Goal: Task Accomplishment & Management: Manage account settings

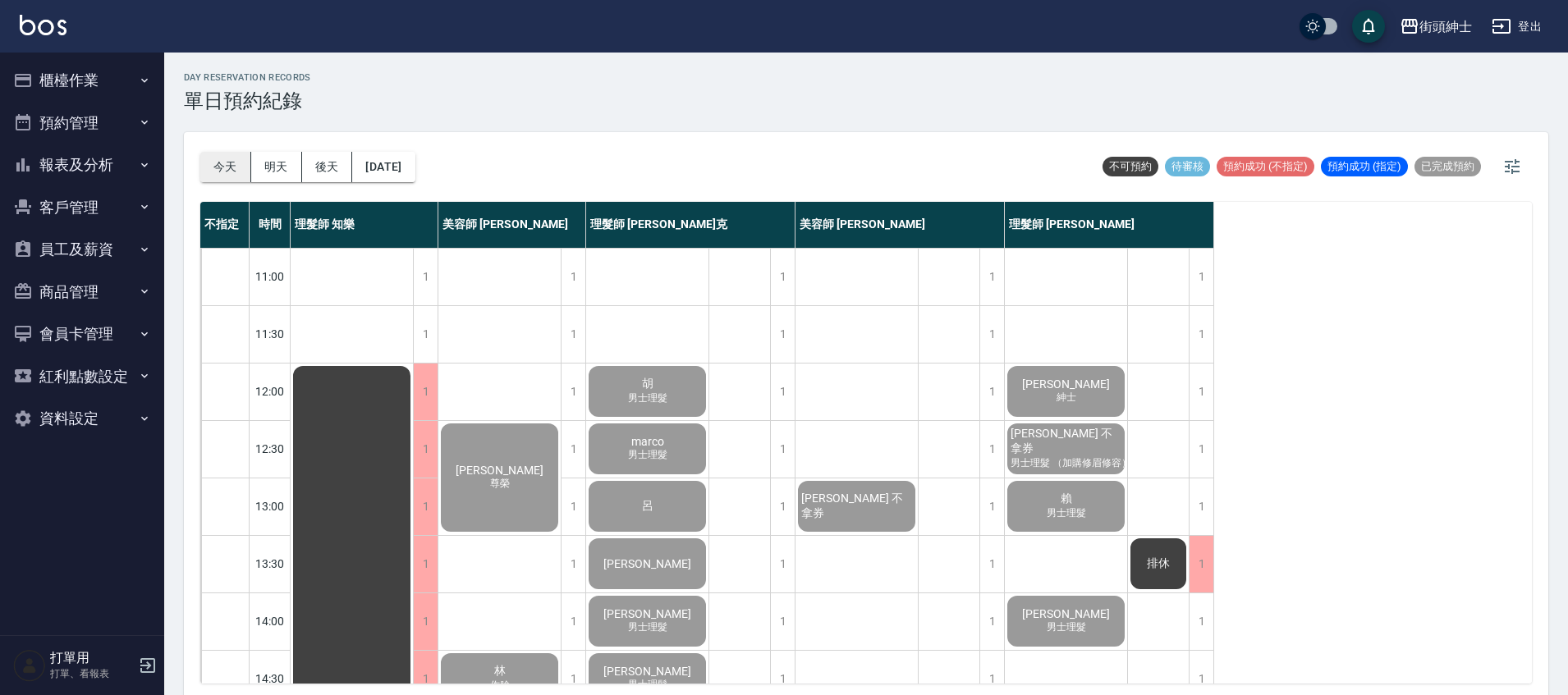
click at [225, 174] on button "今天" at bounding box center [225, 167] width 51 height 31
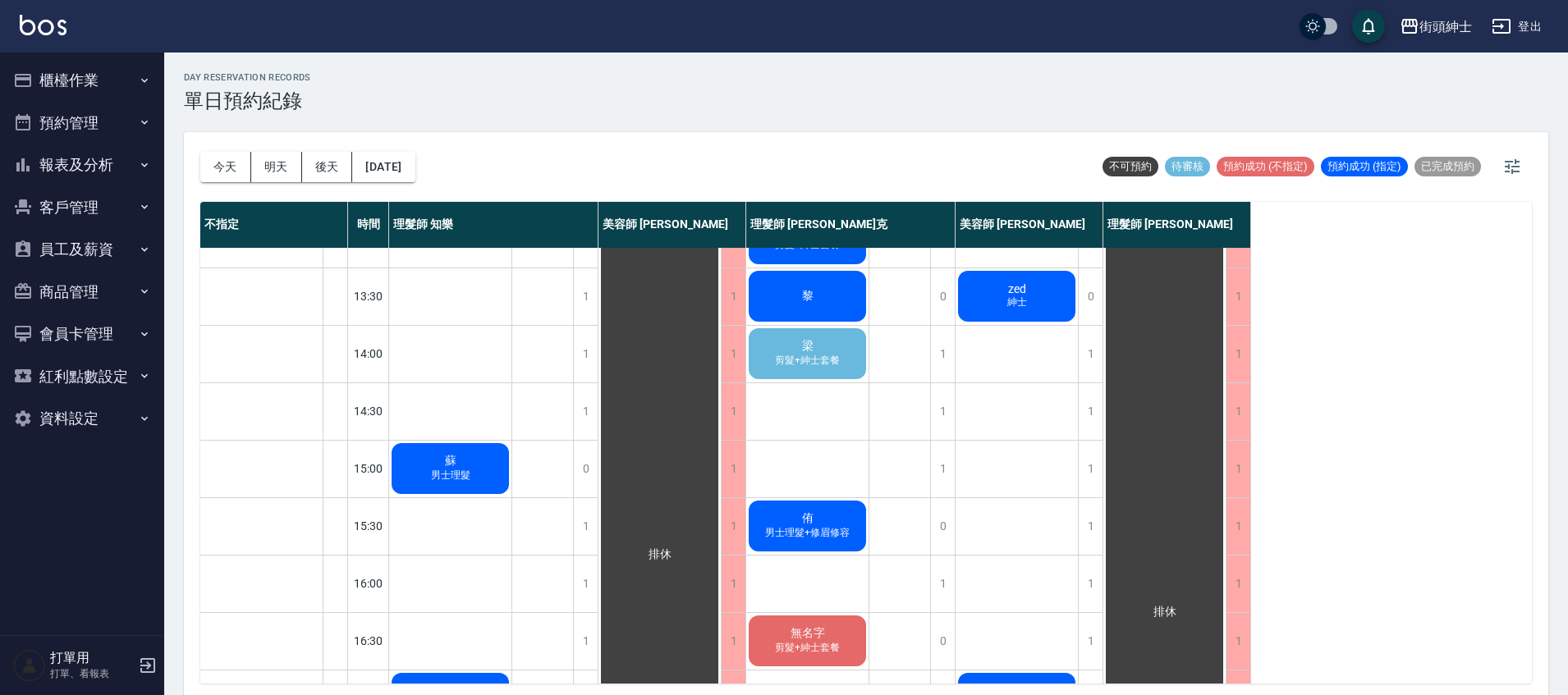
scroll to position [78, 0]
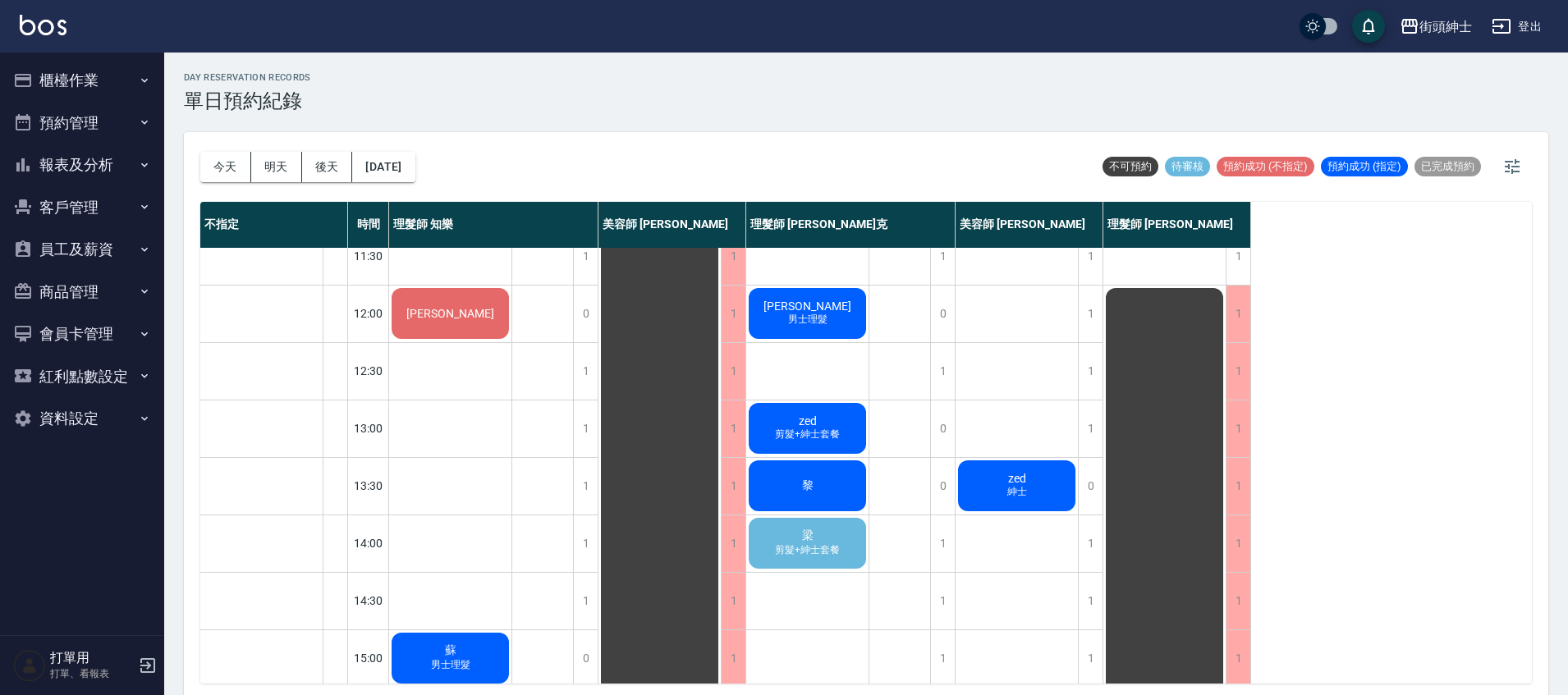
click at [801, 539] on span "梁" at bounding box center [807, 536] width 18 height 15
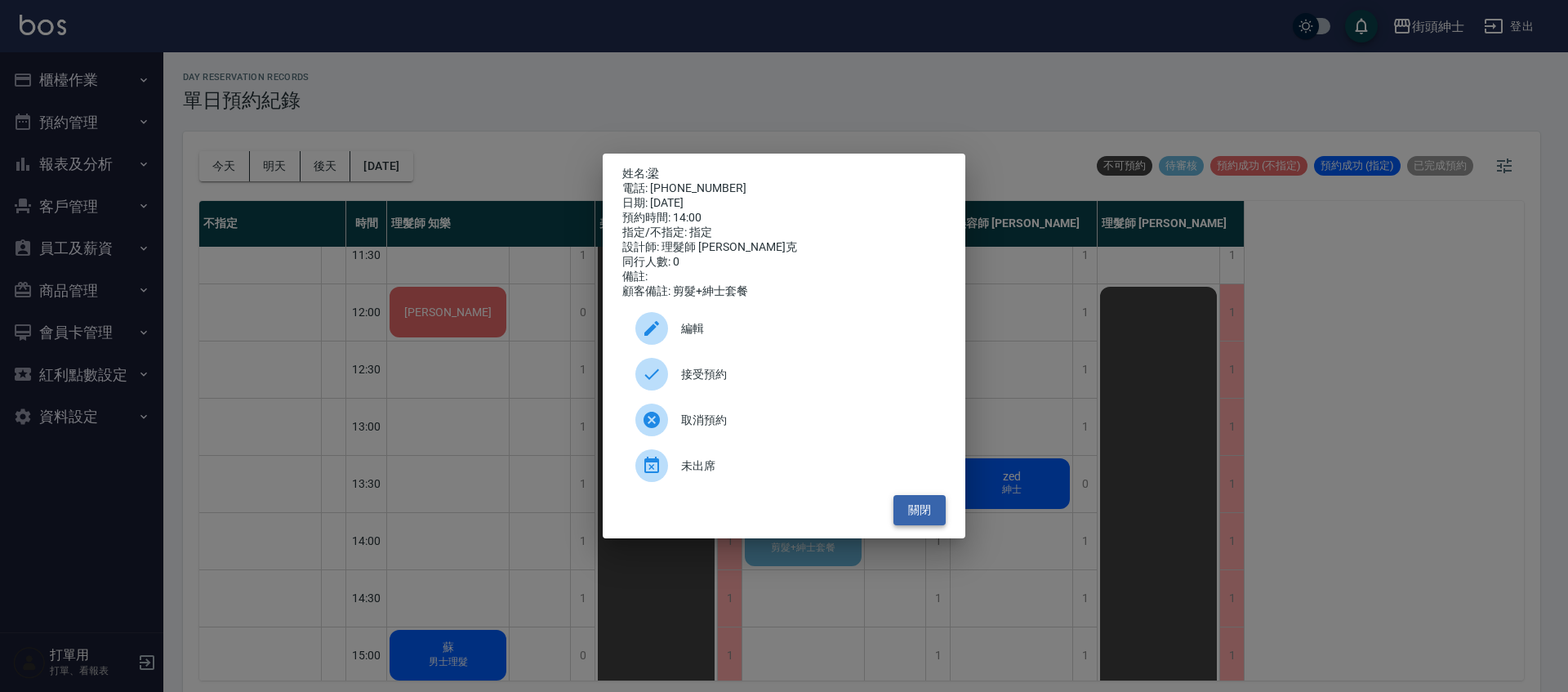
click at [930, 524] on button "關閉" at bounding box center [919, 510] width 52 height 31
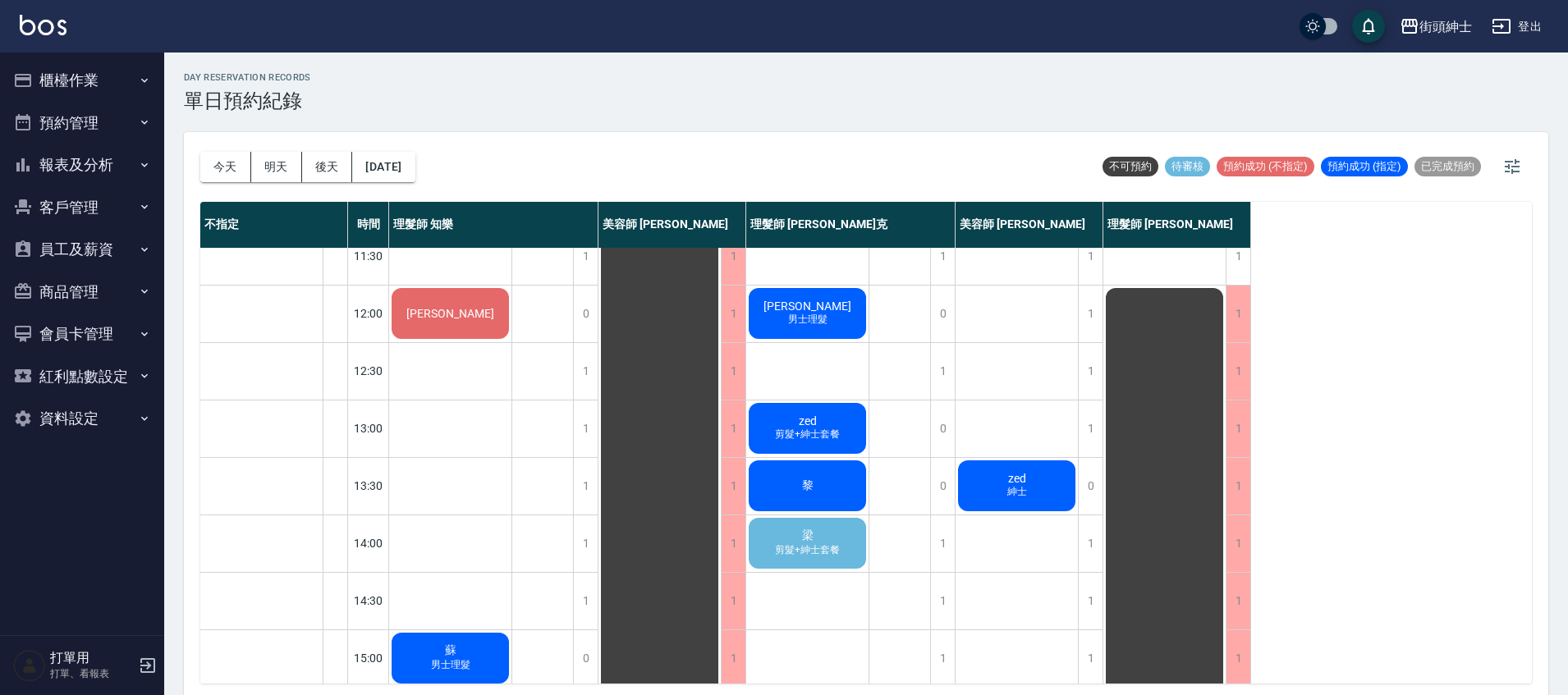
click at [845, 538] on div "梁 剪髮+紳士套餐" at bounding box center [806, 543] width 122 height 56
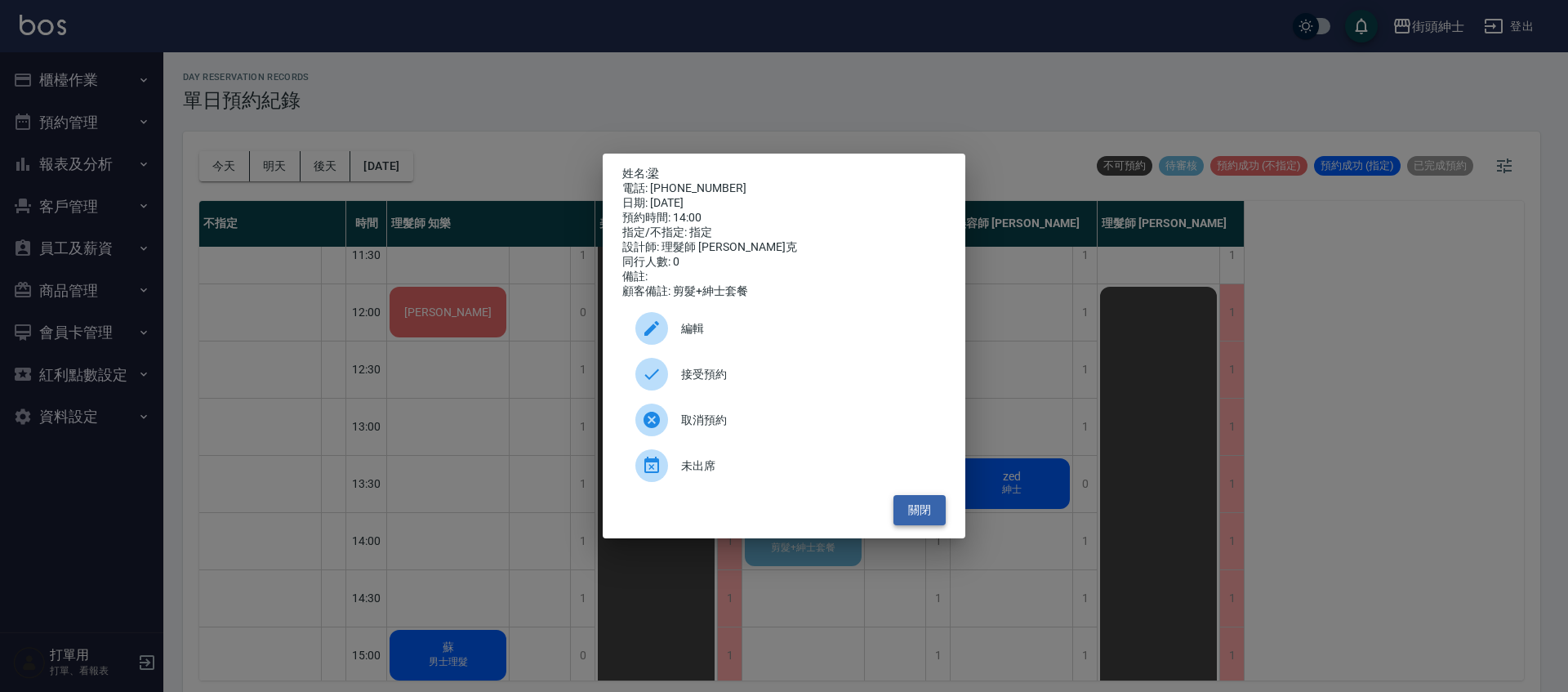
click at [922, 521] on button "關閉" at bounding box center [919, 510] width 52 height 31
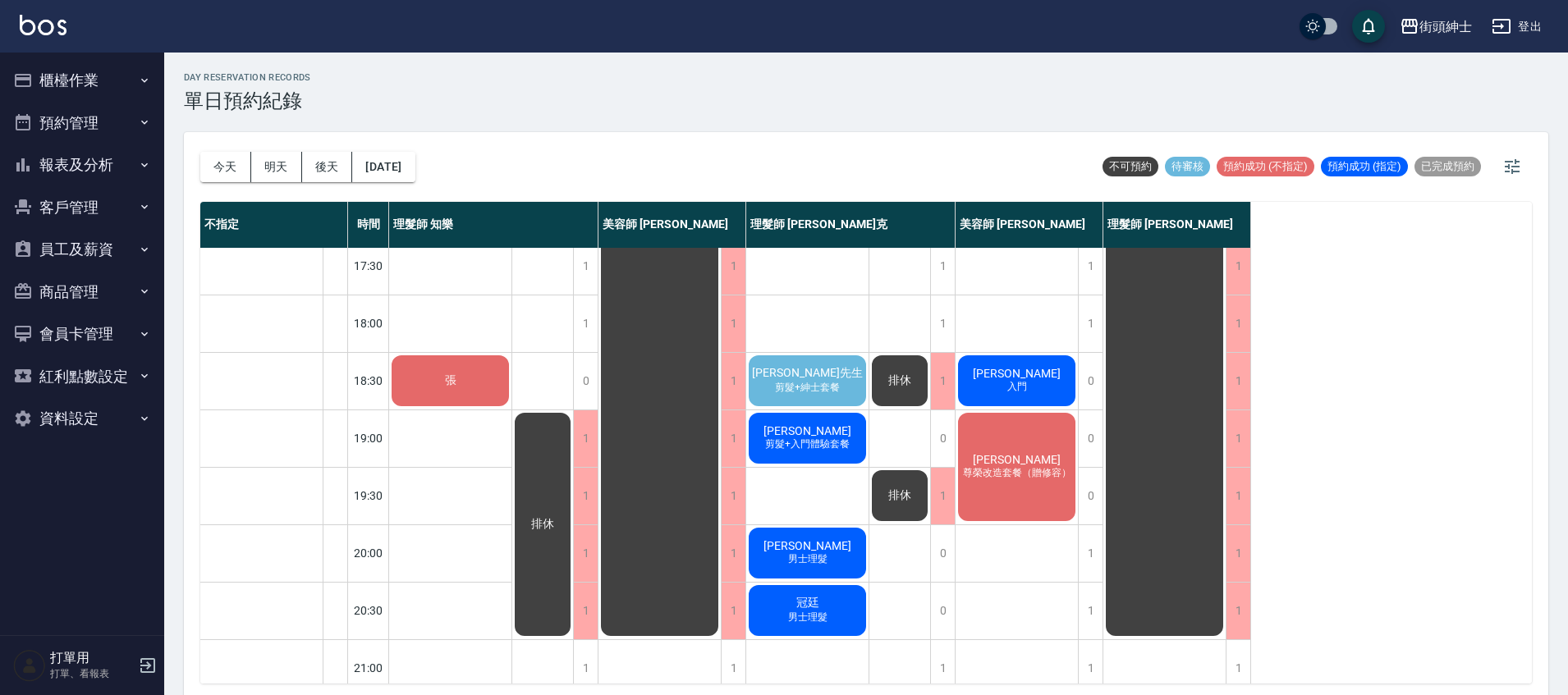
scroll to position [0, 0]
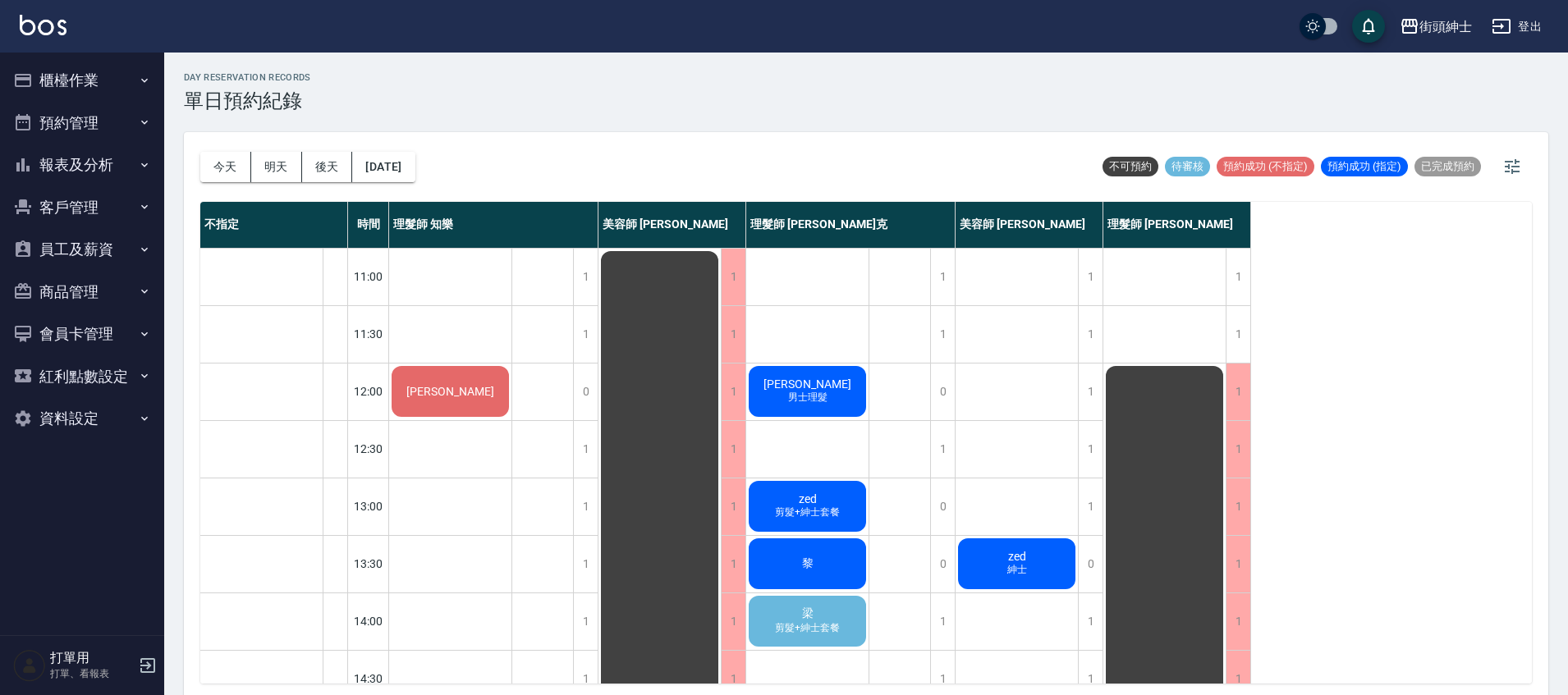
click at [449, 401] on div "[PERSON_NAME]" at bounding box center [449, 392] width 122 height 56
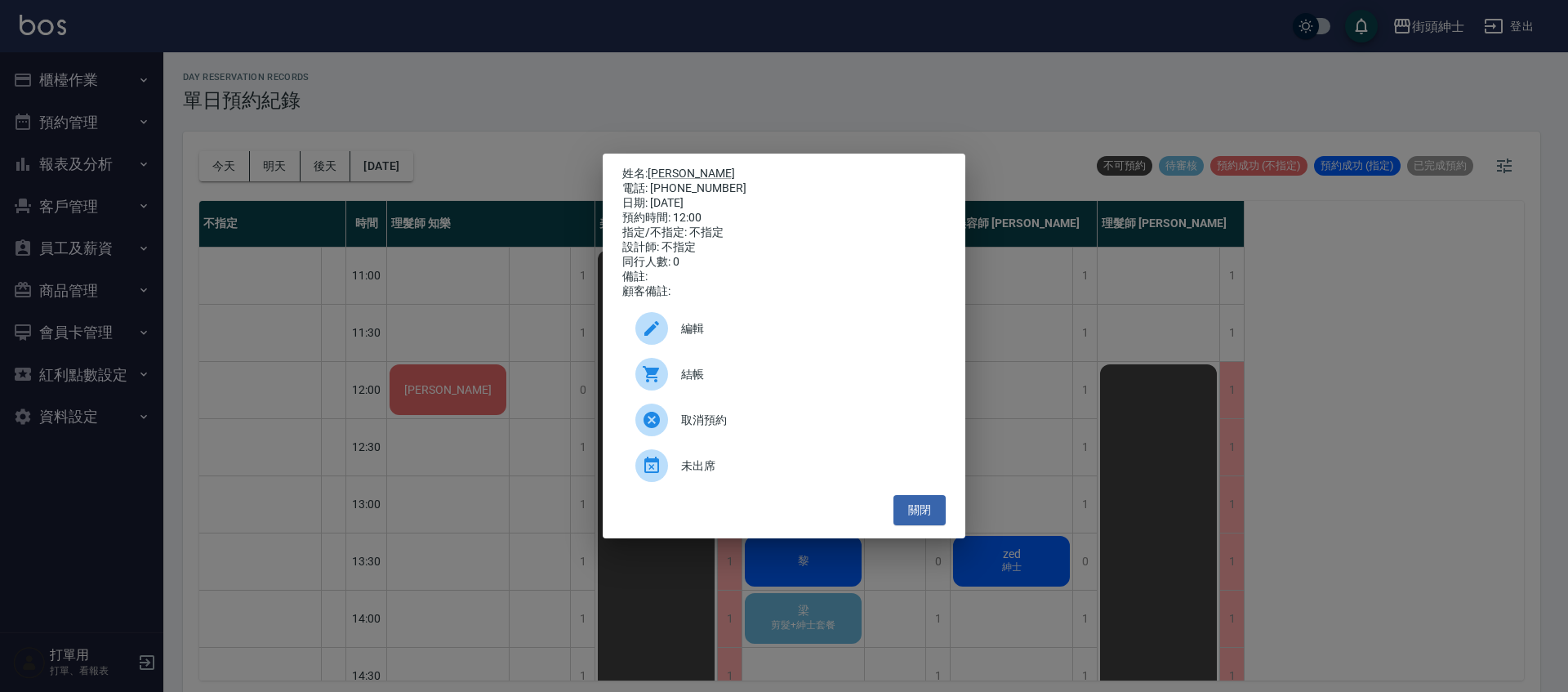
click at [723, 383] on span "結帳" at bounding box center [807, 374] width 251 height 17
click at [926, 522] on button "關閉" at bounding box center [919, 510] width 52 height 31
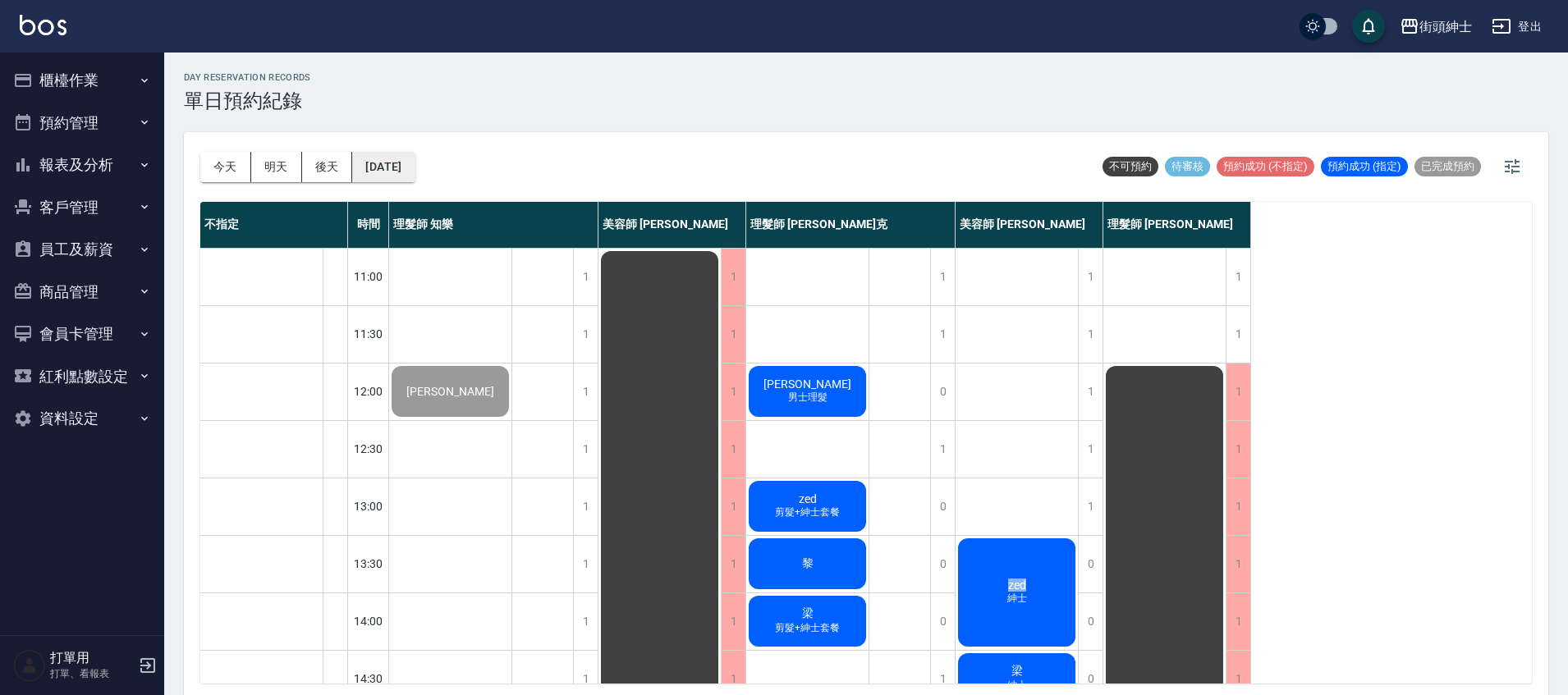
click at [415, 159] on button "[DATE]" at bounding box center [383, 167] width 63 height 31
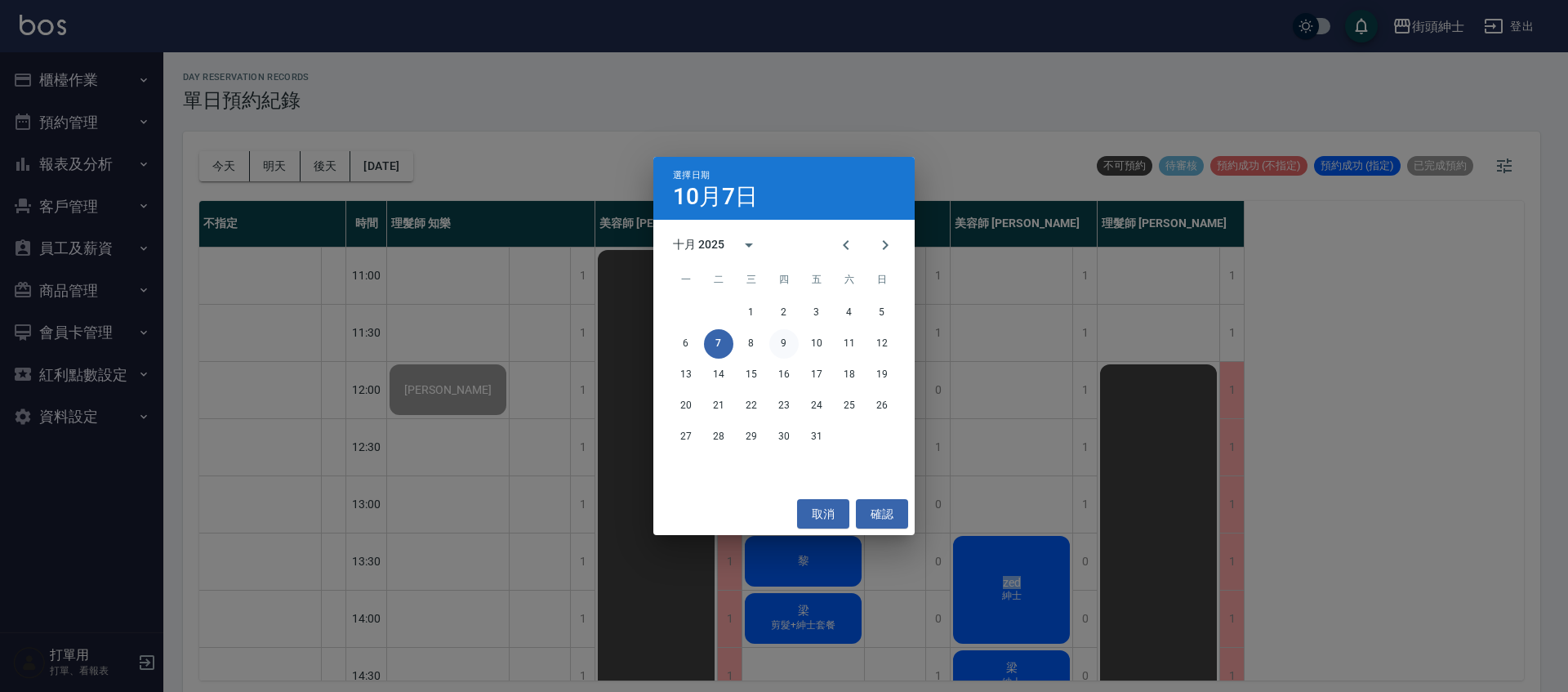
click at [792, 345] on button "9" at bounding box center [784, 345] width 30 height 30
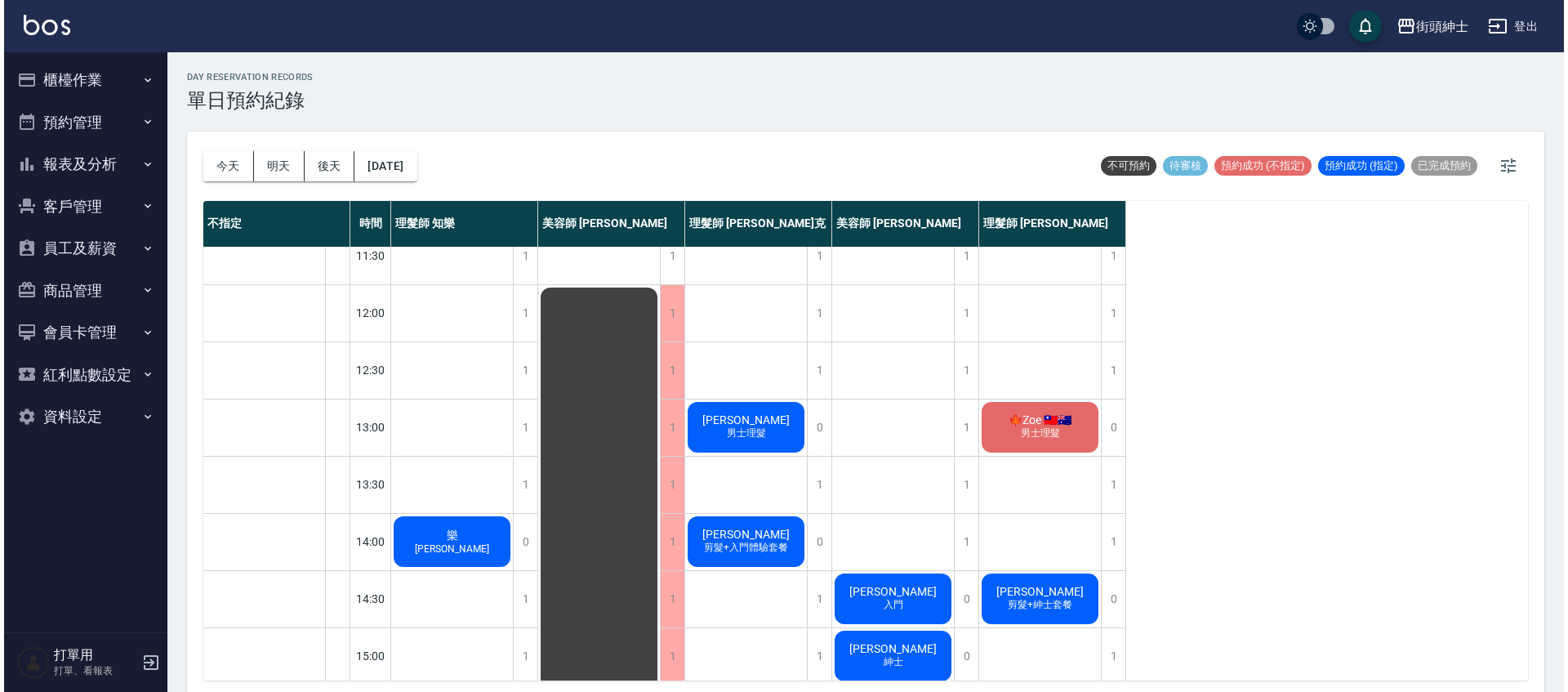
scroll to position [90, 0]
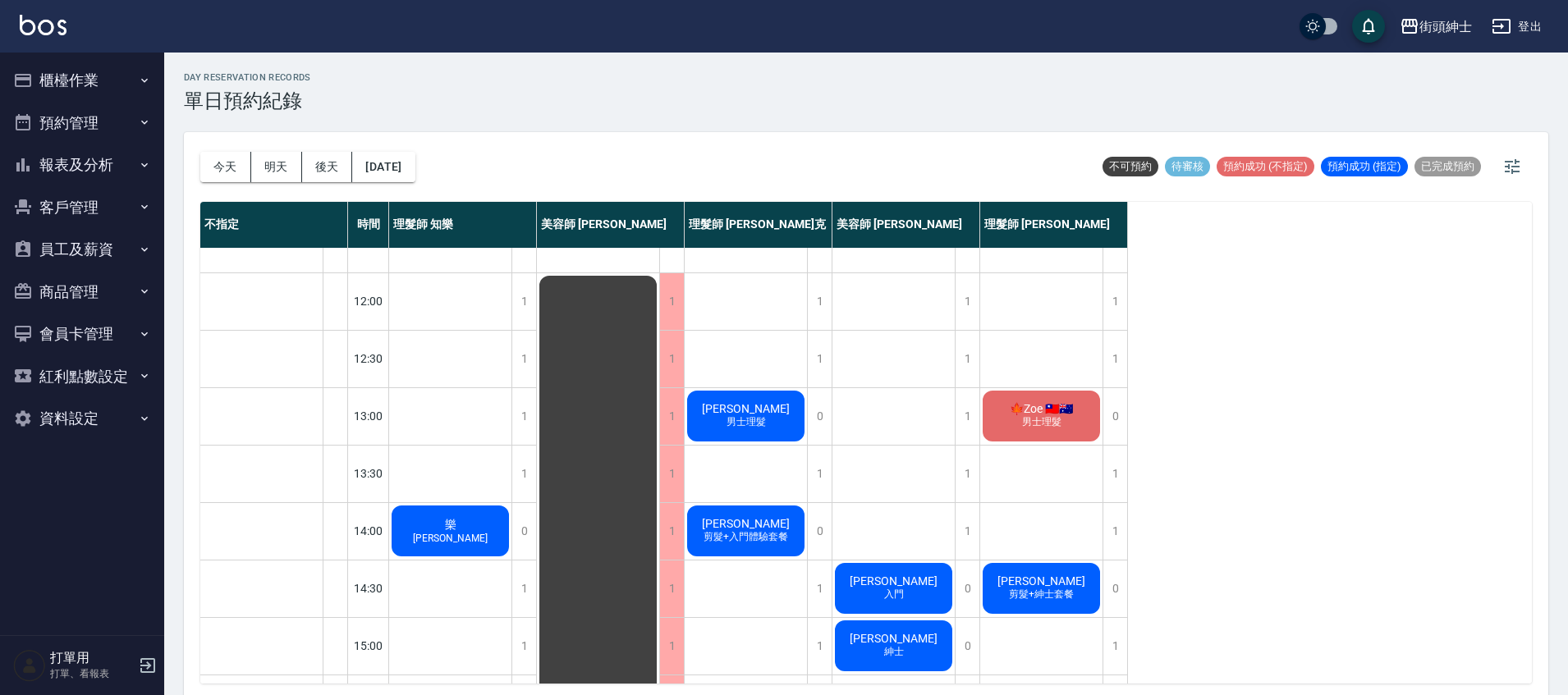
click at [436, 528] on div "樂 于至忠" at bounding box center [449, 531] width 122 height 56
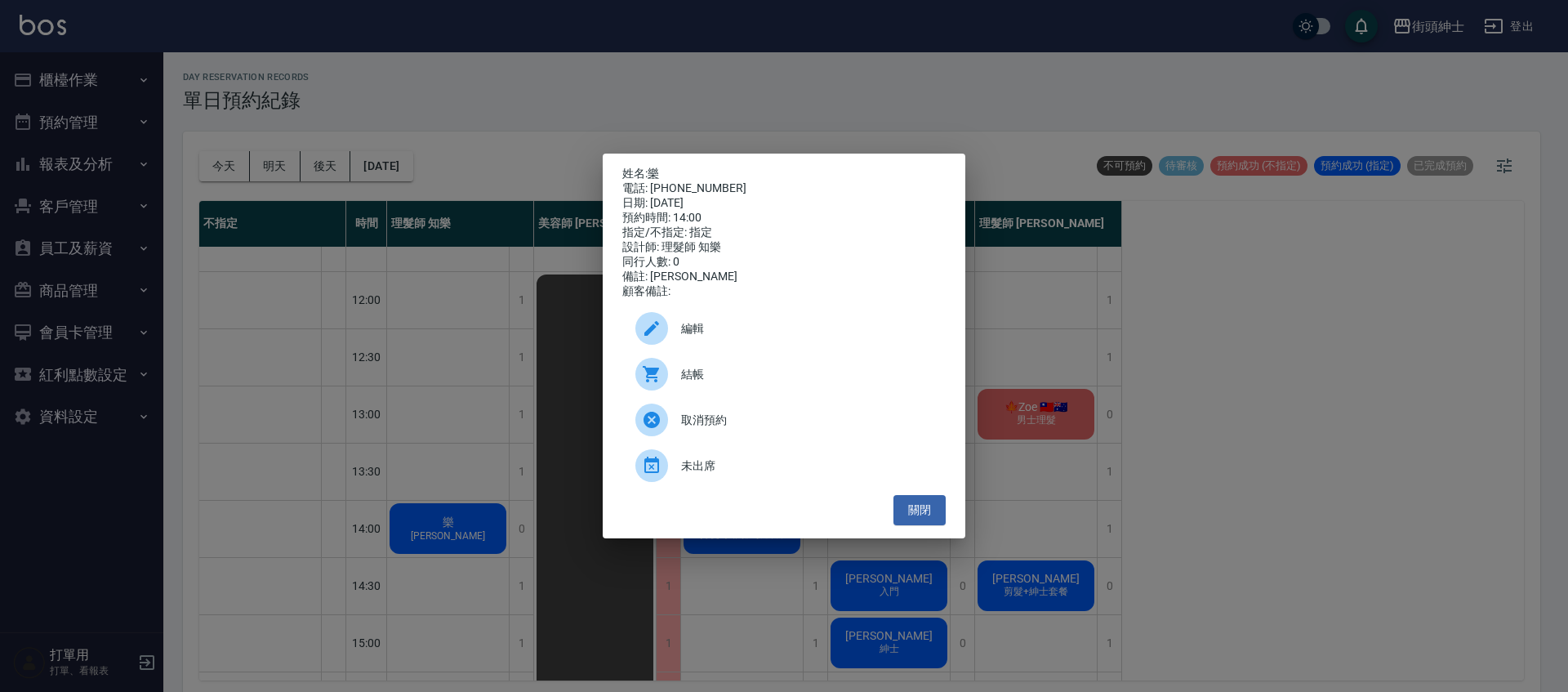
click at [732, 338] on span "編輯" at bounding box center [807, 329] width 251 height 17
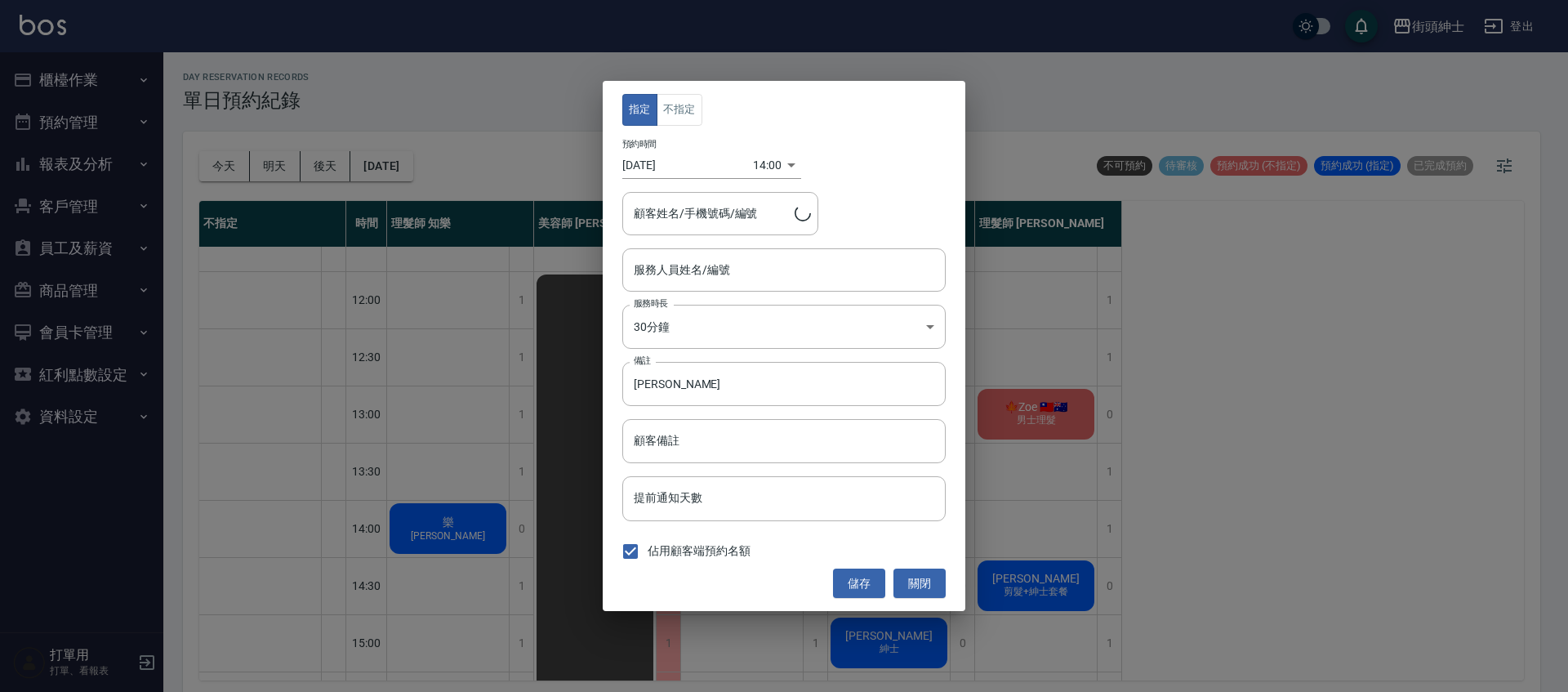
type input "理髮師 知樂(無代號)"
type input "樂/0955635388"
click at [773, 170] on div "14:00 1759989600000" at bounding box center [777, 165] width 48 height 27
click at [783, 157] on div "14:00 1759989600000" at bounding box center [777, 165] width 48 height 27
click at [779, 166] on div "14:00 1759989600000" at bounding box center [777, 165] width 48 height 27
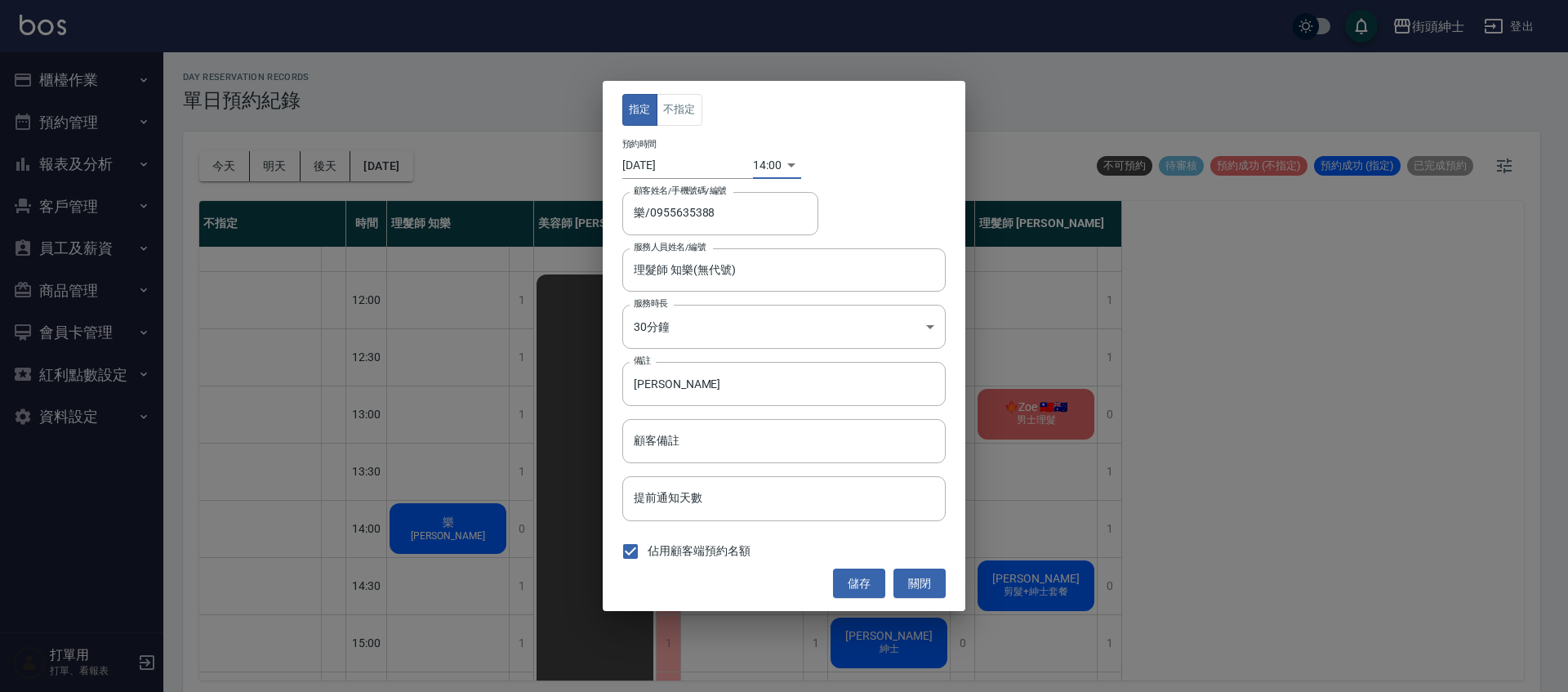
click at [762, 166] on body "街頭紳士 登出 櫃檯作業 打帳單 帳單列表 營業儀表板 現金收支登錄 材料自購登錄 每日結帳 排班表 現場電腦打卡 預約管理 預約管理 單日預約紀錄 單週預約…" at bounding box center [784, 348] width 1568 height 697
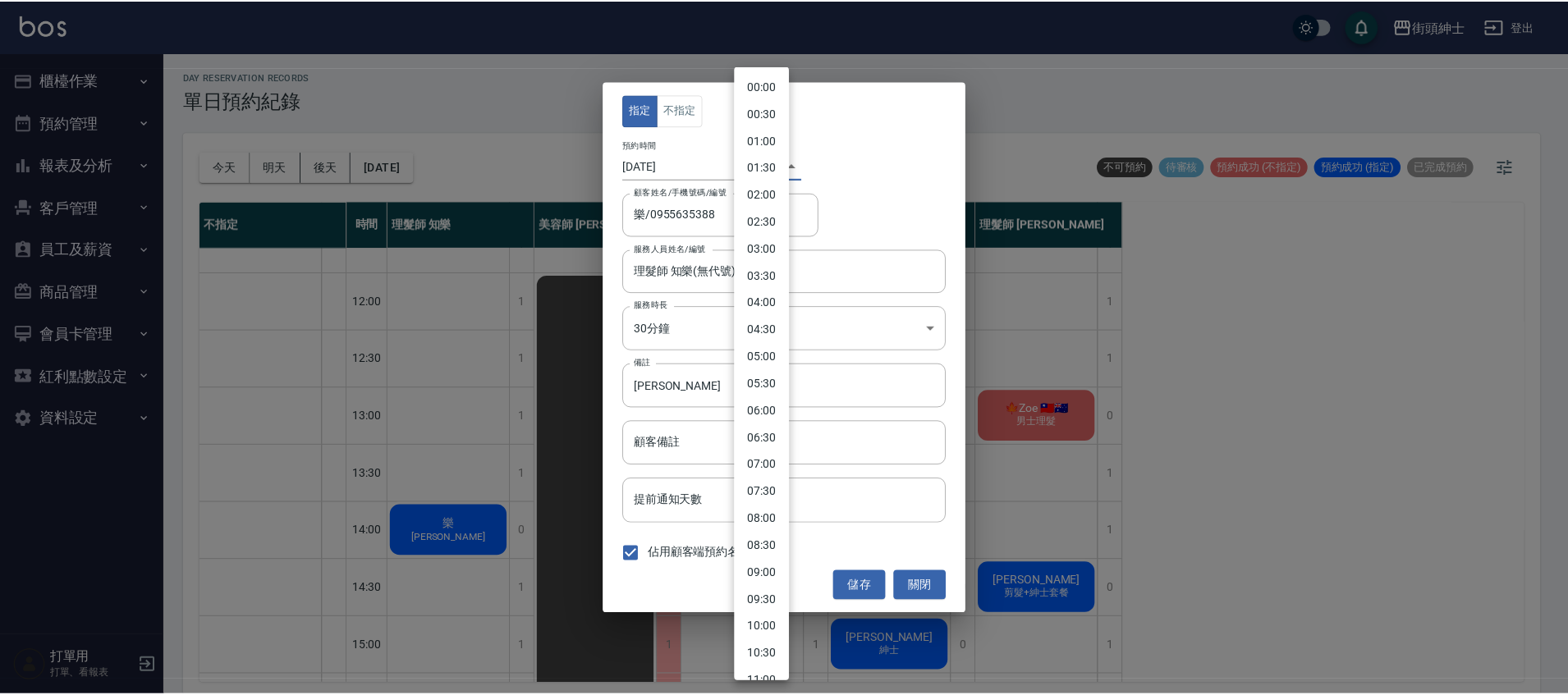
scroll to position [470, 0]
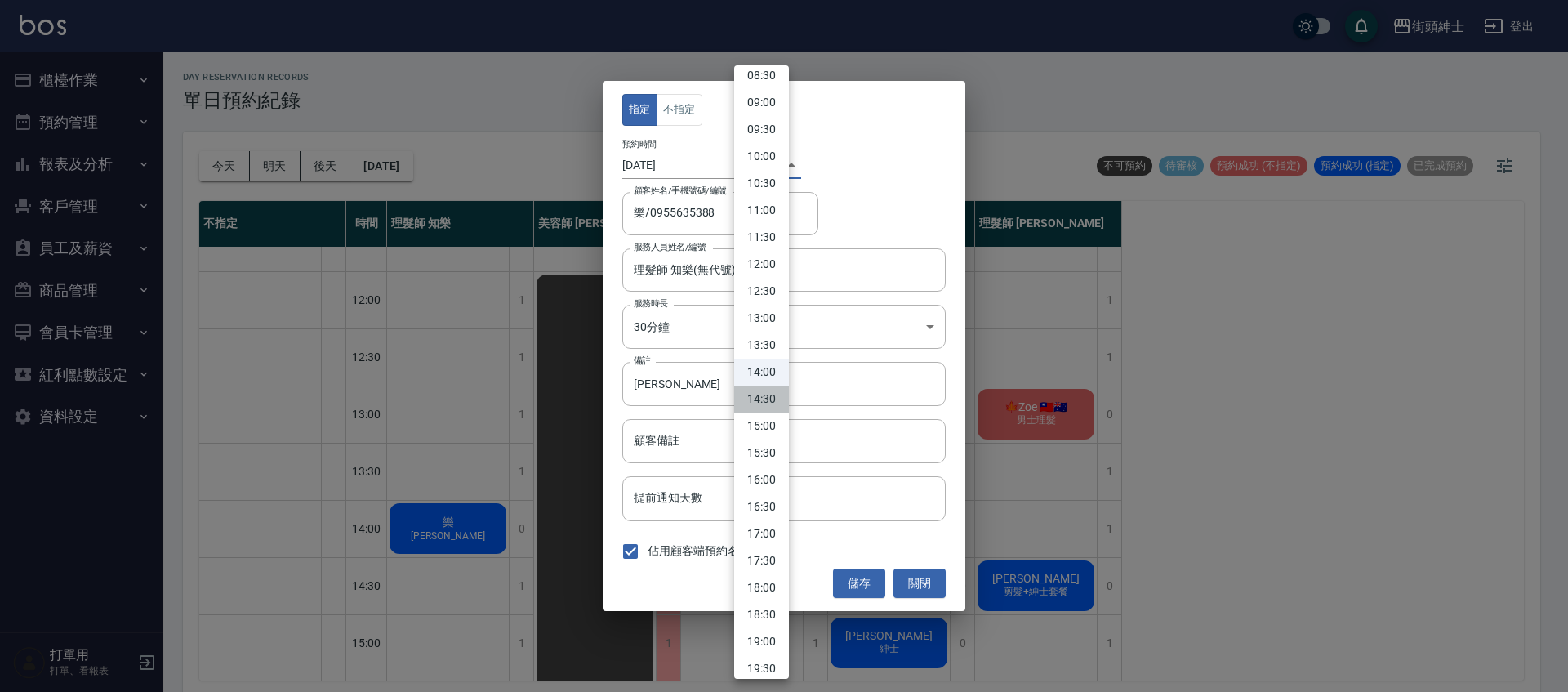
click at [777, 404] on li "14:30" at bounding box center [761, 399] width 54 height 27
type input "1759991400000"
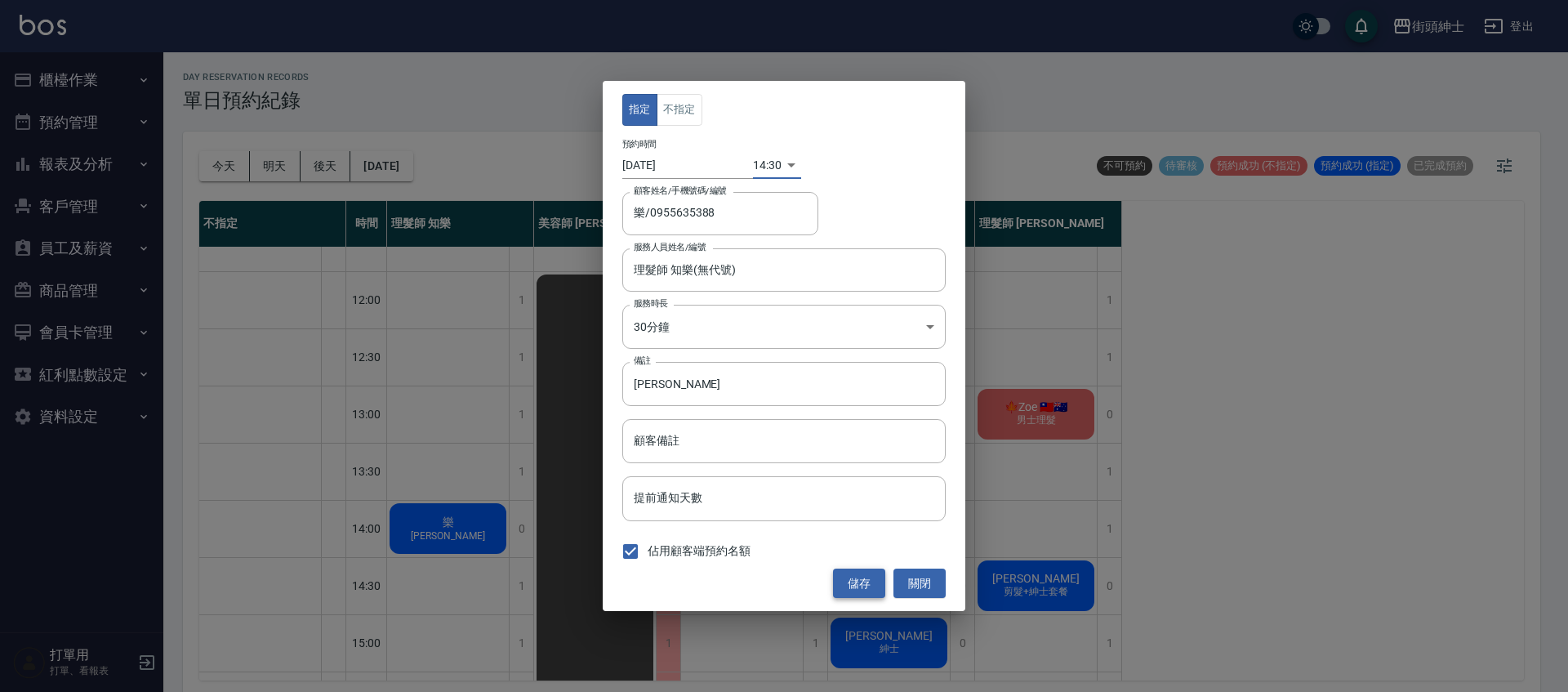
click at [868, 578] on button "儲存" at bounding box center [859, 584] width 52 height 31
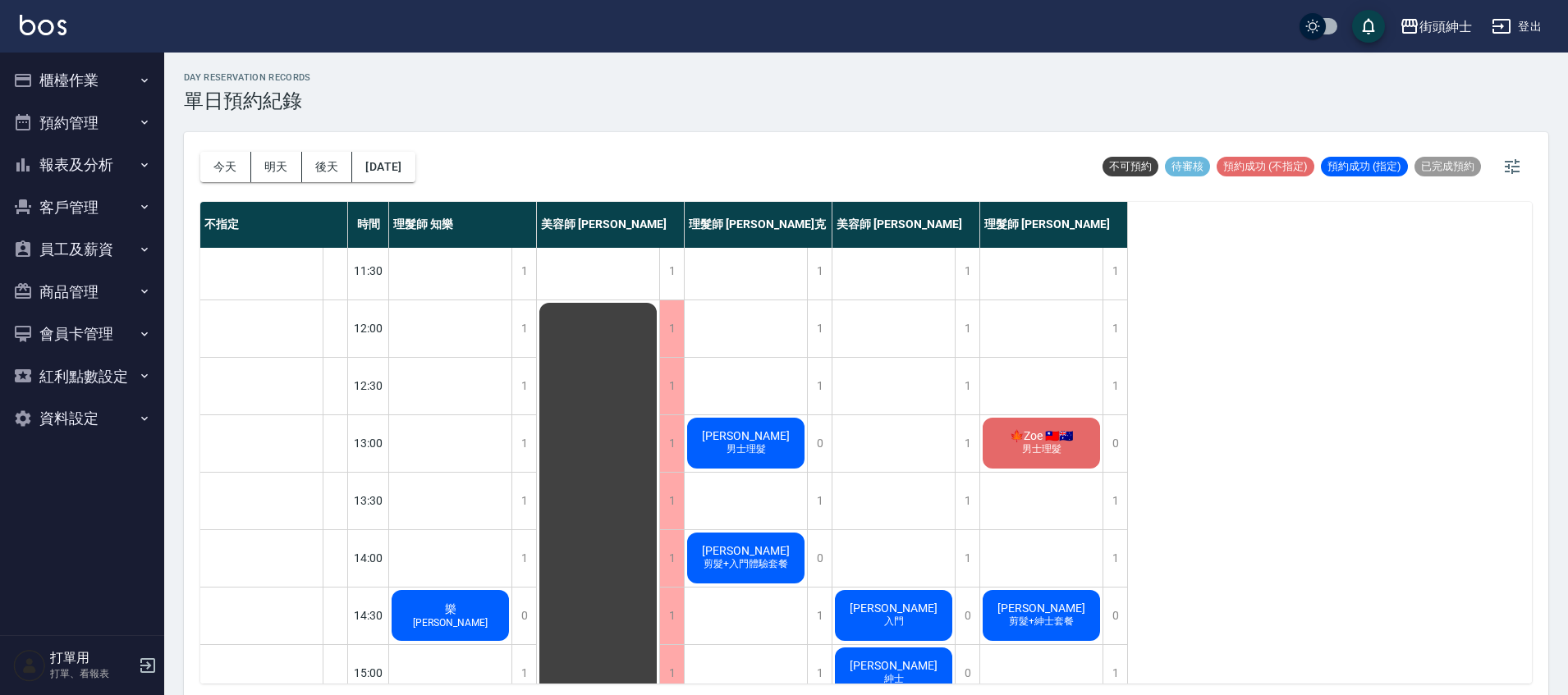
scroll to position [153, 0]
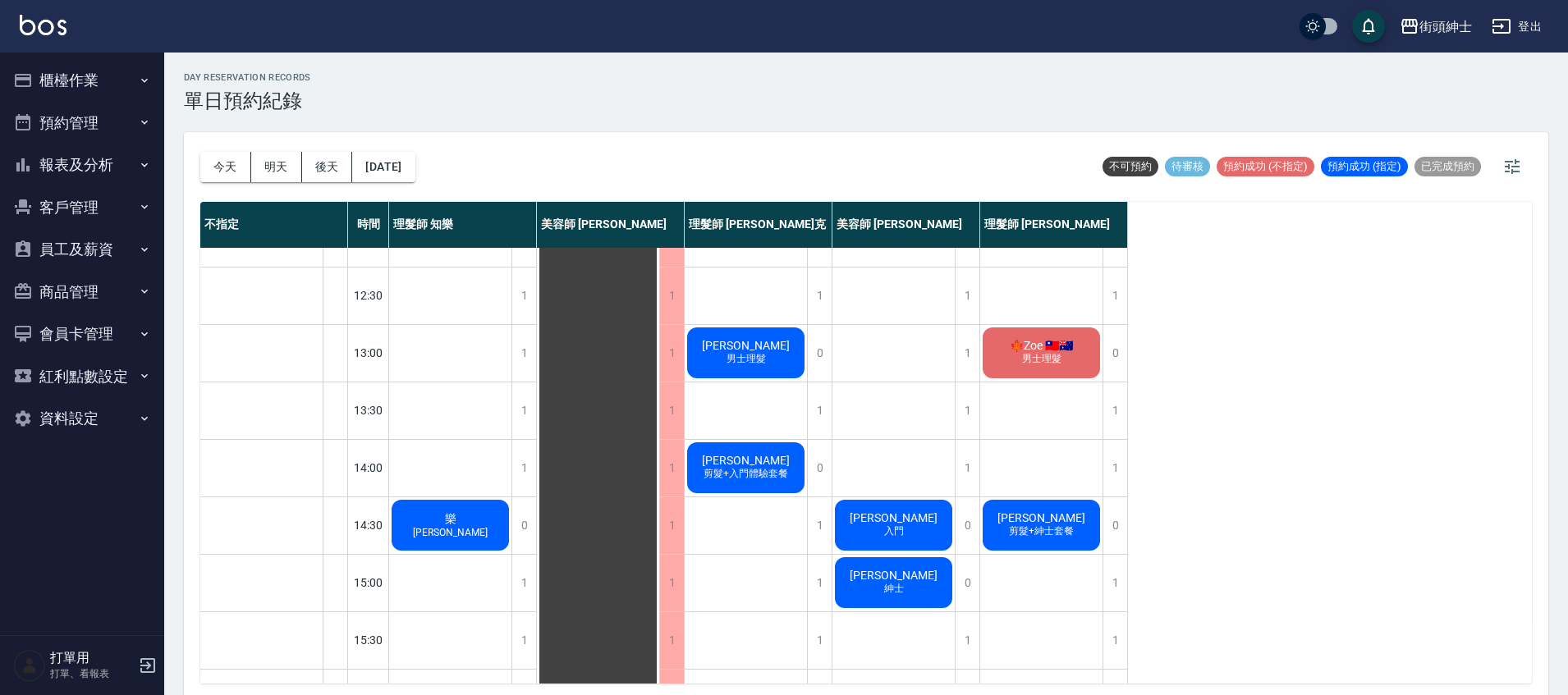
click at [229, 167] on button "今天" at bounding box center [225, 167] width 51 height 31
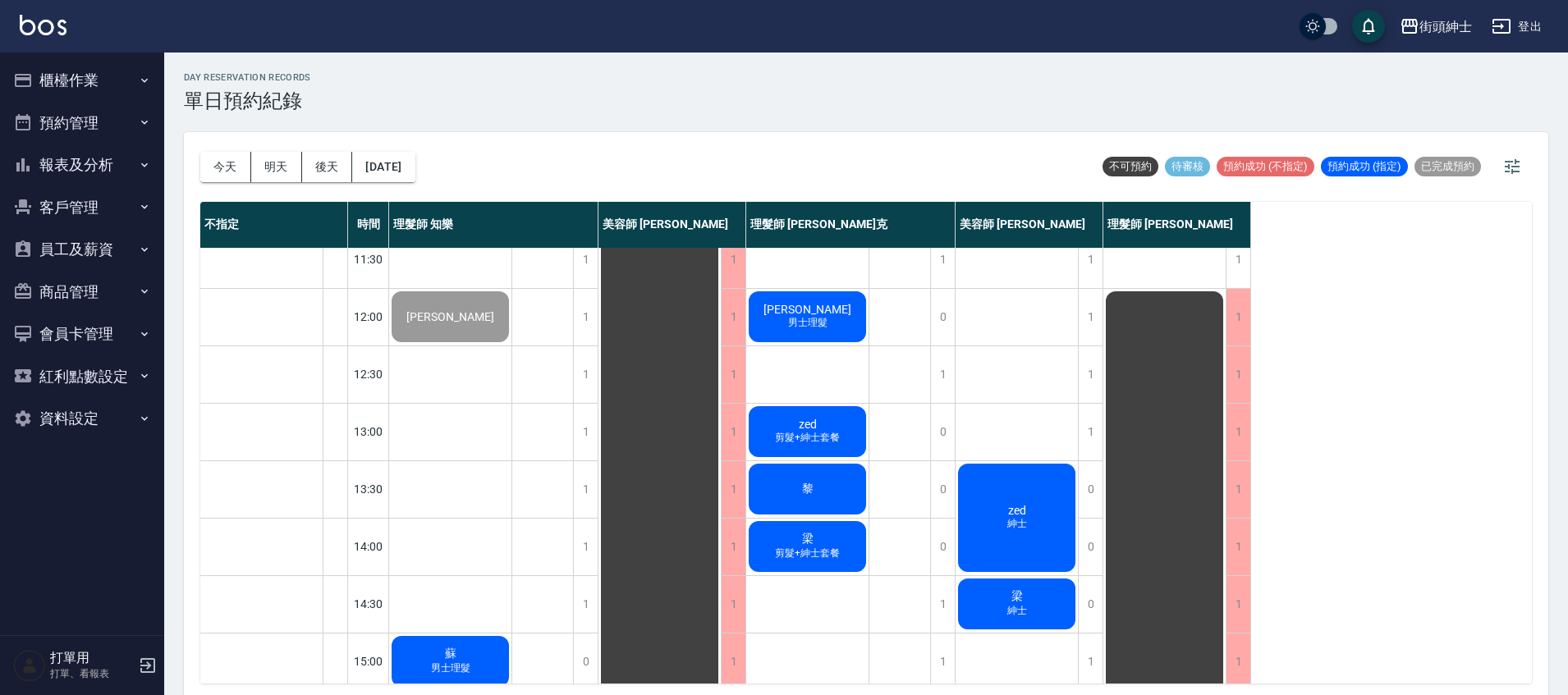
scroll to position [144, 0]
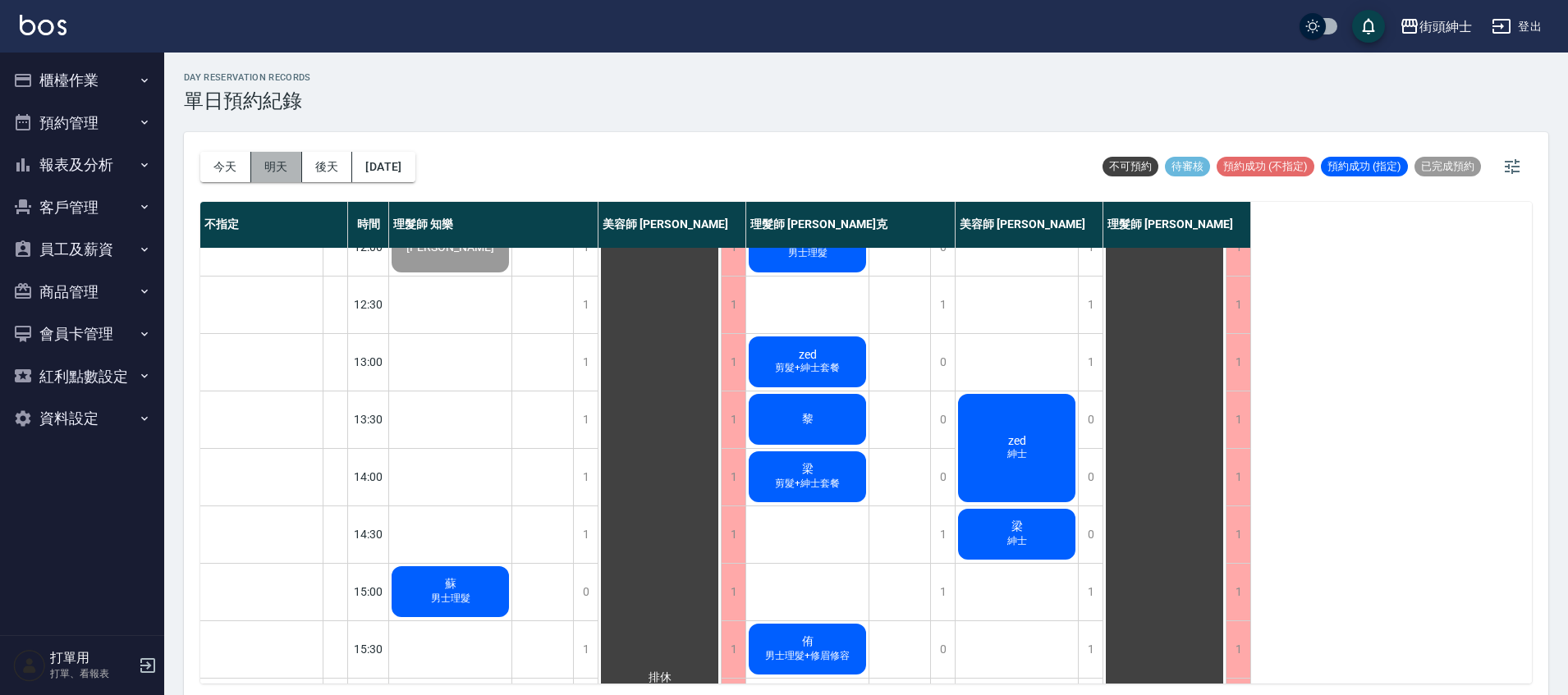
click at [282, 165] on button "明天" at bounding box center [276, 167] width 51 height 31
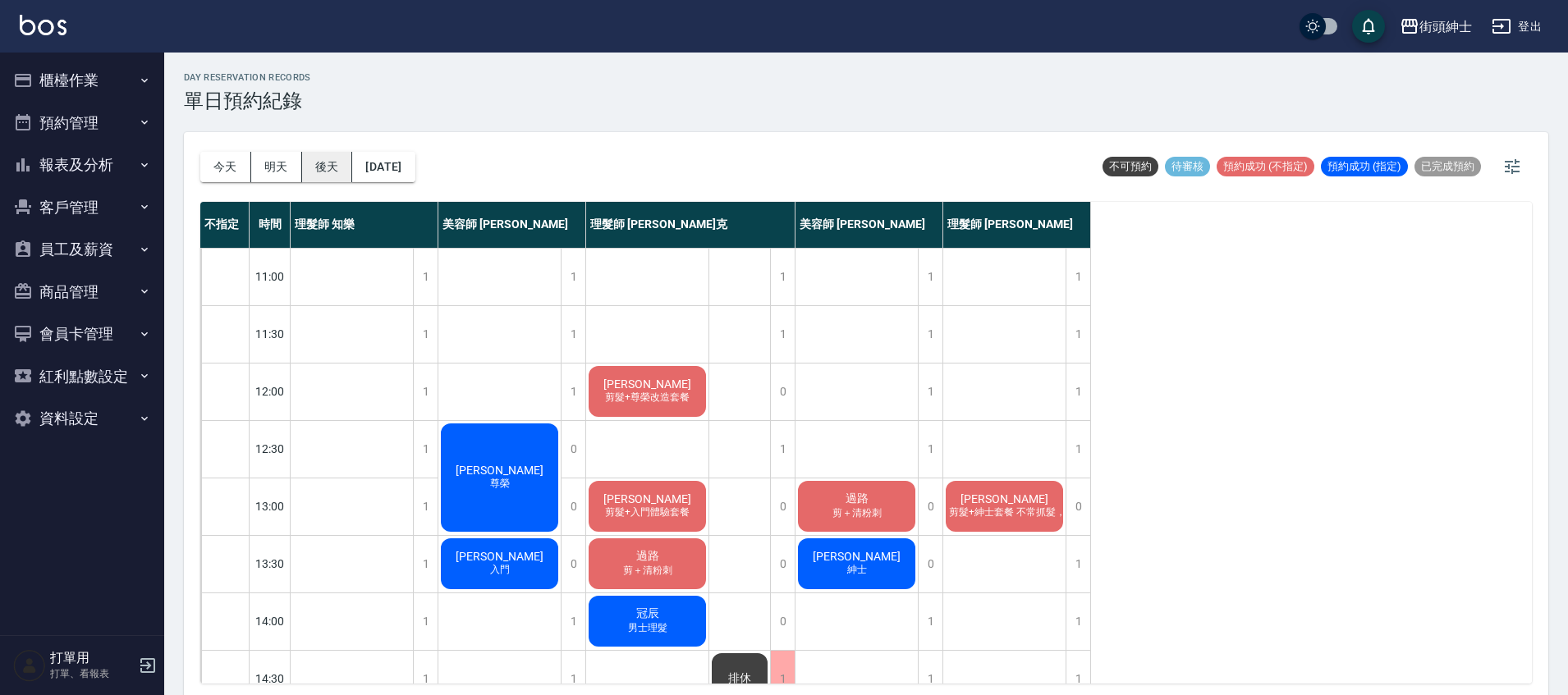
click at [334, 174] on button "後天" at bounding box center [327, 167] width 51 height 31
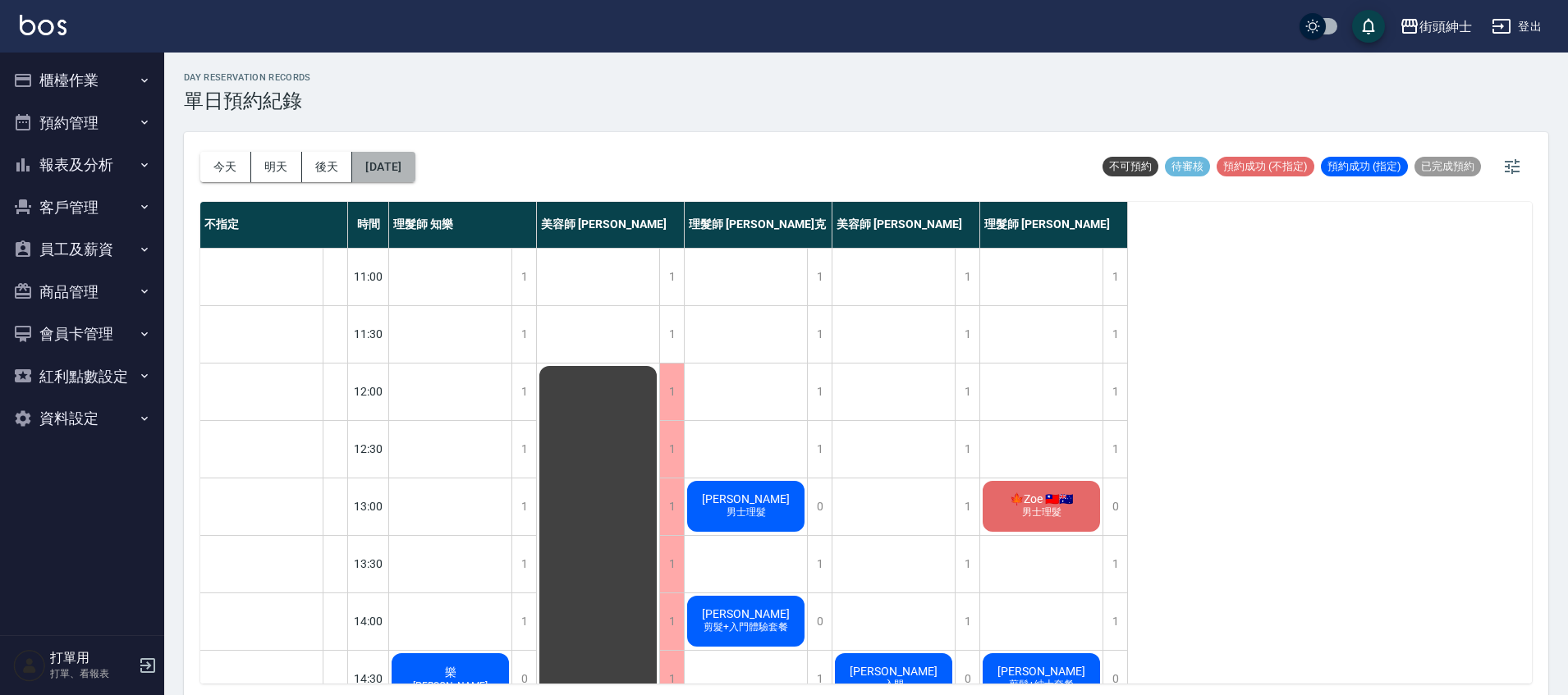
click at [401, 175] on button "2025/10/09" at bounding box center [383, 167] width 63 height 31
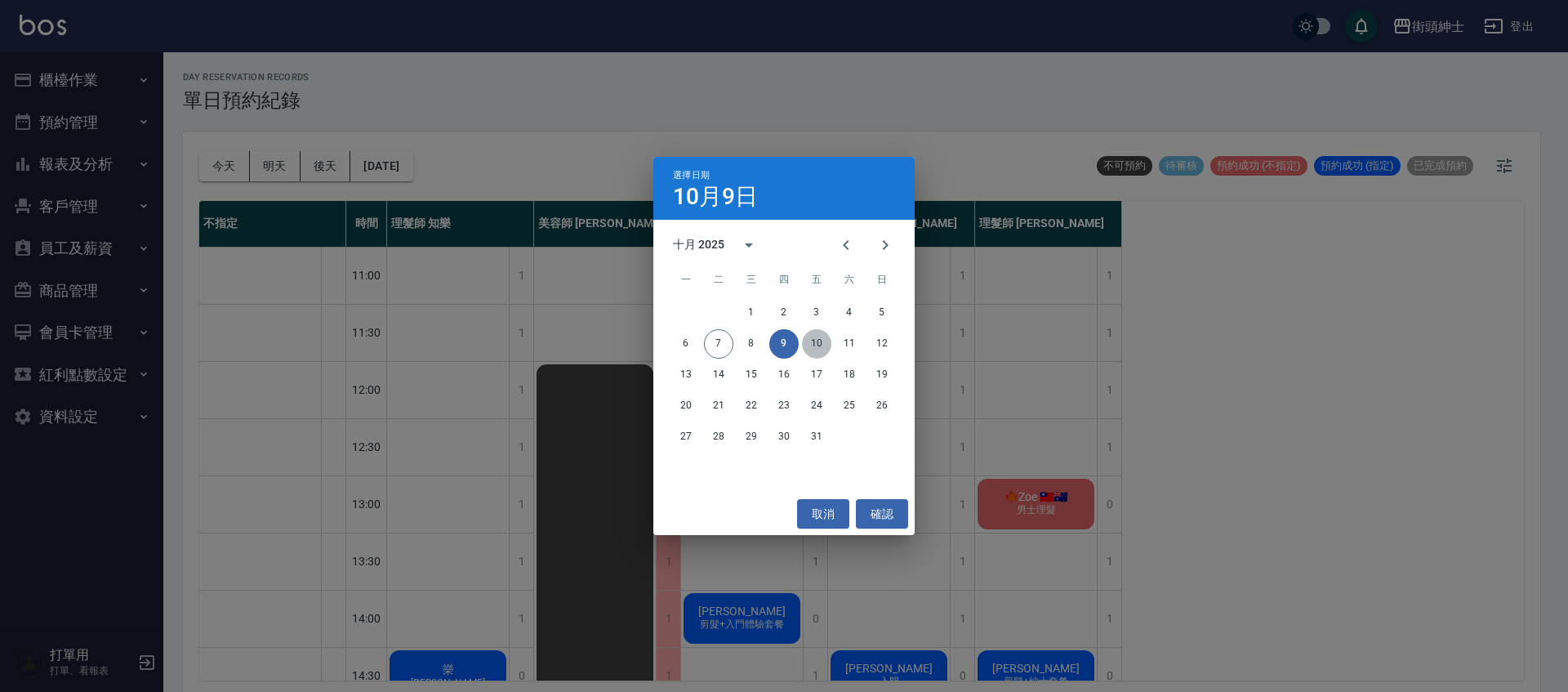
click at [815, 345] on button "10" at bounding box center [817, 345] width 30 height 30
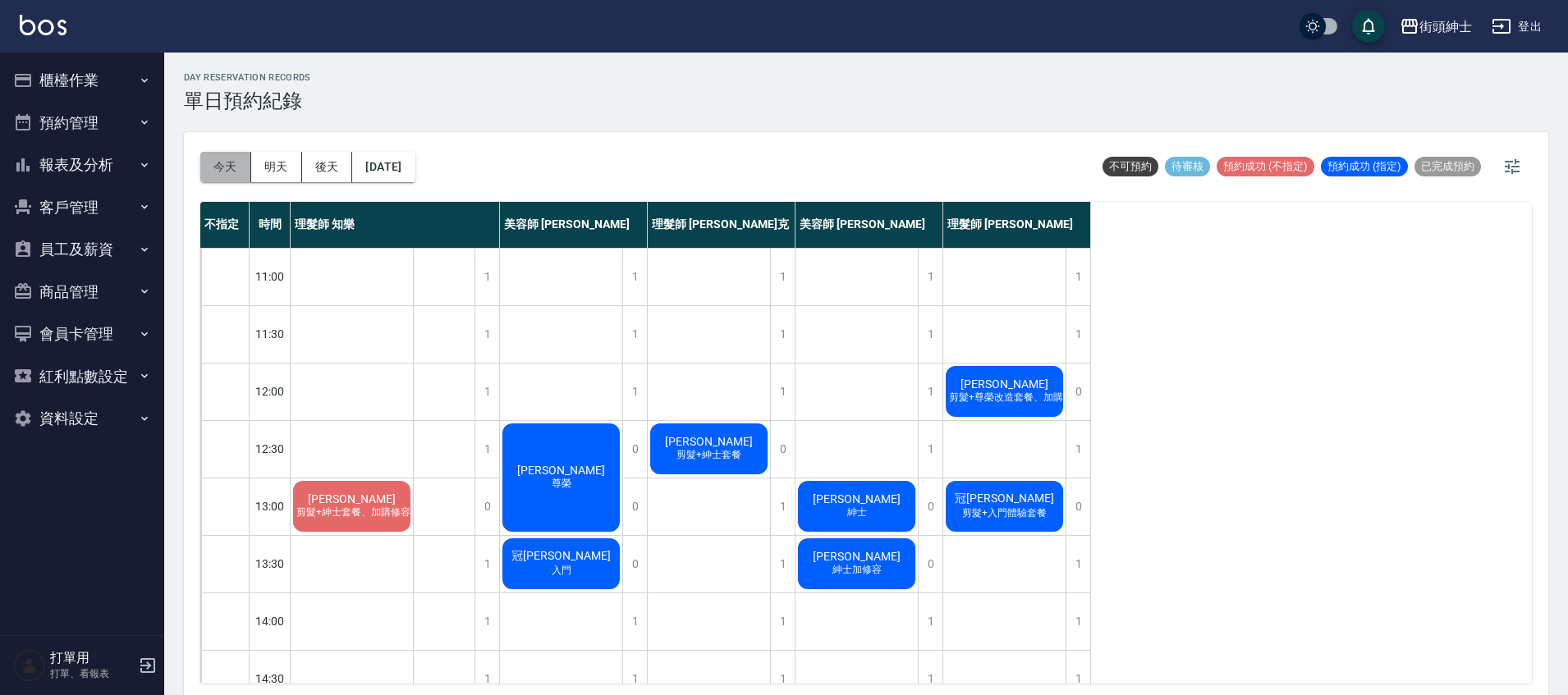
click at [236, 160] on button "今天" at bounding box center [225, 167] width 51 height 31
click at [236, 160] on div at bounding box center [784, 347] width 1568 height 695
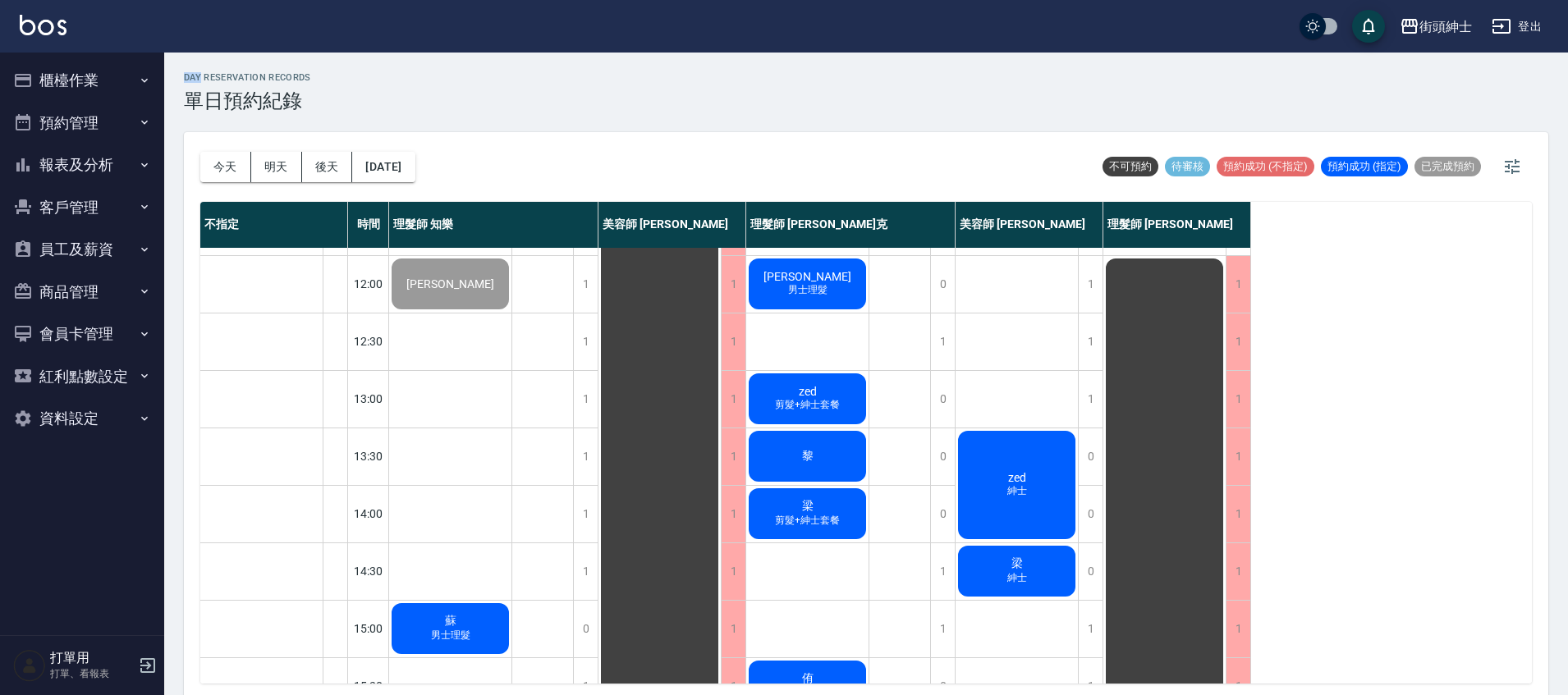
scroll to position [187, 0]
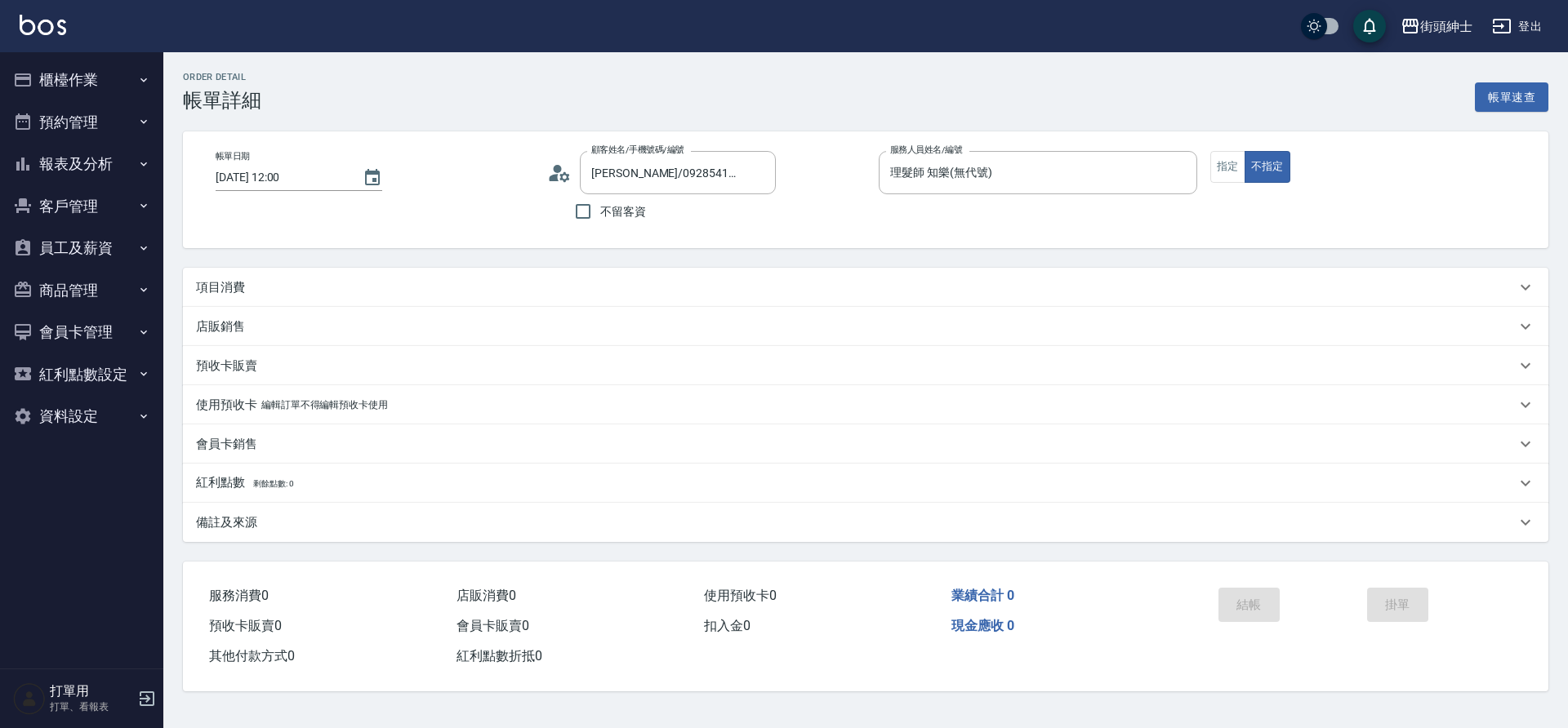
click at [239, 293] on p "項目消費" at bounding box center [221, 287] width 49 height 17
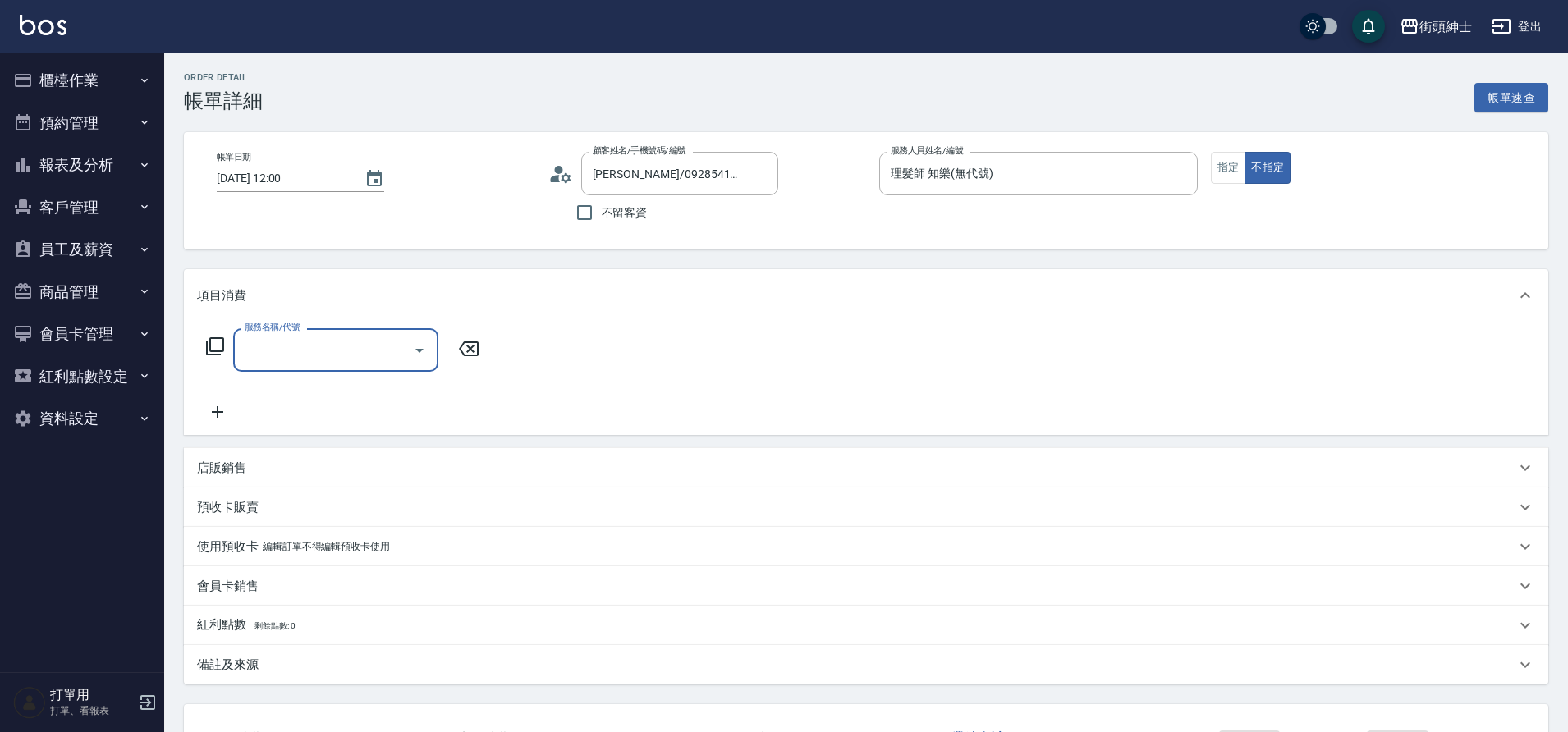
click at [303, 345] on input "服務名稱/代號" at bounding box center [323, 350] width 166 height 29
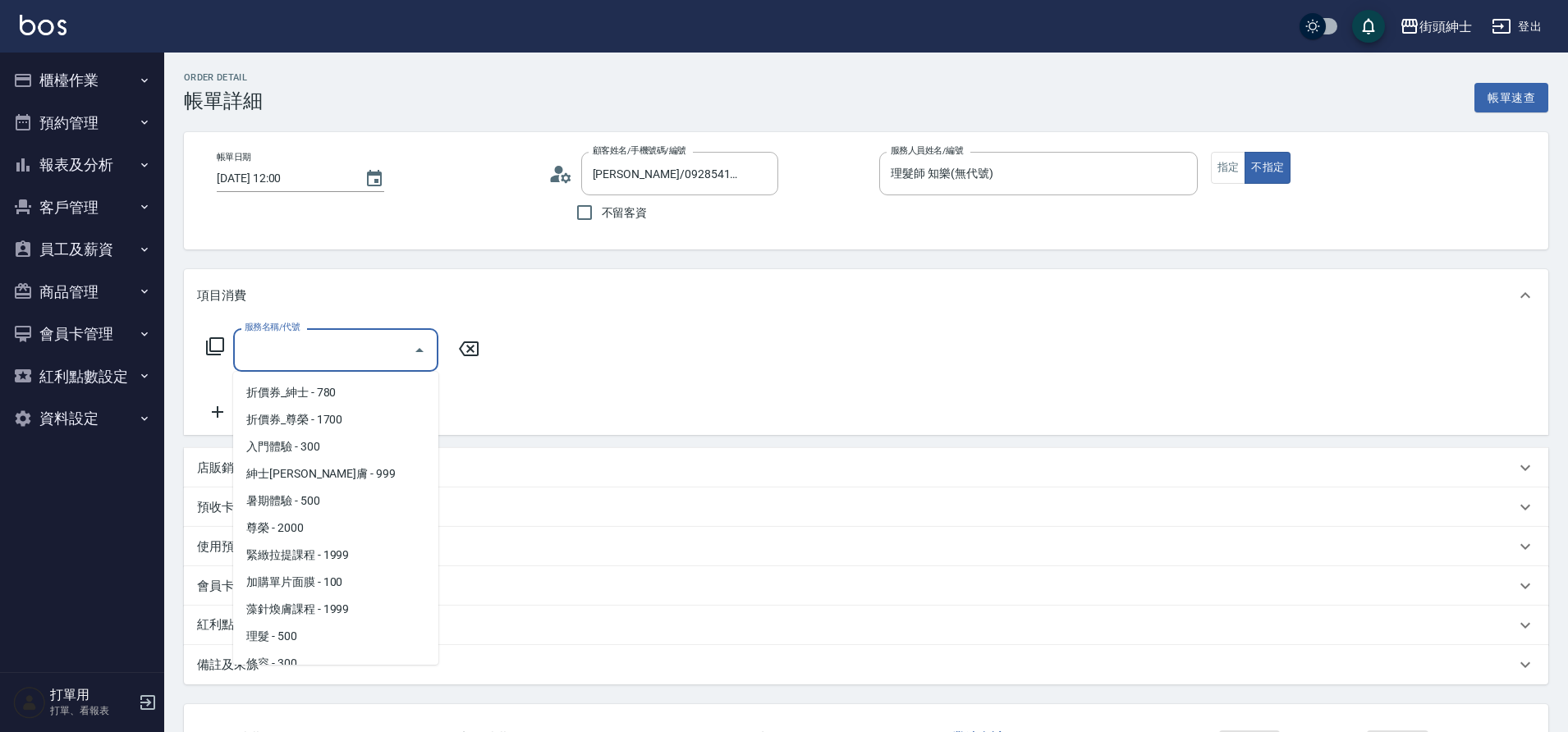
scroll to position [126, 0]
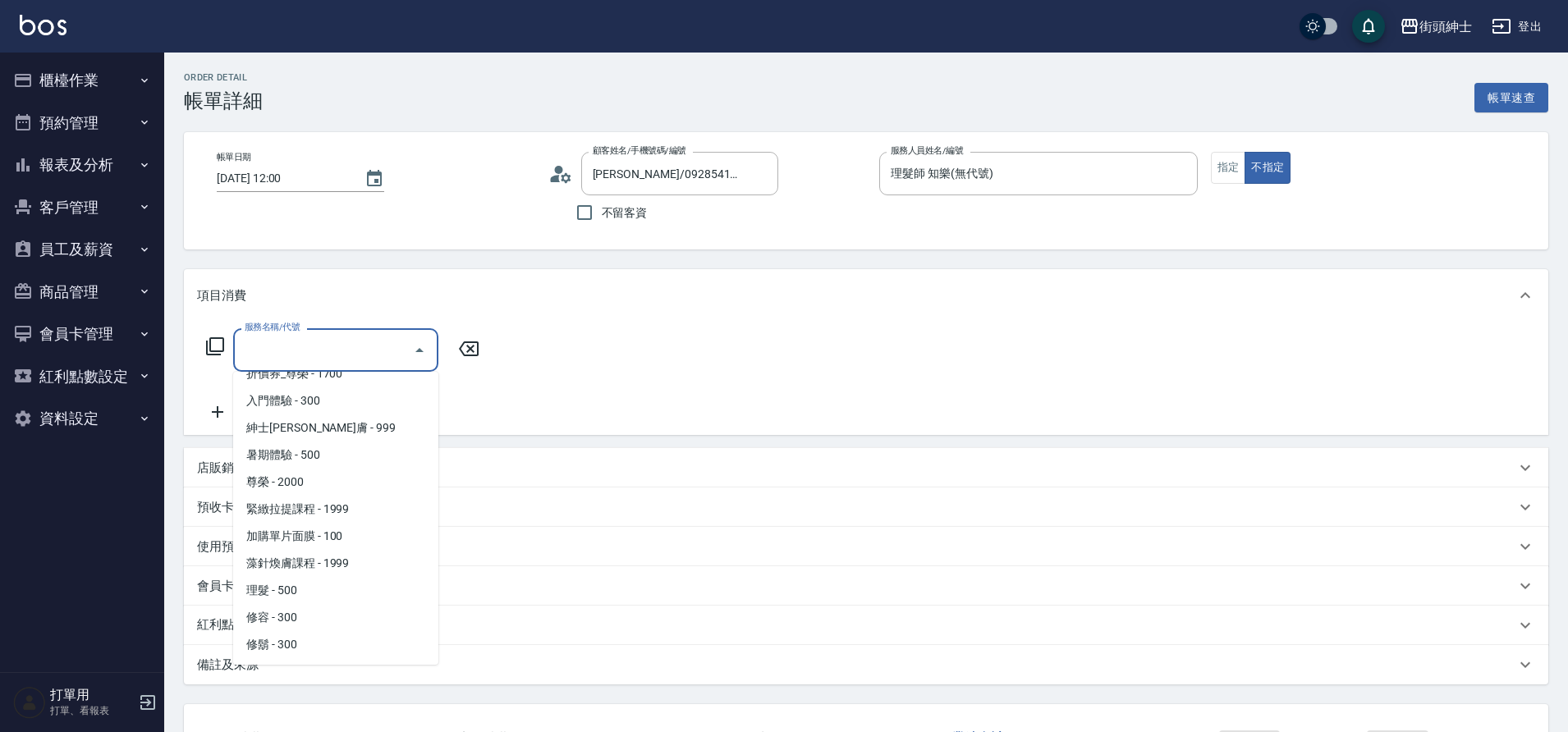
click at [282, 591] on span "理髮 - 500" at bounding box center [335, 590] width 205 height 27
type input "理髮(A02)"
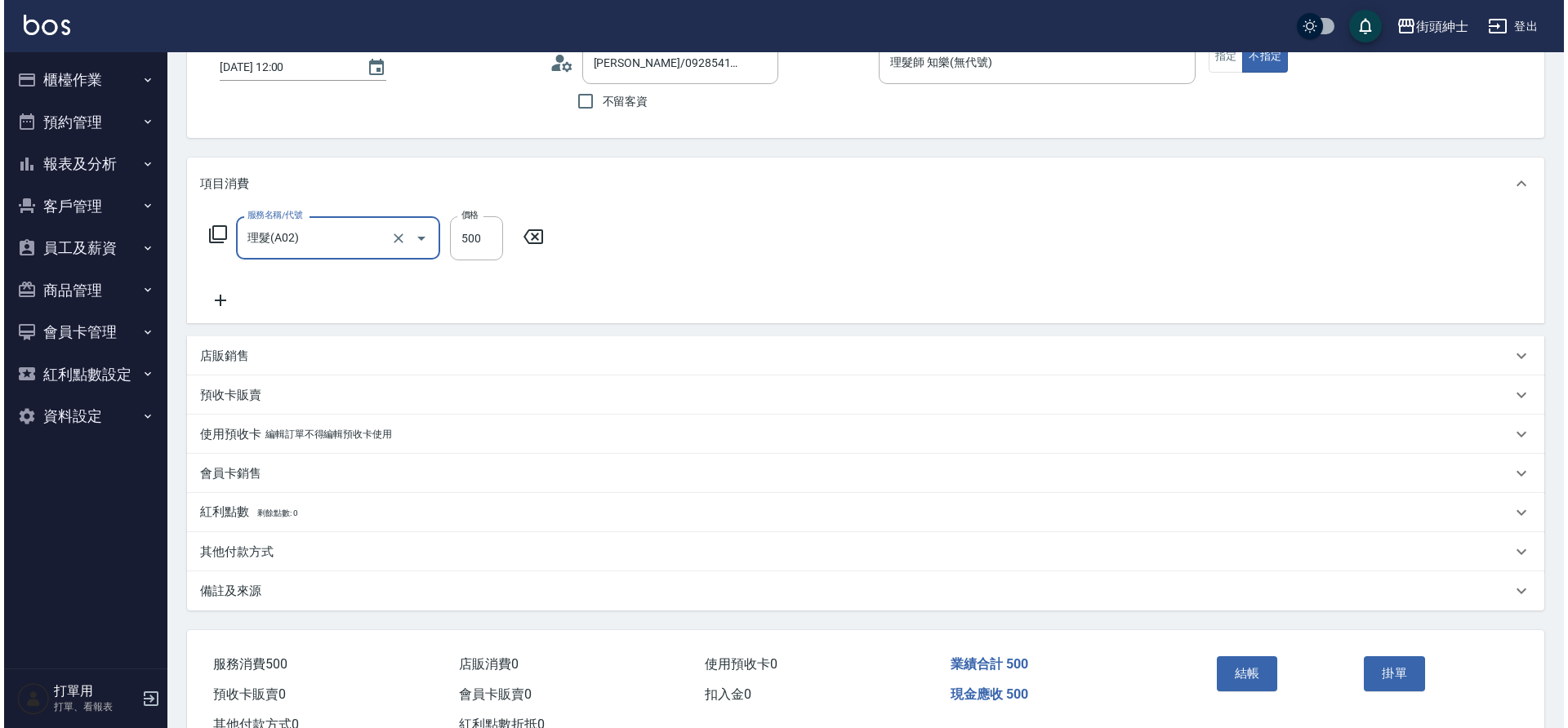
scroll to position [169, 0]
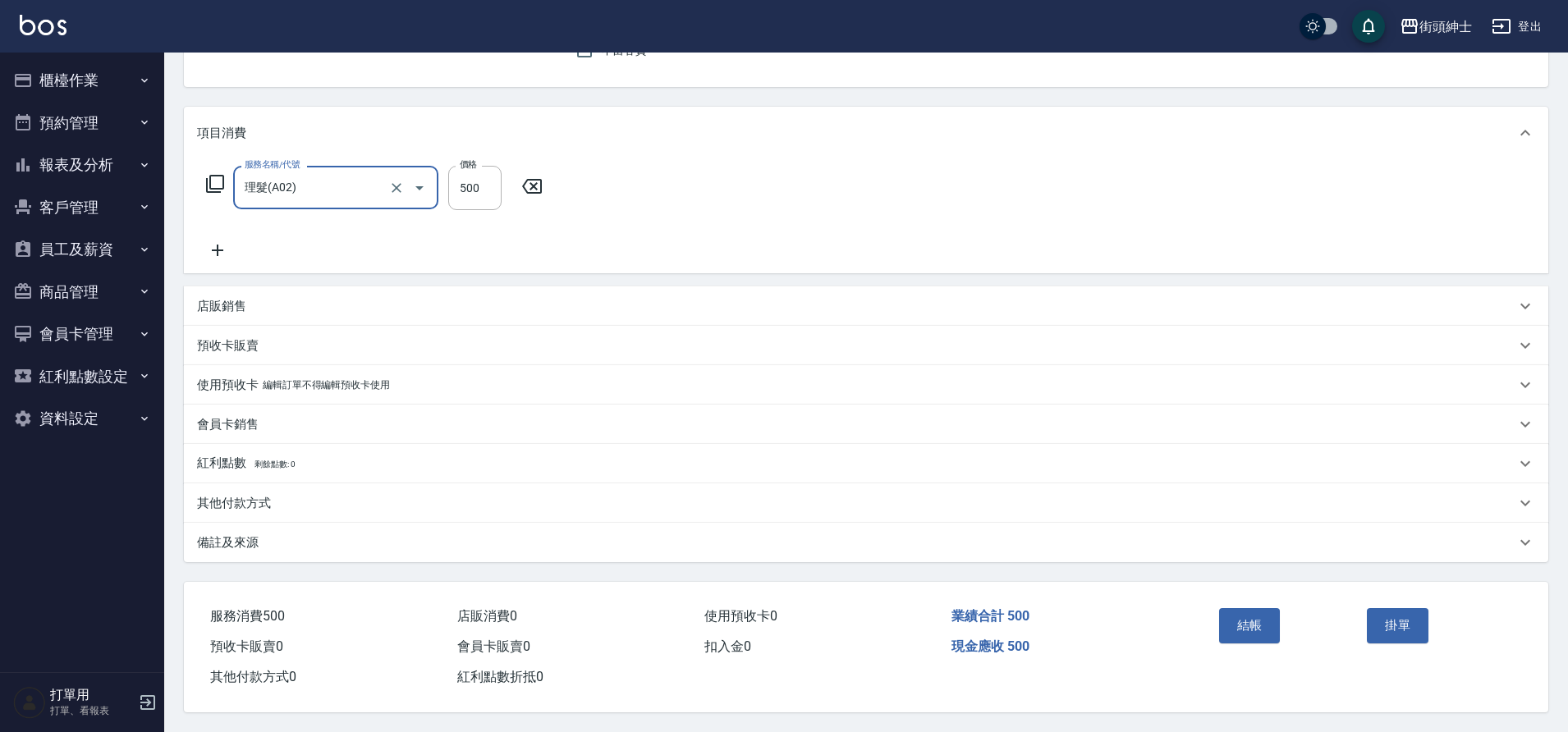
click at [1255, 612] on button "結帳" at bounding box center [1250, 626] width 62 height 35
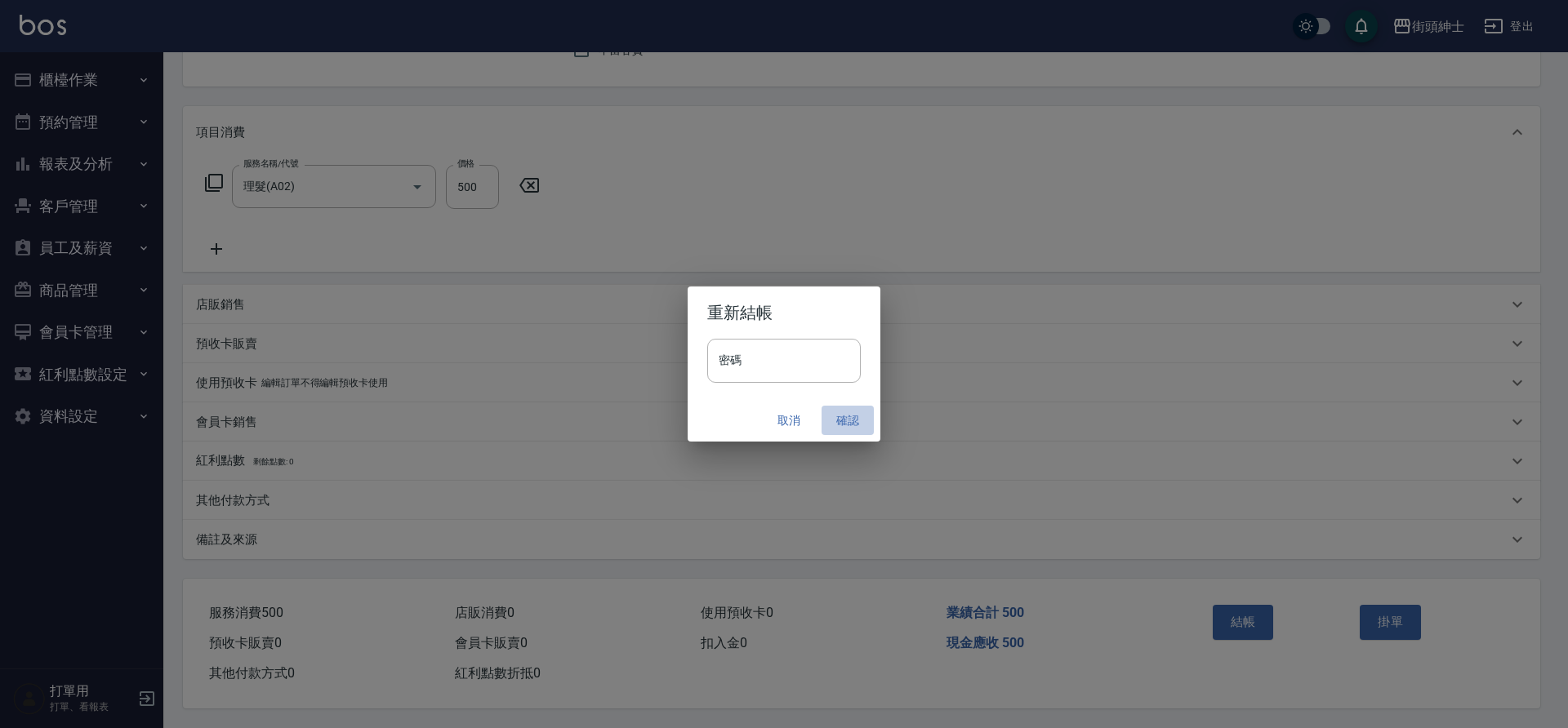
click at [839, 418] on button "確認" at bounding box center [848, 420] width 52 height 31
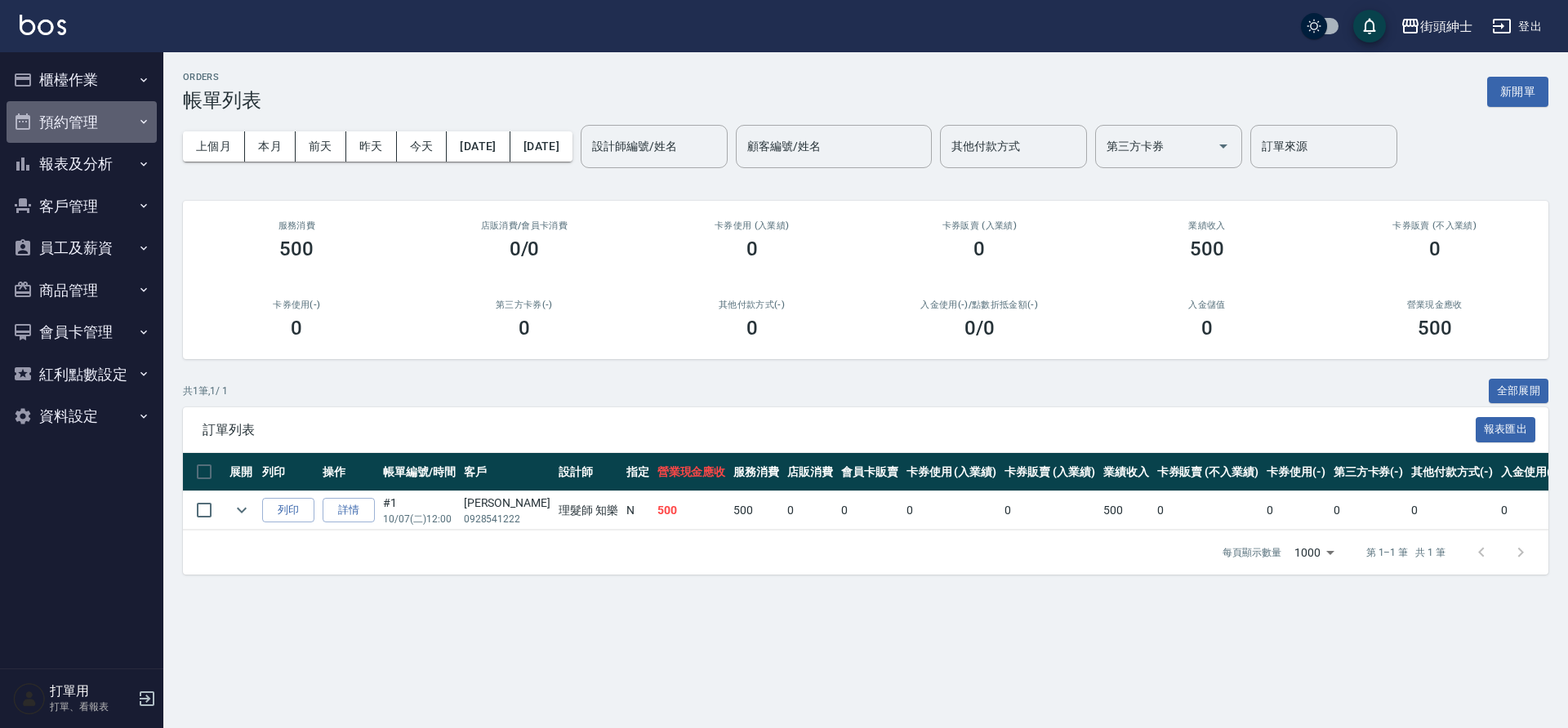
click at [113, 124] on button "預約管理" at bounding box center [82, 122] width 150 height 43
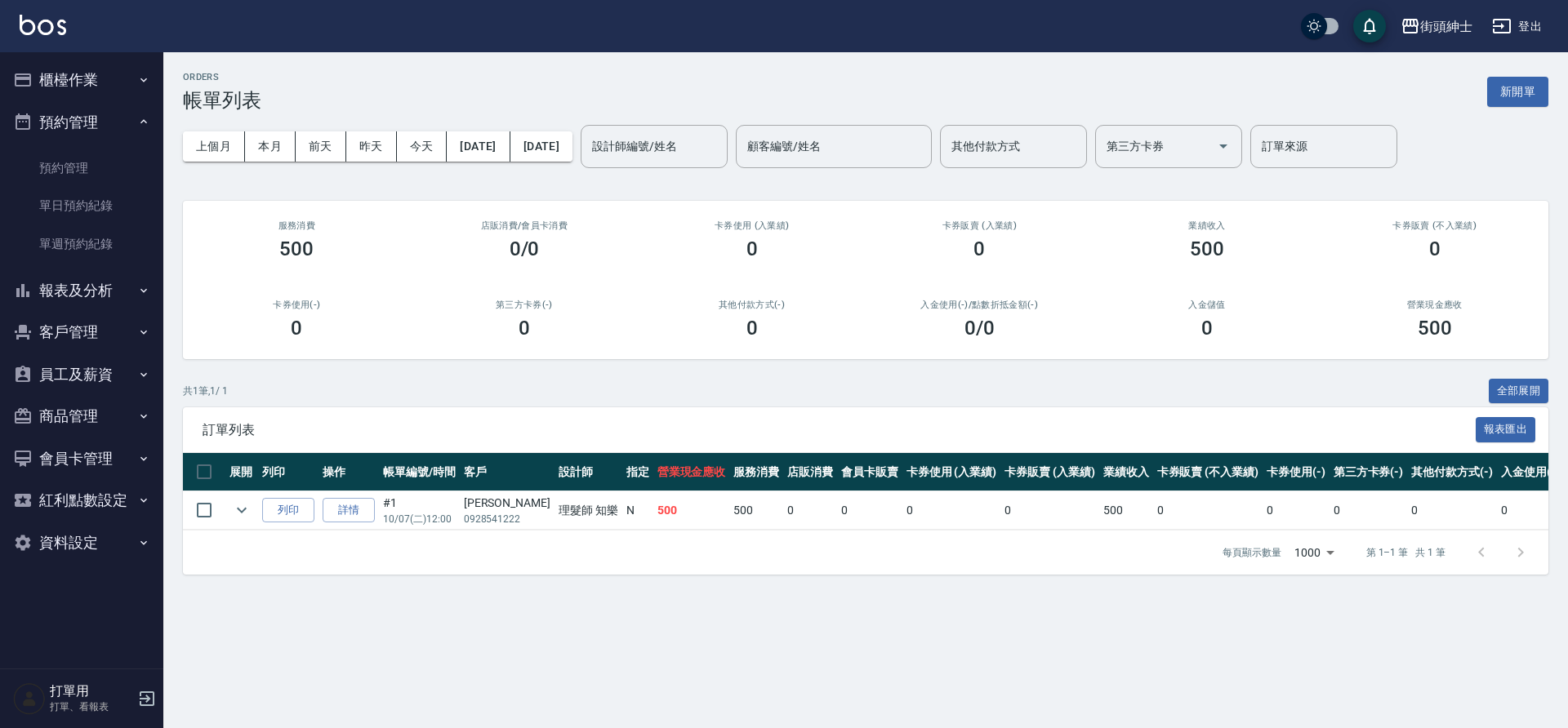
click at [115, 204] on link "單日預約紀錄" at bounding box center [82, 206] width 150 height 38
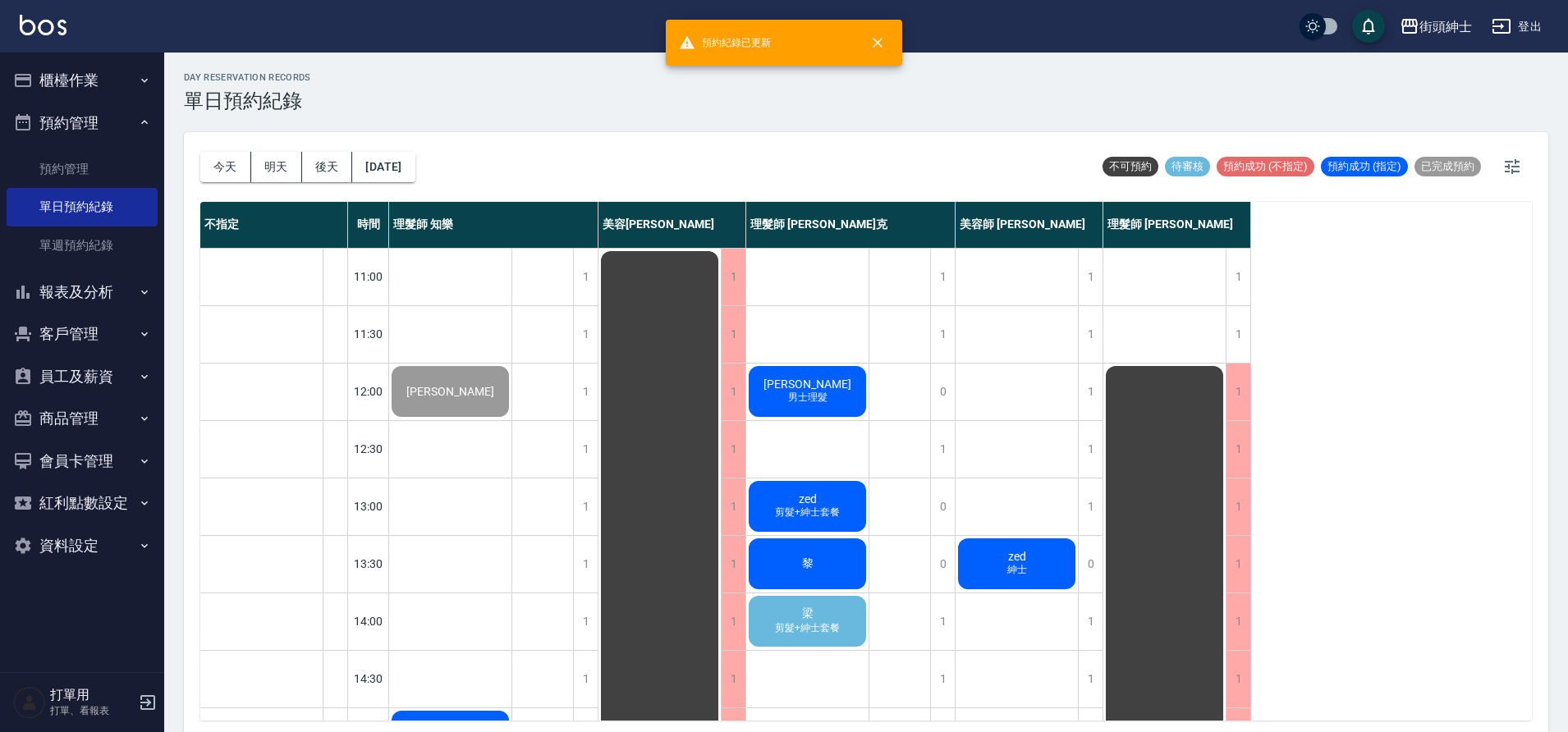
click at [881, 45] on icon "close" at bounding box center [878, 43] width 10 height 10
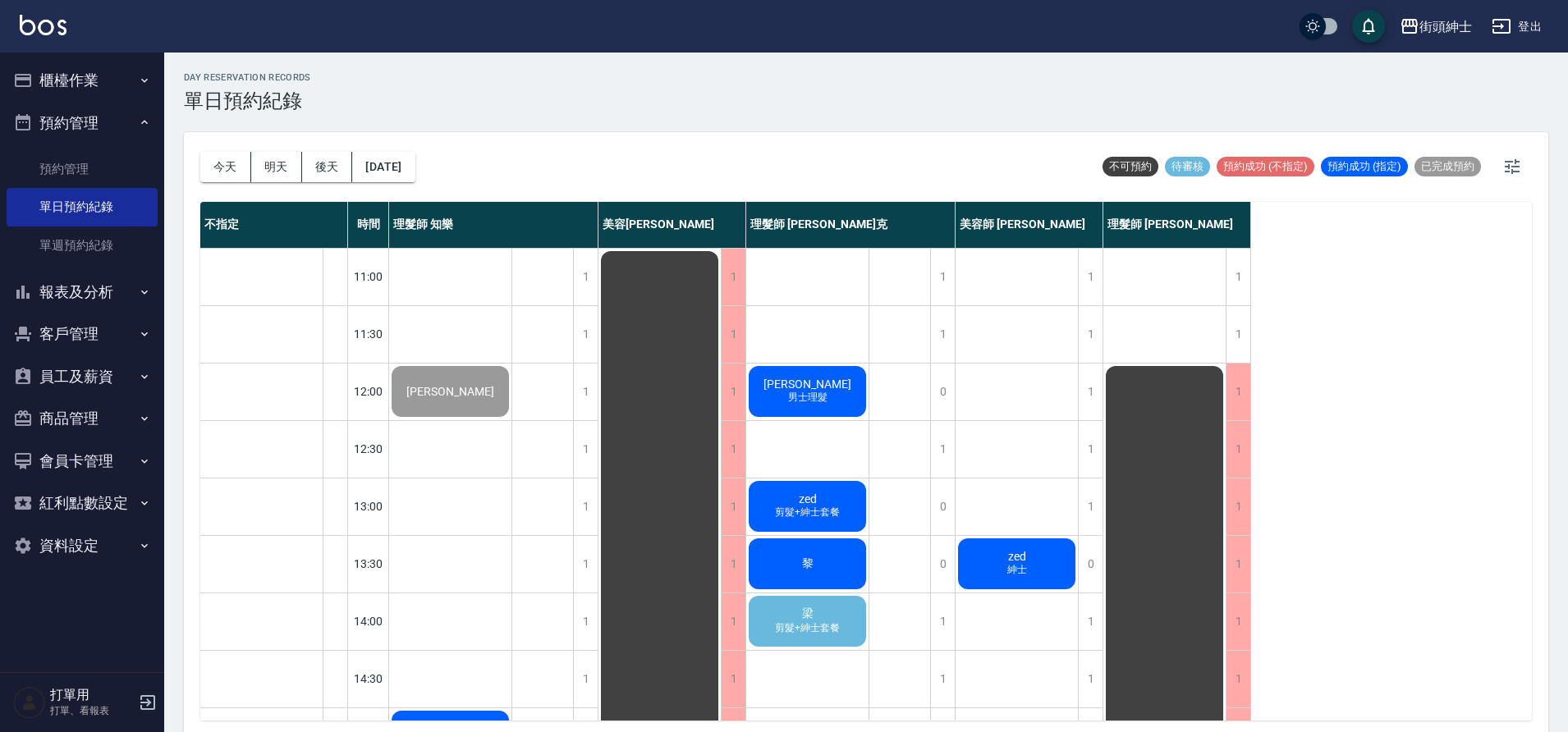
click at [1160, 68] on div "day Reservation records 單日預約紀錄 今天 明天 後天 2025/10/07 不可預約 待審核 預約成功 (不指定) 預約成功 (指定…" at bounding box center [866, 395] width 1404 height 685
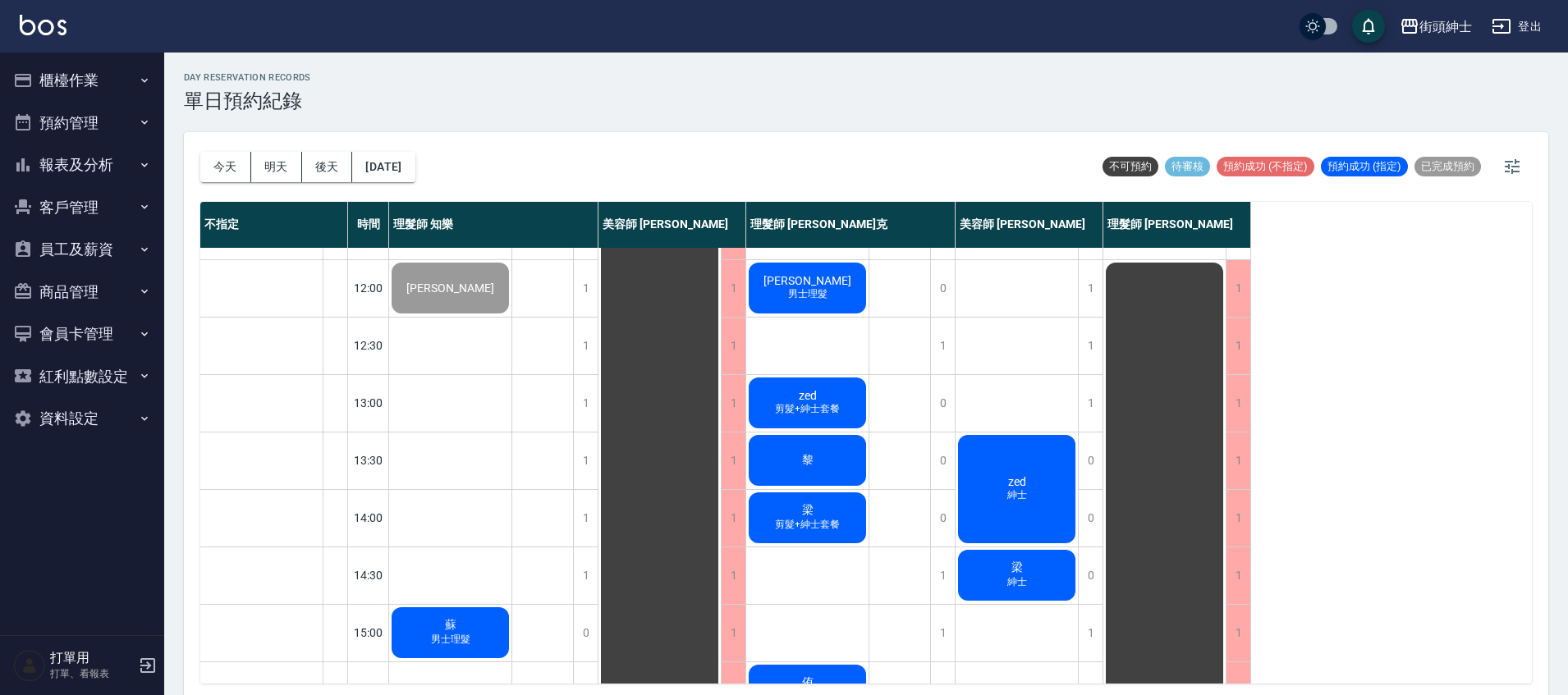
scroll to position [39, 0]
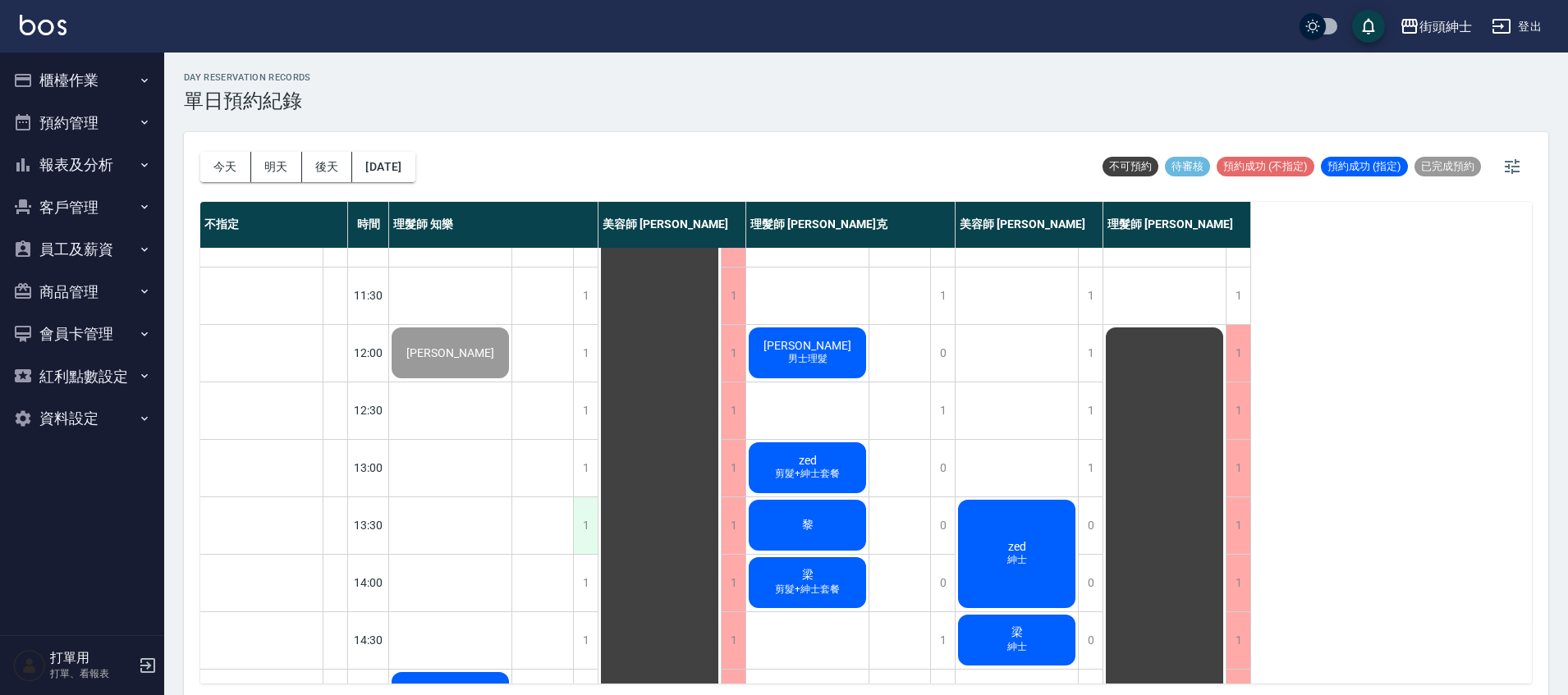
click at [582, 527] on div "1" at bounding box center [585, 525] width 25 height 57
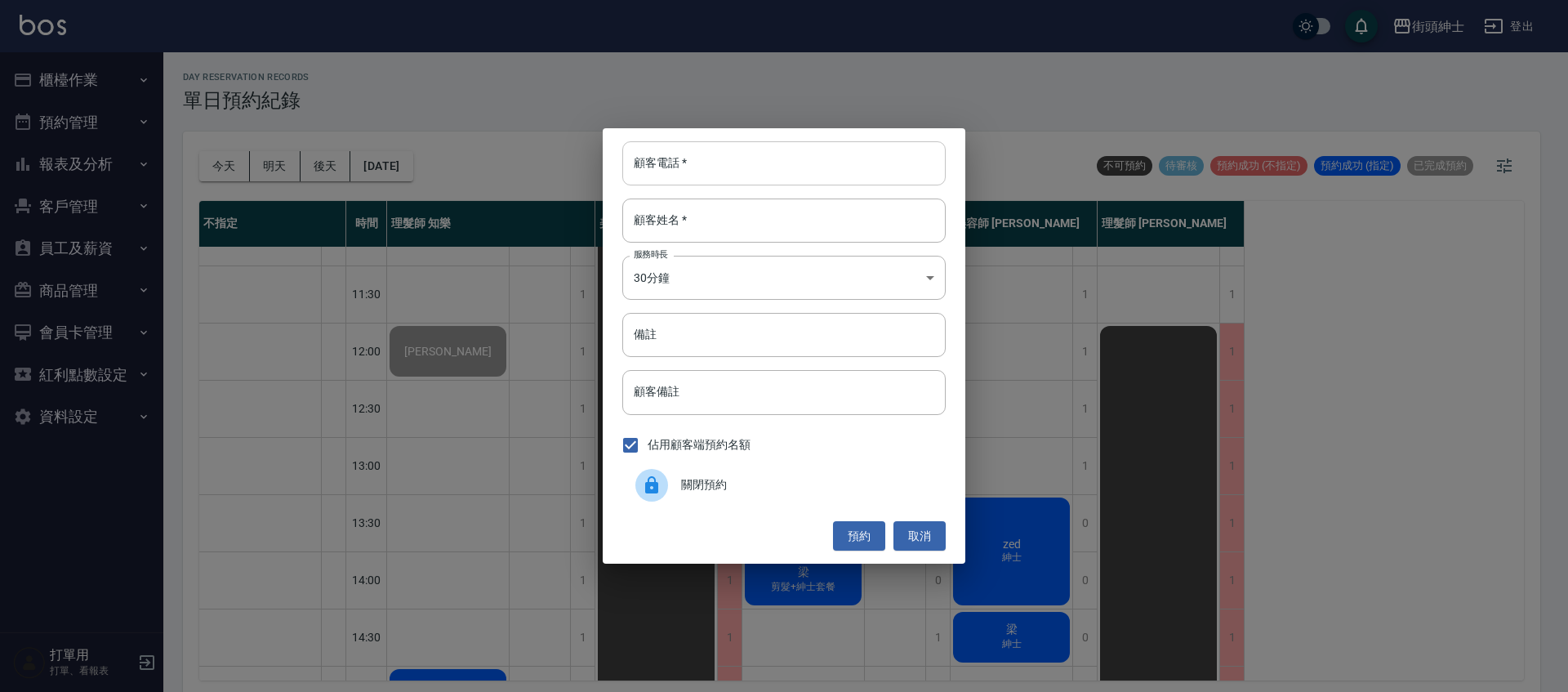
click at [771, 149] on input "顧客電話   *" at bounding box center [784, 163] width 323 height 45
type input "0"
type input "0916642992"
click at [760, 223] on input "顧客姓名   *" at bounding box center [784, 221] width 323 height 45
type input "ㄑ"
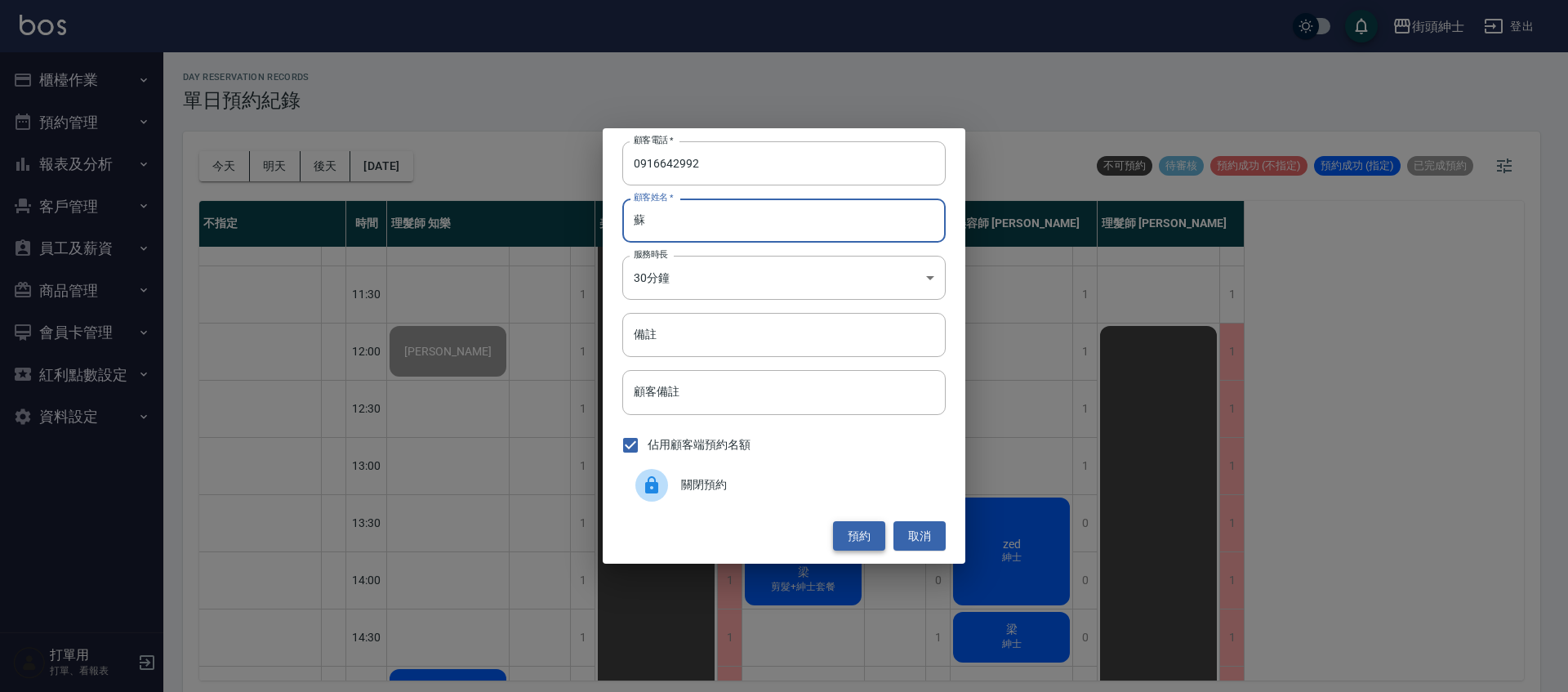
type input "蘇"
click at [867, 532] on button "預約" at bounding box center [859, 537] width 52 height 31
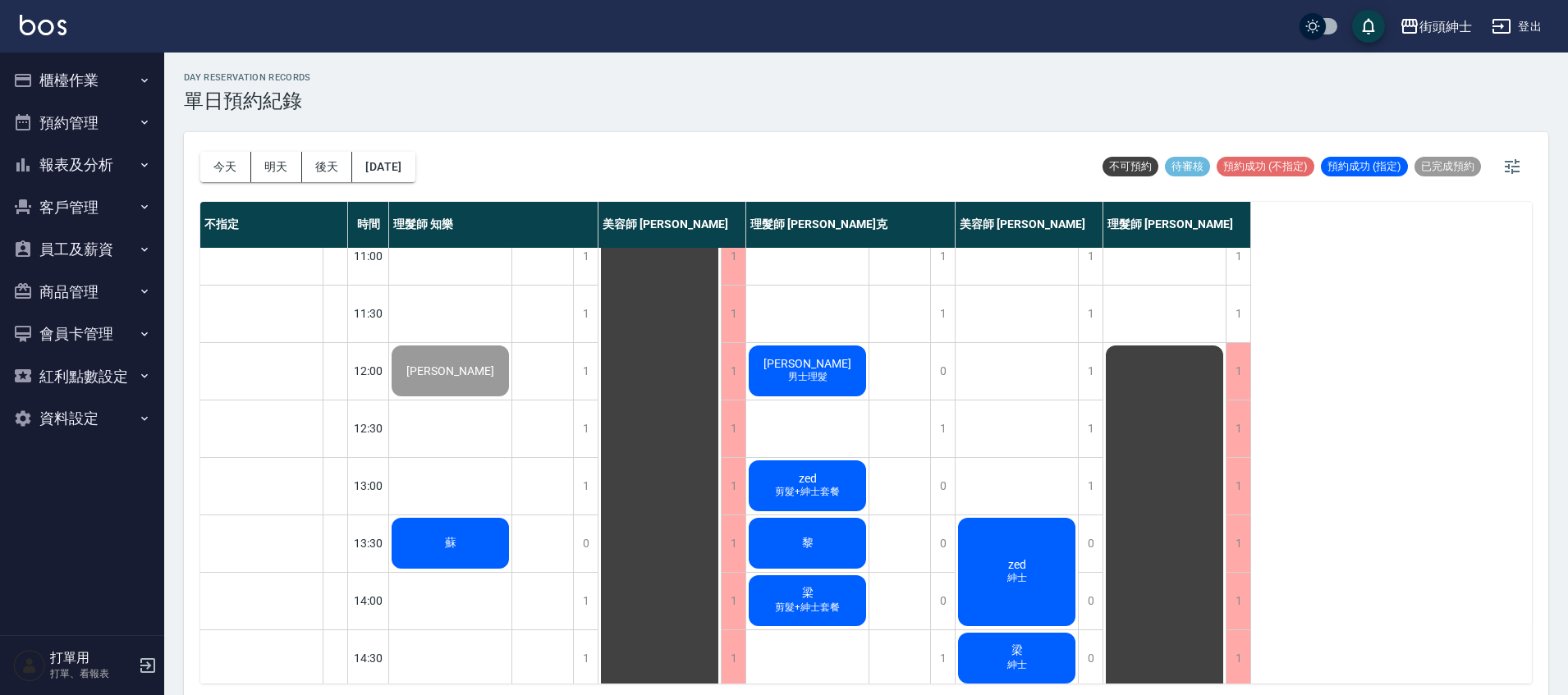
scroll to position [31, 0]
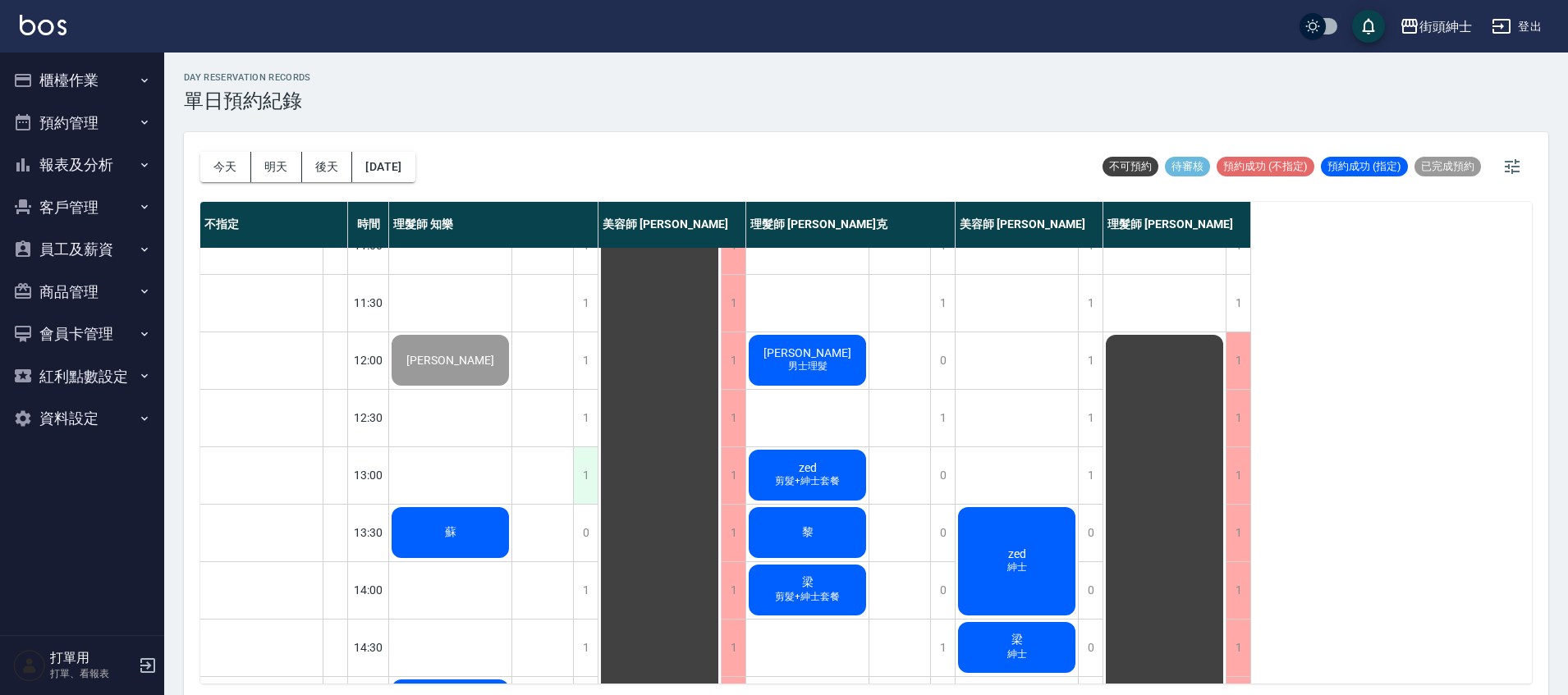
click at [586, 473] on div "1" at bounding box center [585, 475] width 25 height 57
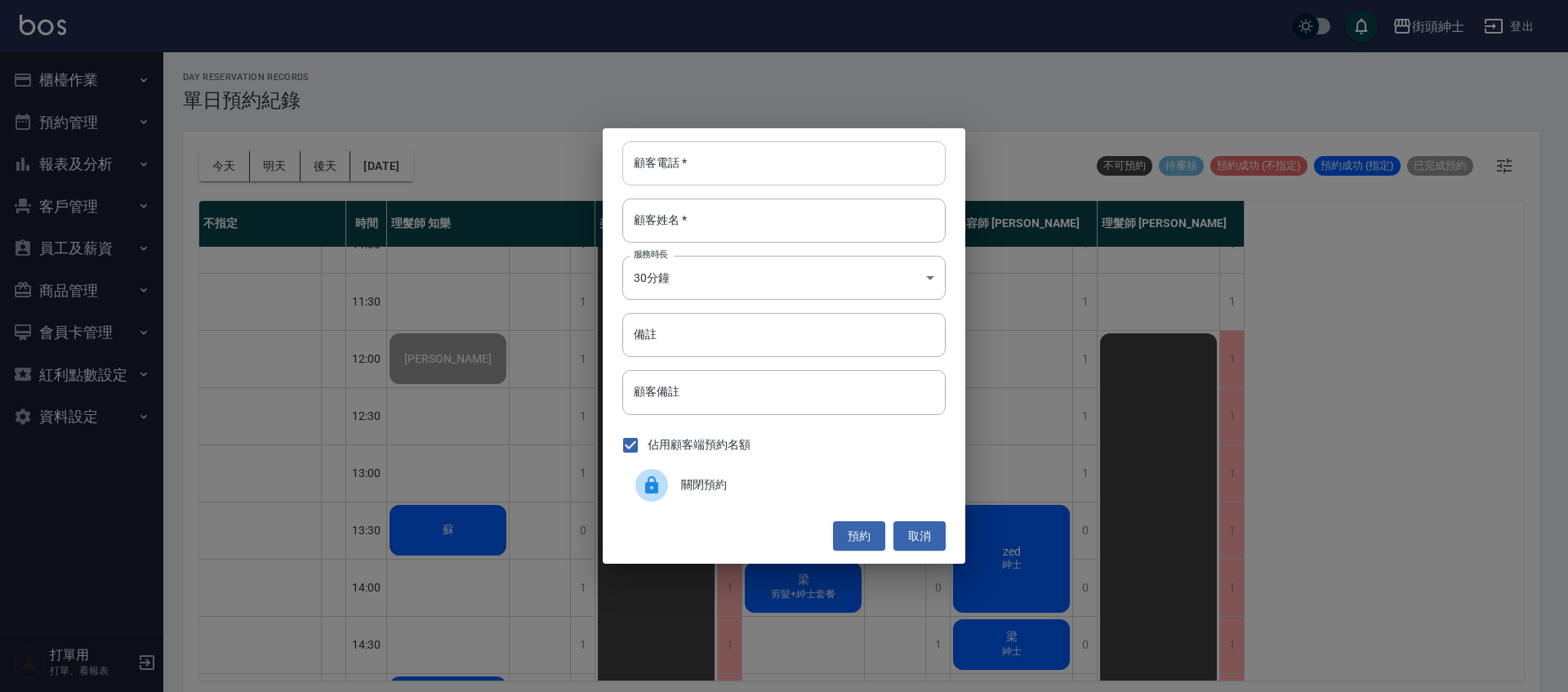
click at [669, 178] on input "顧客電話   *" at bounding box center [784, 163] width 323 height 45
type input "ㄑ"
type input "0975655326"
click at [746, 229] on input "顧客姓名   *" at bounding box center [784, 221] width 323 height 45
type input "d"
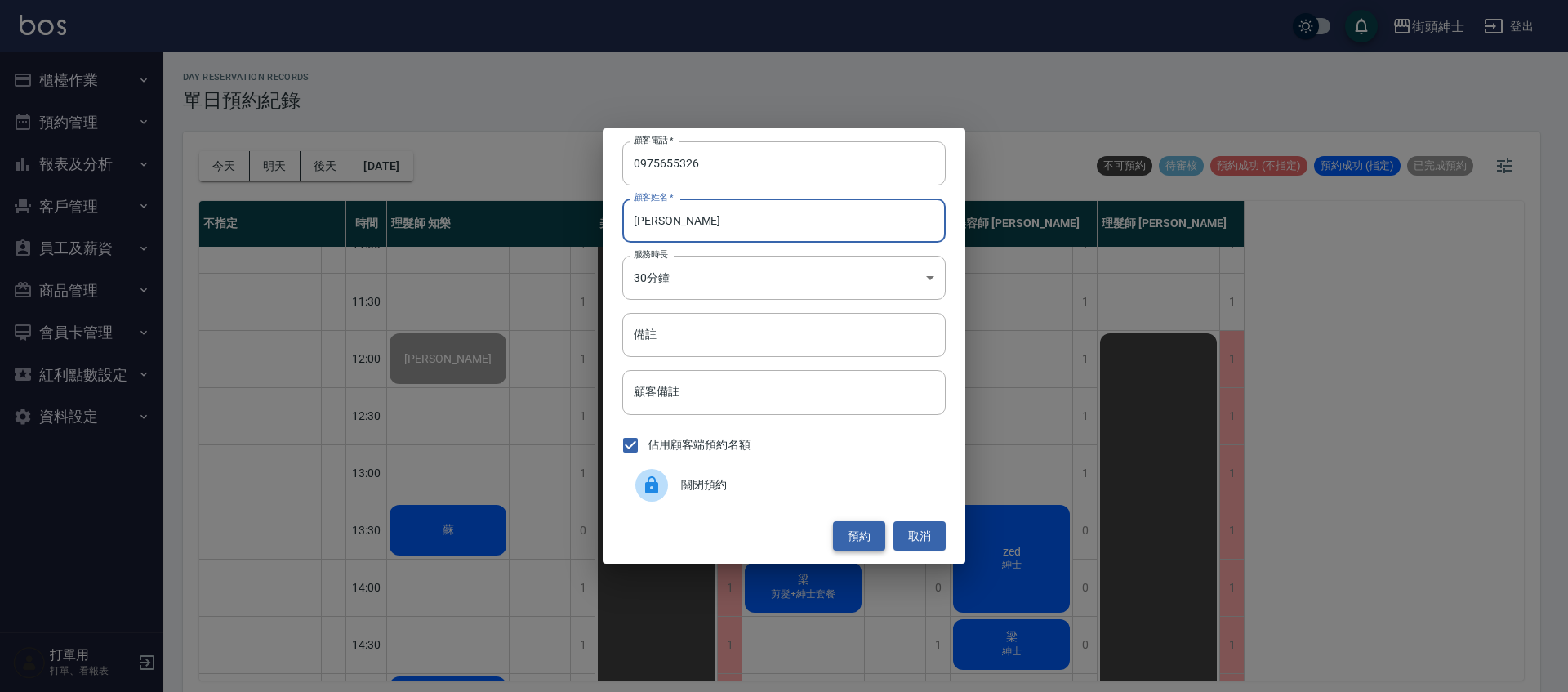
type input "[PERSON_NAME]"
click at [874, 544] on button "預約" at bounding box center [859, 537] width 52 height 31
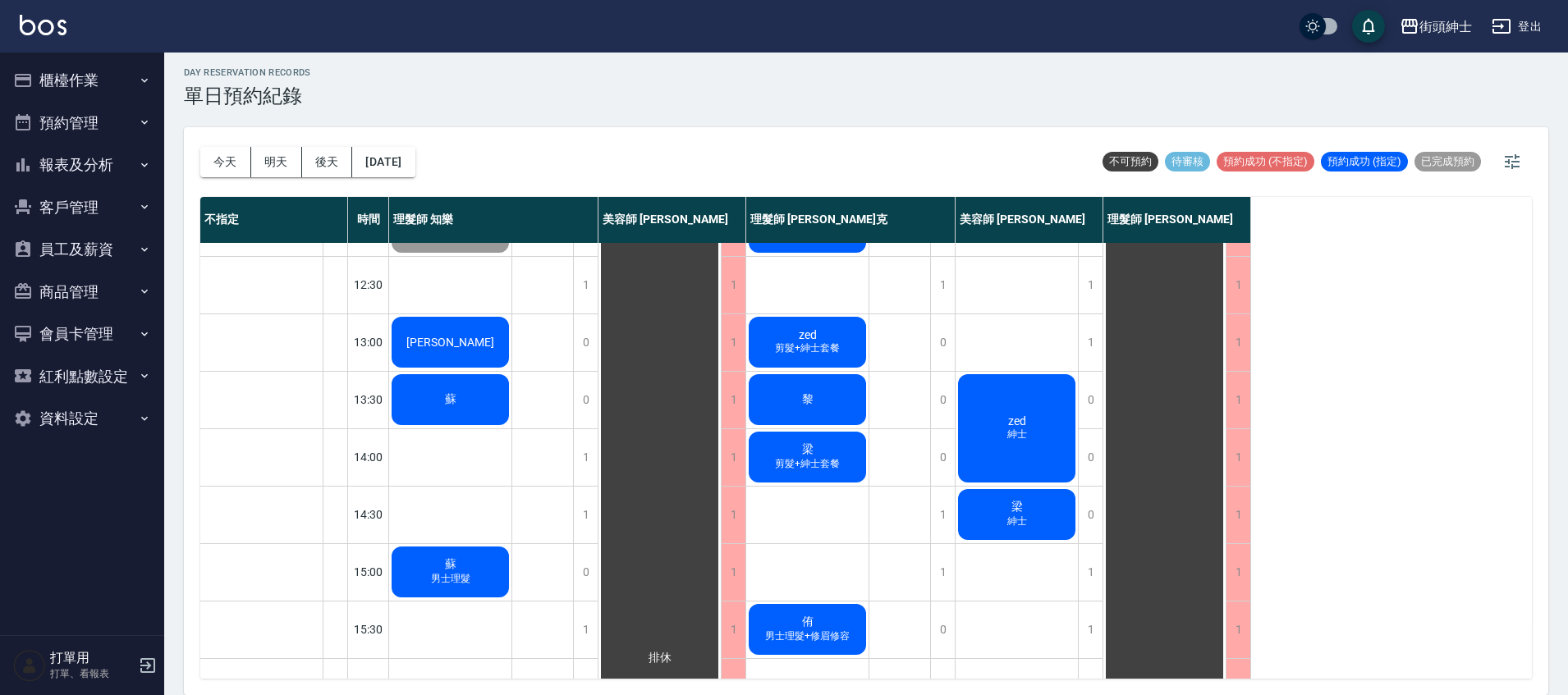
scroll to position [158, 0]
click at [424, 398] on div "蘇" at bounding box center [449, 401] width 122 height 56
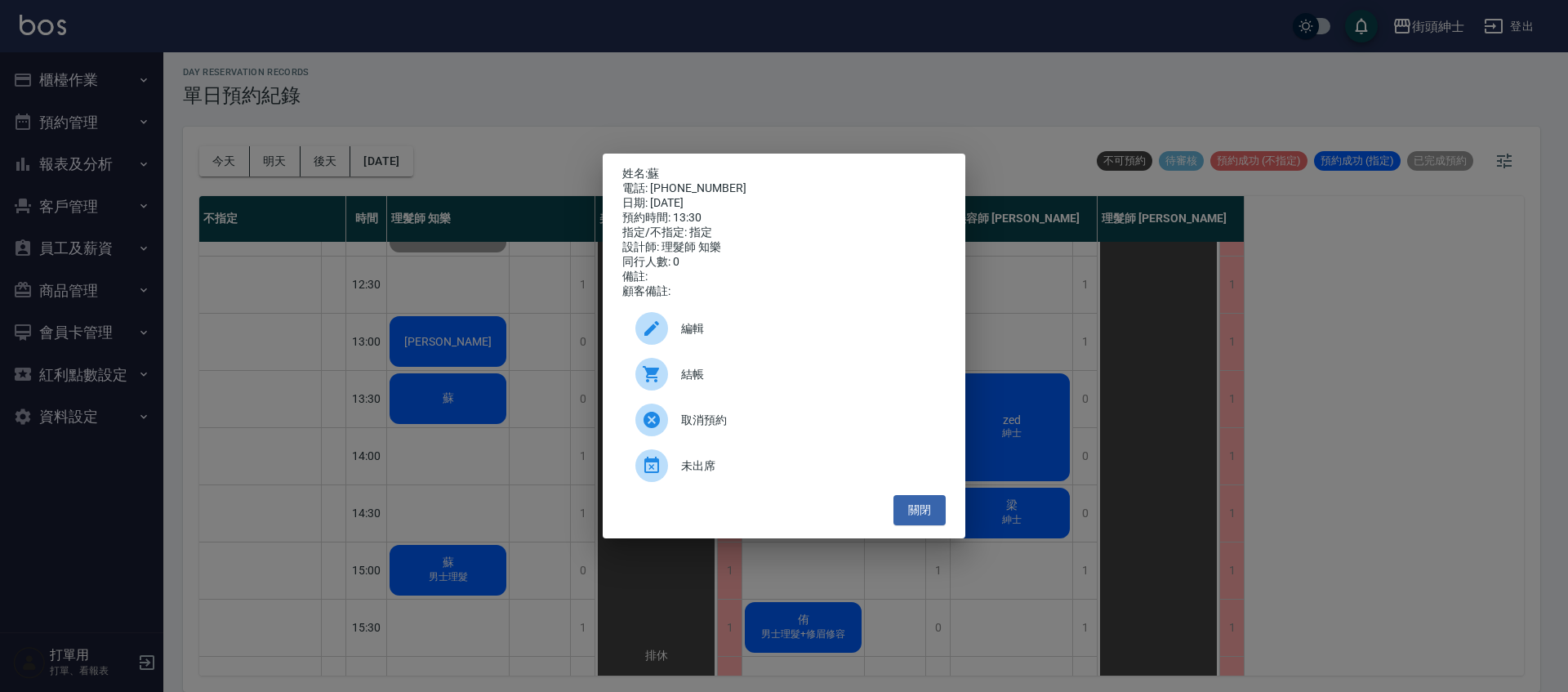
drag, startPoint x: 309, startPoint y: 342, endPoint x: 386, endPoint y: 373, distance: 83.0
click at [323, 356] on div "姓名: 蘇 電話: 0916642992 日期: 2025/10/07 預約時間: 13:30 指定/不指定: 指定 設計師: 理髮師 知樂 同行人數: 0 …" at bounding box center [784, 346] width 1568 height 692
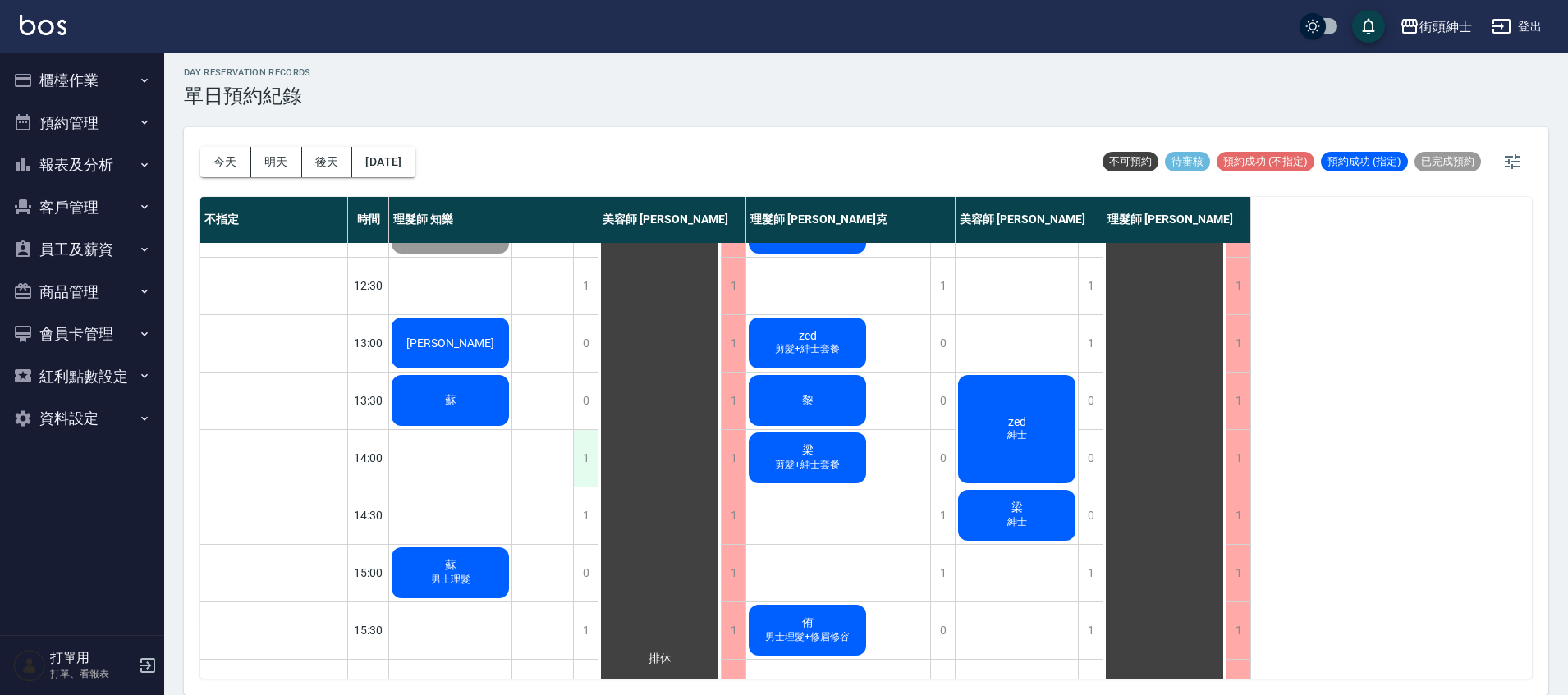
click at [589, 461] on div "1" at bounding box center [585, 458] width 25 height 57
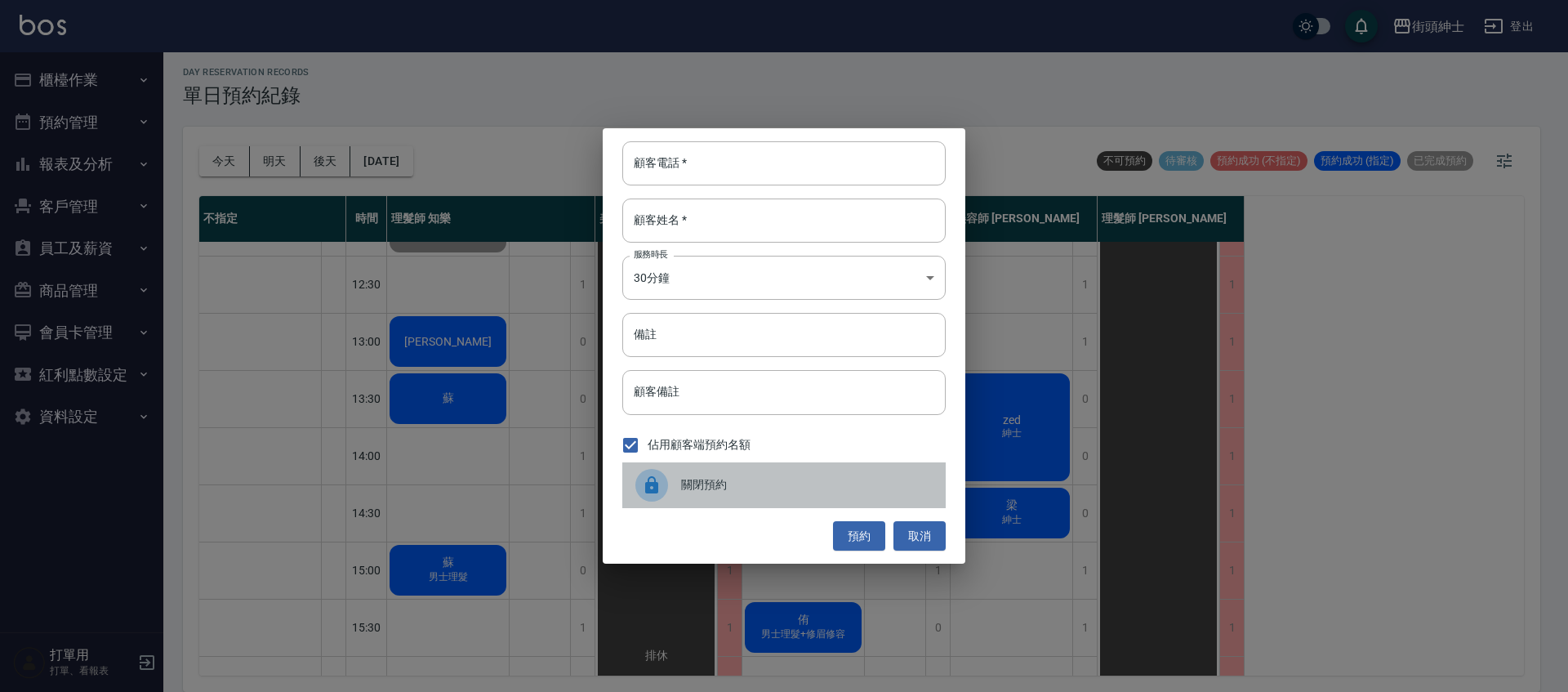
click at [767, 482] on span "關閉預約" at bounding box center [807, 484] width 251 height 17
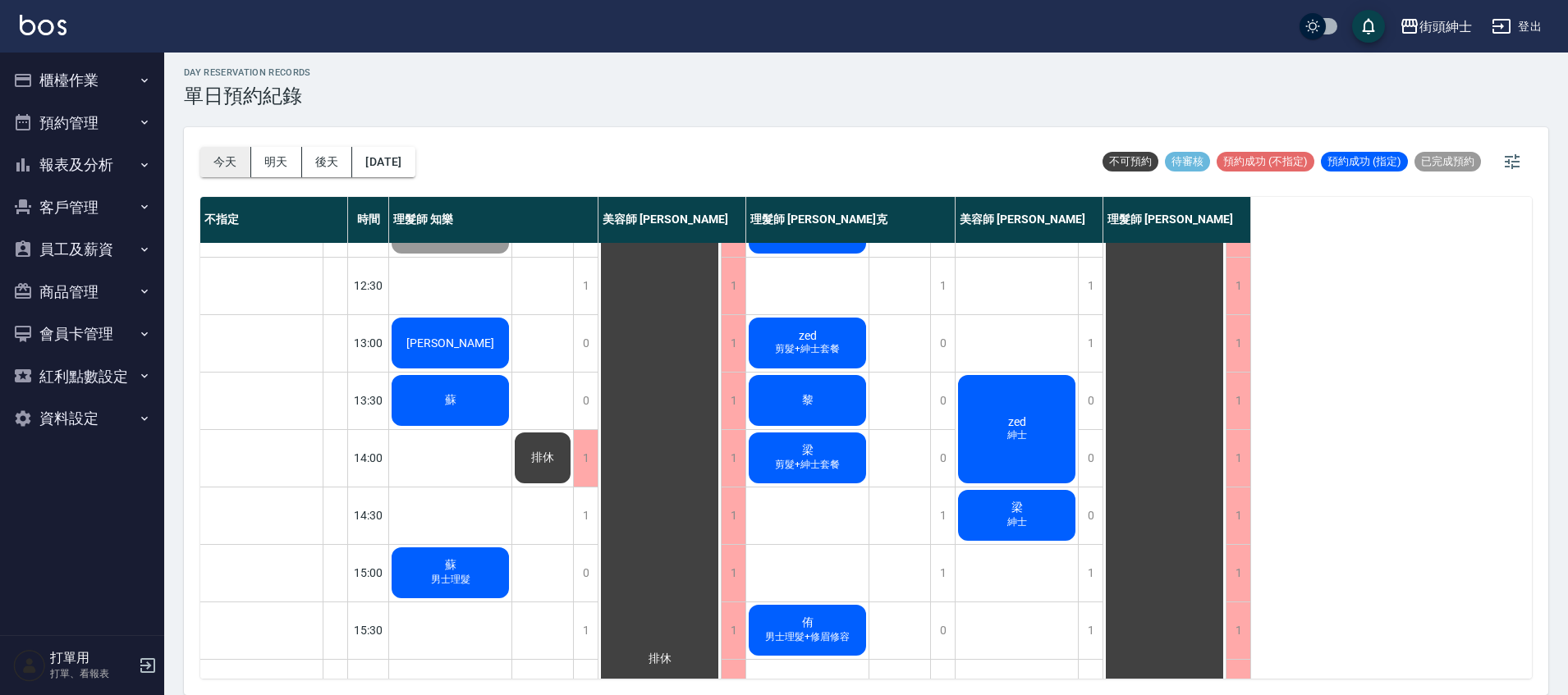
click at [234, 168] on button "今天" at bounding box center [225, 162] width 51 height 31
click at [824, 20] on div "街頭紳士 登出" at bounding box center [784, 26] width 1568 height 53
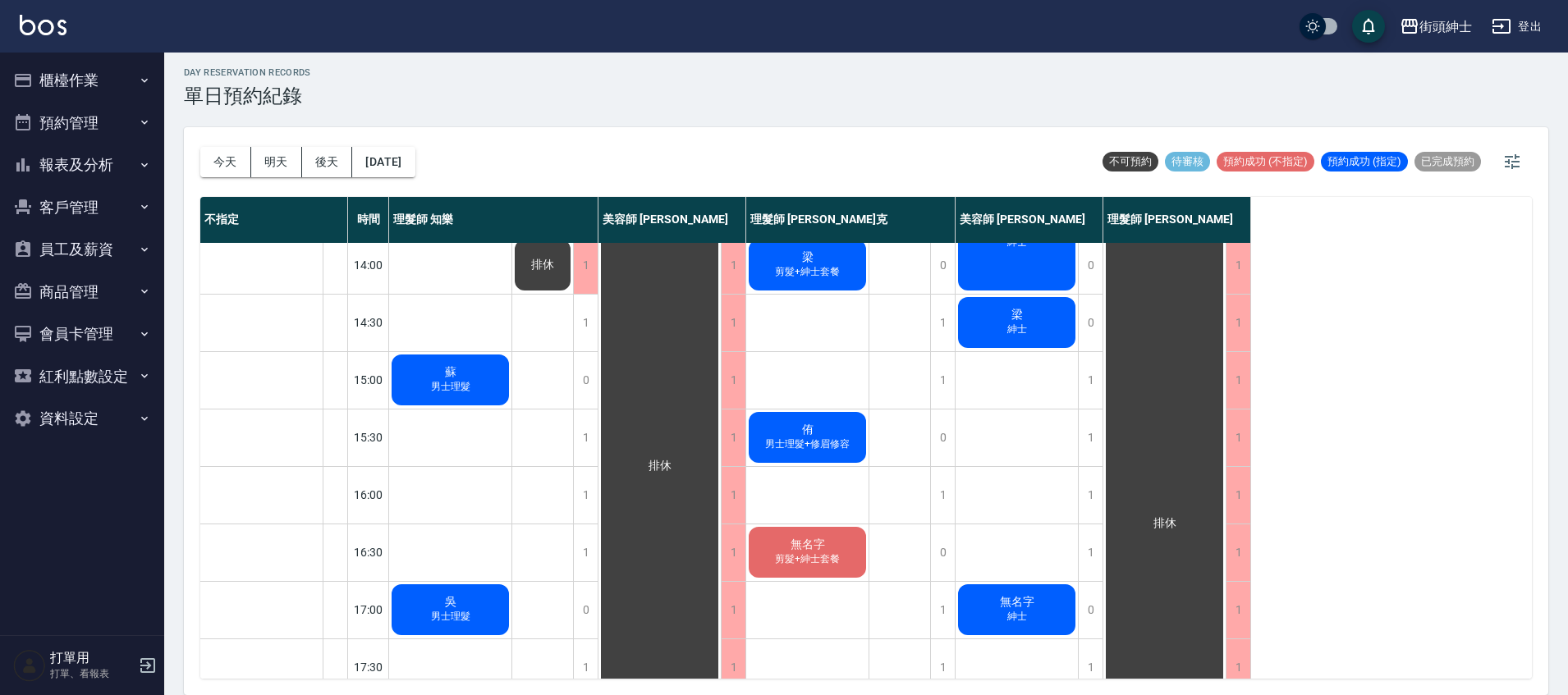
scroll to position [711, 0]
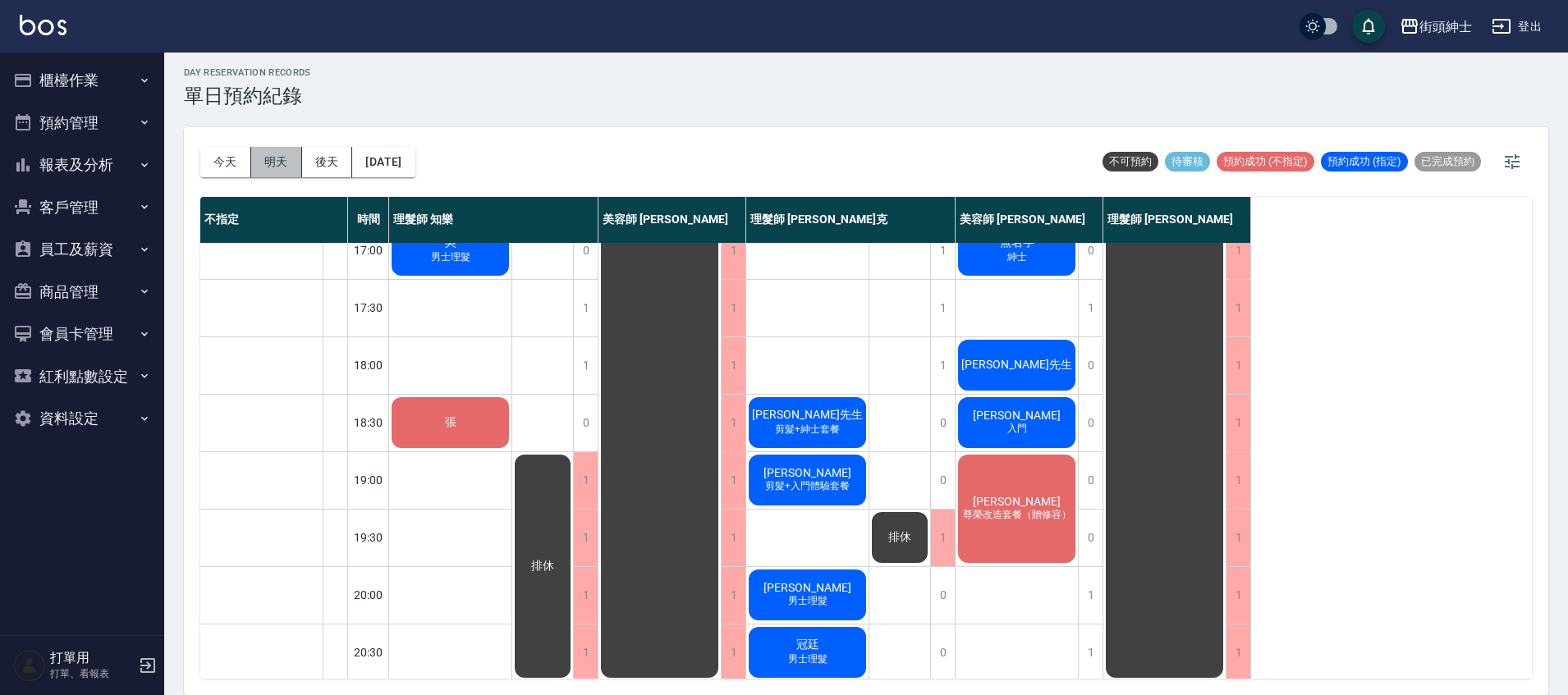
click at [279, 170] on button "明天" at bounding box center [276, 162] width 51 height 31
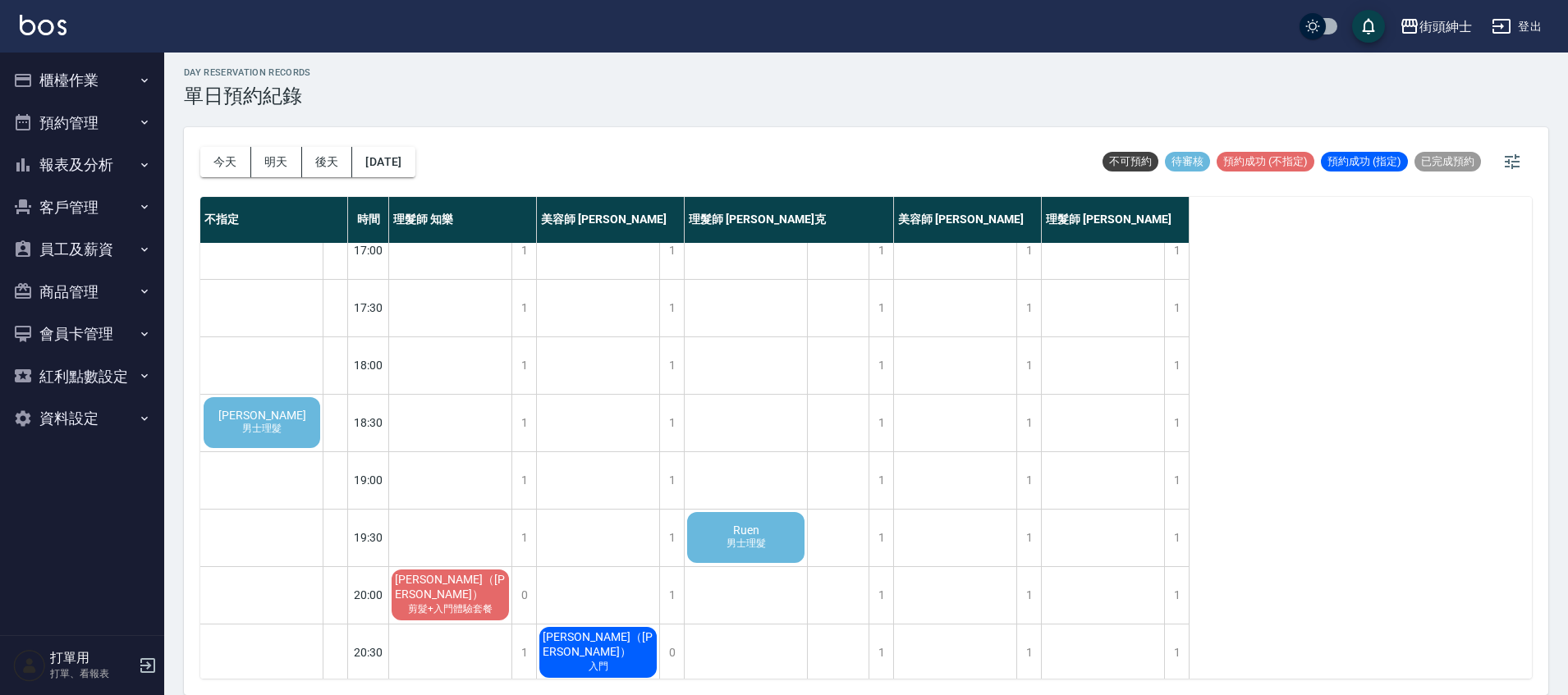
click at [774, 553] on div "Ruen 男士理髮" at bounding box center [746, 538] width 122 height 56
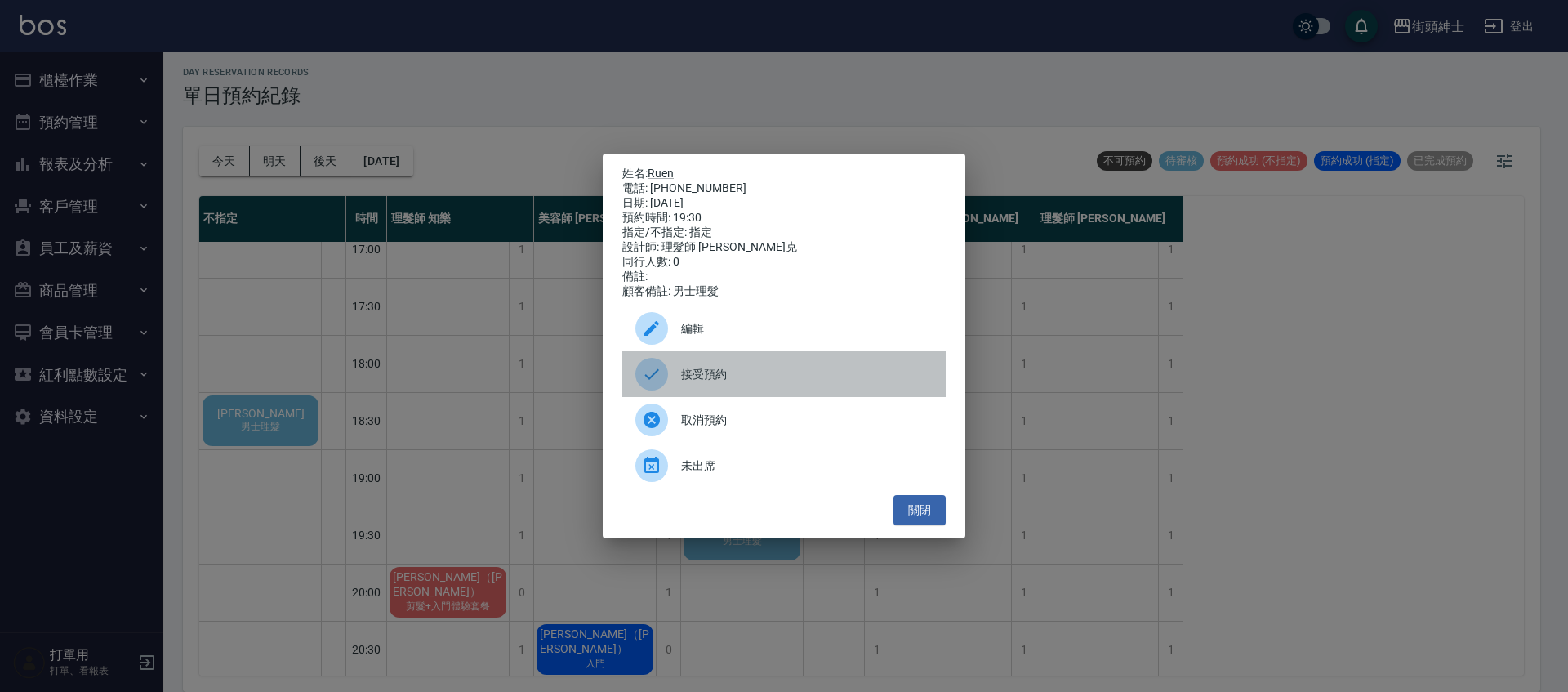
click at [769, 372] on div "接受預約" at bounding box center [784, 374] width 323 height 46
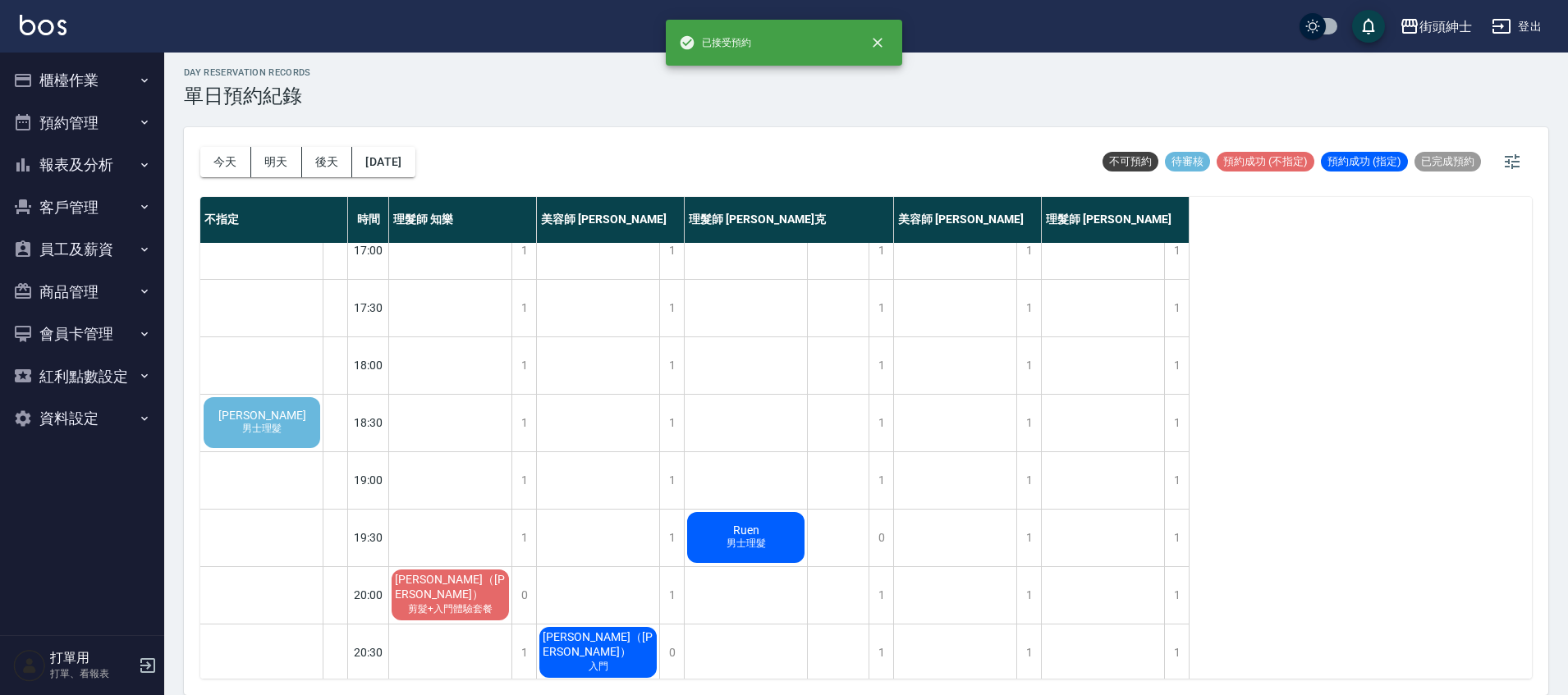
click at [291, 430] on div "王楚竣 男士理髮" at bounding box center [261, 423] width 121 height 56
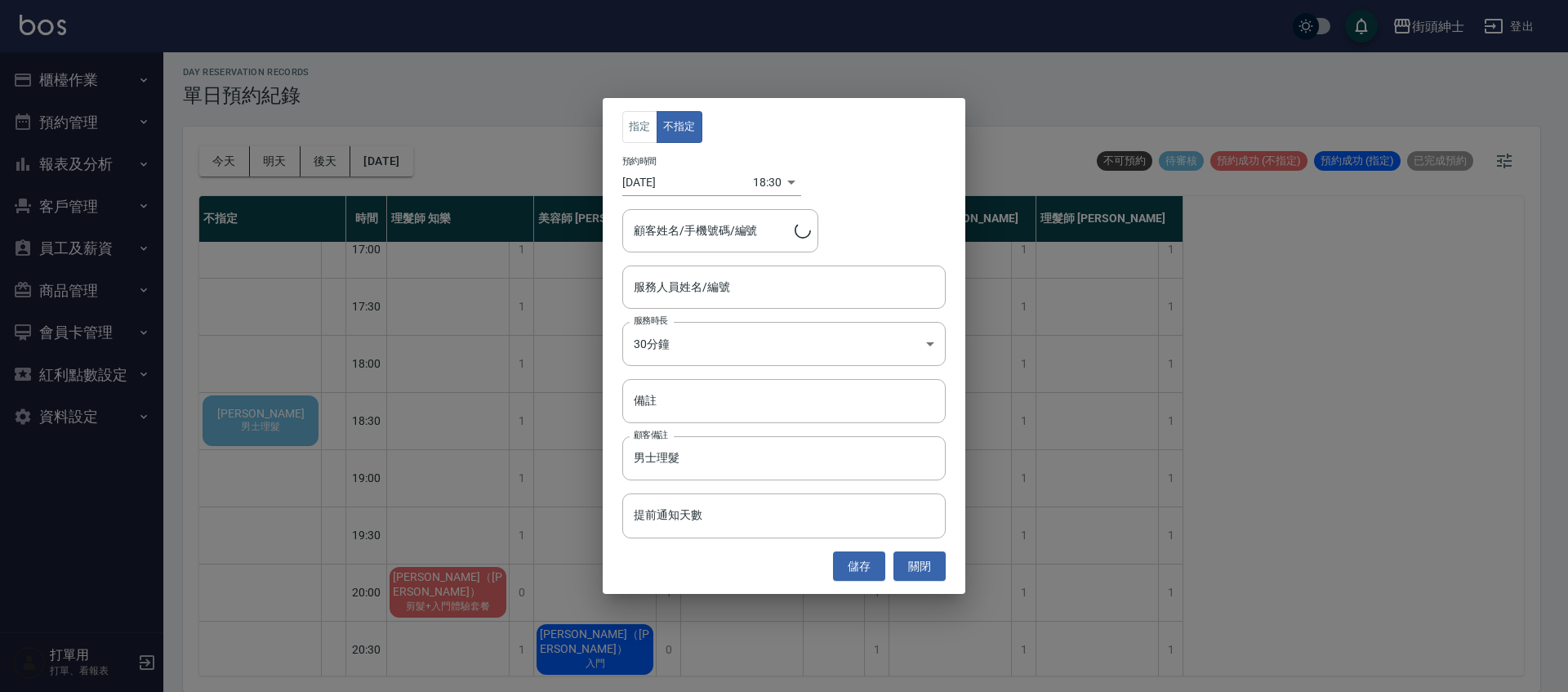
type input "王楚竣/0921077224"
click at [759, 281] on input "服務人員姓名/編號" at bounding box center [784, 287] width 309 height 29
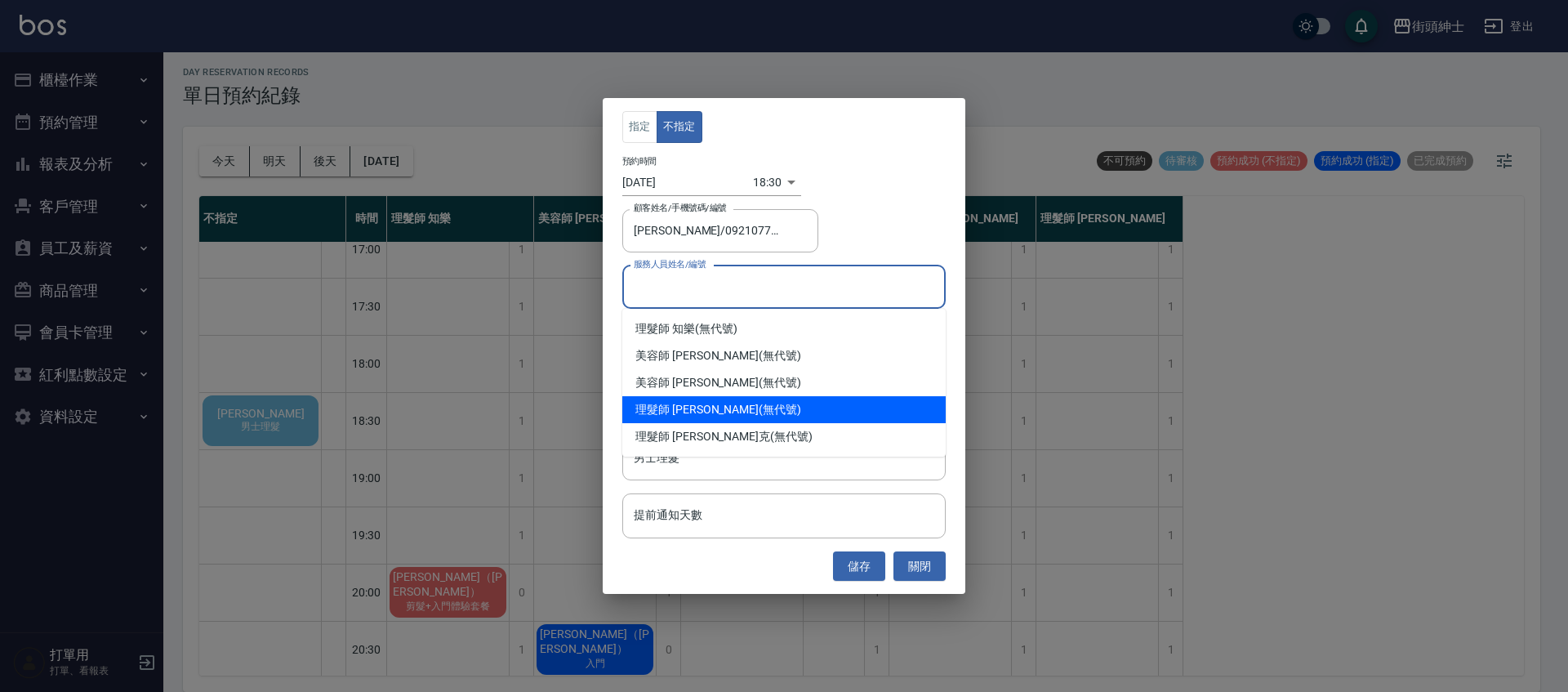
click at [719, 414] on div "理髮師 eric (無代號)" at bounding box center [784, 409] width 323 height 27
type input "理髮師 [PERSON_NAME](無代號)"
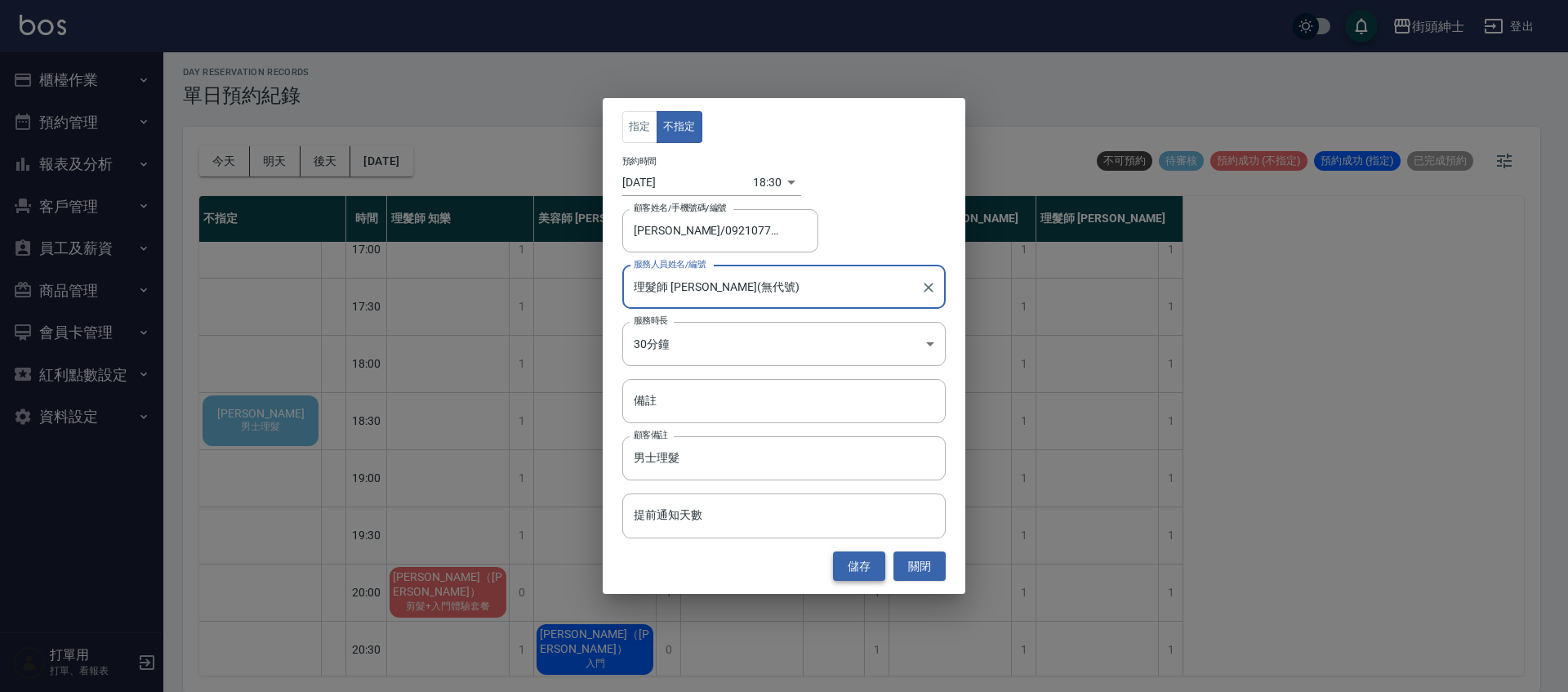
click at [877, 579] on button "儲存" at bounding box center [859, 566] width 52 height 31
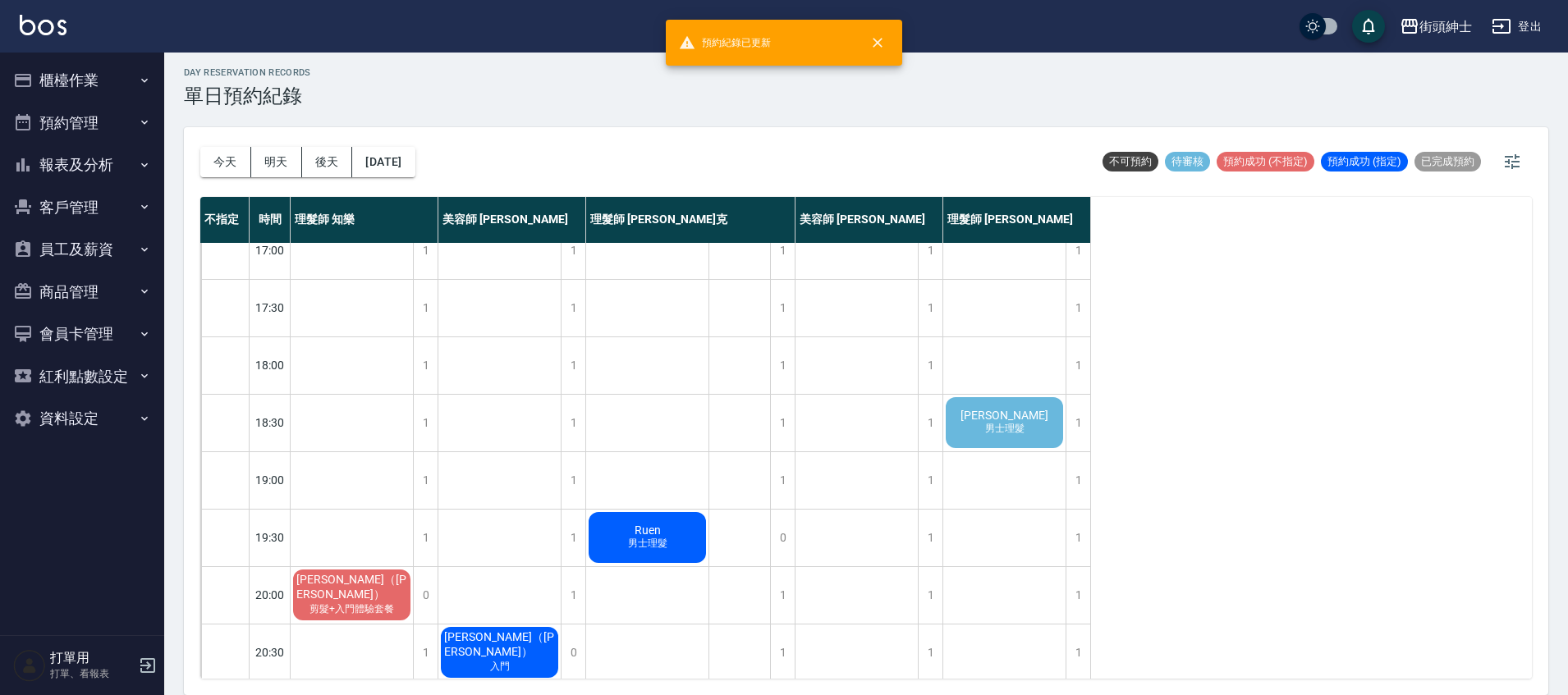
click at [1002, 431] on span "男士理髮" at bounding box center [1004, 429] width 46 height 14
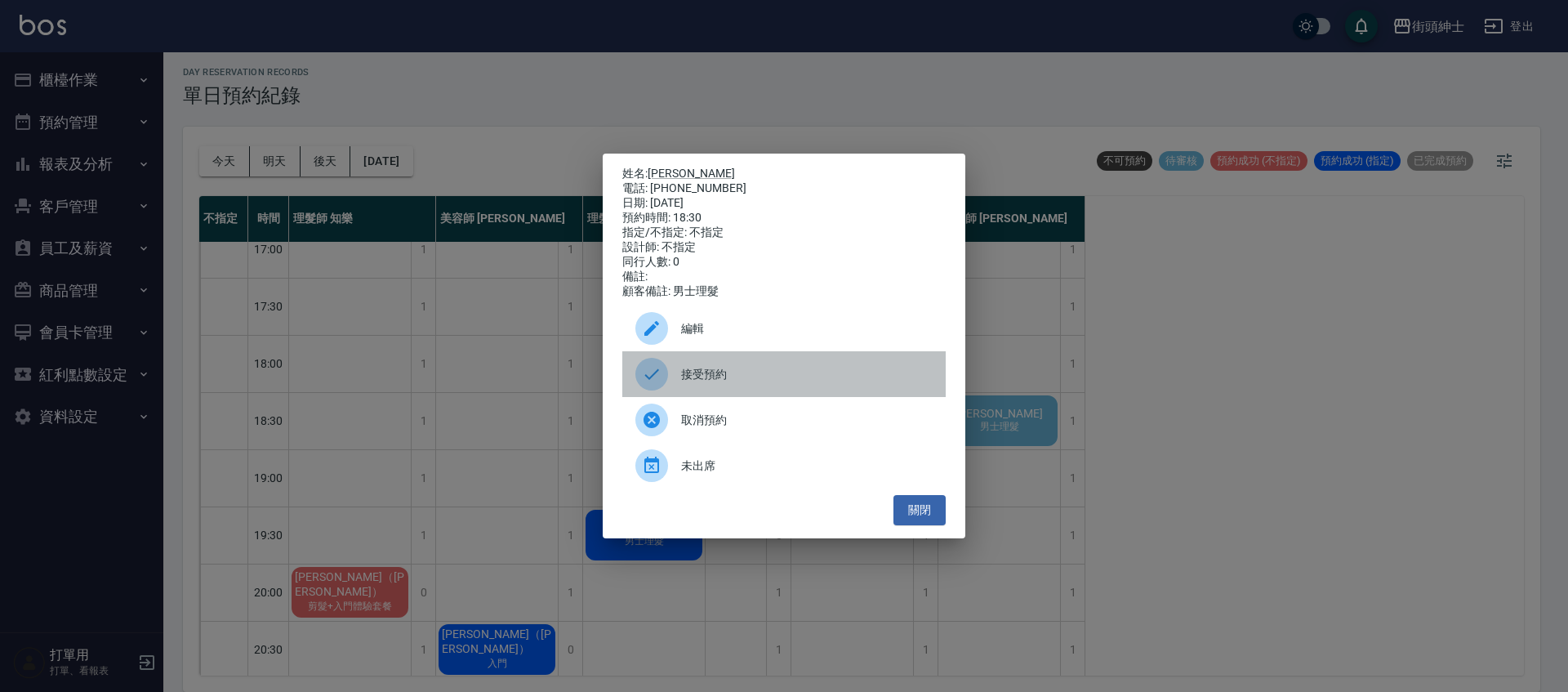
click at [757, 375] on span "接受預約" at bounding box center [807, 374] width 251 height 17
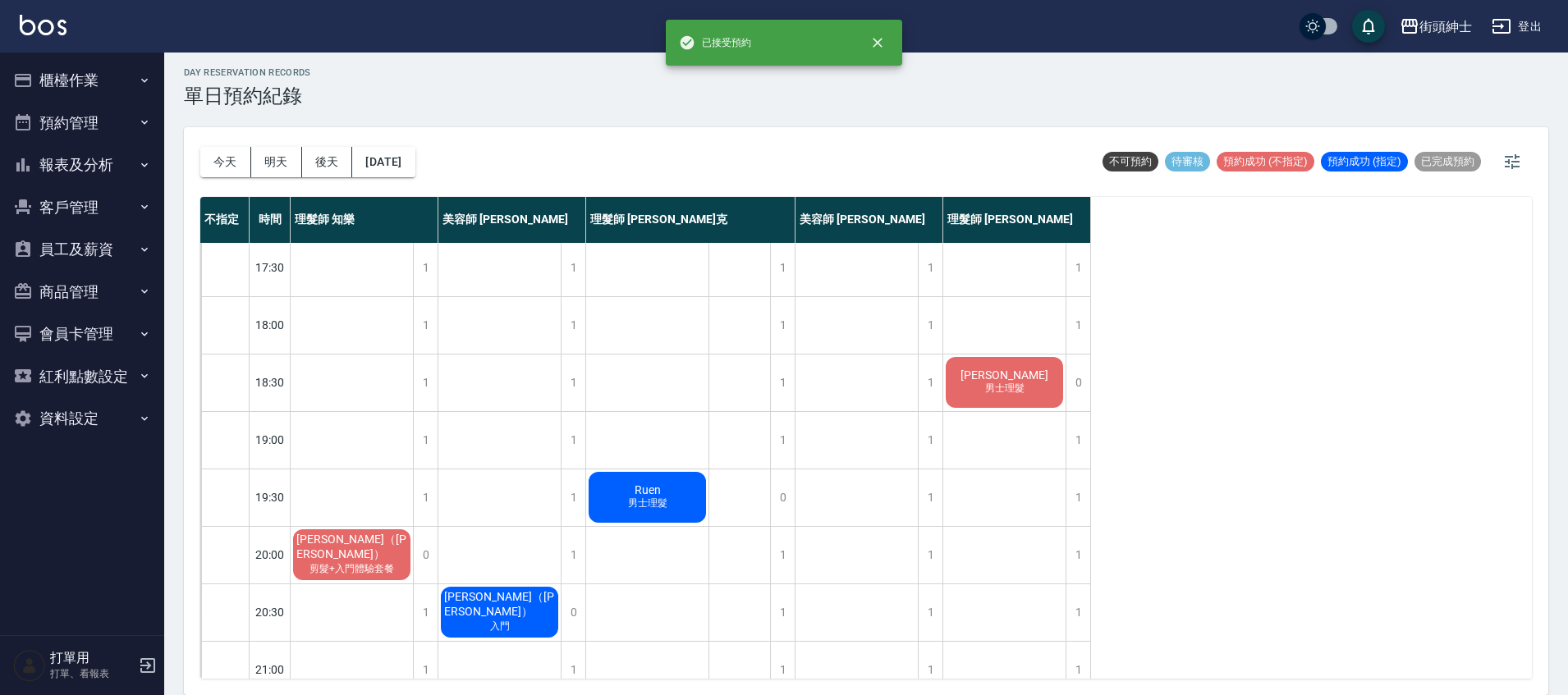
scroll to position [783, 0]
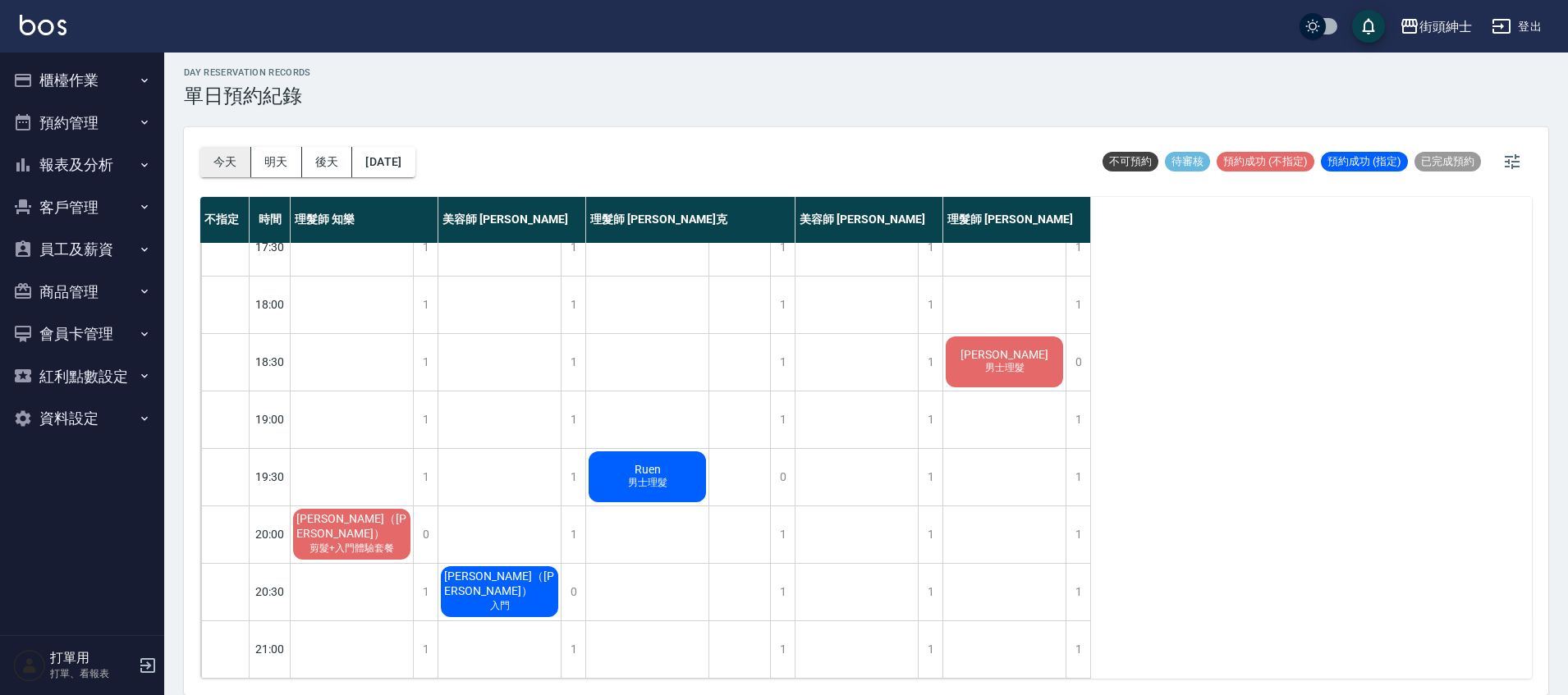
click at [235, 164] on button "今天" at bounding box center [225, 162] width 51 height 31
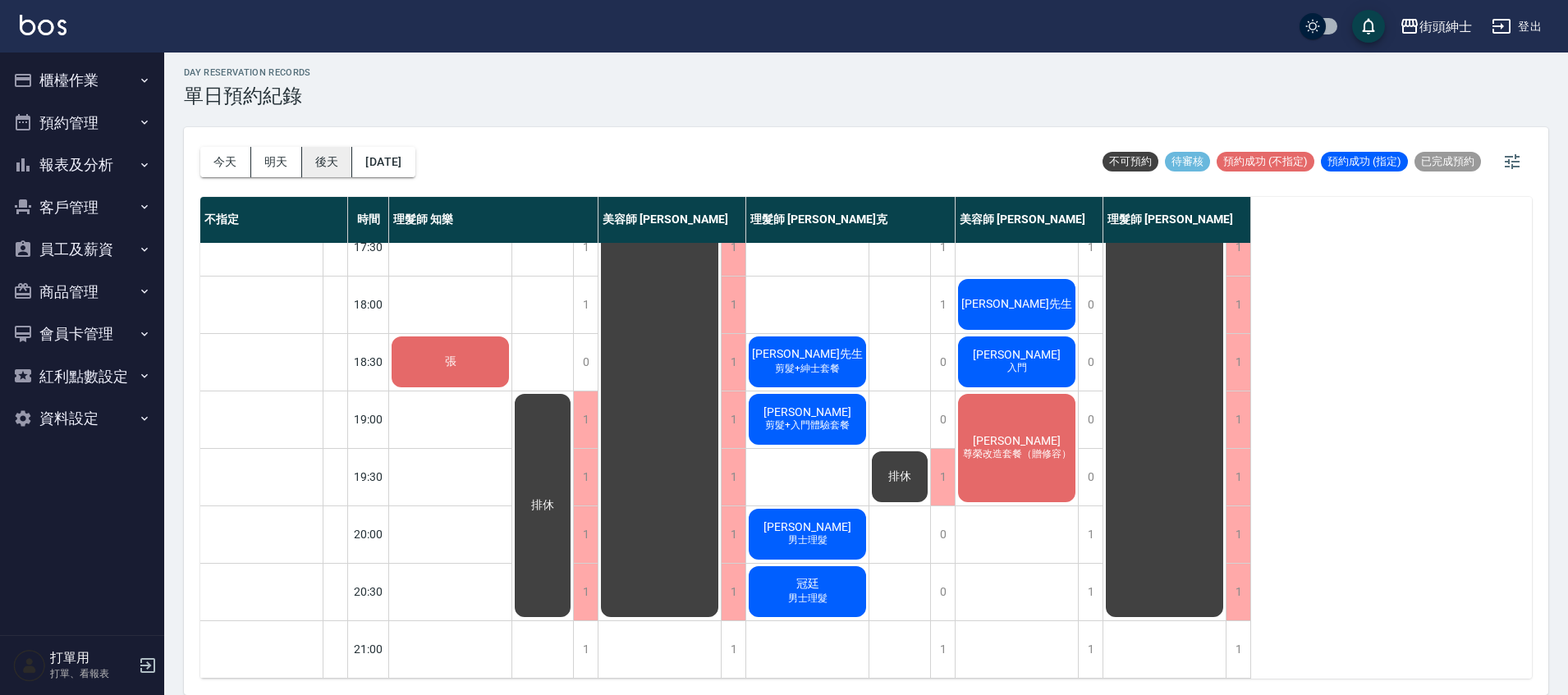
click at [333, 159] on button "後天" at bounding box center [327, 162] width 51 height 31
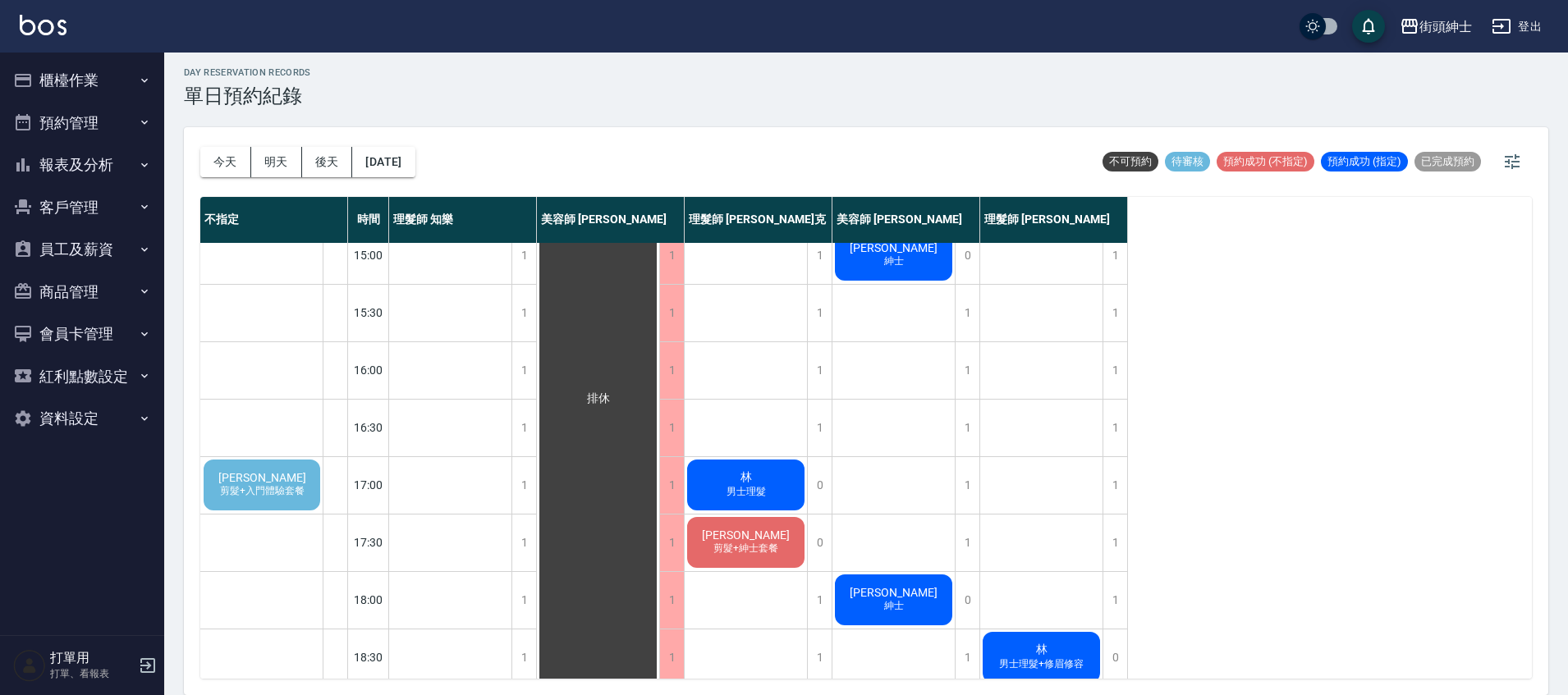
scroll to position [475, 0]
click at [270, 479] on span "謝子偉" at bounding box center [261, 478] width 94 height 13
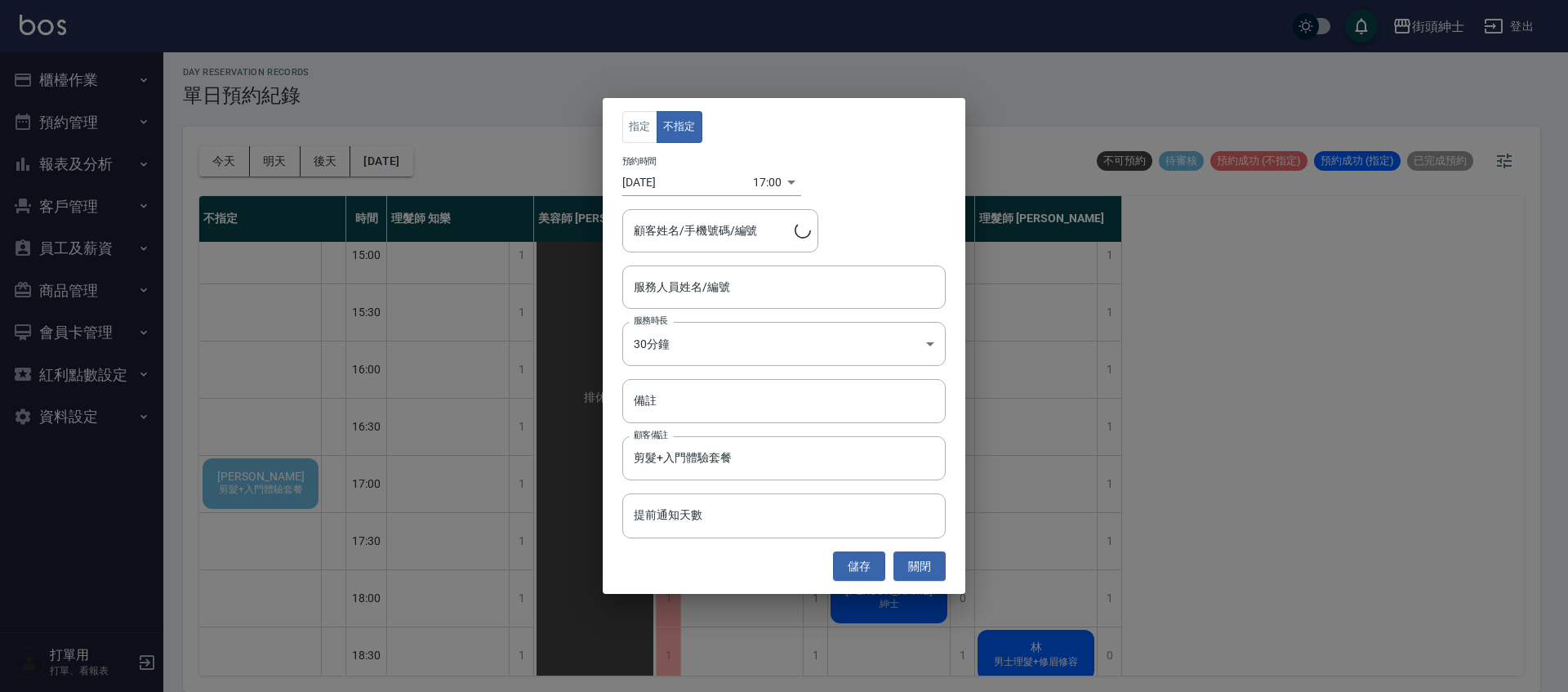
type input "謝子偉/0912329931"
click at [926, 563] on button "關閉" at bounding box center [919, 566] width 52 height 31
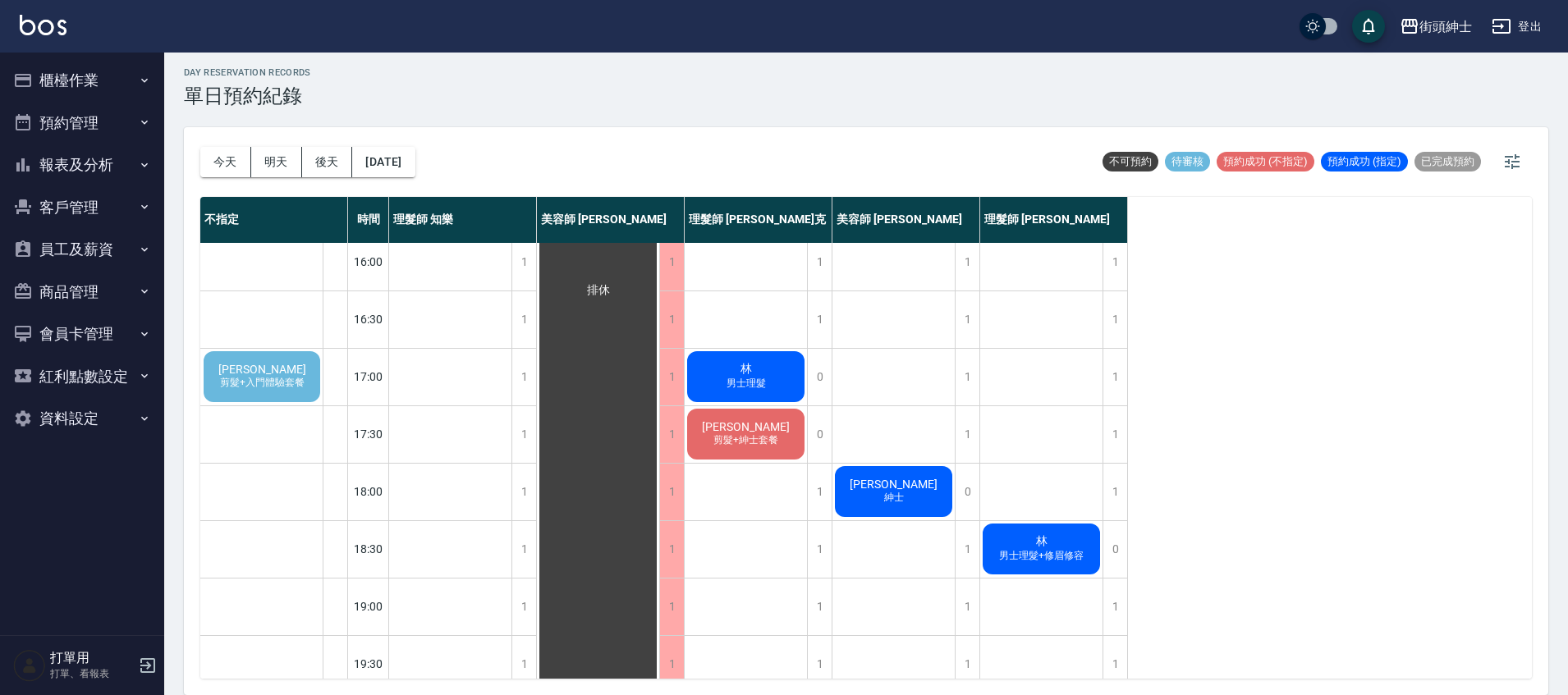
scroll to position [655, 0]
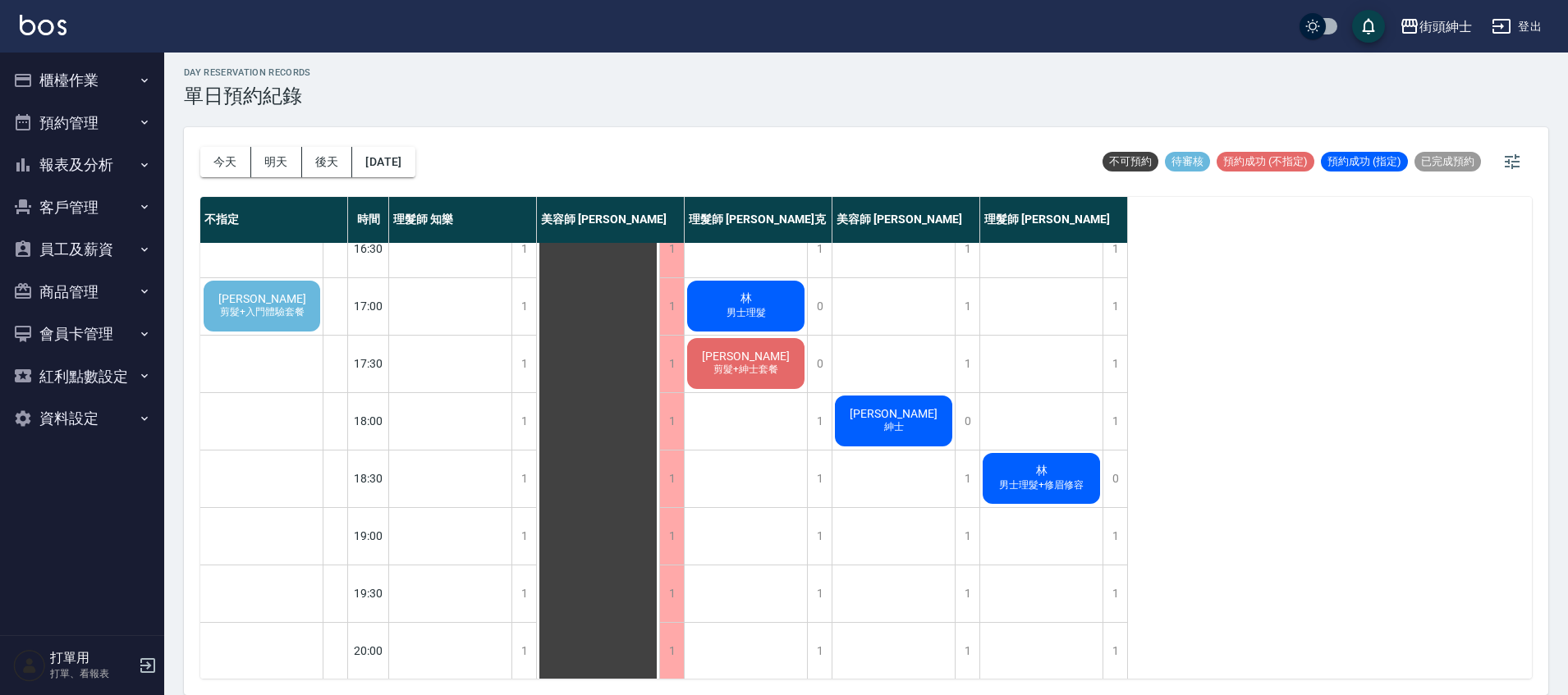
click at [293, 308] on span "剪髮+入門體驗套餐" at bounding box center [262, 312] width 91 height 14
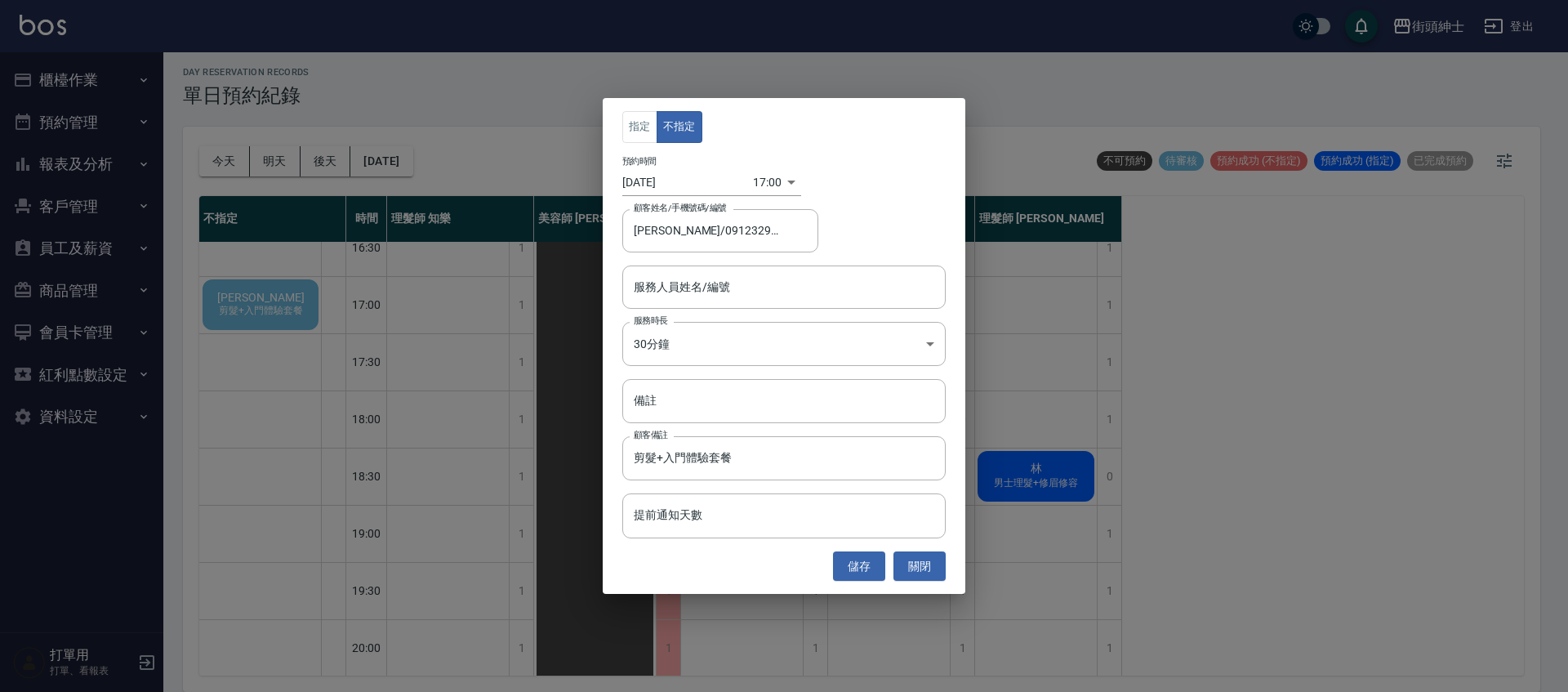
drag, startPoint x: 389, startPoint y: 387, endPoint x: 210, endPoint y: 136, distance: 308.3
click at [388, 386] on div "指定 不指定 預約時間 2025/10/09 17:00 1760000400000 顧客姓名/手機號碼/編號 謝子偉/0912329931 顧客姓名/手機號…" at bounding box center [784, 346] width 1568 height 692
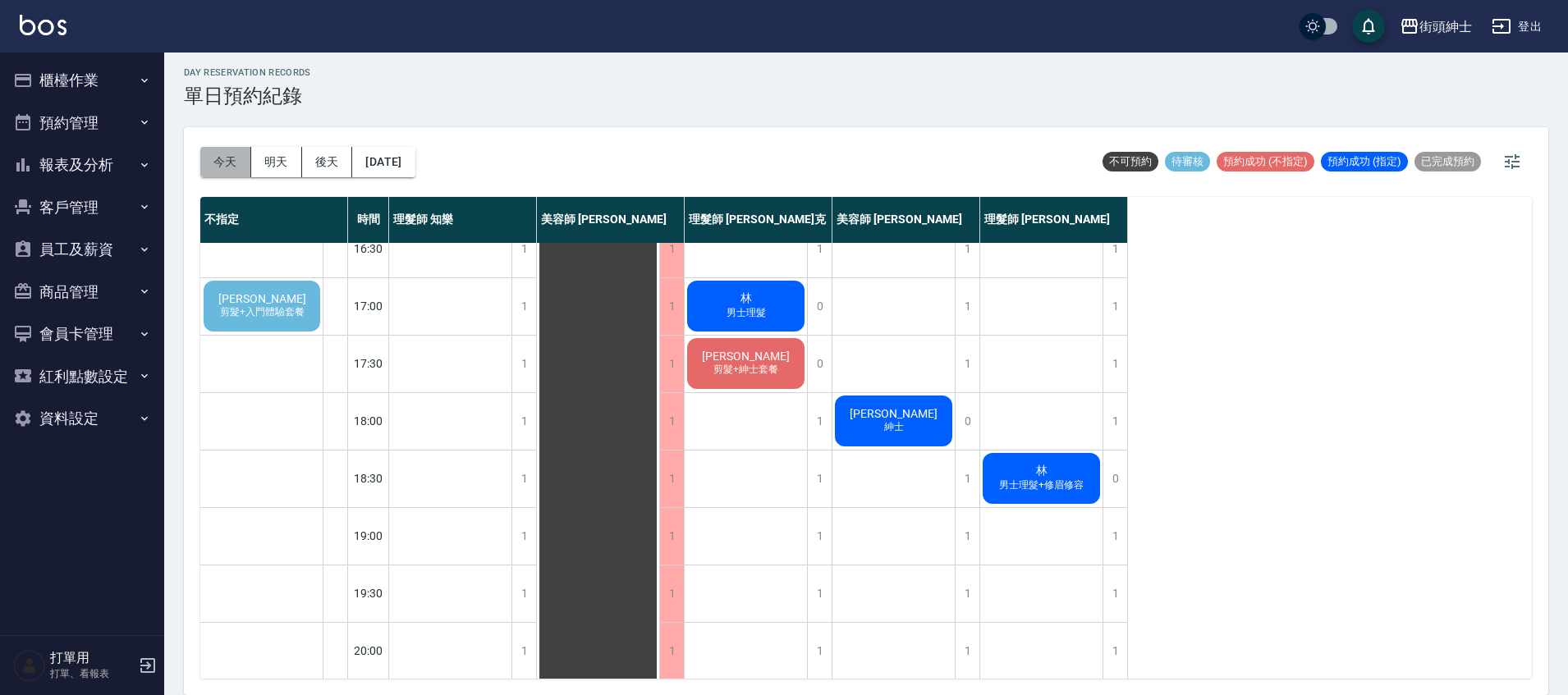
click at [234, 171] on button "今天" at bounding box center [225, 162] width 51 height 31
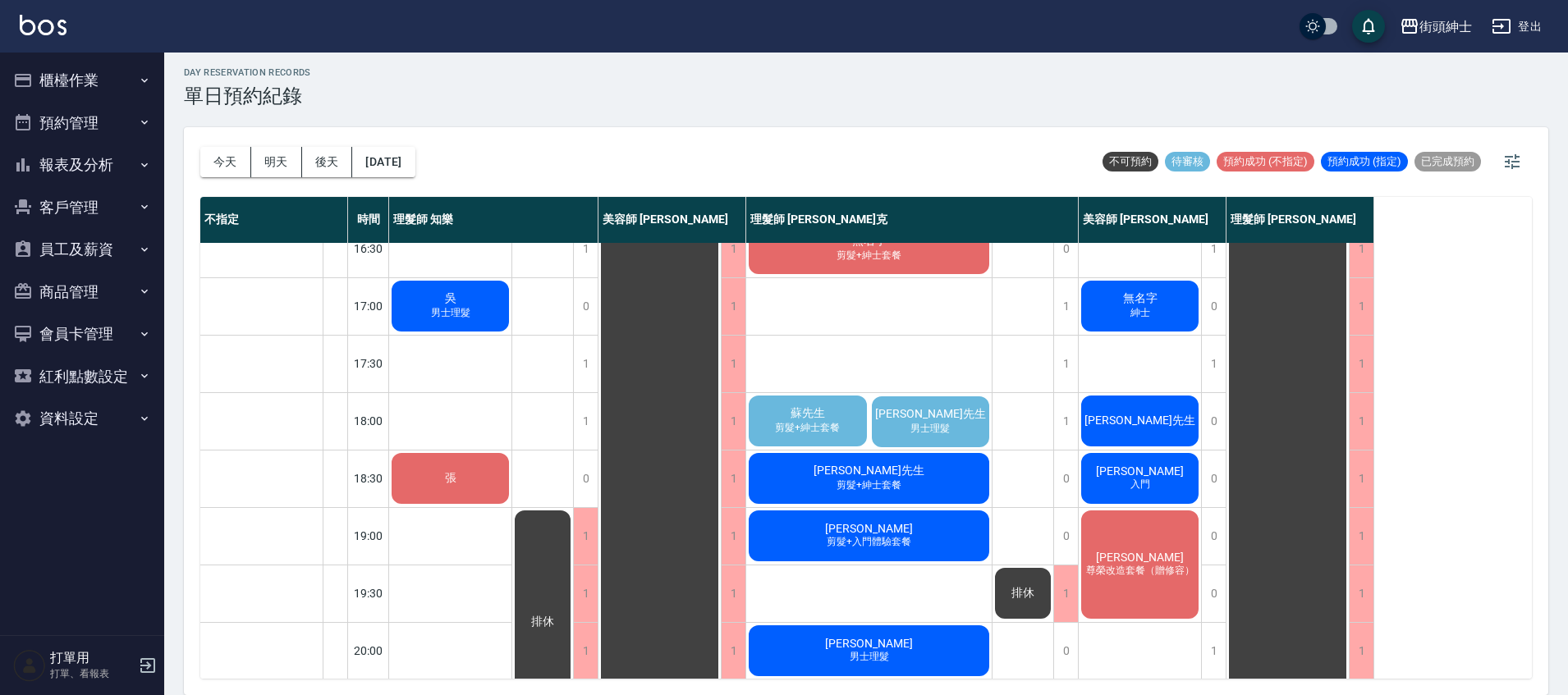
click at [824, 416] on span "蘇先生" at bounding box center [807, 414] width 41 height 15
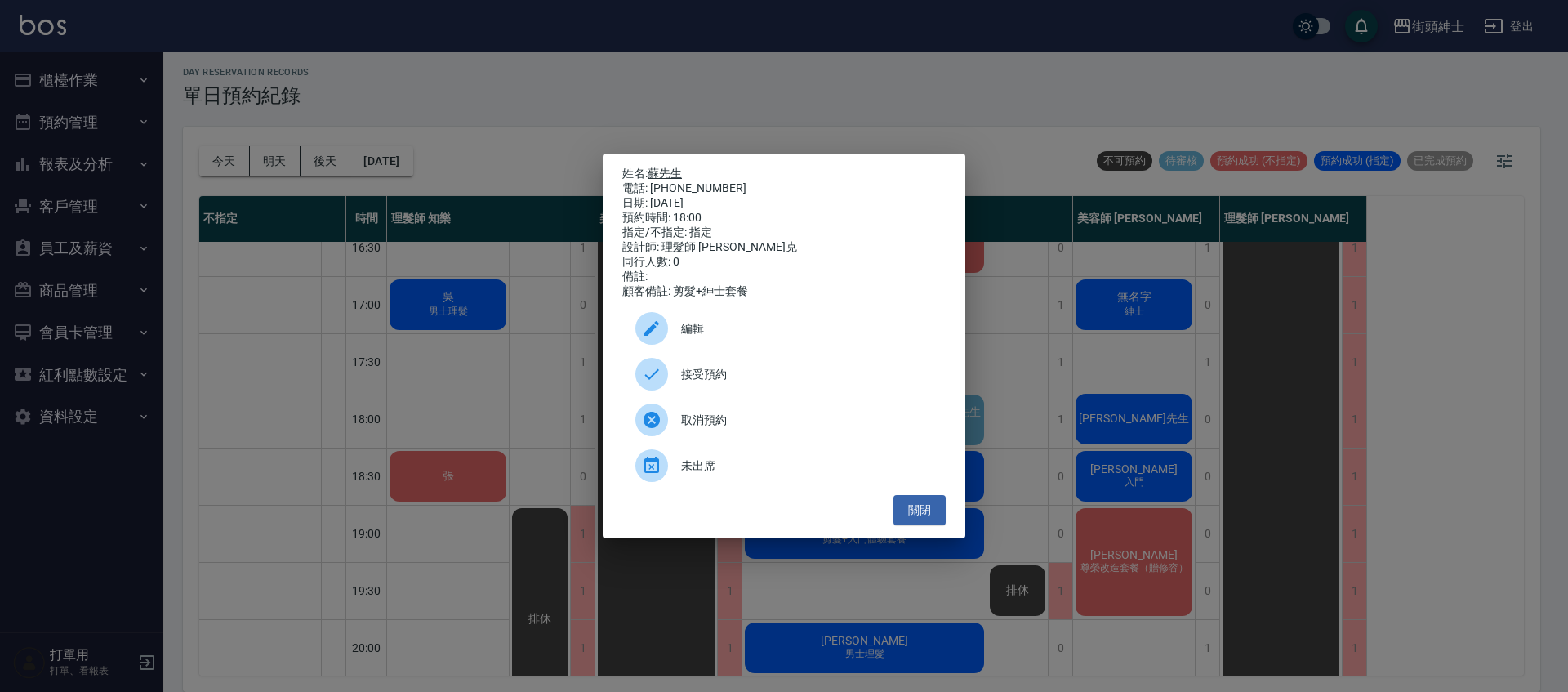
click at [679, 169] on link "蘇先生" at bounding box center [665, 172] width 35 height 13
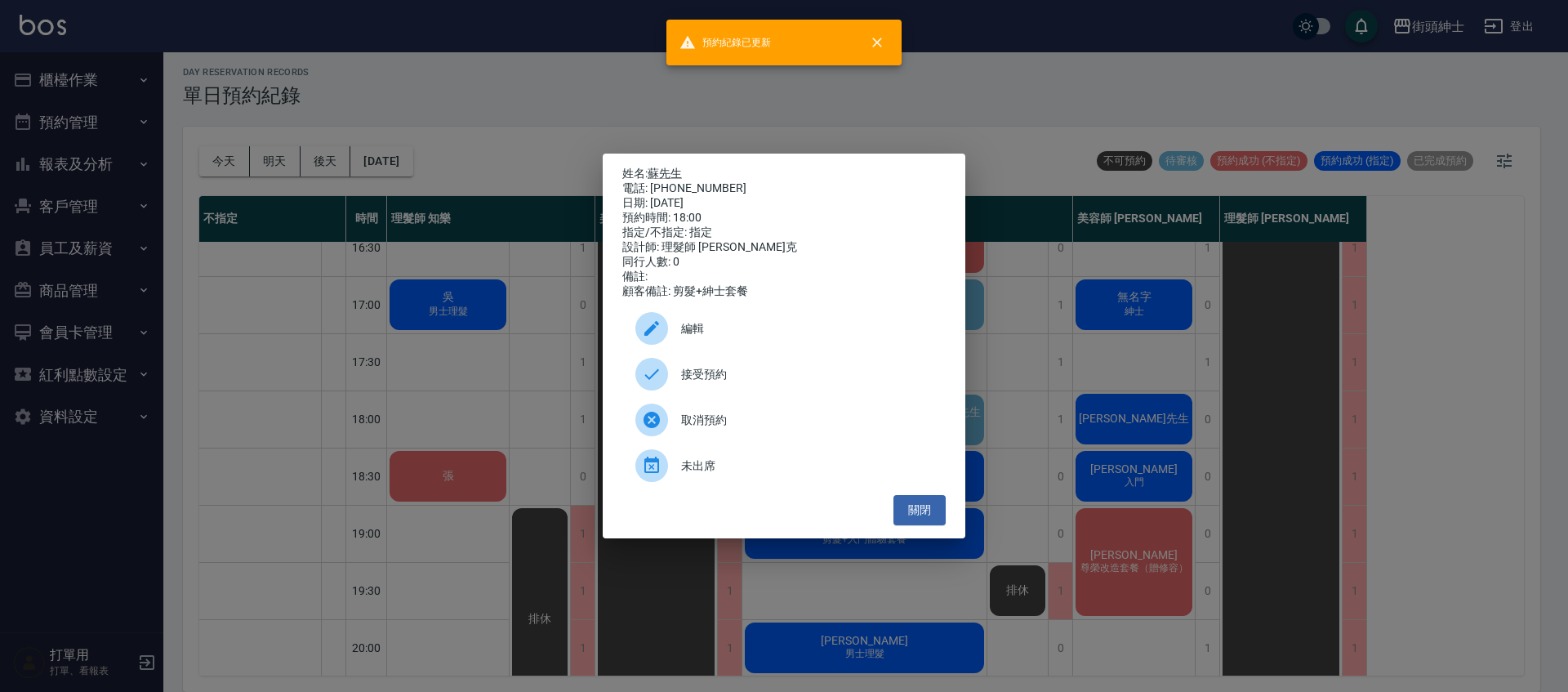
click at [1083, 411] on div "姓名: 蘇先生 電話: 0987414053 日期: 2025/10/07 預約時間: 18:00 指定/不指定: 指定 設計師: 理髮師 Vic 維克 同行…" at bounding box center [784, 346] width 1568 height 692
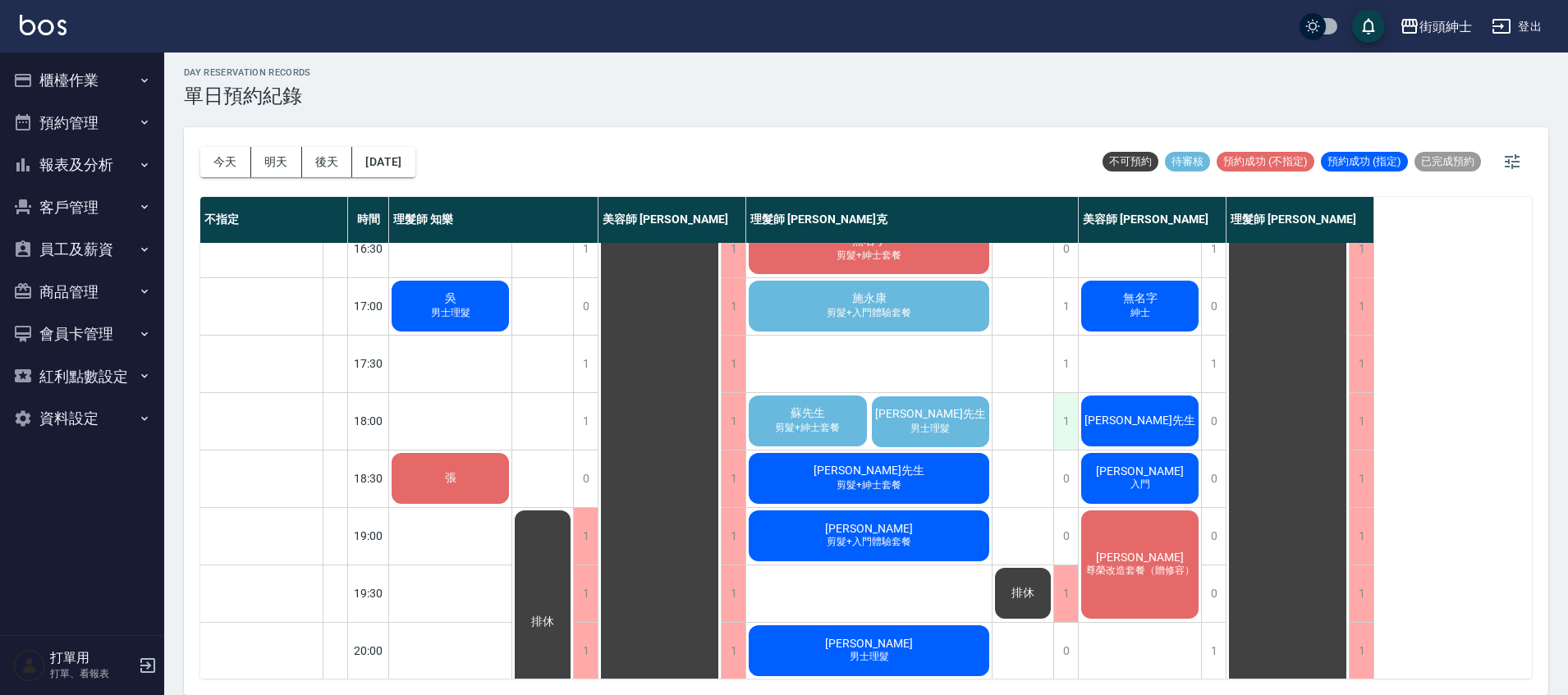
click at [1066, 431] on div "1" at bounding box center [1065, 421] width 25 height 57
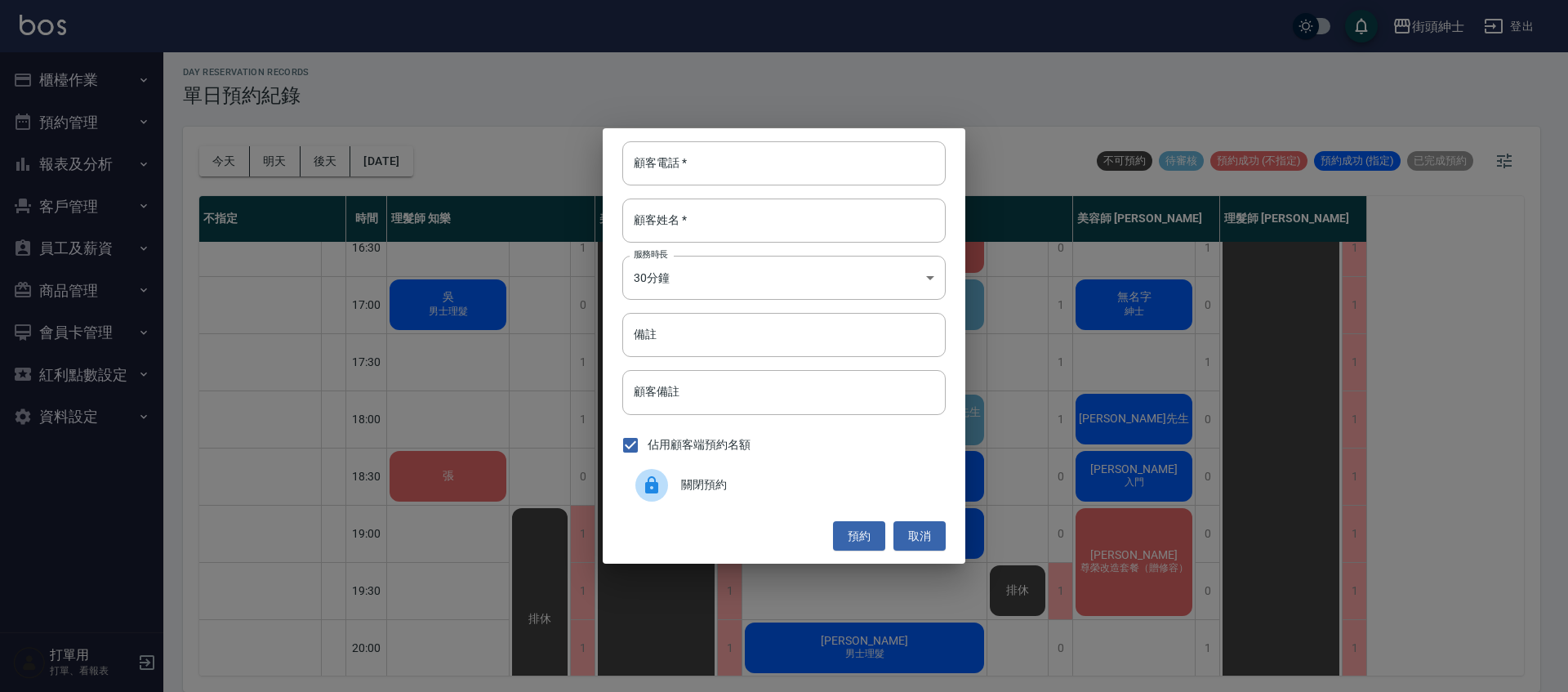
click at [830, 489] on span "關閉預約" at bounding box center [807, 484] width 251 height 17
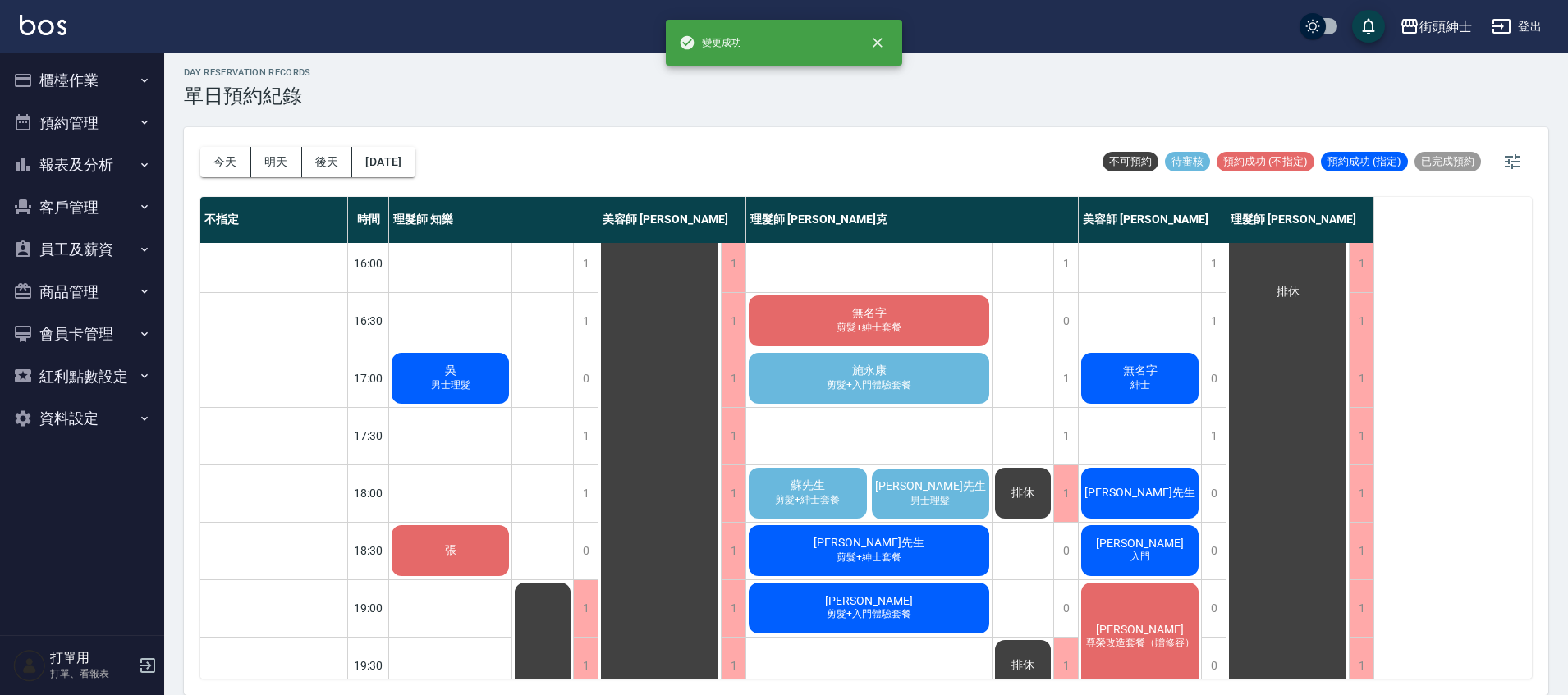
scroll to position [666, 0]
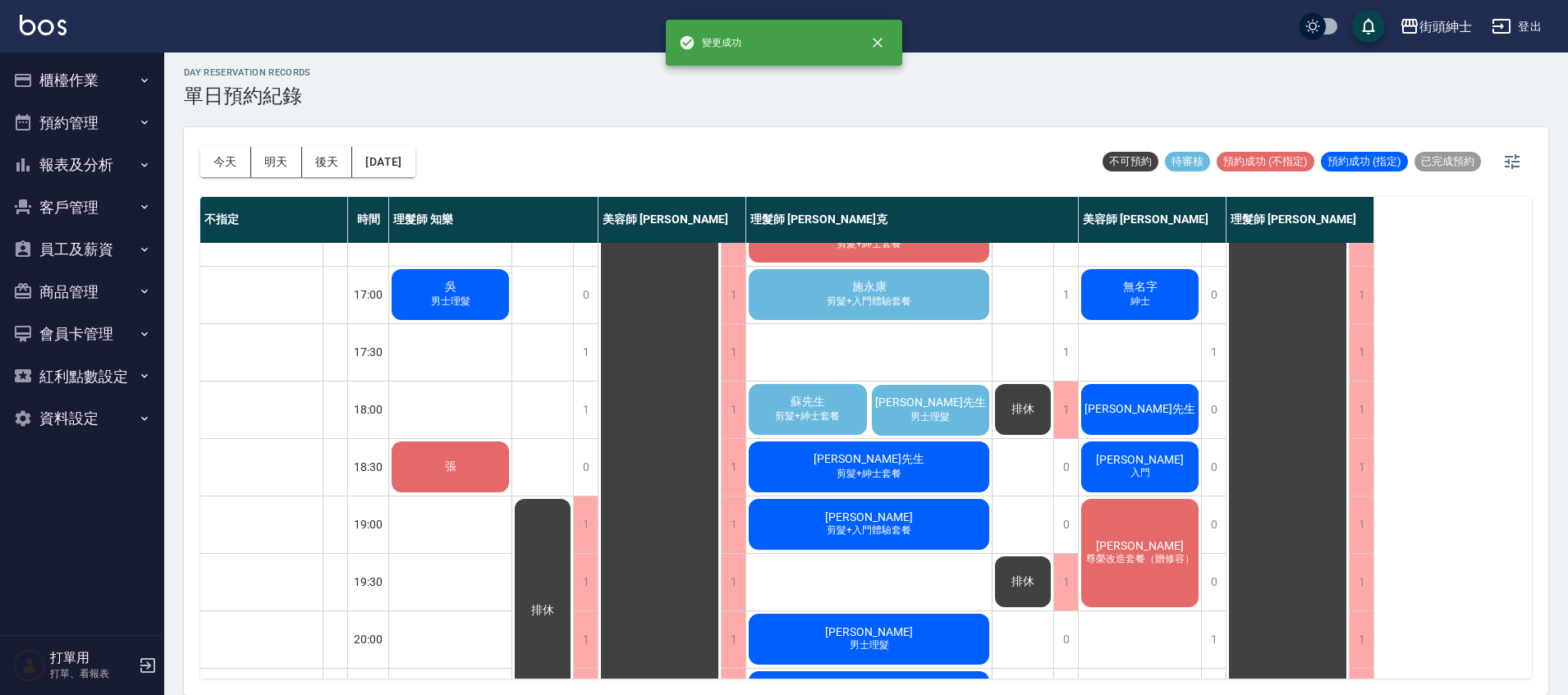
click at [904, 299] on span "剪髮+入門體驗套餐" at bounding box center [869, 301] width 91 height 14
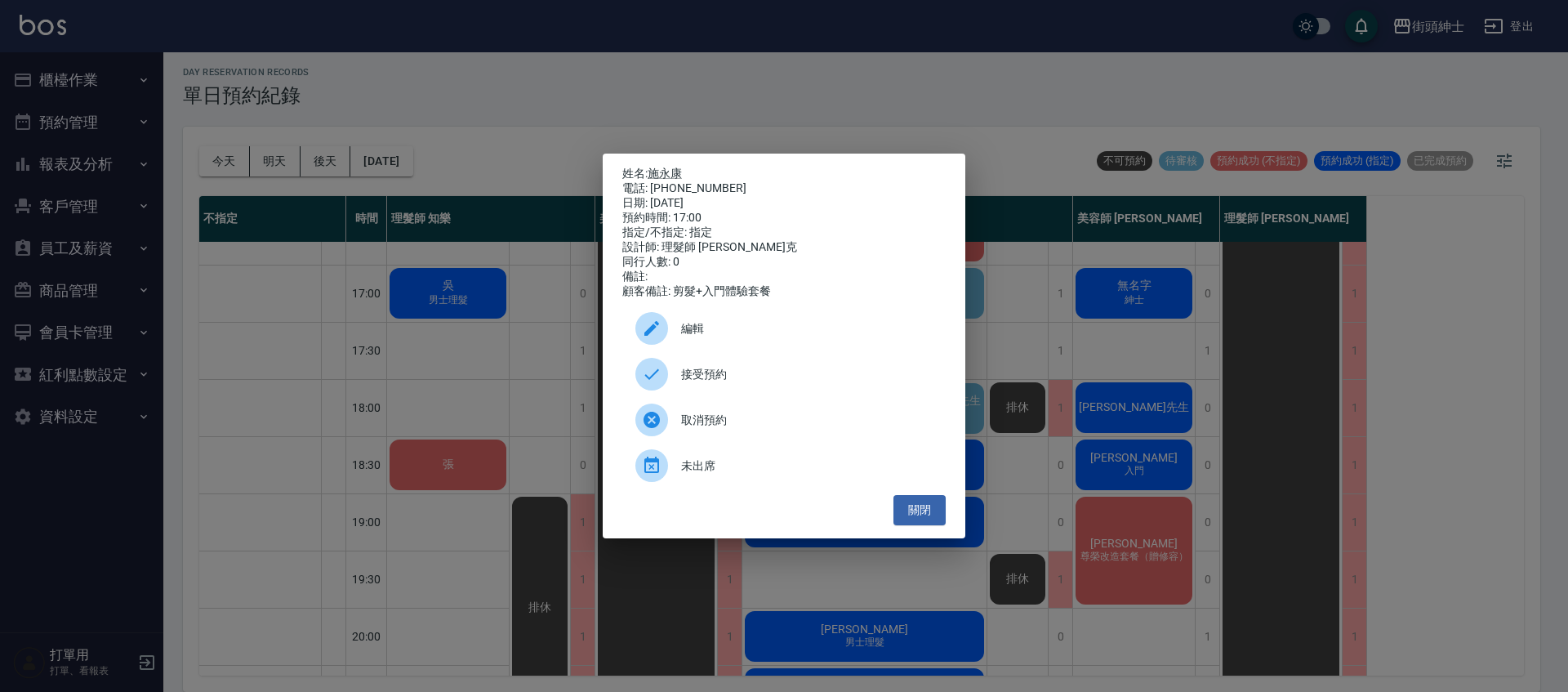
click at [818, 381] on span "接受預約" at bounding box center [807, 374] width 251 height 17
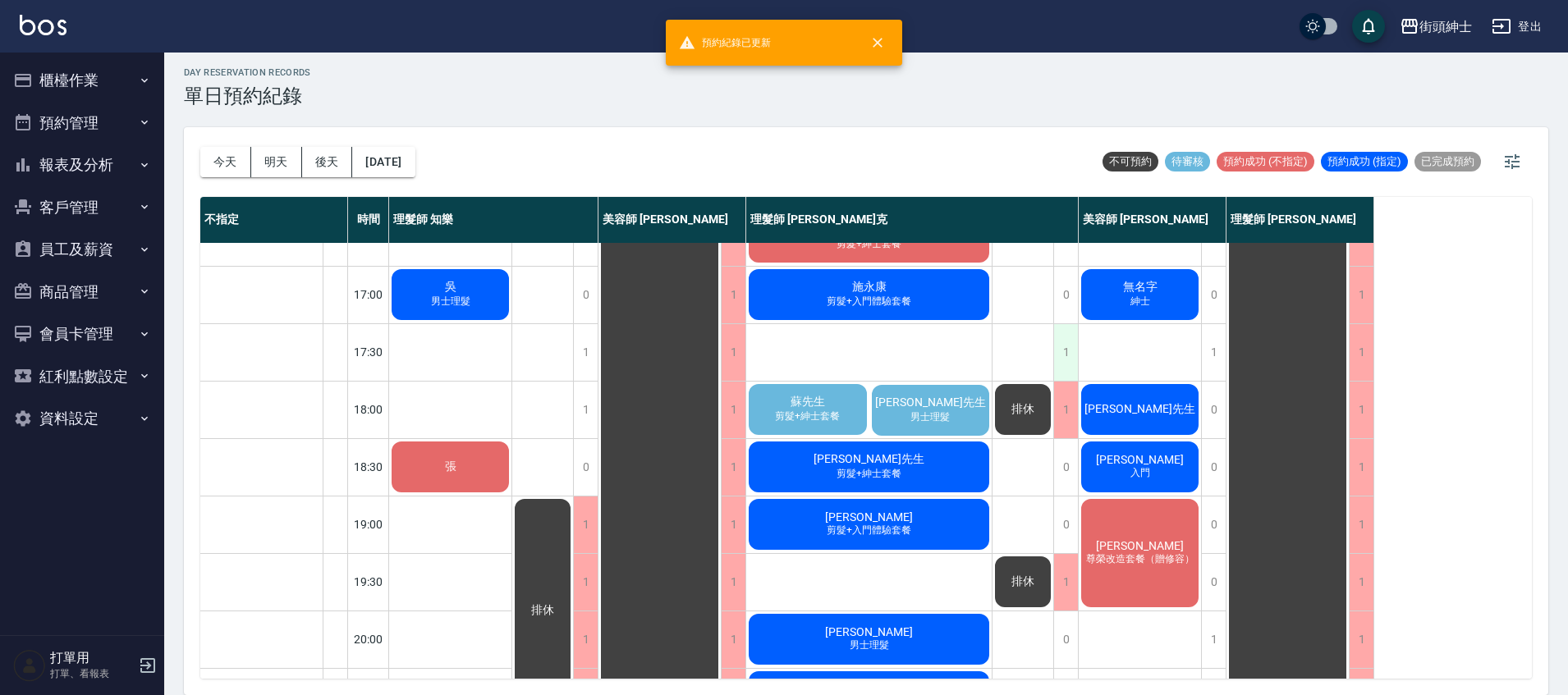
click at [1070, 360] on div "1" at bounding box center [1065, 352] width 25 height 57
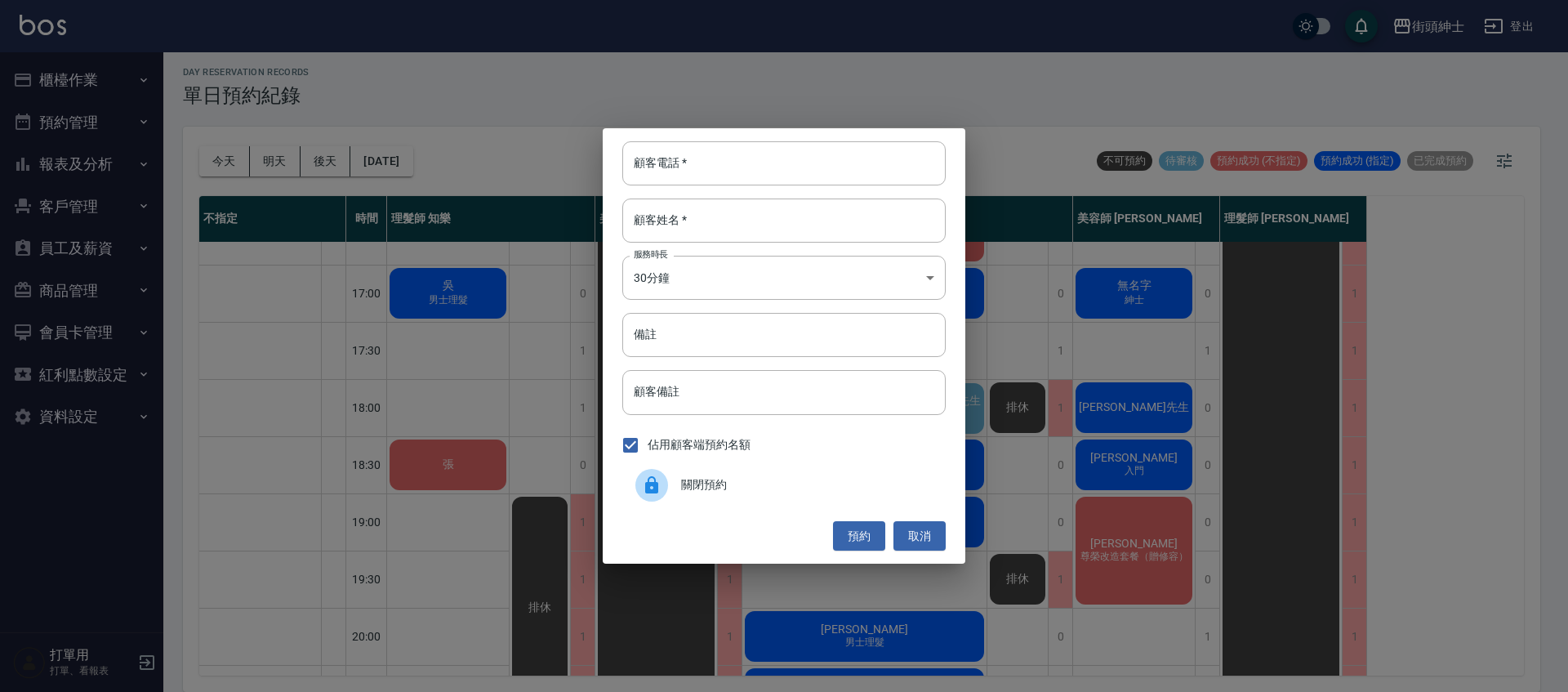
drag, startPoint x: 813, startPoint y: 476, endPoint x: 836, endPoint y: 456, distance: 30.5
click at [813, 477] on span "關閉預約" at bounding box center [807, 484] width 251 height 17
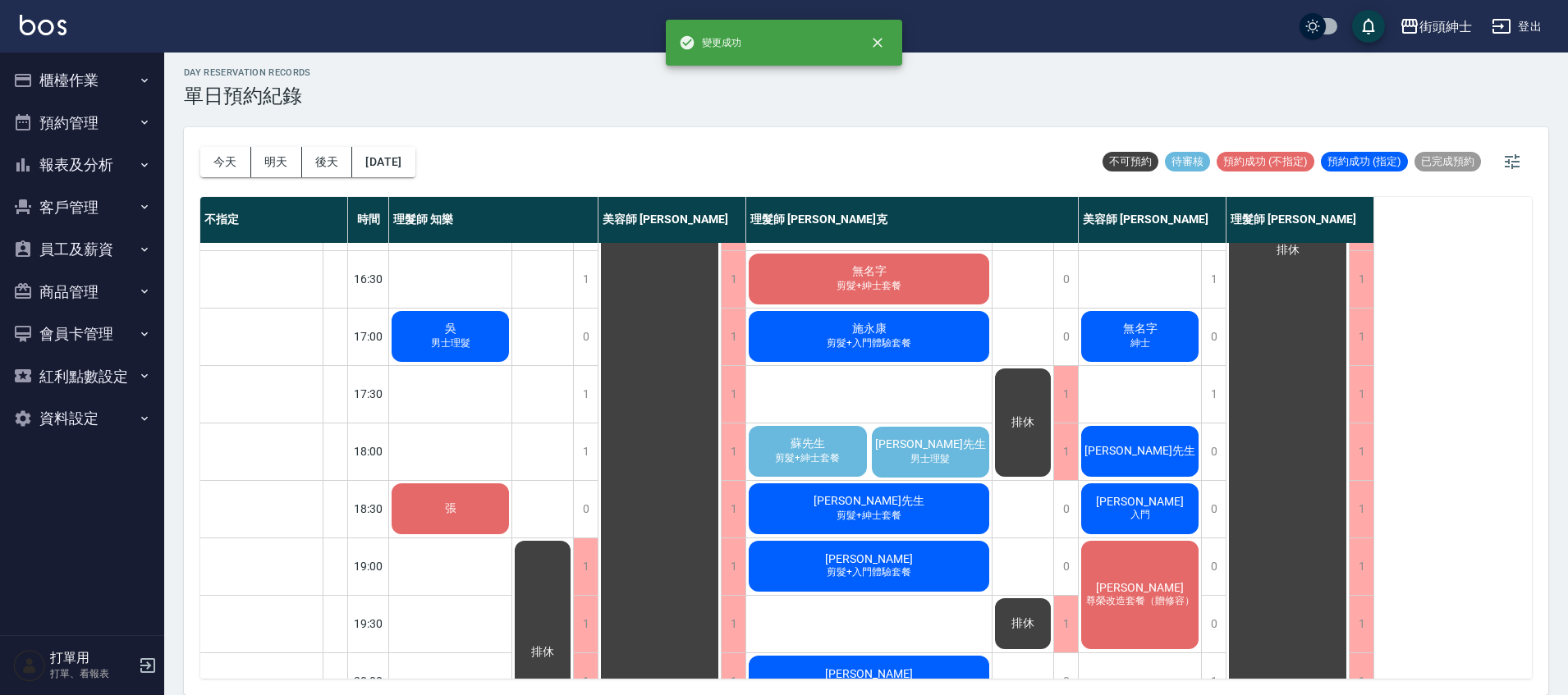
scroll to position [613, 0]
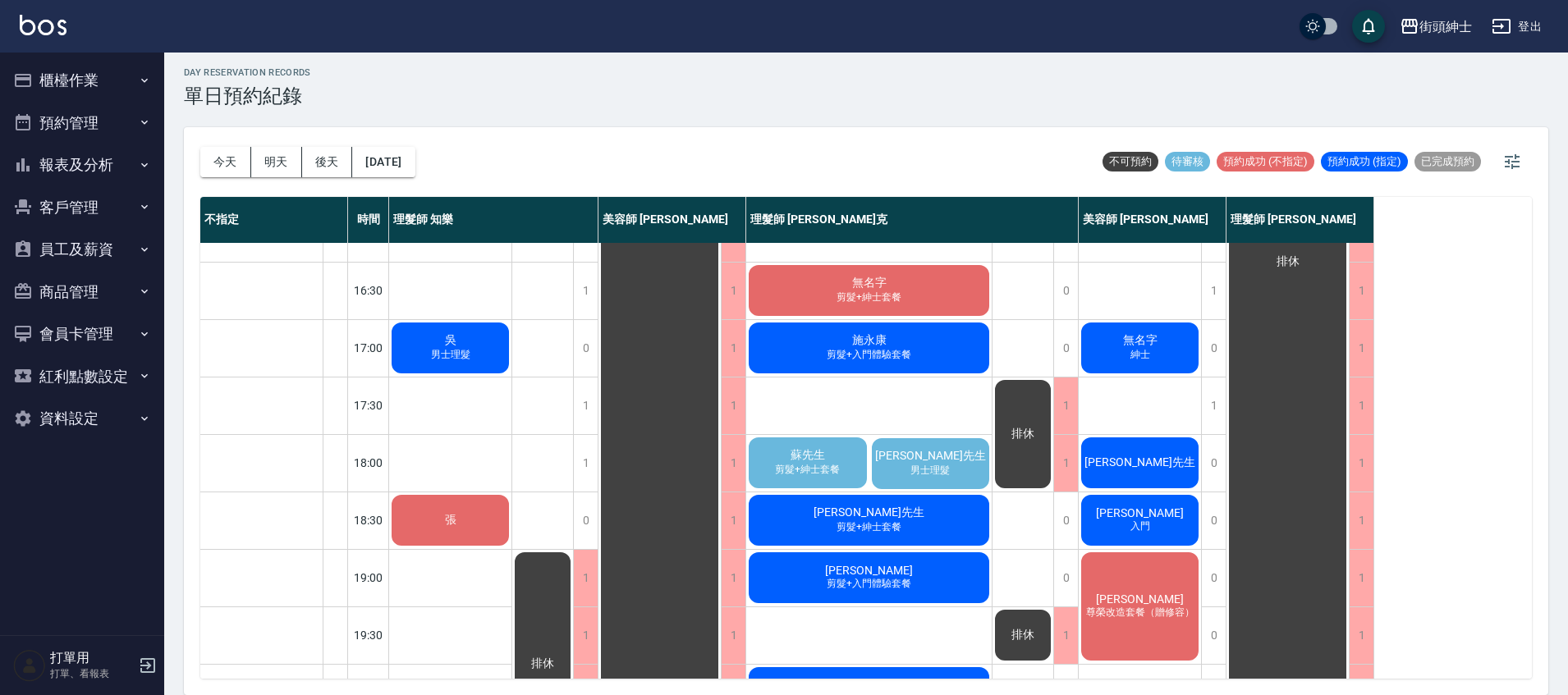
click at [937, 462] on span "黃先生" at bounding box center [931, 456] width 117 height 15
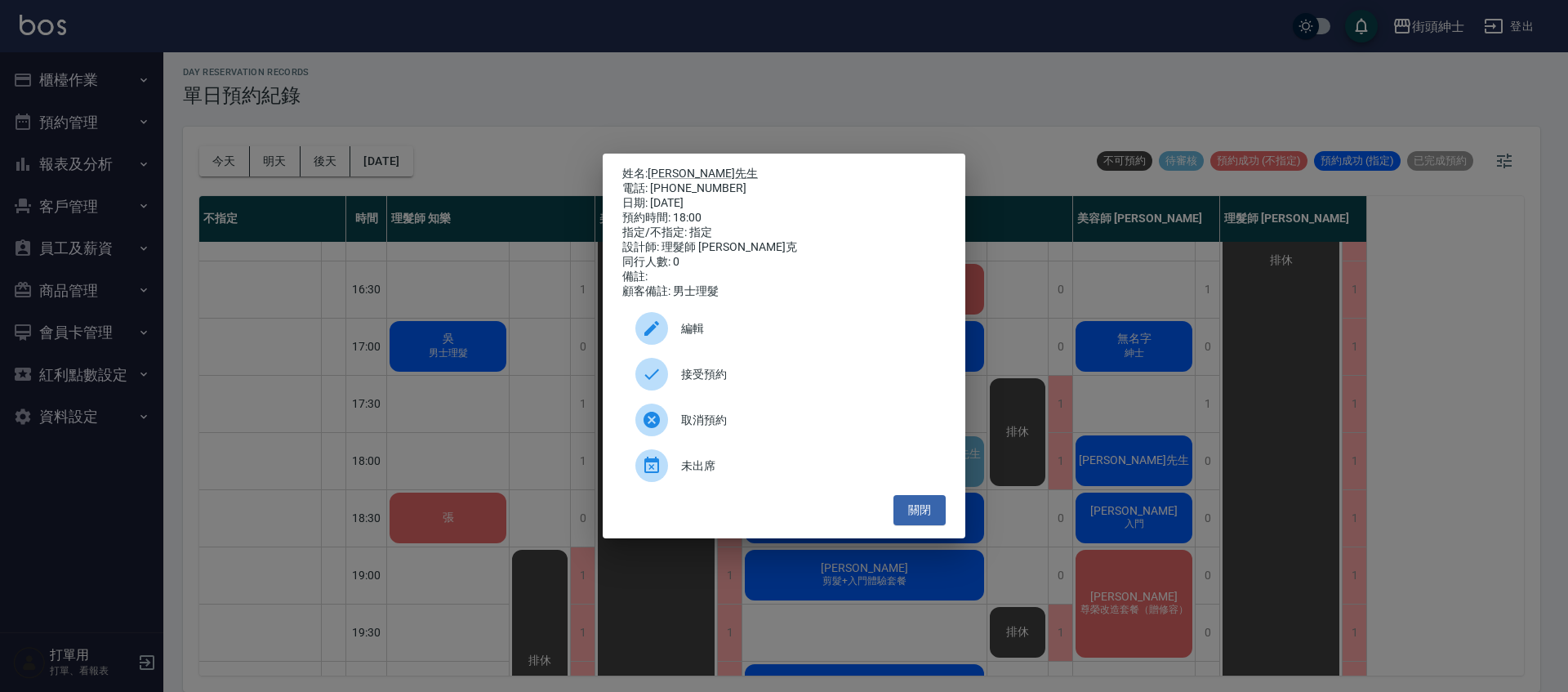
click at [1051, 375] on div "姓名: 黃先生 電話: 0937702940 日期: 2025/10/07 預約時間: 18:00 指定/不指定: 指定 設計師: 理髮師 Vic 維克 同行…" at bounding box center [784, 346] width 1568 height 692
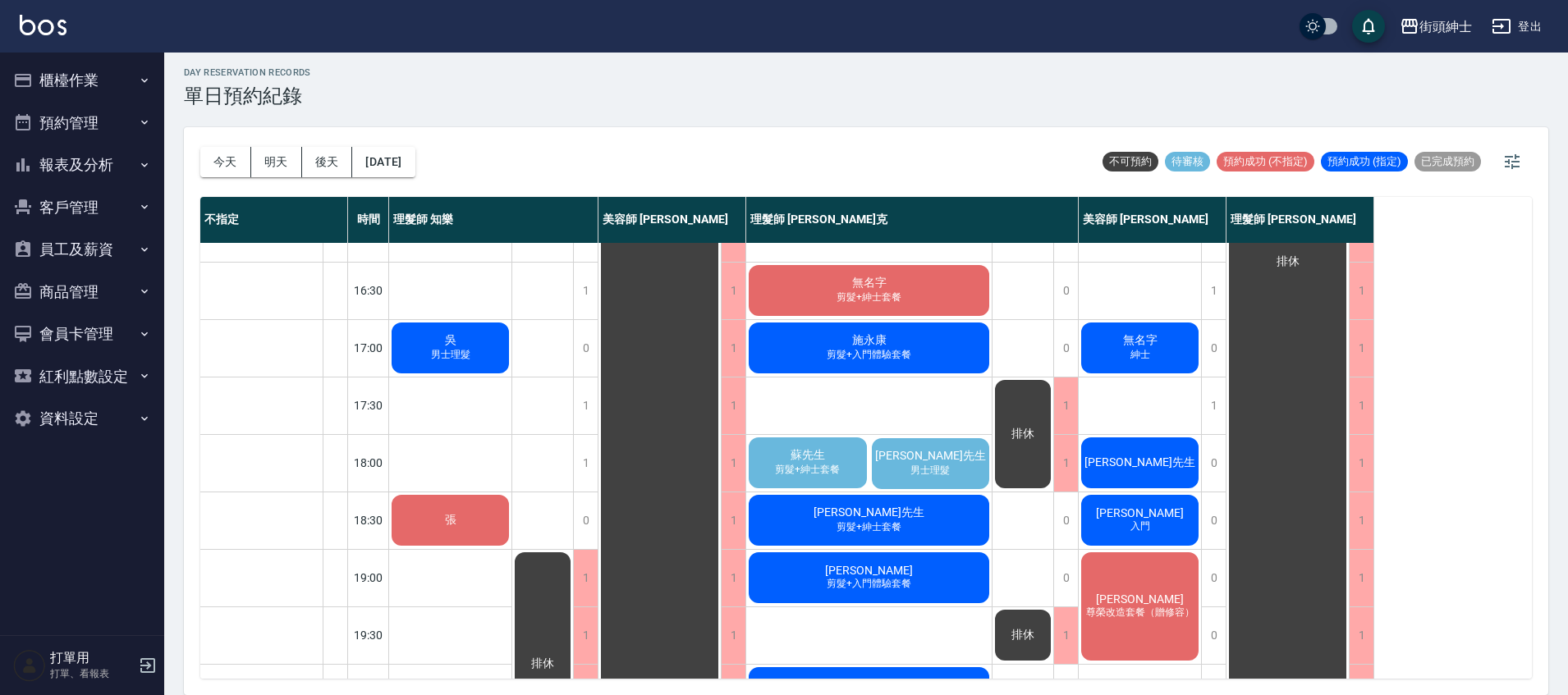
click at [930, 458] on span "黃先生" at bounding box center [931, 456] width 117 height 15
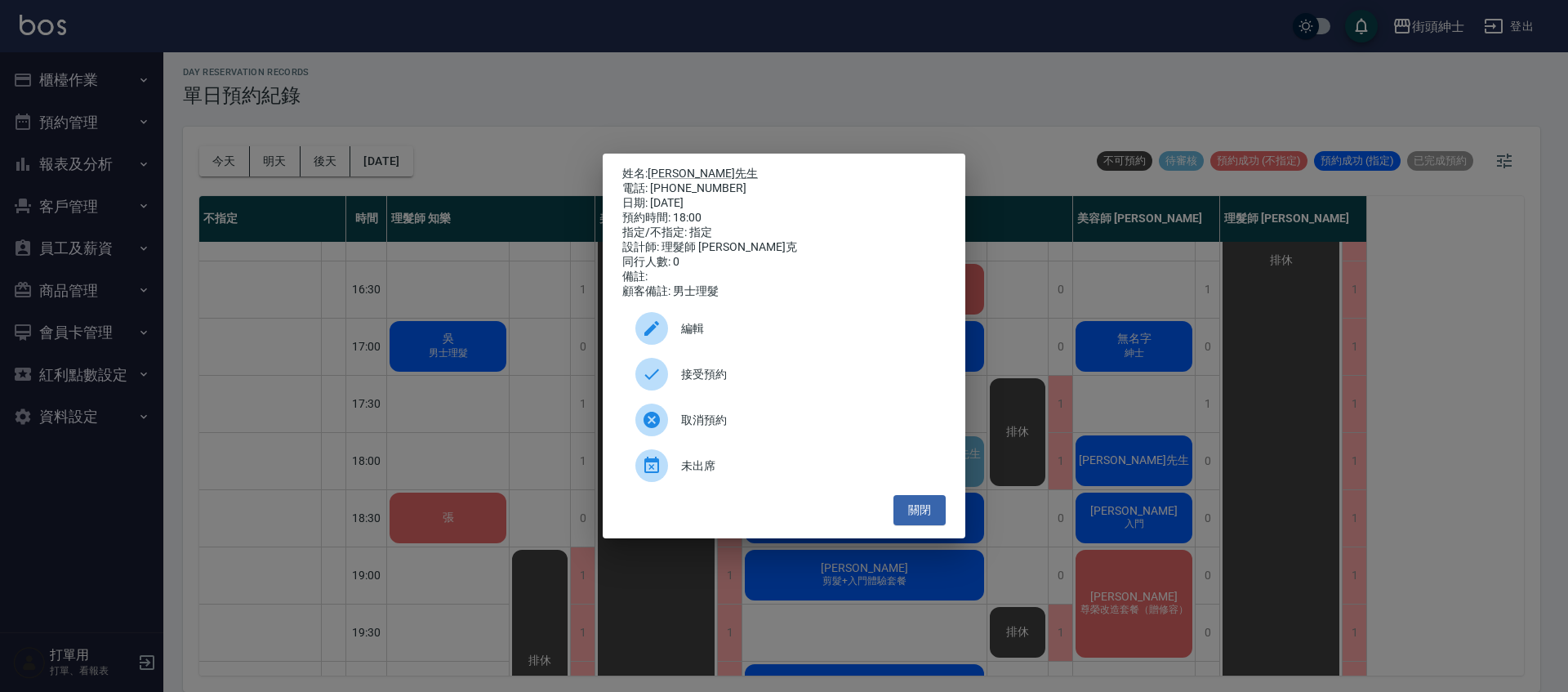
click at [1038, 423] on div "姓名: 黃先生 電話: 0937702940 日期: 2025/10/07 預約時間: 18:00 指定/不指定: 指定 設計師: 理髮師 Vic 維克 同行…" at bounding box center [784, 346] width 1568 height 692
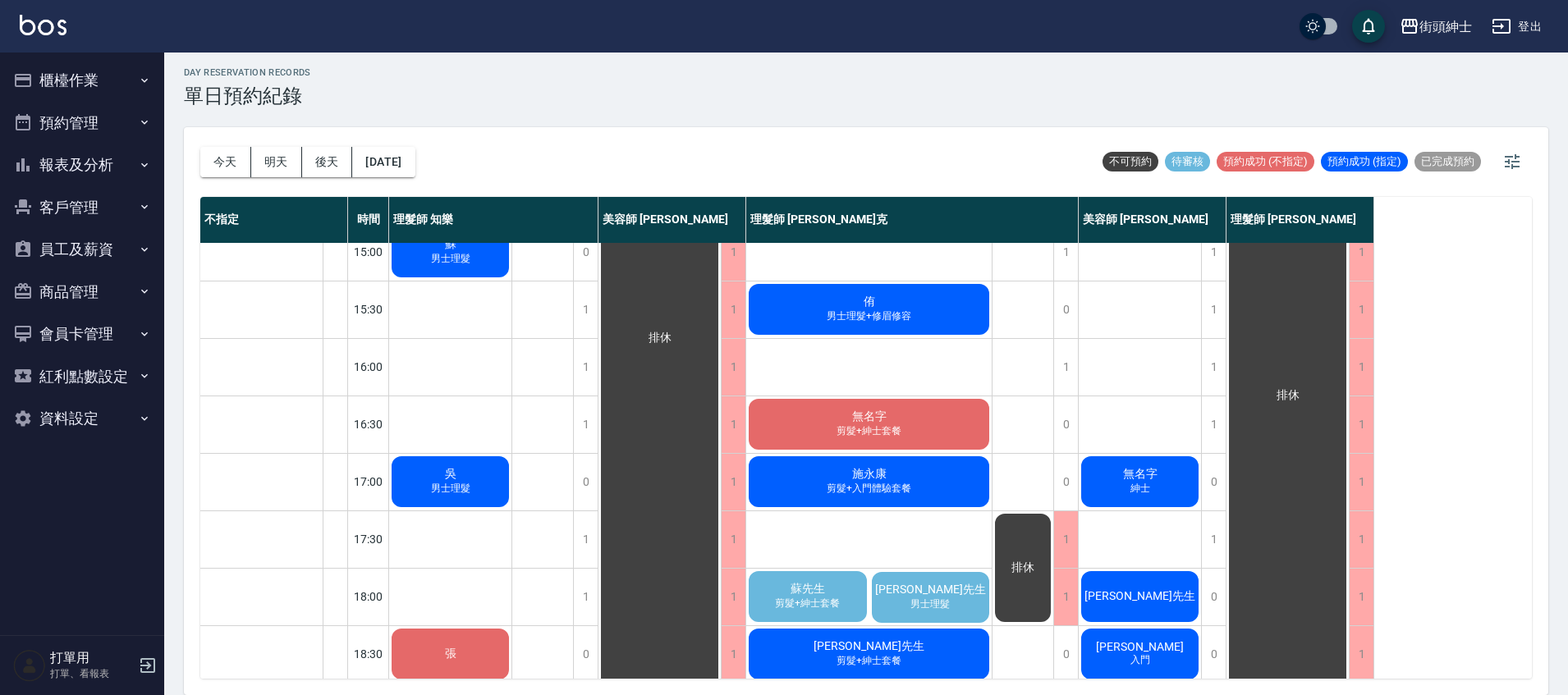
scroll to position [554, 0]
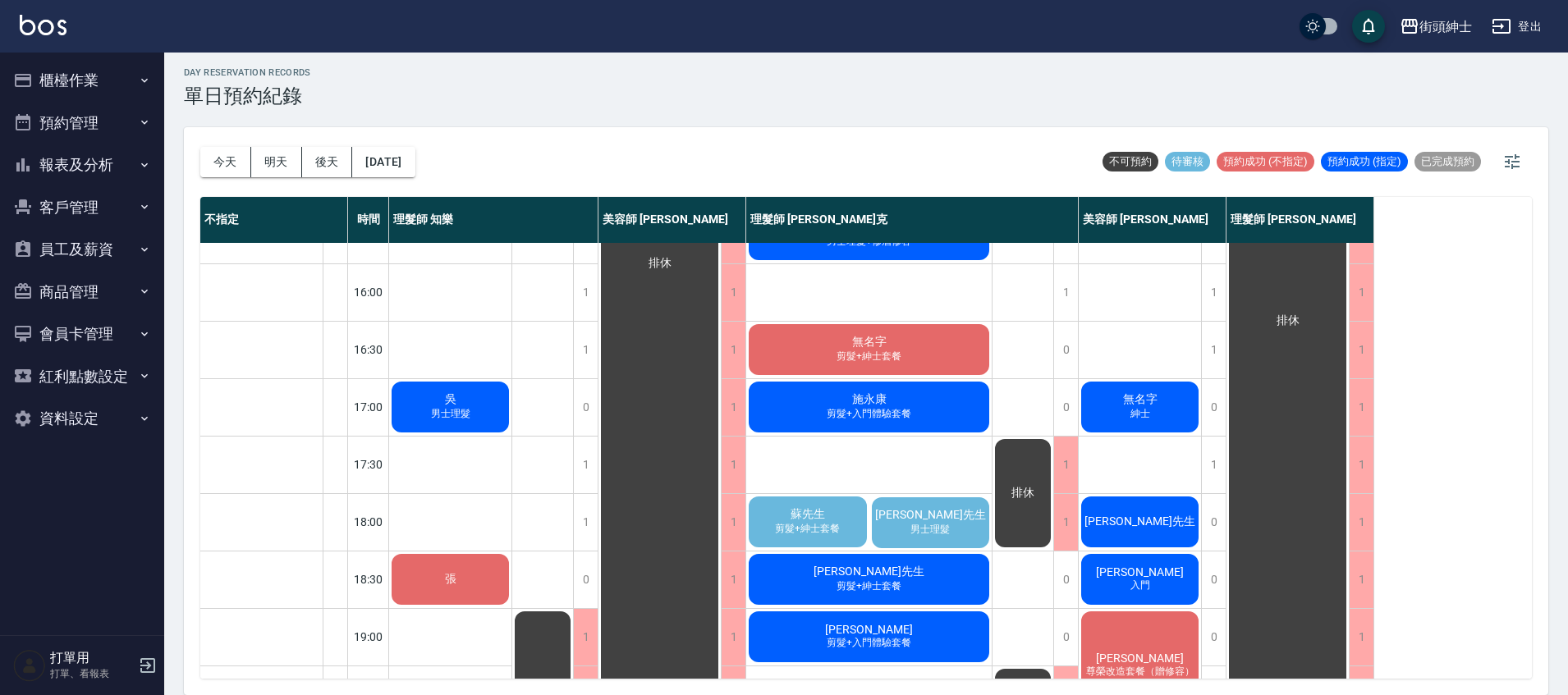
click at [807, 507] on span "蘇先生" at bounding box center [807, 514] width 41 height 15
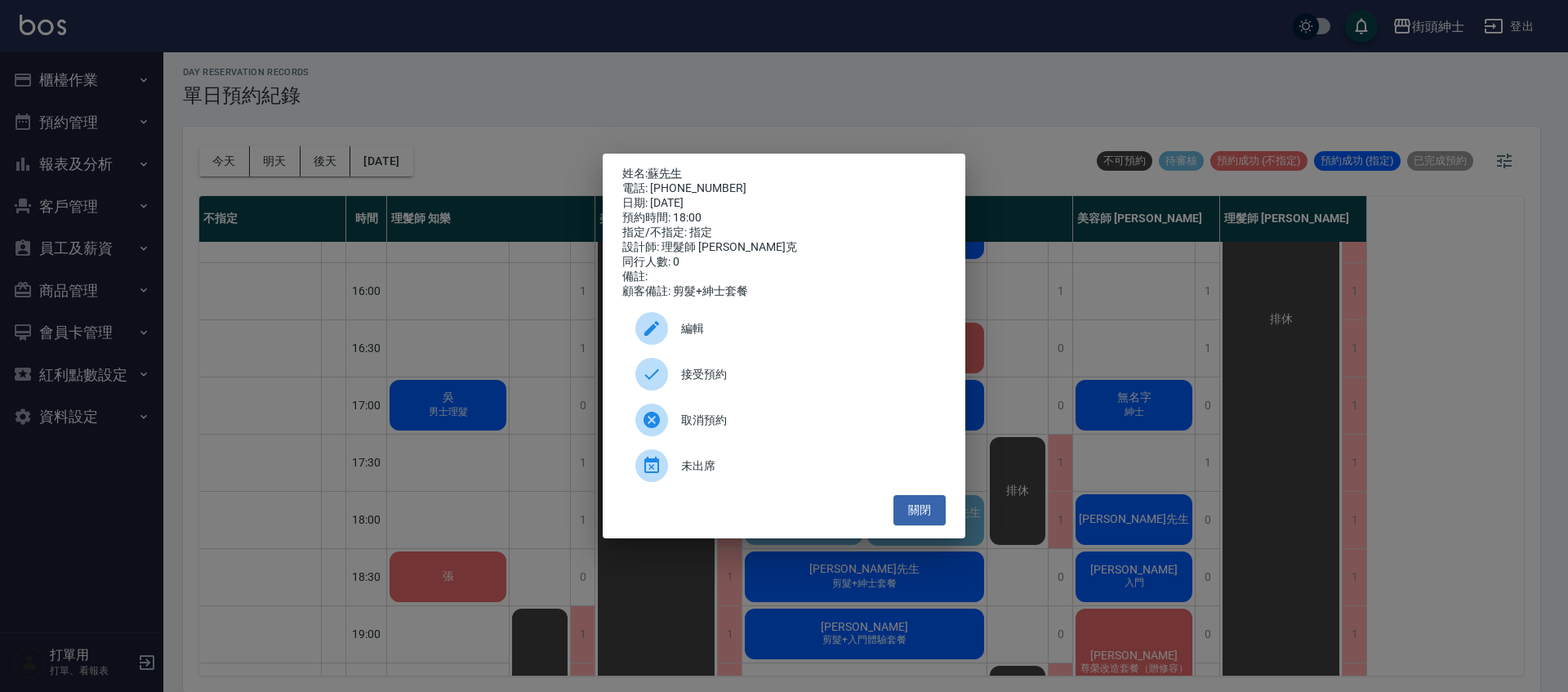
click at [1074, 485] on div "姓名: 蘇先生 電話: 0987414053 日期: 2025/10/07 預約時間: 18:00 指定/不指定: 指定 設計師: 理髮師 Vic 維克 同行…" at bounding box center [784, 346] width 1568 height 692
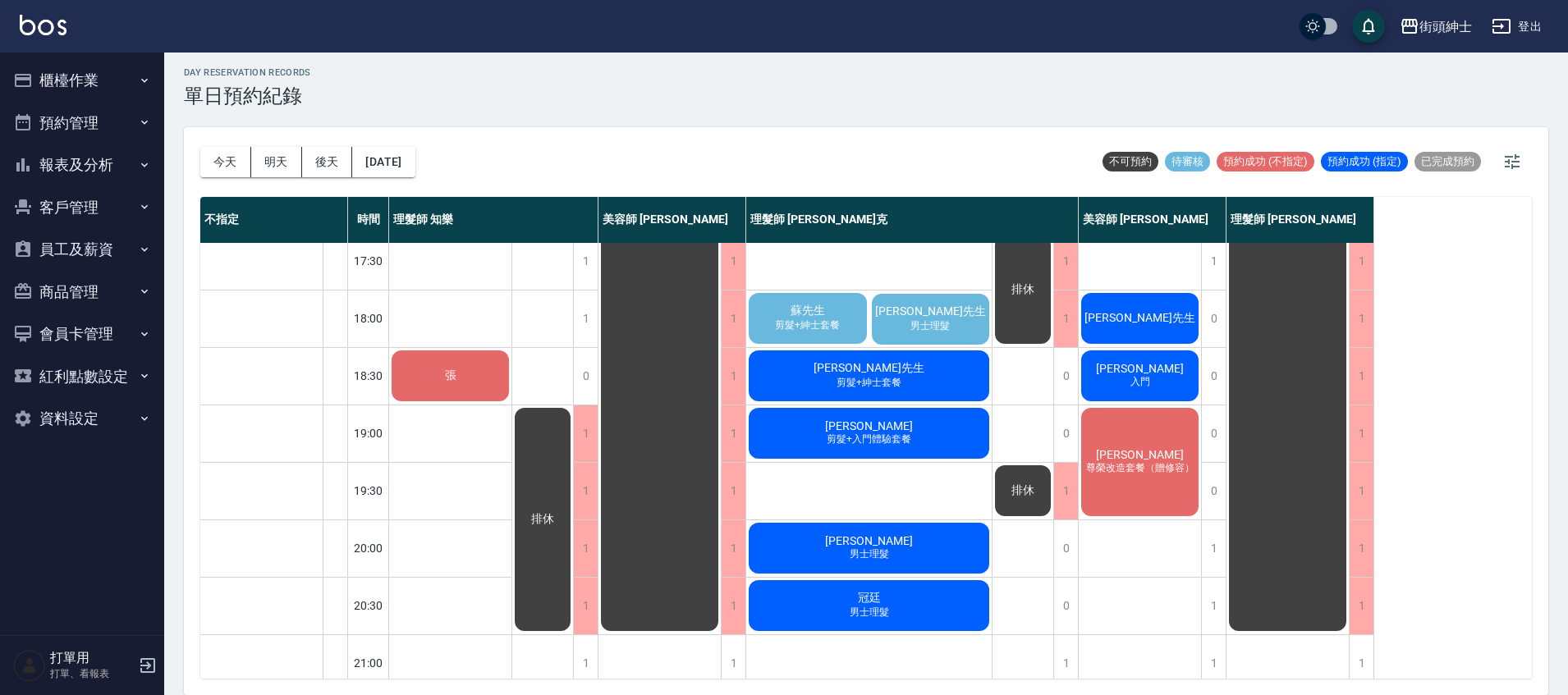
scroll to position [695, 0]
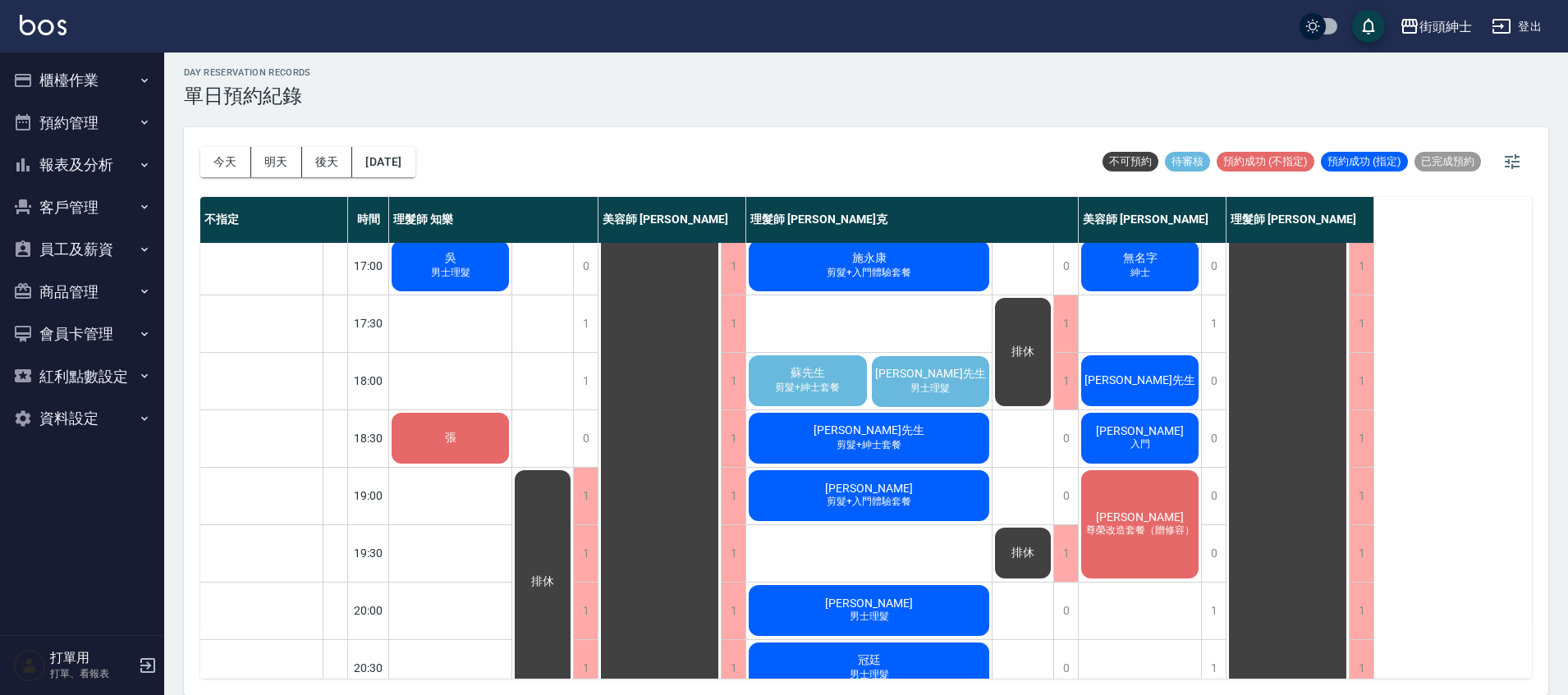
click at [934, 379] on span "黃先生" at bounding box center [931, 374] width 117 height 15
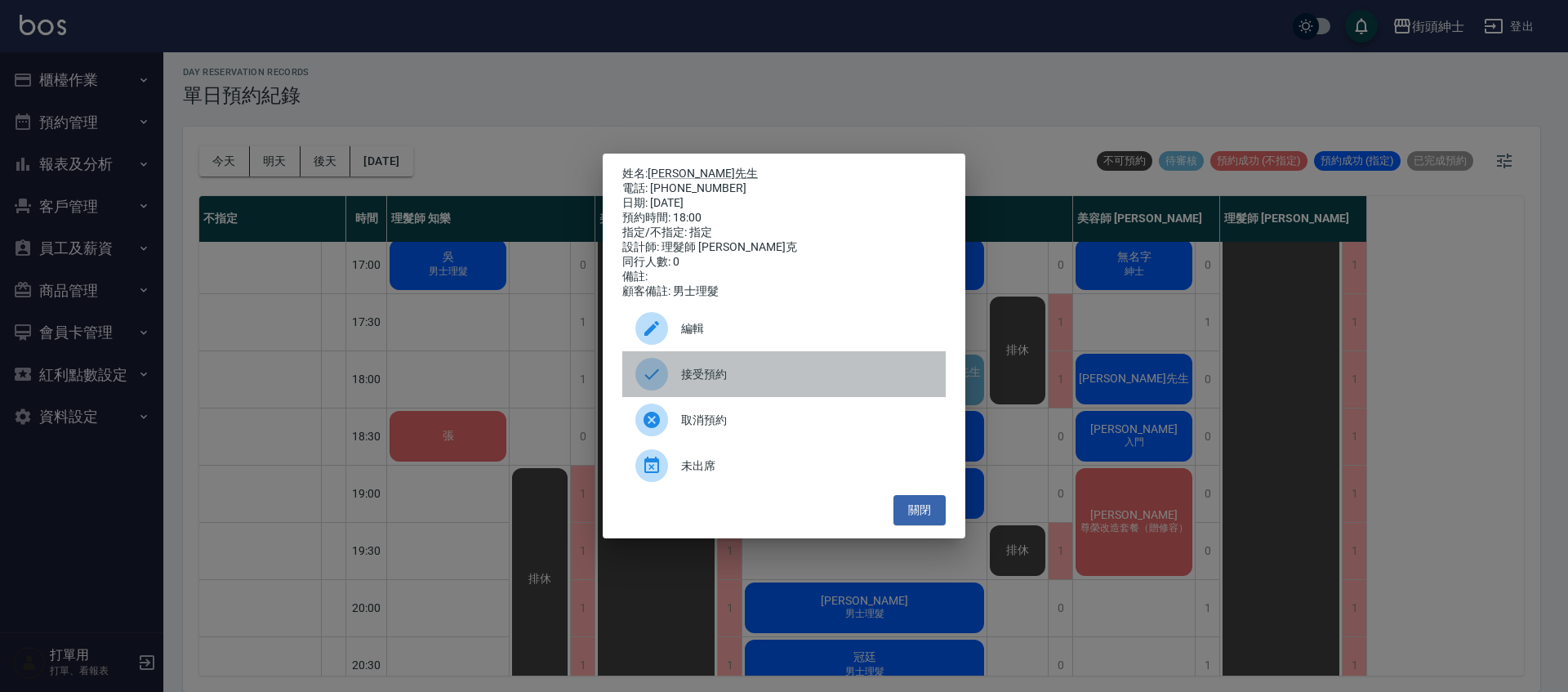
click at [839, 372] on div "接受預約" at bounding box center [784, 374] width 323 height 46
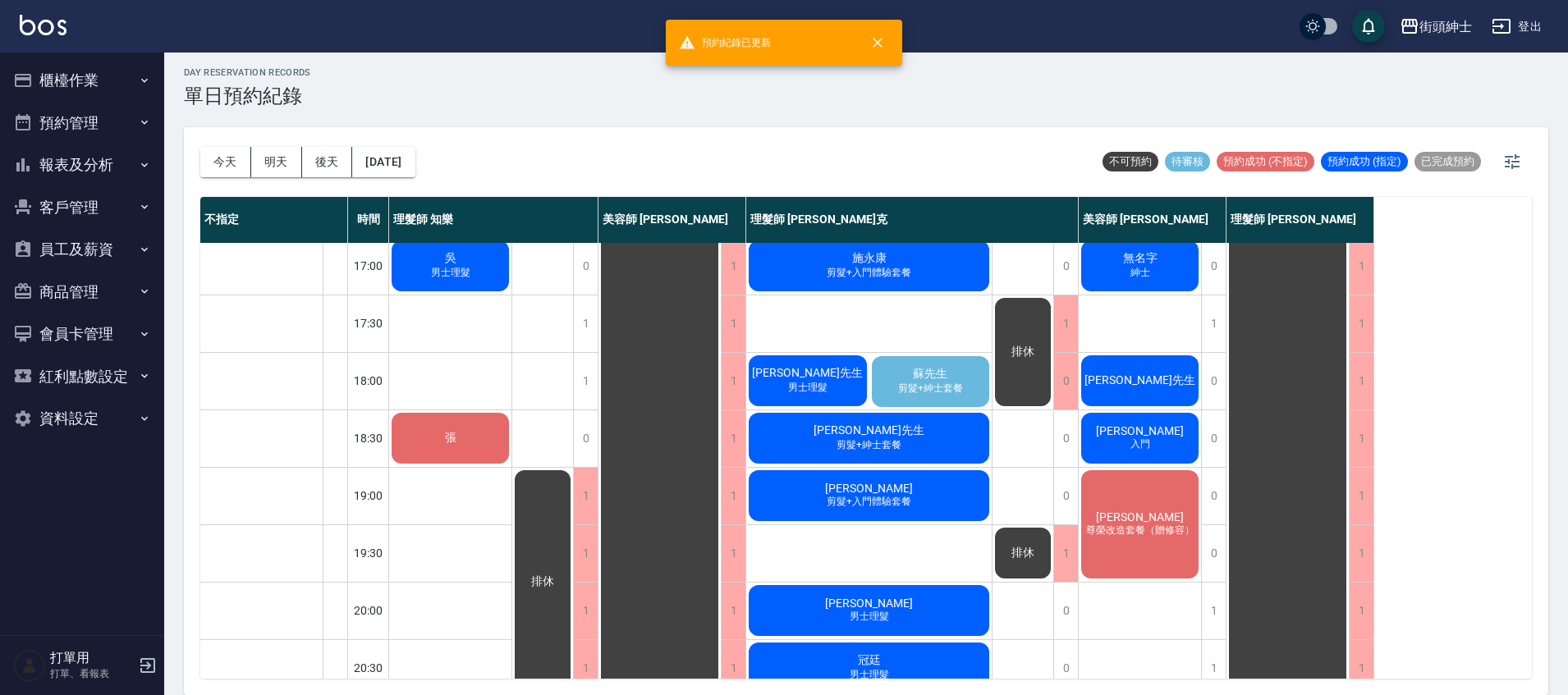
click at [1045, 377] on div "排休" at bounding box center [1022, 352] width 61 height 113
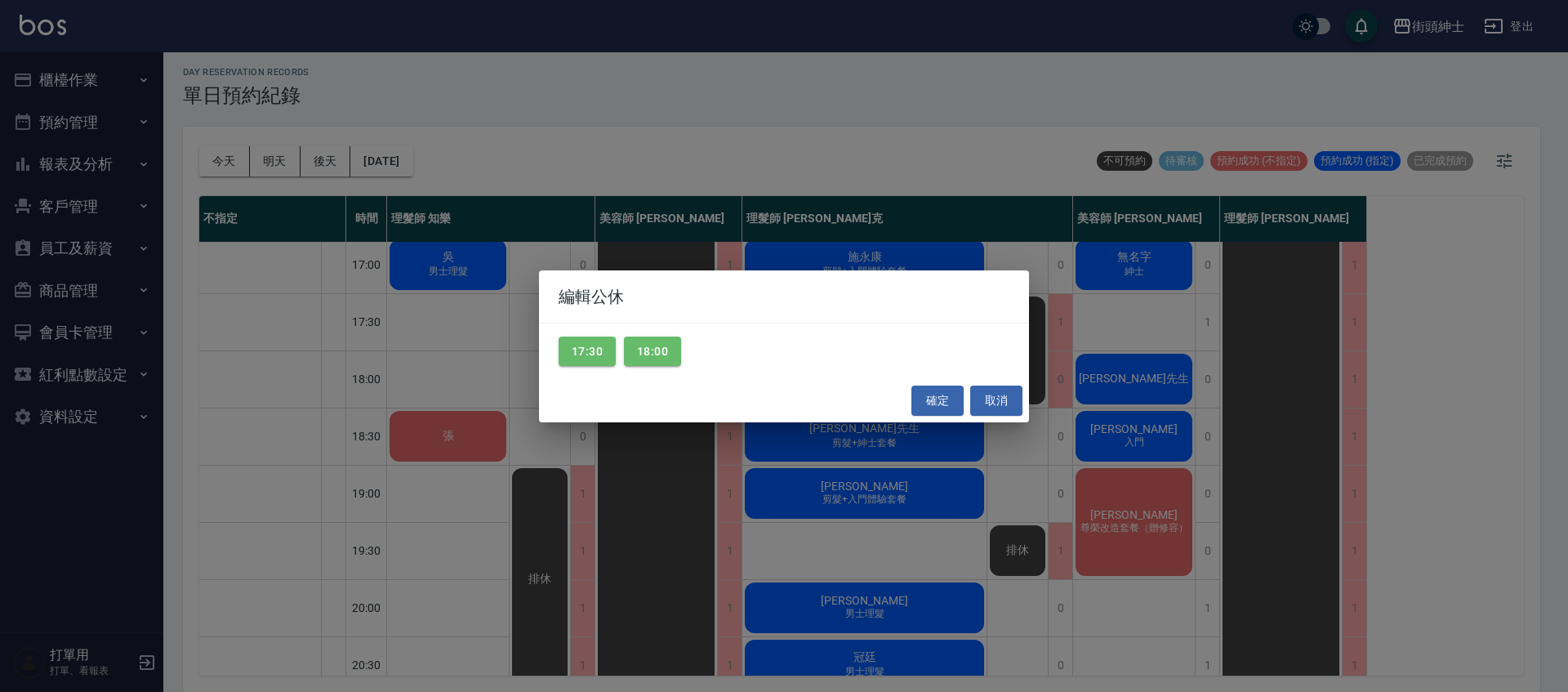
drag, startPoint x: 651, startPoint y: 353, endPoint x: 810, endPoint y: 387, distance: 162.6
click at [653, 353] on button "18:00" at bounding box center [653, 351] width 57 height 31
click at [947, 401] on button "確定" at bounding box center [937, 401] width 52 height 31
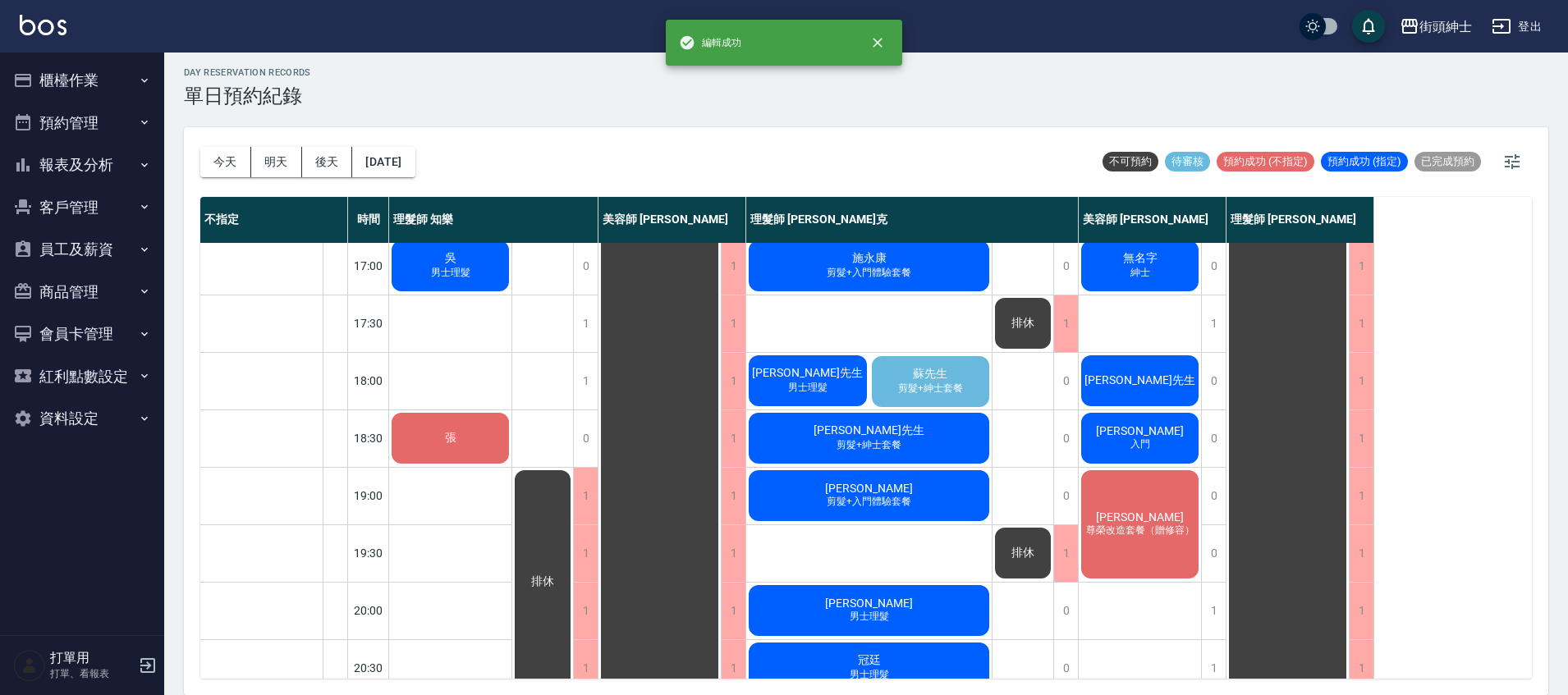
click at [934, 385] on span "剪髮+紳士套餐" at bounding box center [931, 389] width 72 height 14
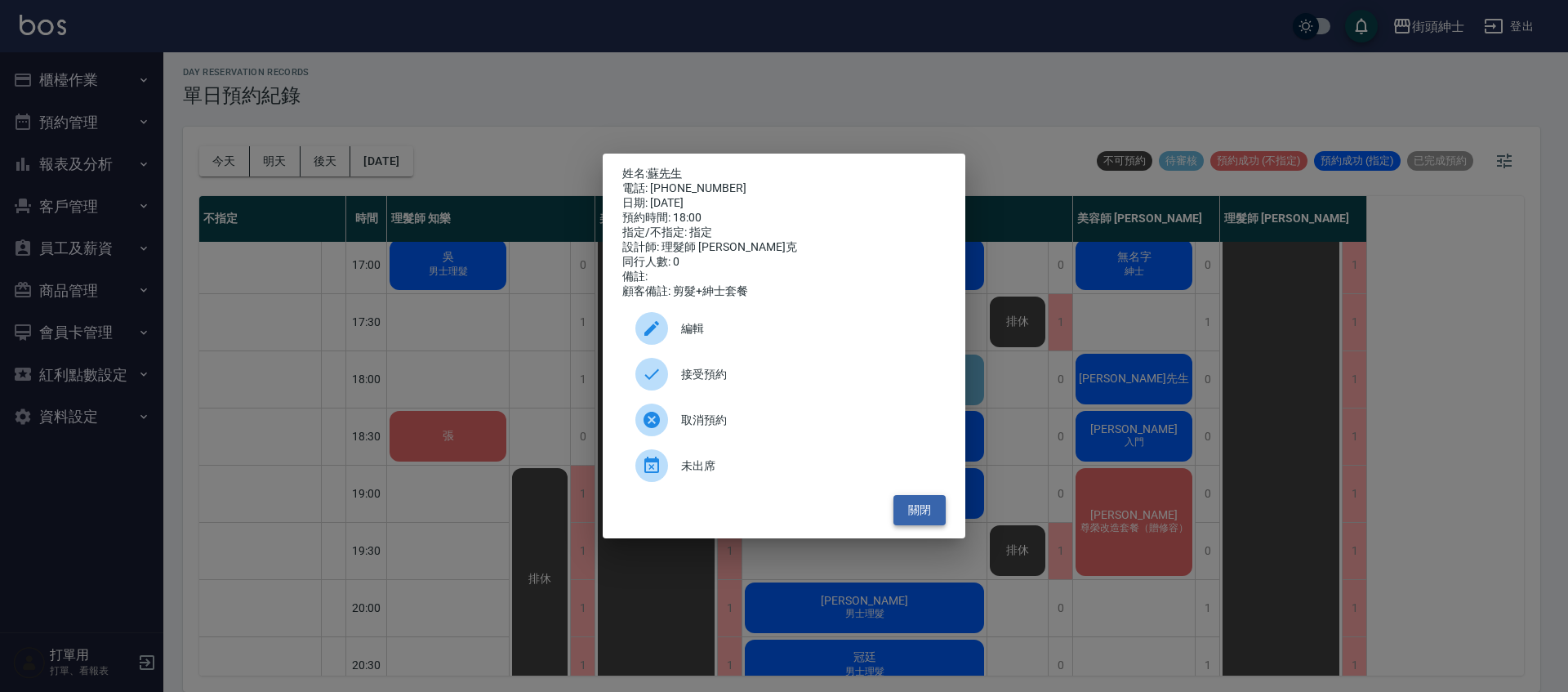
click at [925, 524] on button "關閉" at bounding box center [919, 510] width 52 height 31
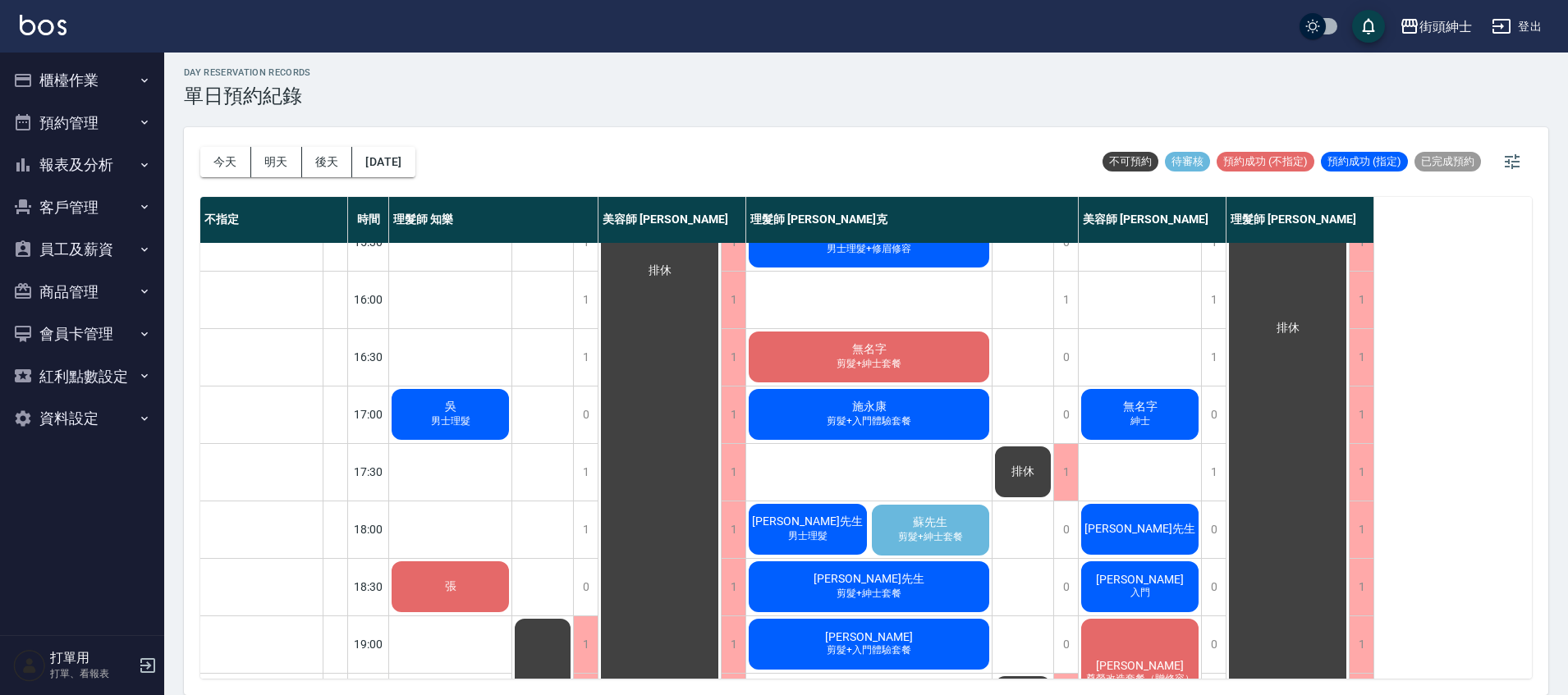
scroll to position [546, 0]
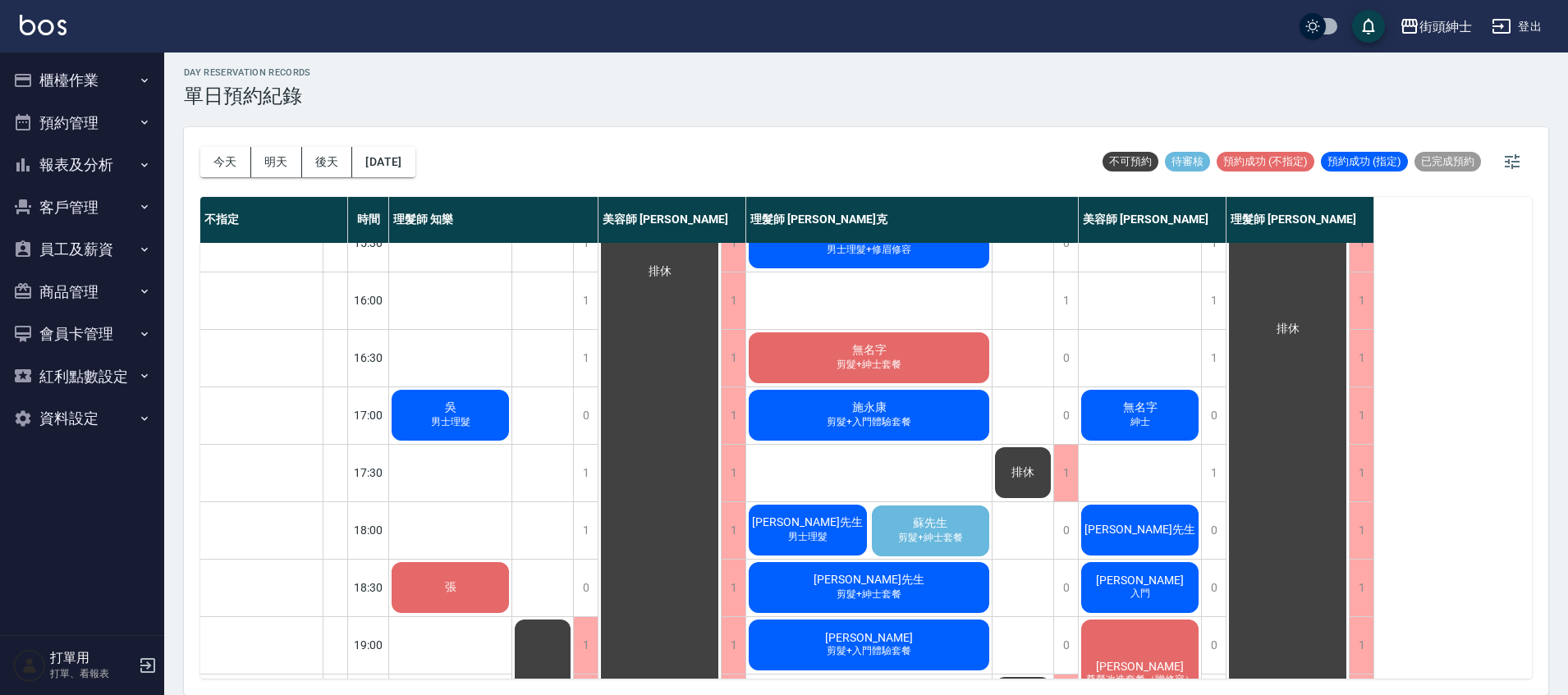
click at [935, 525] on span "蘇先生" at bounding box center [930, 523] width 41 height 15
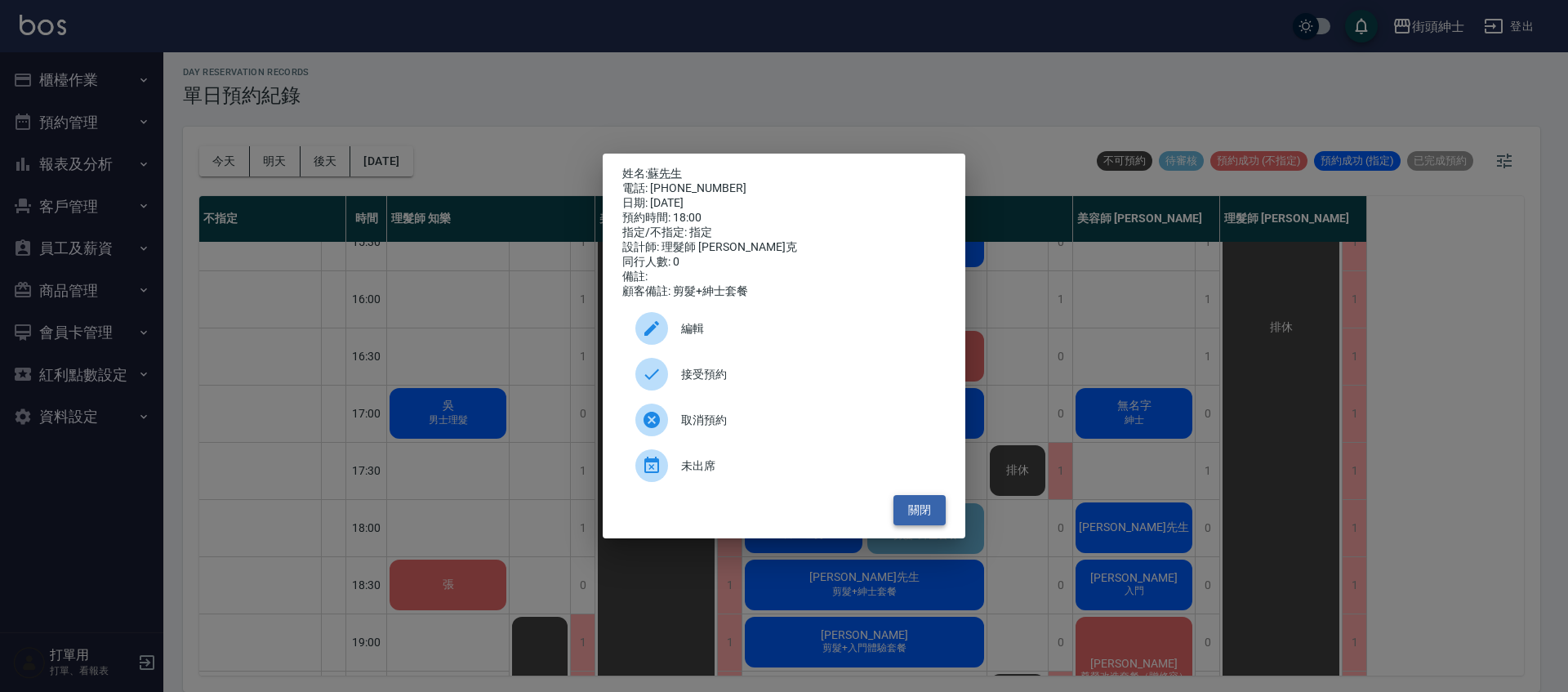
click at [939, 523] on button "關閉" at bounding box center [919, 510] width 52 height 31
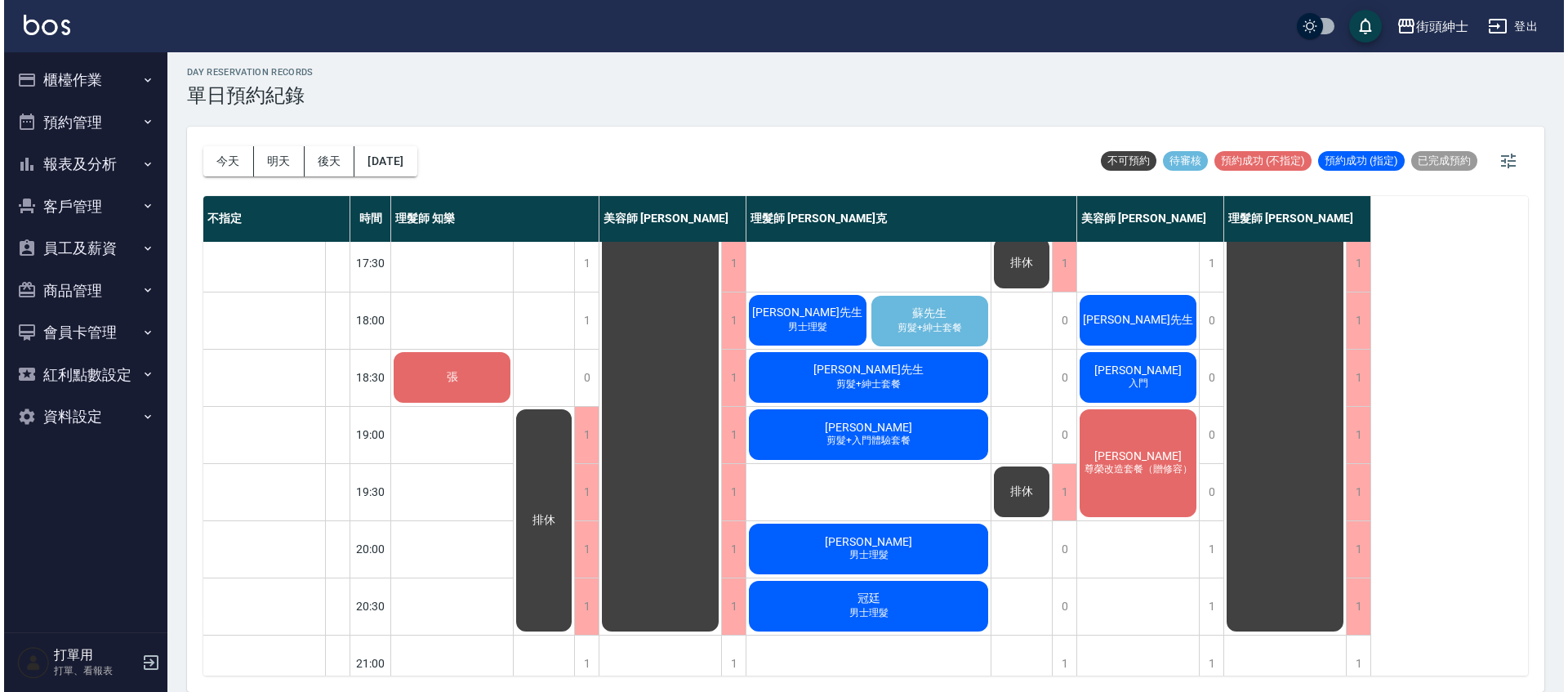
scroll to position [752, 0]
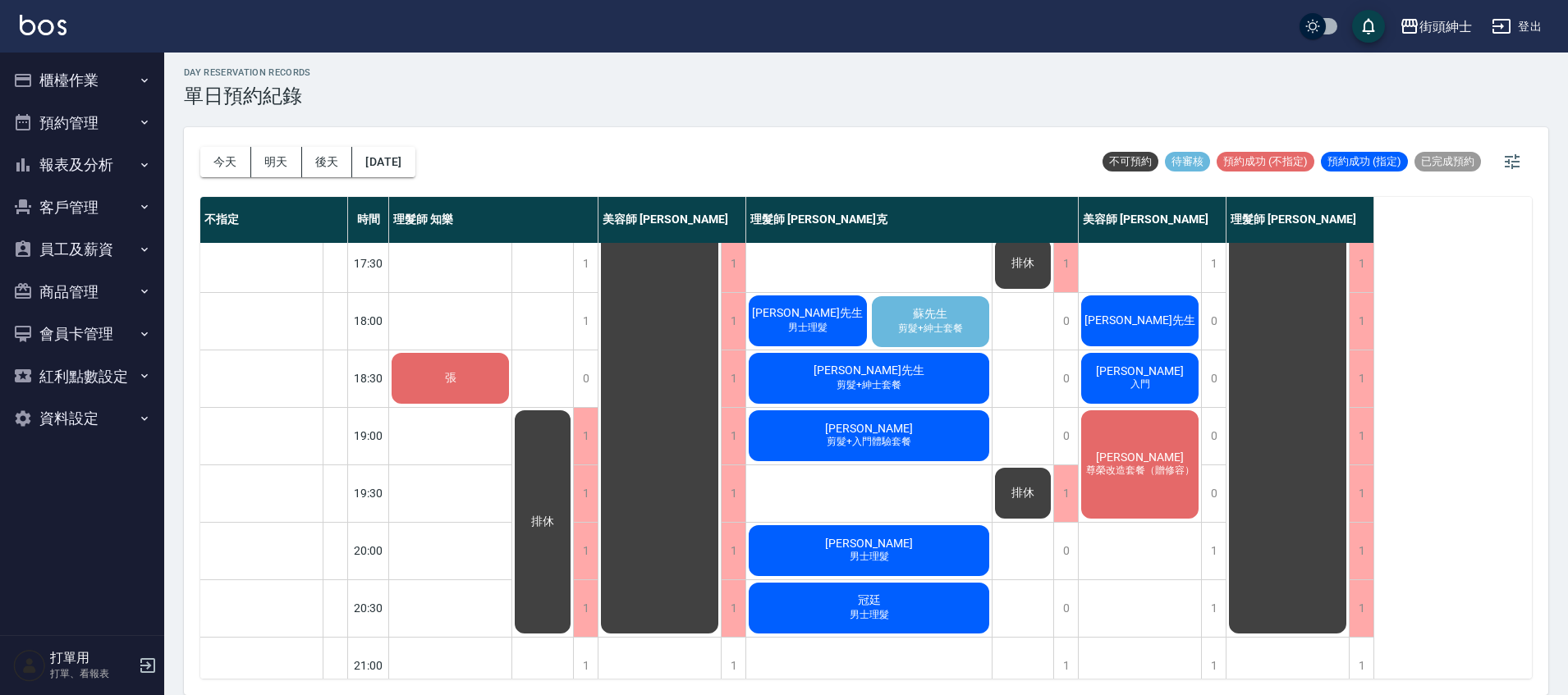
click at [956, 331] on span "剪髮+紳士套餐" at bounding box center [931, 329] width 72 height 14
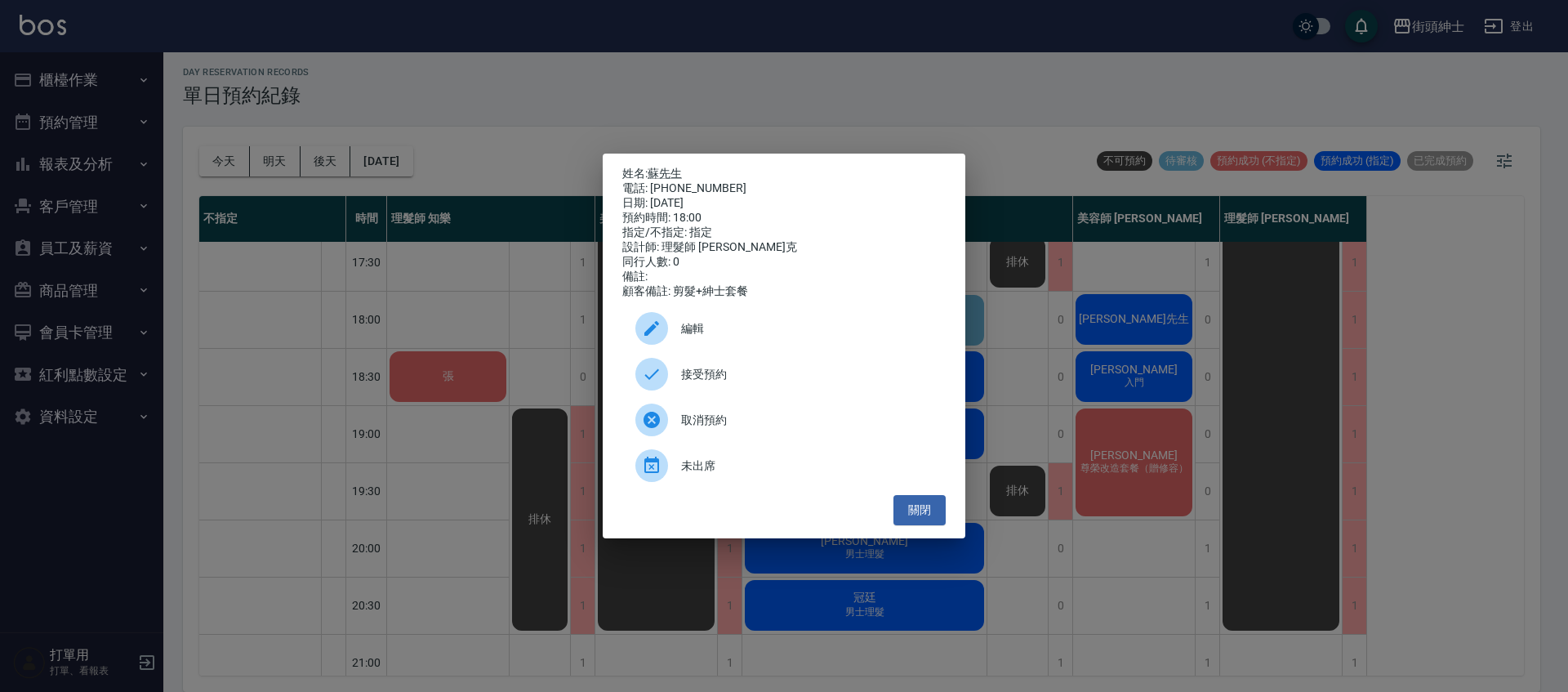
click at [829, 334] on span "編輯" at bounding box center [807, 329] width 251 height 17
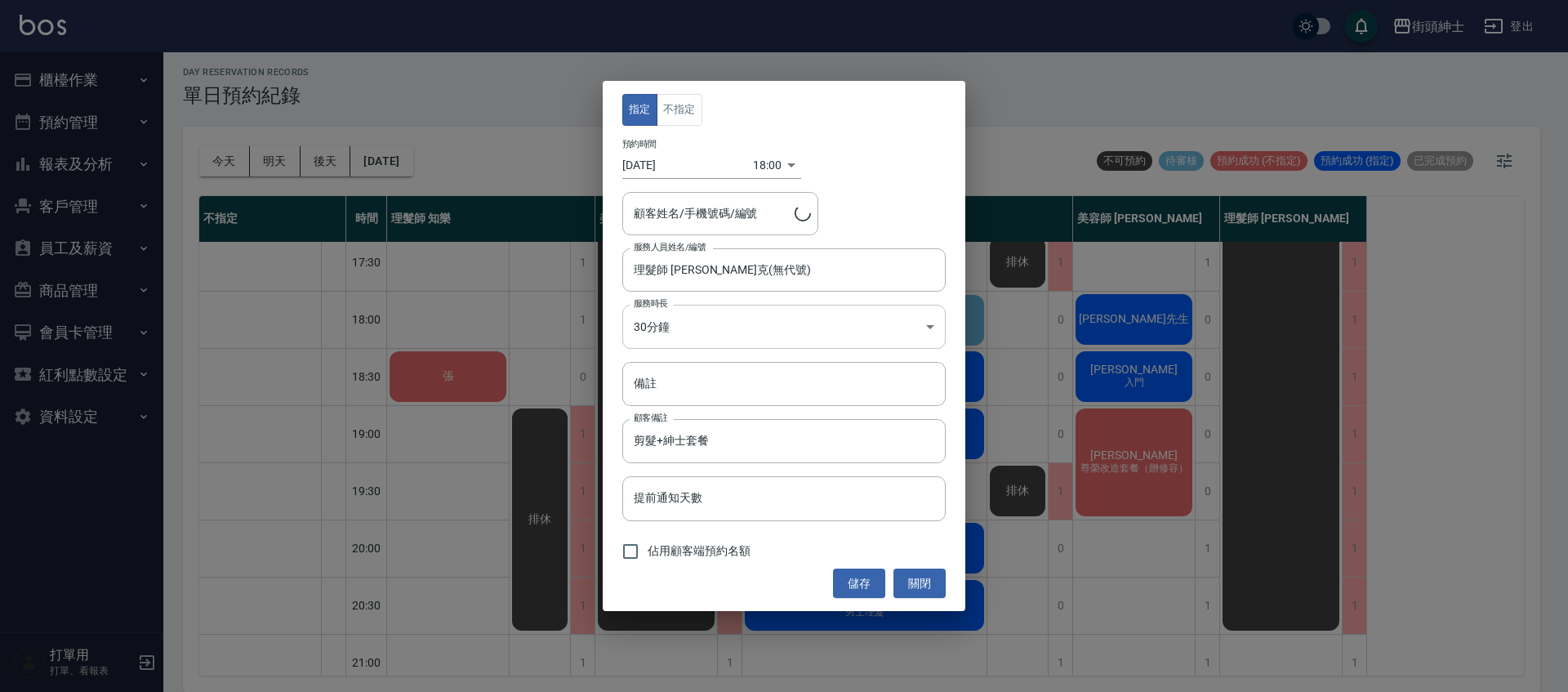
type input "蘇先生/0987414053"
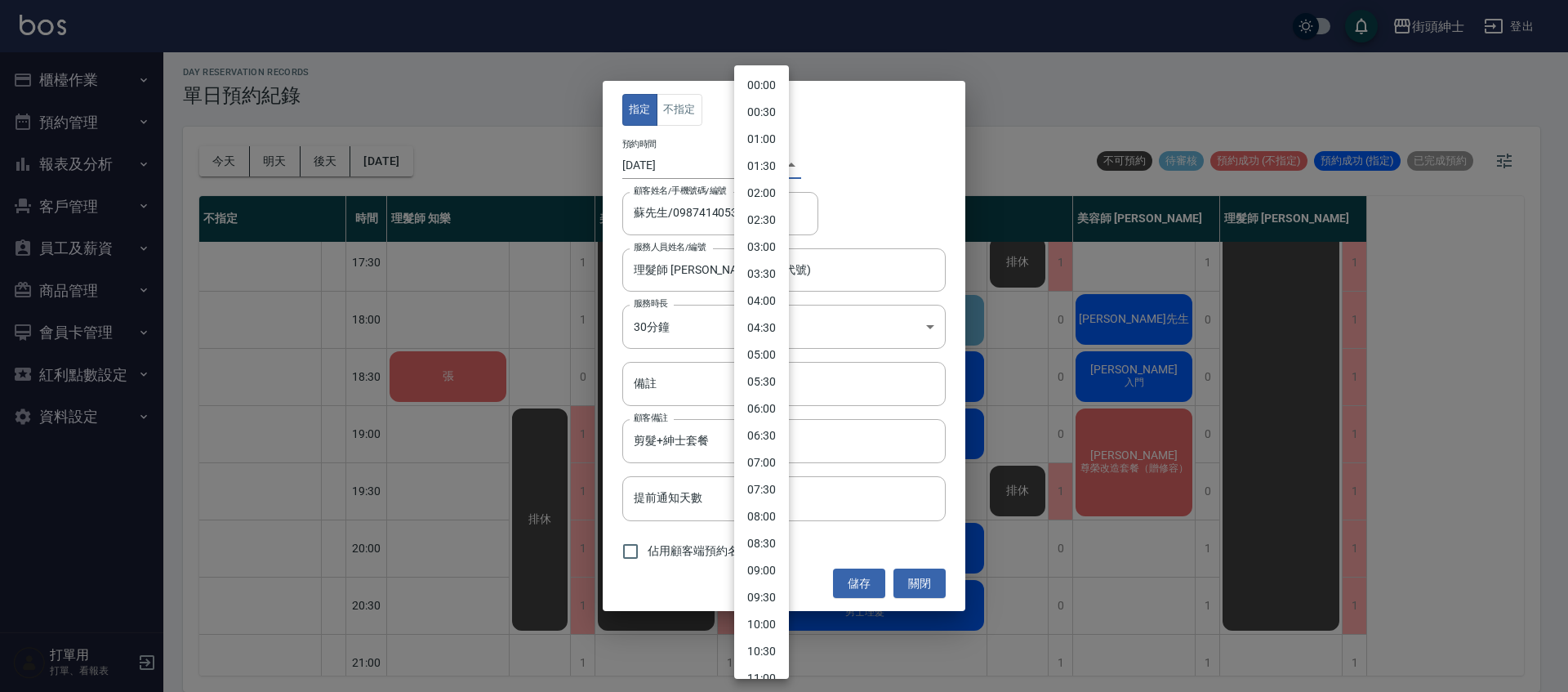
click at [757, 153] on body "街頭紳士 登出 櫃檯作業 打帳單 帳單列表 營業儀表板 現金收支登錄 材料自購登錄 每日結帳 排班表 現場電腦打卡 預約管理 預約管理 單日預約紀錄 單週預約…" at bounding box center [784, 344] width 1568 height 697
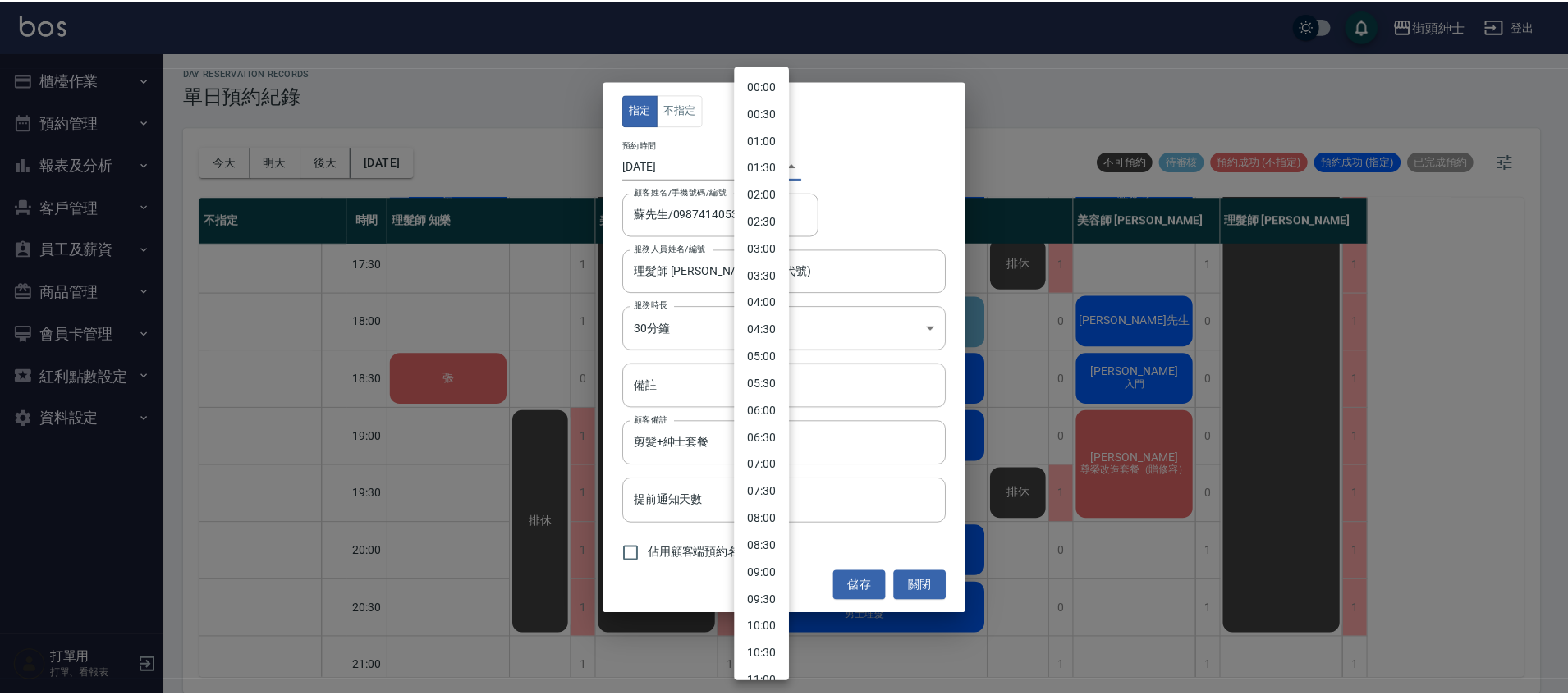
scroll to position [687, 0]
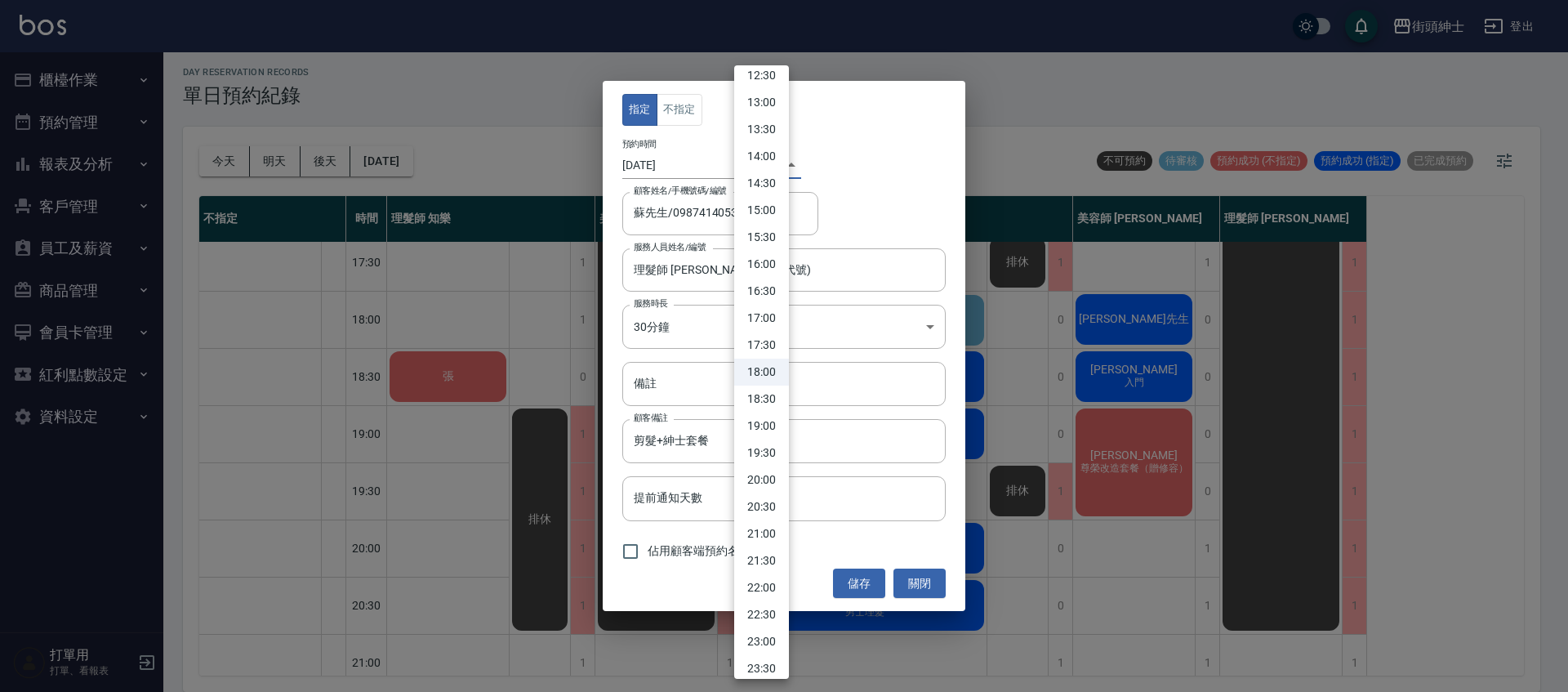
click at [770, 458] on li "19:30" at bounding box center [761, 452] width 54 height 27
type input "1759836600000"
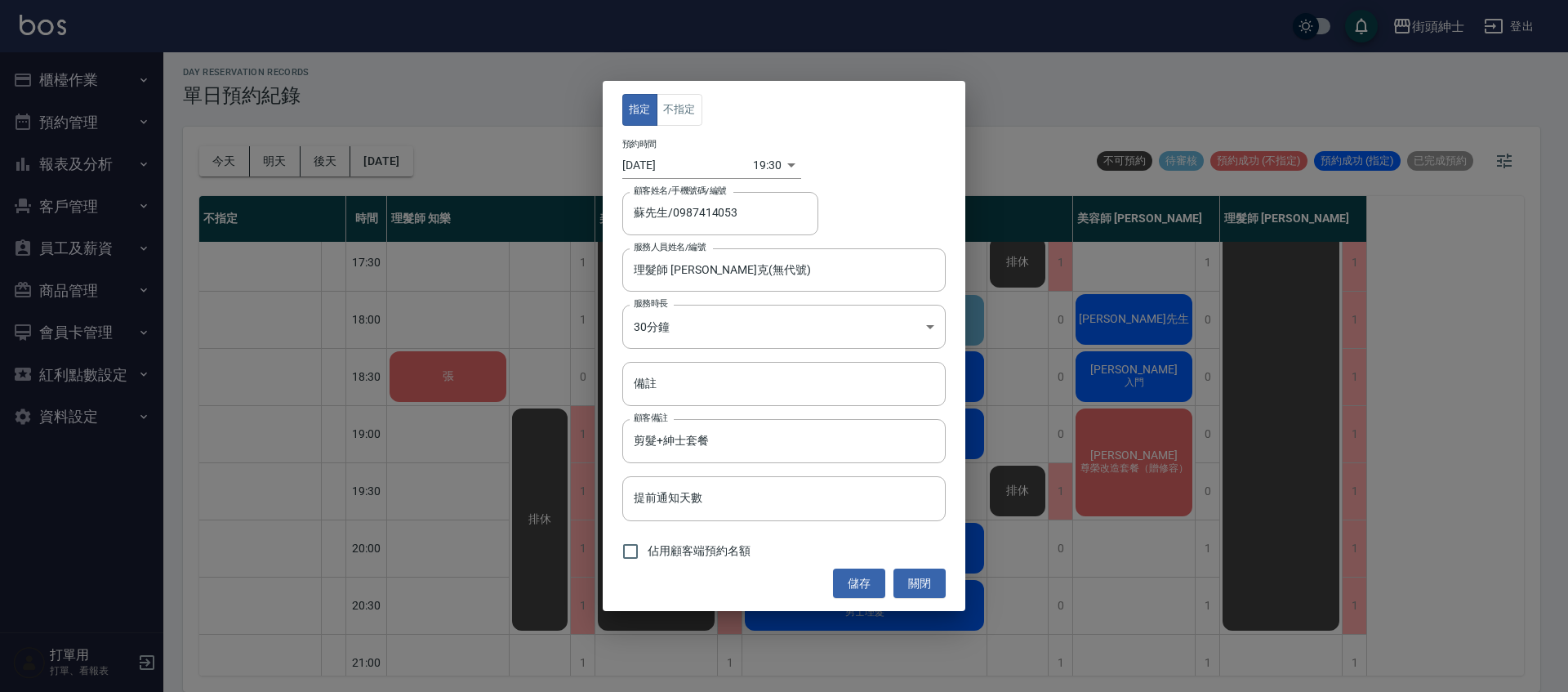
drag, startPoint x: 668, startPoint y: 545, endPoint x: 715, endPoint y: 553, distance: 47.7
click at [668, 545] on span "佔用顧客端預約名額" at bounding box center [699, 550] width 103 height 17
click at [648, 545] on input "佔用顧客端預約名額" at bounding box center [630, 551] width 35 height 35
checkbox input "true"
click at [864, 583] on button "儲存" at bounding box center [859, 584] width 52 height 31
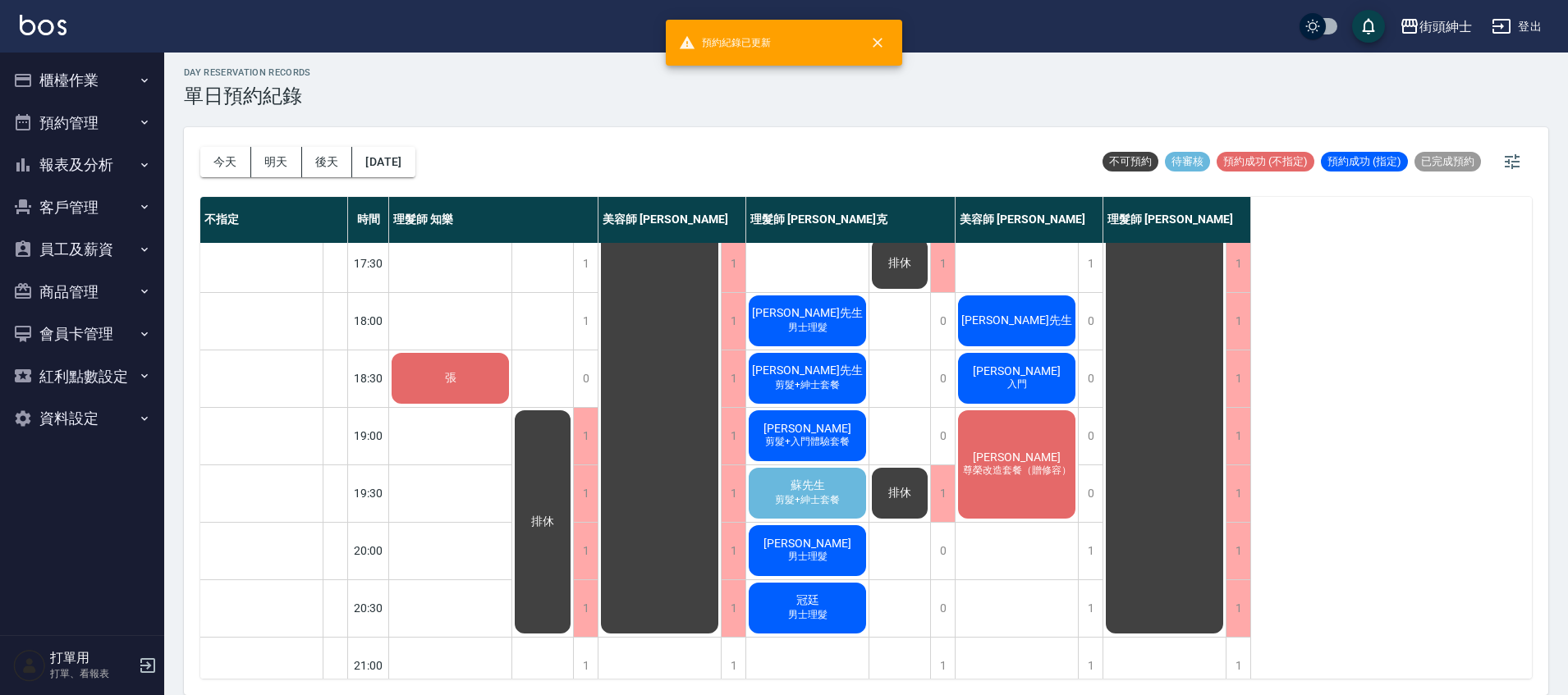
click at [843, 496] on div "蘇先生 剪髮+紳士套餐" at bounding box center [806, 493] width 122 height 56
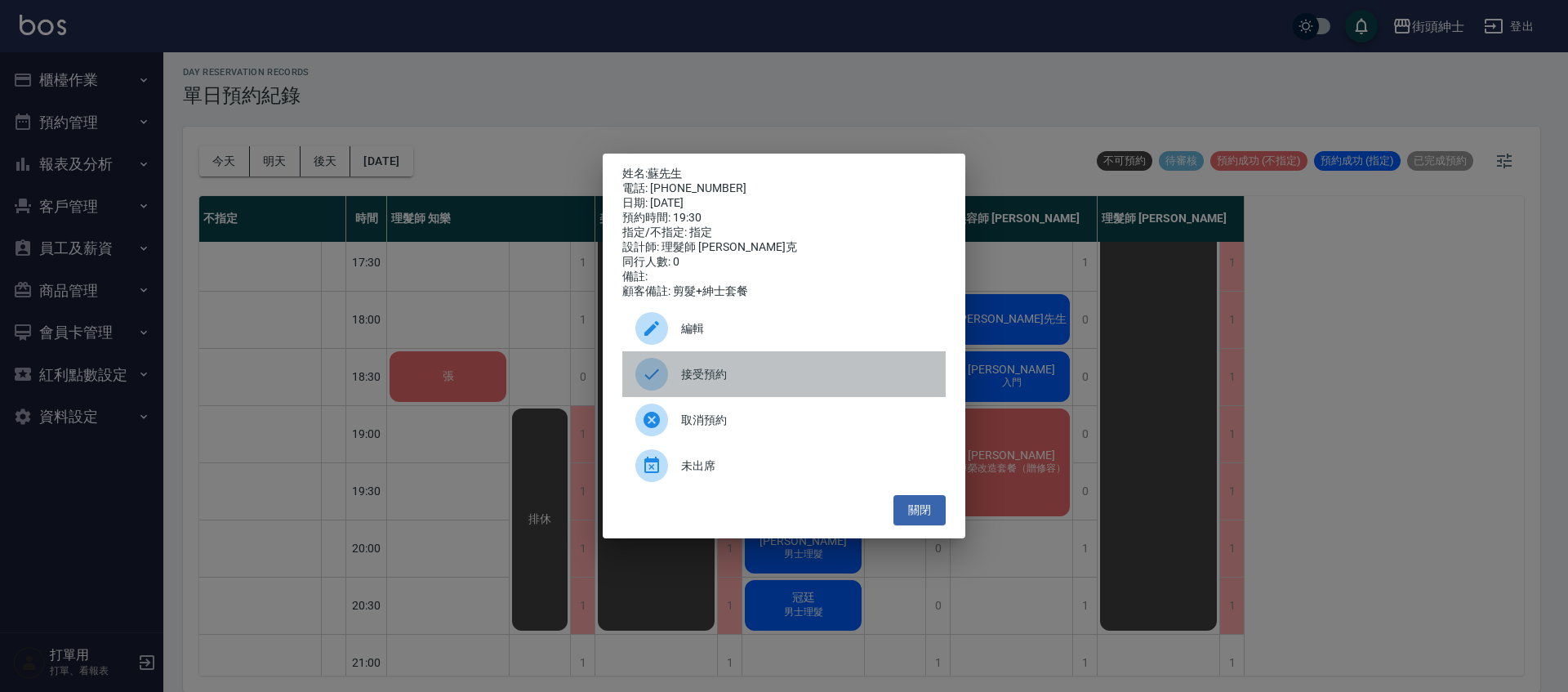
drag, startPoint x: 749, startPoint y: 382, endPoint x: 900, endPoint y: 453, distance: 166.9
click at [750, 382] on span "接受預約" at bounding box center [807, 374] width 251 height 17
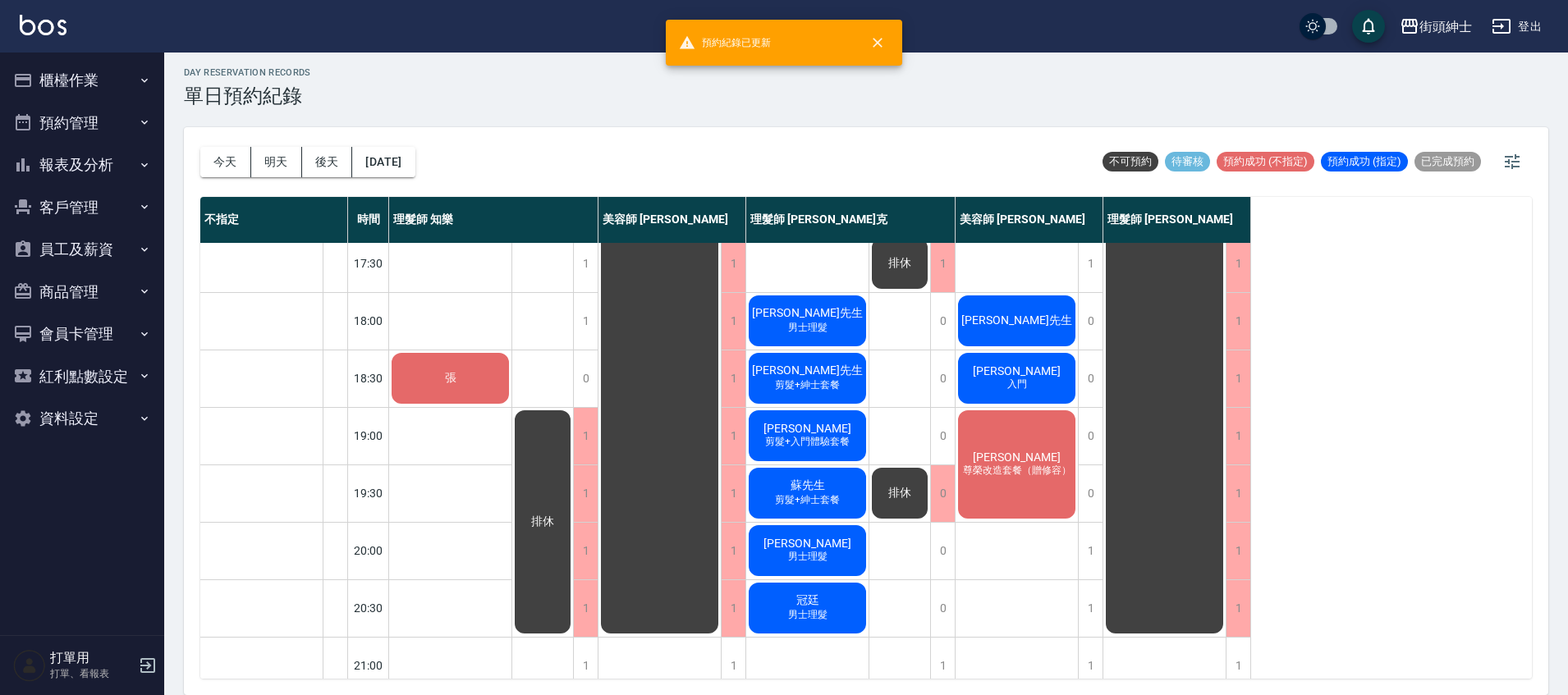
click at [843, 496] on div "蘇先生 剪髮+紳士套餐" at bounding box center [806, 493] width 122 height 56
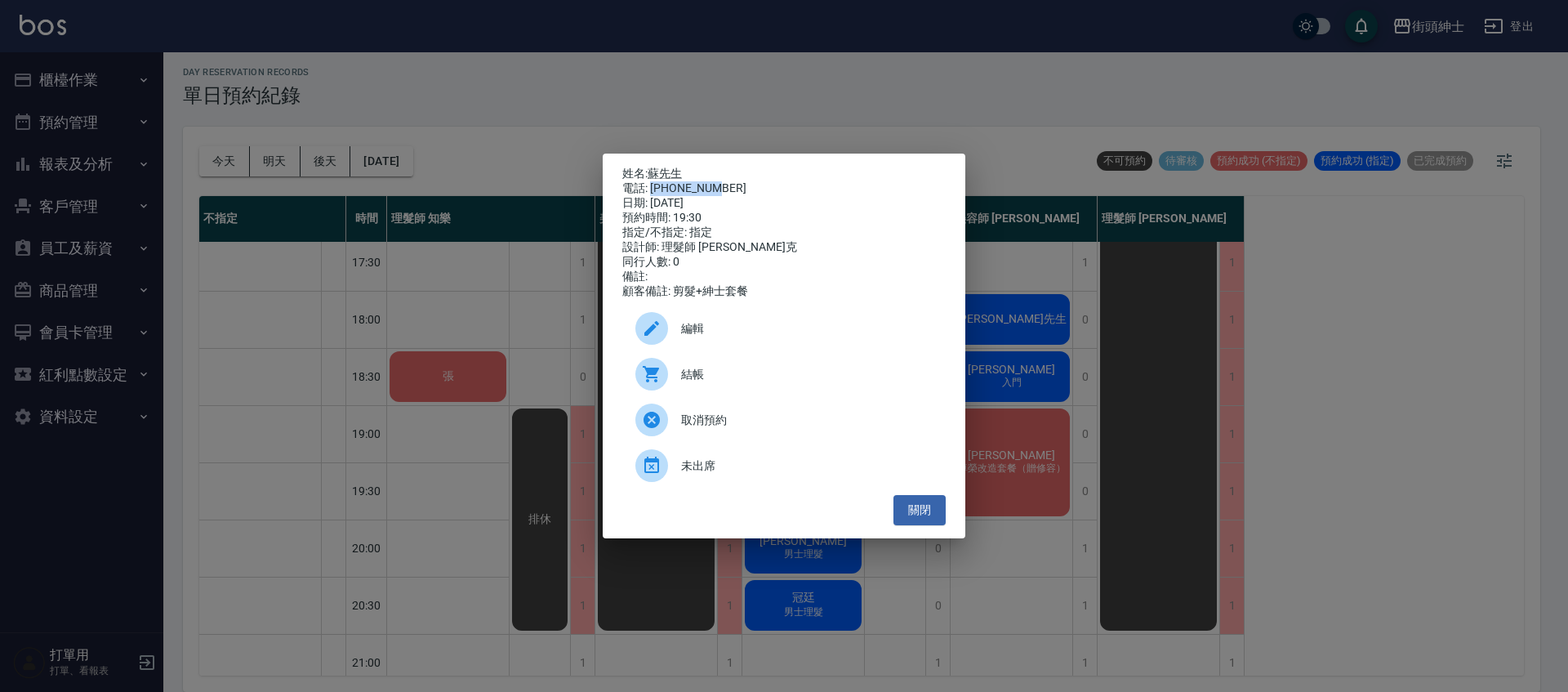
drag, startPoint x: 650, startPoint y: 184, endPoint x: 714, endPoint y: 185, distance: 64.0
click at [714, 185] on div "電話: 0987414053" at bounding box center [784, 188] width 323 height 15
copy div "0987414053"
click at [1143, 411] on div "姓名: 蘇先生 電話: 0987414053 日期: 2025/10/07 預約時間: 19:30 指定/不指定: 指定 設計師: 理髮師 Vic 維克 同行…" at bounding box center [784, 346] width 1568 height 692
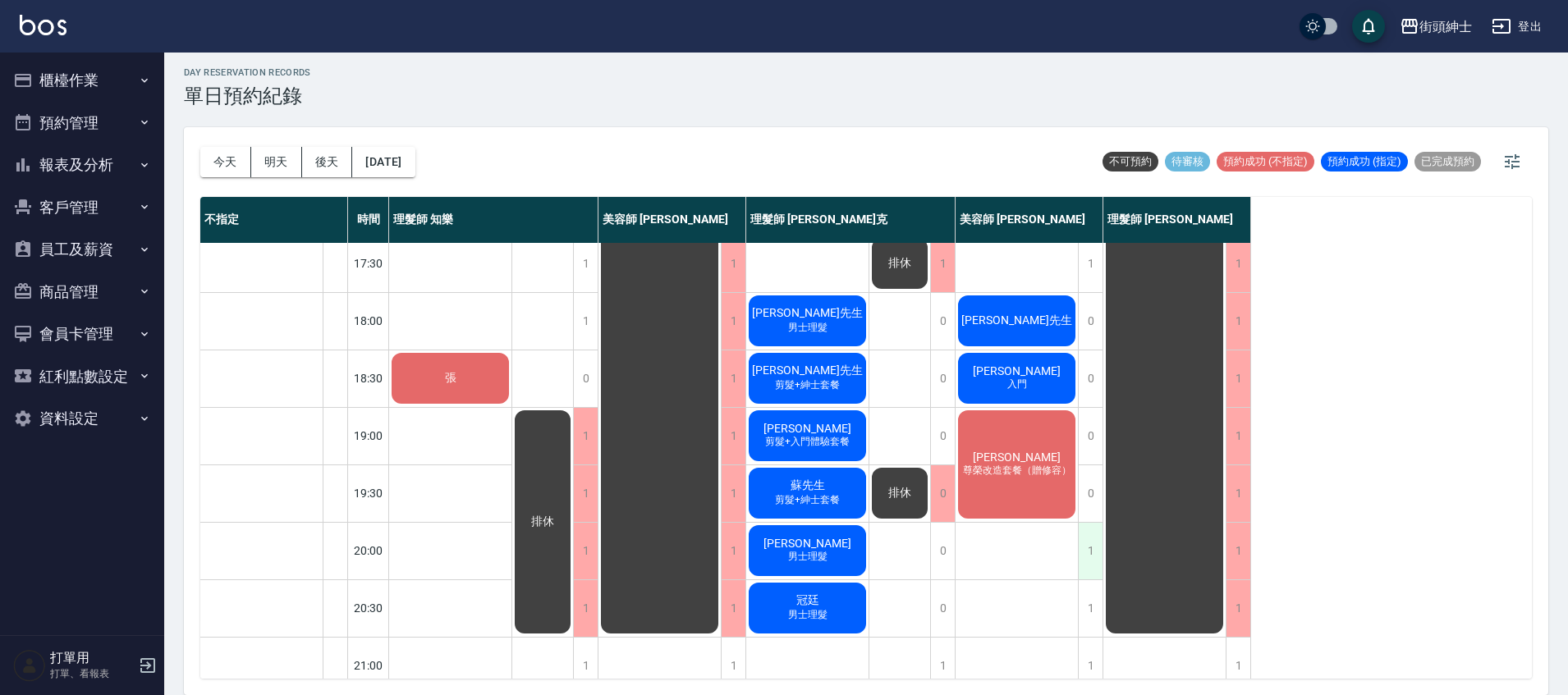
click at [1090, 547] on div "1" at bounding box center [1090, 551] width 25 height 57
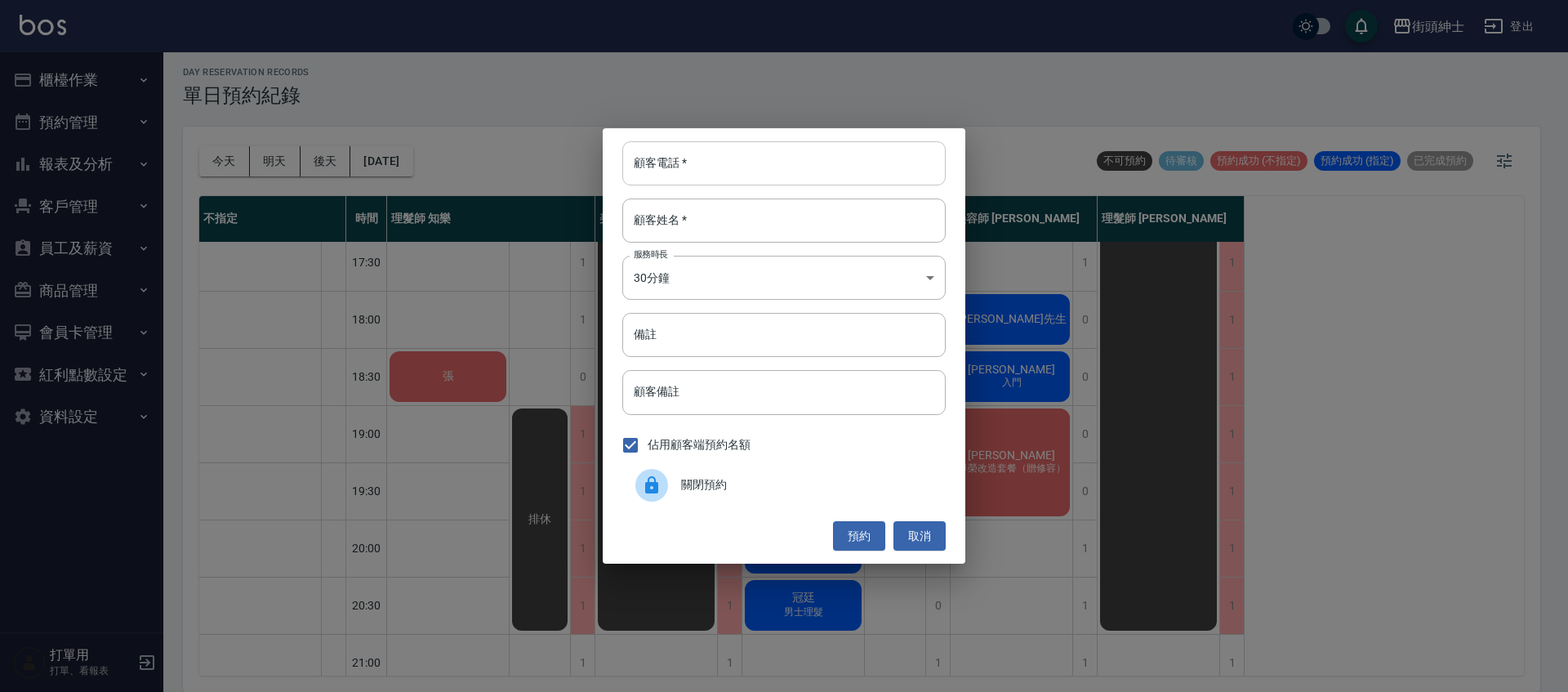
click at [835, 166] on input "顧客電話   *" at bounding box center [784, 163] width 323 height 45
paste input "0987414053"
type input "0987414053"
click at [738, 231] on input "顧客姓名   *" at bounding box center [784, 221] width 323 height 45
drag, startPoint x: 772, startPoint y: 345, endPoint x: 794, endPoint y: 345, distance: 22.0
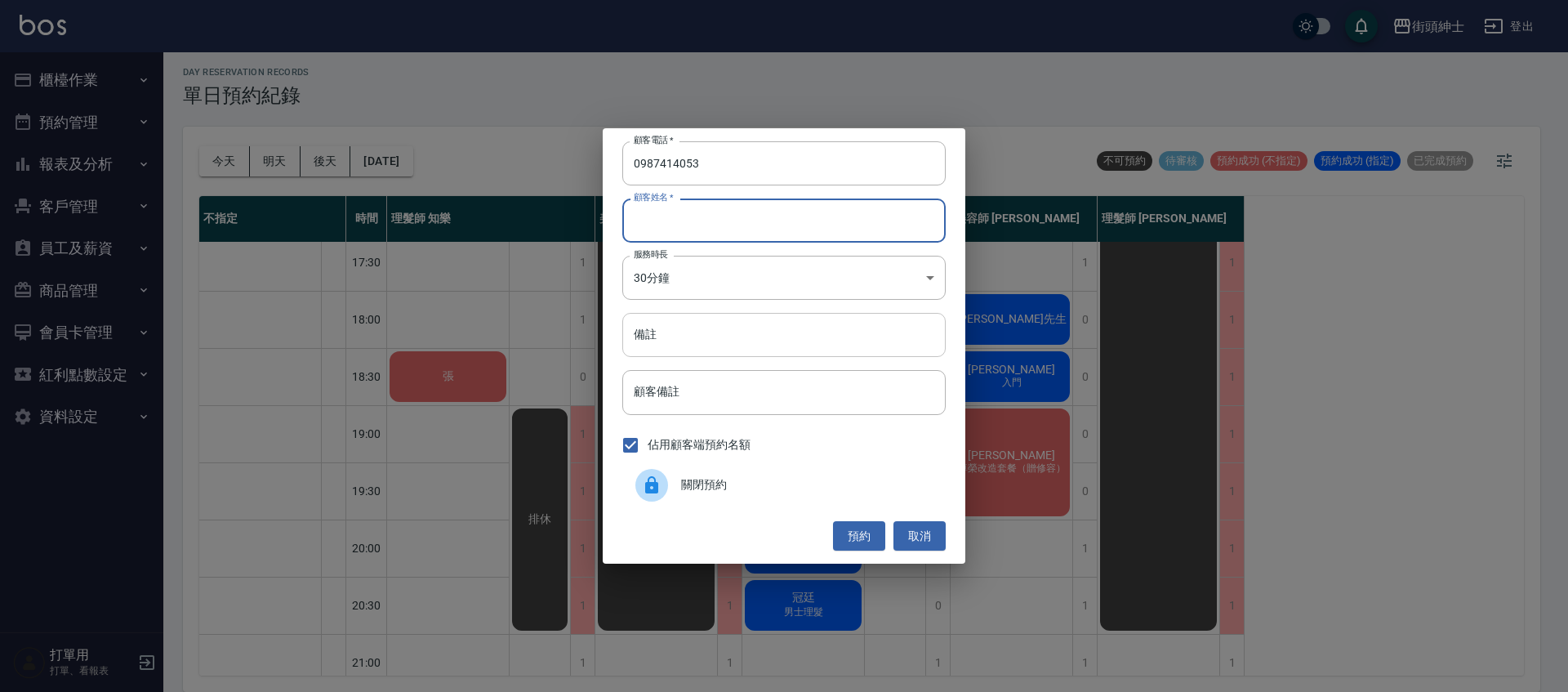
click at [773, 345] on input "備註" at bounding box center [784, 335] width 323 height 45
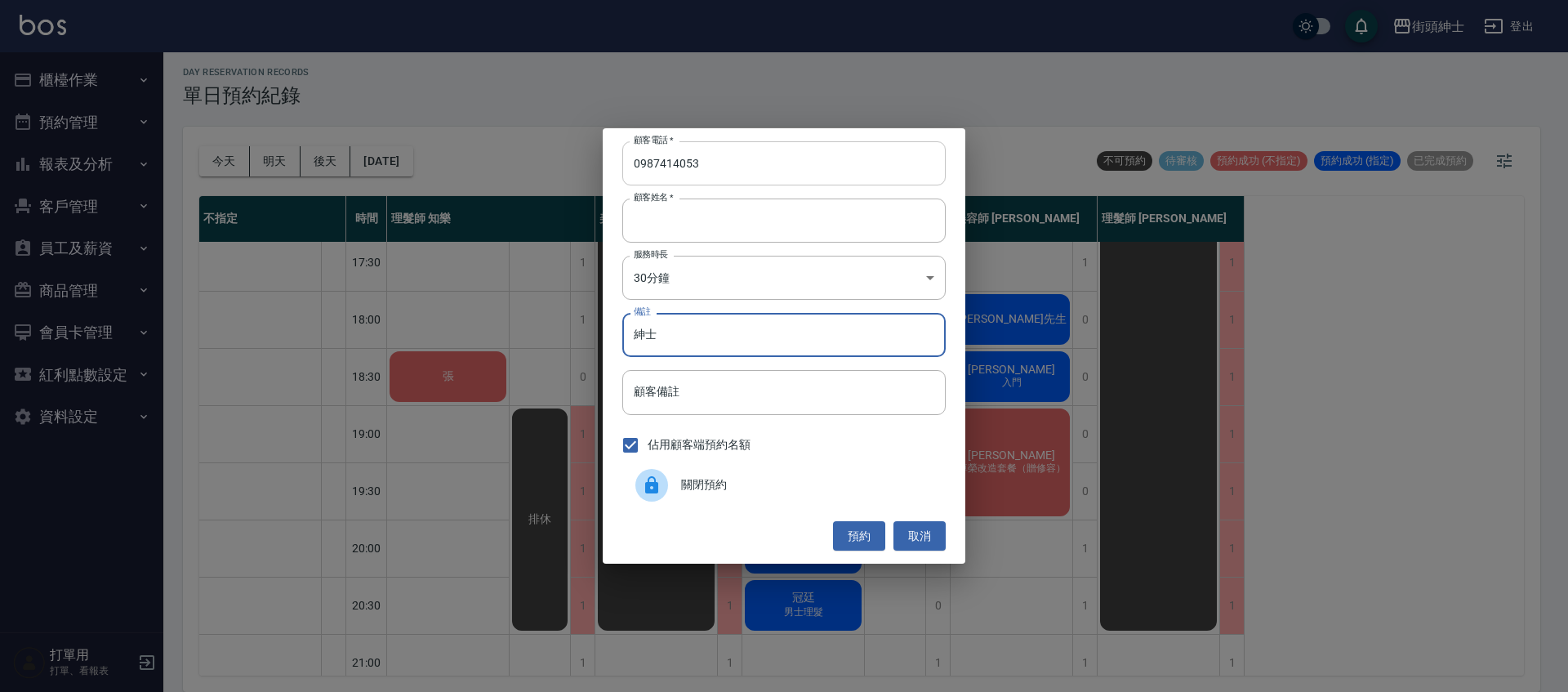
type input "紳士"
click at [869, 534] on button "預約" at bounding box center [859, 537] width 52 height 31
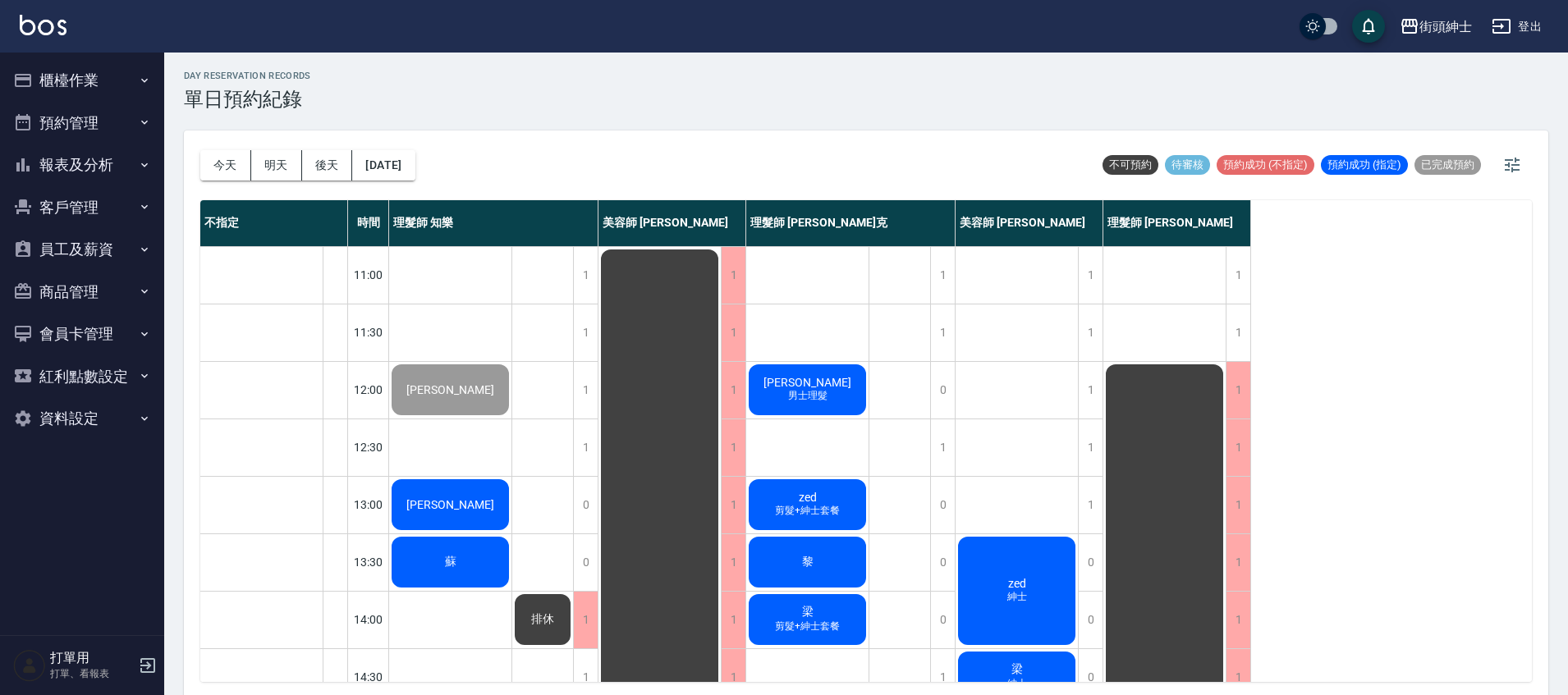
scroll to position [0, 0]
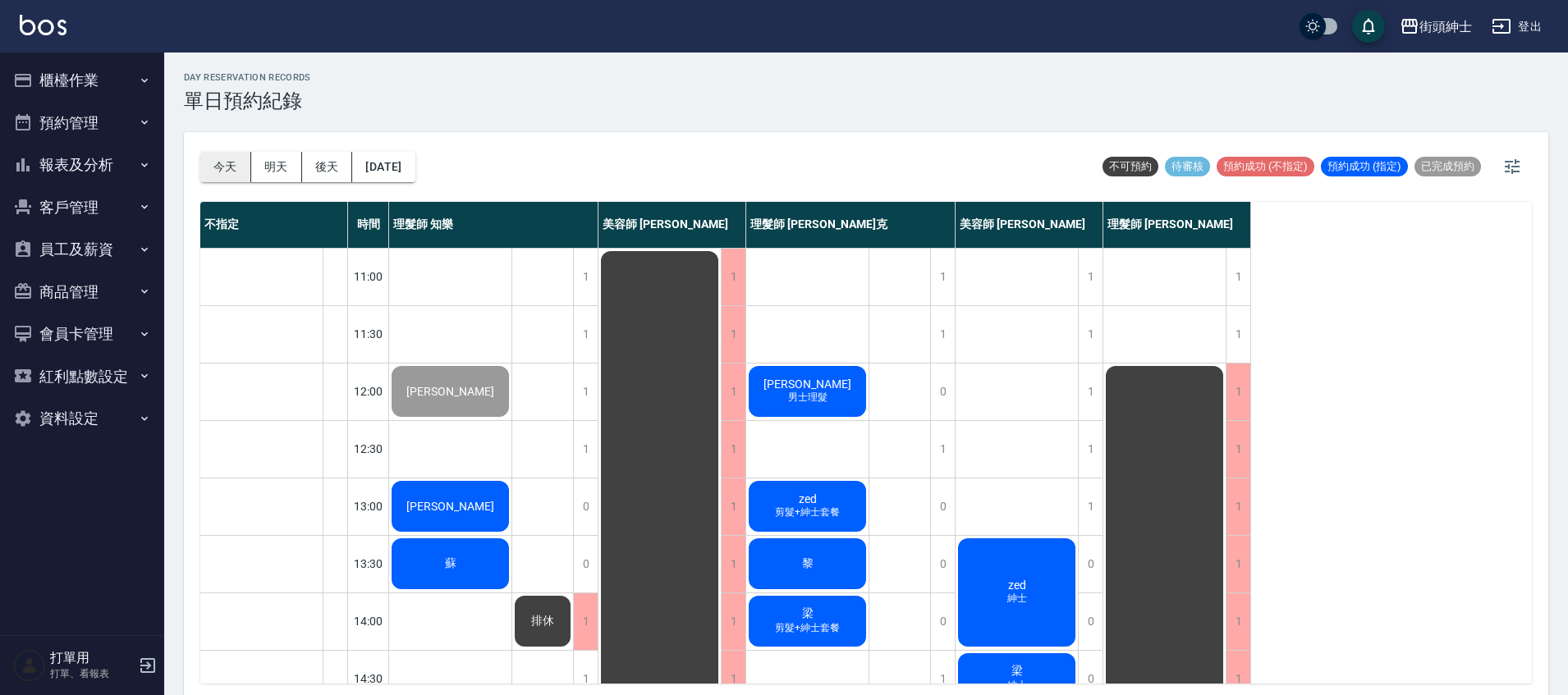
click at [221, 161] on button "今天" at bounding box center [225, 167] width 51 height 31
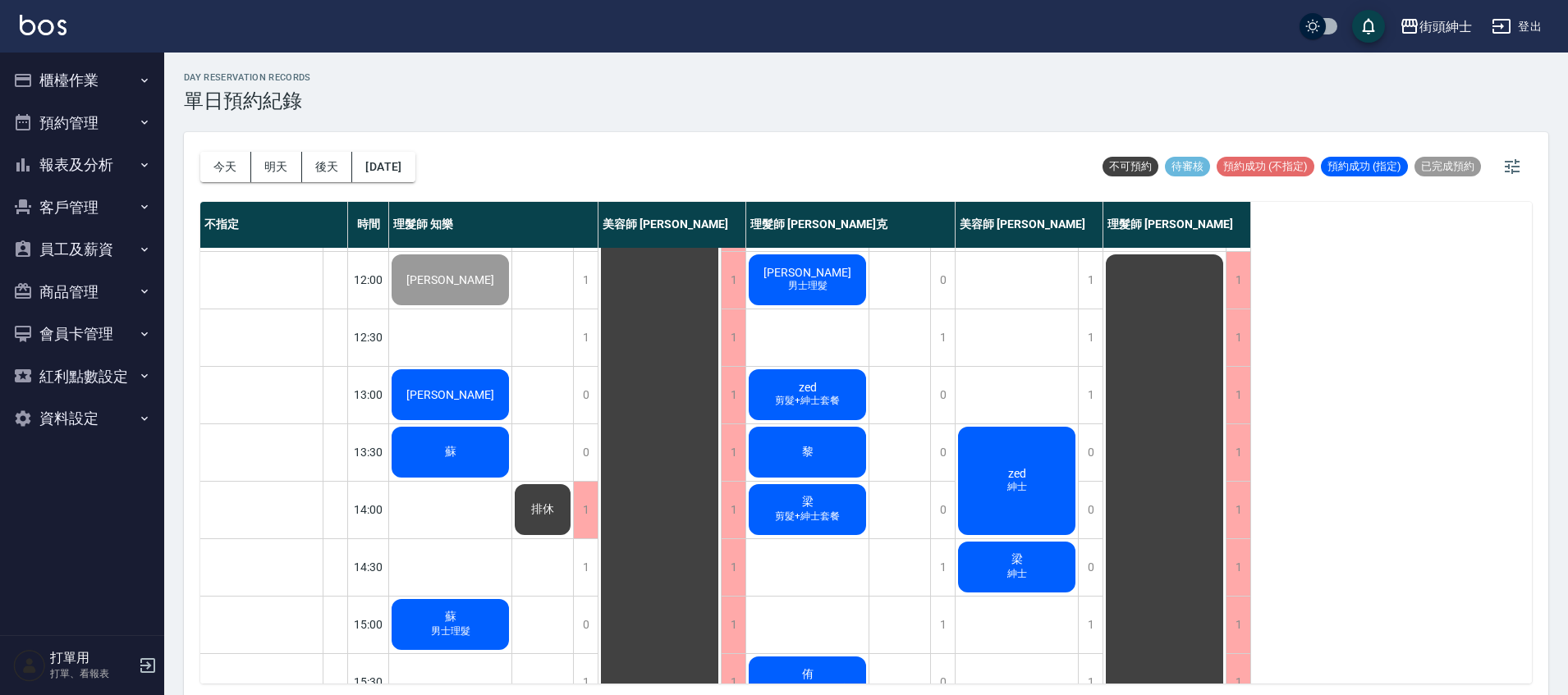
scroll to position [195, 0]
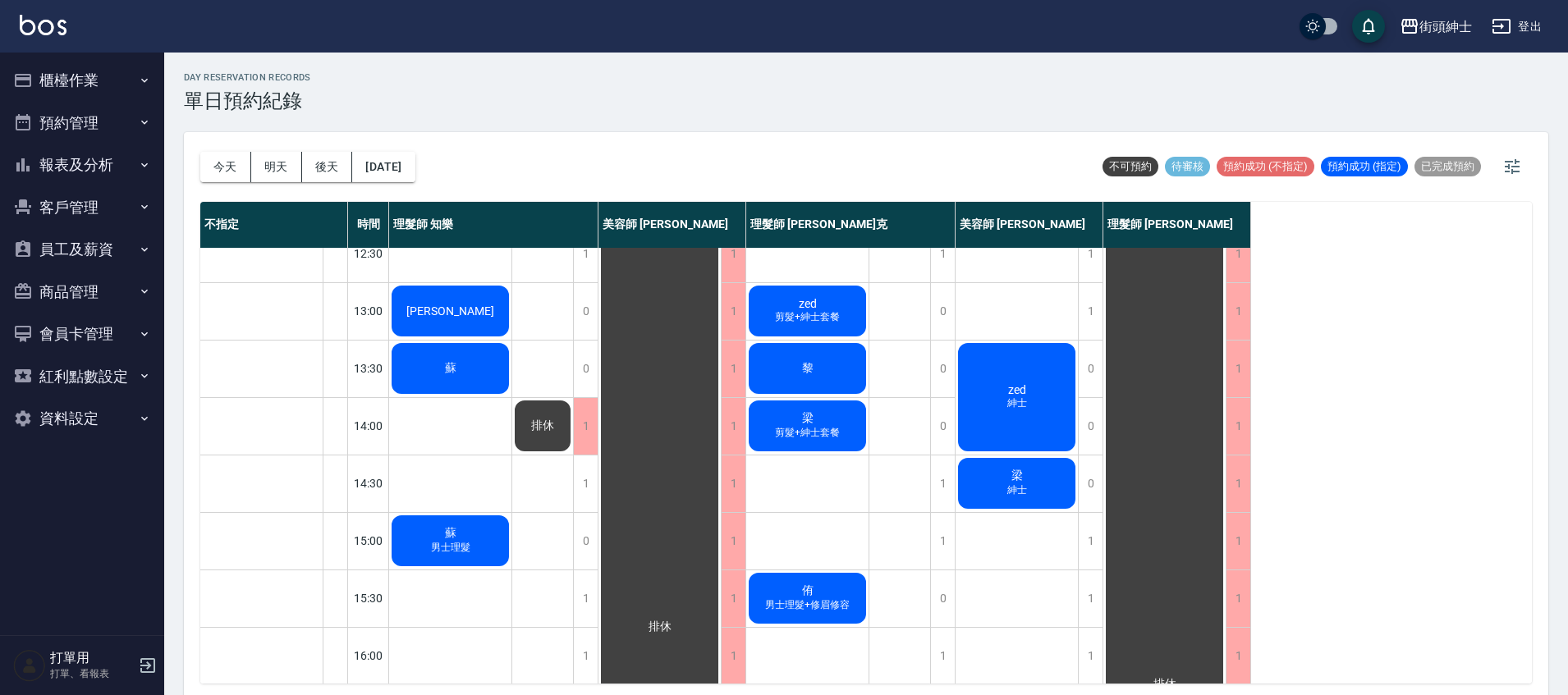
click at [455, 309] on span "[PERSON_NAME]" at bounding box center [449, 310] width 94 height 13
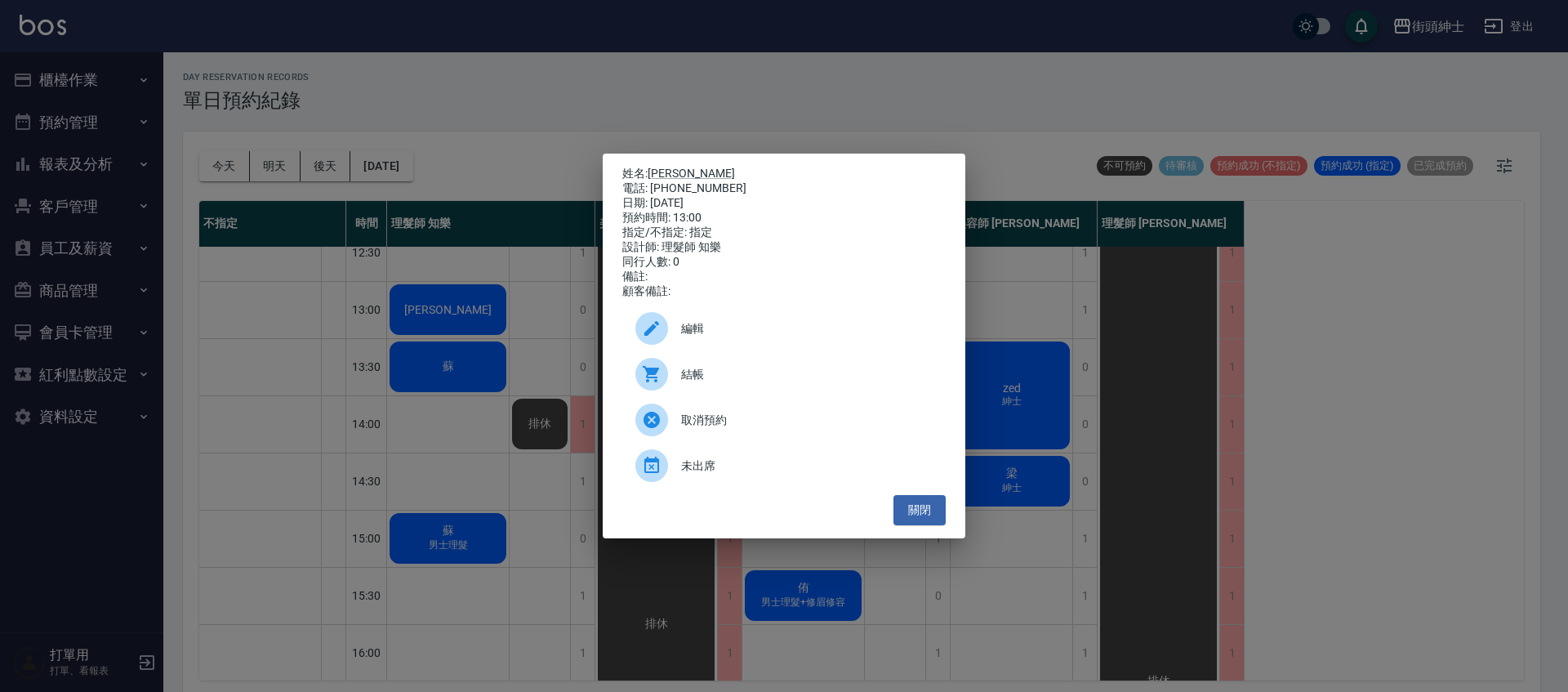
click at [924, 533] on div "姓名: 蕭先生 電話: 0975655326 日期: 2025/10/07 預約時間: 13:00 指定/不指定: 指定 設計師: 理髮師 知樂 同行人數: …" at bounding box center [784, 346] width 363 height 385
click at [919, 520] on button "關閉" at bounding box center [919, 510] width 52 height 31
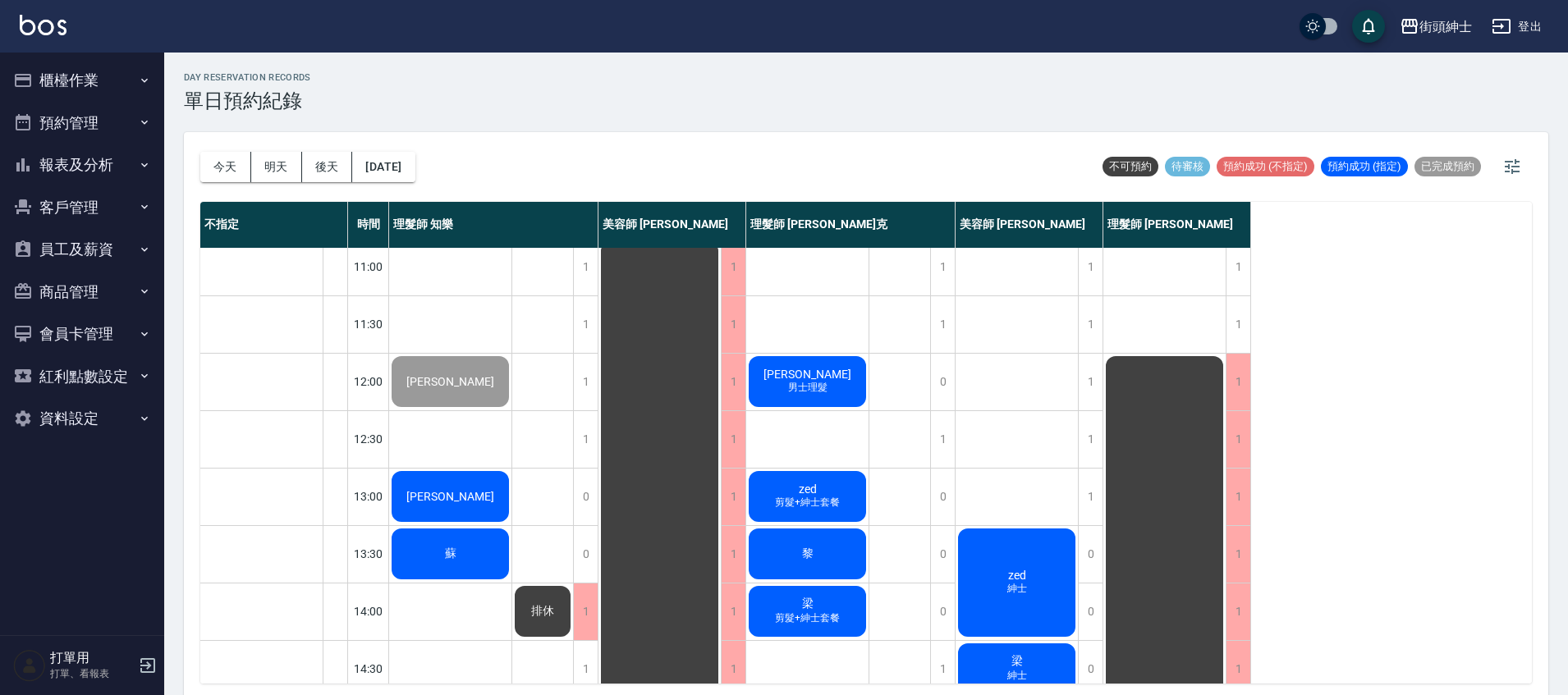
scroll to position [0, 0]
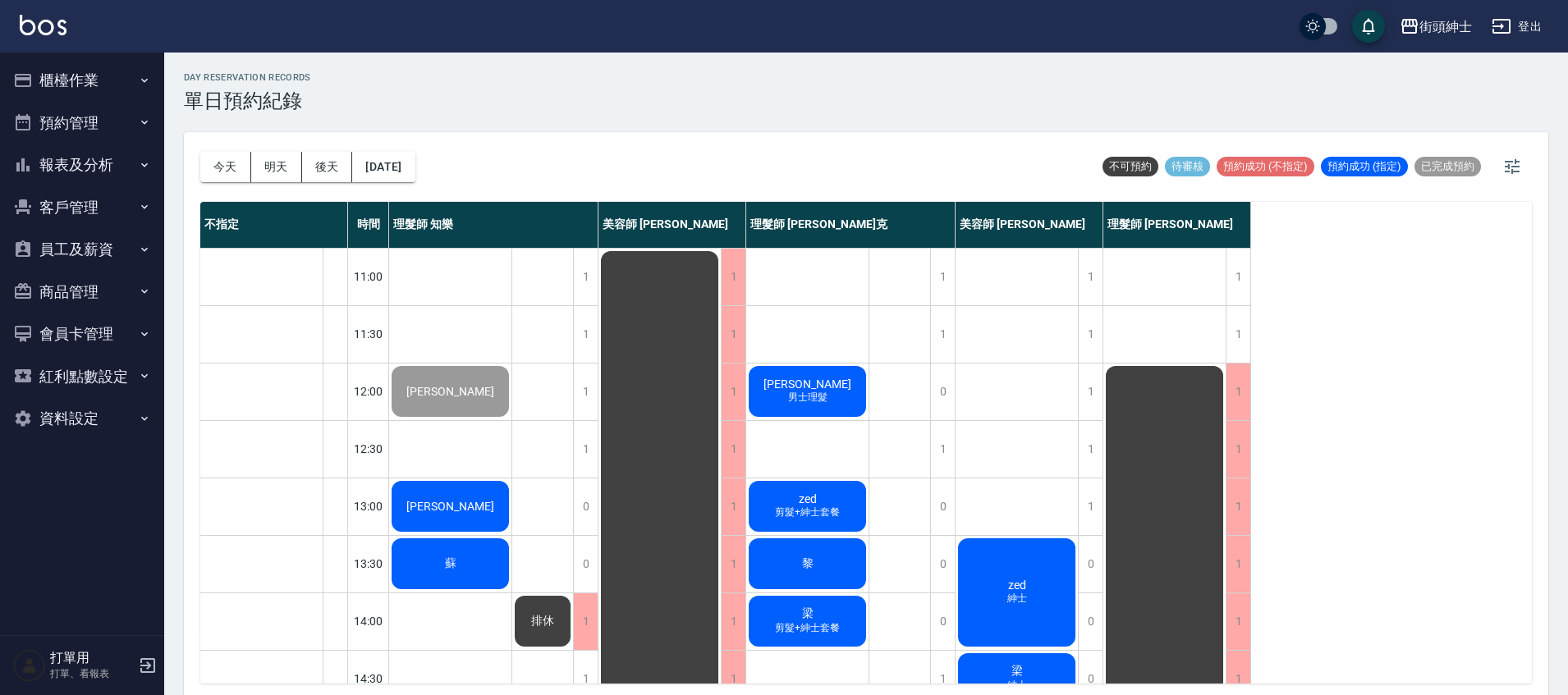
click at [471, 520] on div "[PERSON_NAME]" at bounding box center [449, 506] width 122 height 56
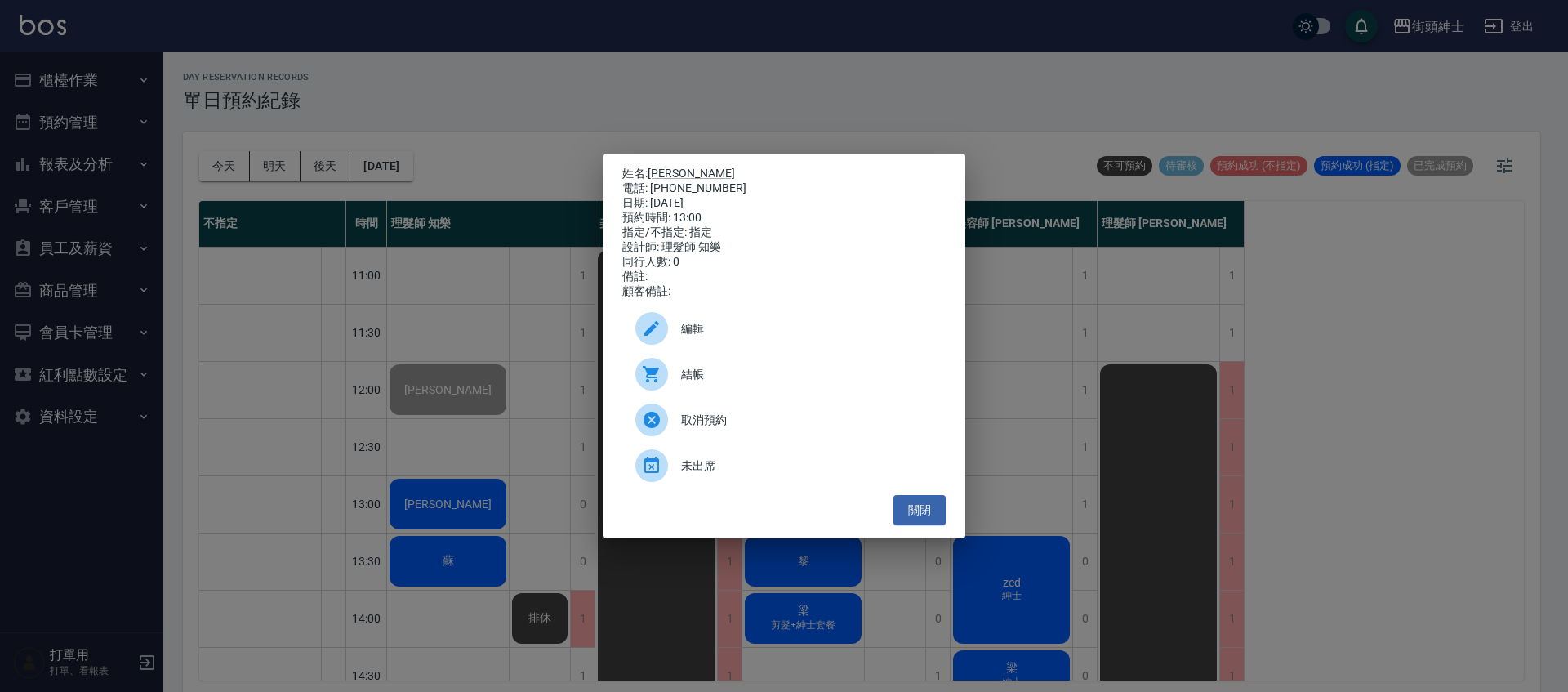
click at [728, 367] on div "結帳" at bounding box center [784, 374] width 323 height 46
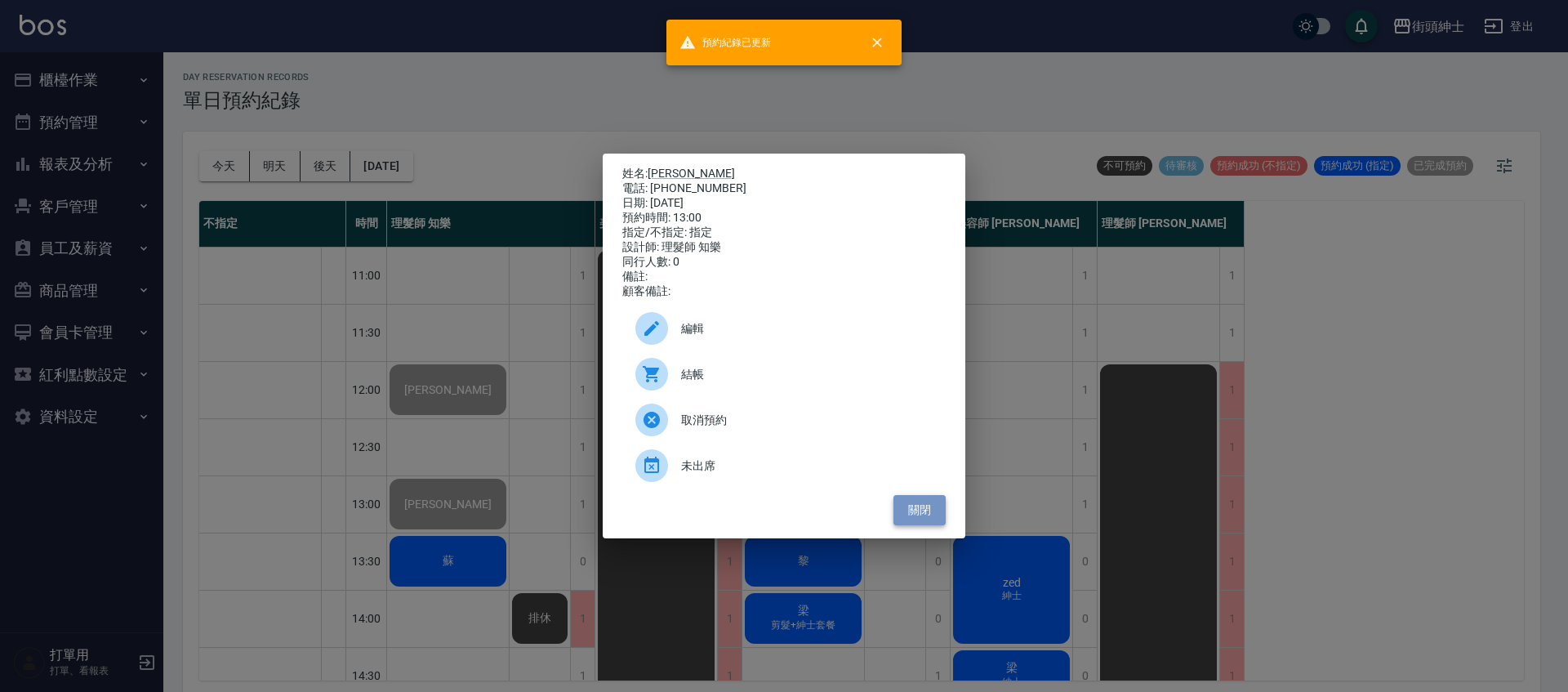
click at [913, 517] on button "關閉" at bounding box center [919, 510] width 52 height 31
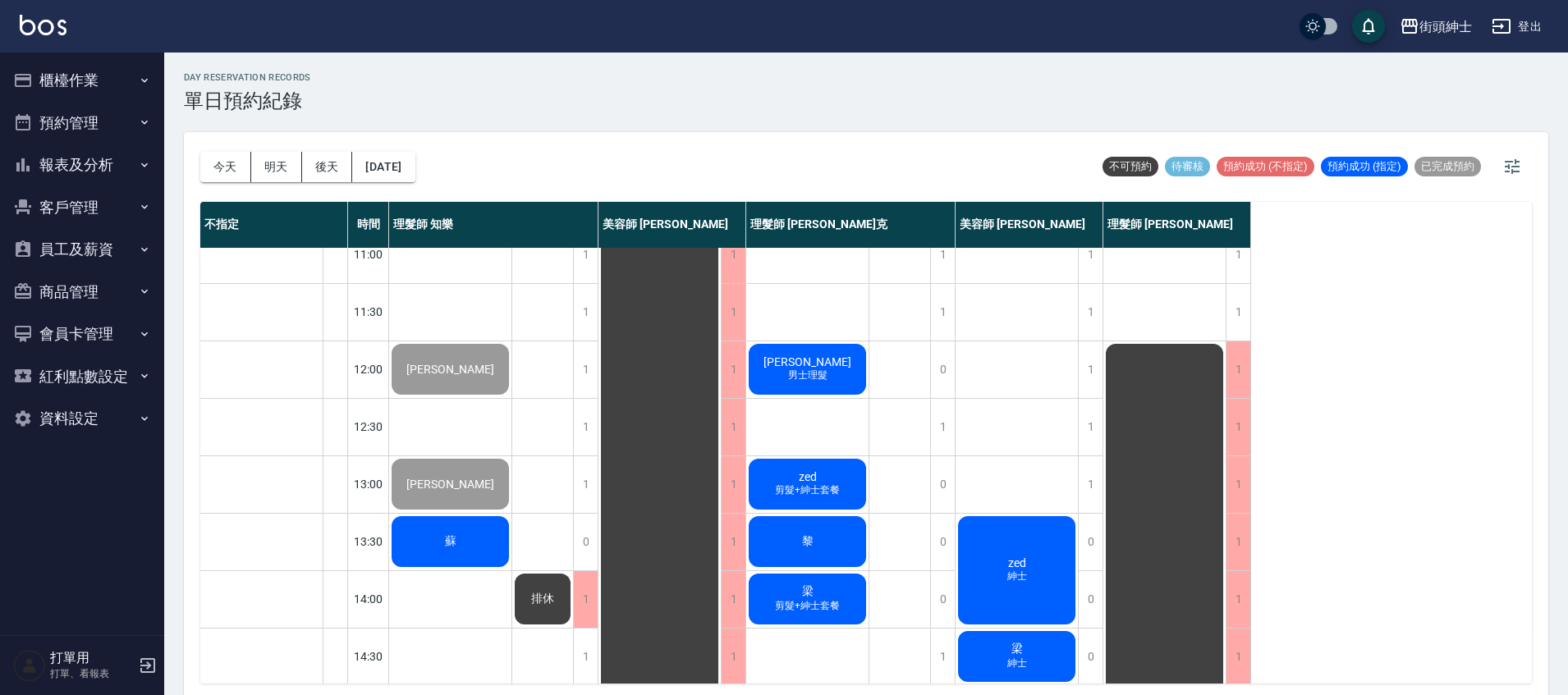
scroll to position [106, 0]
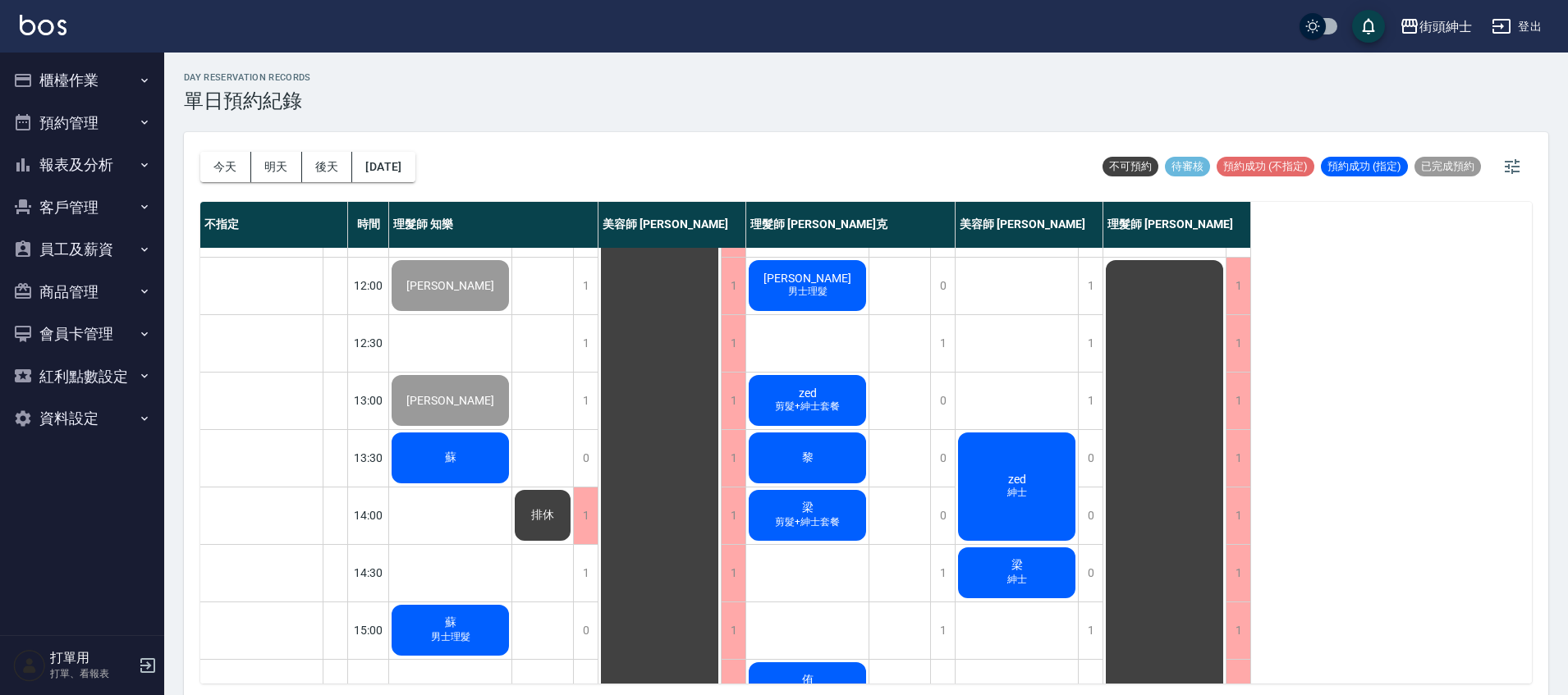
click at [458, 475] on div "蘇" at bounding box center [449, 458] width 122 height 56
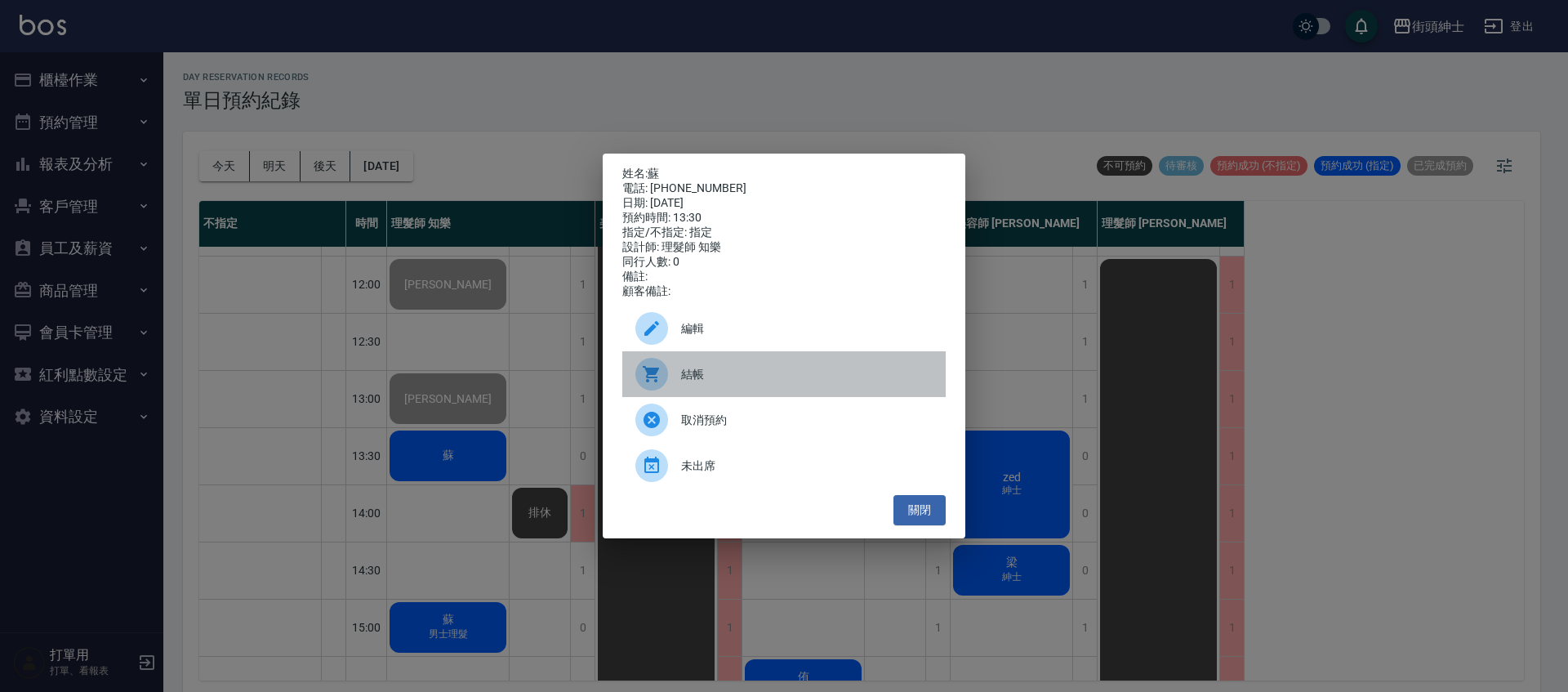
click at [721, 383] on span "結帳" at bounding box center [807, 374] width 251 height 17
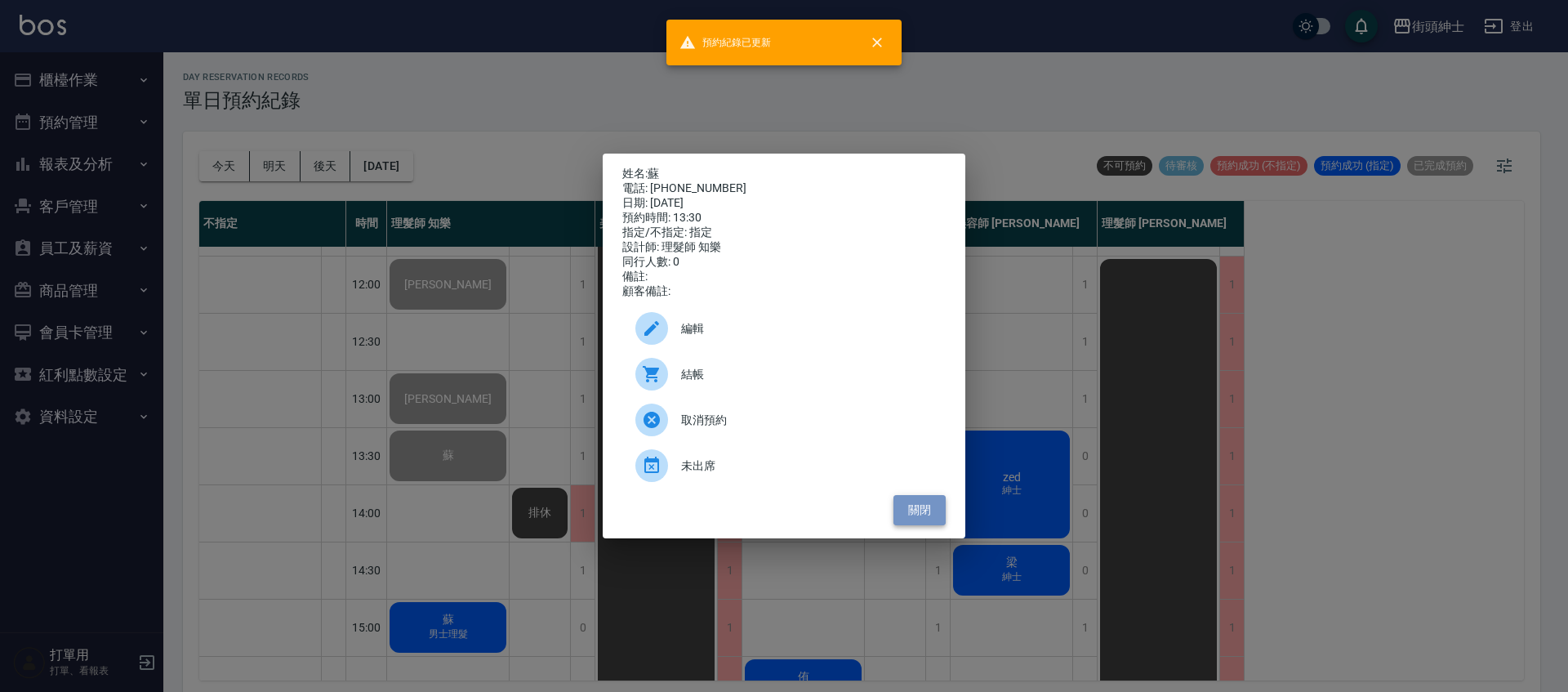
click at [922, 521] on button "關閉" at bounding box center [919, 510] width 52 height 31
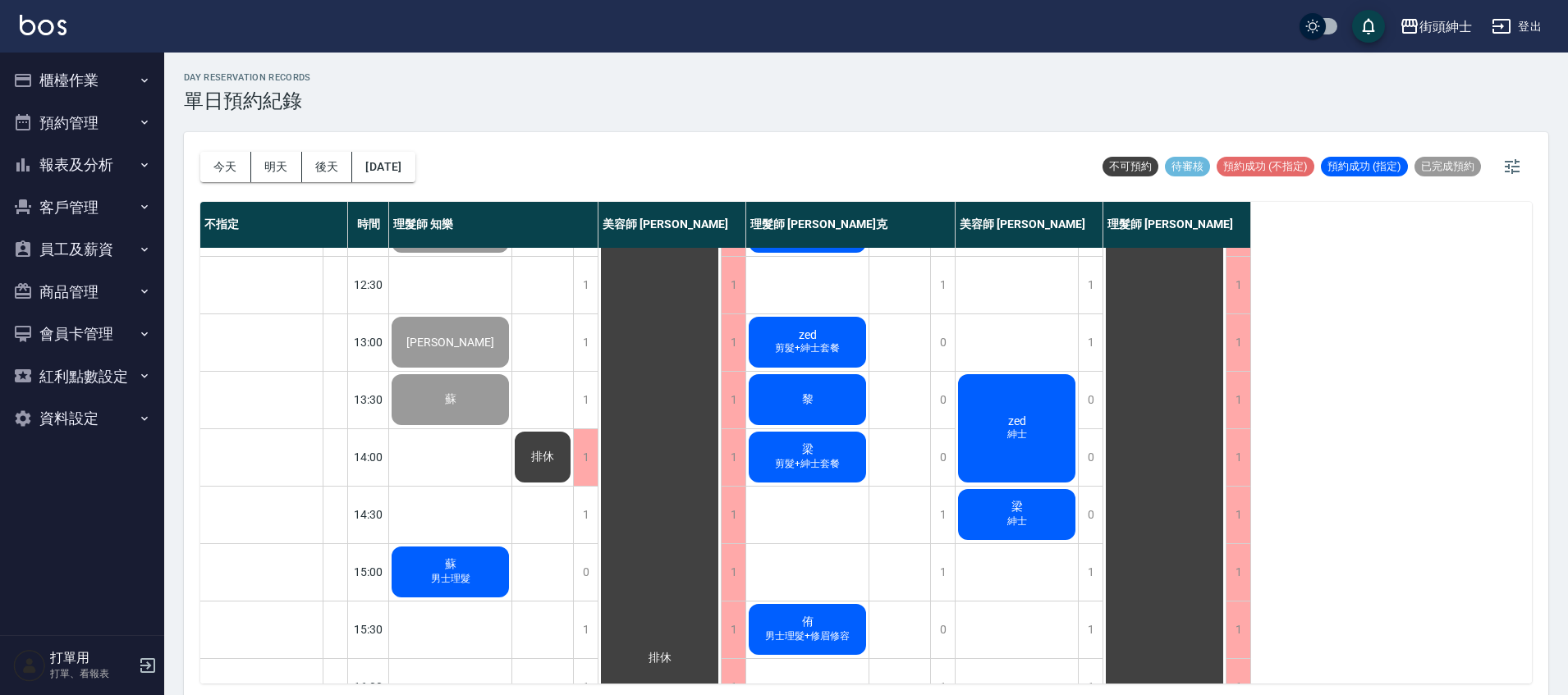
scroll to position [64, 0]
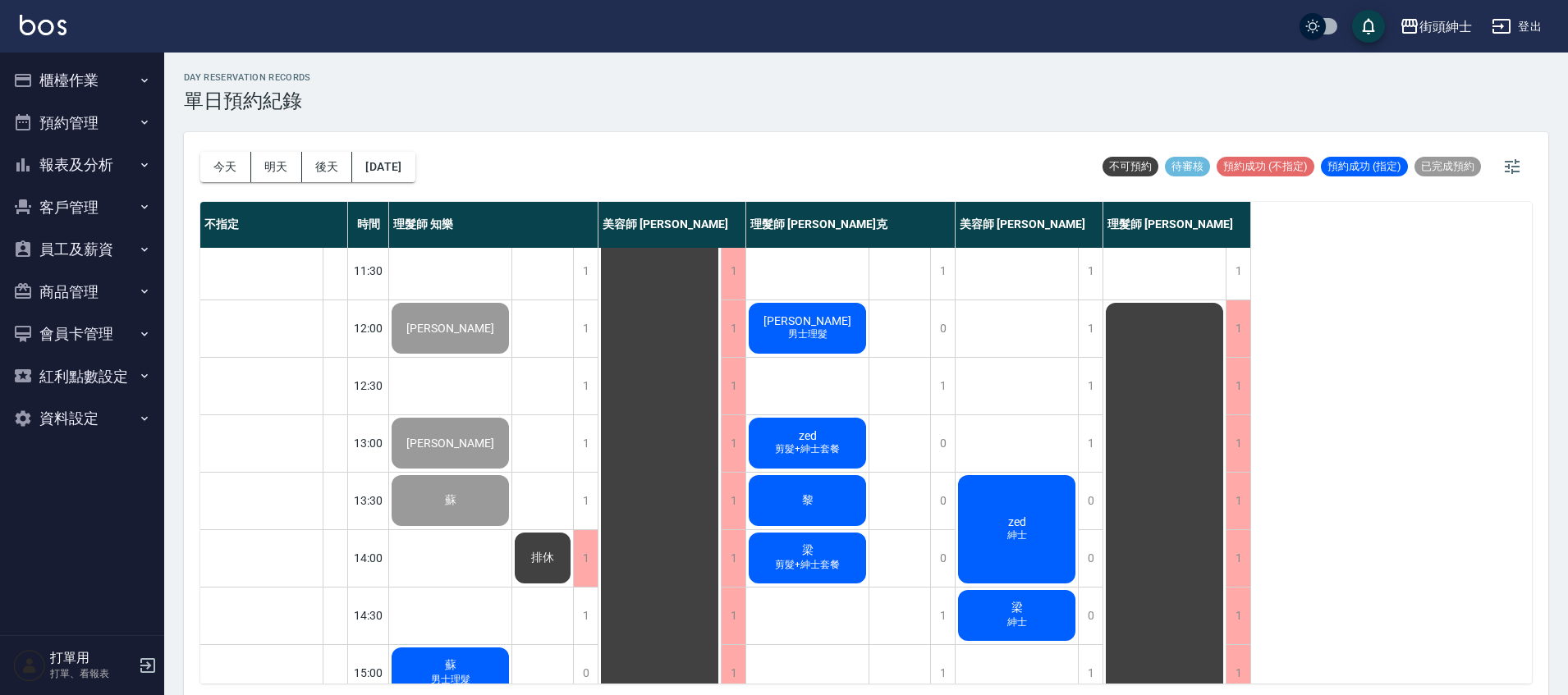
click at [484, 447] on div "[PERSON_NAME]" at bounding box center [449, 443] width 122 height 56
click at [458, 457] on div "[PERSON_NAME]" at bounding box center [449, 443] width 122 height 56
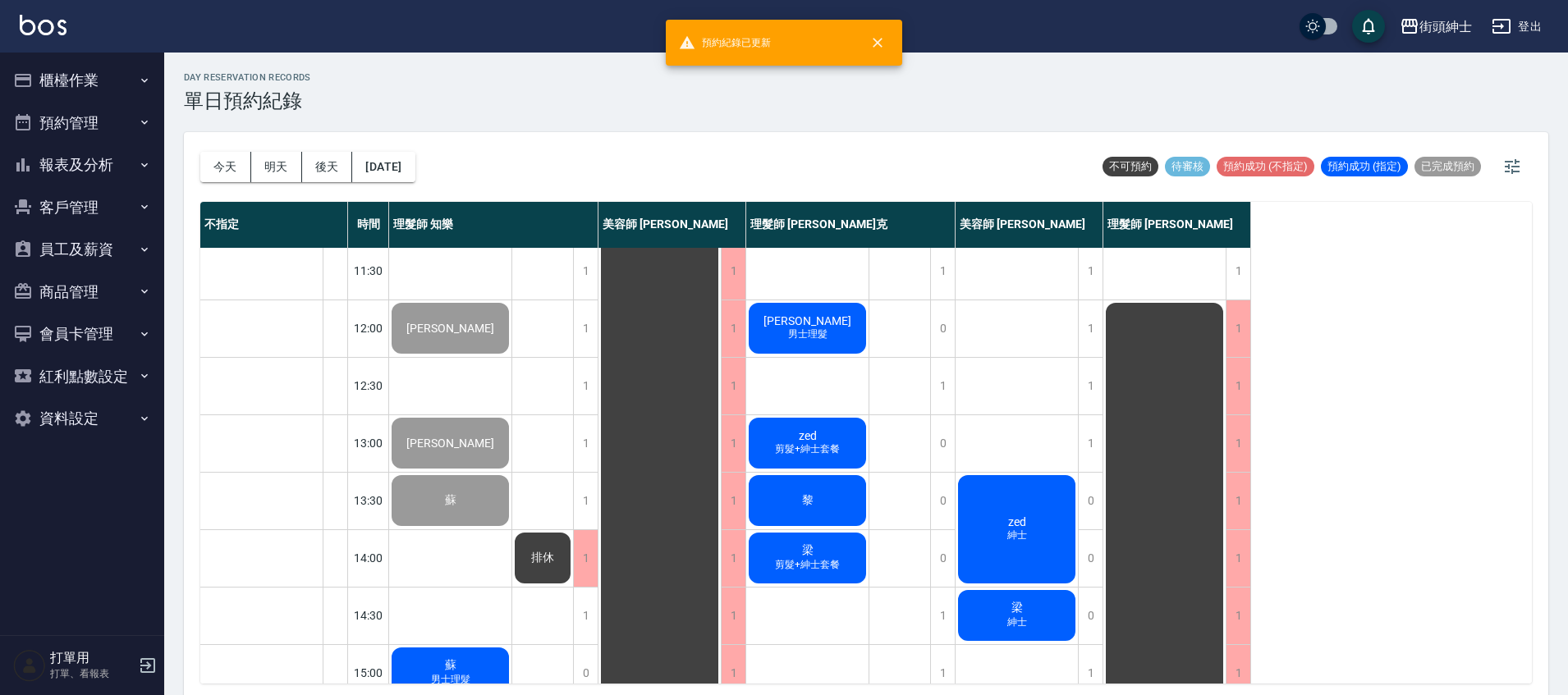
click at [432, 454] on div "[PERSON_NAME]" at bounding box center [449, 443] width 122 height 56
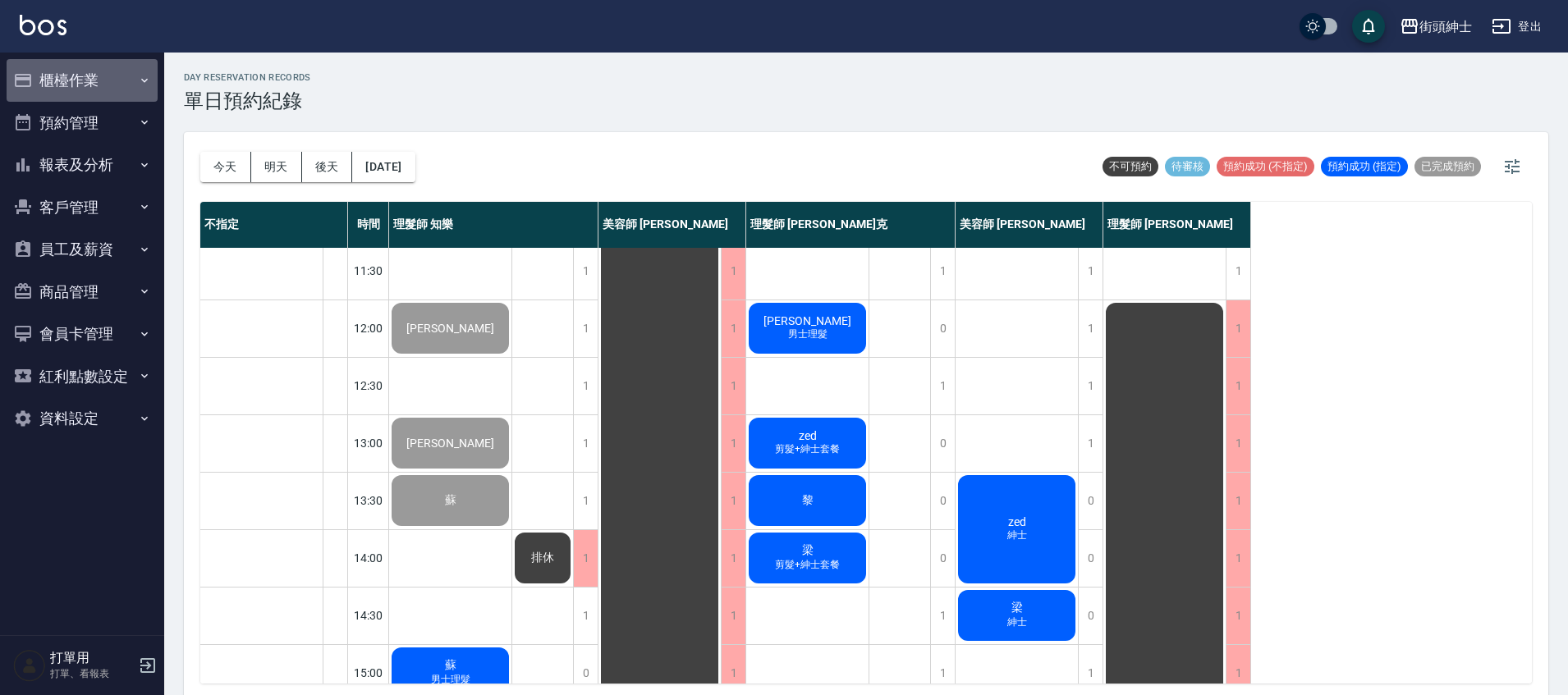
click at [96, 79] on button "櫃檯作業" at bounding box center [83, 80] width 151 height 43
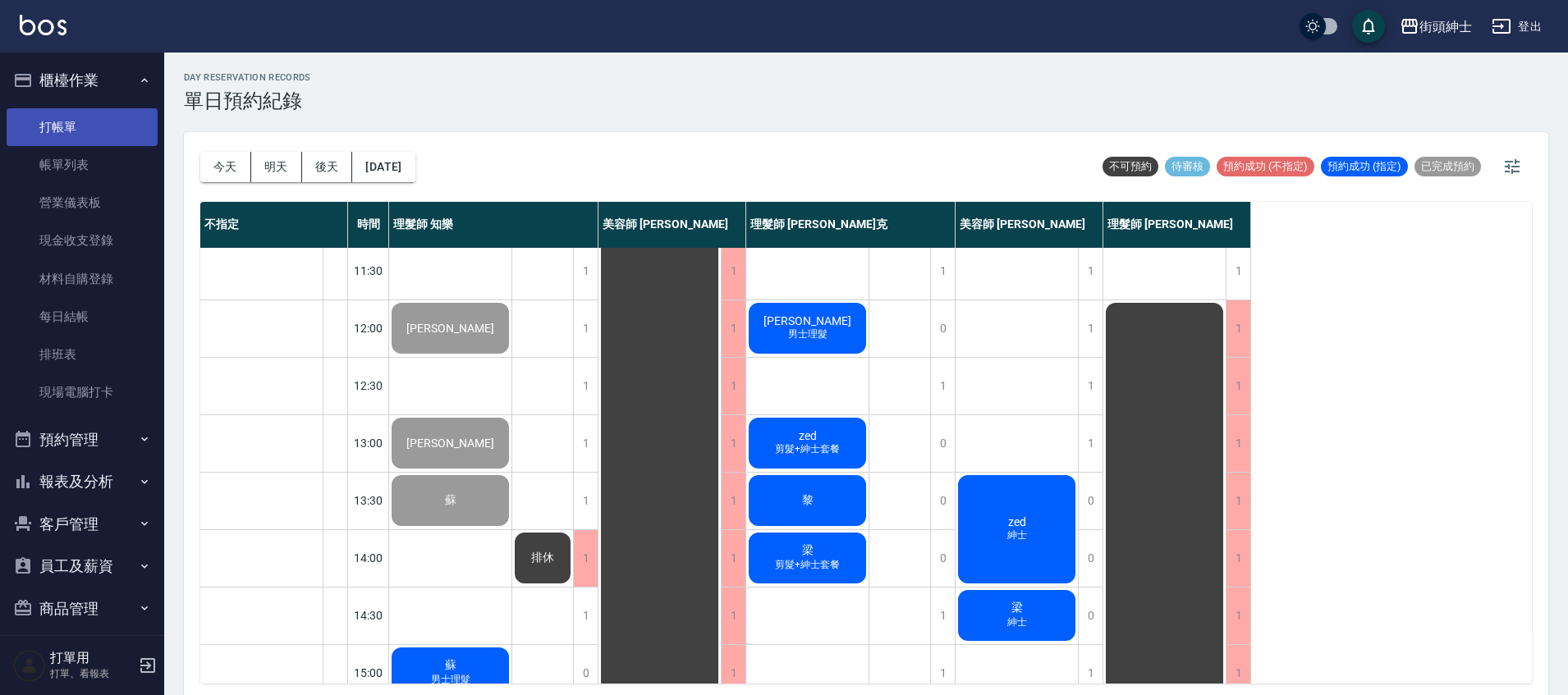
click at [84, 127] on link "打帳單" at bounding box center [83, 127] width 151 height 38
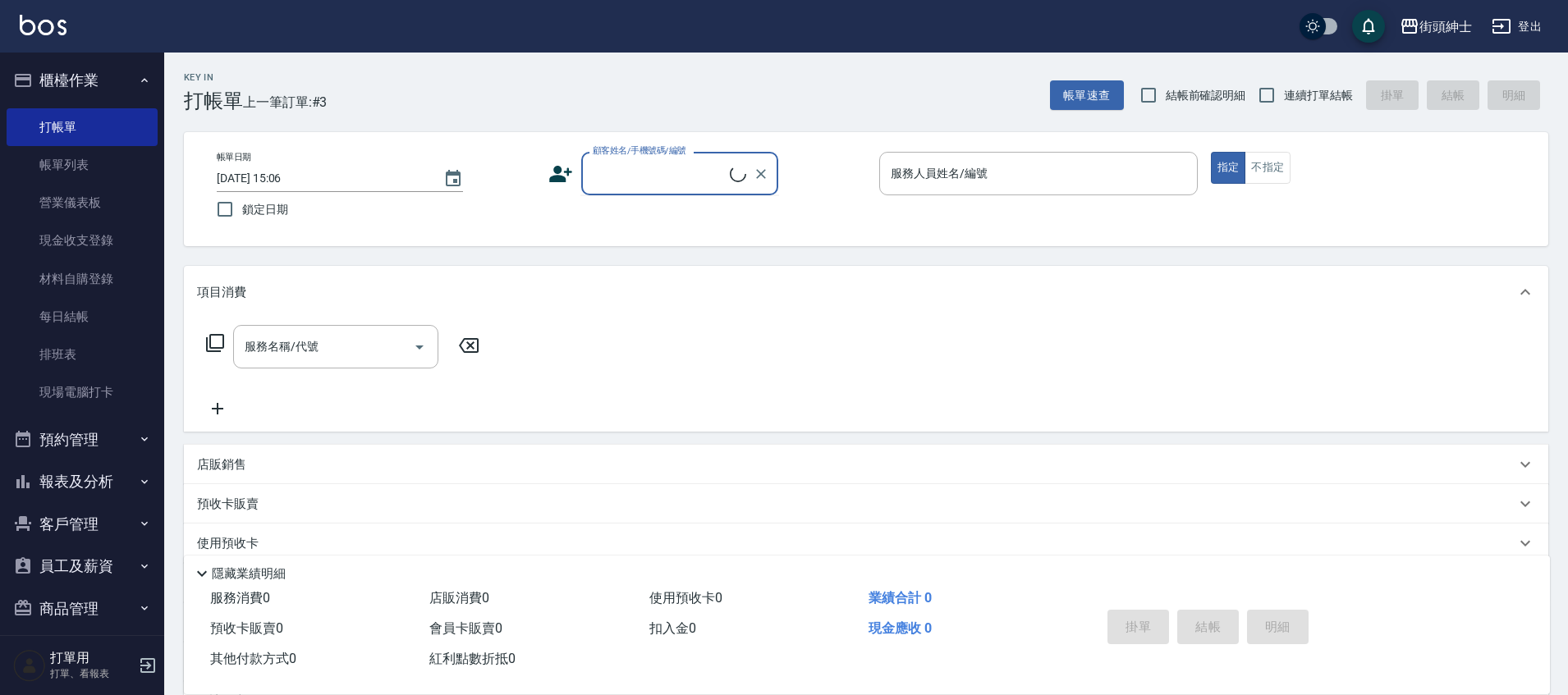
click at [679, 163] on input "顧客姓名/手機號碼/編號" at bounding box center [659, 173] width 141 height 29
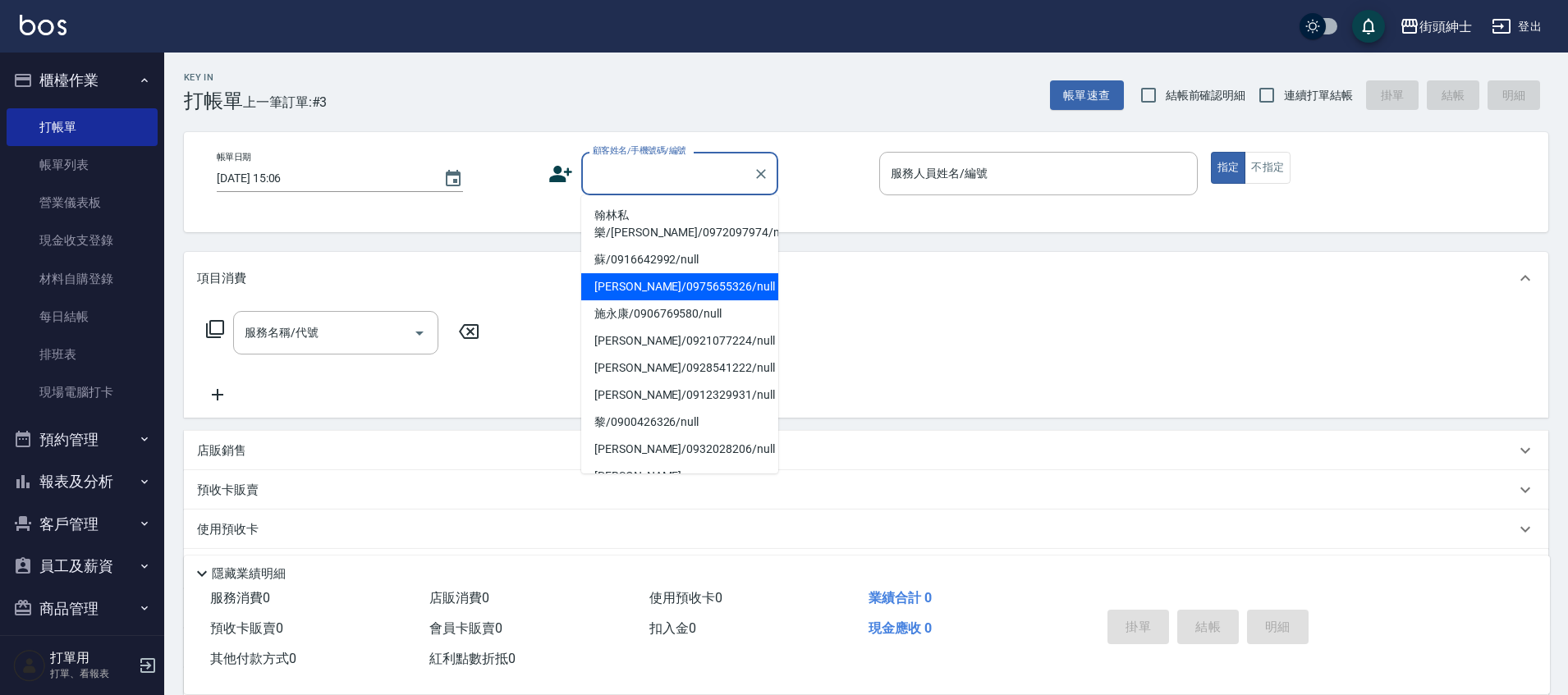
click at [657, 289] on li "[PERSON_NAME]/0975655326/null" at bounding box center [680, 286] width 197 height 27
type input "[PERSON_NAME]/0975655326/null"
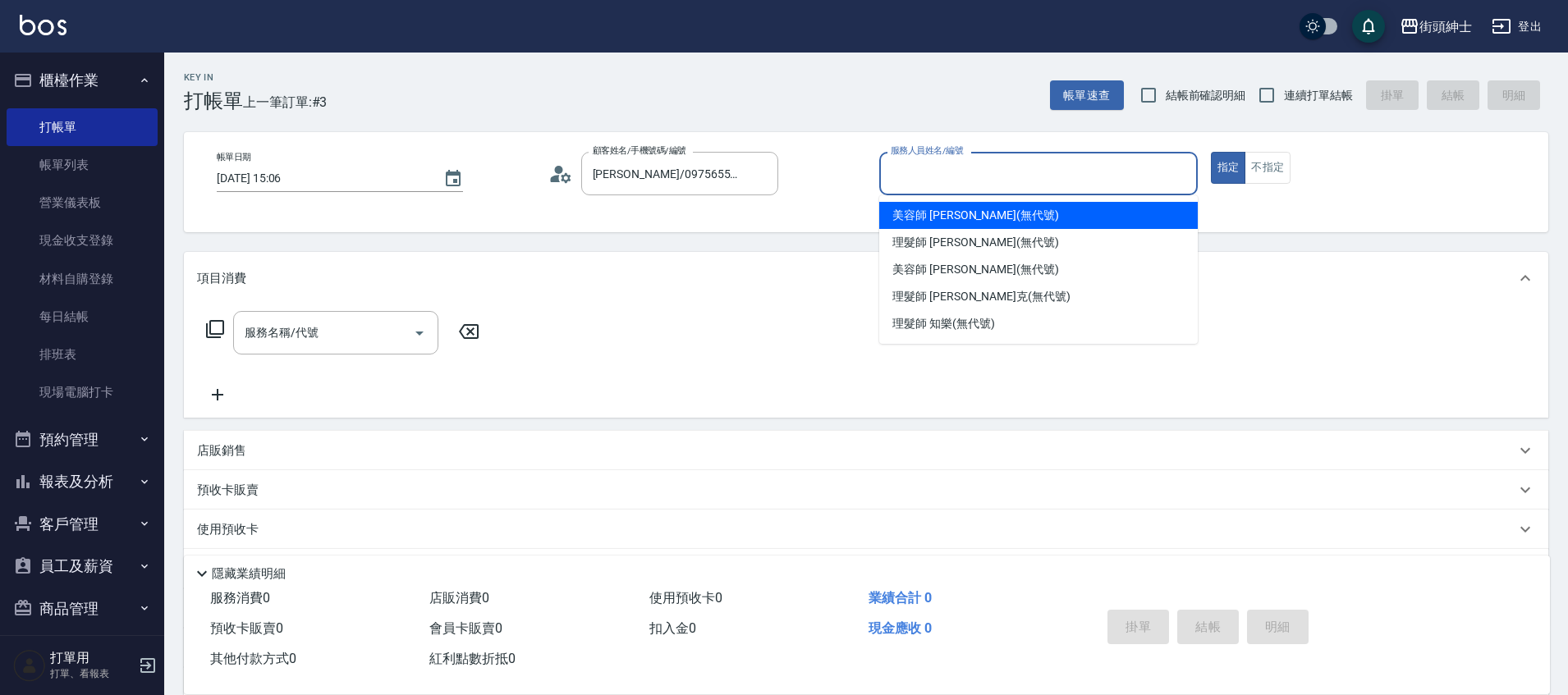
click at [990, 167] on input "服務人員姓名/編號" at bounding box center [1038, 173] width 303 height 29
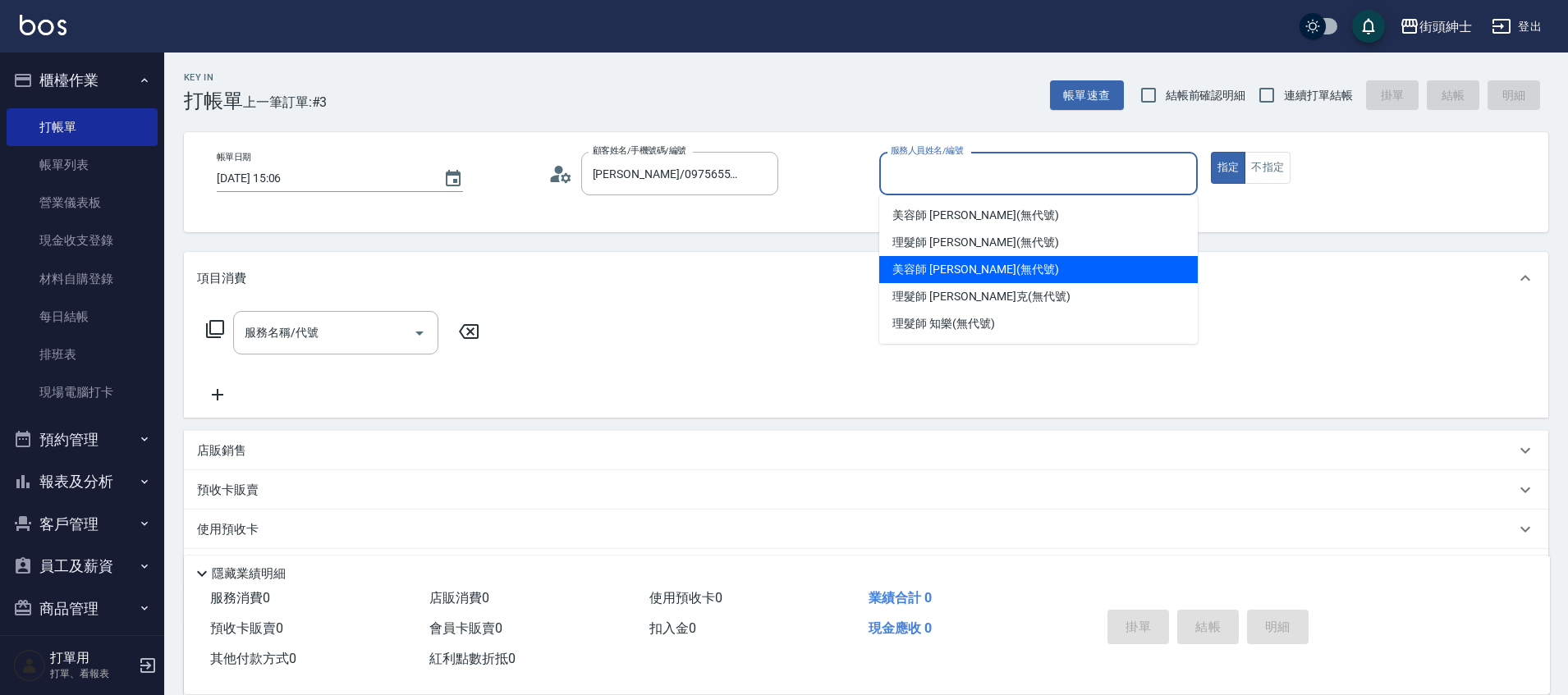
click at [957, 263] on span "美容師 Cherry (無代號)" at bounding box center [975, 269] width 167 height 17
type input "美容師 Cherry(無代號)"
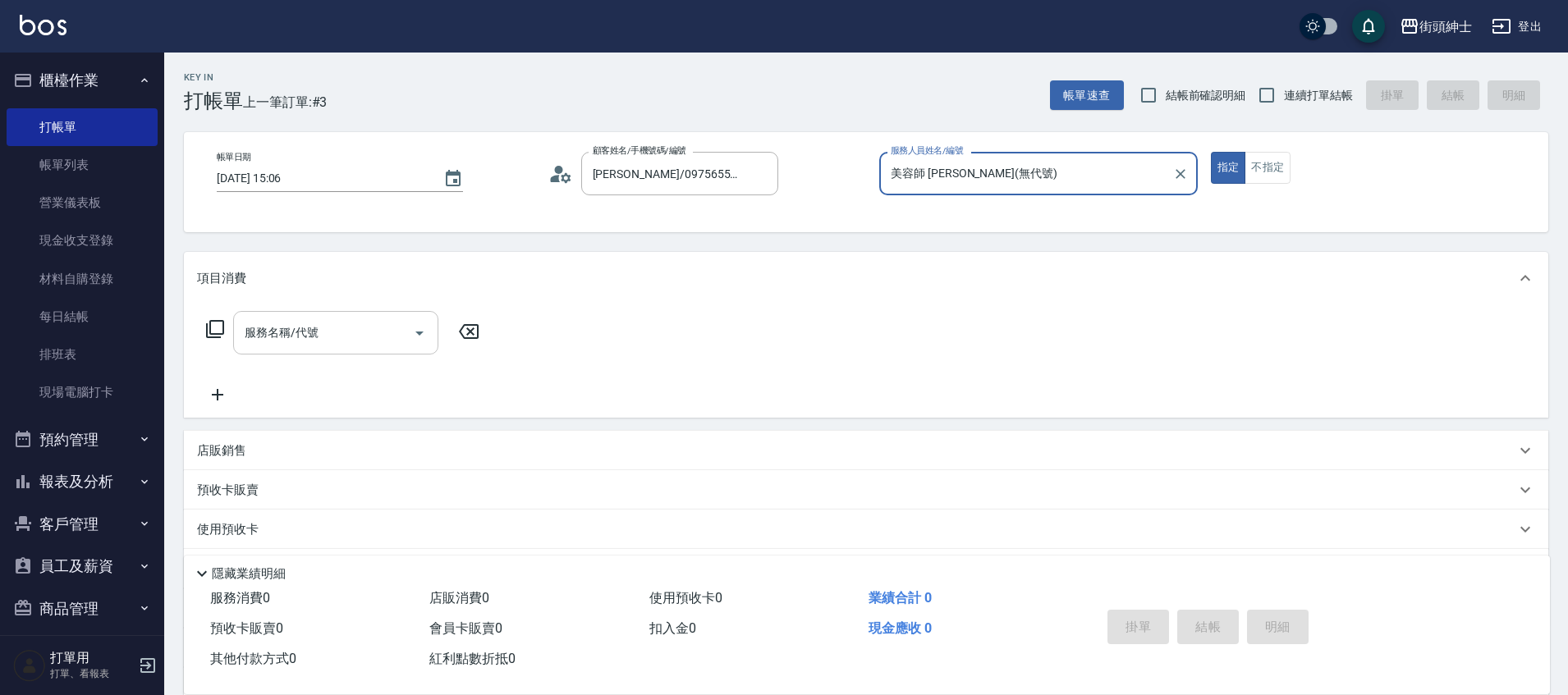
click at [313, 321] on input "服務名稱/代號" at bounding box center [323, 332] width 166 height 29
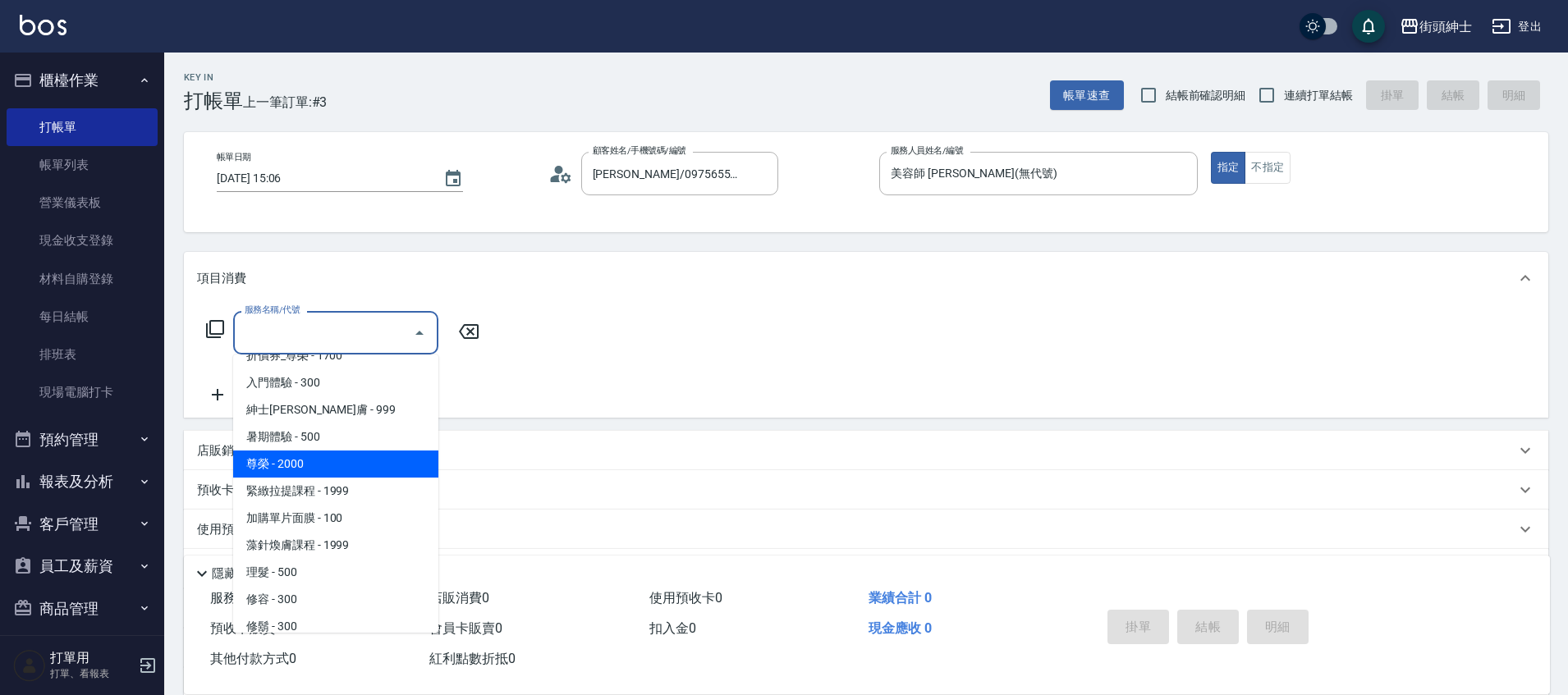
scroll to position [141, 0]
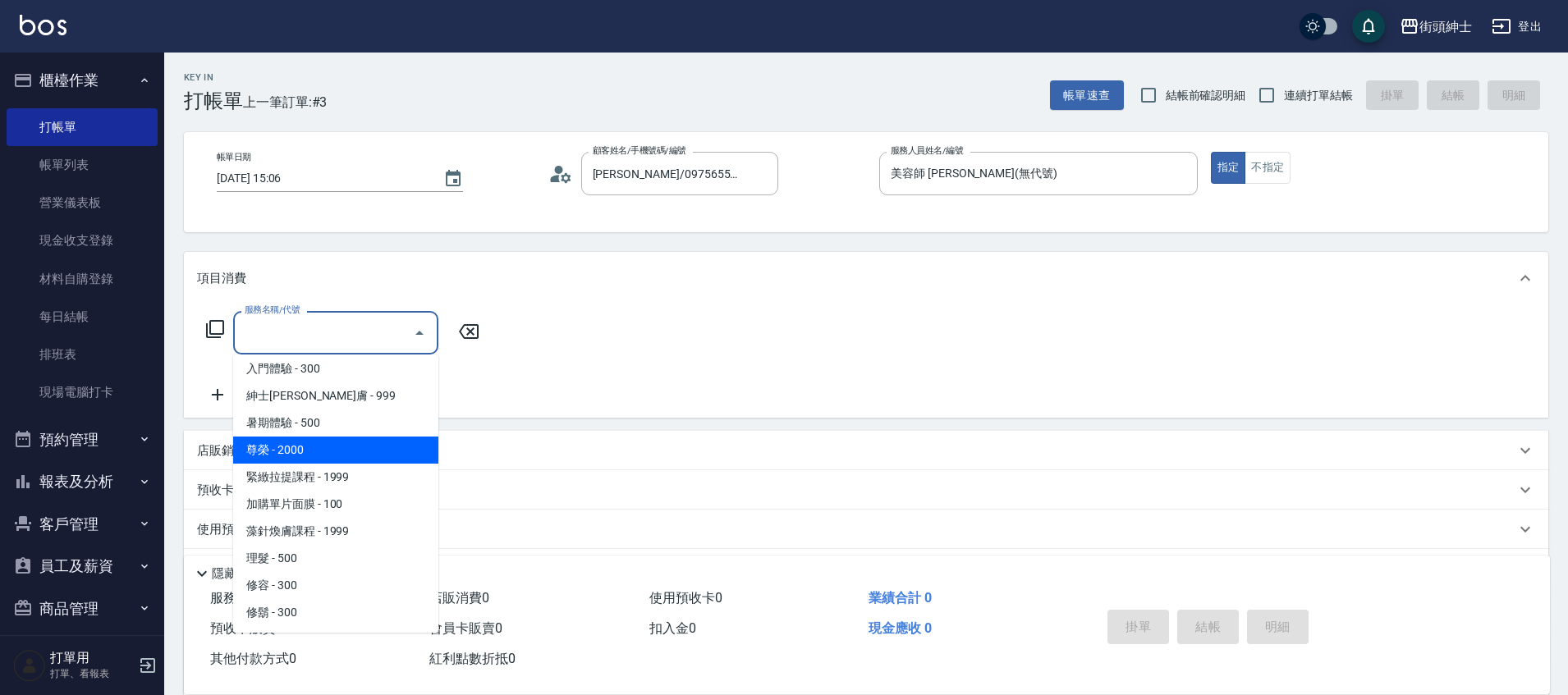
click at [355, 452] on span "尊榮 - 2000" at bounding box center [335, 449] width 205 height 27
type input "尊榮"
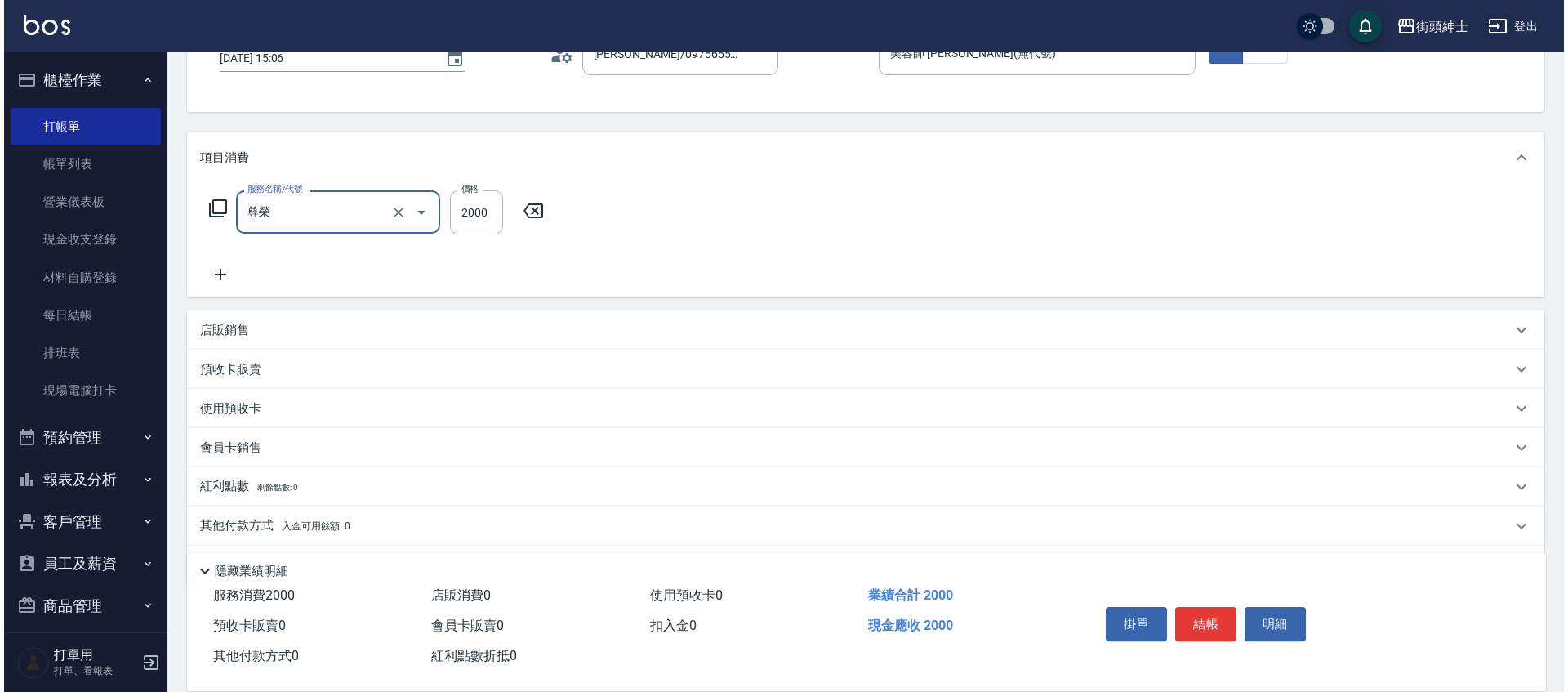
scroll to position [0, 0]
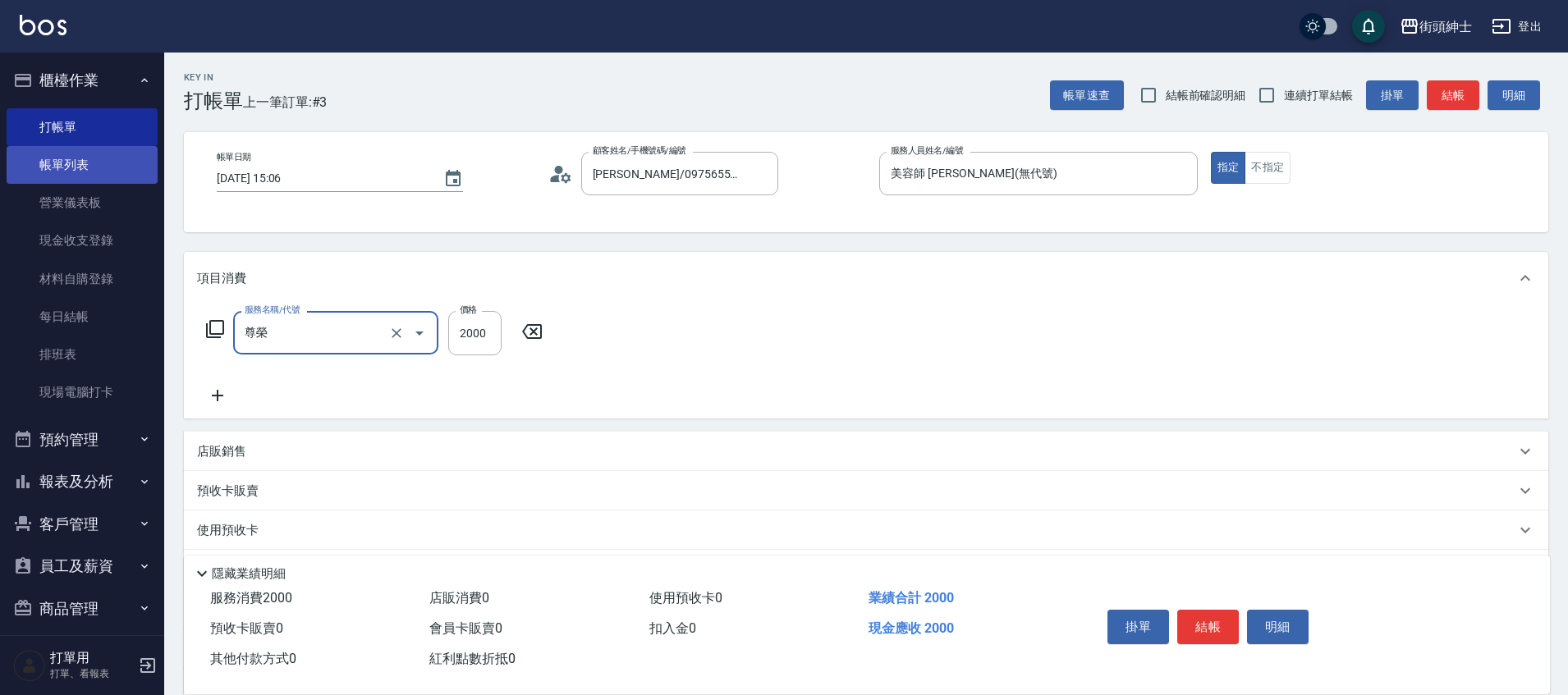
click at [92, 169] on link "帳單列表" at bounding box center [83, 165] width 151 height 38
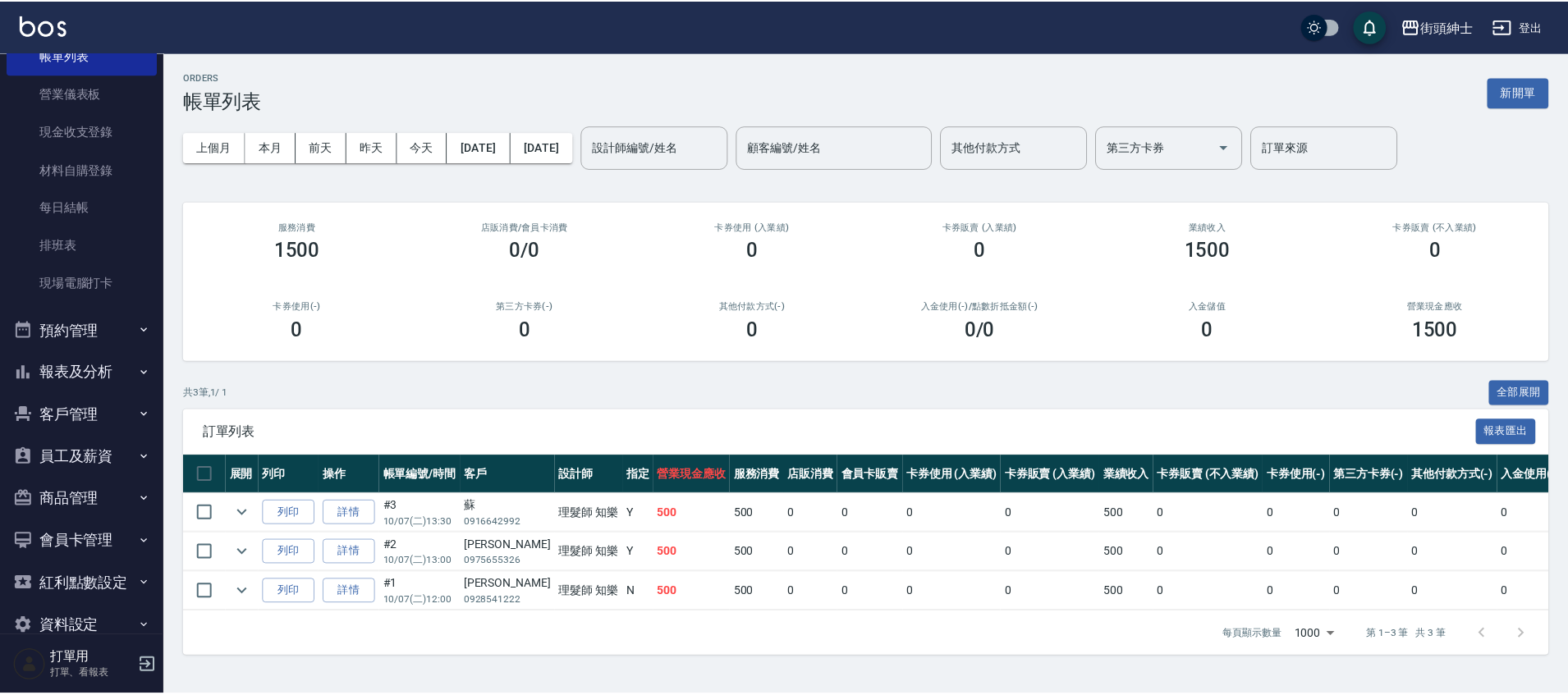
scroll to position [113, 0]
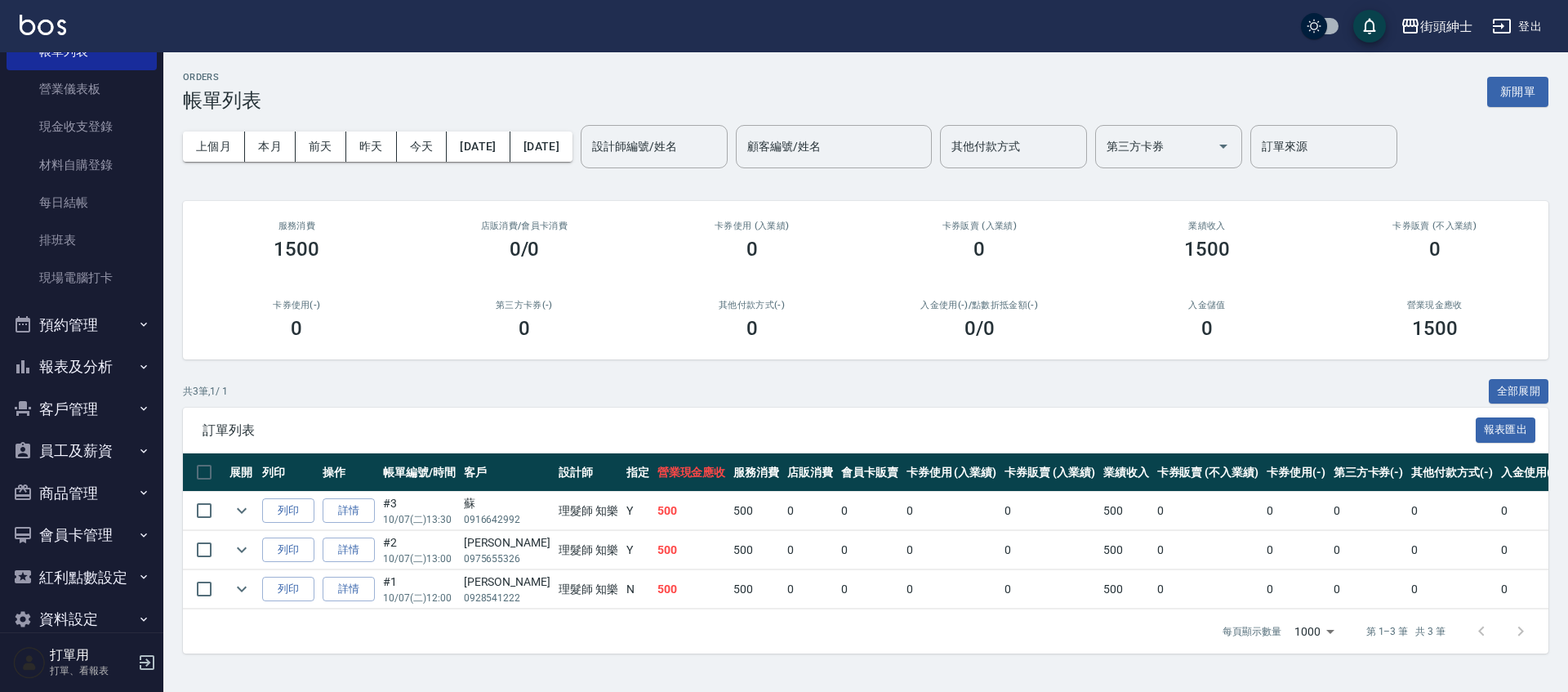
click at [103, 331] on button "預約管理" at bounding box center [82, 325] width 150 height 43
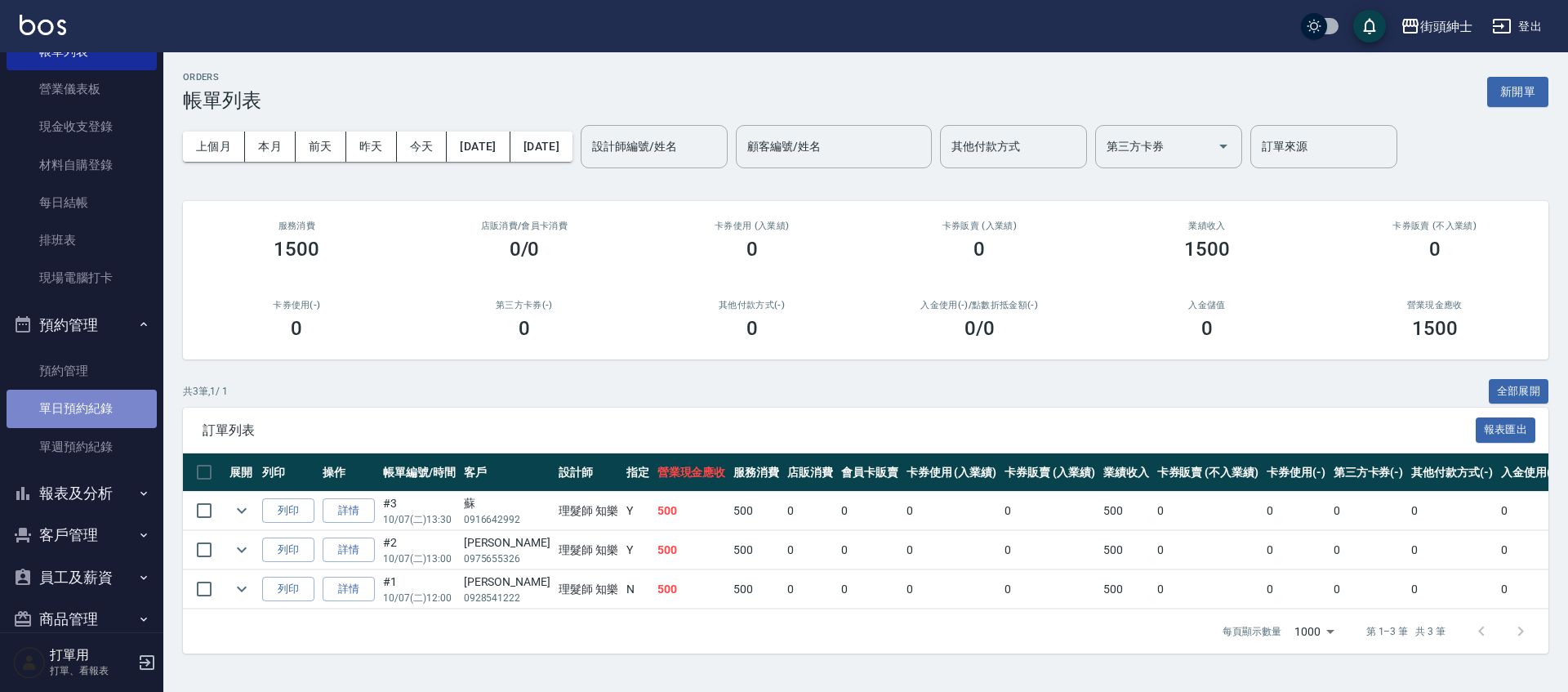
click at [102, 409] on link "單日預約紀錄" at bounding box center [82, 409] width 150 height 38
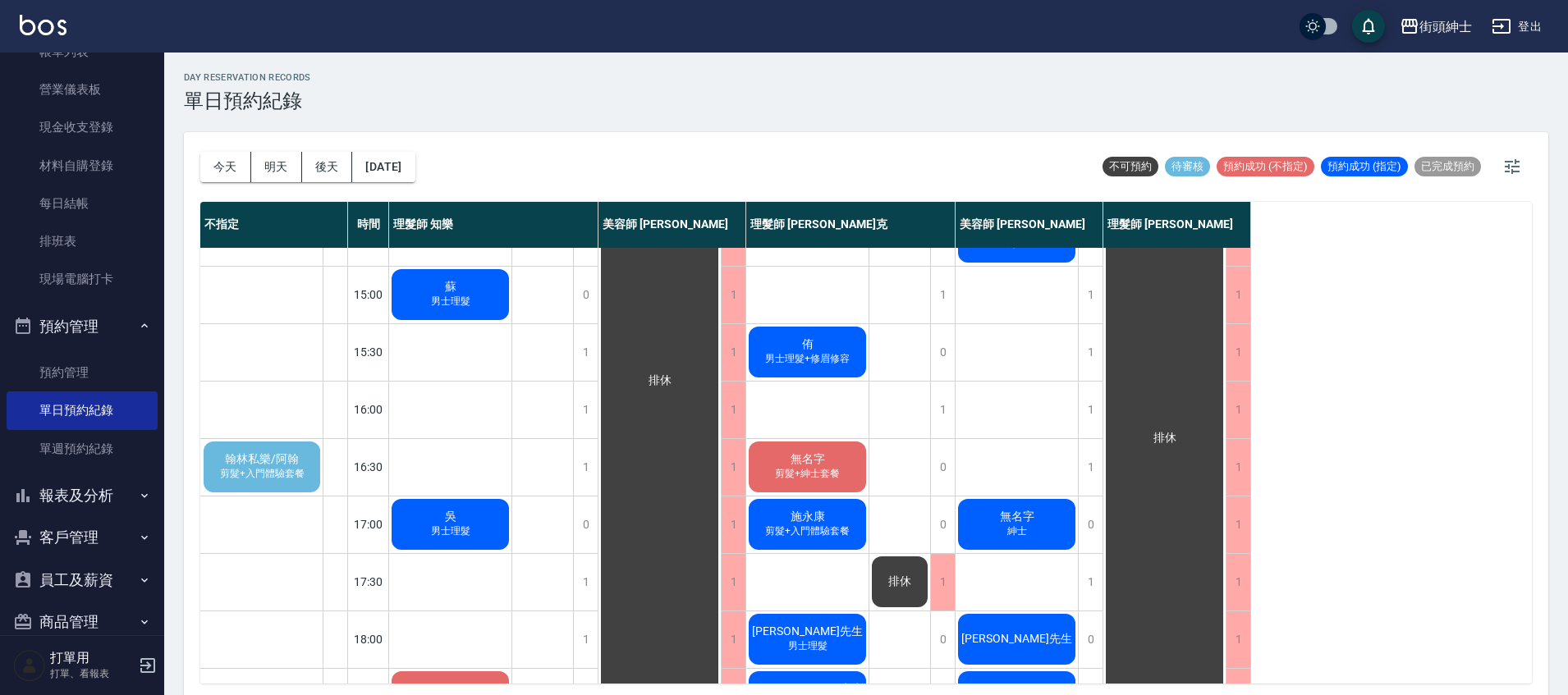
scroll to position [438, 0]
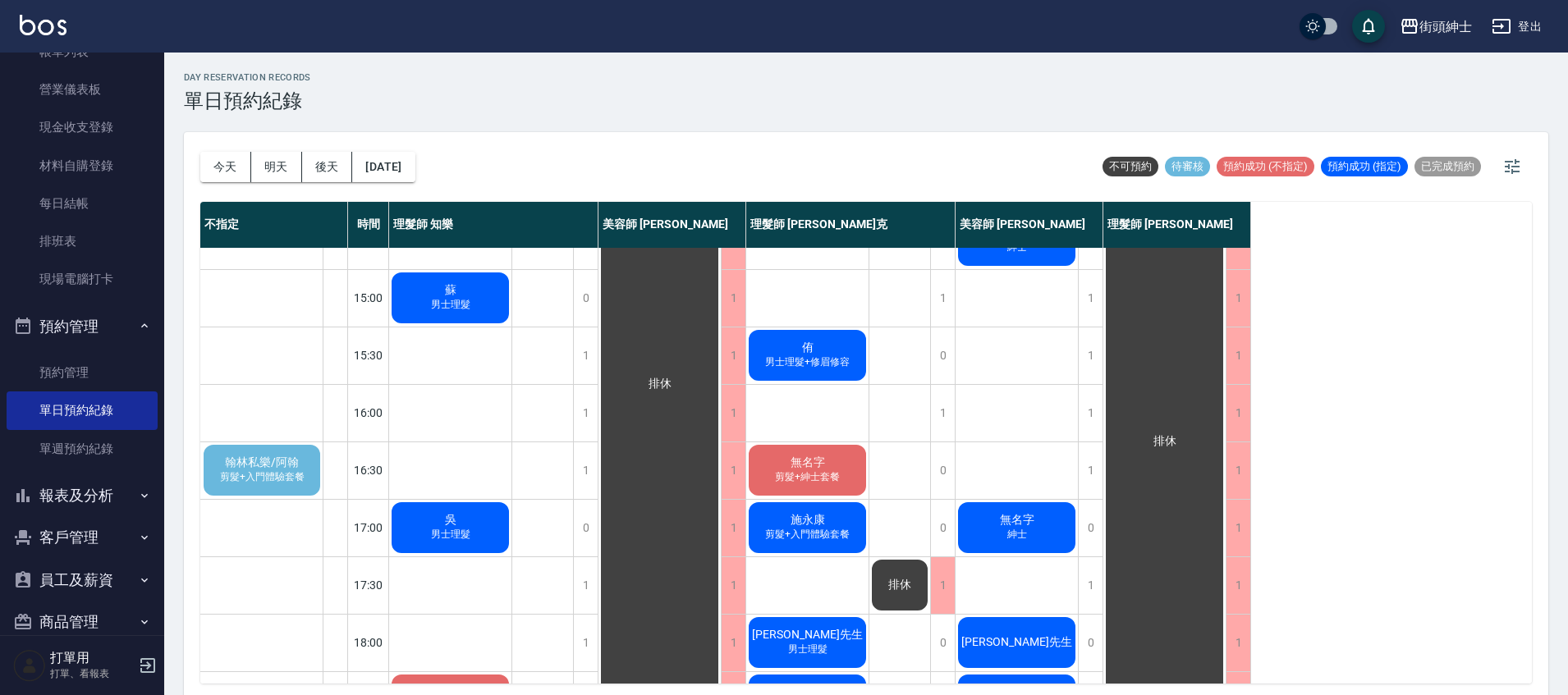
click at [281, 466] on span "翰林私樂/阿翰" at bounding box center [261, 462] width 81 height 15
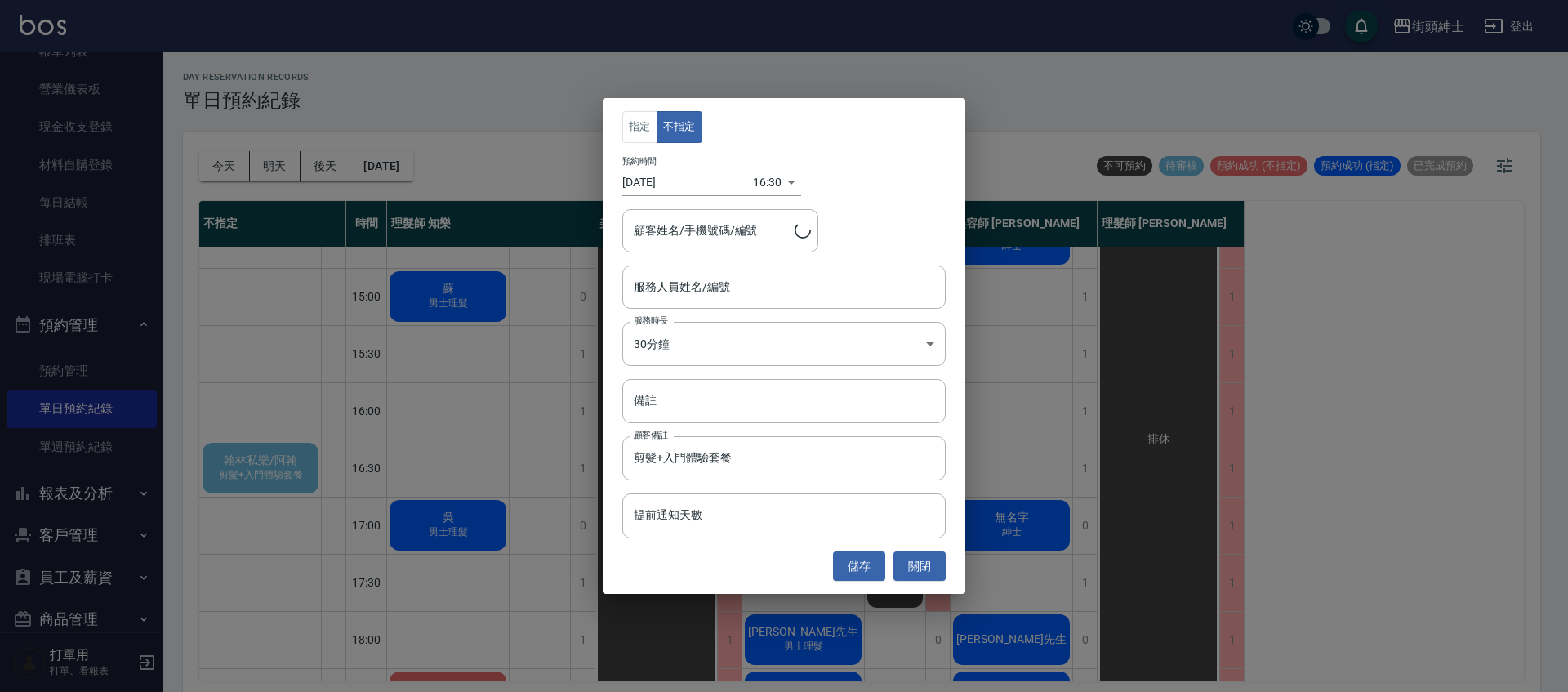
type input "翰林私樂/阿翰/0972097974"
click at [942, 570] on button "關閉" at bounding box center [919, 566] width 52 height 31
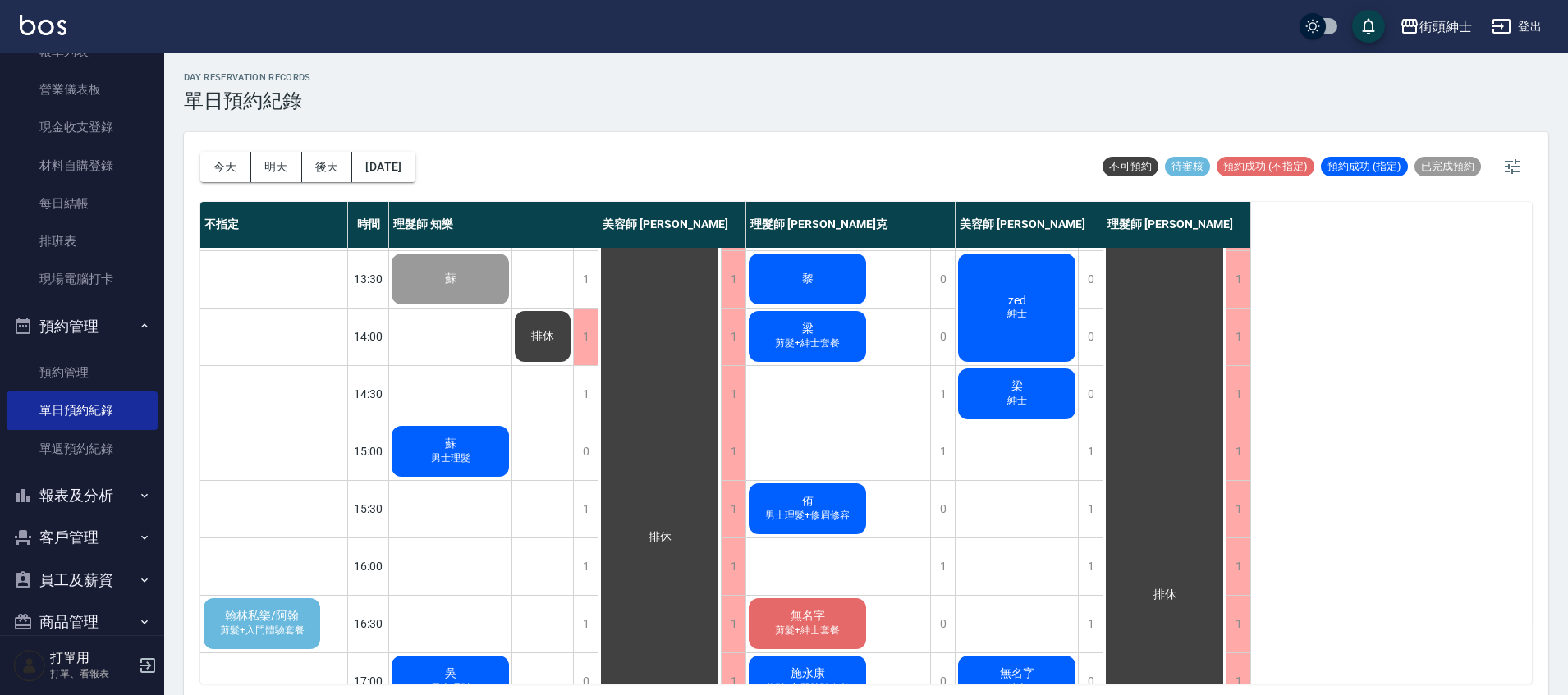
scroll to position [0, 0]
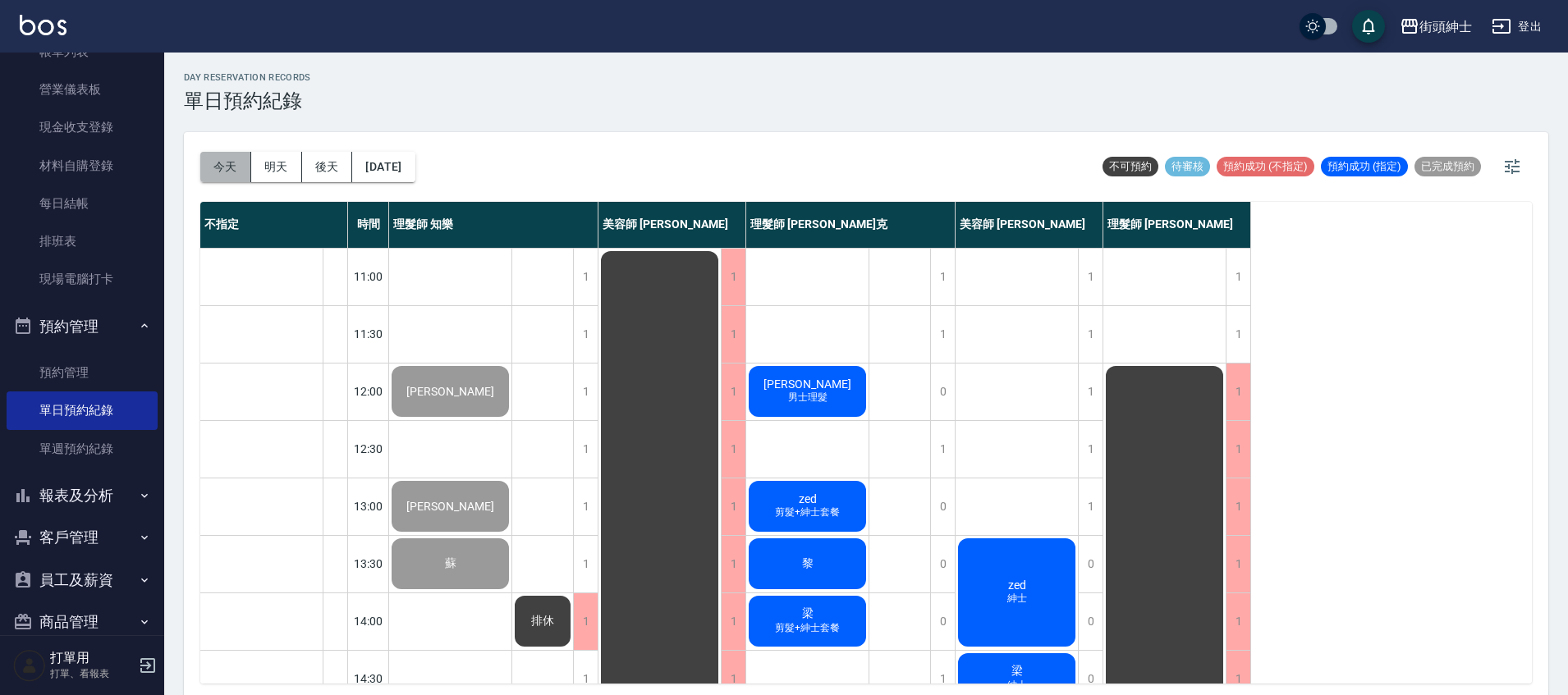
click at [239, 172] on button "今天" at bounding box center [225, 167] width 51 height 31
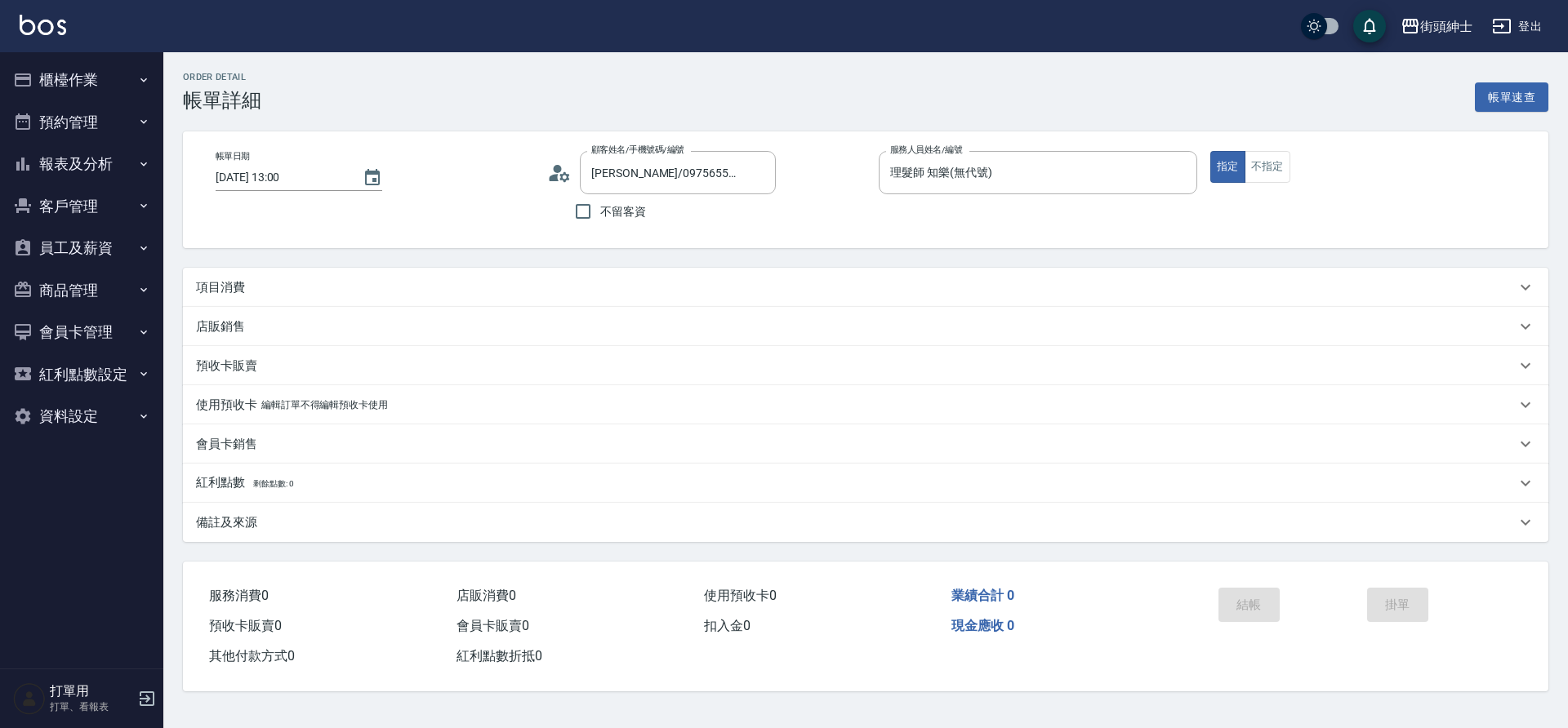
click at [371, 275] on div "項目消費" at bounding box center [866, 288] width 1365 height 40
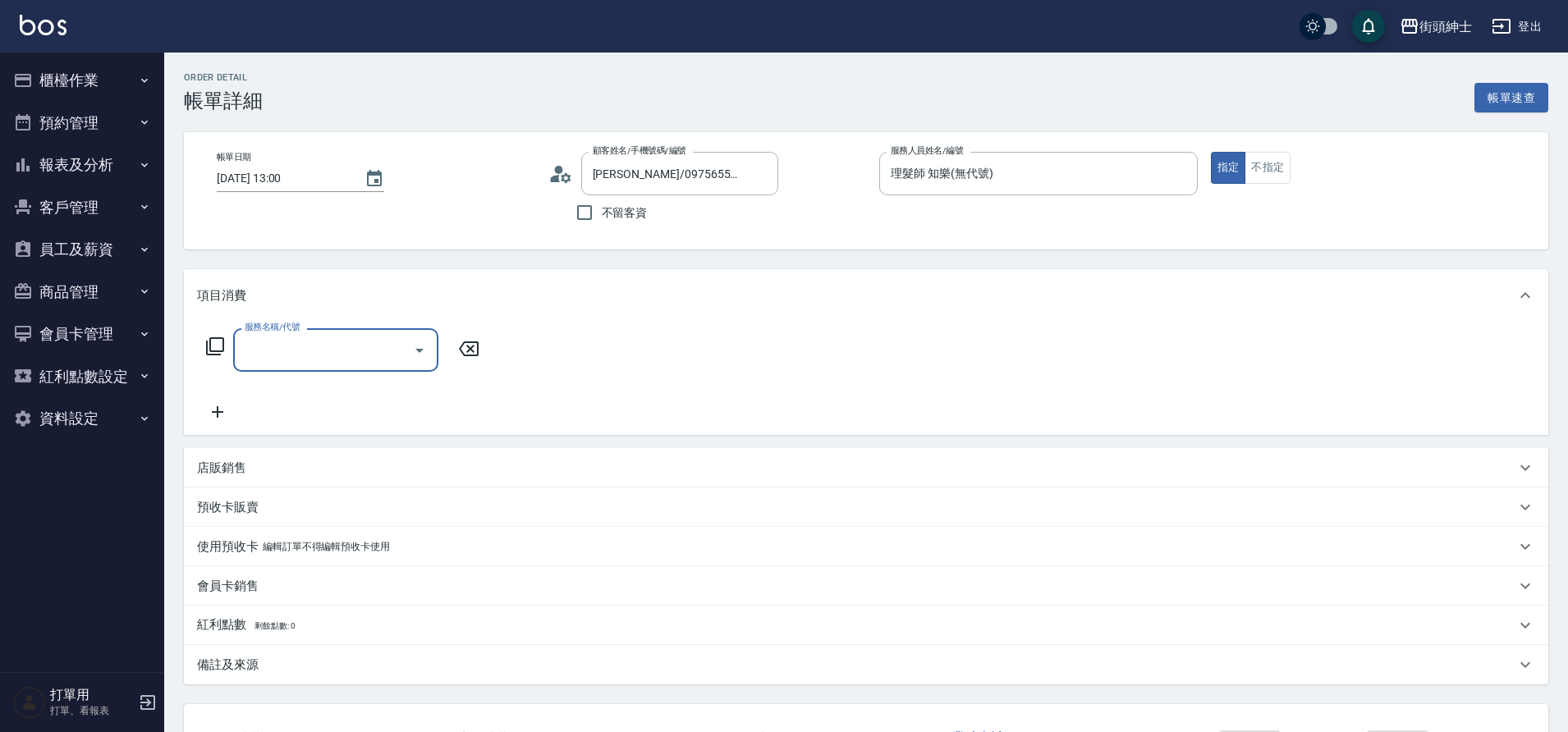
click at [381, 331] on div "服務名稱/代號" at bounding box center [335, 350] width 205 height 44
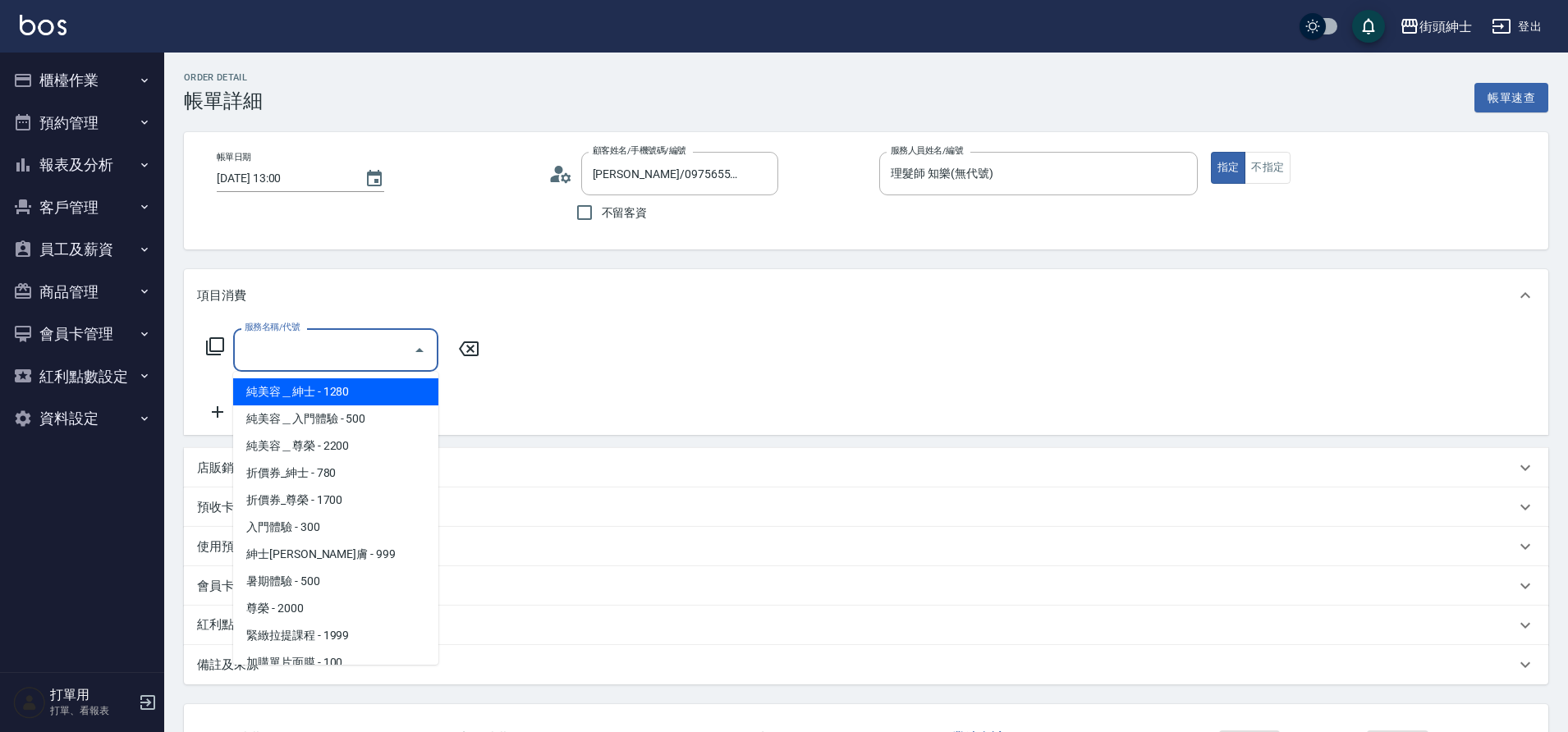
scroll to position [126, 0]
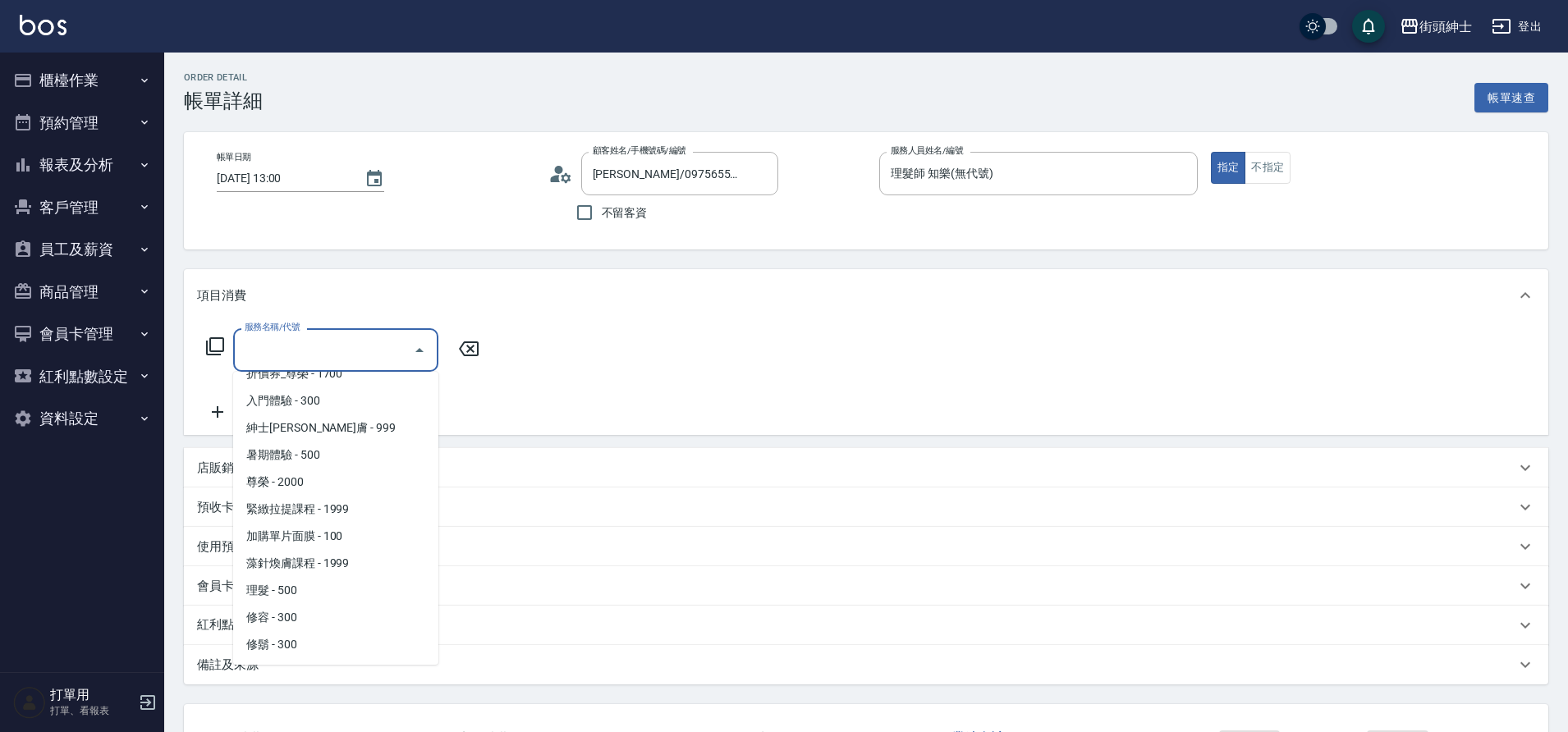
drag, startPoint x: 0, startPoint y: 0, endPoint x: 322, endPoint y: 585, distance: 667.8
click at [322, 585] on span "理髮 - 500" at bounding box center [335, 590] width 205 height 27
type input "理髮(A02)"
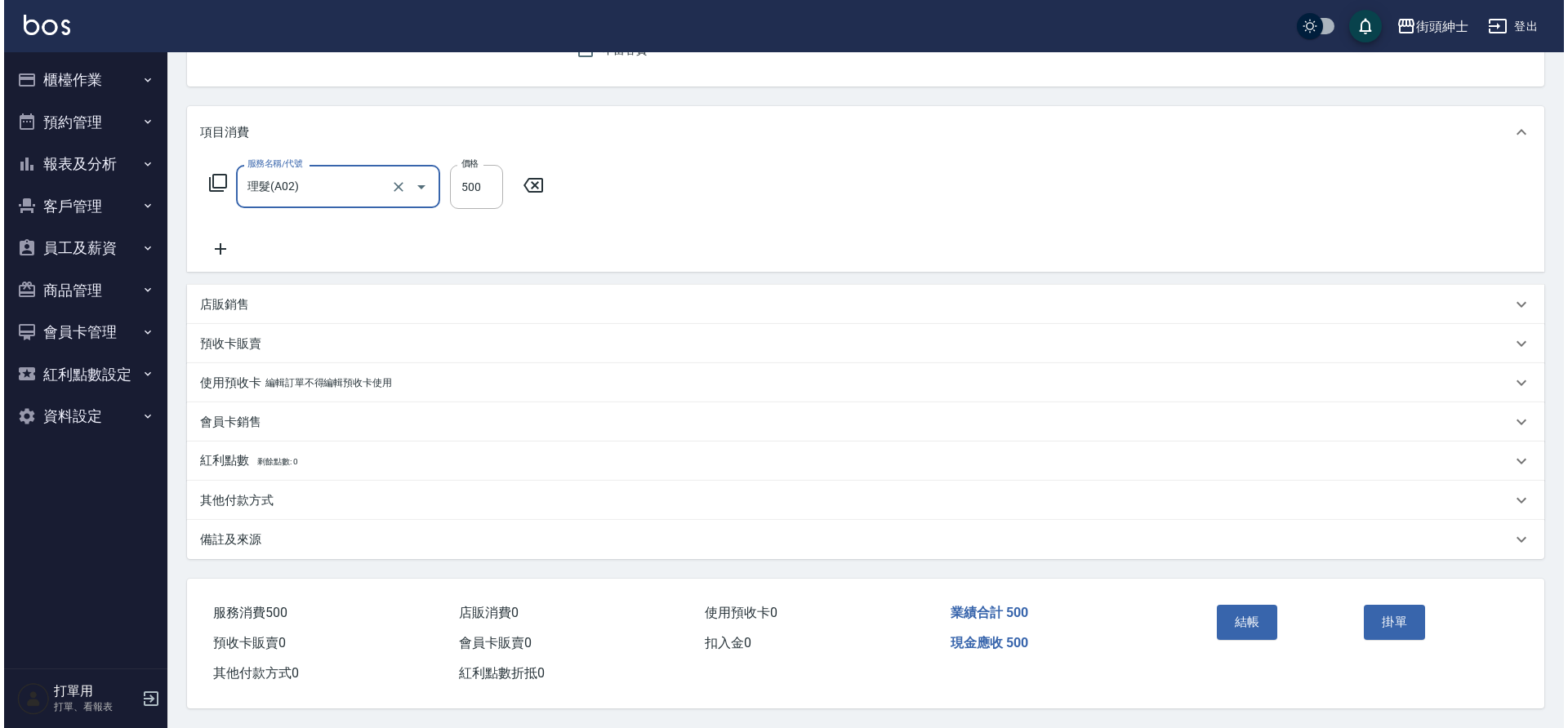
scroll to position [169, 0]
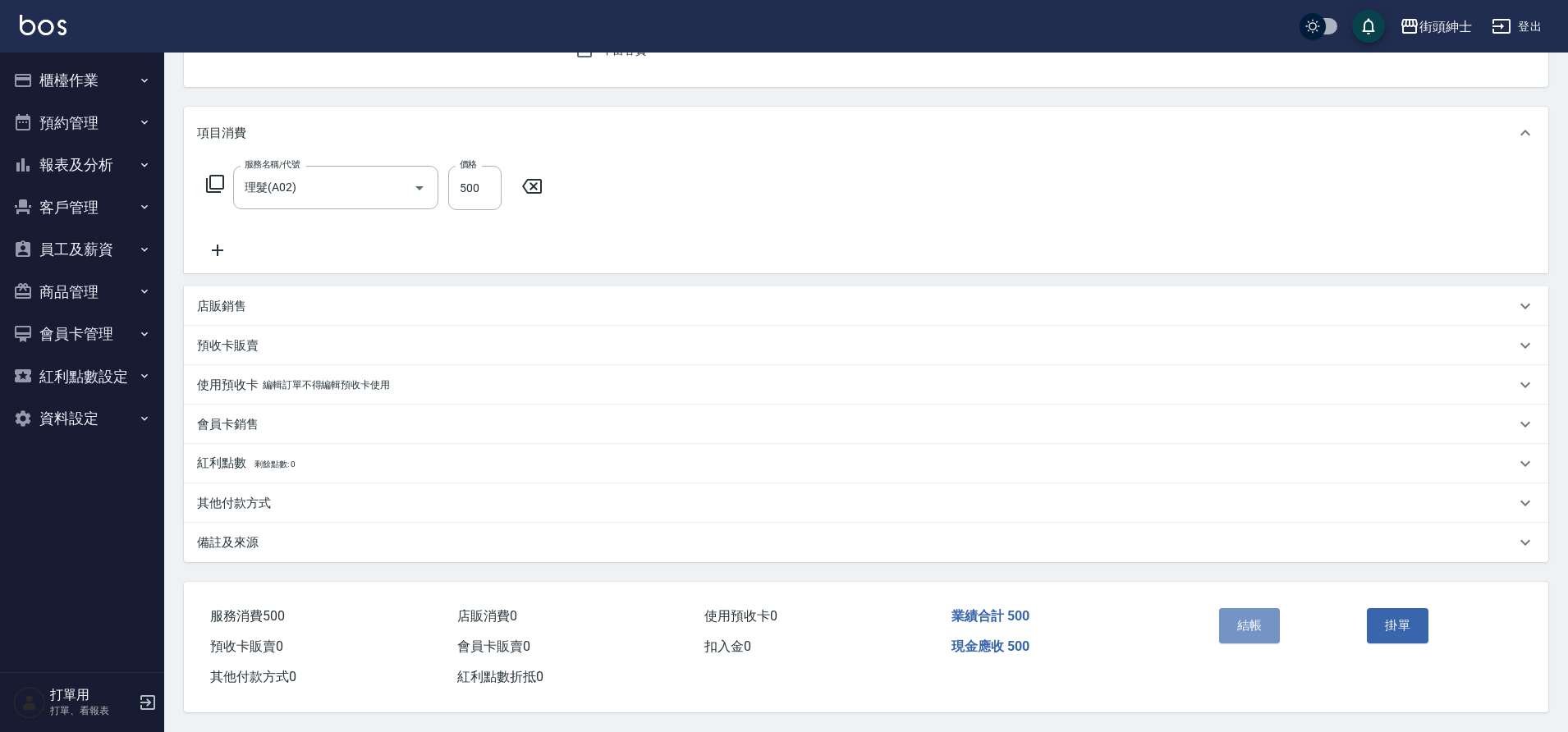
click at [1250, 622] on button "結帳" at bounding box center [1250, 626] width 62 height 35
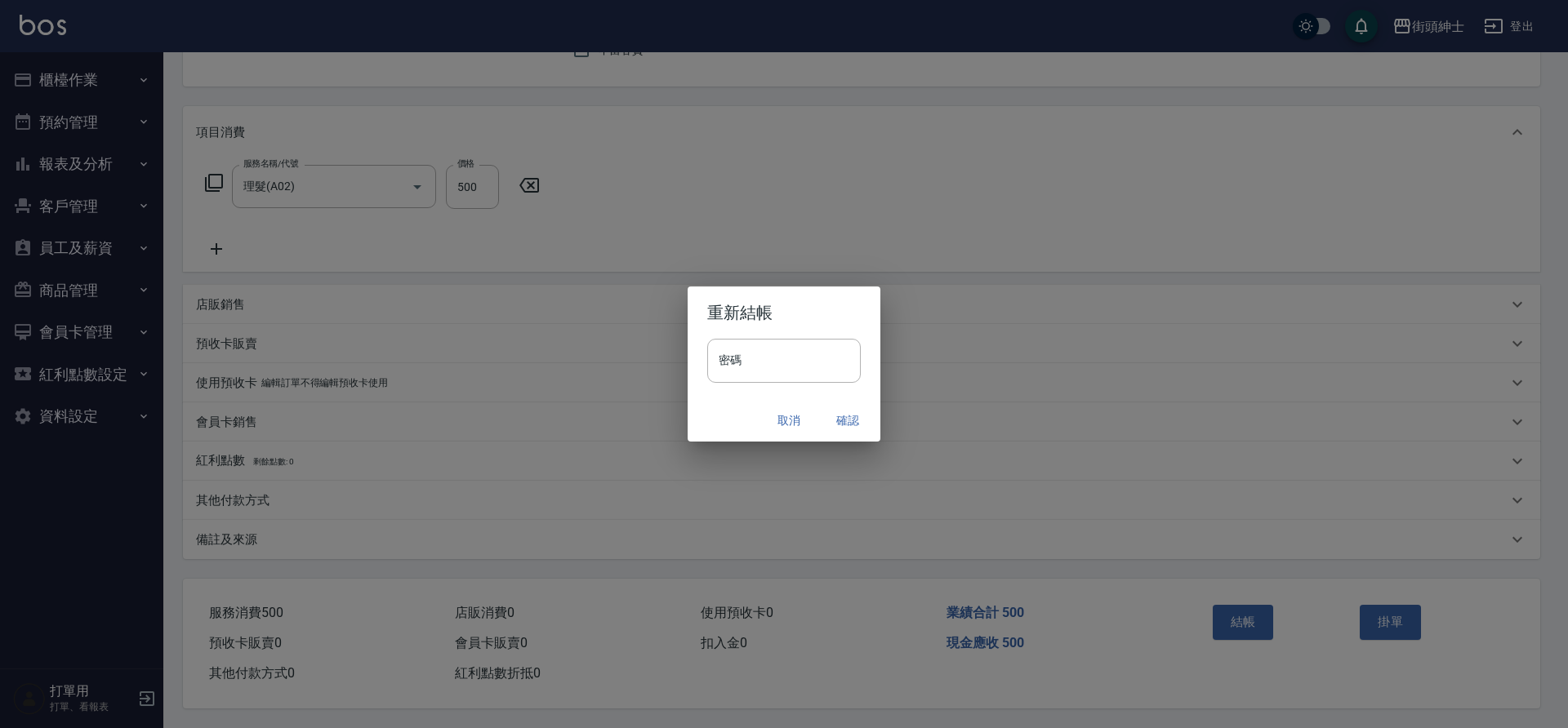
click at [843, 411] on button "確認" at bounding box center [848, 420] width 52 height 31
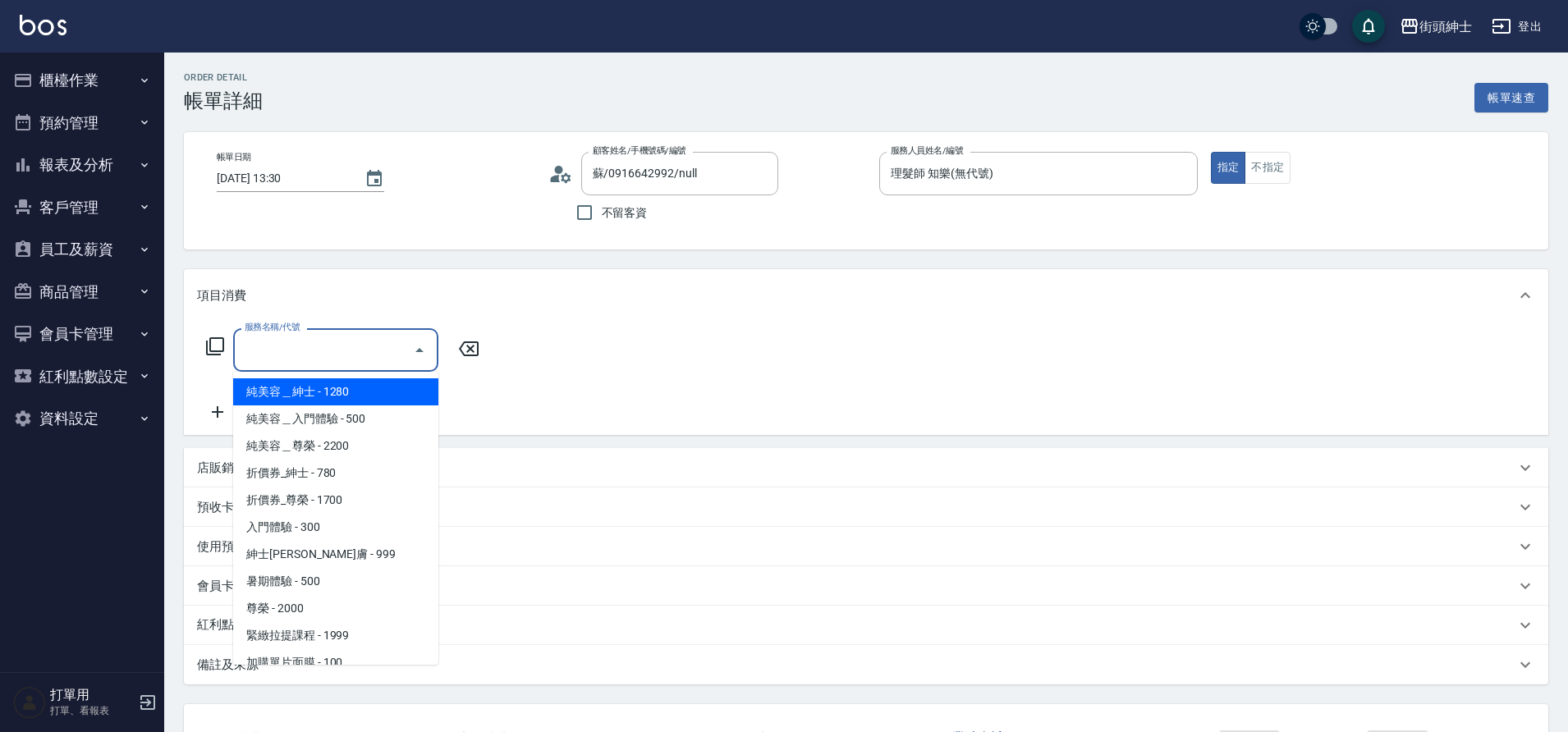
click at [360, 351] on input "服務名稱/代號" at bounding box center [323, 350] width 166 height 29
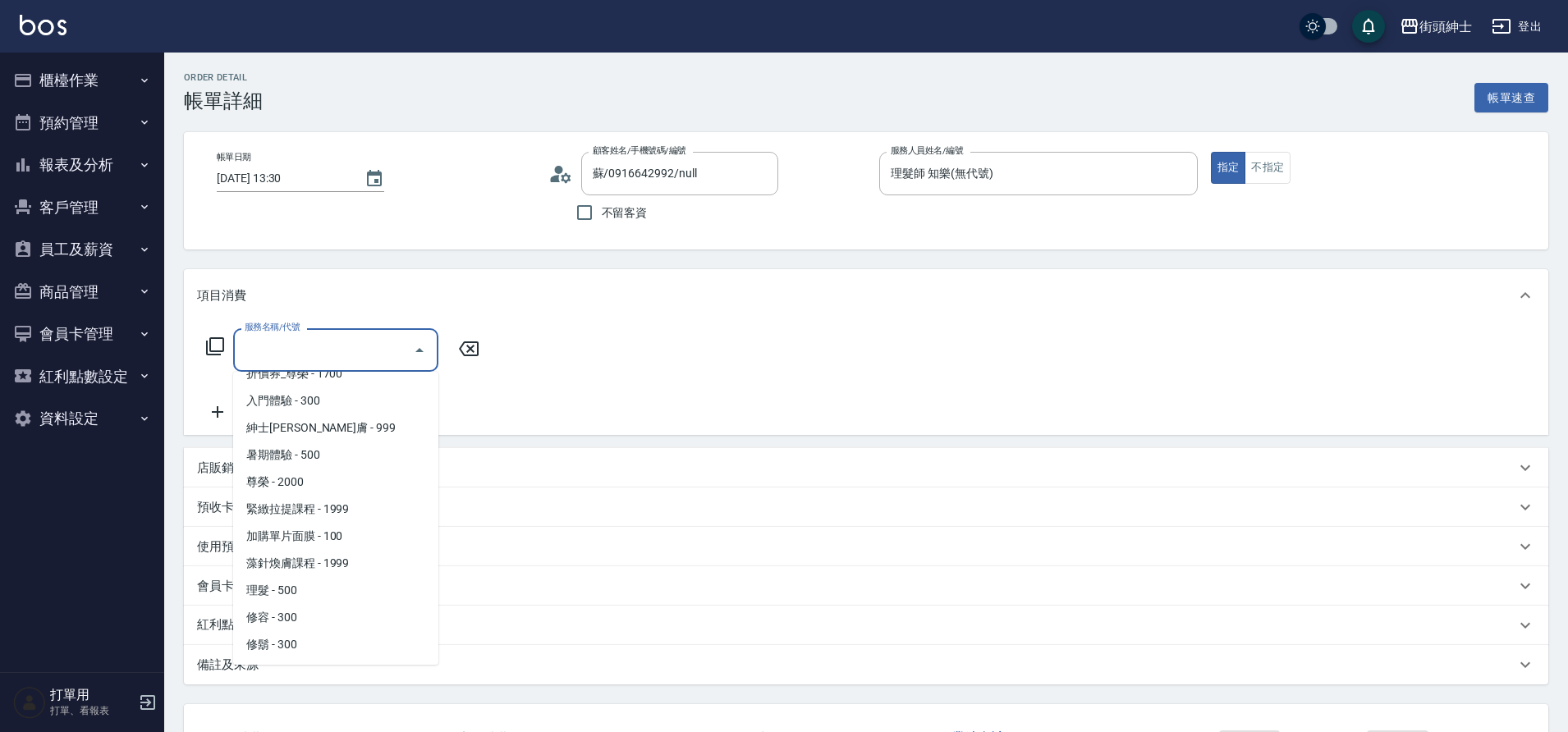
click at [317, 596] on span "理髮 - 500" at bounding box center [335, 590] width 205 height 27
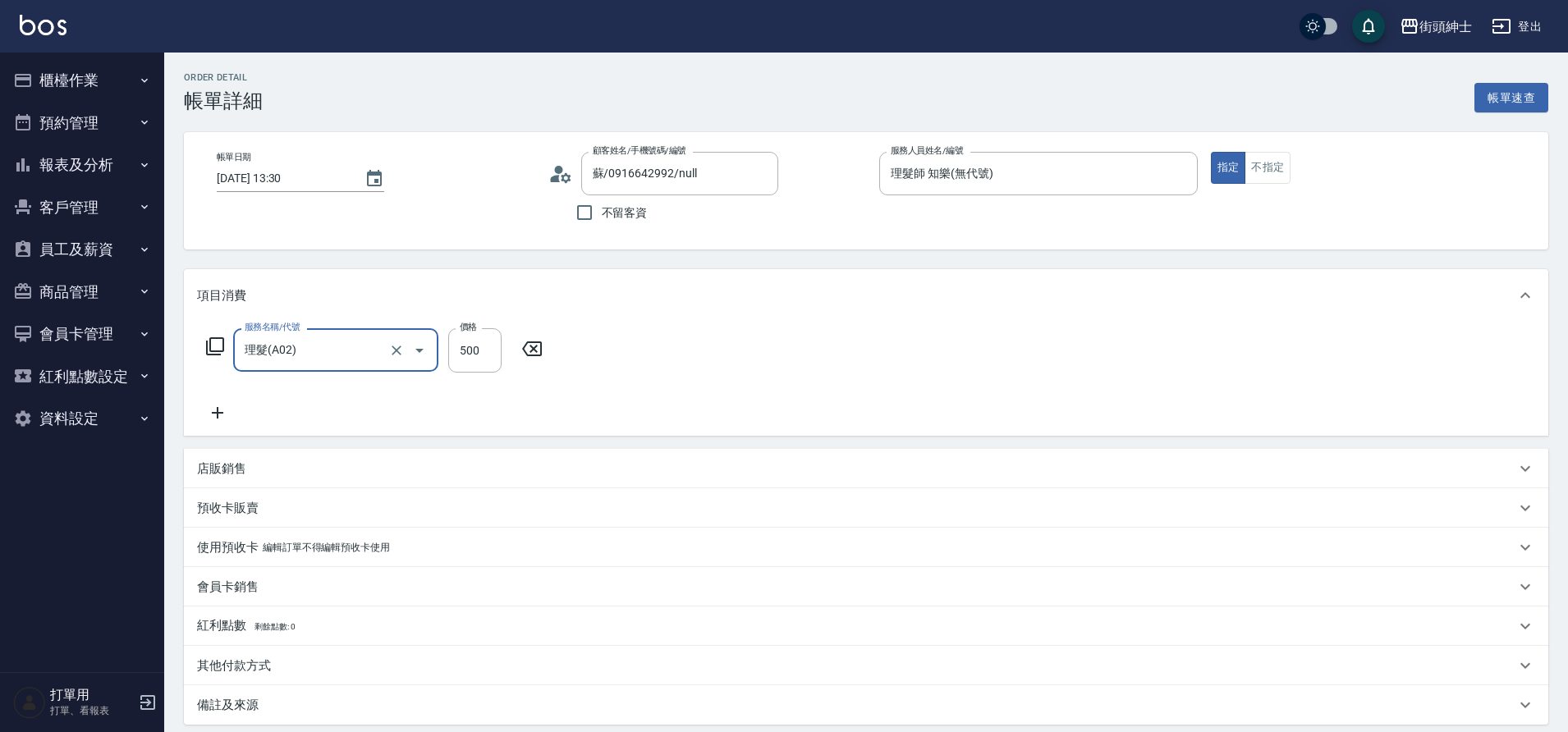
type input "理髮(A02)"
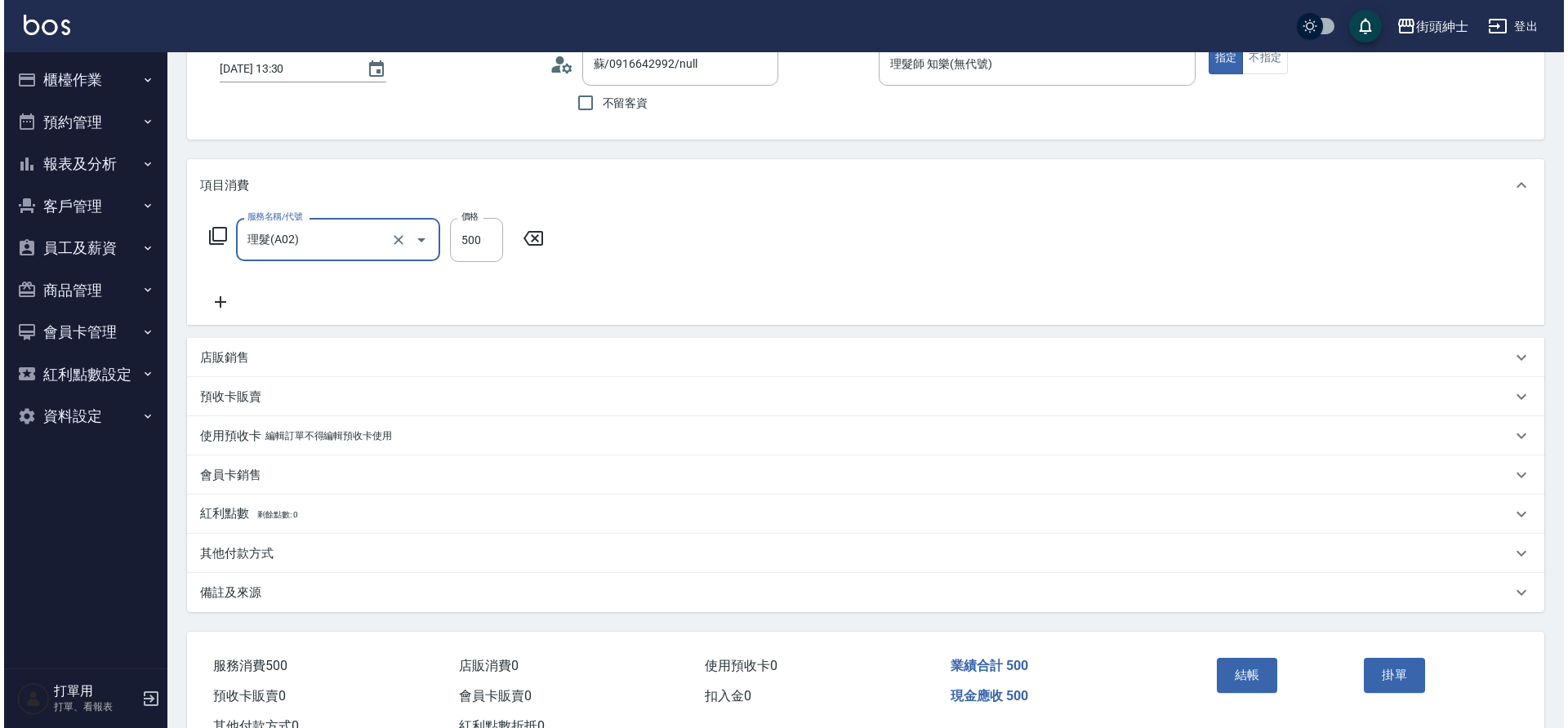
scroll to position [169, 0]
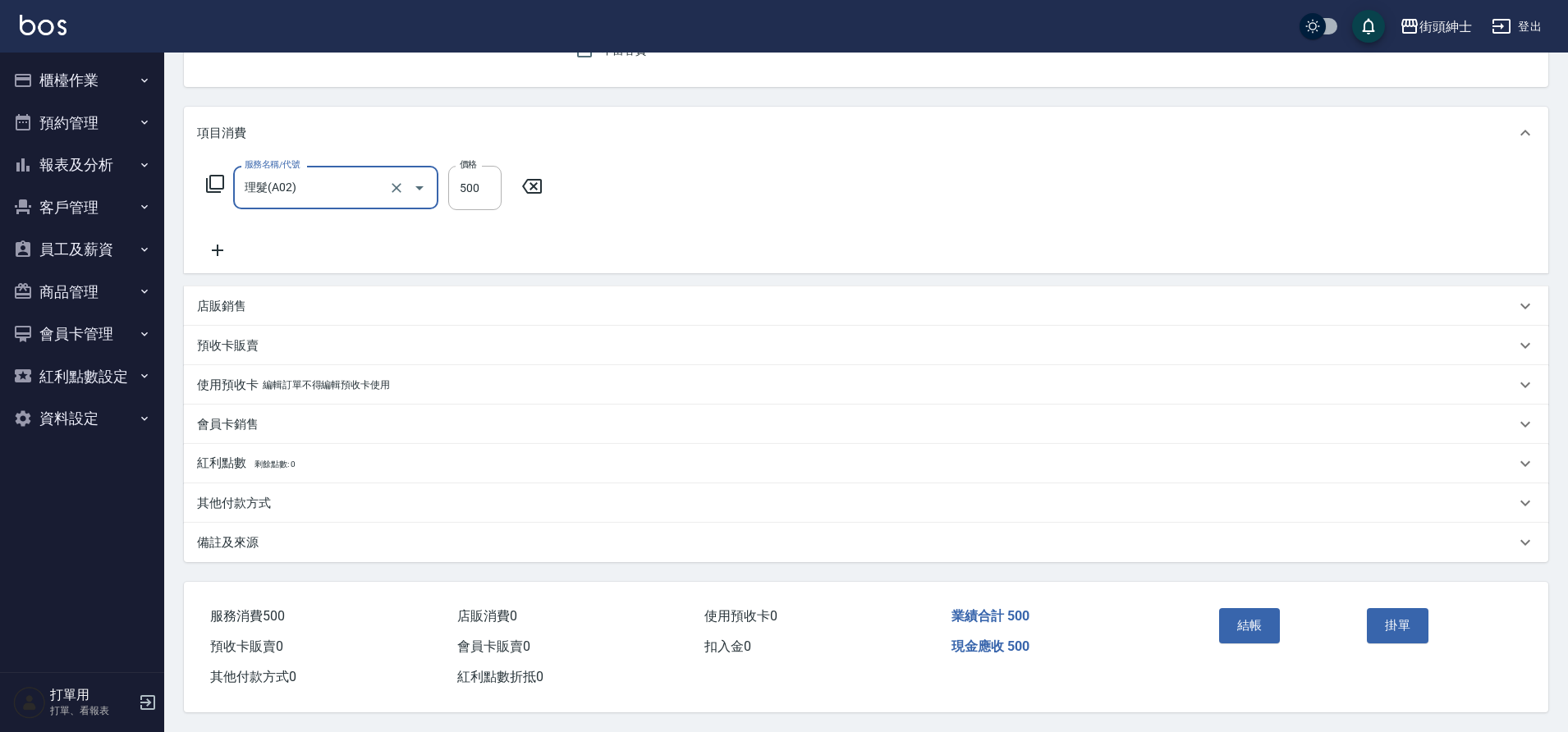
click at [1240, 621] on button "結帳" at bounding box center [1250, 626] width 62 height 35
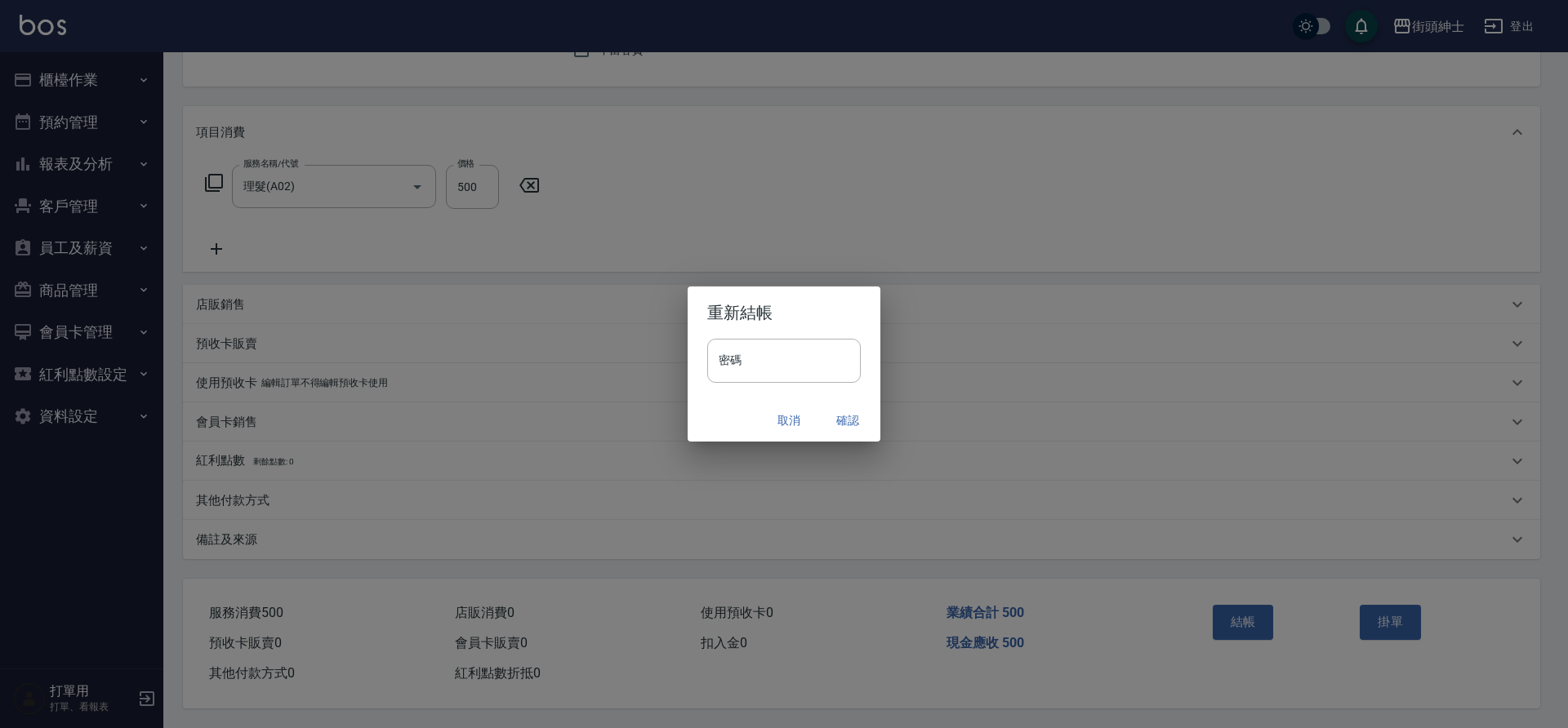
click at [851, 427] on button "確認" at bounding box center [848, 420] width 52 height 31
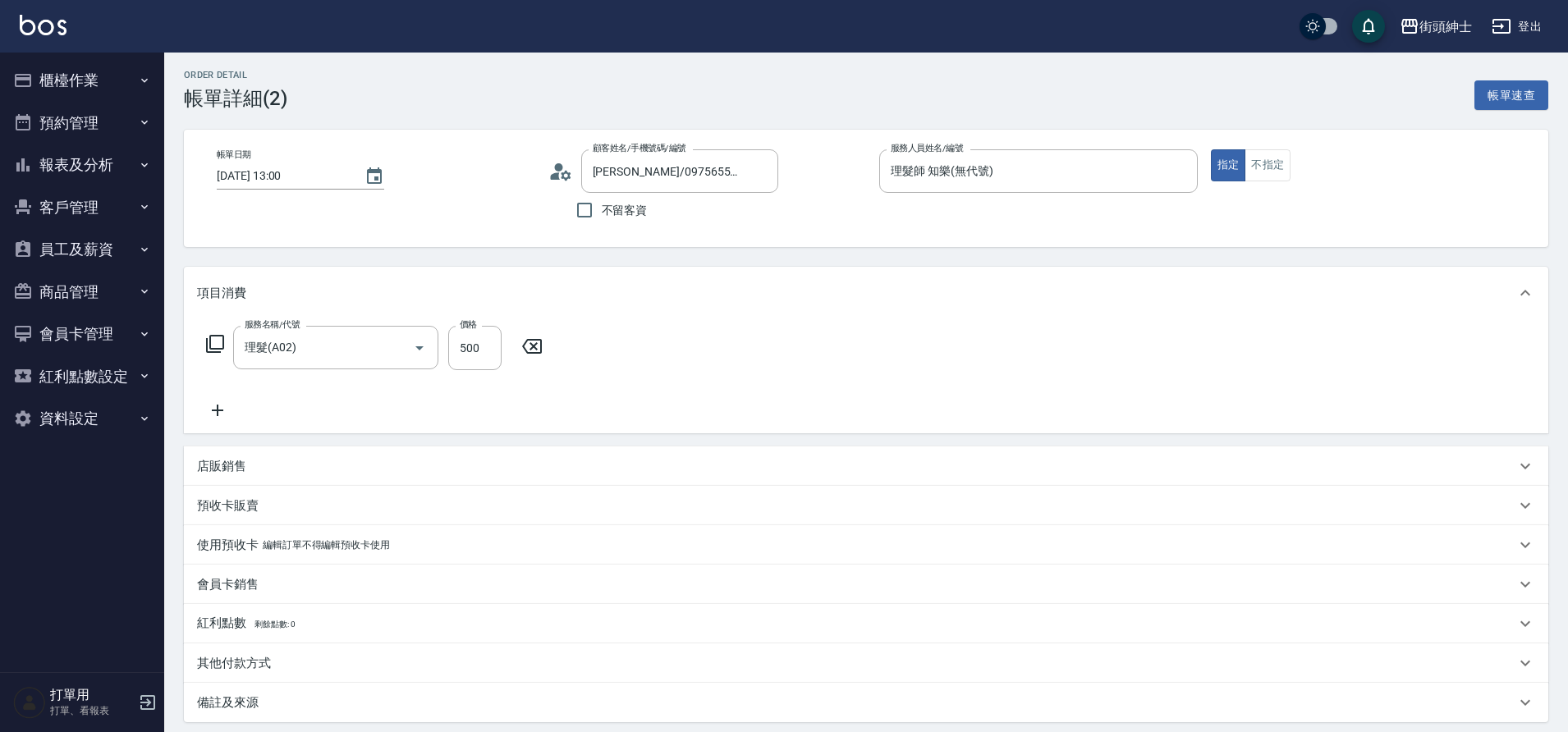
scroll to position [3, 0]
type input "理髮(A02)"
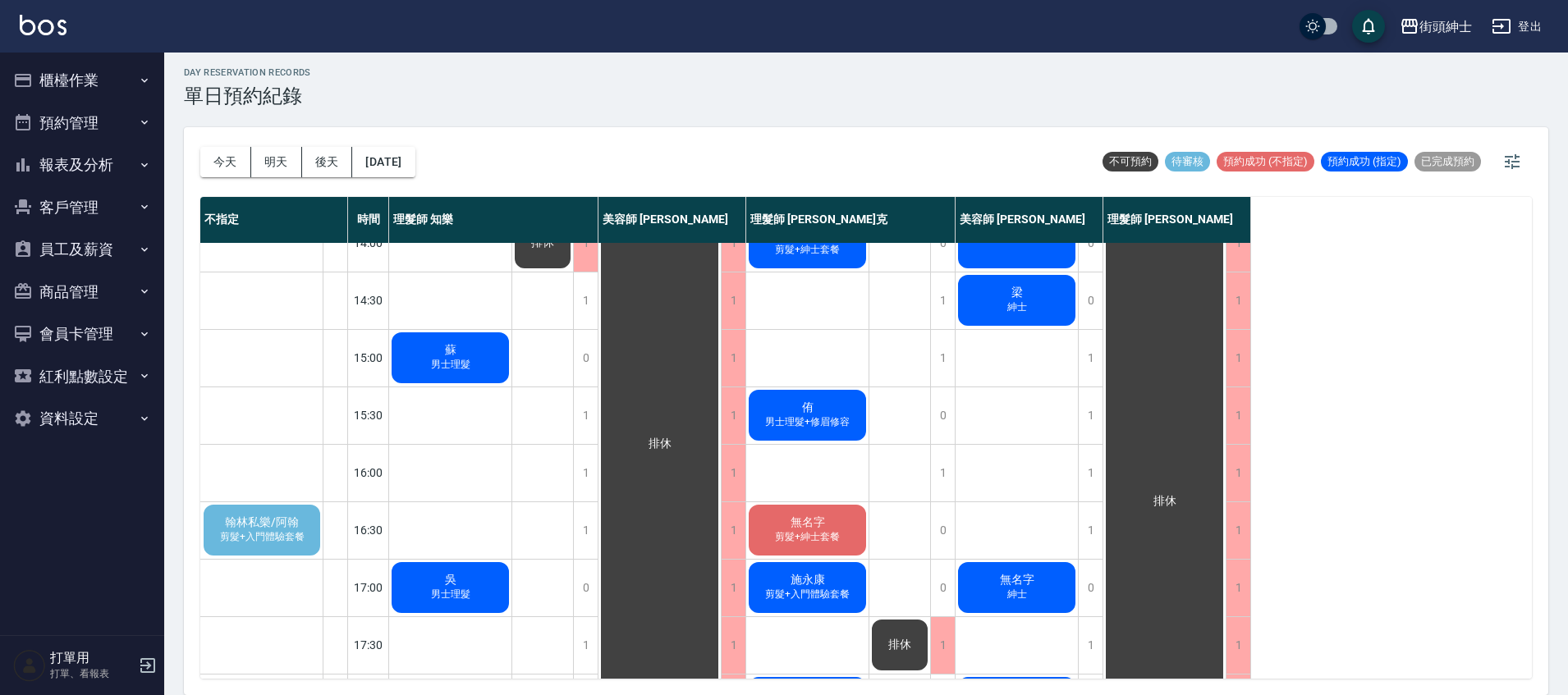
scroll to position [563, 0]
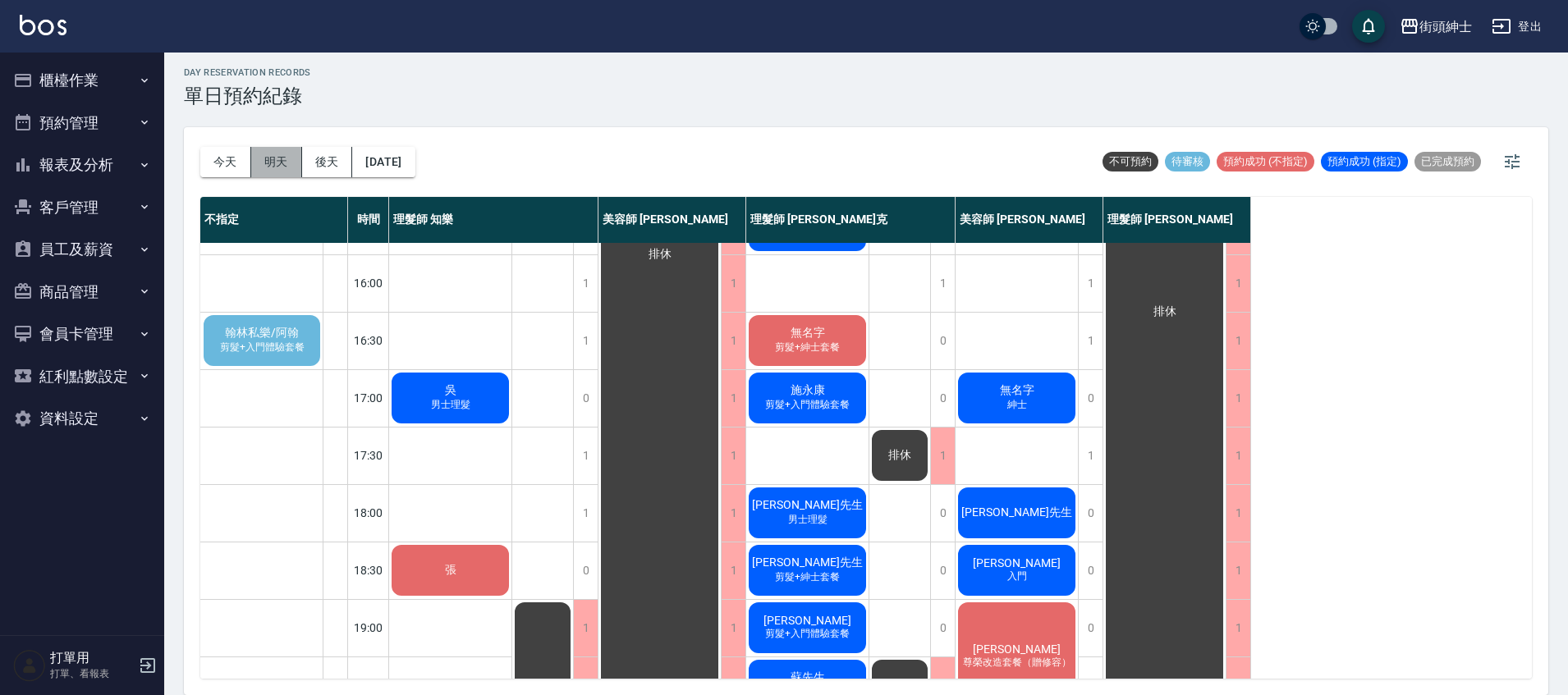
click at [275, 152] on button "明天" at bounding box center [276, 162] width 51 height 31
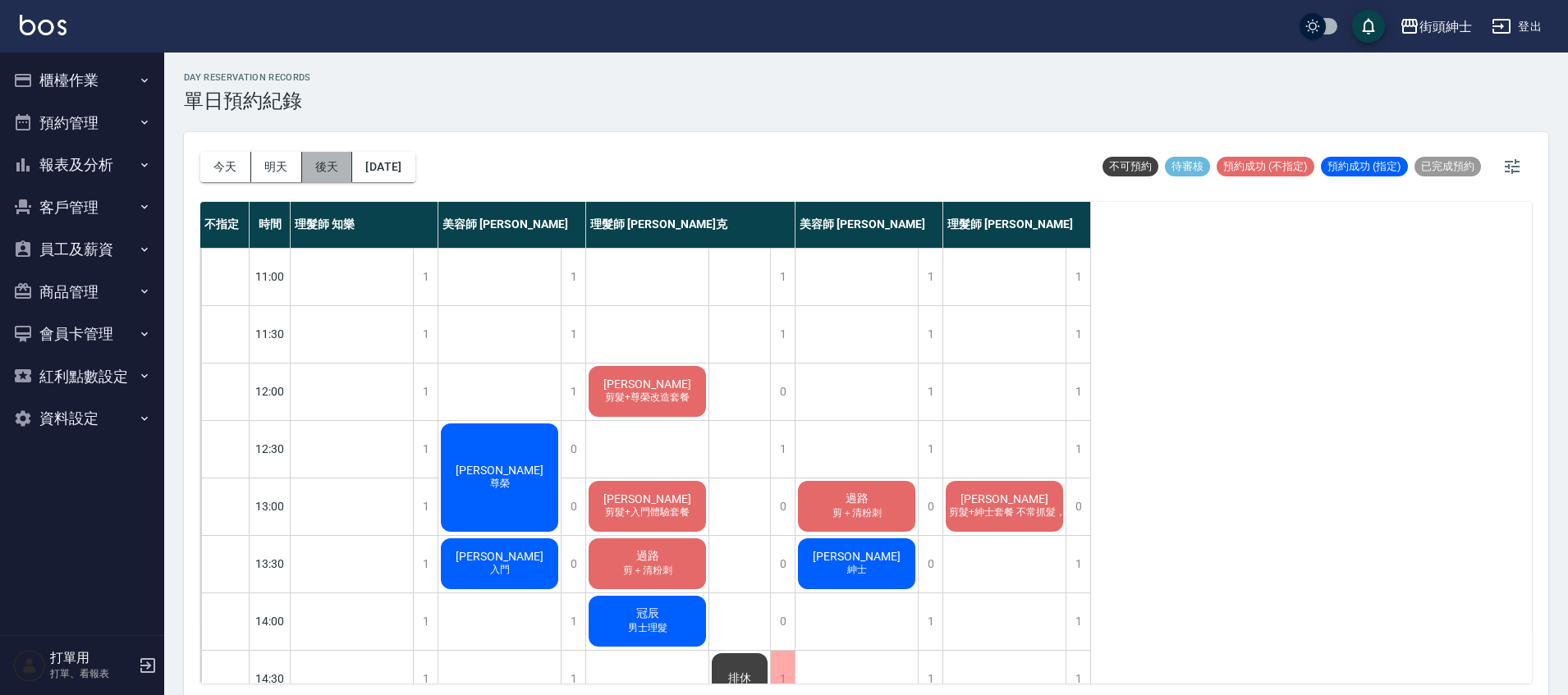
click at [336, 166] on button "後天" at bounding box center [327, 167] width 51 height 31
click at [336, 166] on div at bounding box center [784, 347] width 1568 height 695
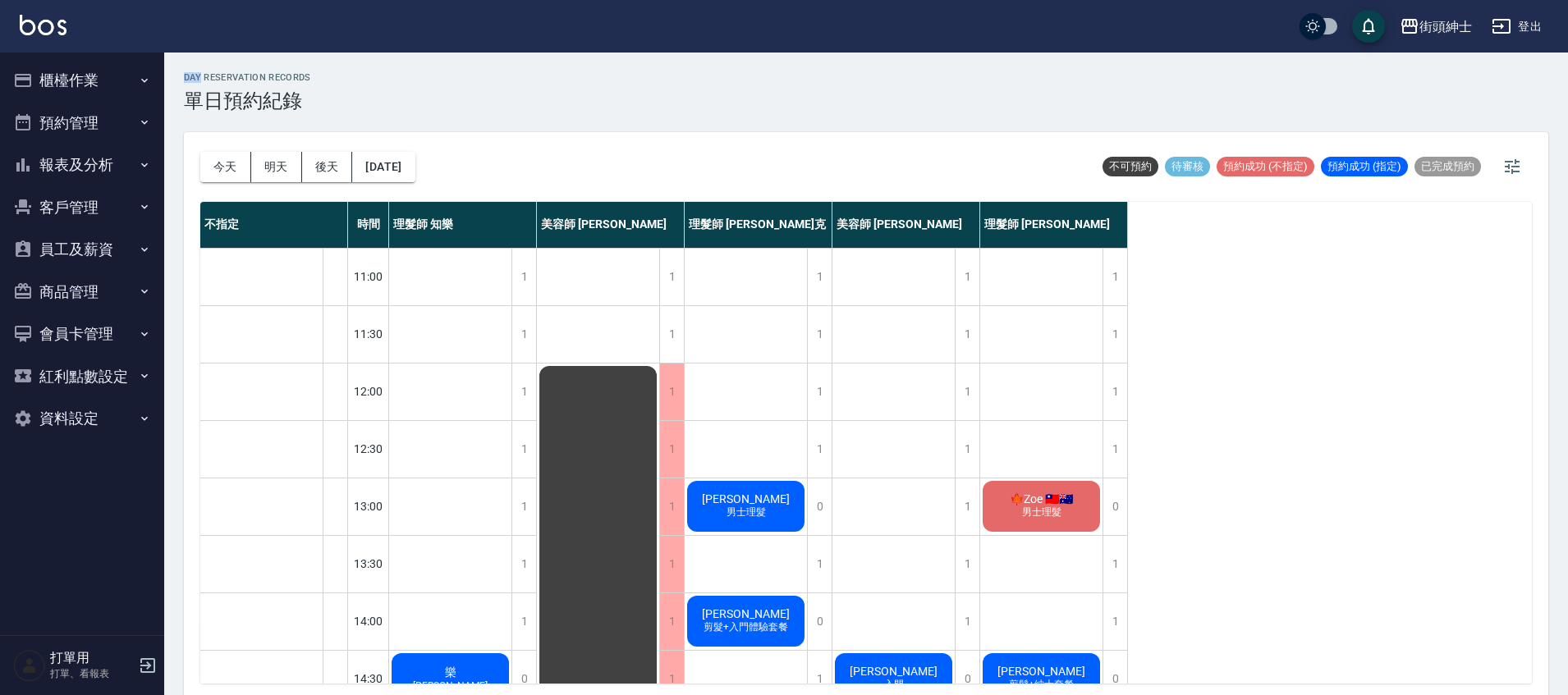
scroll to position [783, 0]
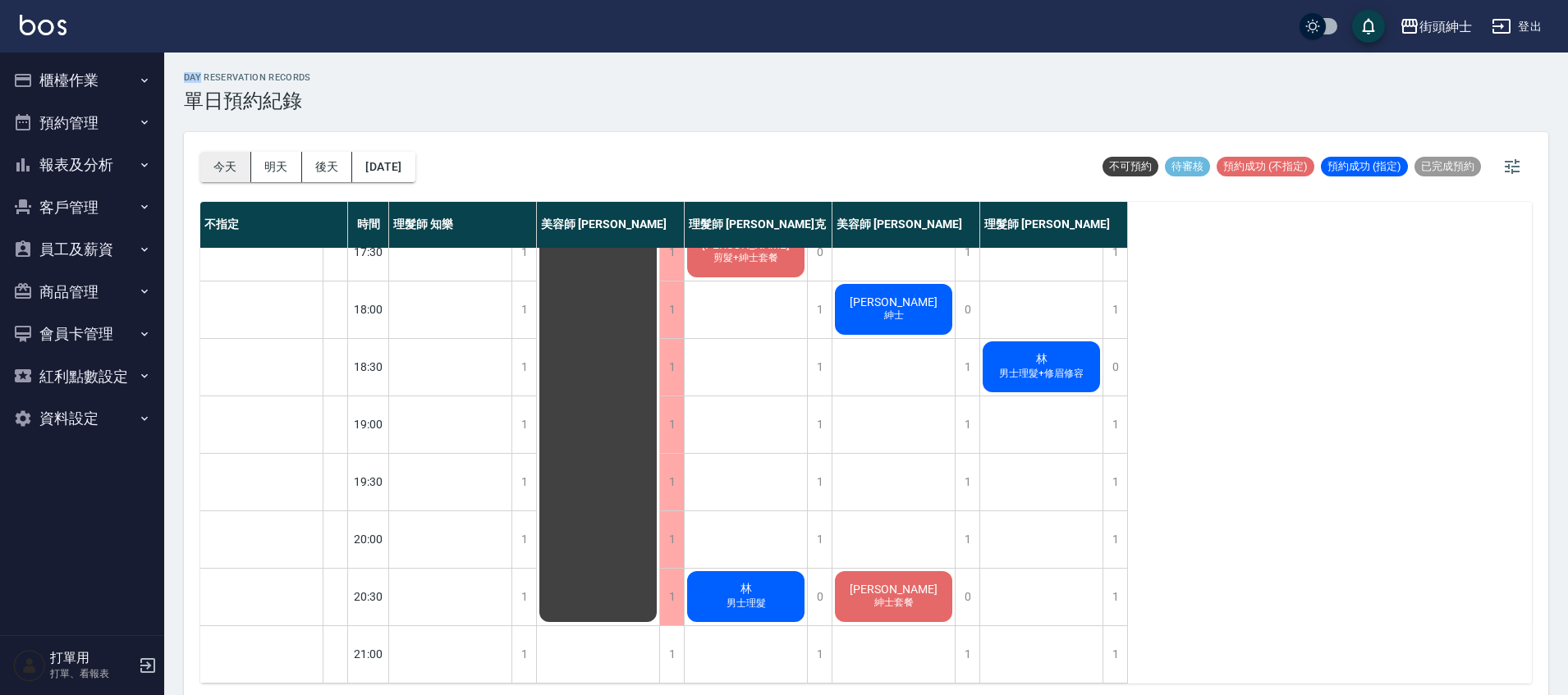
click at [243, 164] on button "今天" at bounding box center [225, 167] width 51 height 31
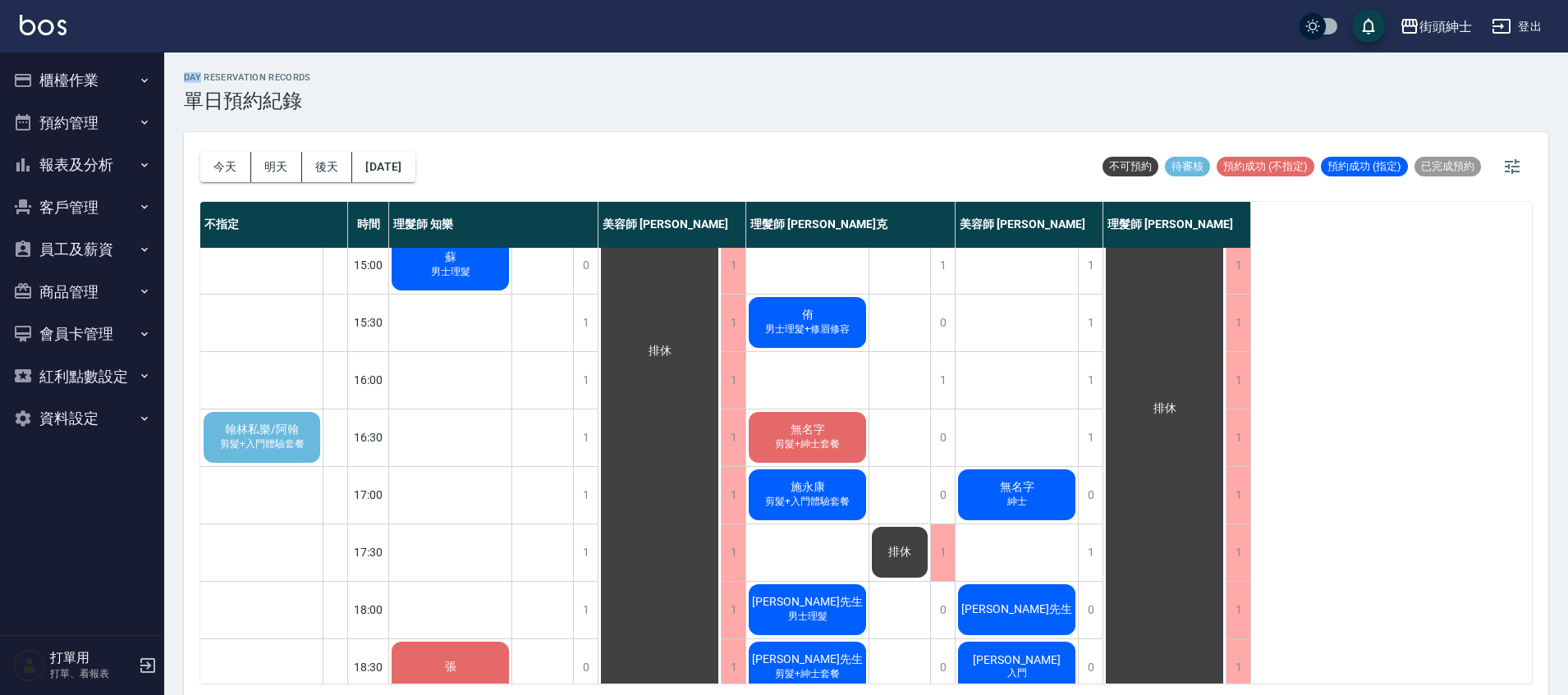
scroll to position [468, 0]
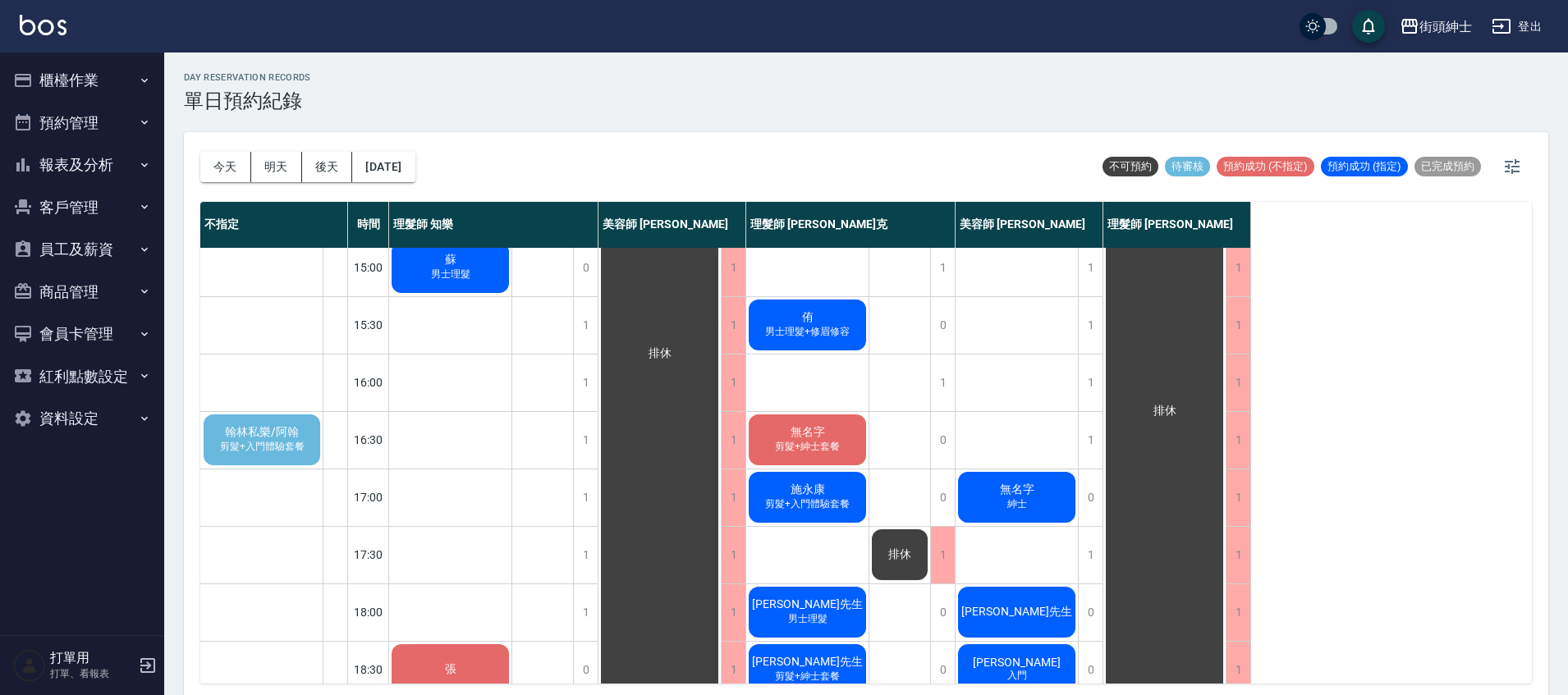
click at [284, 442] on span "剪髮+入門體驗套餐" at bounding box center [262, 447] width 91 height 14
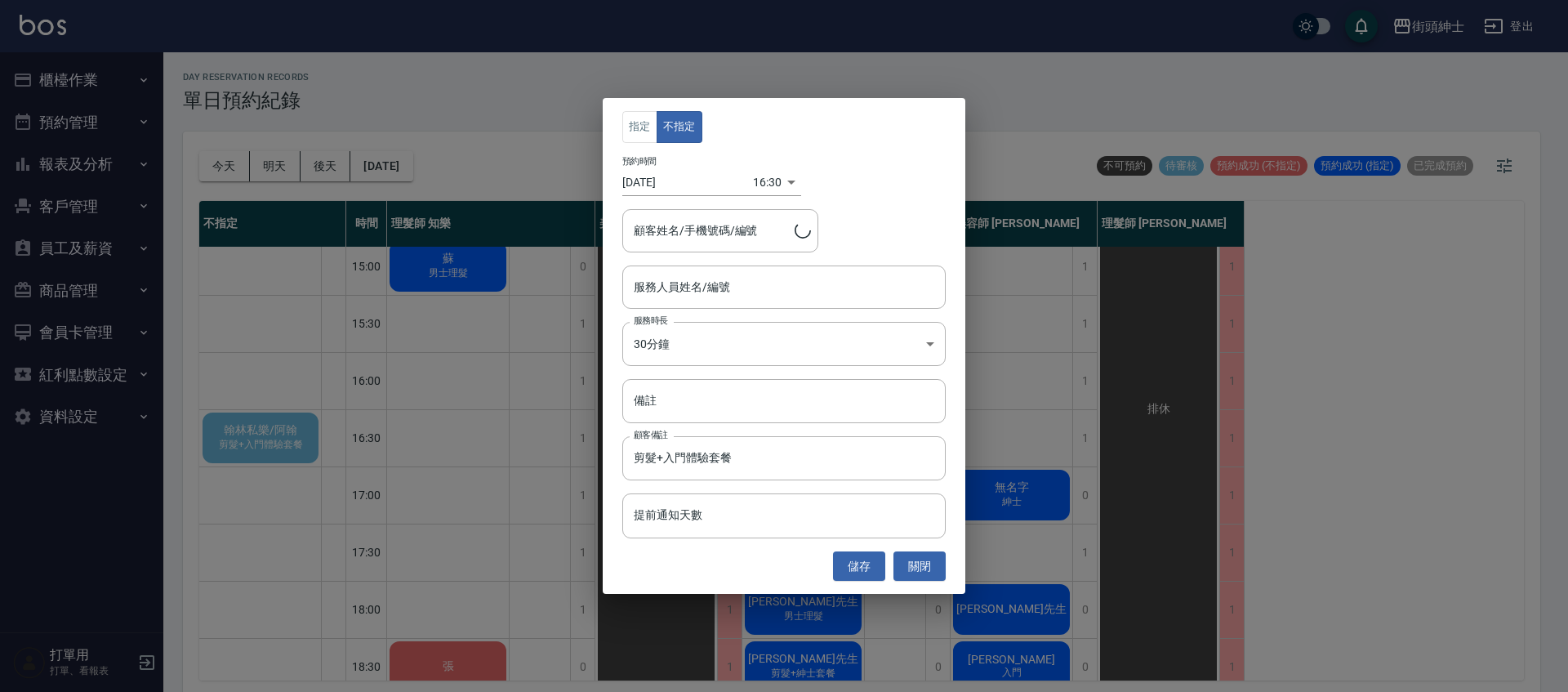
type input "翰林私樂/阿翰/0972097974"
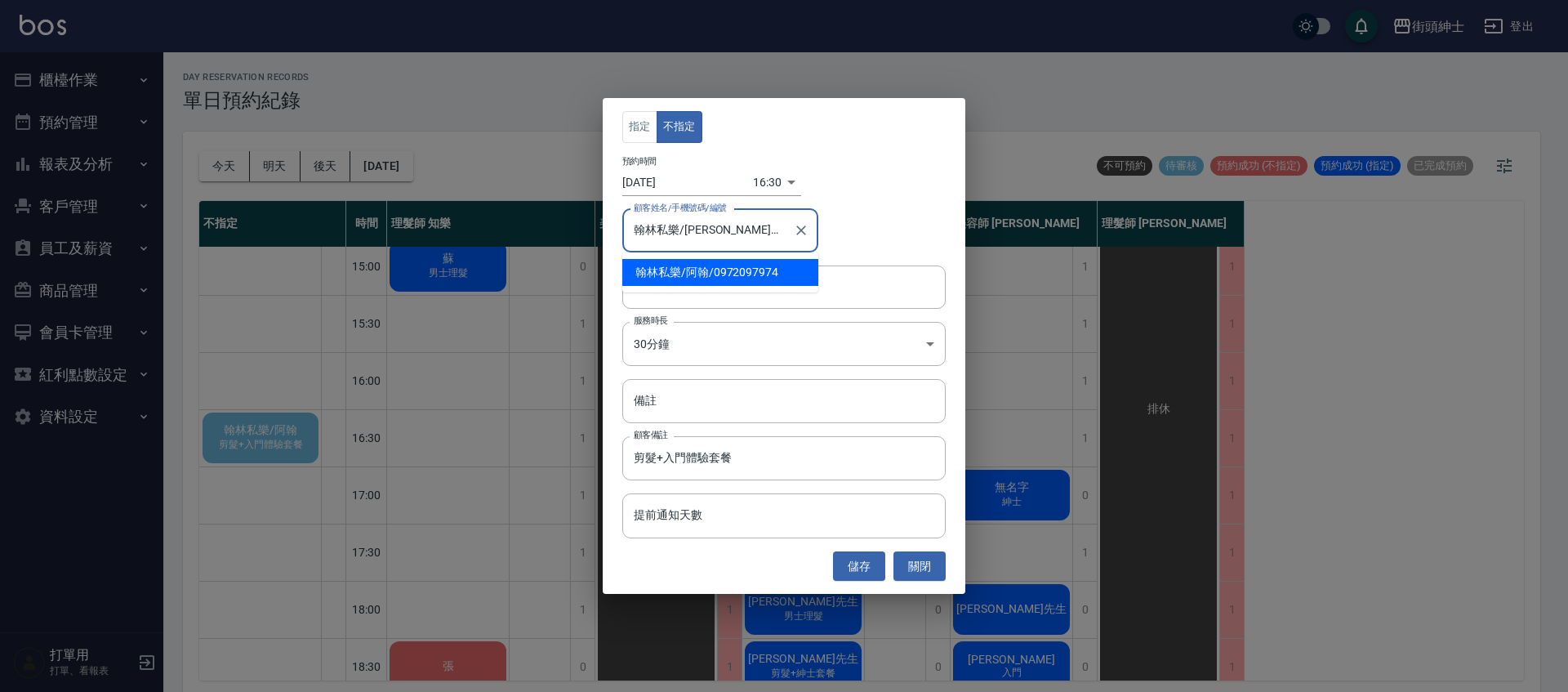
drag, startPoint x: 712, startPoint y: 228, endPoint x: 784, endPoint y: 228, distance: 72.0
click at [784, 228] on input "翰林私樂/阿翰/0972097974" at bounding box center [708, 231] width 157 height 29
click at [1061, 444] on div "指定 不指定 預約時間 2025/10/07 16:30 1759825800000 顧客姓名/手機號碼/編號 翰林私樂/阿翰/0972097974 顧客姓名…" at bounding box center [784, 346] width 1568 height 692
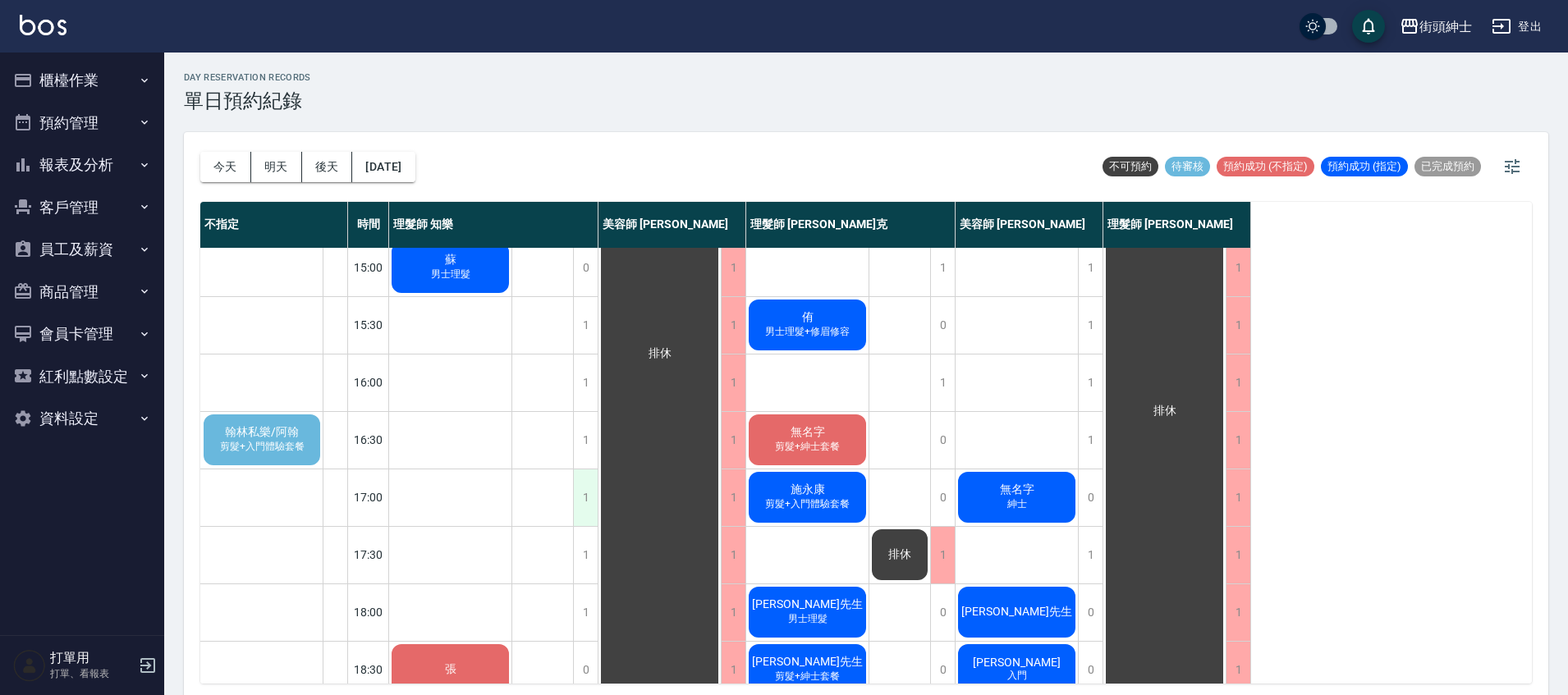
click at [589, 487] on div "1" at bounding box center [585, 497] width 25 height 57
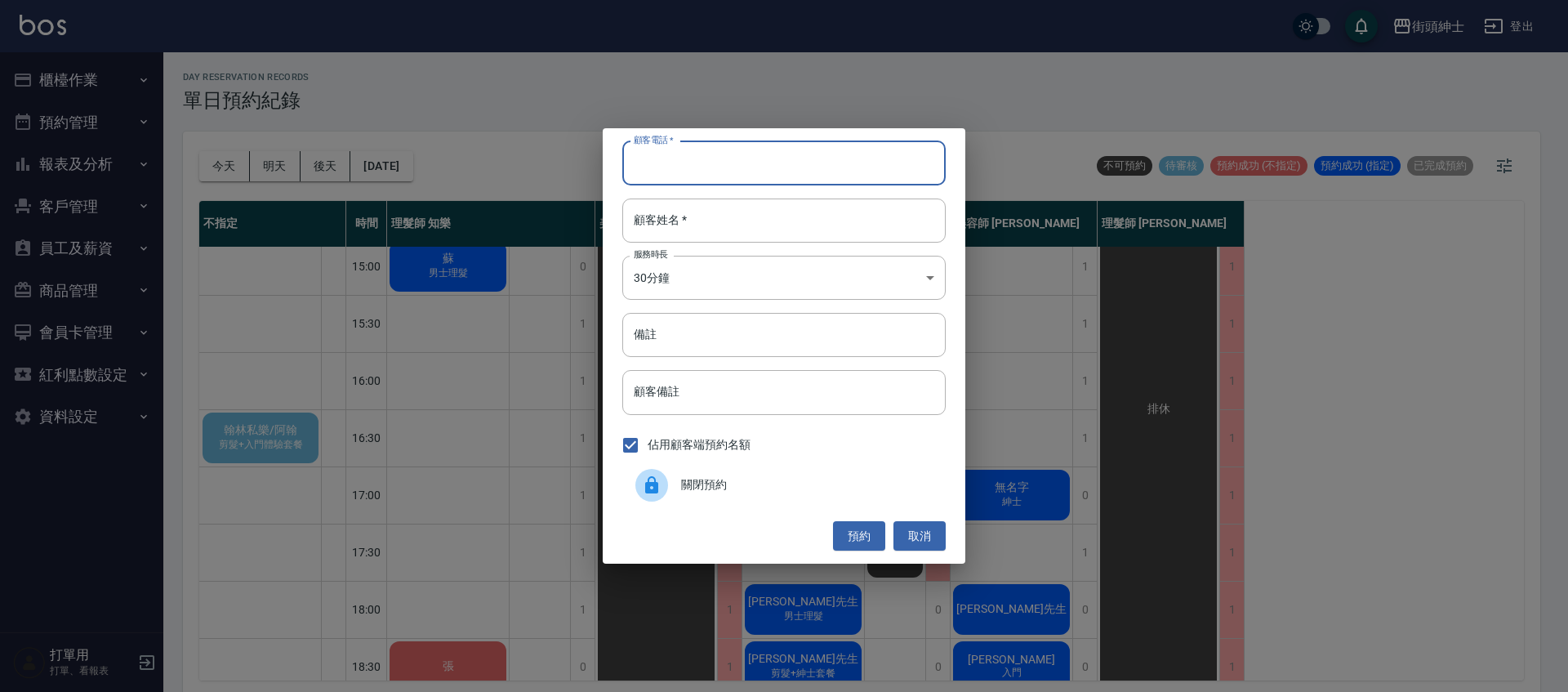
click at [672, 168] on input "顧客電話   *" at bounding box center [784, 163] width 323 height 45
paste input "0972097974"
type input "0972097974"
click at [717, 217] on input "顧客姓名   *" at bounding box center [784, 221] width 323 height 45
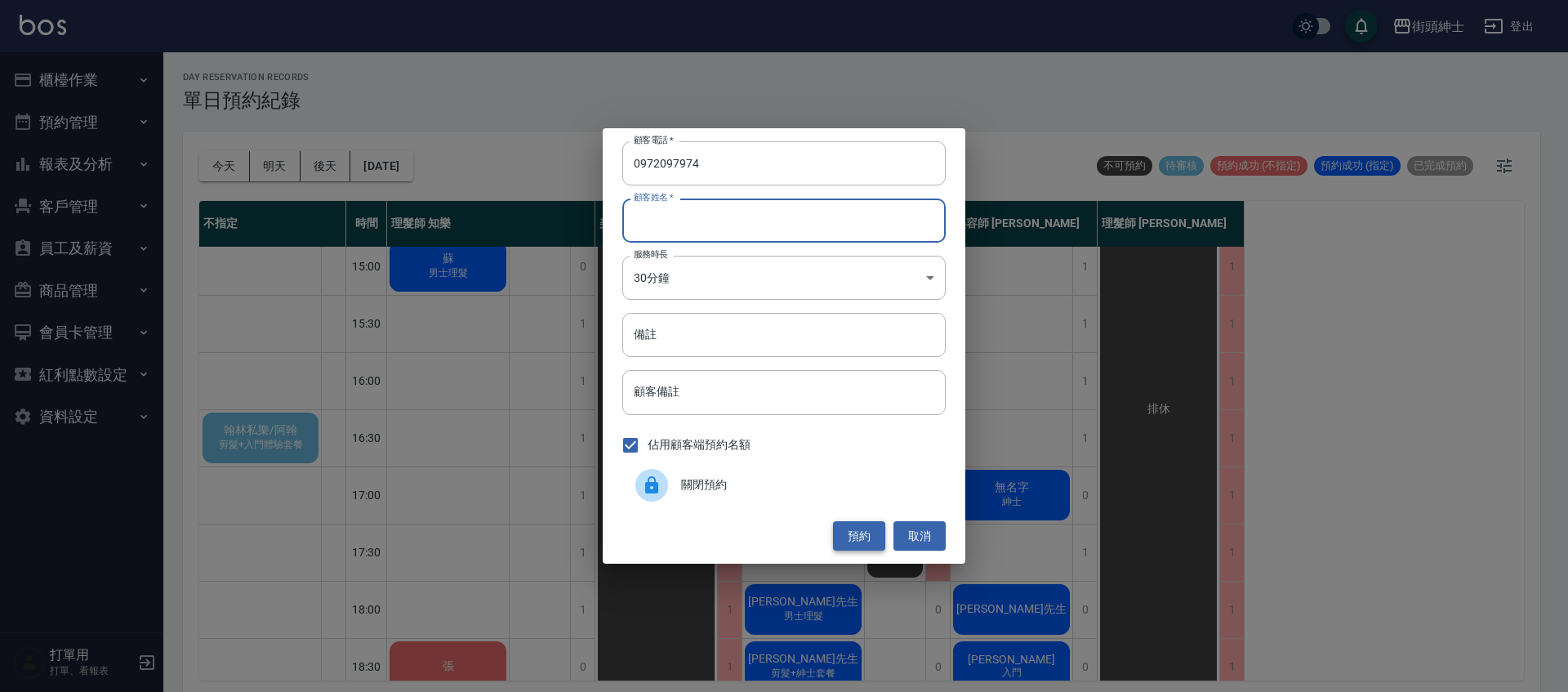
click at [864, 536] on button "預約" at bounding box center [859, 537] width 52 height 31
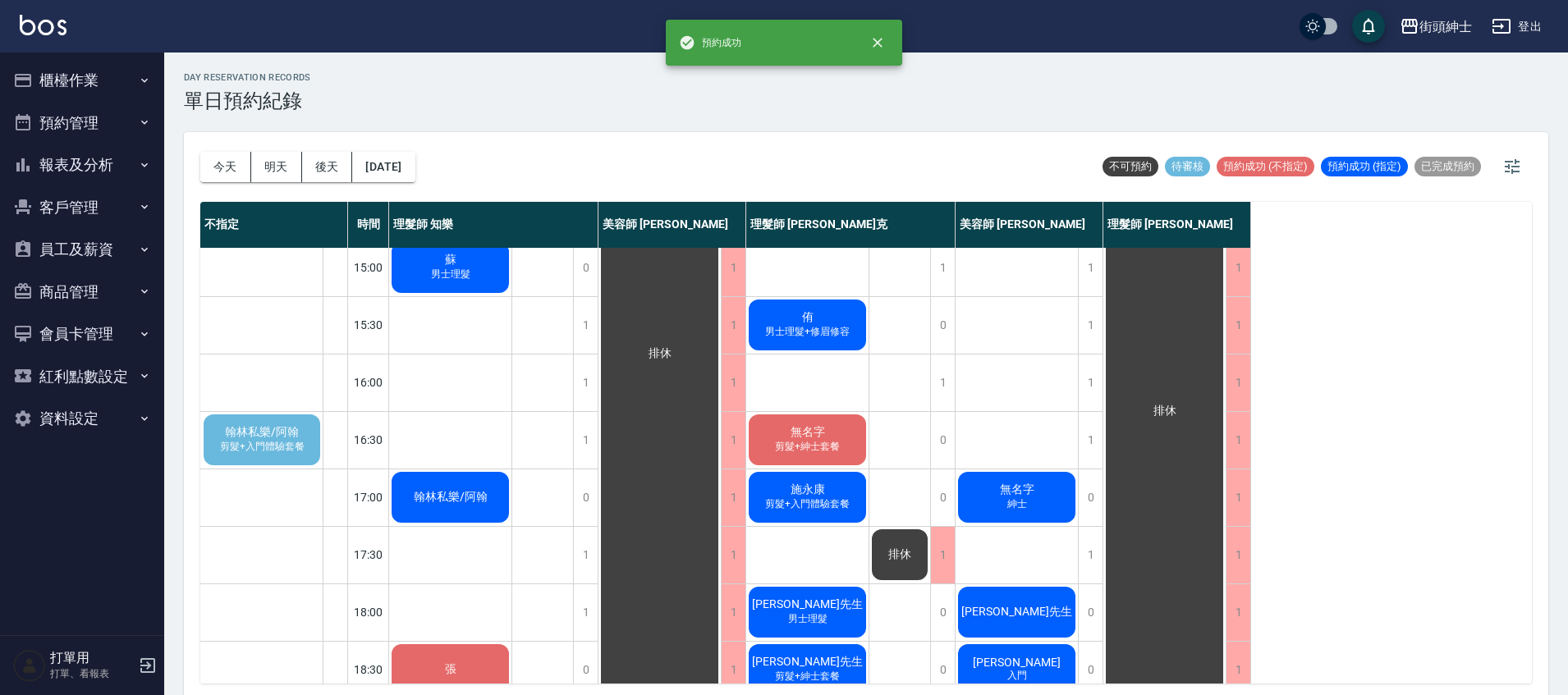
click at [292, 433] on span "翰林私樂/阿翰" at bounding box center [261, 433] width 81 height 15
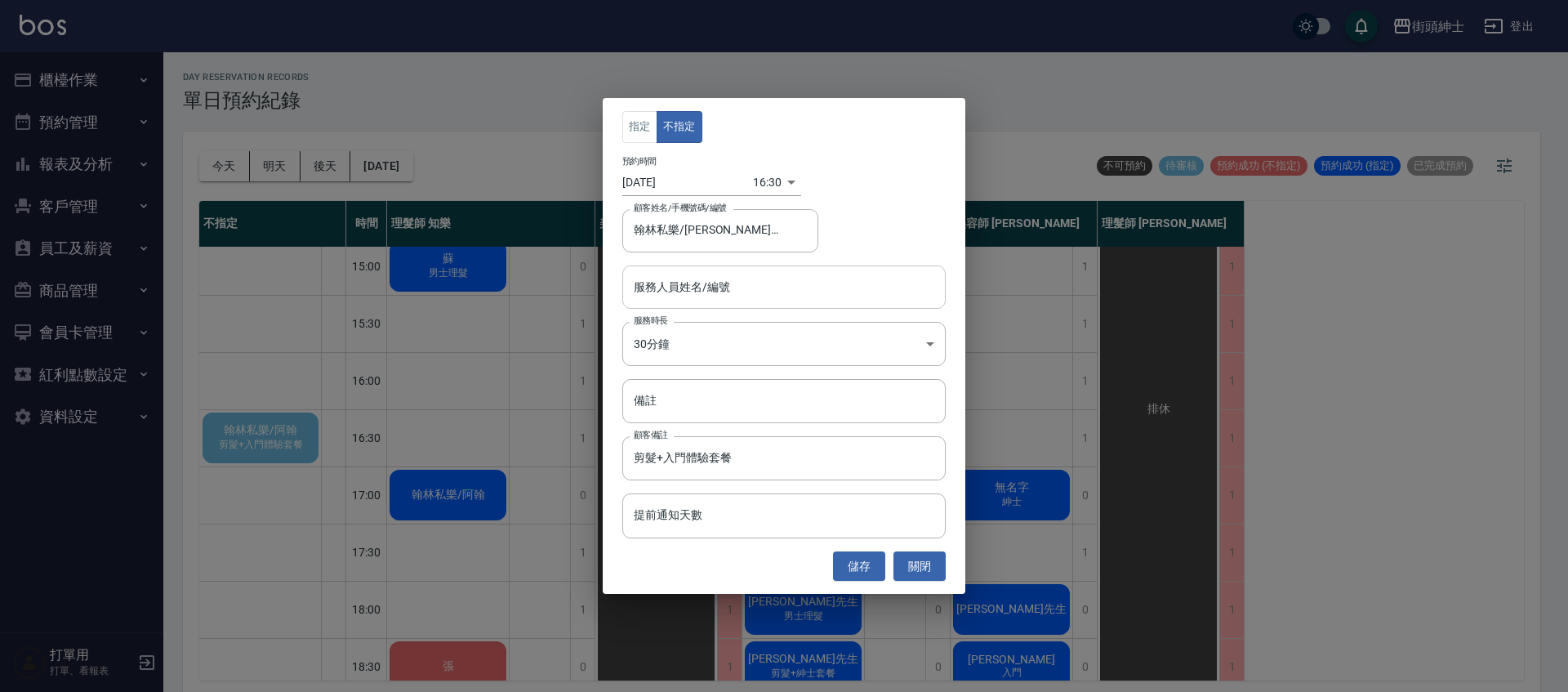
click at [724, 283] on input "服務人員姓名/編號" at bounding box center [784, 287] width 309 height 29
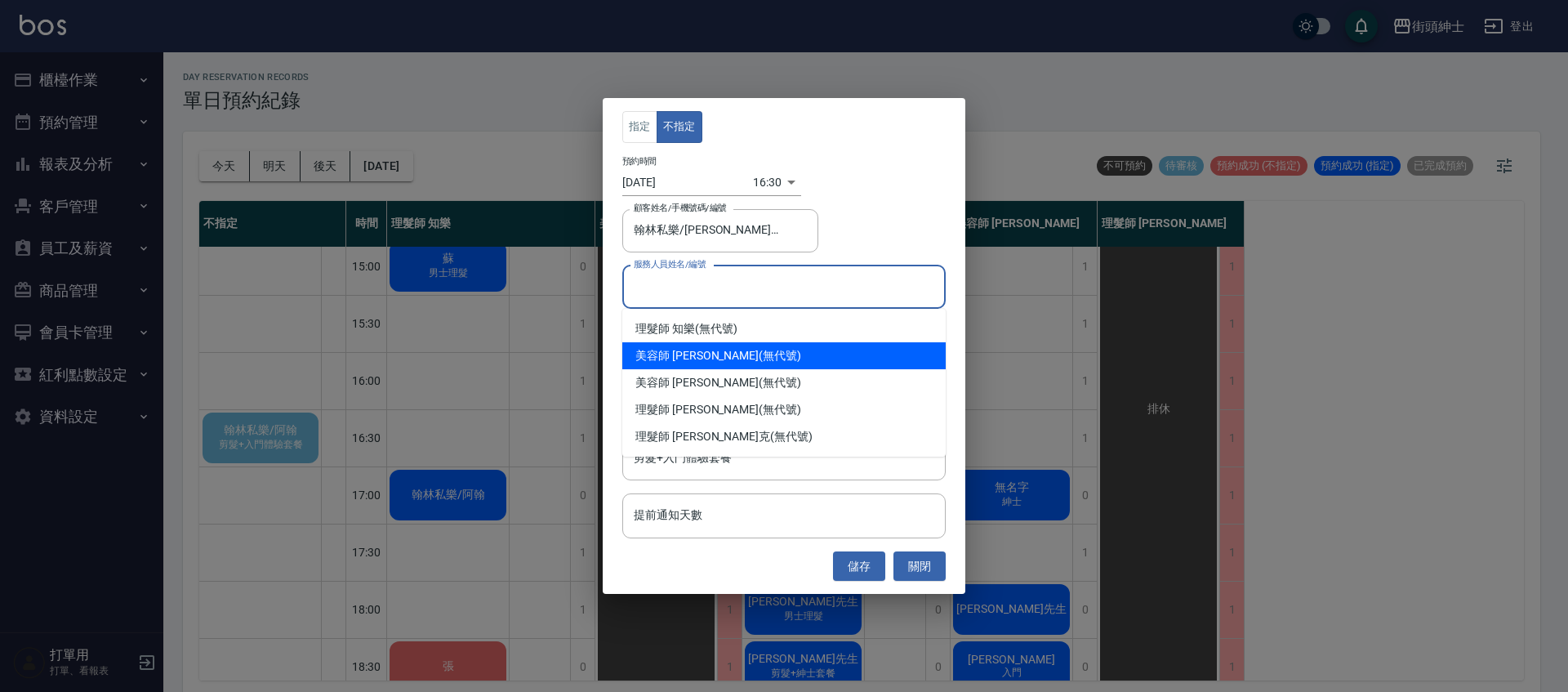
click at [738, 350] on div "美容師 小戴 (無代號)" at bounding box center [784, 355] width 323 height 27
type input "美容師 小戴(無代號)"
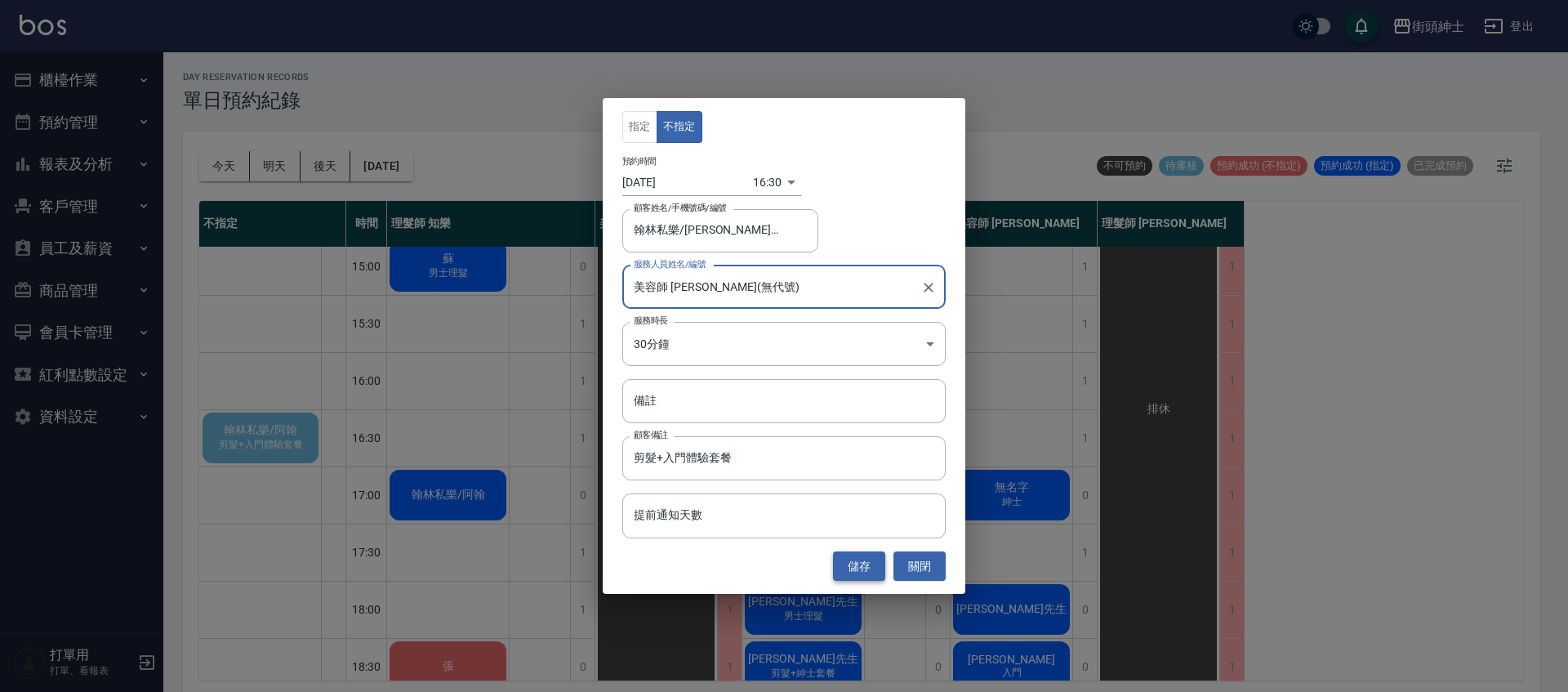
click at [869, 558] on button "儲存" at bounding box center [859, 566] width 52 height 31
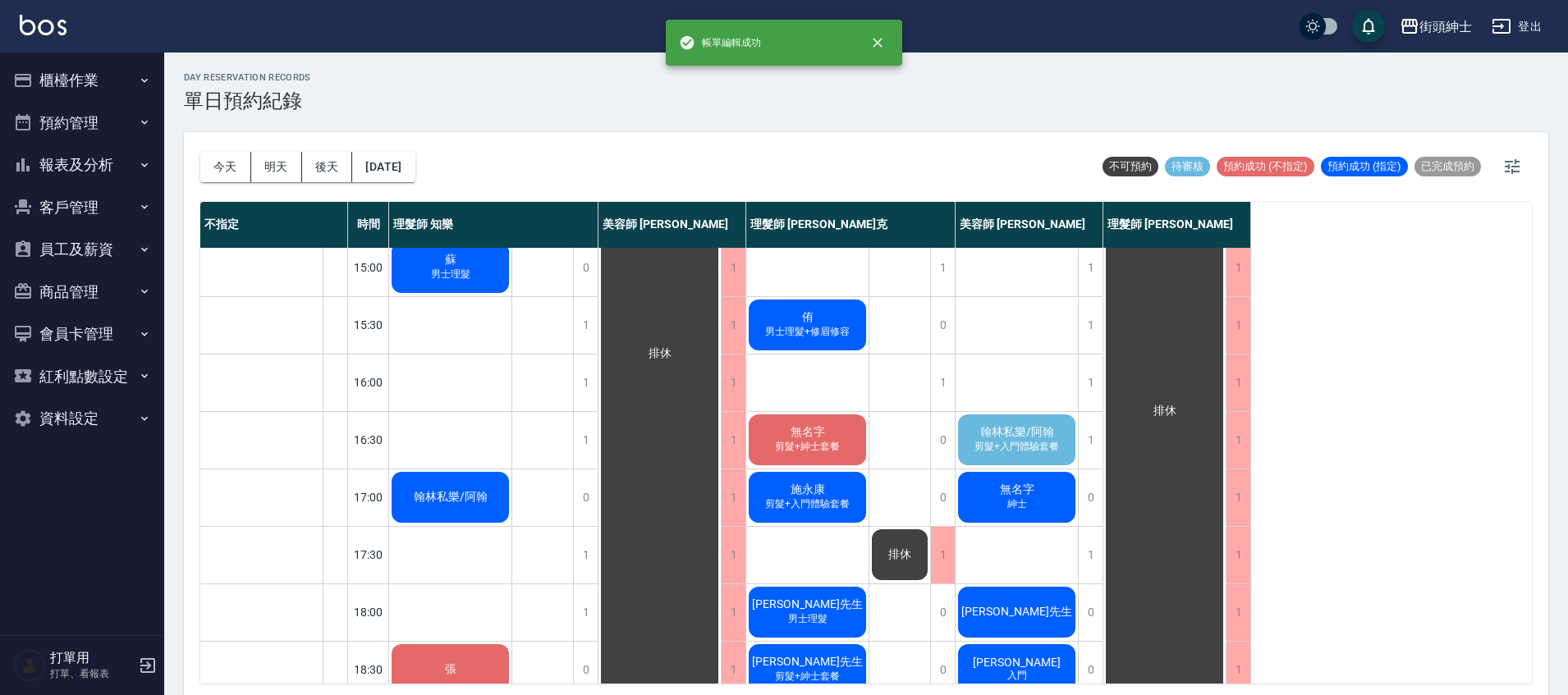
click at [1004, 447] on span "剪髮+入門體驗套餐" at bounding box center [1017, 447] width 91 height 14
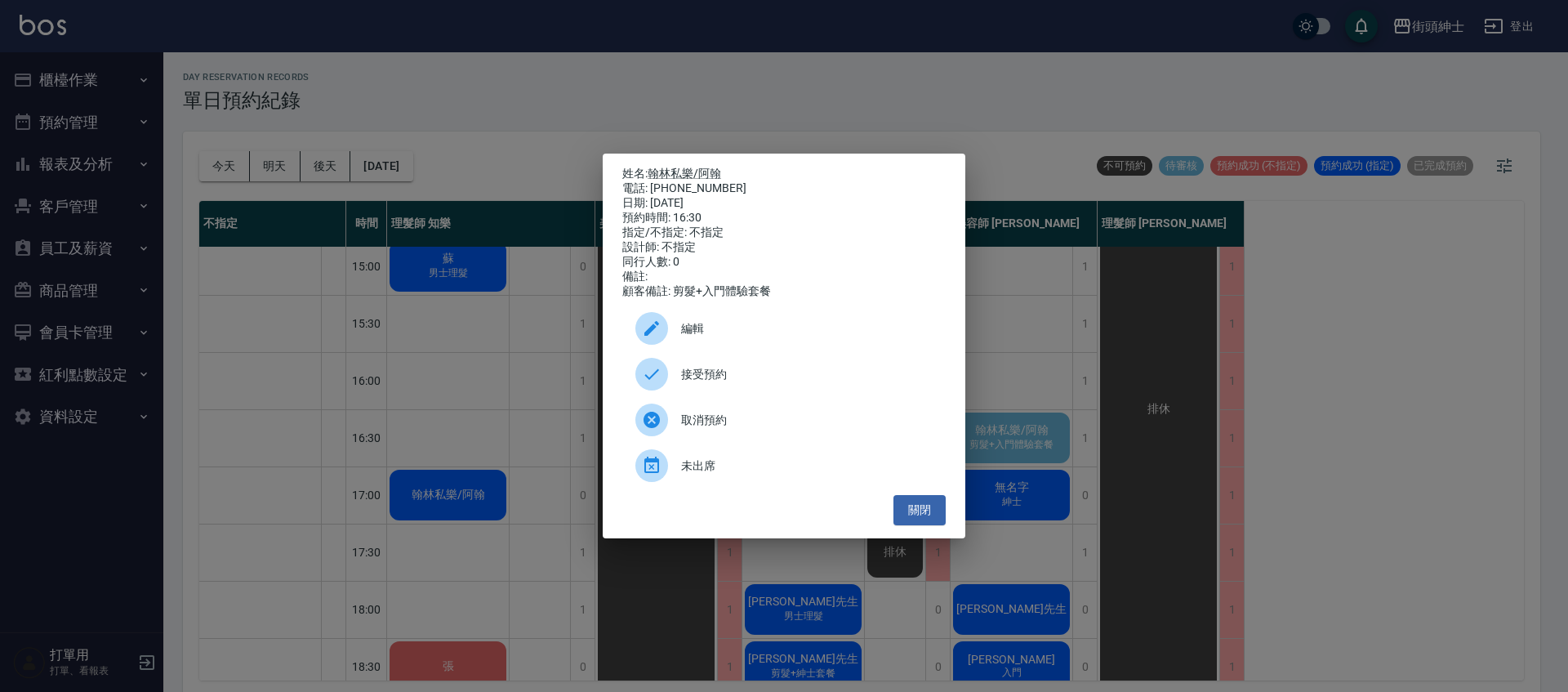
click at [819, 376] on span "接受預約" at bounding box center [807, 374] width 251 height 17
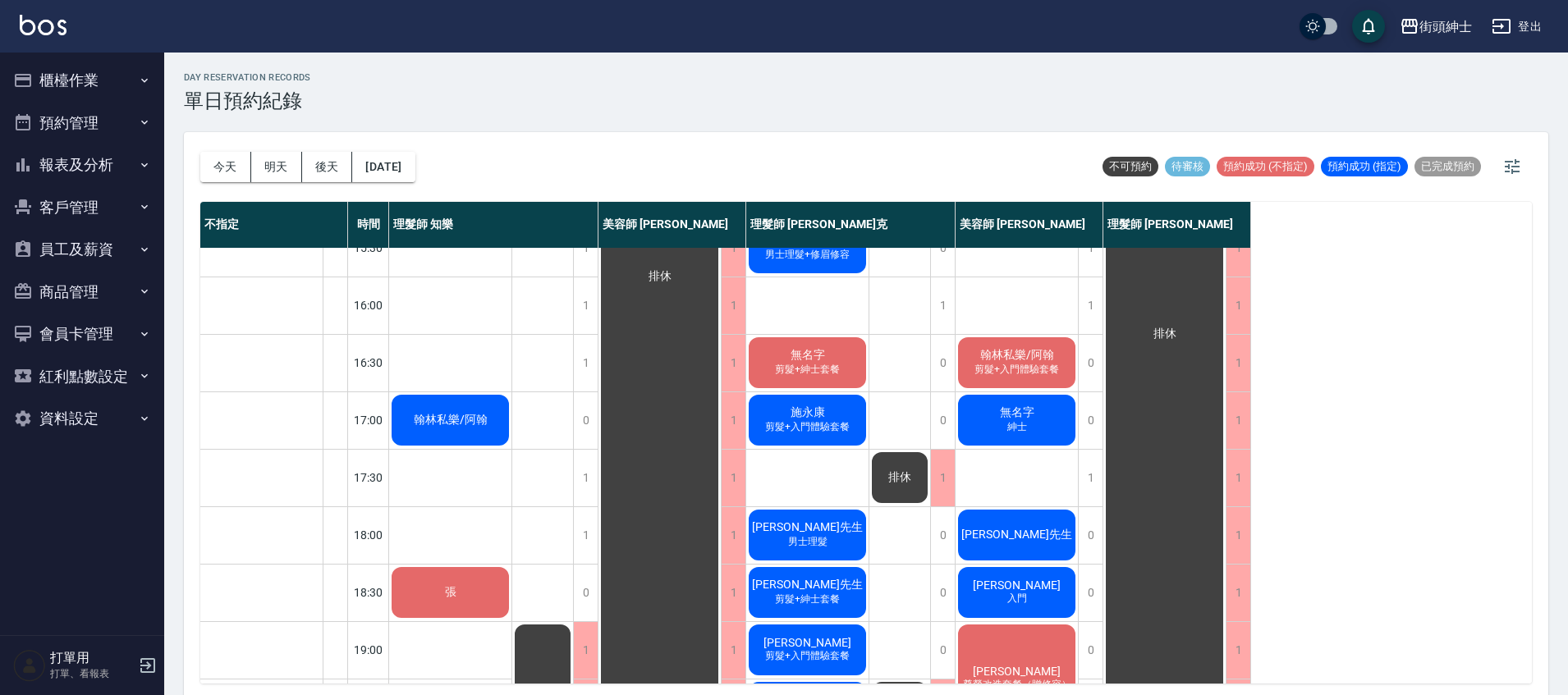
scroll to position [696, 0]
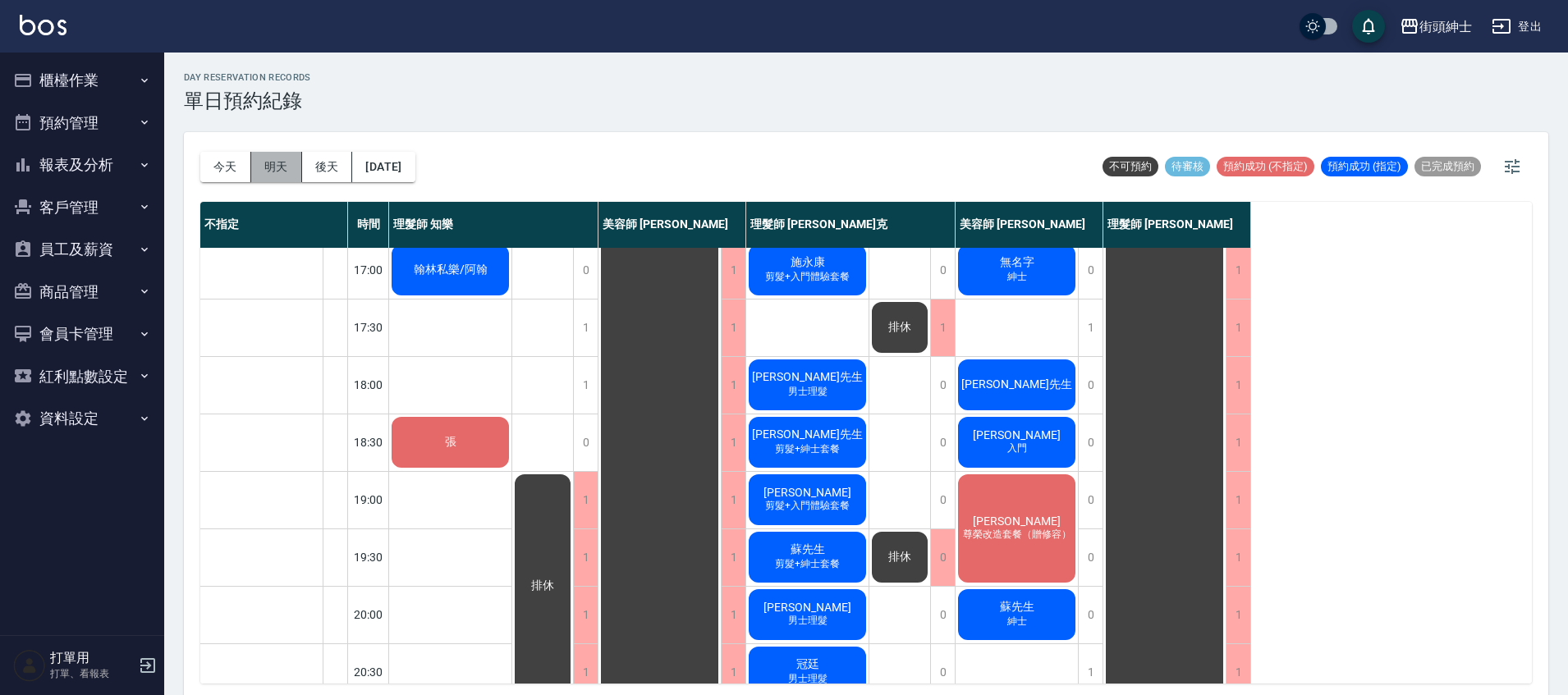
click at [270, 167] on button "明天" at bounding box center [276, 167] width 51 height 31
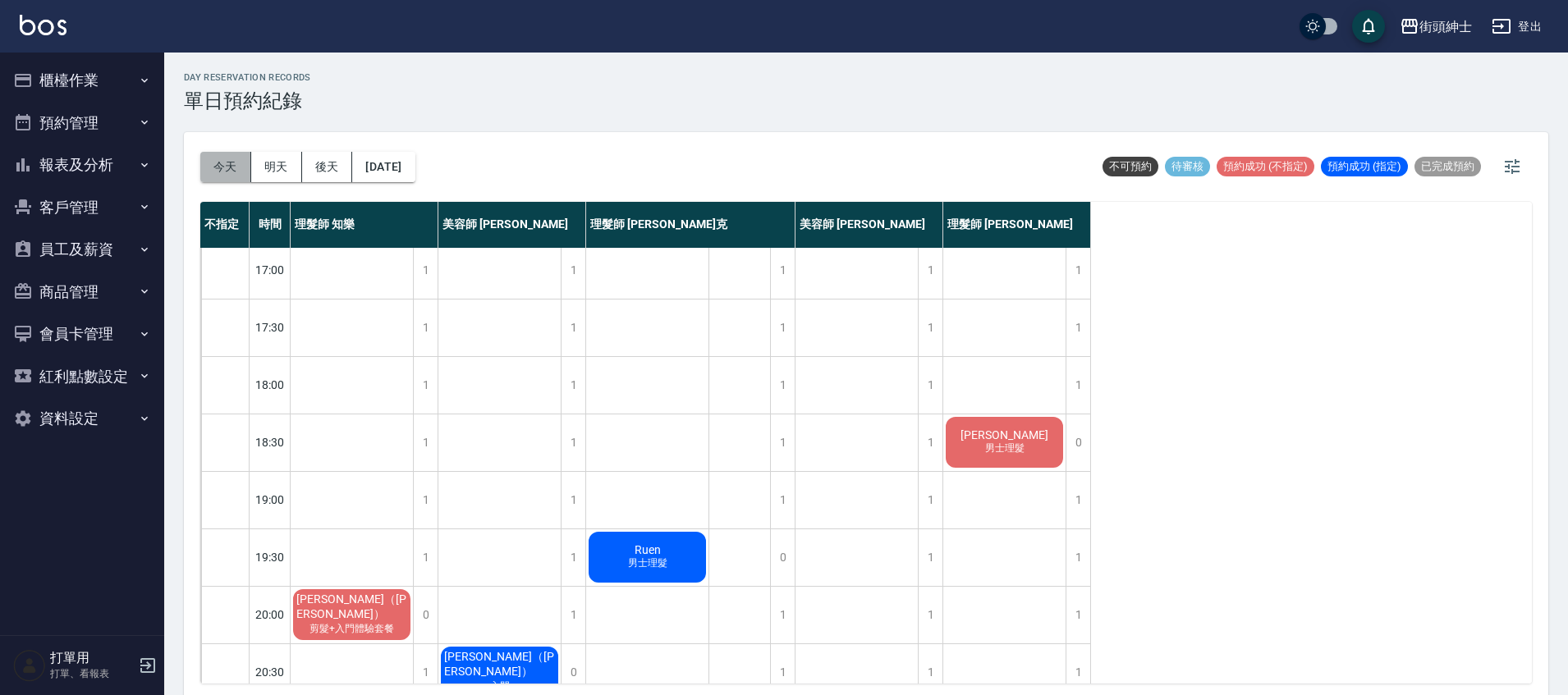
click at [238, 162] on button "今天" at bounding box center [225, 167] width 51 height 31
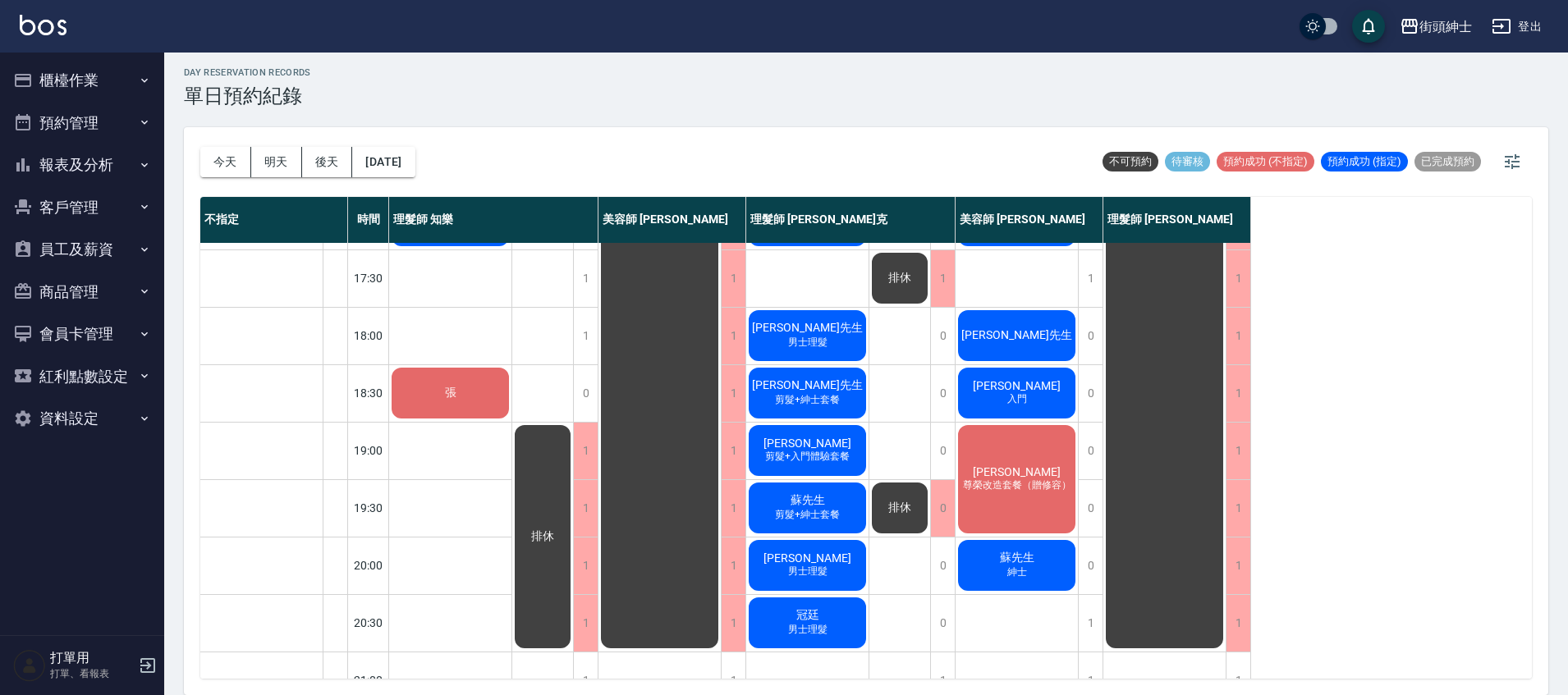
scroll to position [783, 0]
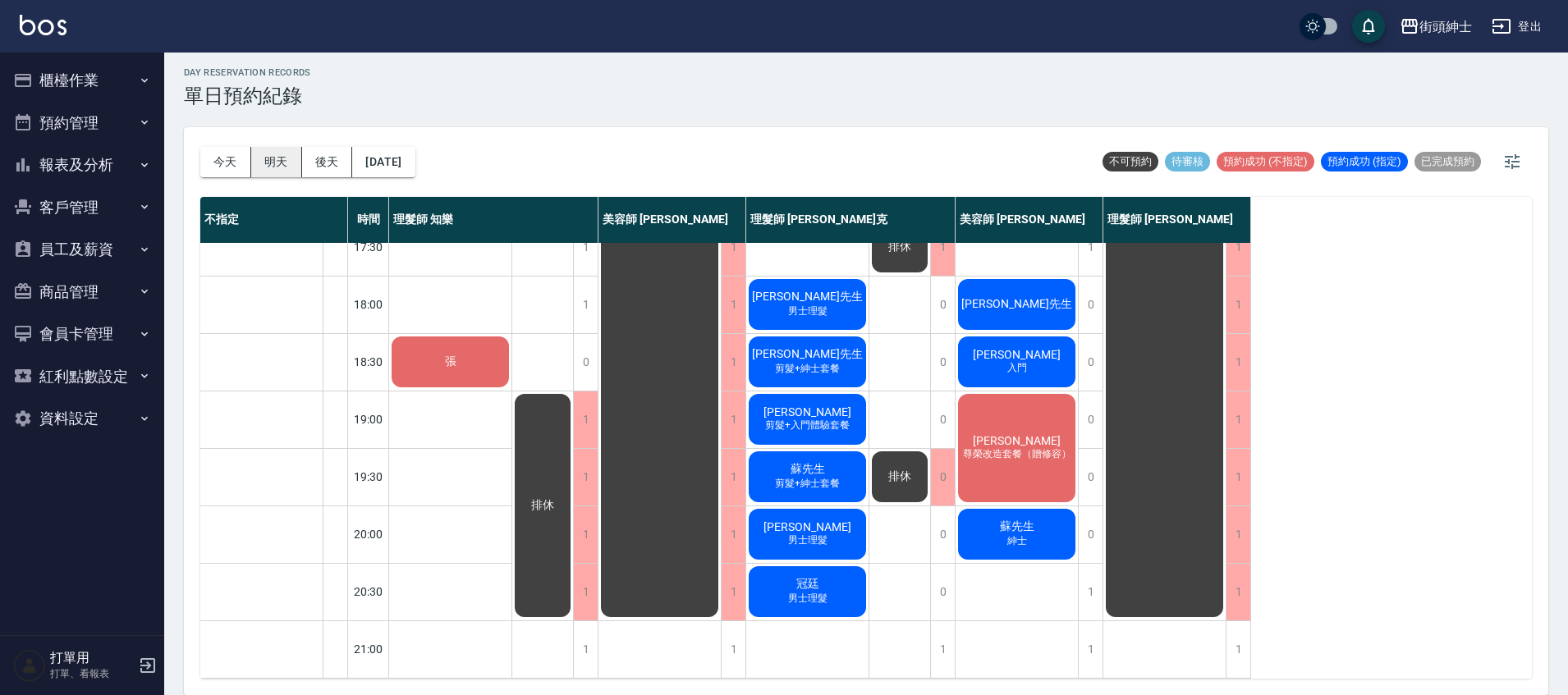
click at [266, 162] on button "明天" at bounding box center [276, 162] width 51 height 31
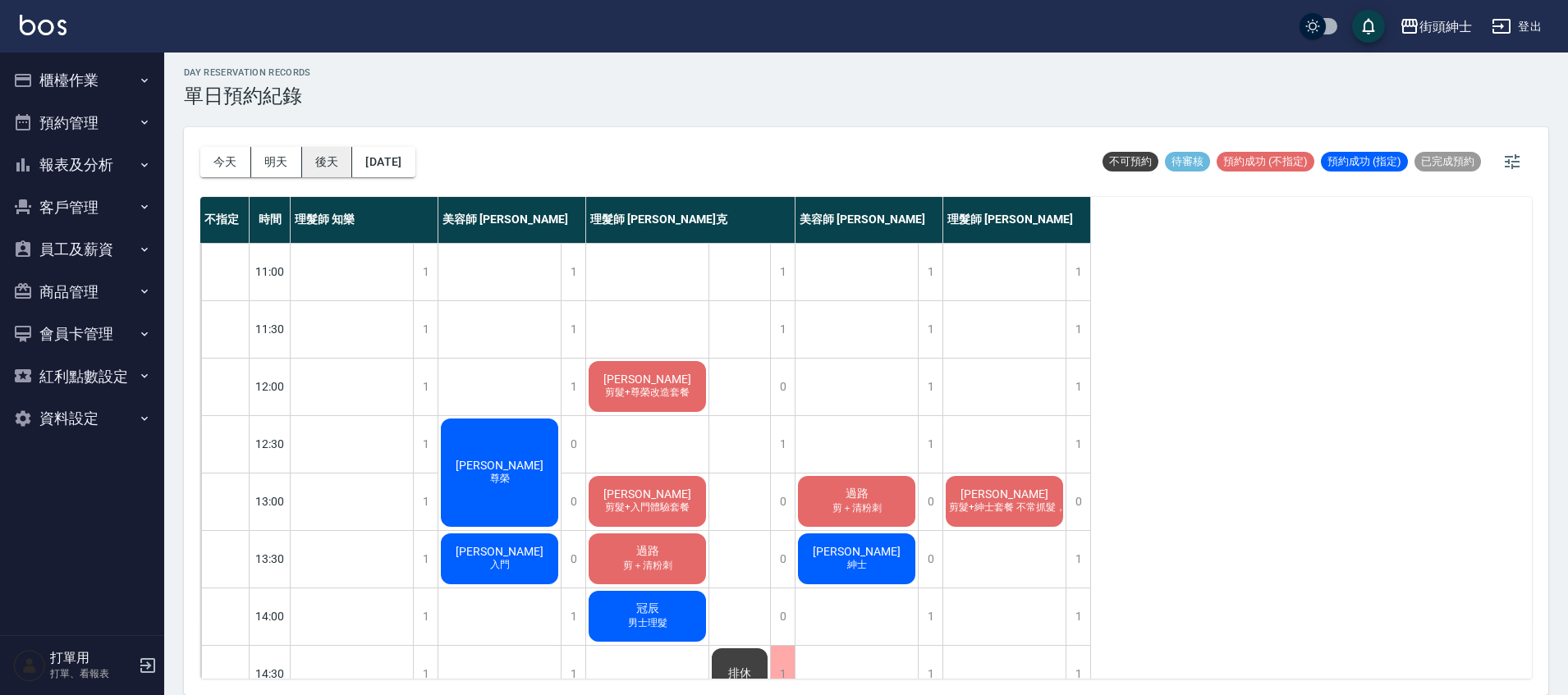
click at [332, 161] on button "後天" at bounding box center [327, 162] width 51 height 31
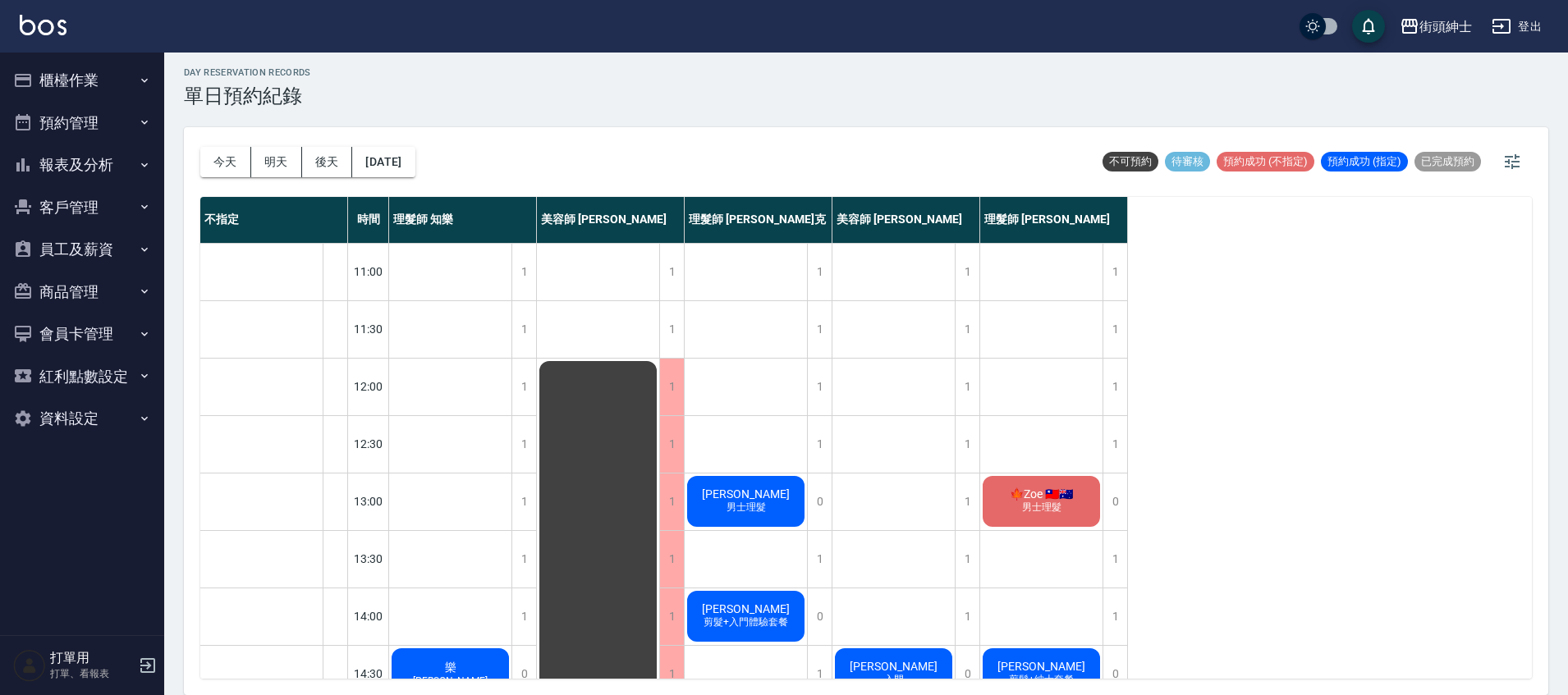
scroll to position [561, 0]
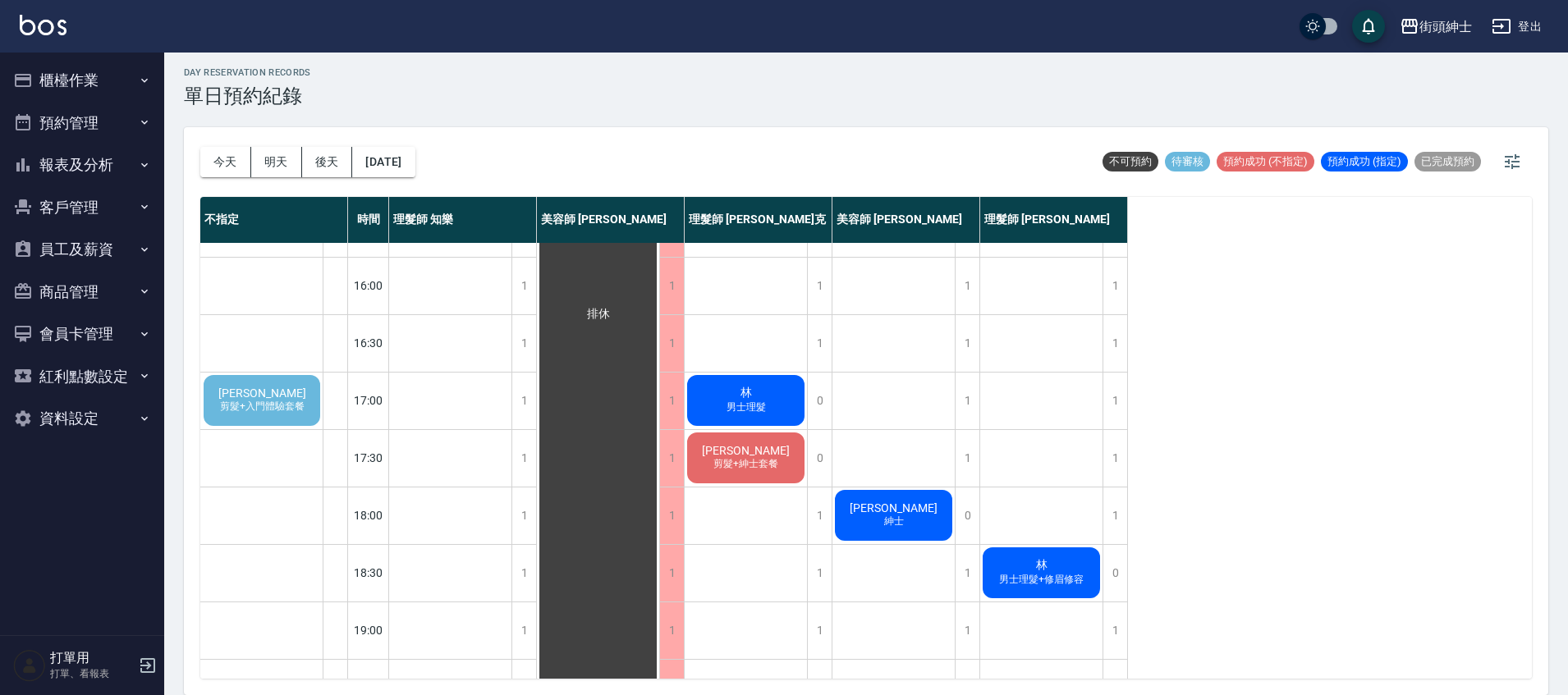
click at [281, 403] on span "剪髮+入門體驗套餐" at bounding box center [262, 407] width 91 height 14
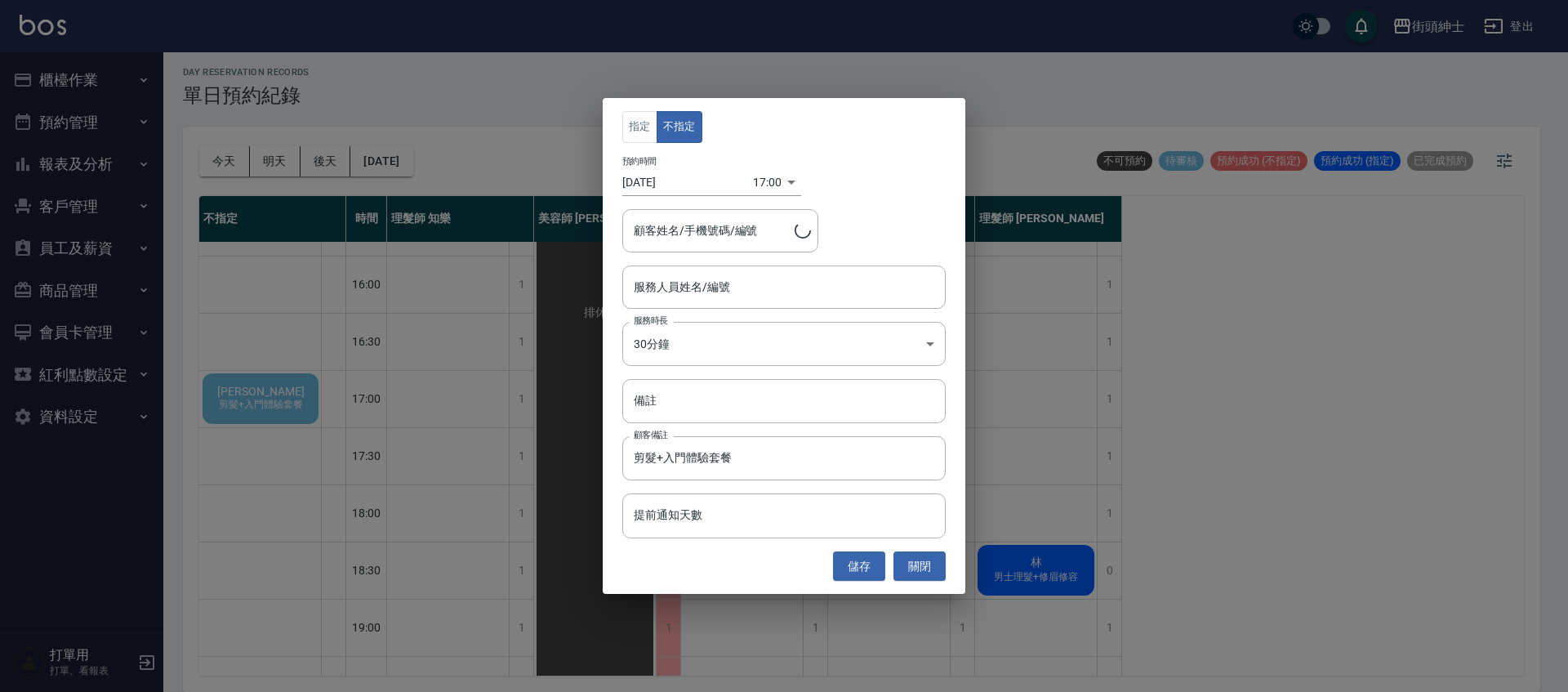
type input "謝子偉/0912329931"
click at [723, 292] on input "服務人員姓名/編號" at bounding box center [784, 287] width 309 height 29
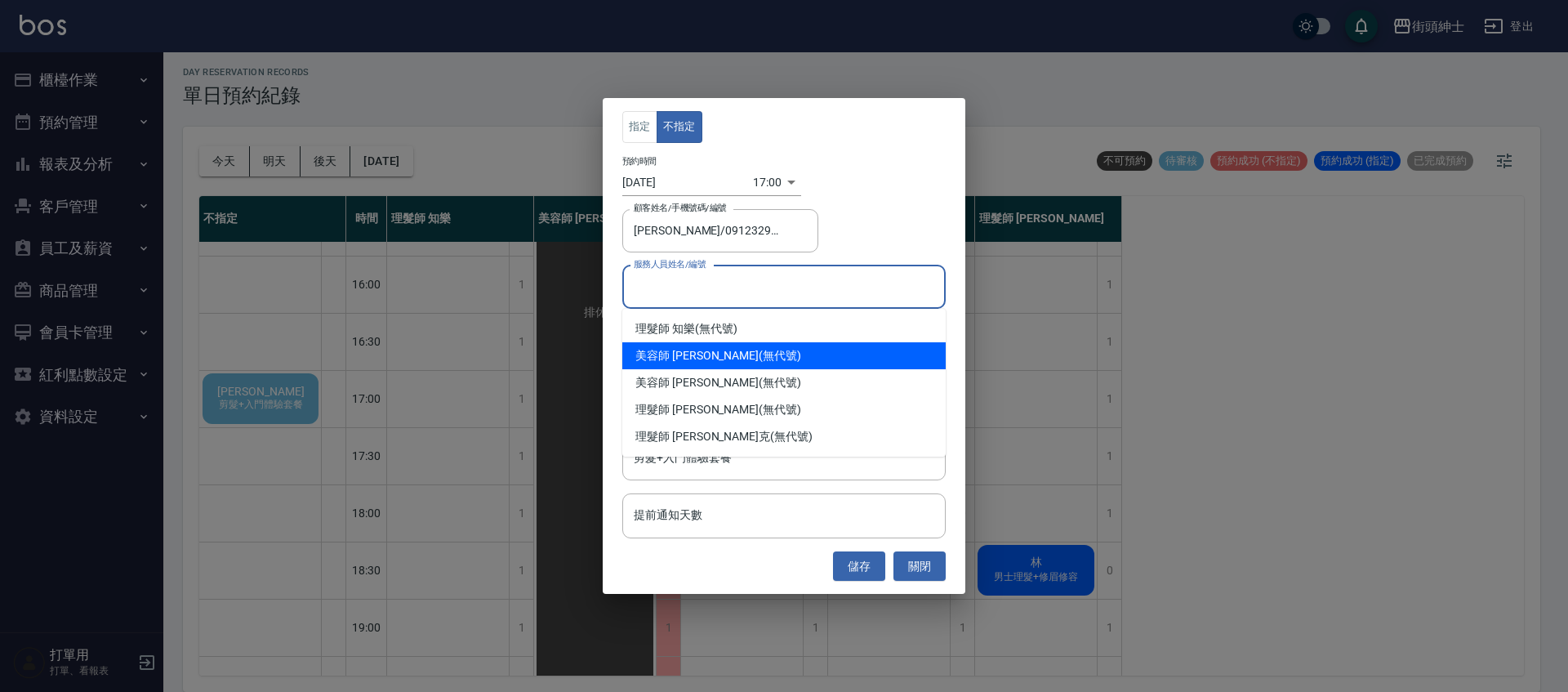
click at [762, 358] on div "美容師 [PERSON_NAME] (無代號)" at bounding box center [784, 355] width 323 height 27
type input "美容師 [PERSON_NAME](無代號)"
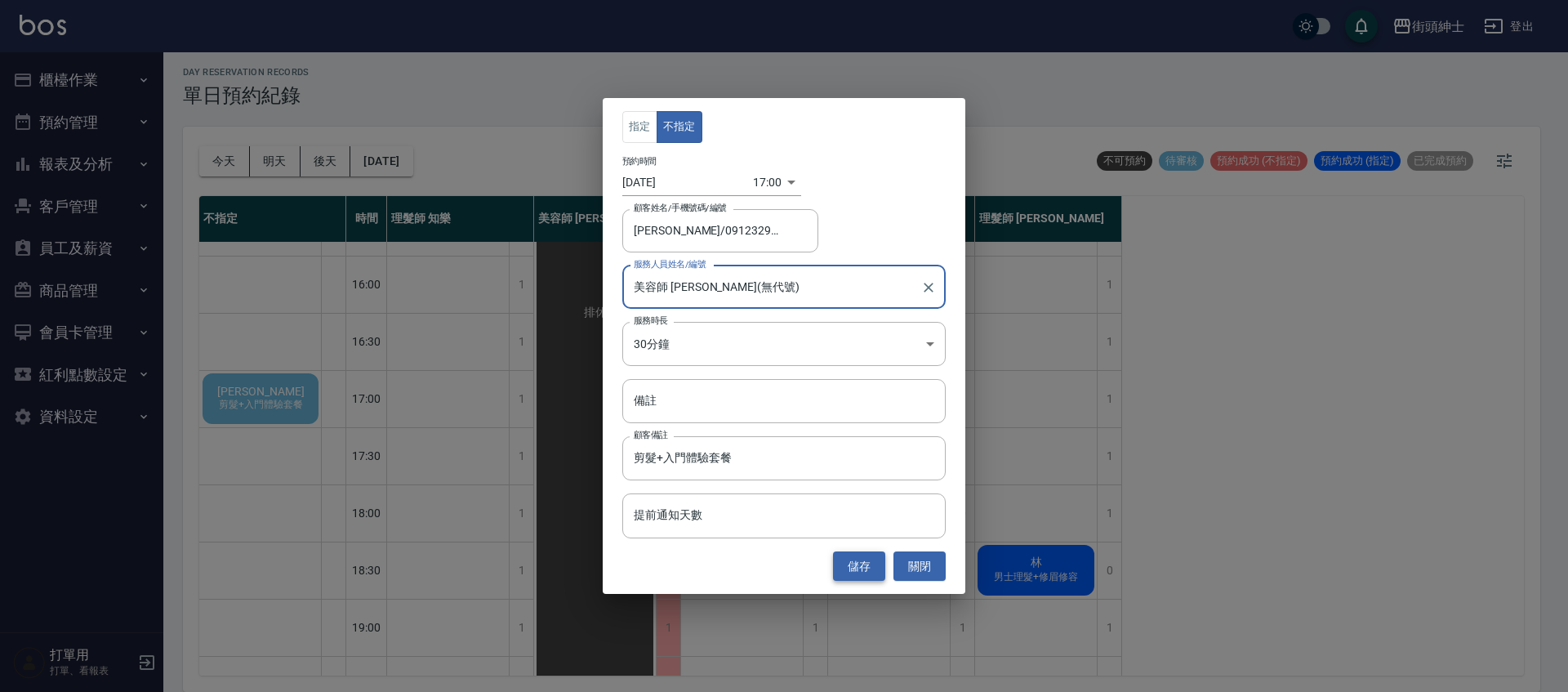
click at [862, 570] on button "儲存" at bounding box center [859, 566] width 52 height 31
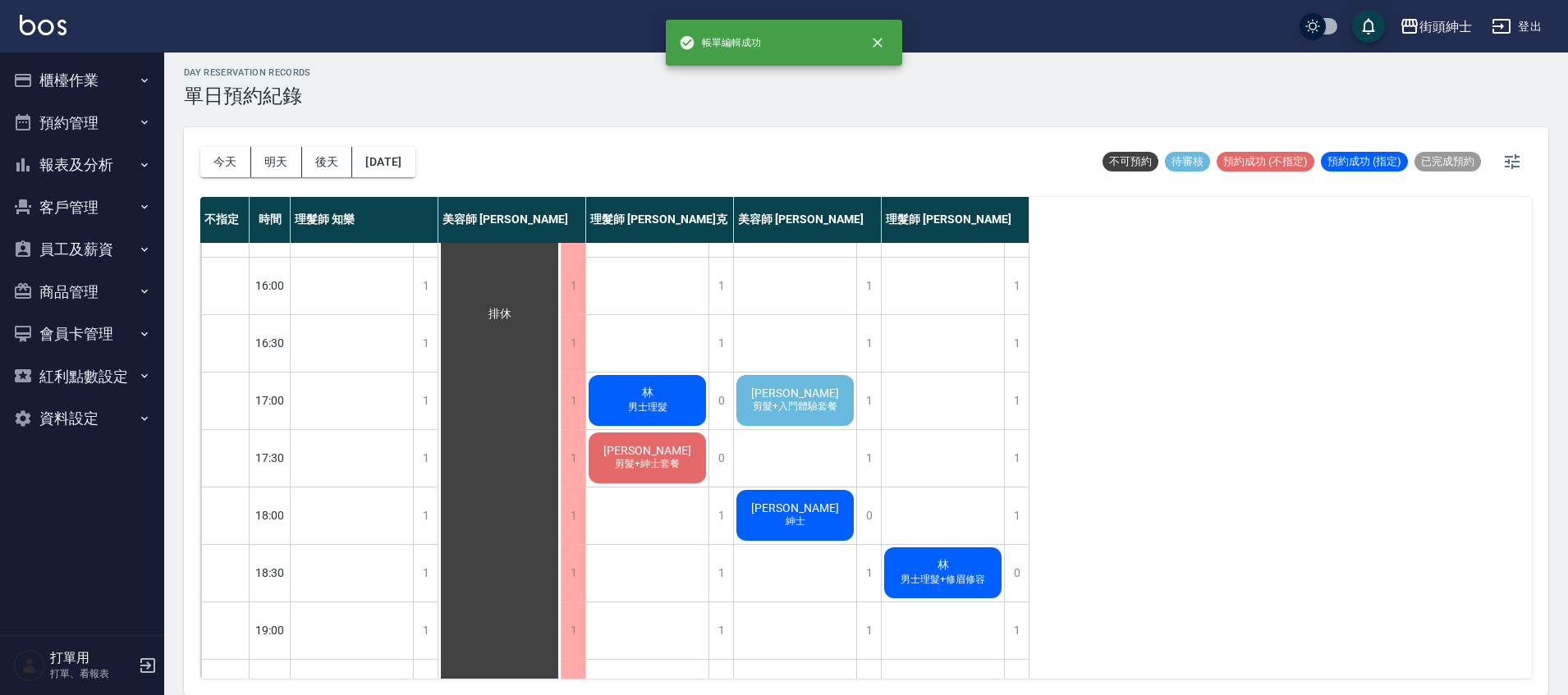
click at [790, 408] on span "剪髮+入門體驗套餐" at bounding box center [795, 407] width 91 height 14
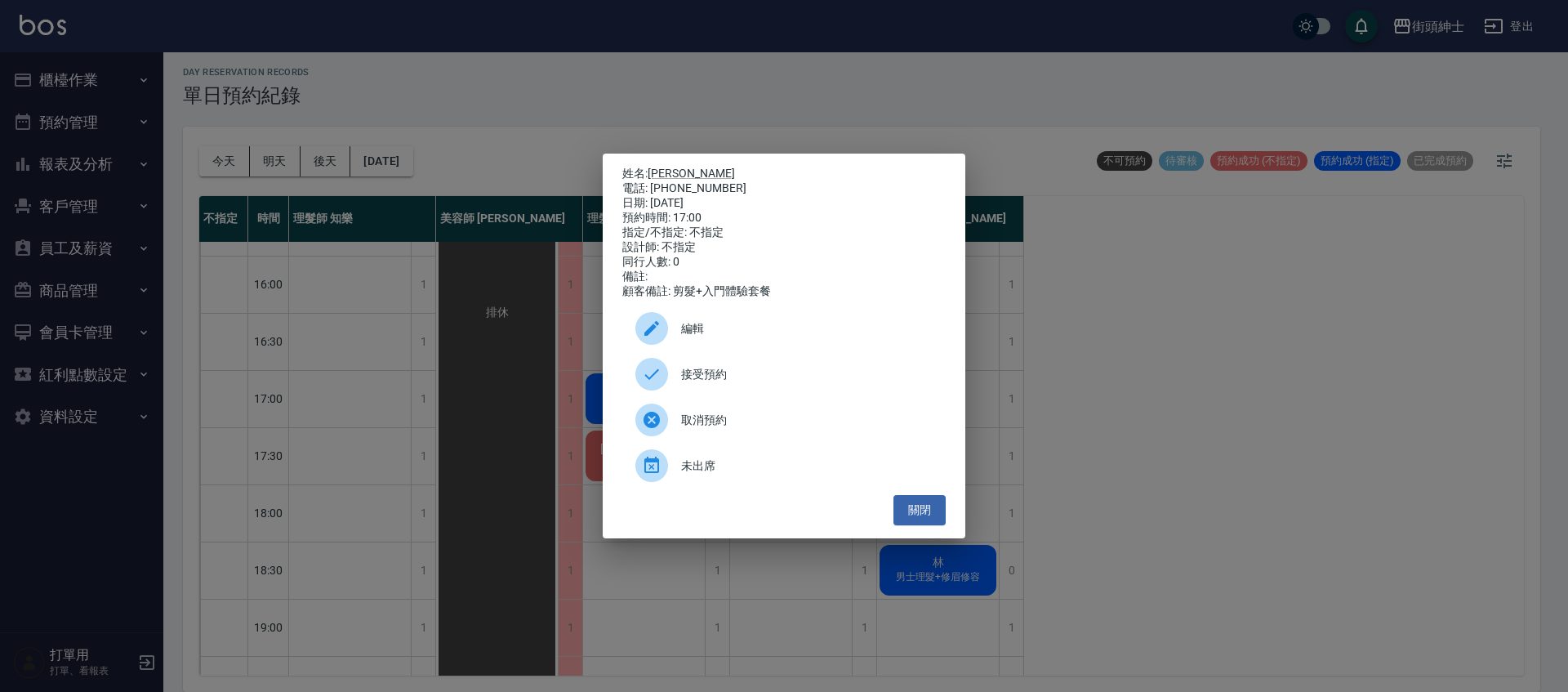
click at [710, 368] on div "接受預約" at bounding box center [784, 374] width 323 height 46
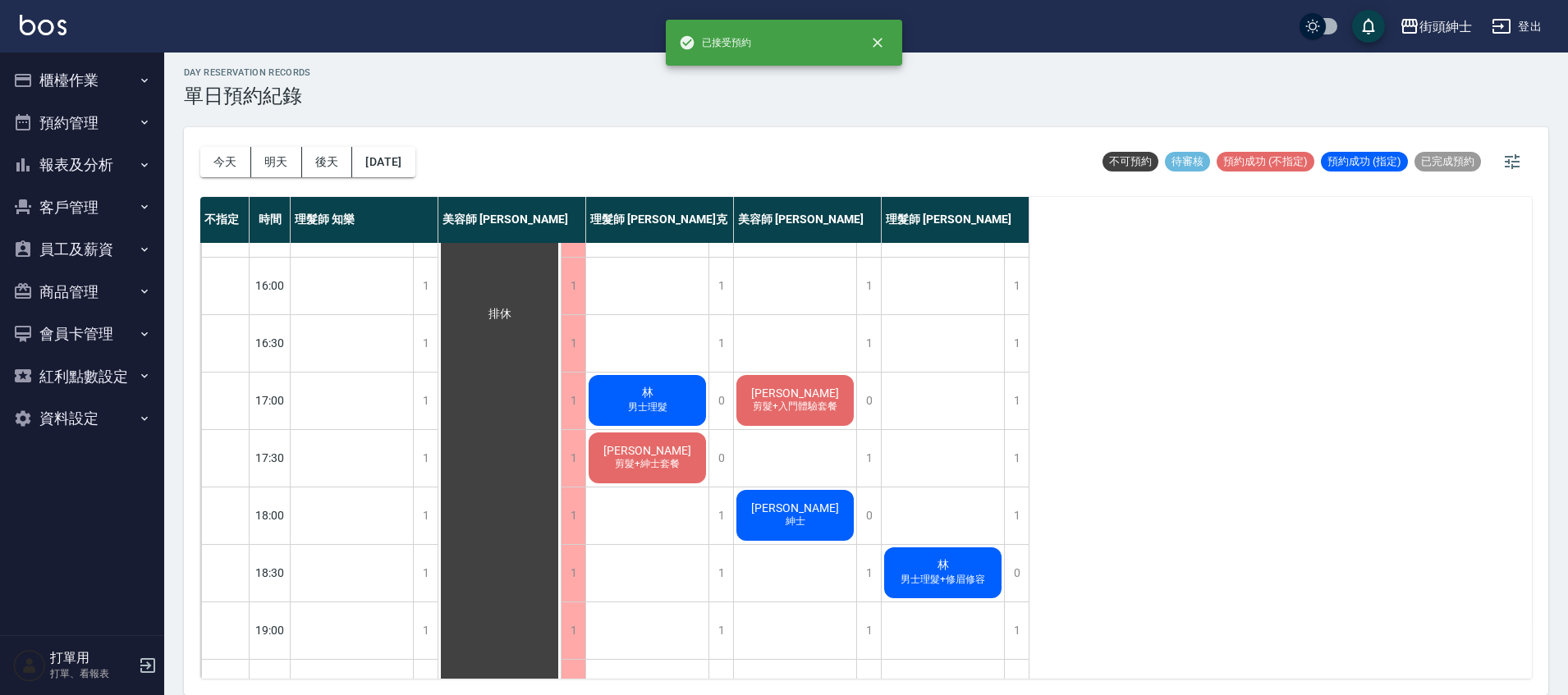
click at [818, 404] on span "剪髮+入門體驗套餐" at bounding box center [795, 407] width 91 height 14
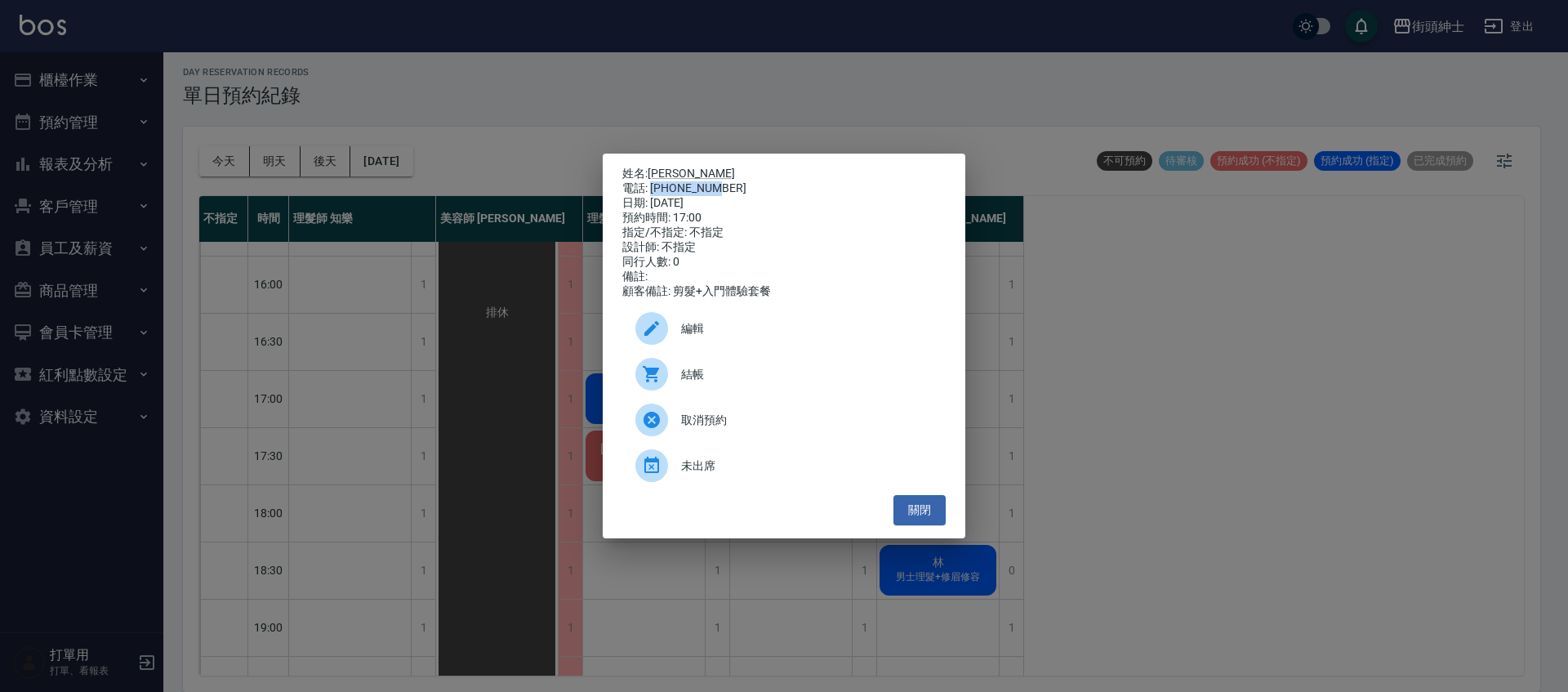
drag, startPoint x: 653, startPoint y: 186, endPoint x: 715, endPoint y: 180, distance: 62.3
click at [715, 181] on div "電話: 0912329931" at bounding box center [784, 188] width 323 height 15
copy div "0912329931"
click at [1193, 333] on div "姓名: 謝子偉 電話: 0912329931 日期: 2025/10/09 預約時間: 17:00 指定/不指定: 不指定 設計師: 不指定 同行人數: 0 …" at bounding box center [784, 346] width 1568 height 692
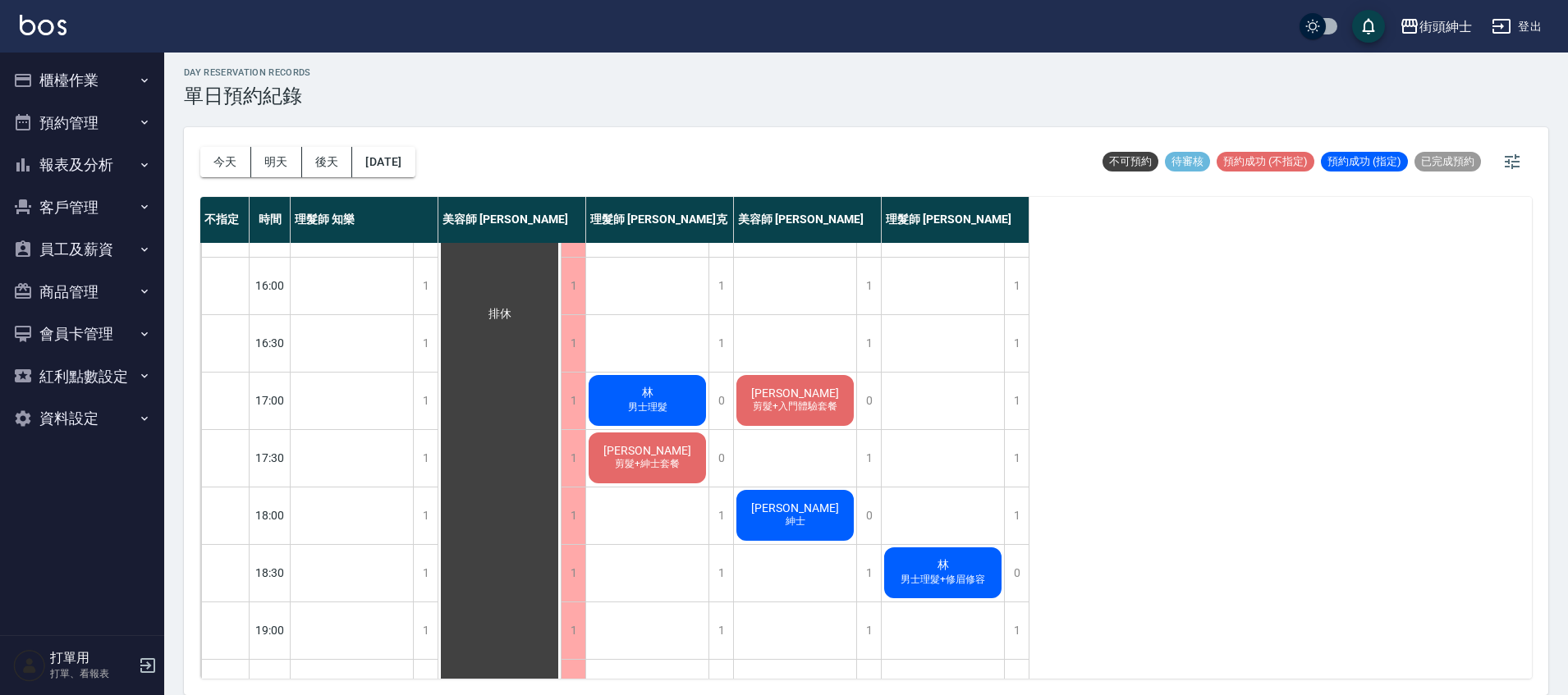
click at [1030, 466] on div "不指定 時間 理髮師 知樂 美容師 Cherry 理髮師 Vic 維克 美容師 小戴 理髮師 eric 11:00 11:30 12:00 12:30 13:…" at bounding box center [865, 437] width 1331 height 482
click at [1018, 467] on div "1" at bounding box center [1016, 458] width 25 height 57
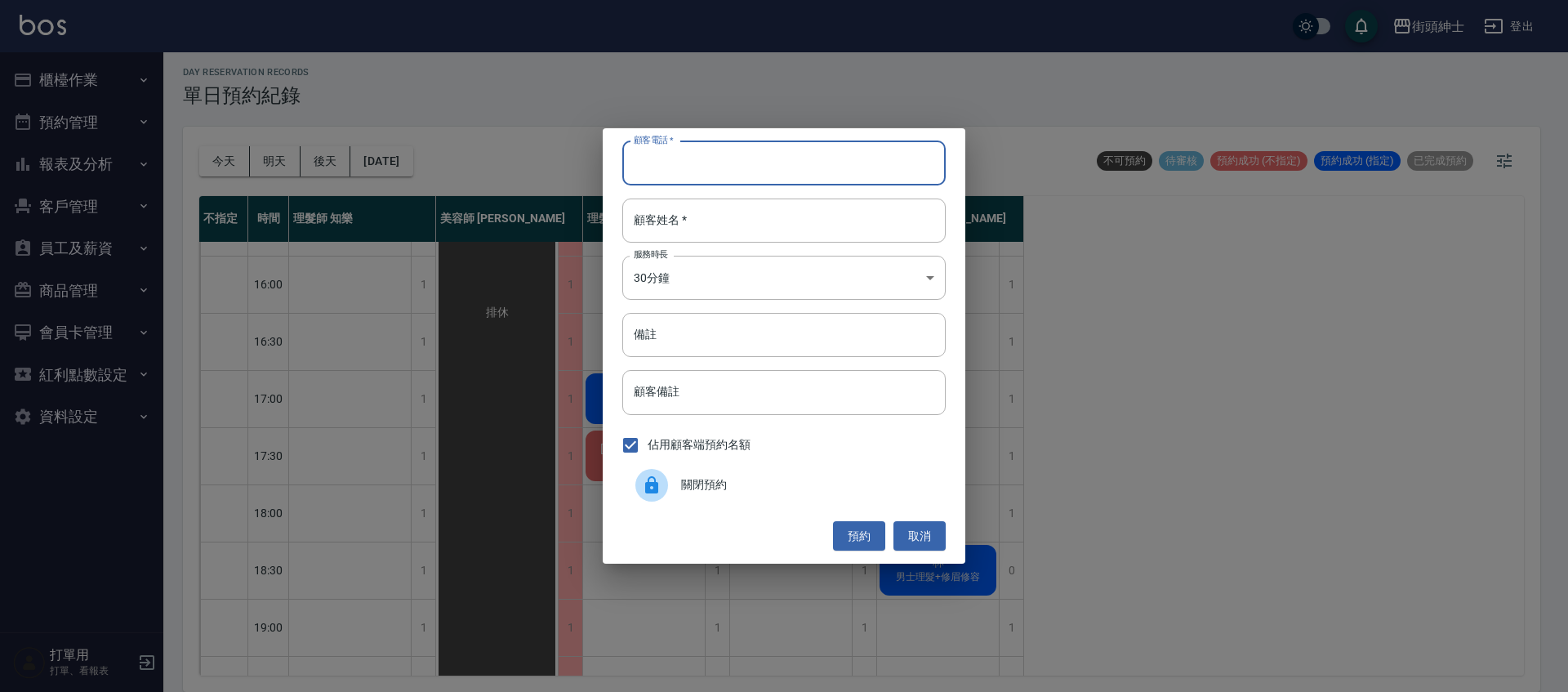
click at [790, 171] on input "顧客電話   *" at bounding box center [784, 163] width 323 height 45
paste input "0912329931"
type input "0912329931"
click at [713, 225] on input "顧客姓名   *" at bounding box center [784, 221] width 323 height 45
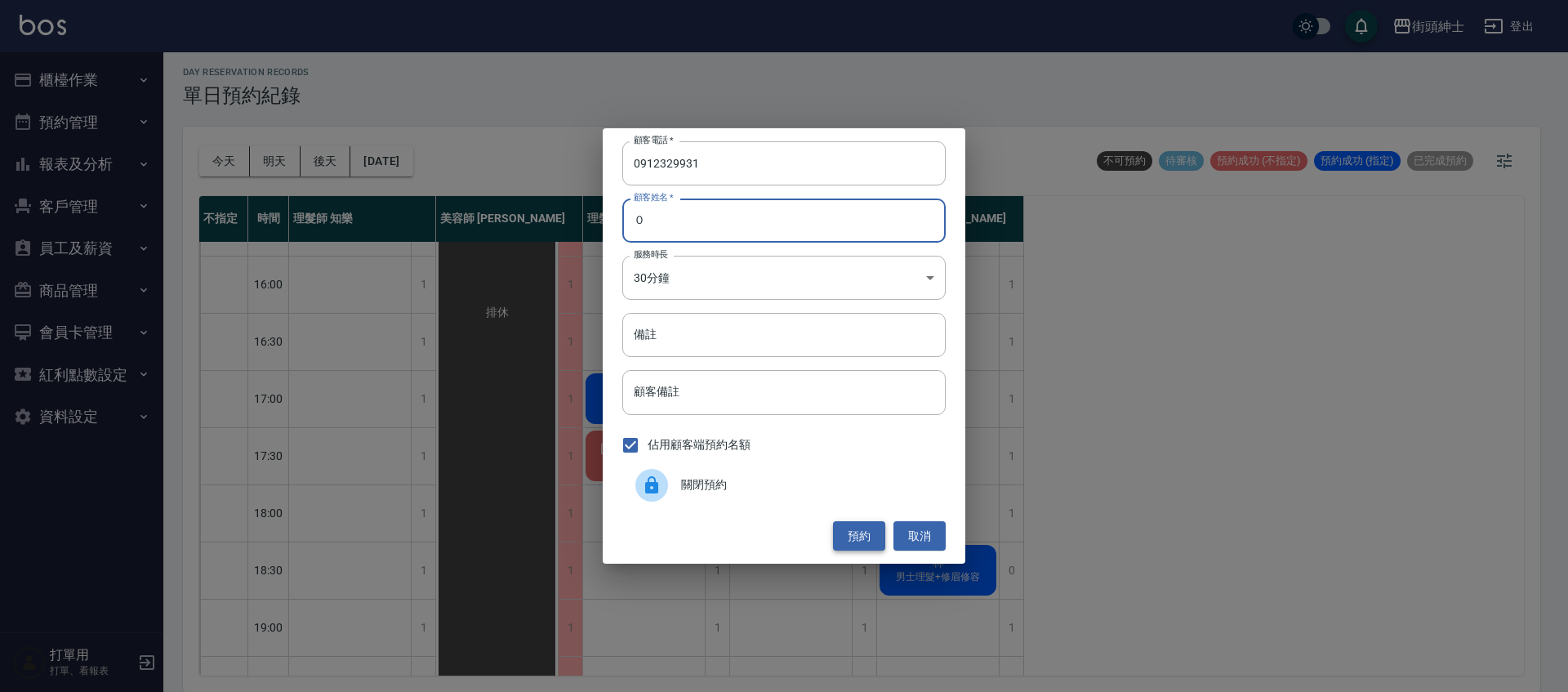
type input "０"
click at [867, 535] on button "預約" at bounding box center [859, 537] width 52 height 31
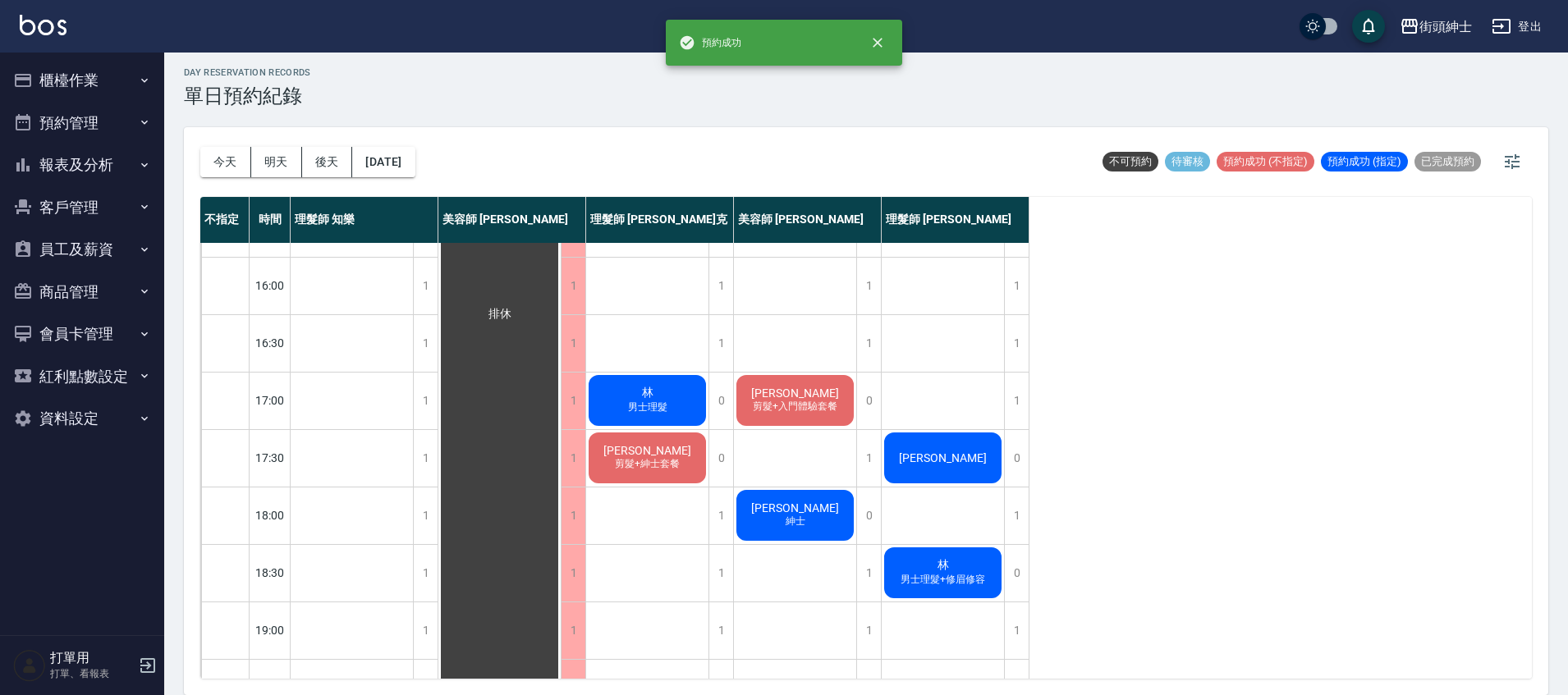
click at [957, 482] on div "謝子偉" at bounding box center [943, 458] width 122 height 56
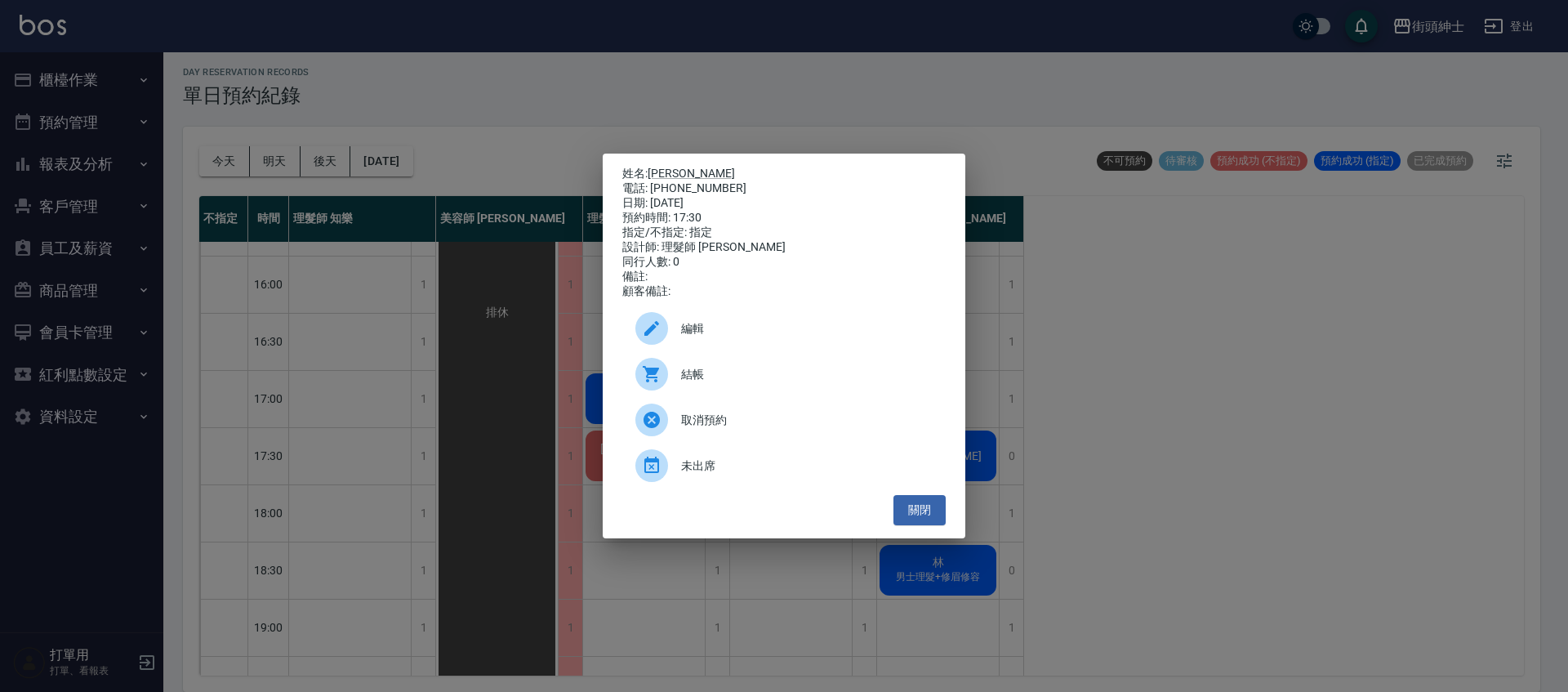
click at [698, 319] on div "編輯" at bounding box center [784, 329] width 323 height 46
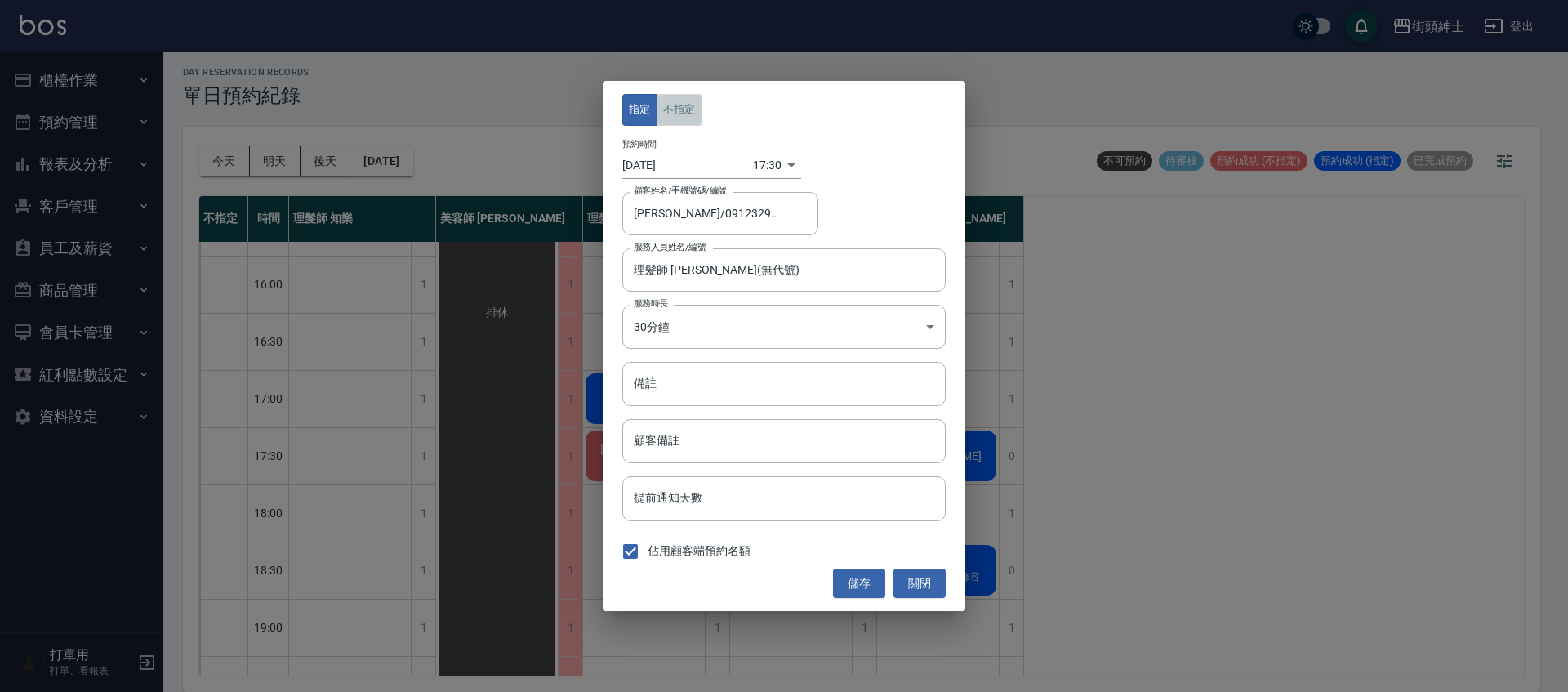
click at [687, 111] on button "不指定" at bounding box center [680, 110] width 46 height 32
click at [867, 588] on button "儲存" at bounding box center [859, 584] width 52 height 31
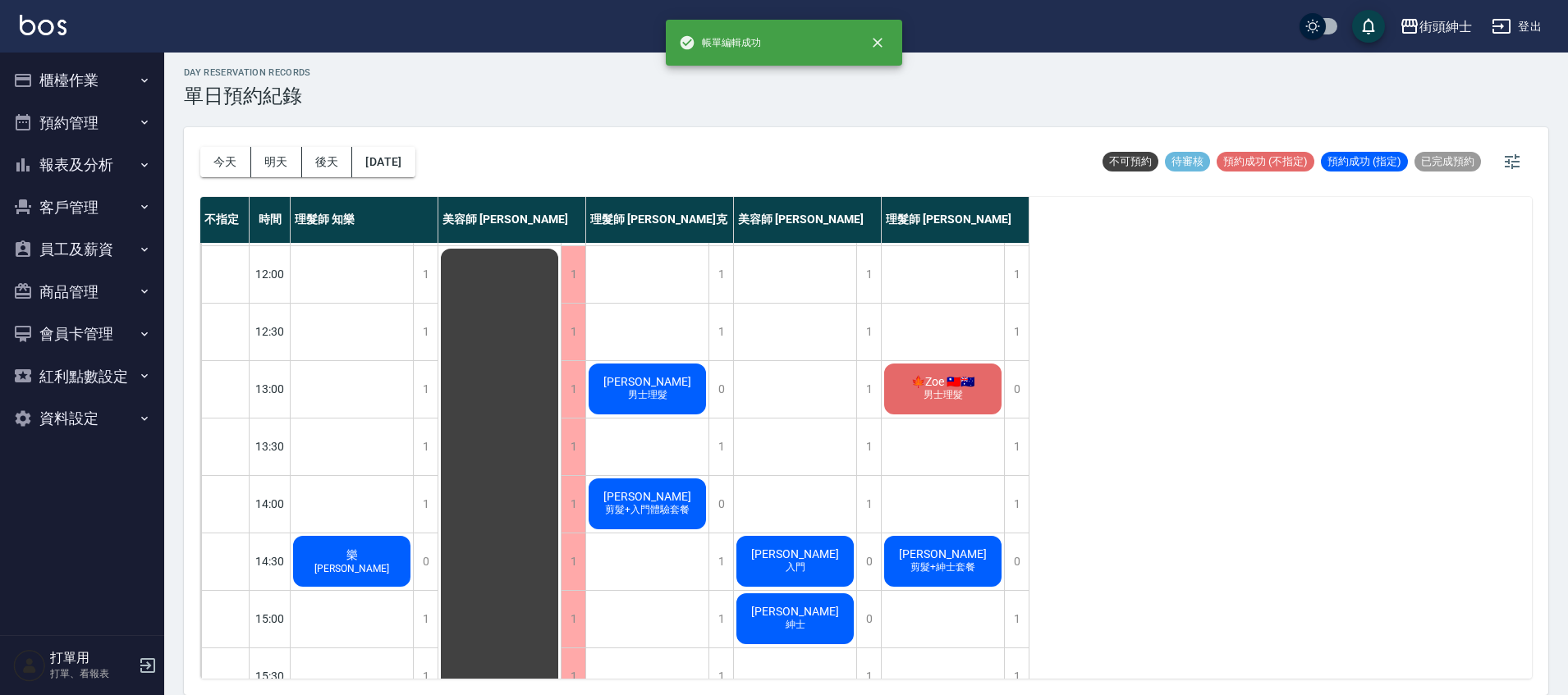
scroll to position [106, 0]
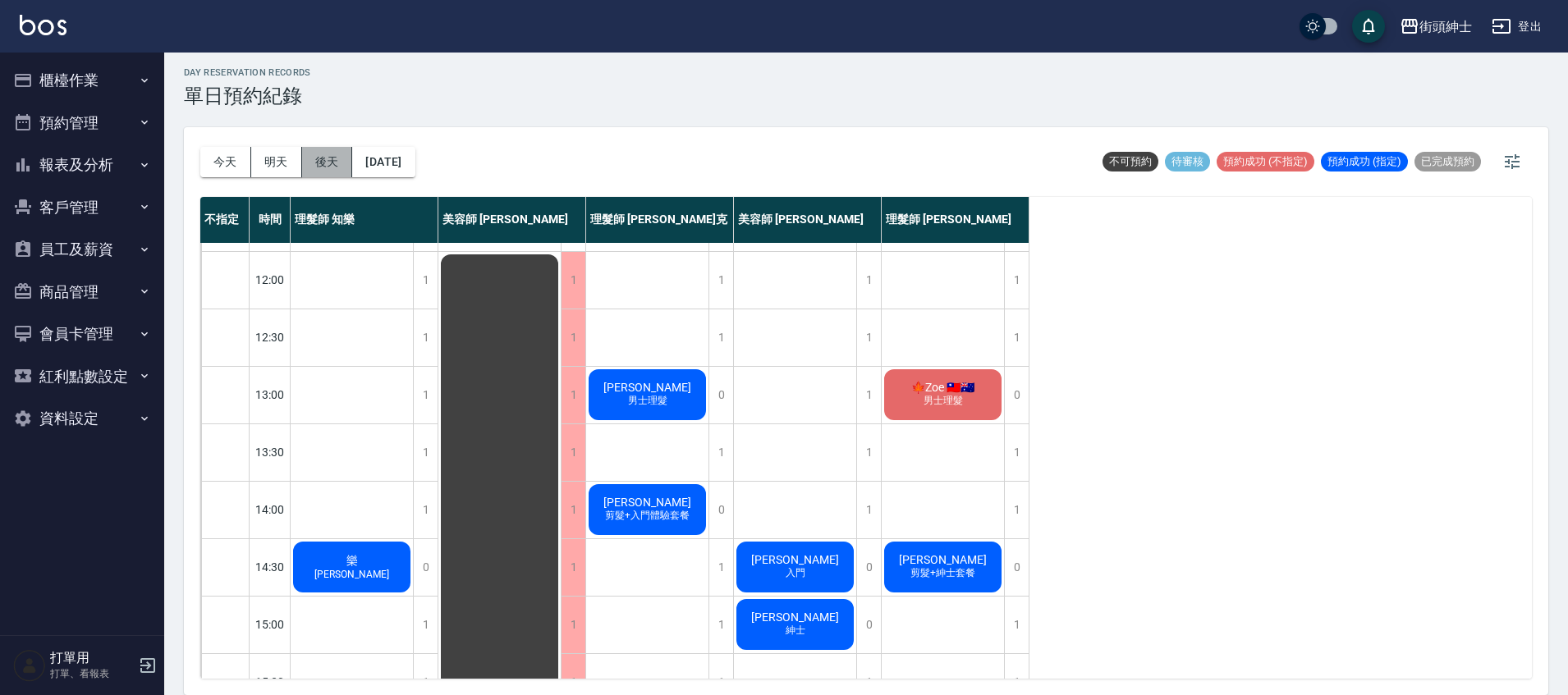
click at [332, 165] on button "後天" at bounding box center [327, 162] width 51 height 31
click at [396, 164] on button "2025/10/09" at bounding box center [383, 162] width 63 height 31
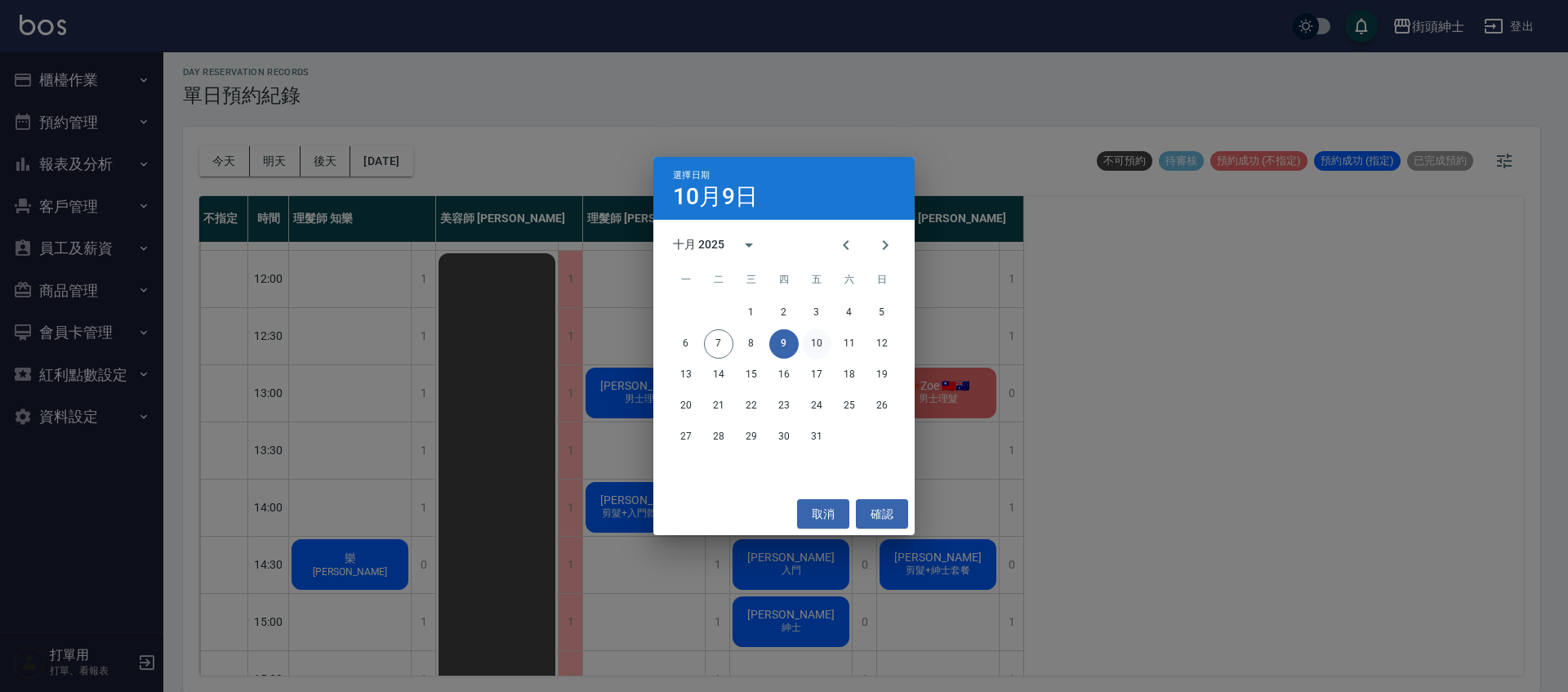
click at [821, 349] on button "10" at bounding box center [817, 345] width 30 height 30
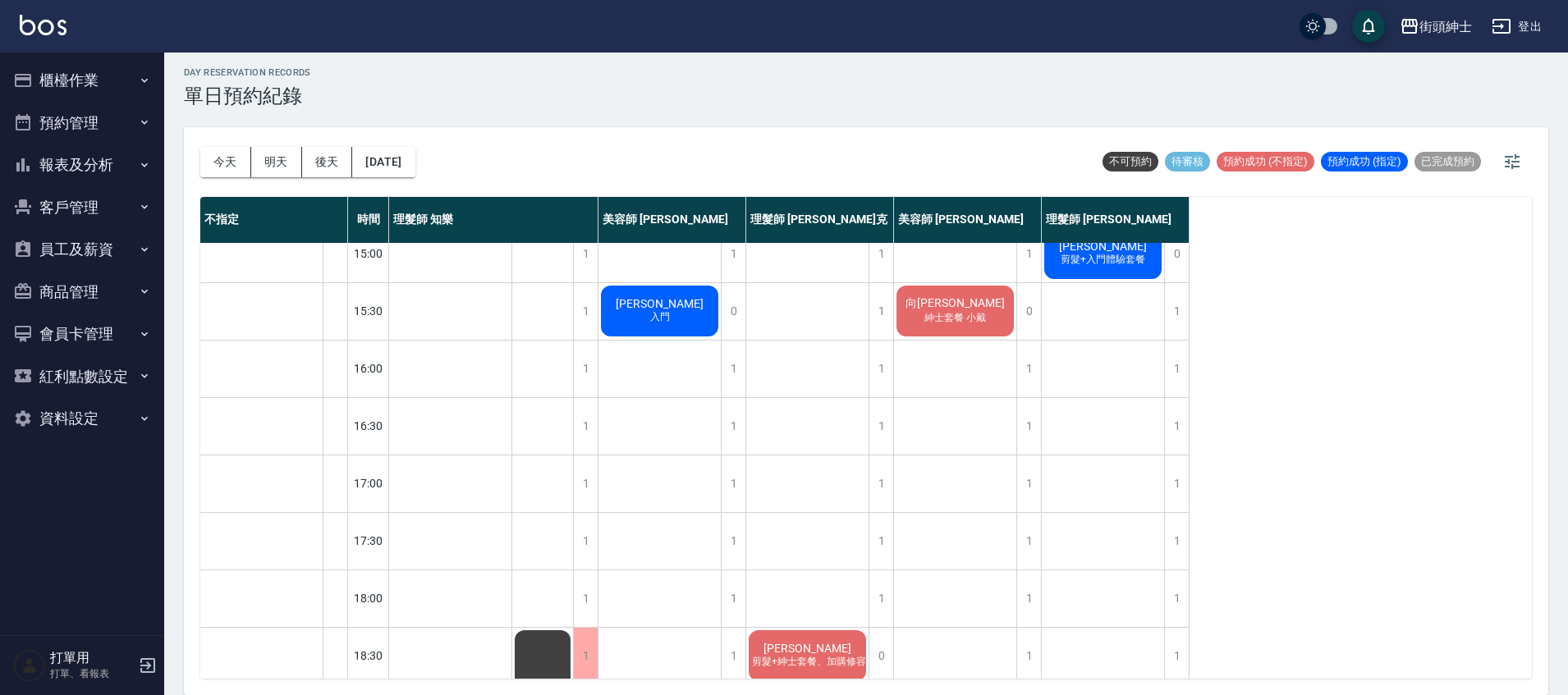
scroll to position [783, 0]
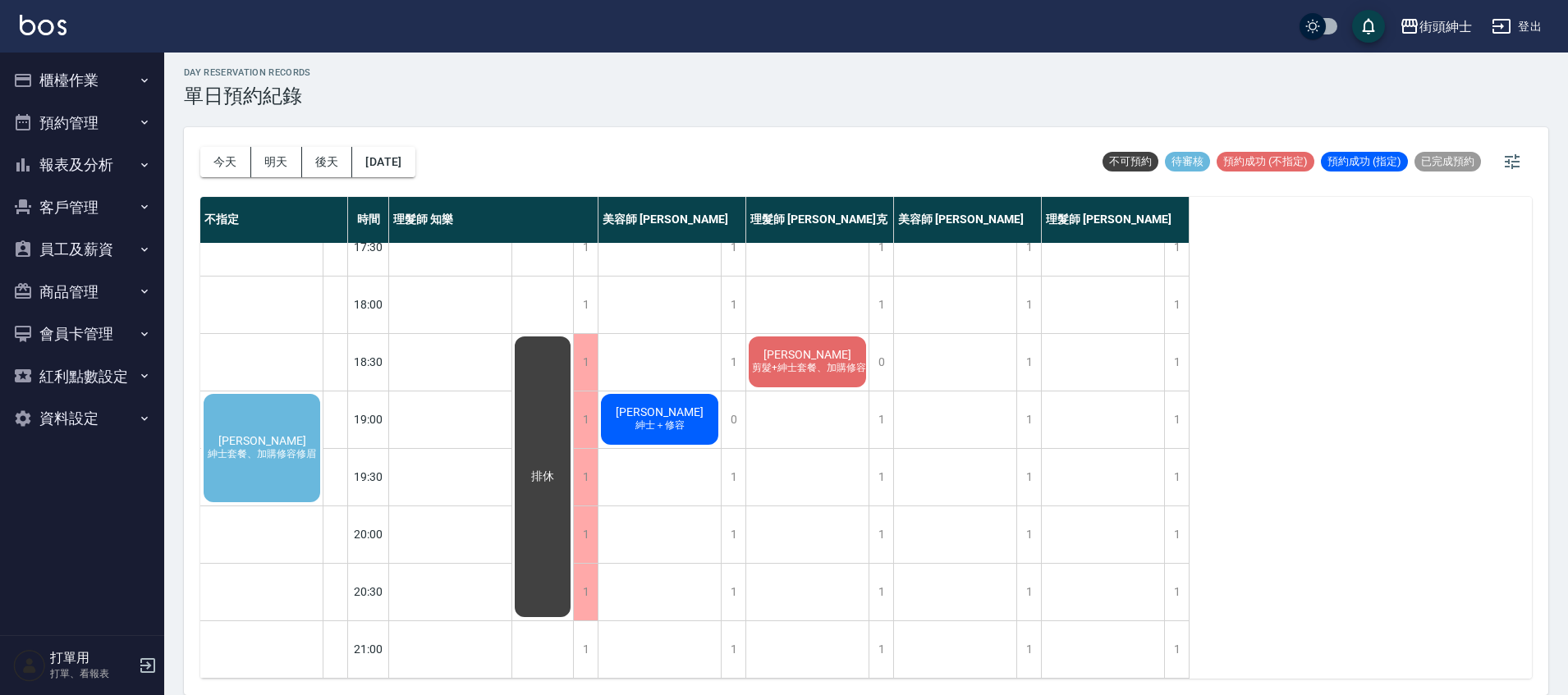
click at [290, 447] on span "紳士套餐、加購修容修眉" at bounding box center [262, 454] width 115 height 14
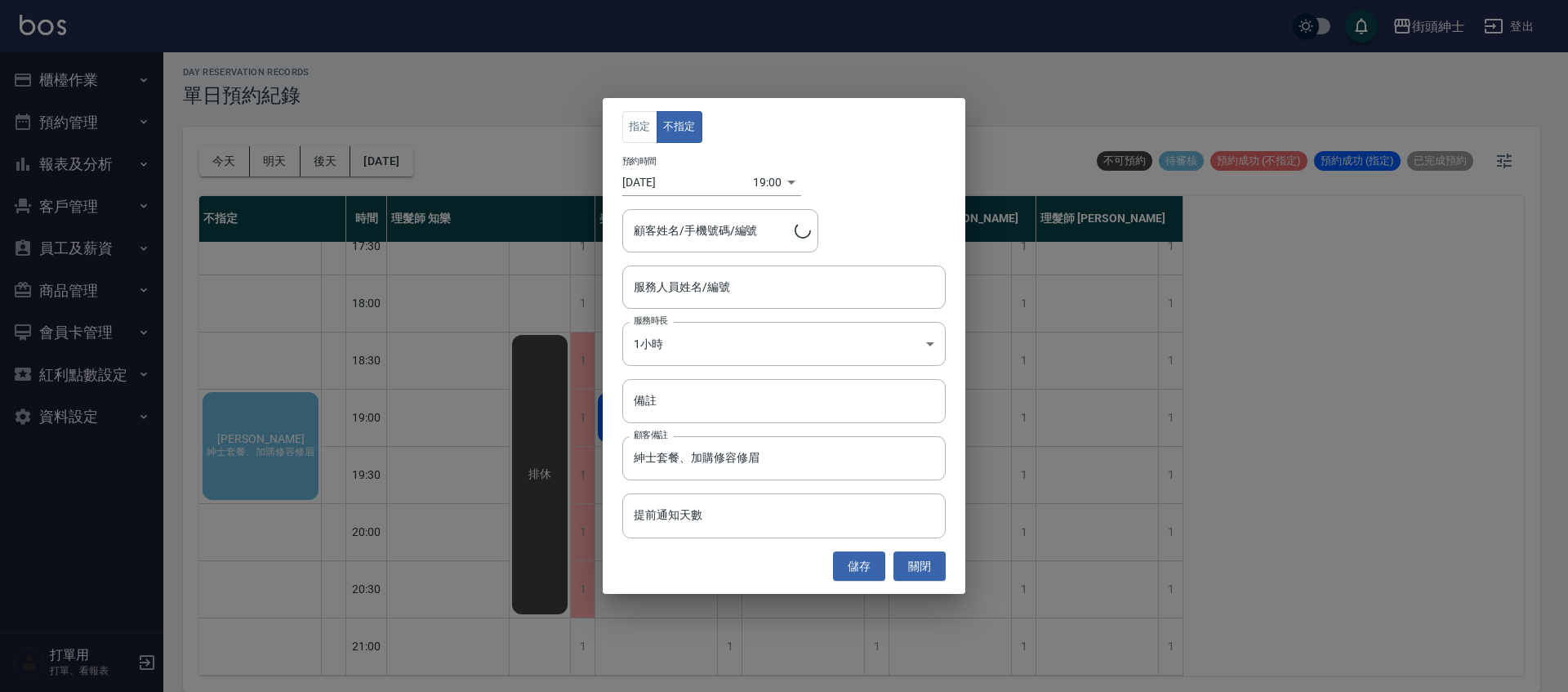
type input "徐宇辰/0968996903"
click at [729, 283] on input "服務人員姓名/編號" at bounding box center [784, 287] width 309 height 29
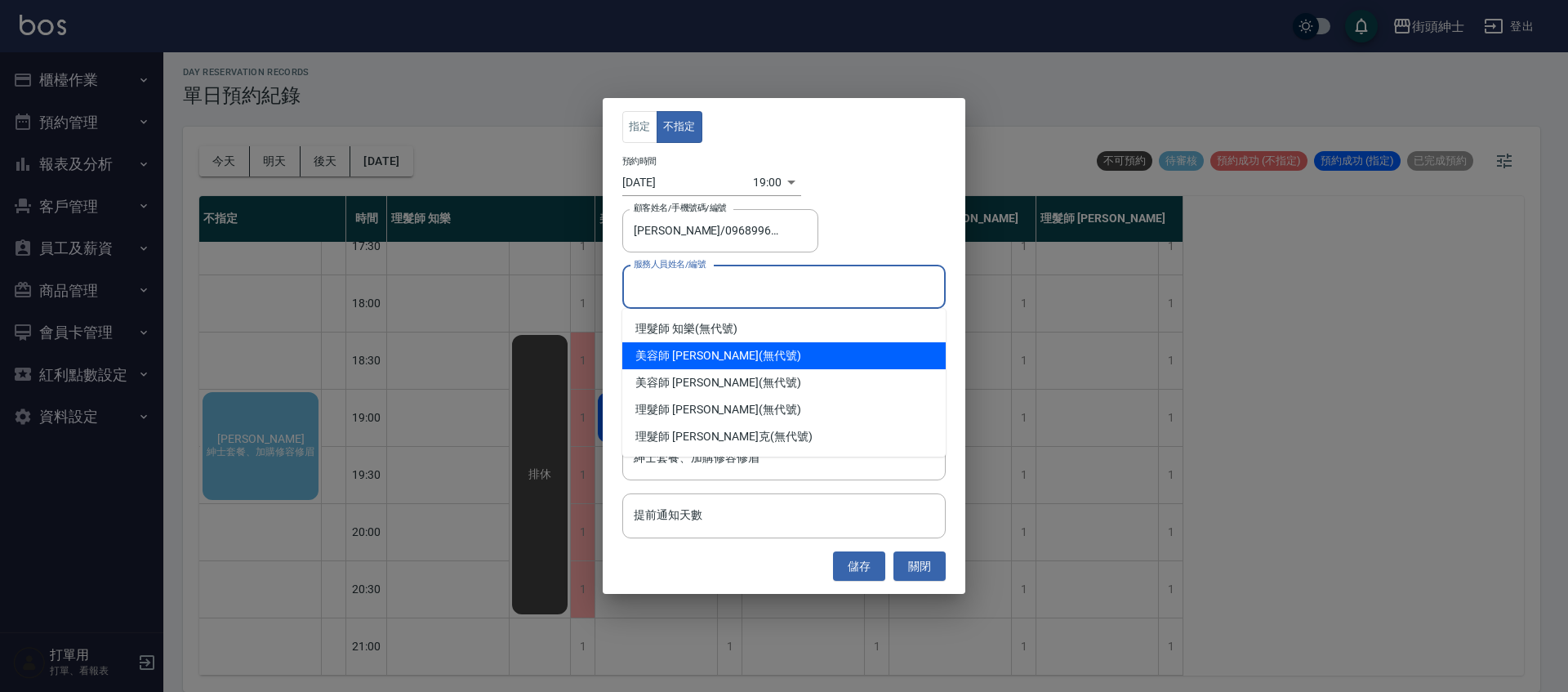
click at [736, 353] on div "美容師 [PERSON_NAME] (無代號)" at bounding box center [784, 355] width 323 height 27
type input "美容師 [PERSON_NAME](無代號)"
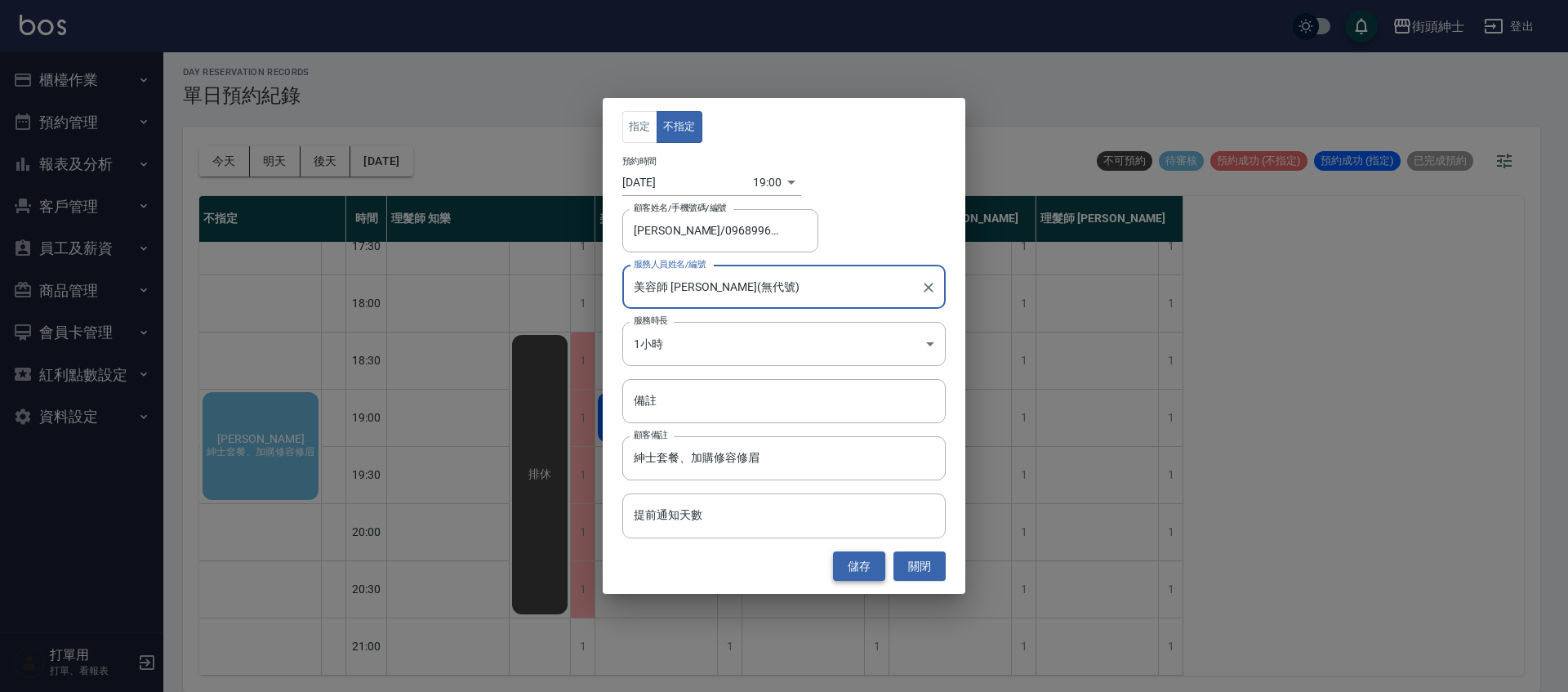
click at [862, 569] on button "儲存" at bounding box center [859, 566] width 52 height 31
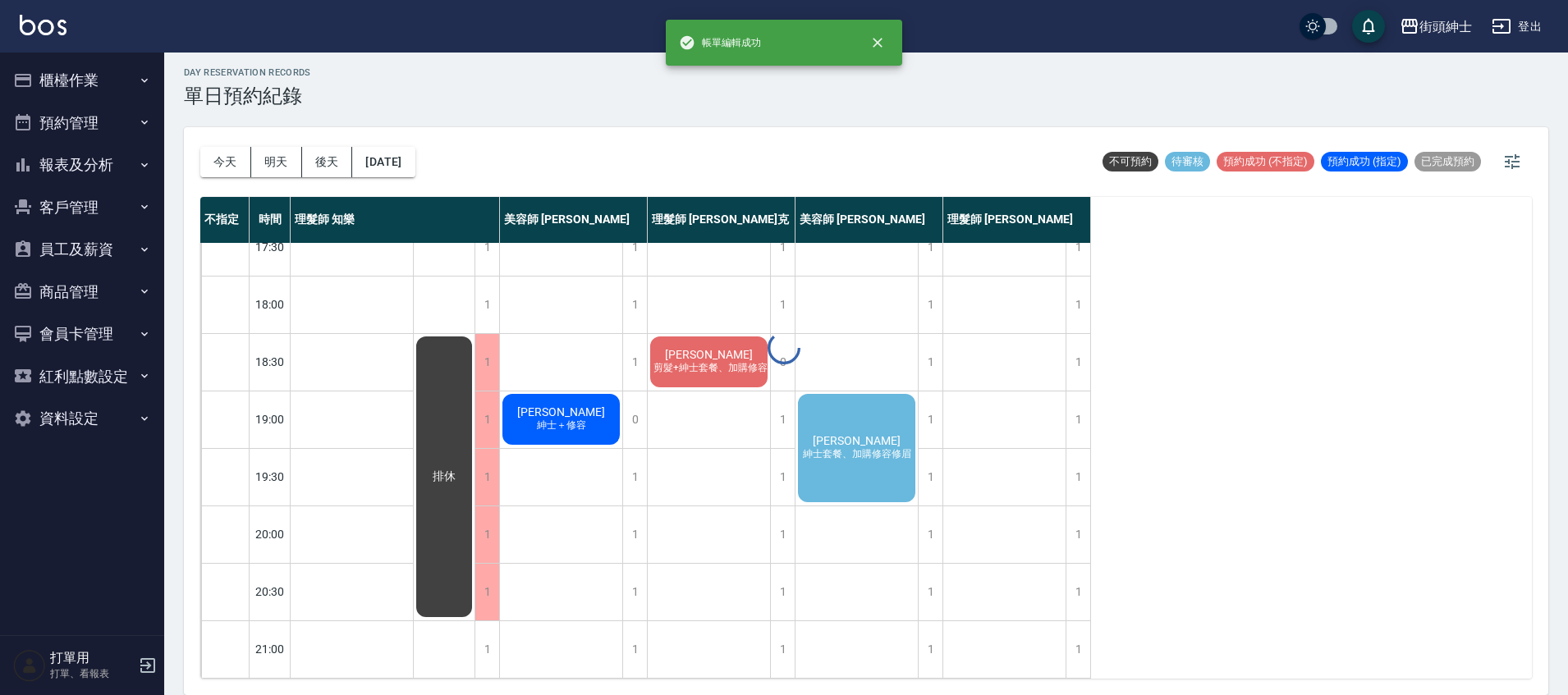
click at [885, 447] on span "紳士套餐、加購修容修眉" at bounding box center [857, 454] width 115 height 14
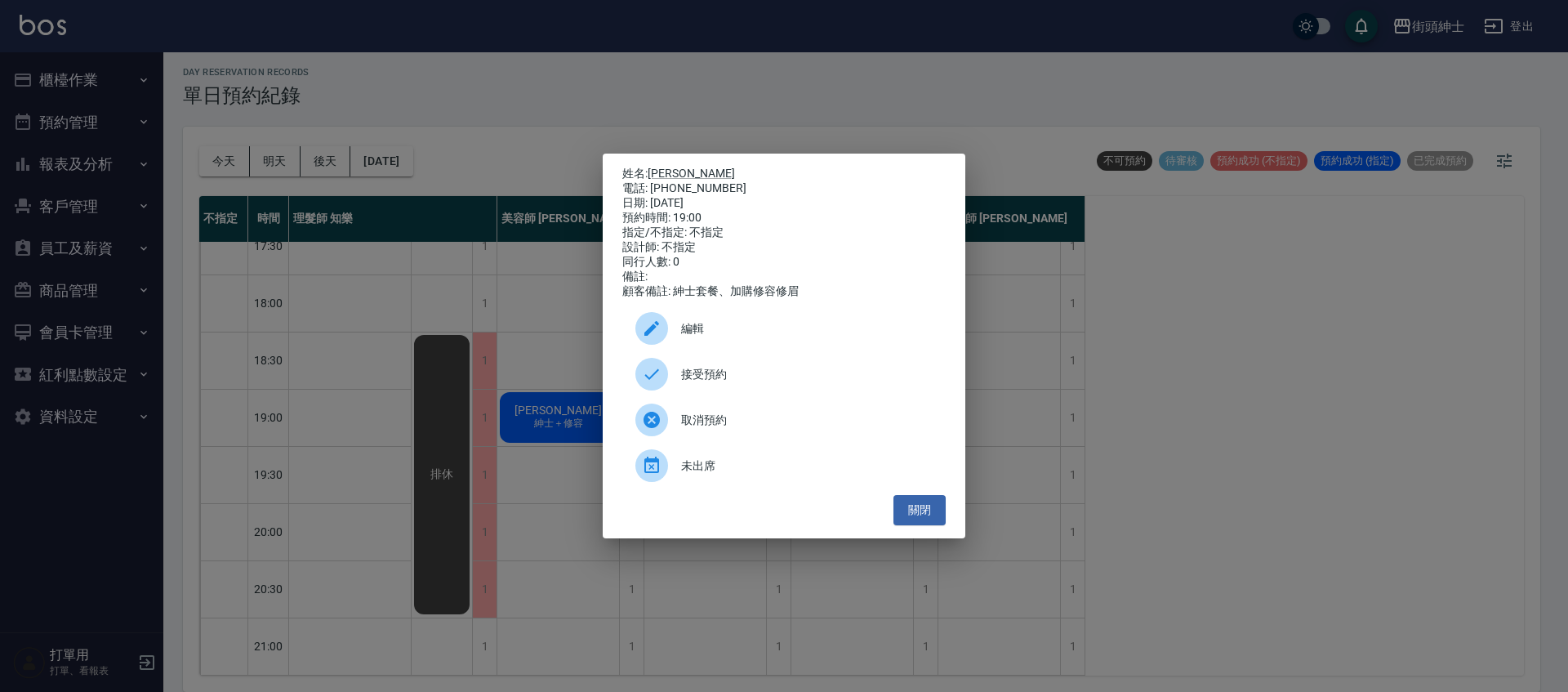
click at [755, 383] on span "接受預約" at bounding box center [807, 374] width 251 height 17
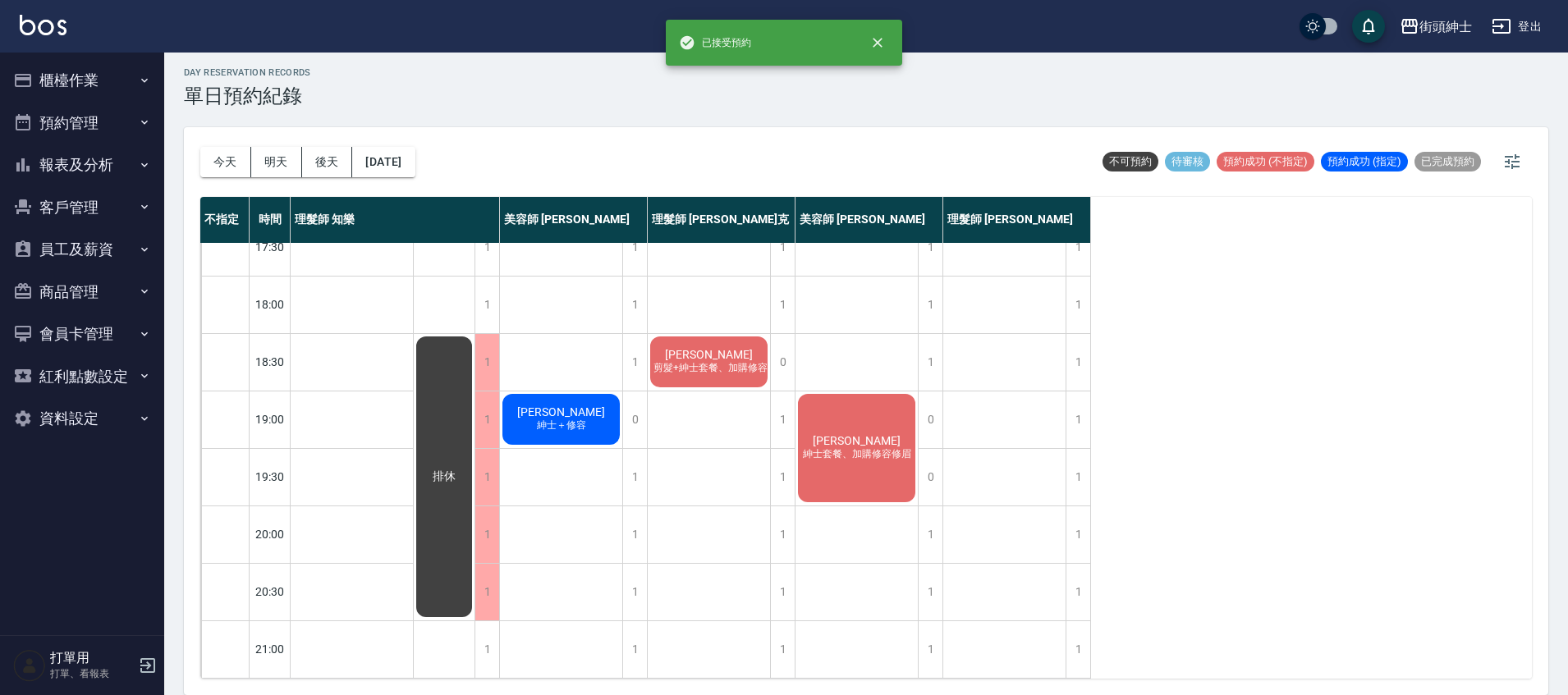
click at [831, 420] on div "徐宇辰 紳士套餐、加購修容修眉" at bounding box center [856, 448] width 122 height 113
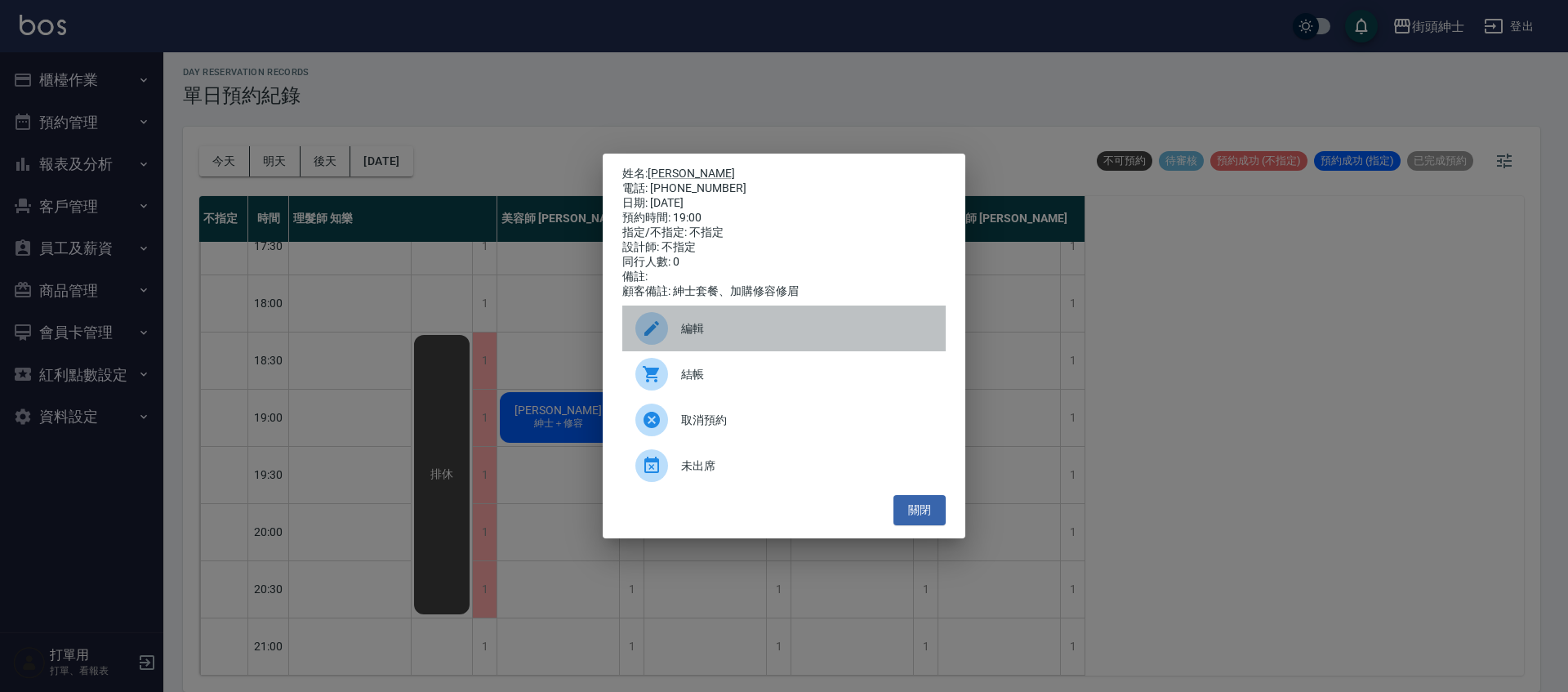
click at [700, 338] on span "編輯" at bounding box center [807, 329] width 251 height 17
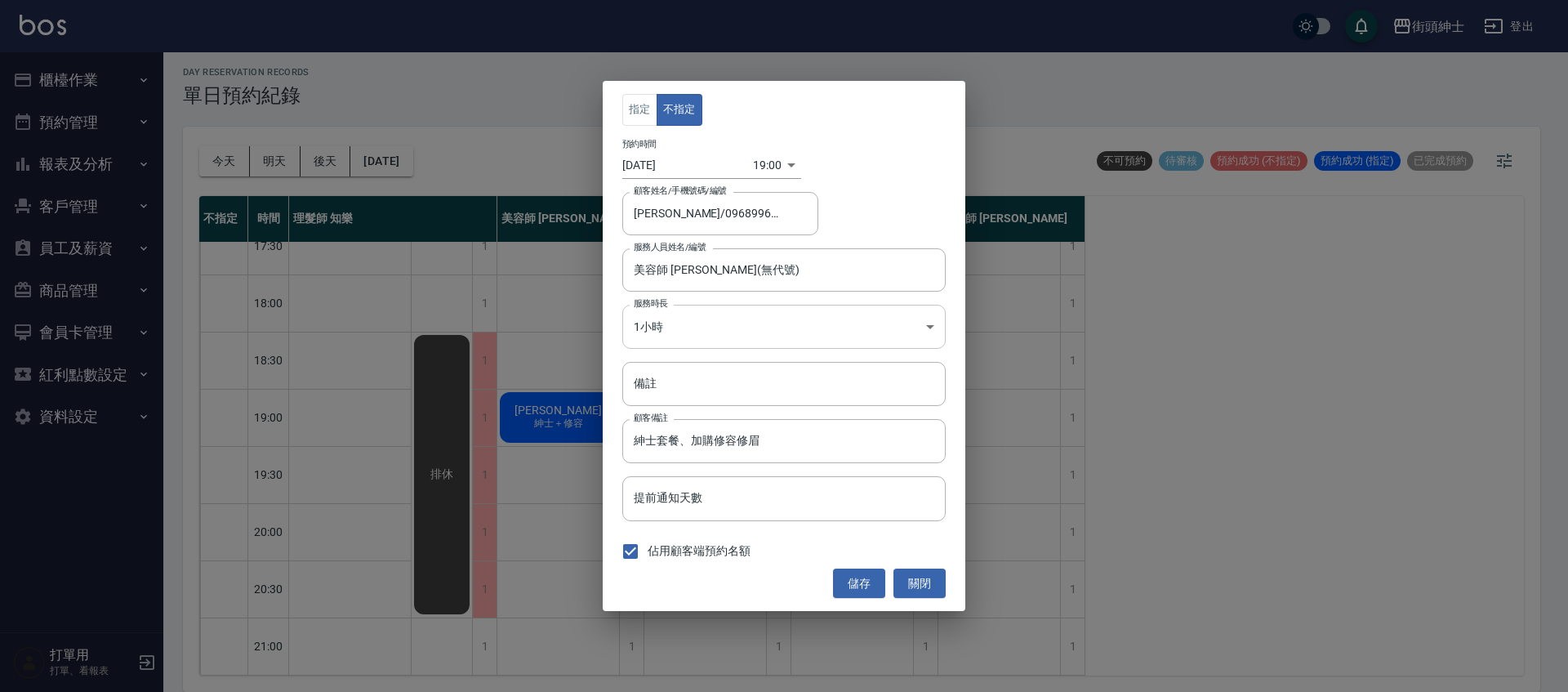
click at [704, 333] on body "街頭紳士 登出 櫃檯作業 打帳單 帳單列表 營業儀表板 現金收支登錄 材料自購登錄 每日結帳 排班表 現場電腦打卡 預約管理 預約管理 單日預約紀錄 單週預約…" at bounding box center [784, 344] width 1568 height 697
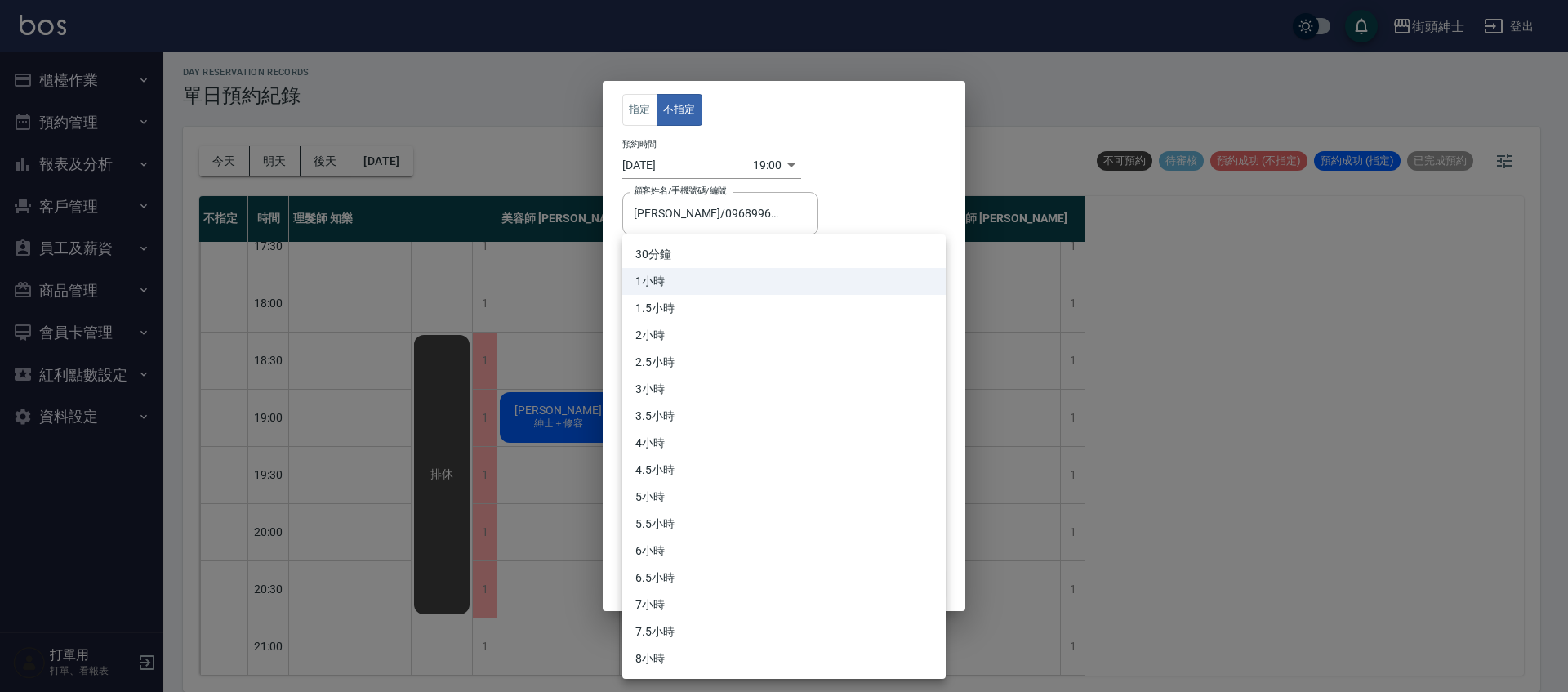
click at [700, 259] on li "30分鐘" at bounding box center [784, 254] width 323 height 27
type input "1"
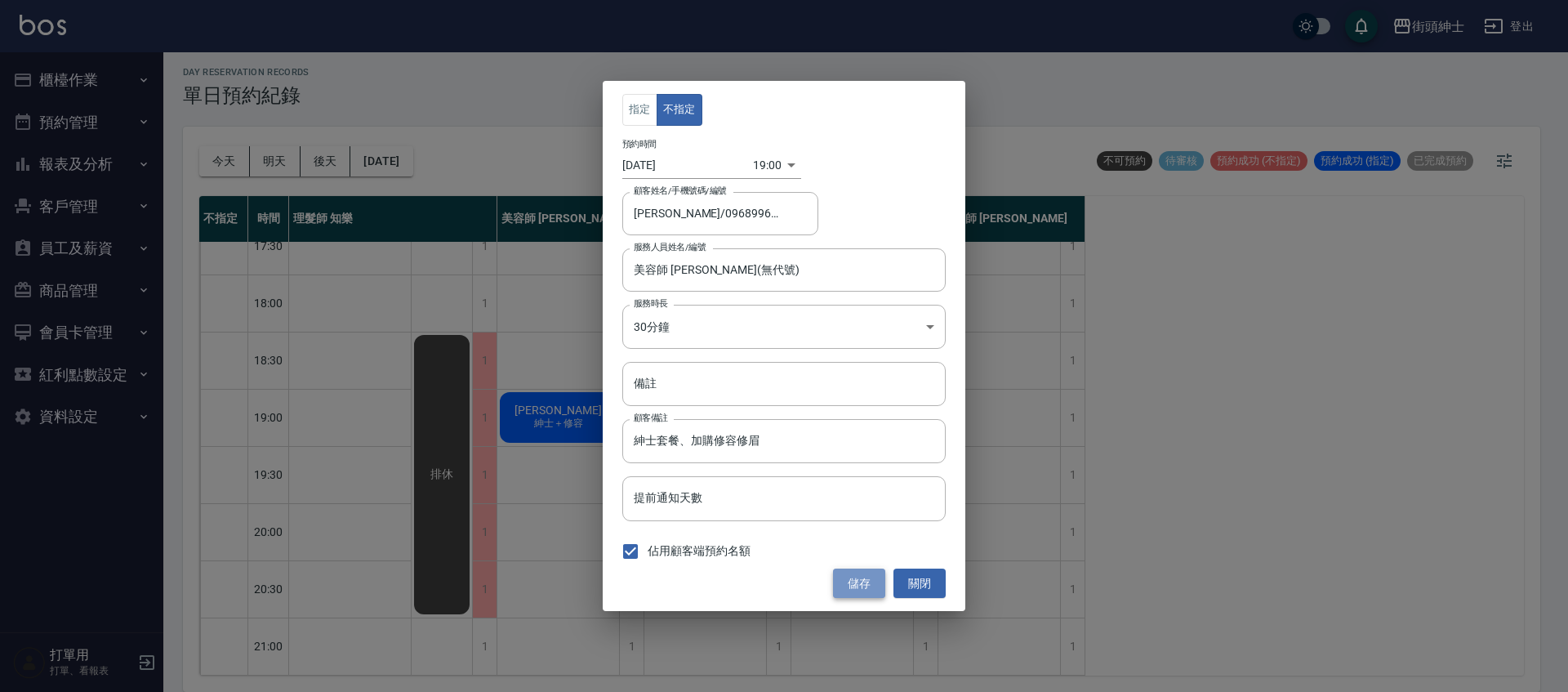
click at [867, 582] on button "儲存" at bounding box center [859, 584] width 52 height 31
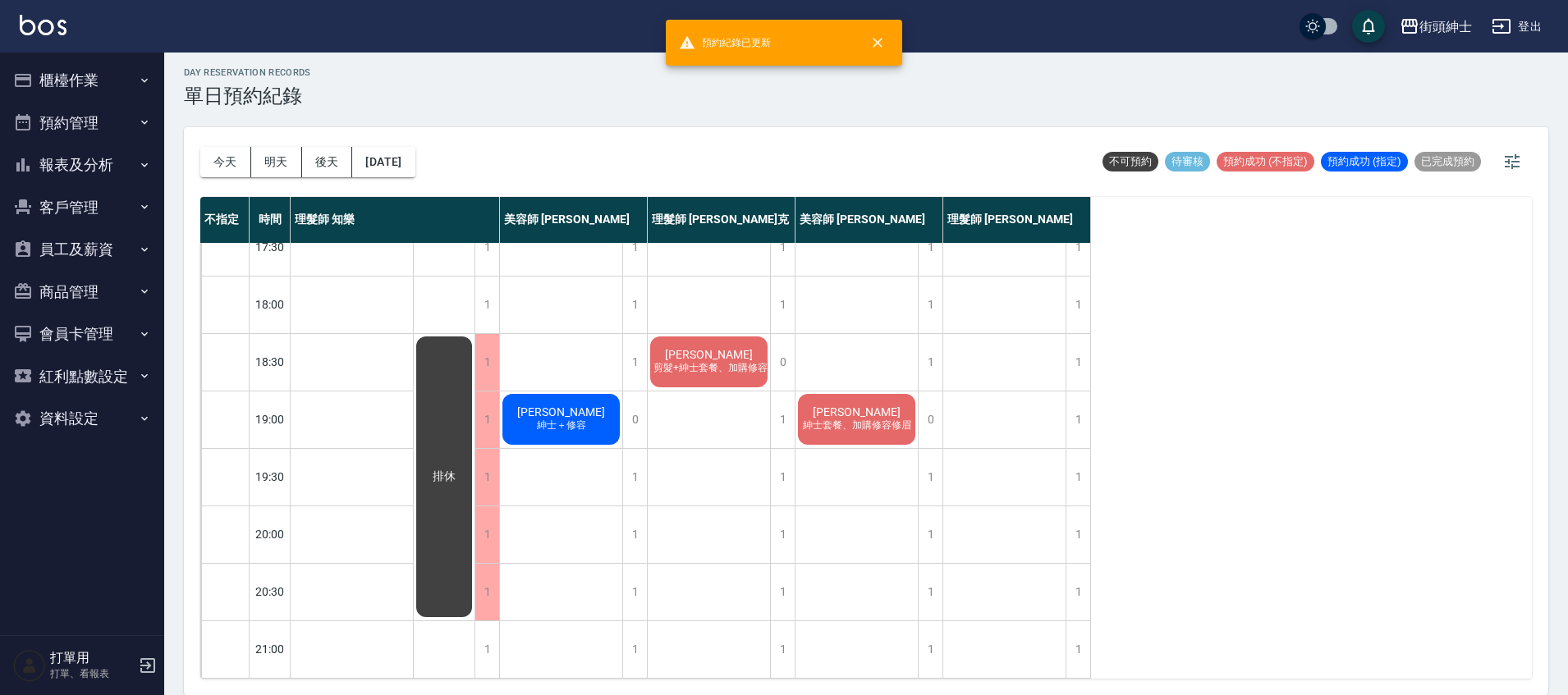
click at [318, 166] on button "後天" at bounding box center [327, 162] width 51 height 31
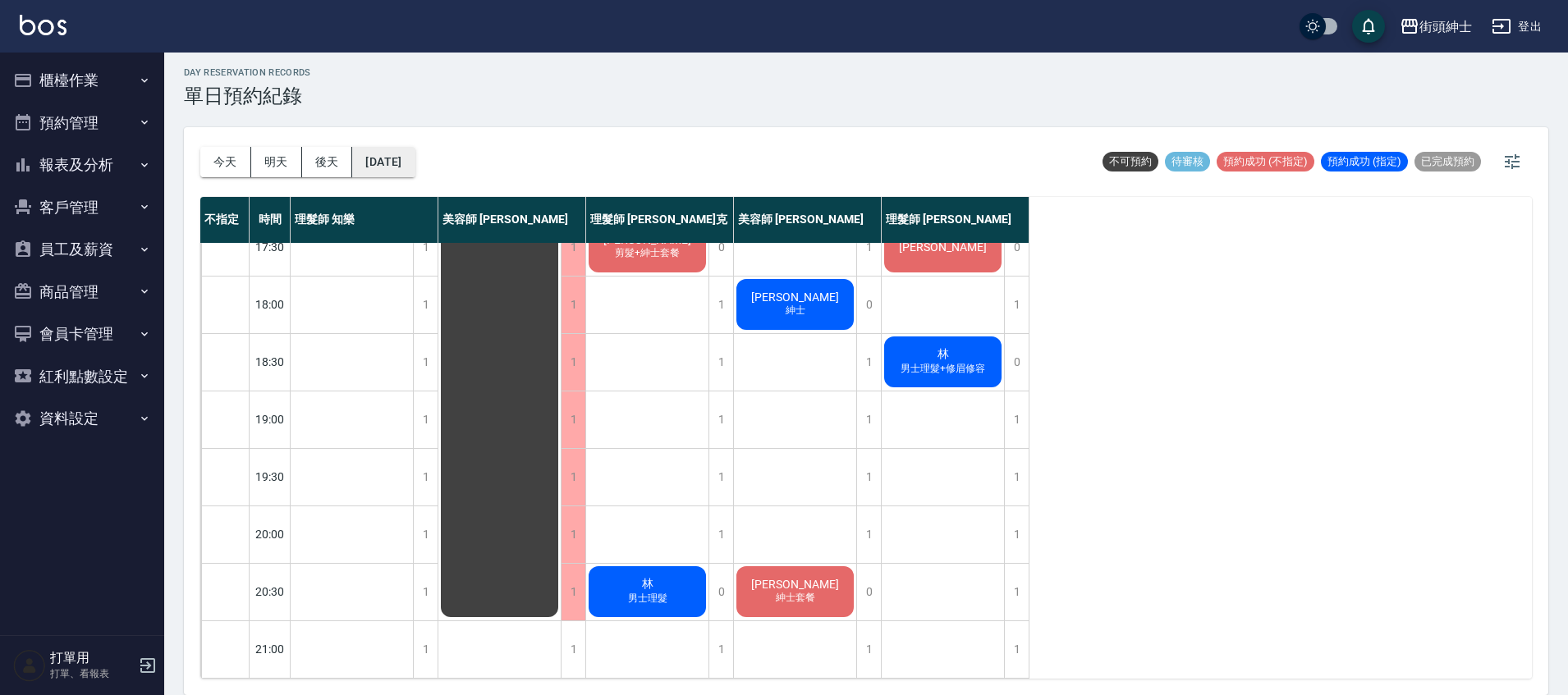
click at [412, 167] on button "2025/10/09" at bounding box center [383, 162] width 63 height 31
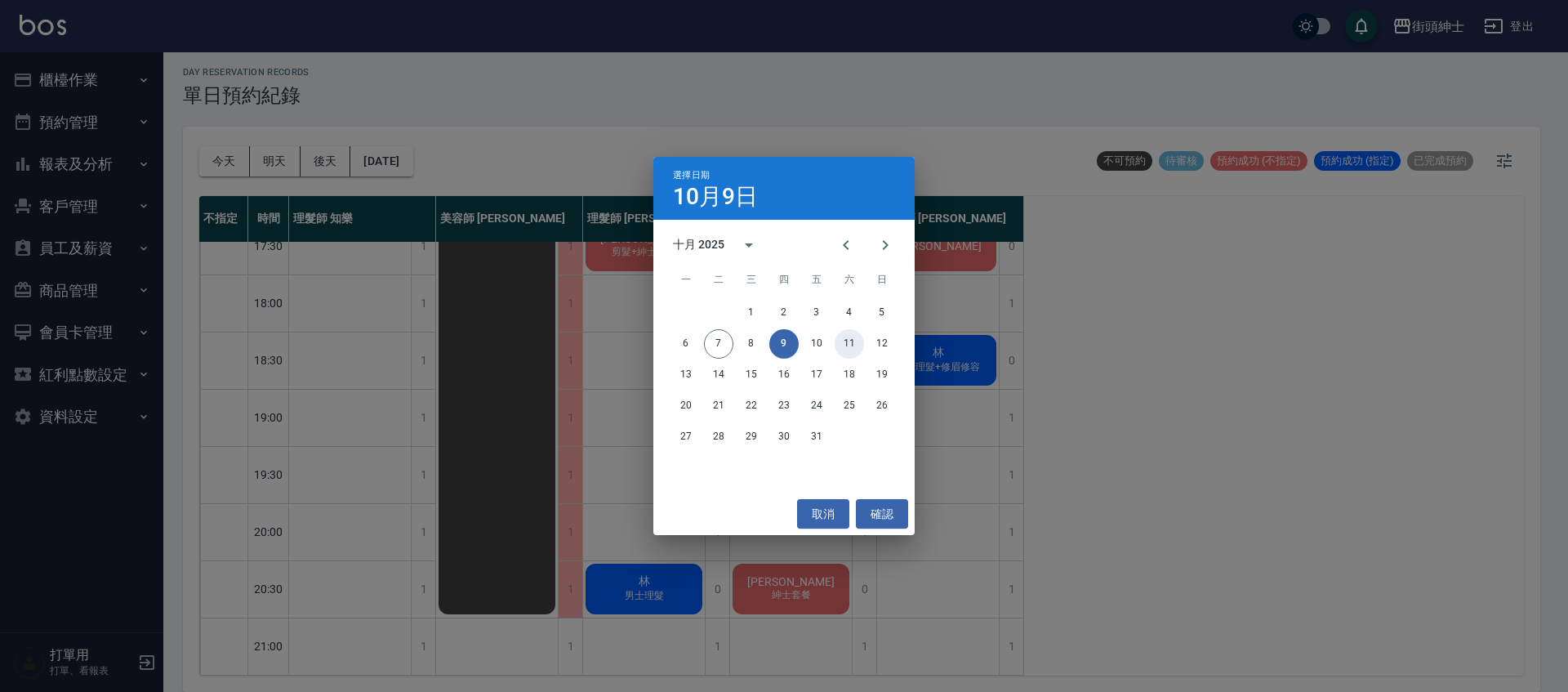
click at [848, 345] on button "11" at bounding box center [850, 345] width 30 height 30
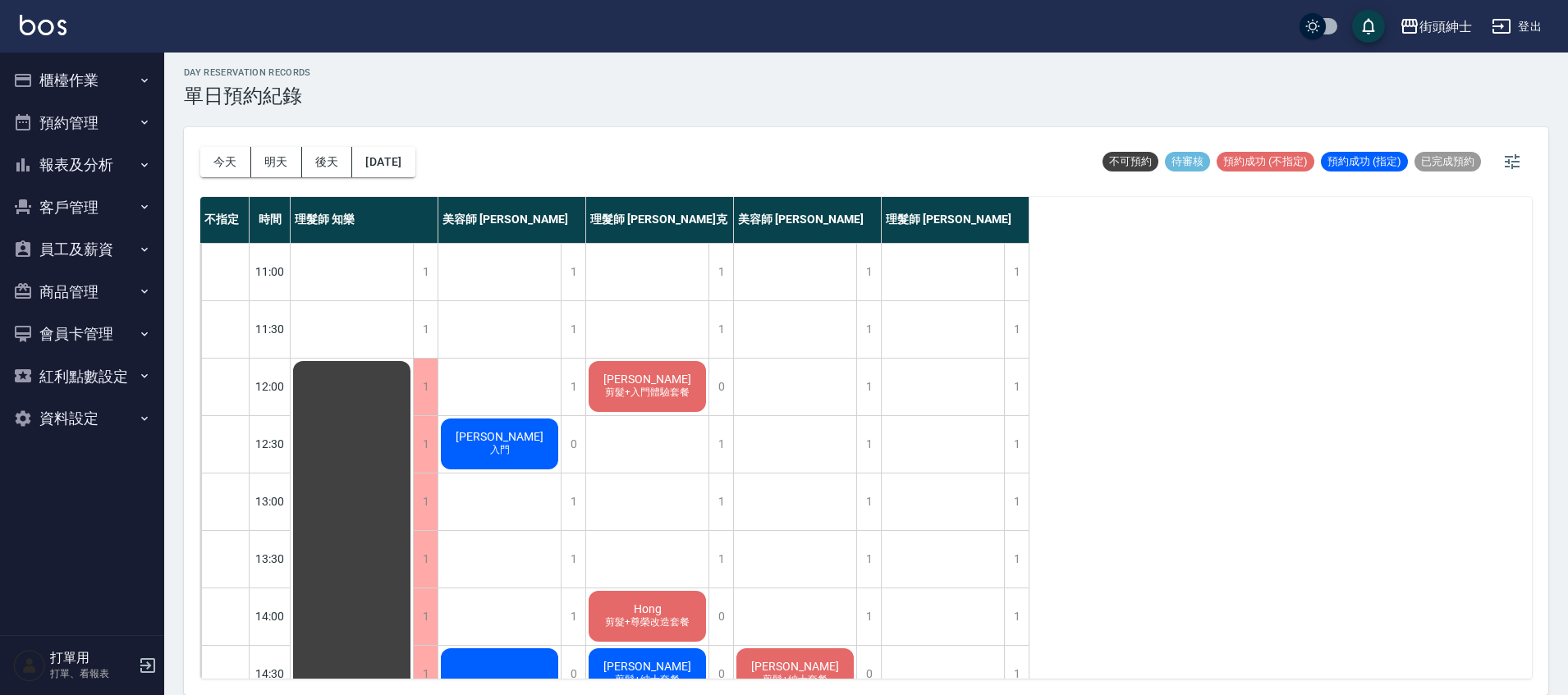
scroll to position [577, 0]
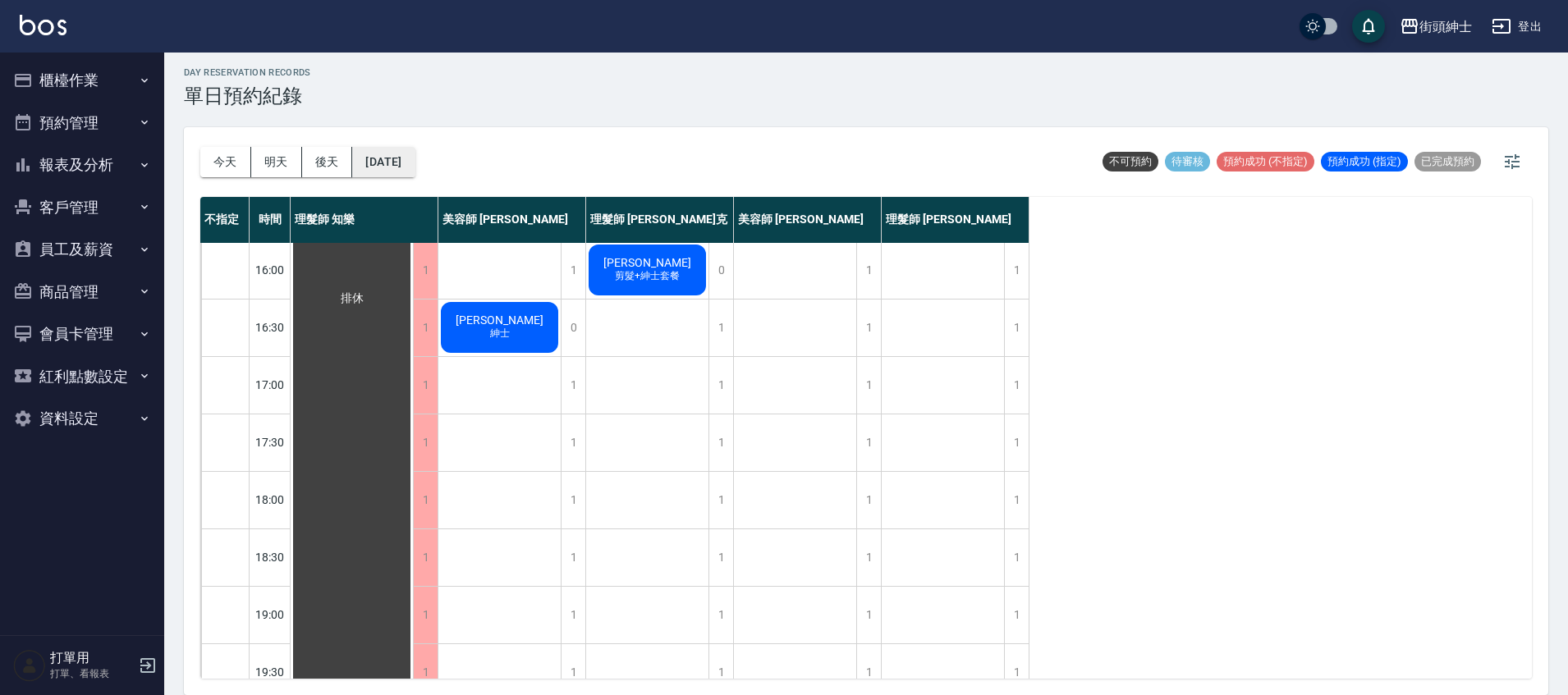
click at [415, 170] on button "2025/10/11" at bounding box center [383, 162] width 63 height 31
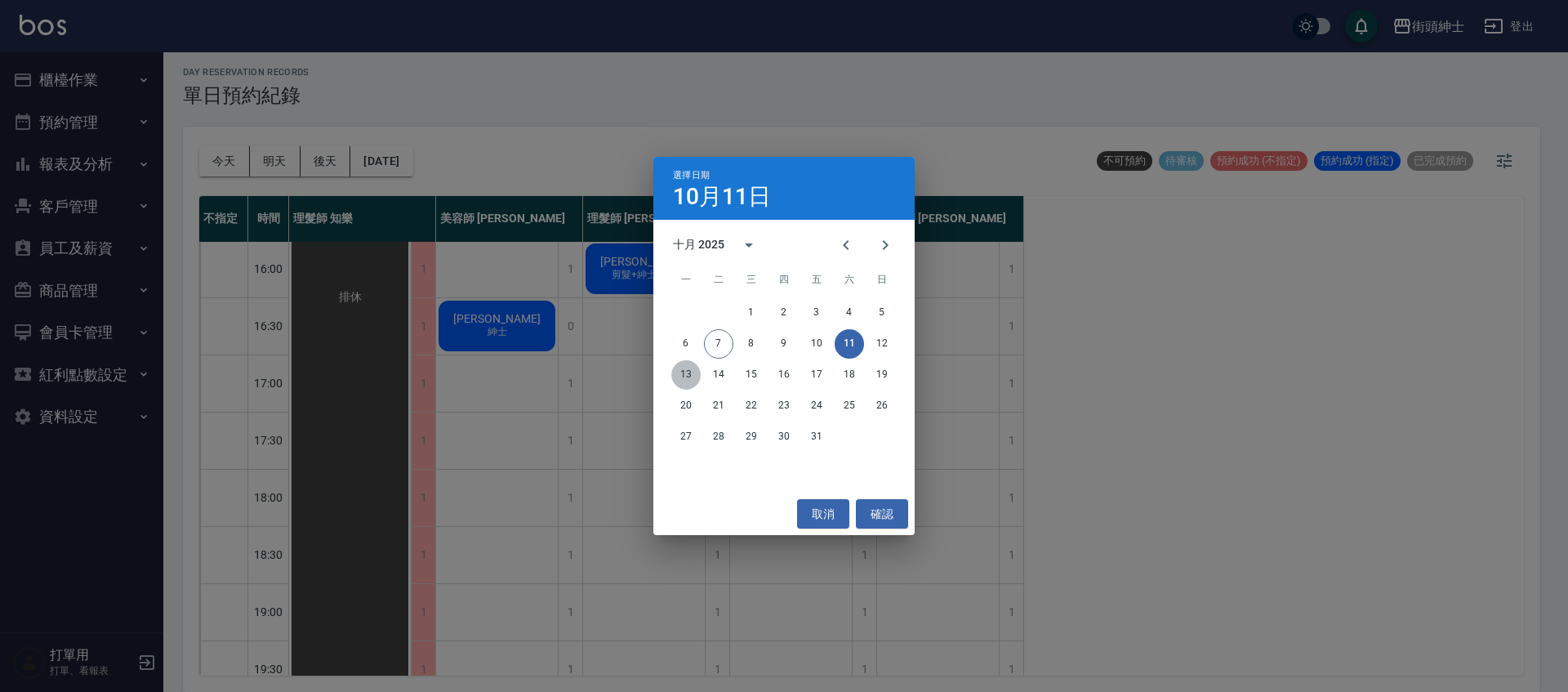
click at [692, 373] on button "13" at bounding box center [687, 375] width 30 height 30
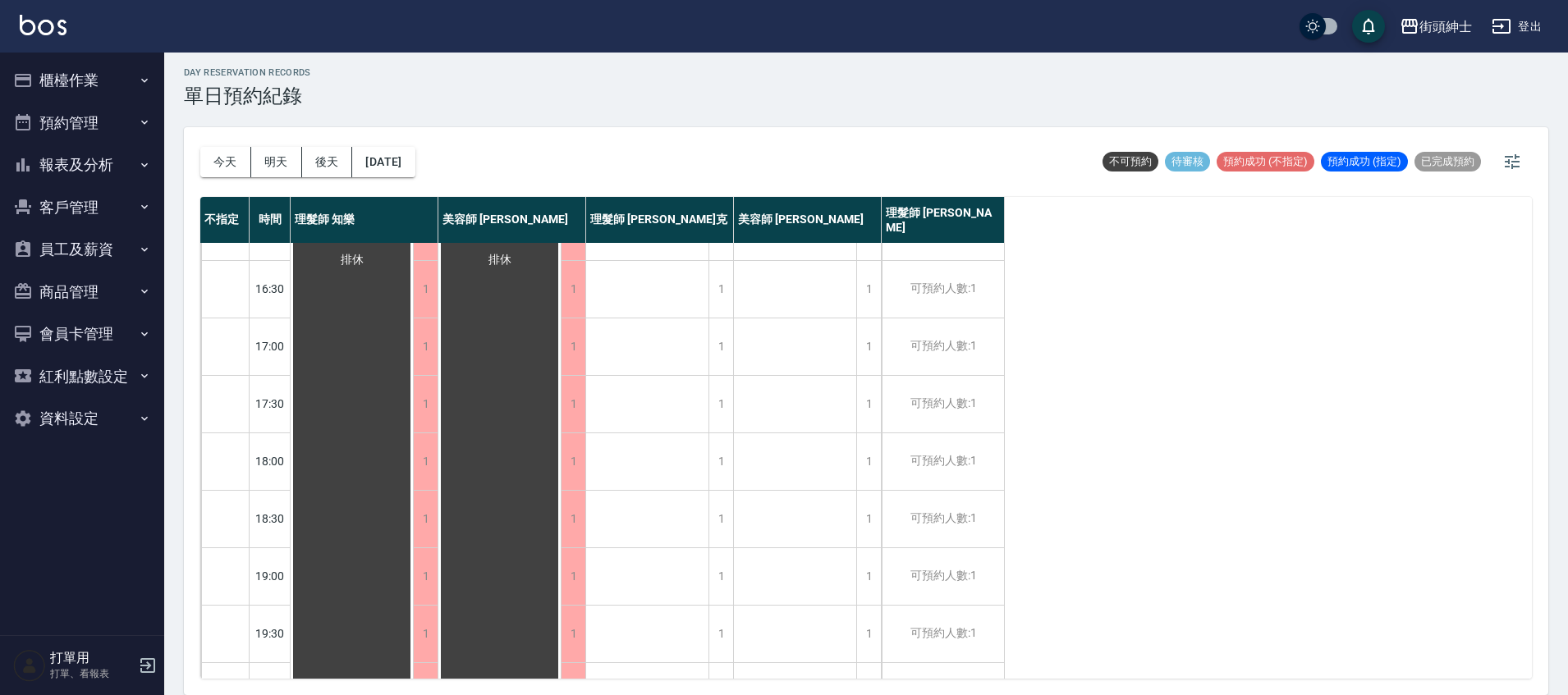
scroll to position [618, 0]
click at [404, 162] on button "2025/10/13" at bounding box center [383, 162] width 63 height 31
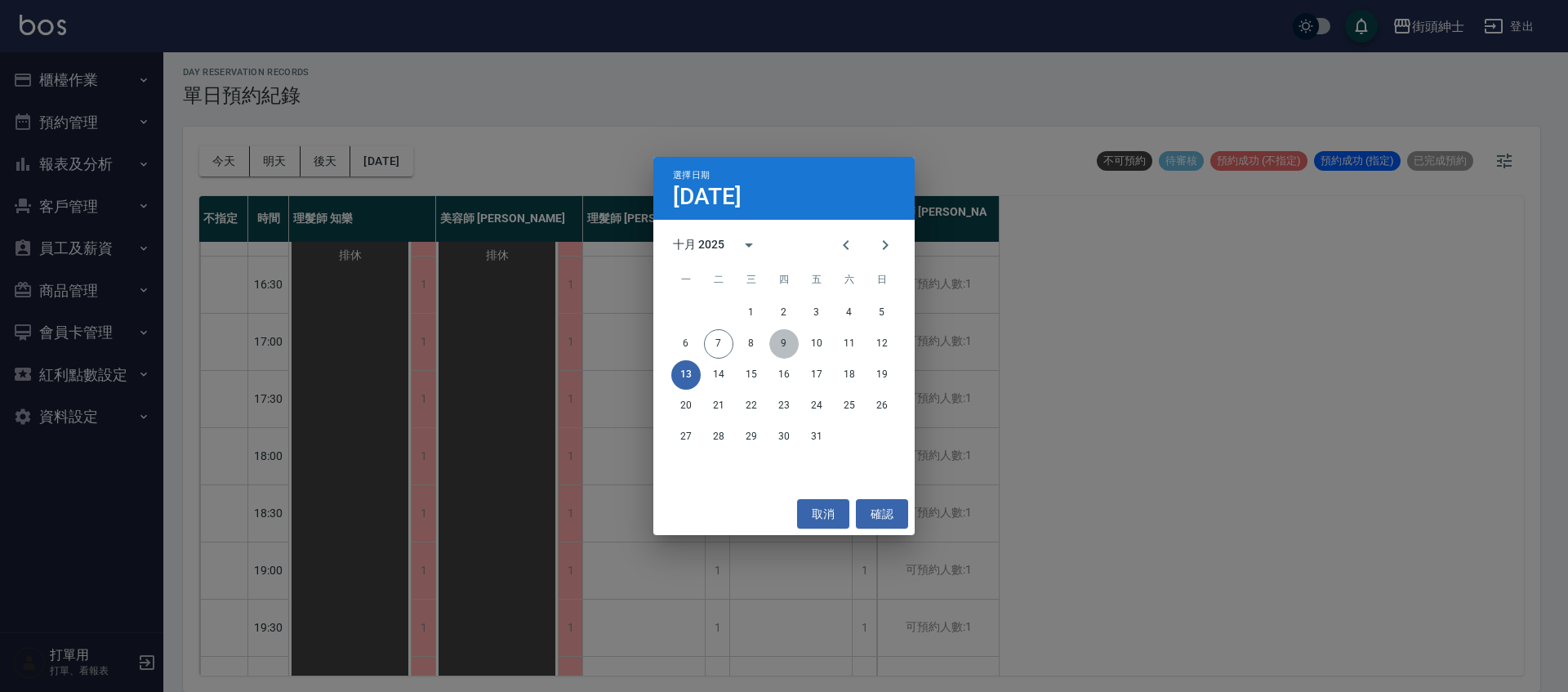
click at [791, 347] on button "9" at bounding box center [784, 345] width 30 height 30
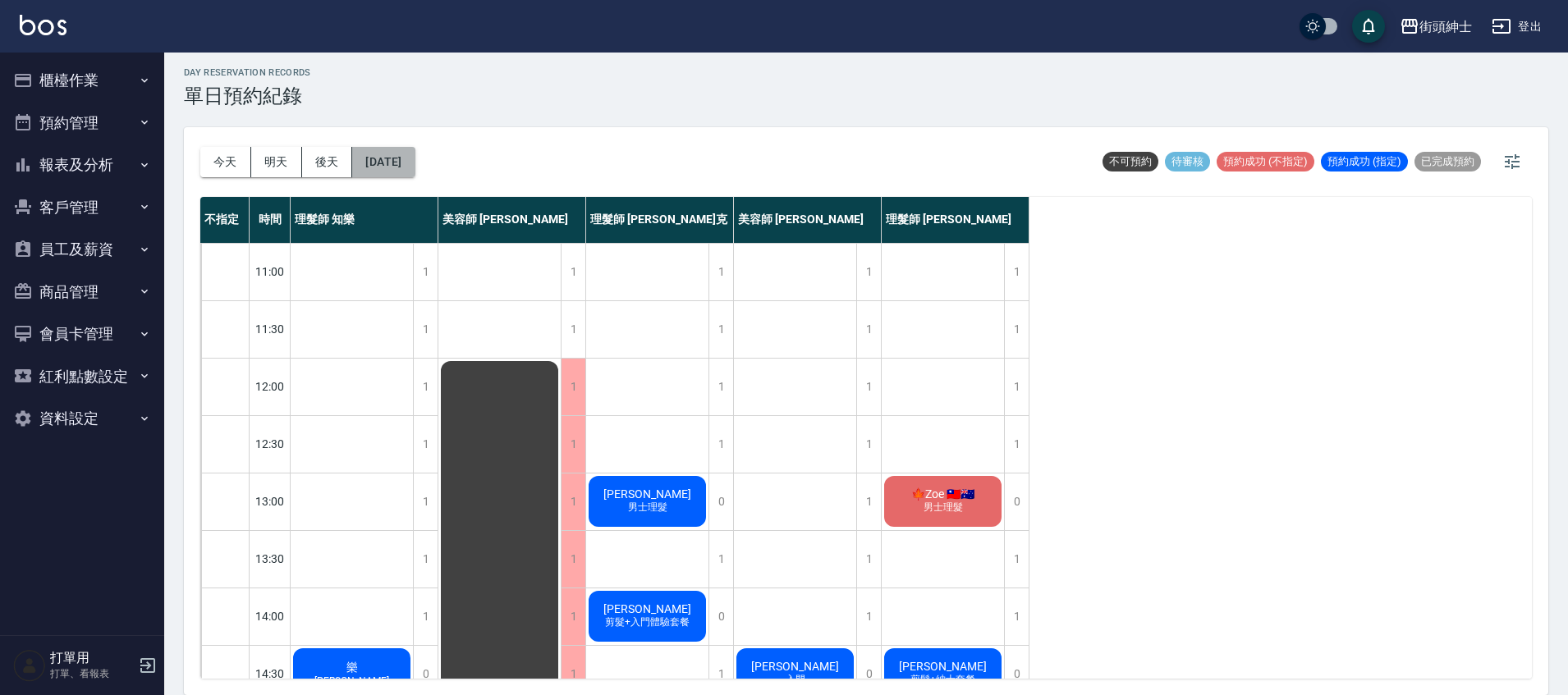
click at [375, 162] on button "2025/10/09" at bounding box center [383, 162] width 63 height 31
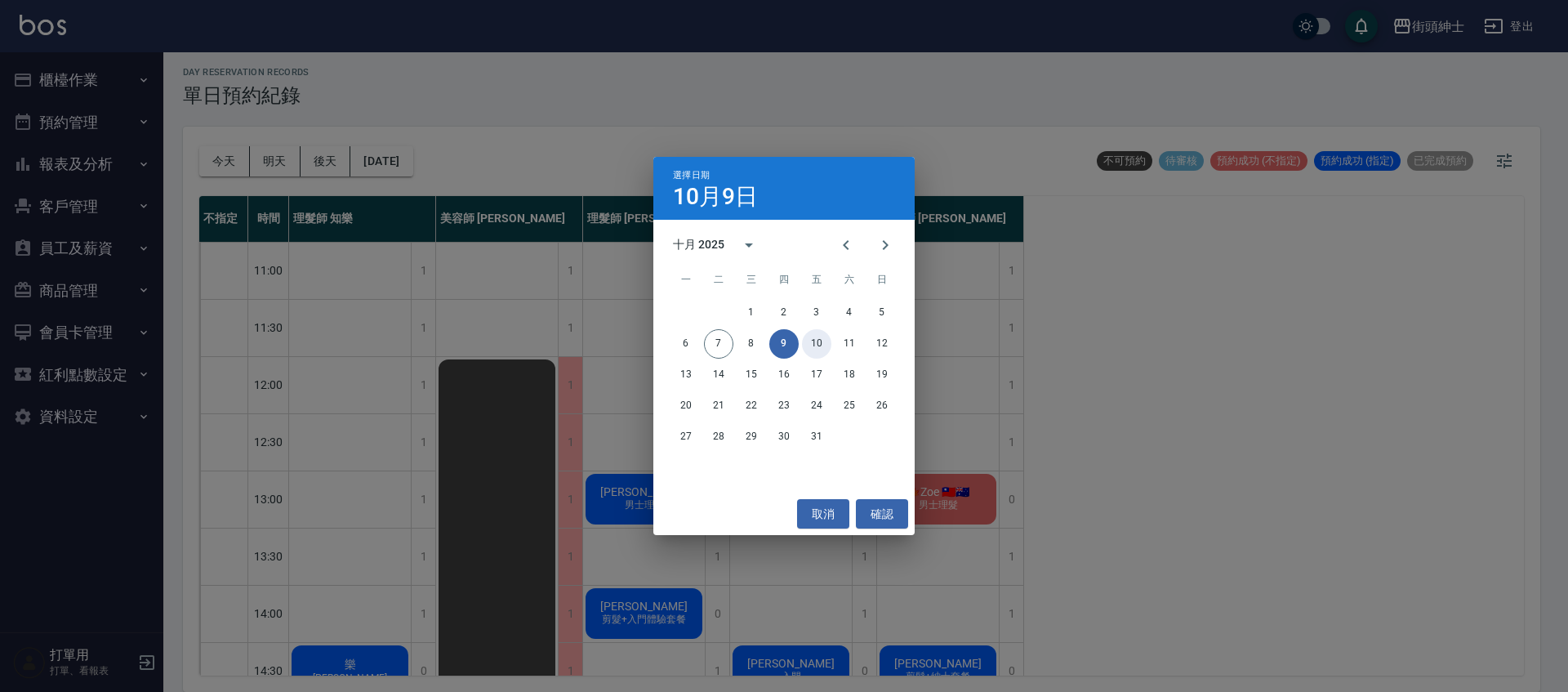
click at [814, 347] on button "10" at bounding box center [817, 345] width 30 height 30
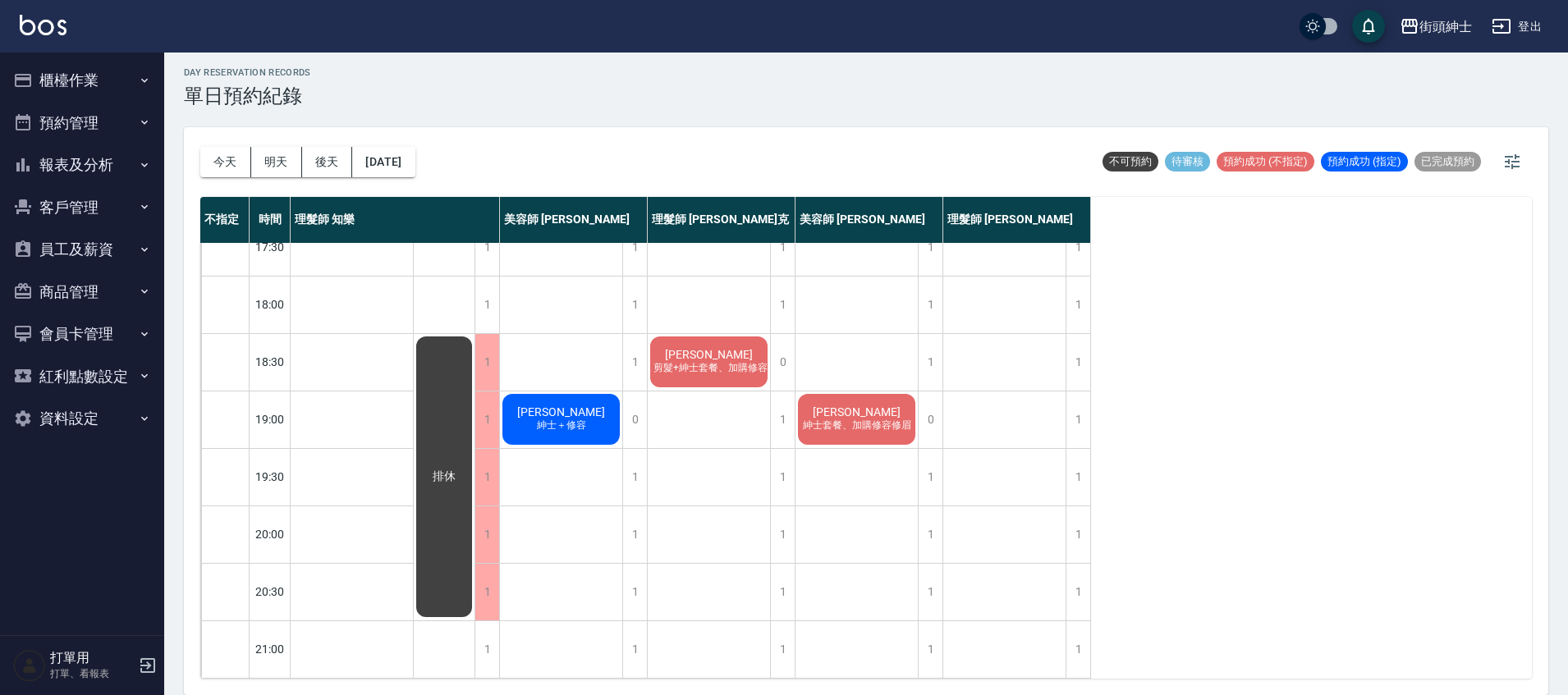
scroll to position [783, 0]
click at [415, 167] on button "2025/10/10" at bounding box center [383, 162] width 63 height 31
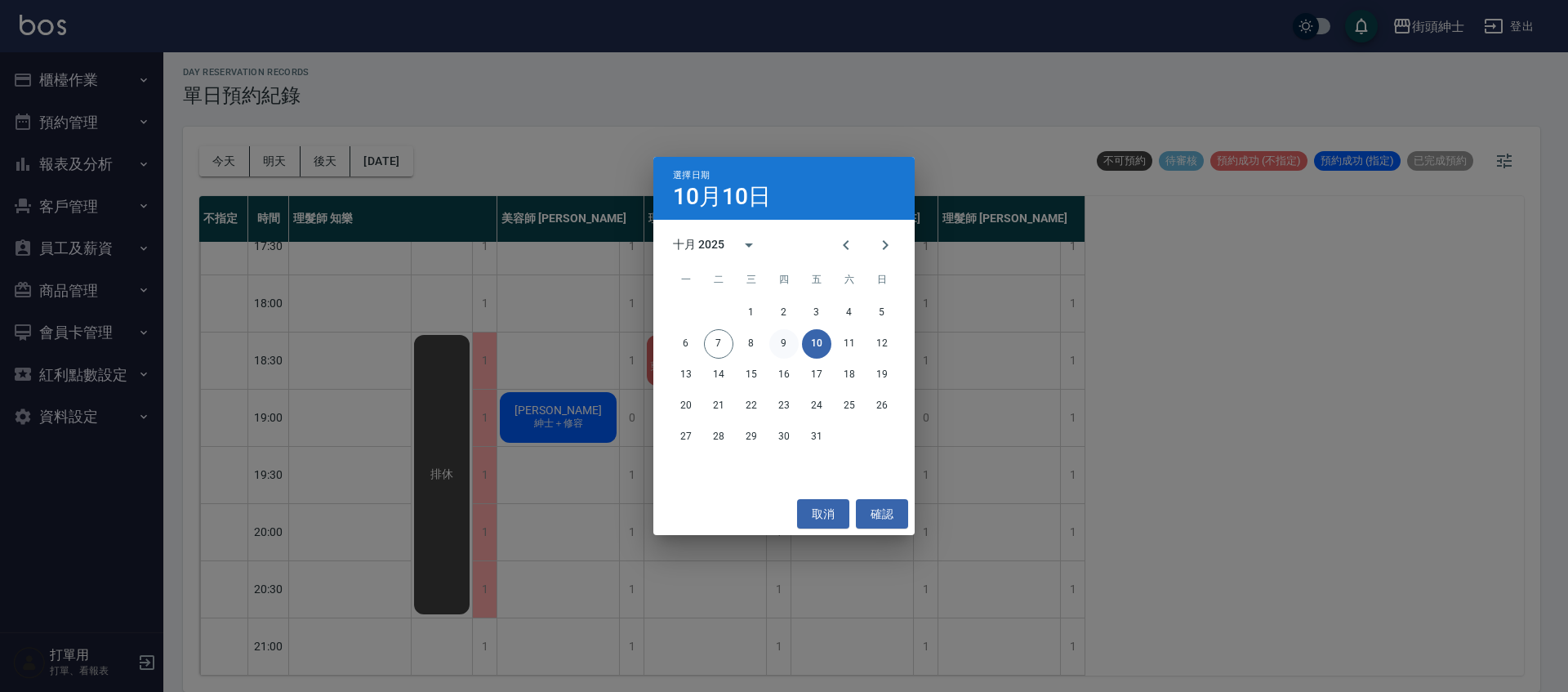
click at [786, 343] on button "9" at bounding box center [784, 345] width 30 height 30
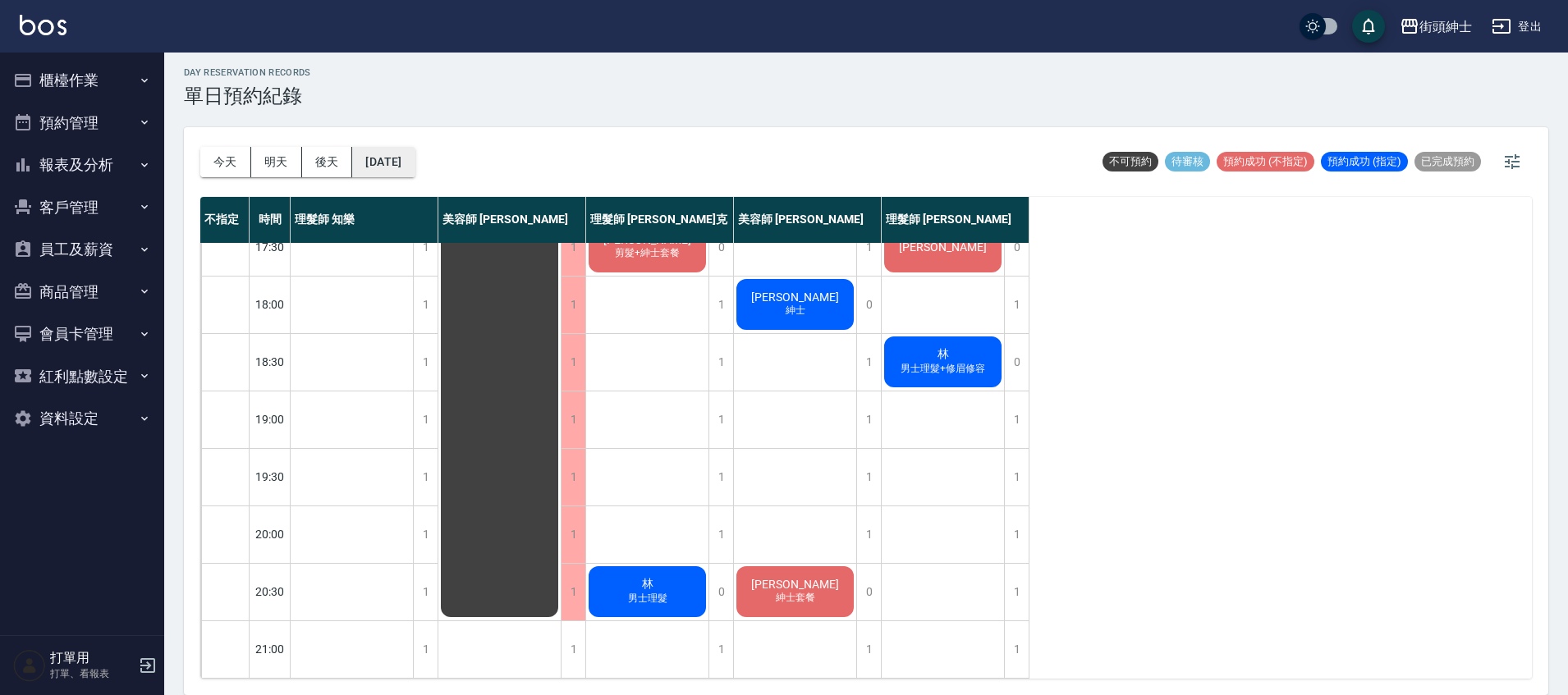
click at [403, 163] on button "2025/10/09" at bounding box center [383, 162] width 63 height 31
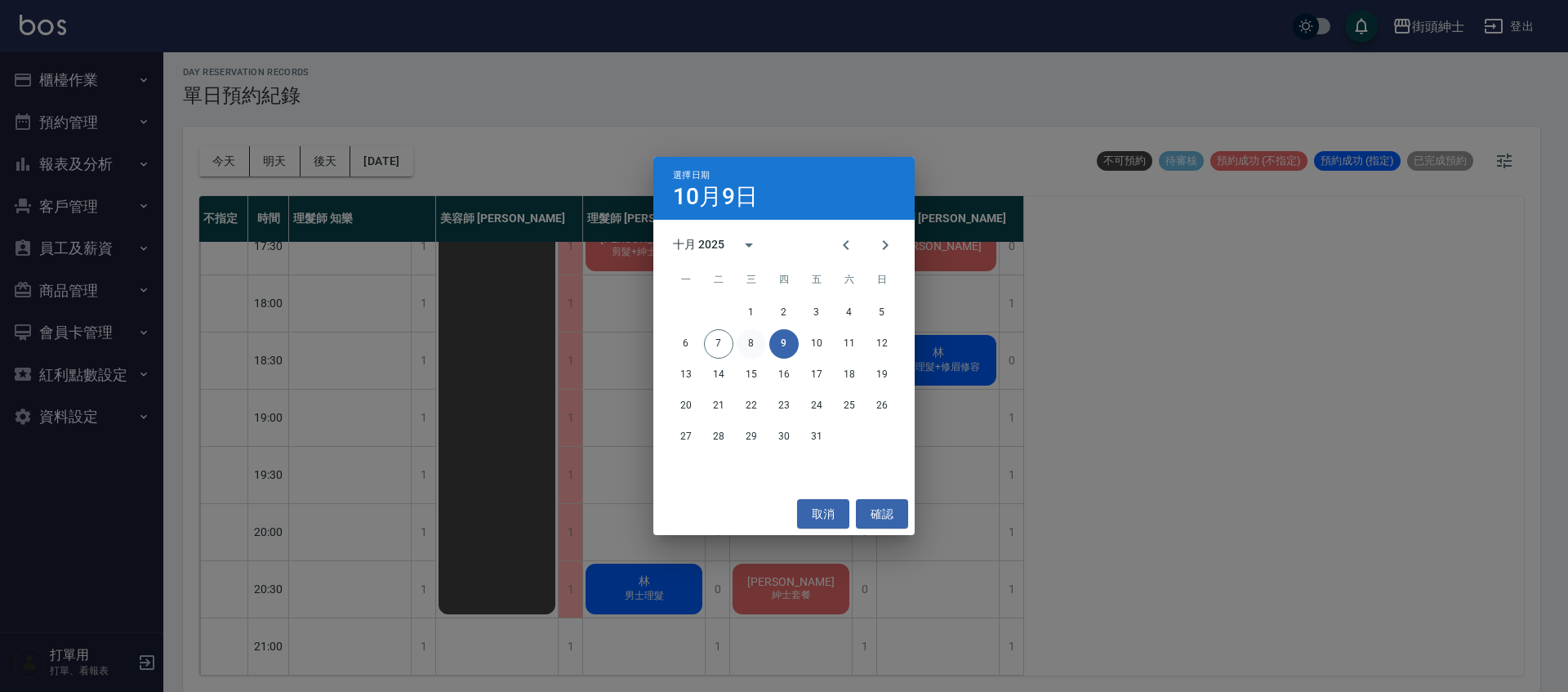
click at [754, 339] on button "8" at bounding box center [752, 345] width 30 height 30
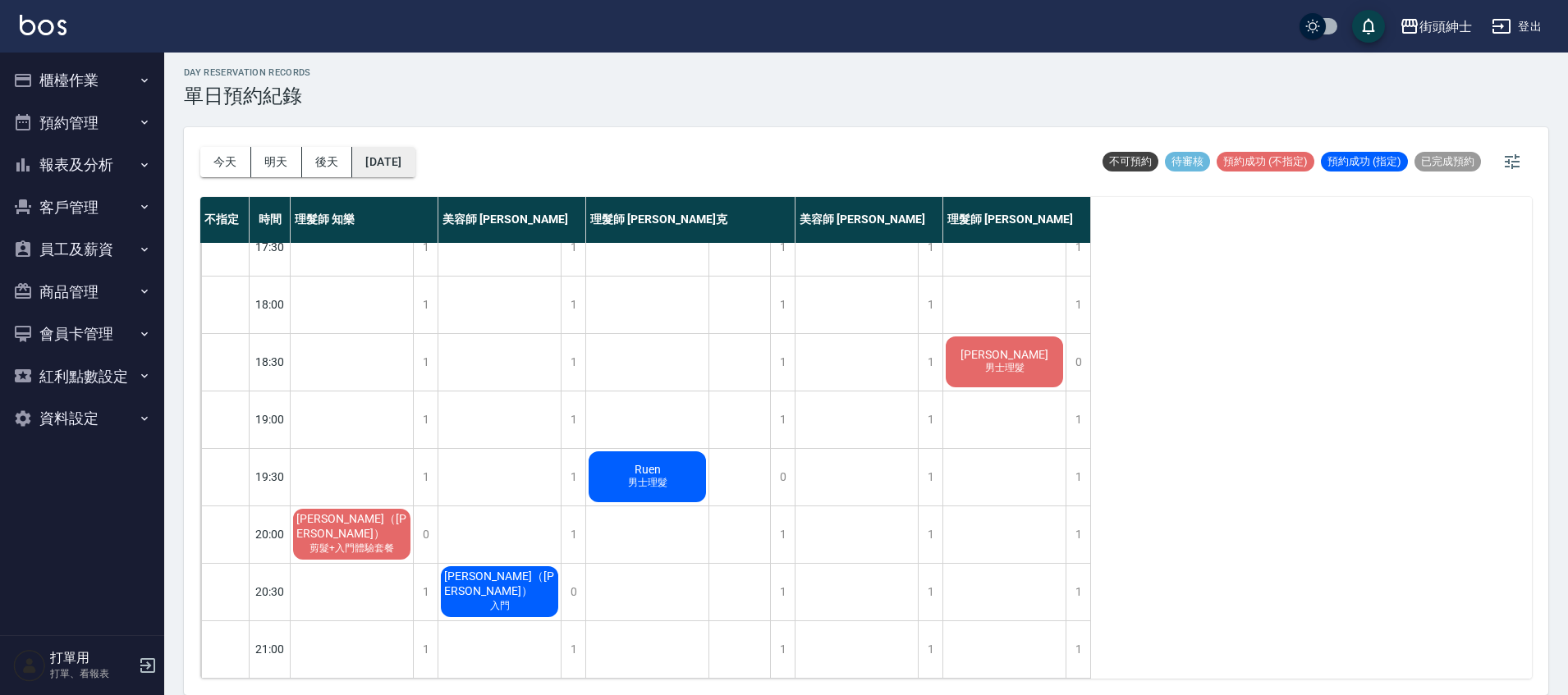
click at [398, 161] on button "2025/10/08" at bounding box center [383, 162] width 63 height 31
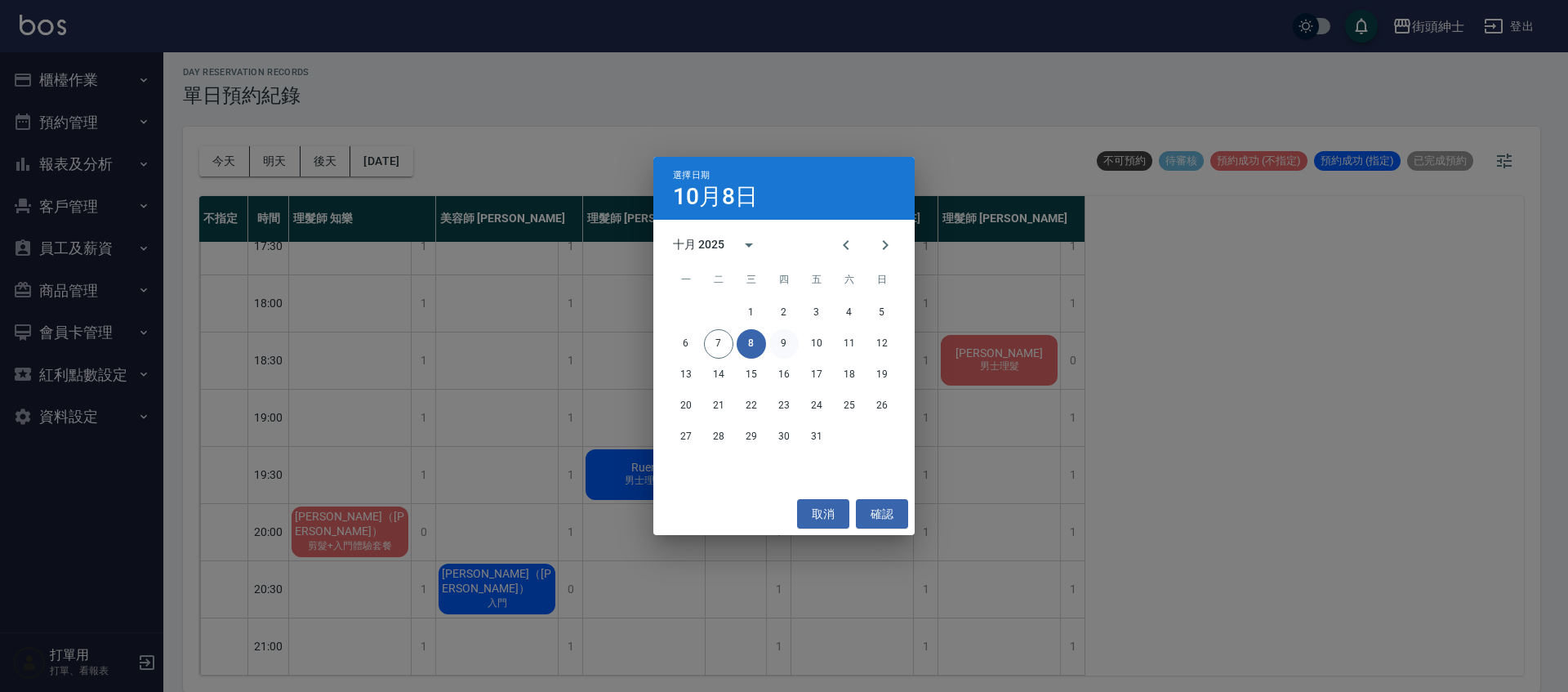
click at [776, 346] on button "9" at bounding box center [784, 345] width 30 height 30
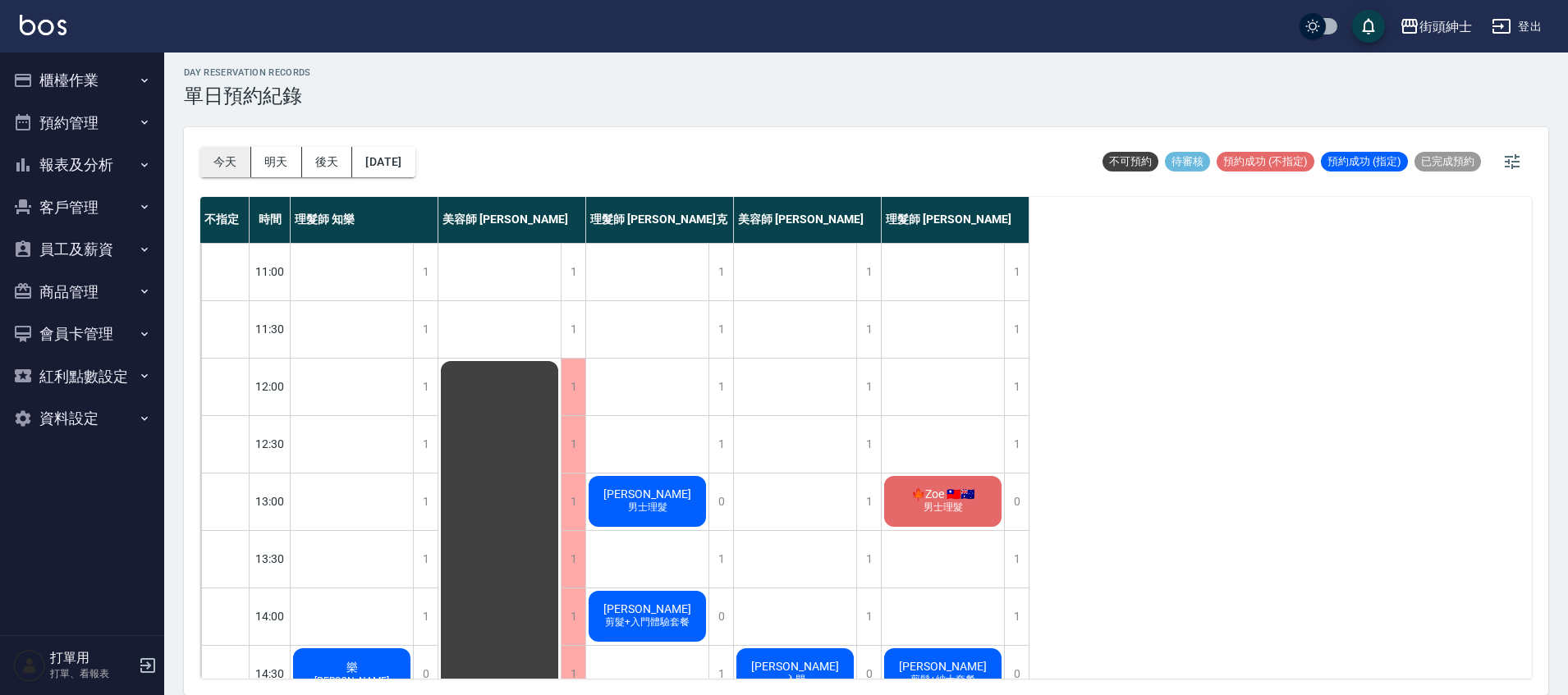
click at [240, 169] on button "今天" at bounding box center [225, 162] width 51 height 31
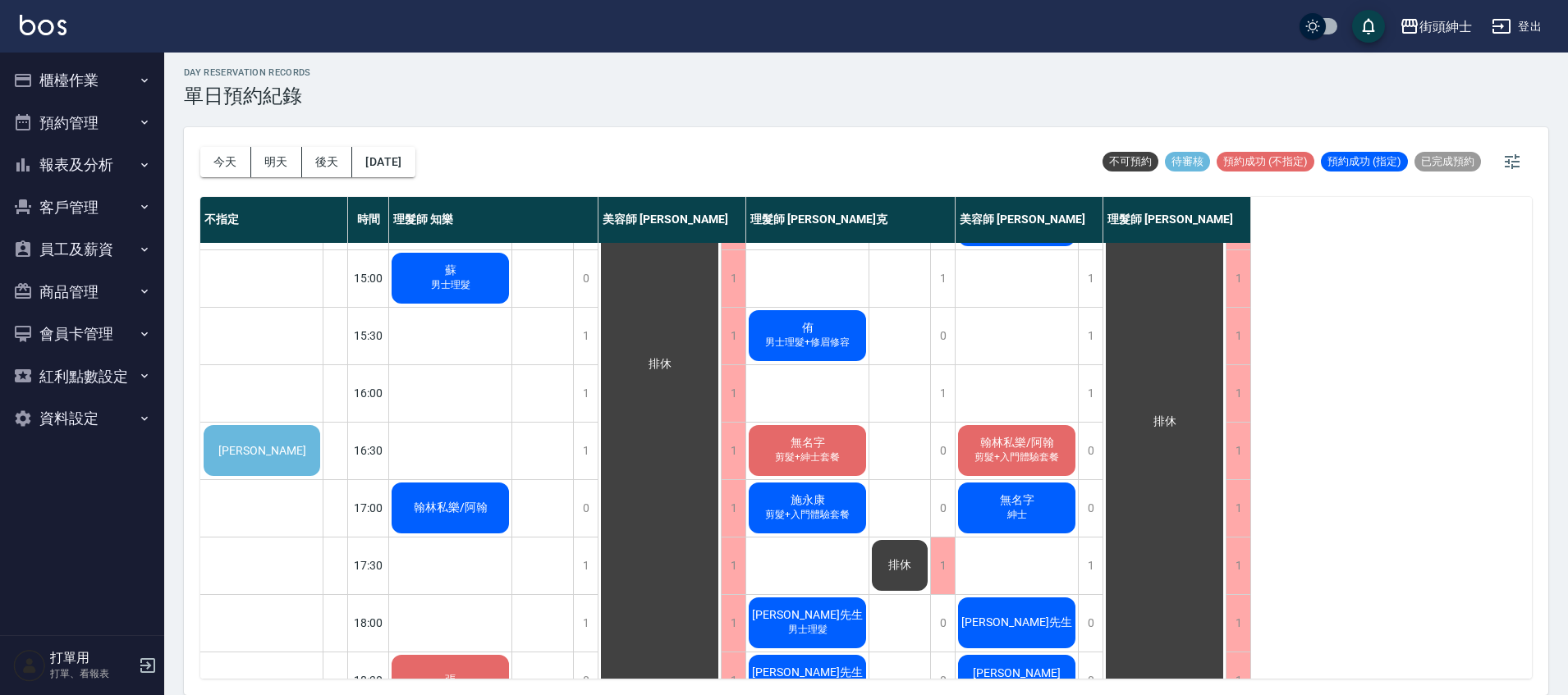
scroll to position [420, 0]
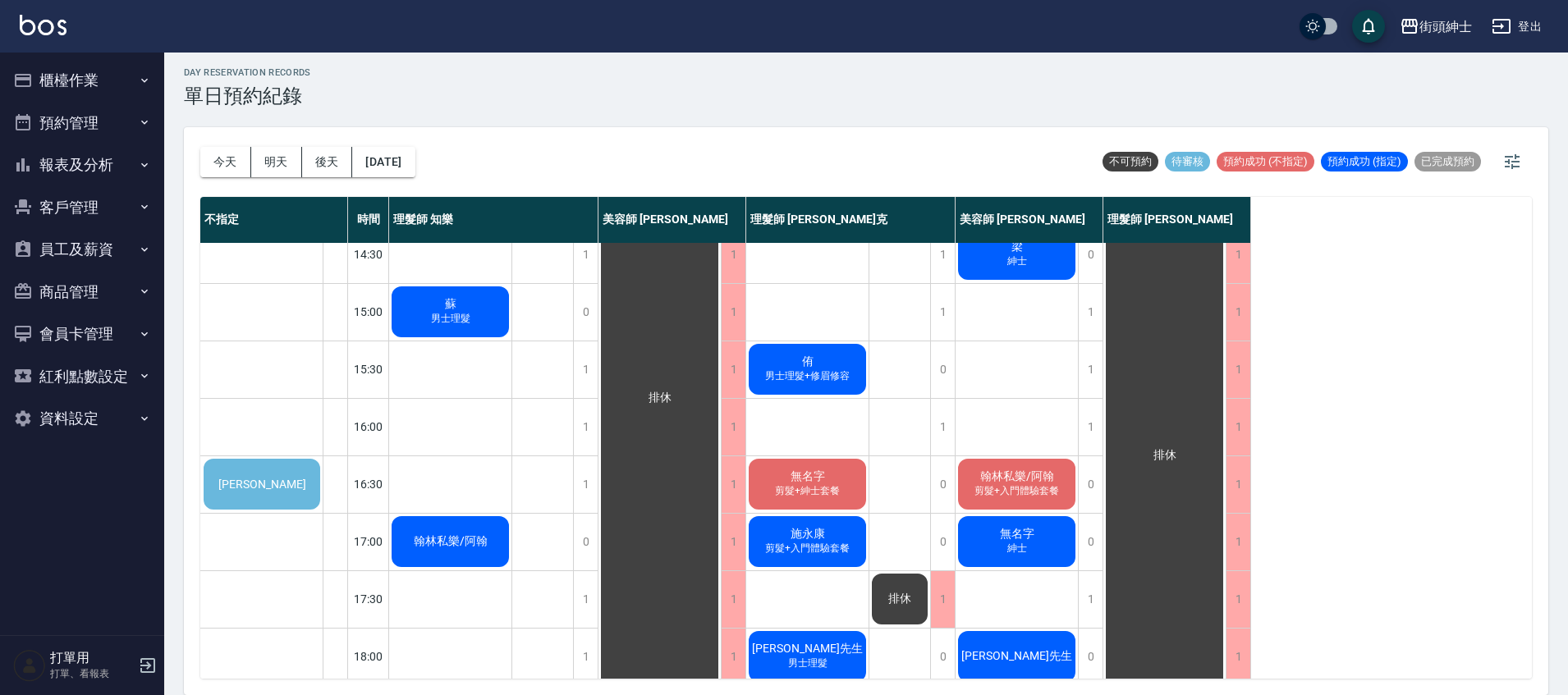
click at [296, 495] on div "Darren" at bounding box center [261, 484] width 121 height 56
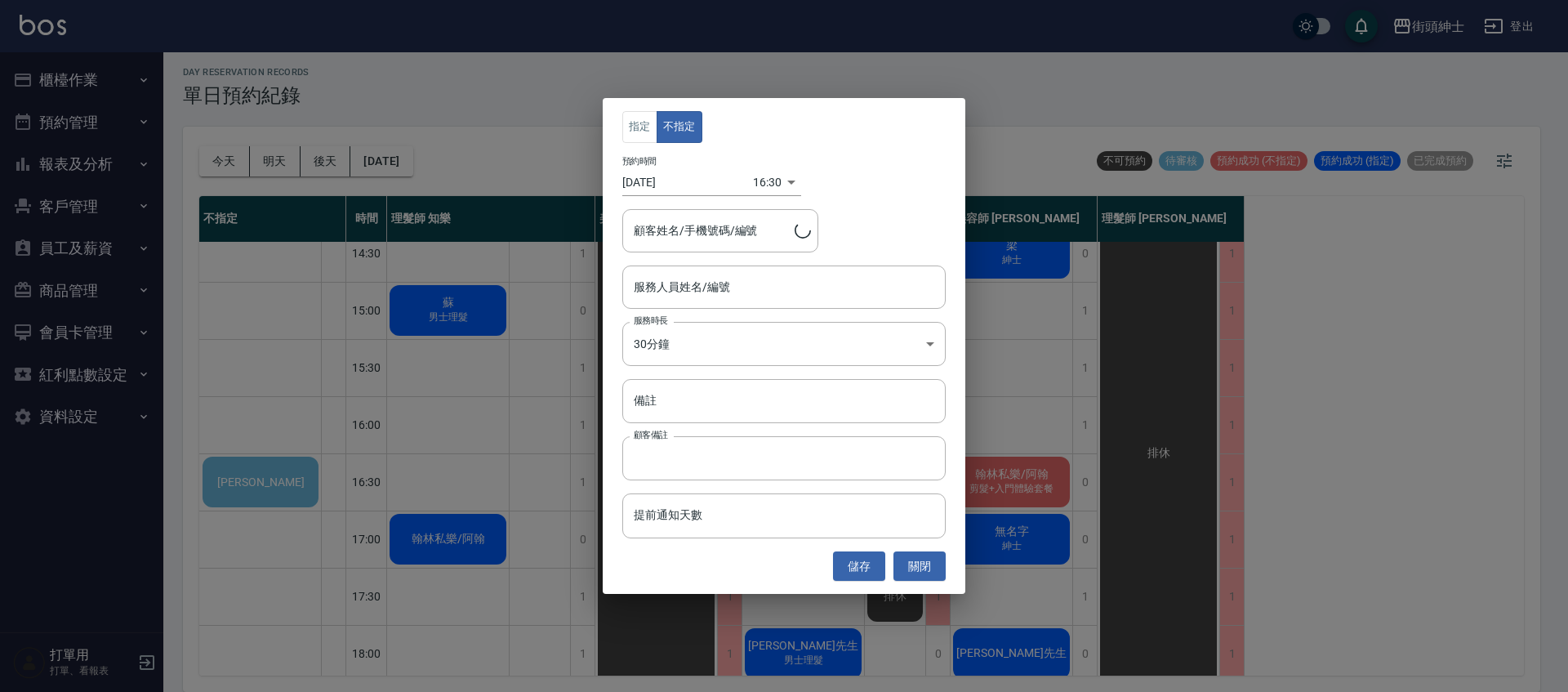
type input "Darren/0980094274"
click at [719, 292] on input "服務人員姓名/編號" at bounding box center [784, 287] width 309 height 29
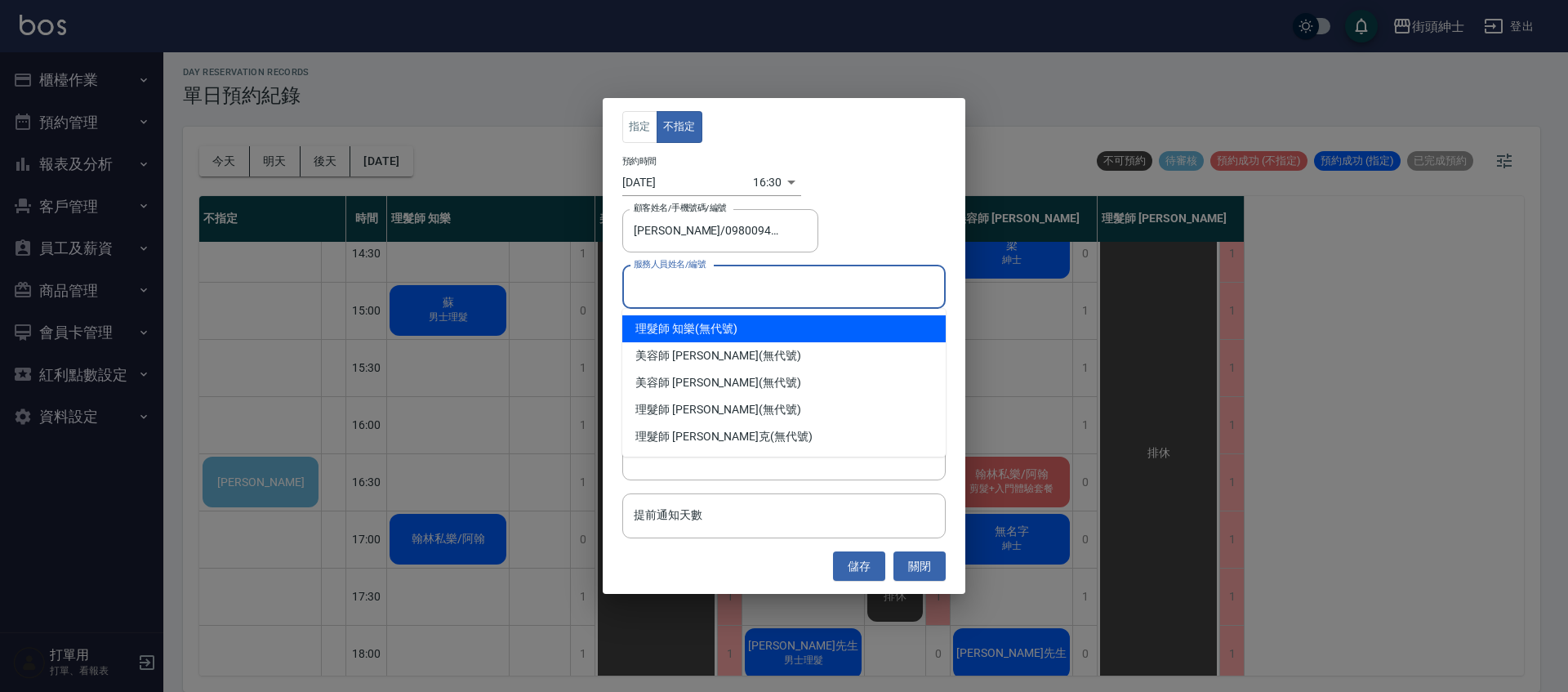
click at [739, 331] on div "理髮師 知樂 (無代號)" at bounding box center [784, 329] width 323 height 27
type input "理髮師 知樂(無代號)"
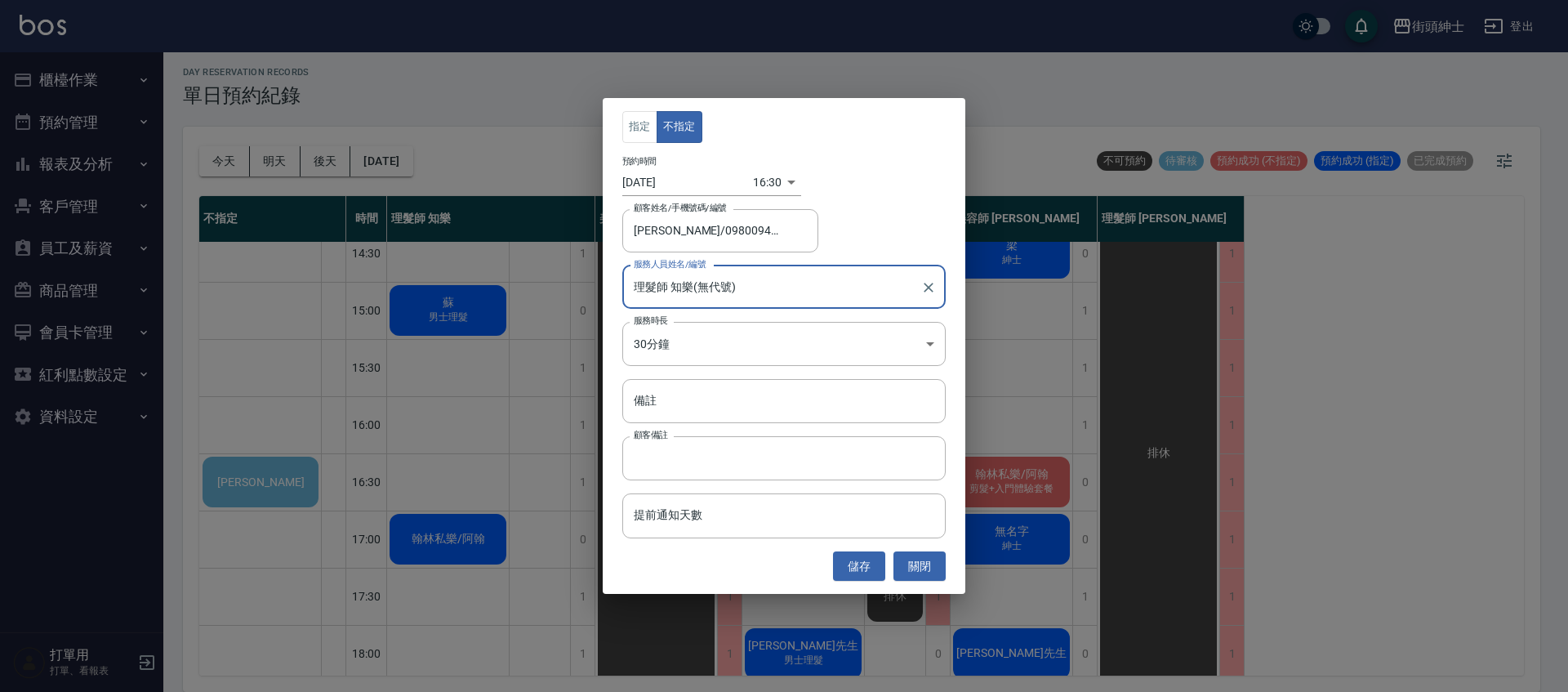
drag, startPoint x: 874, startPoint y: 574, endPoint x: 851, endPoint y: 569, distance: 23.5
click at [873, 574] on button "儲存" at bounding box center [859, 566] width 52 height 31
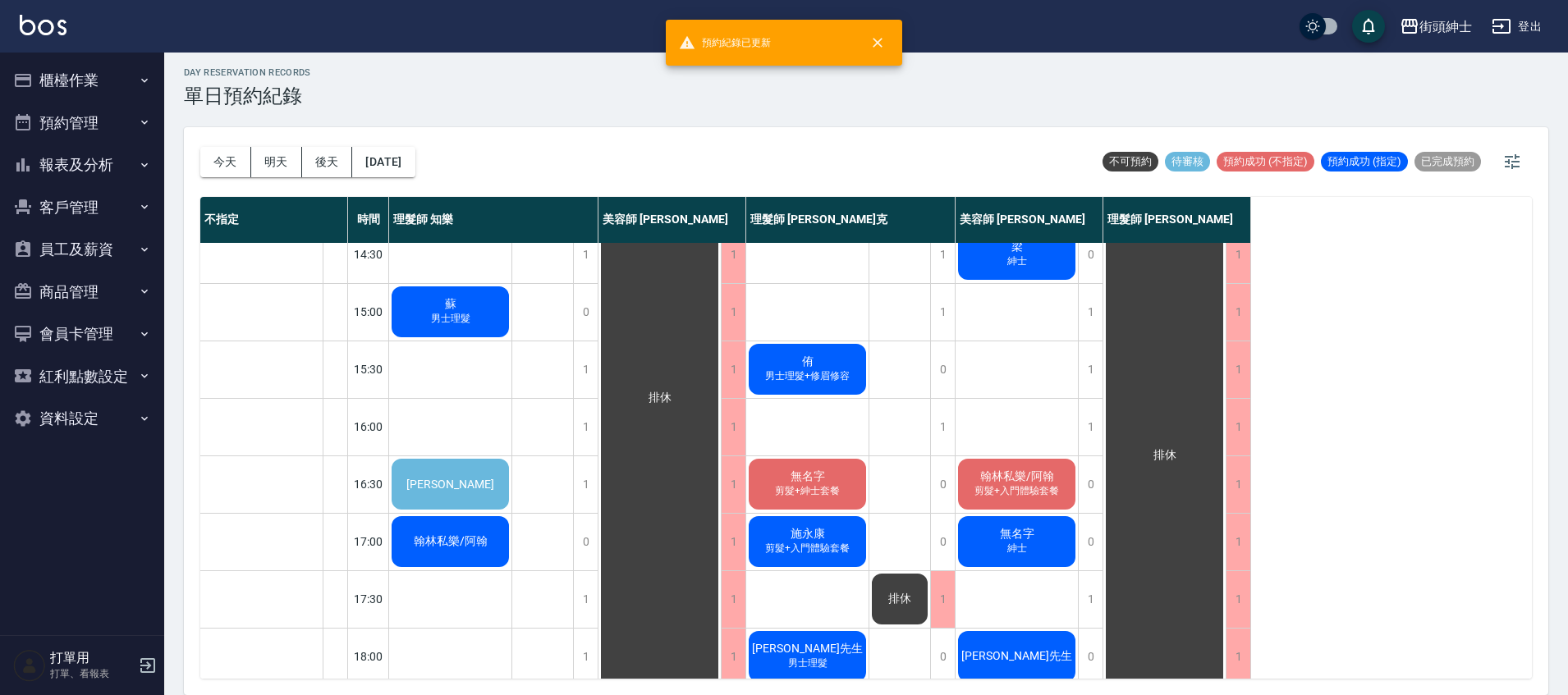
click at [472, 492] on div "Darren" at bounding box center [449, 484] width 122 height 56
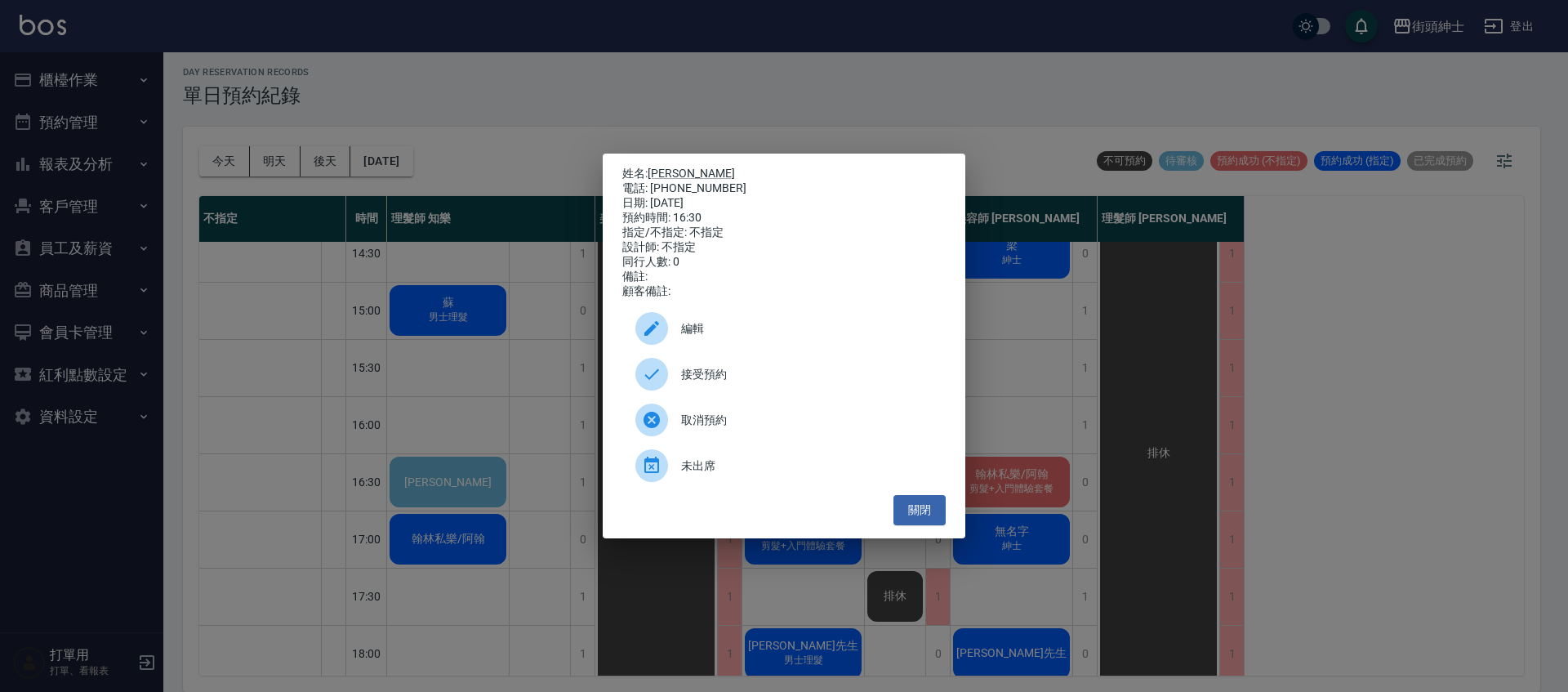
click at [692, 380] on span "接受預約" at bounding box center [807, 374] width 251 height 17
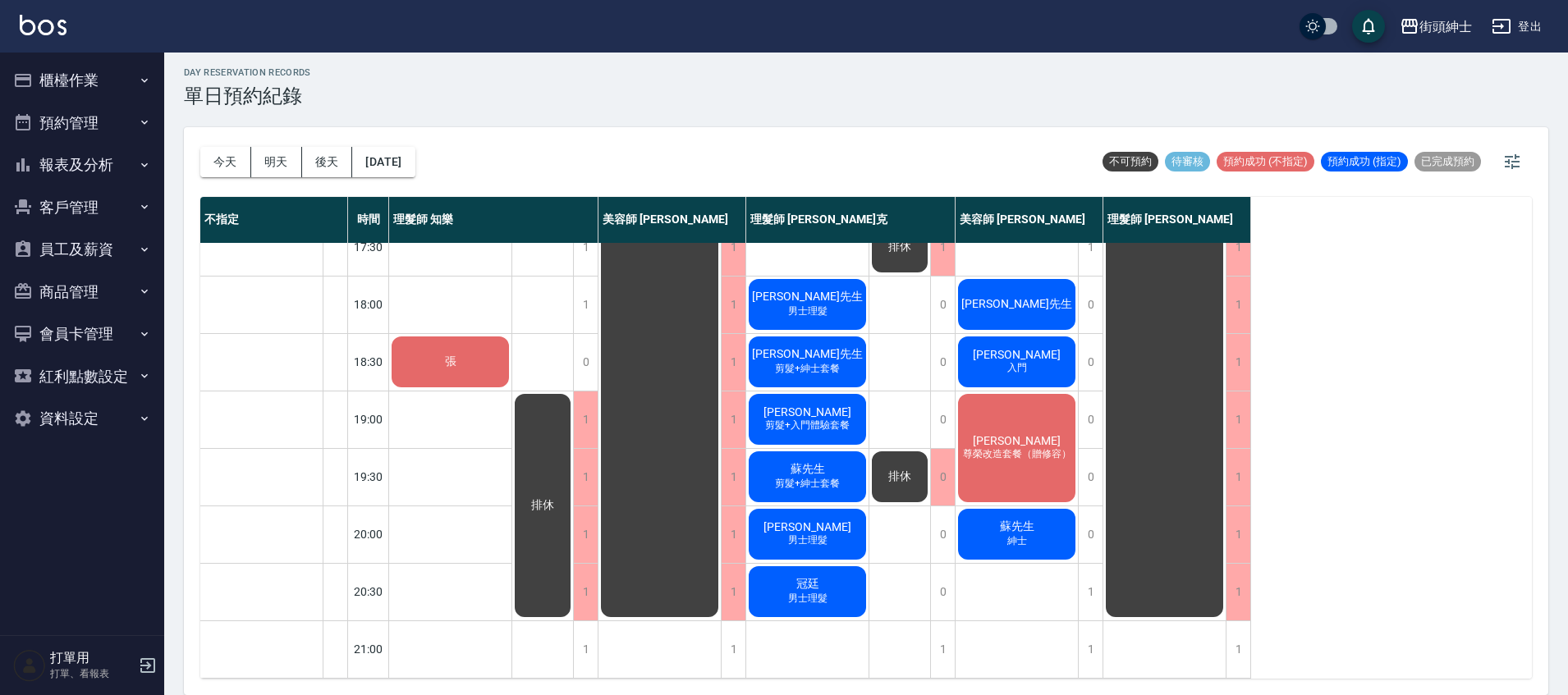
scroll to position [783, 0]
click at [901, 477] on div "排休" at bounding box center [899, 477] width 61 height 56
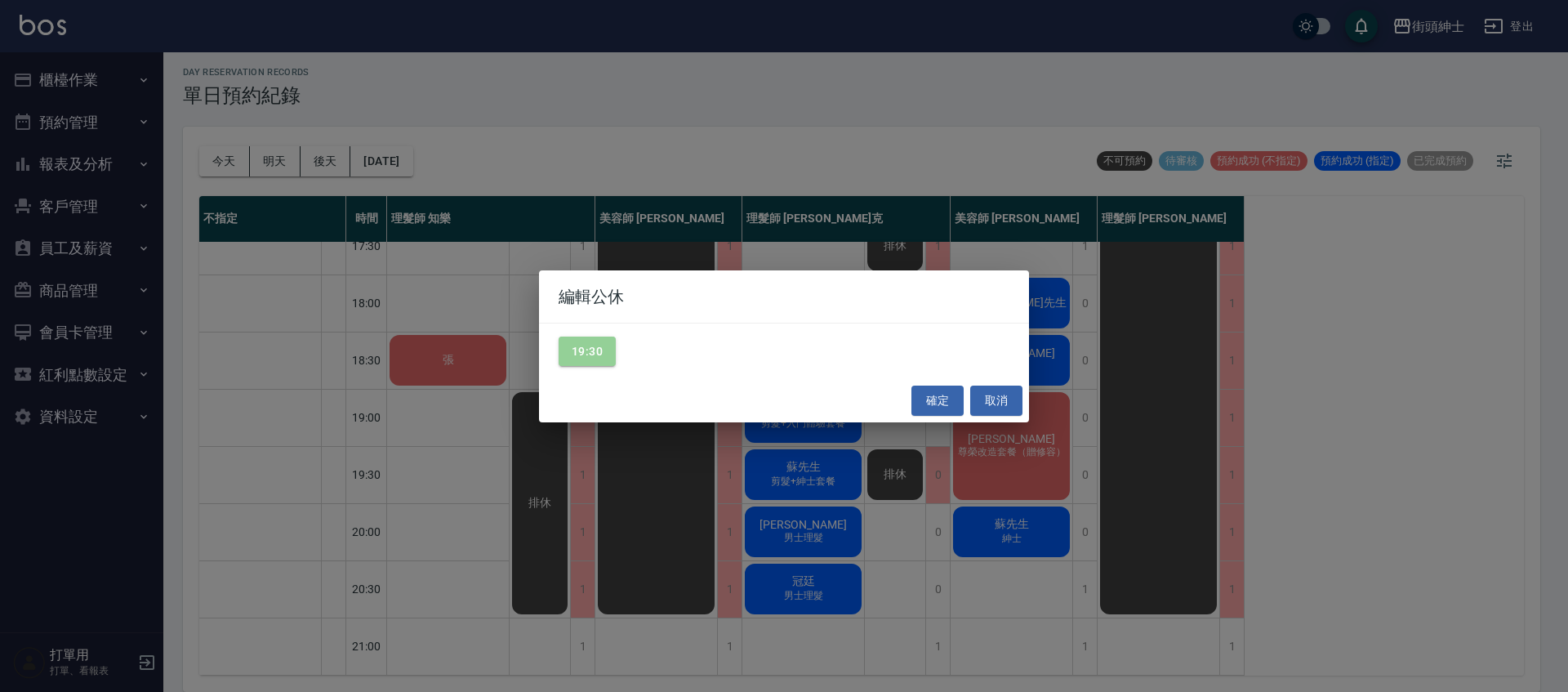
drag, startPoint x: 593, startPoint y: 344, endPoint x: 989, endPoint y: 436, distance: 406.5
click at [593, 344] on button "19:30" at bounding box center [588, 351] width 57 height 31
drag, startPoint x: 920, startPoint y: 404, endPoint x: 953, endPoint y: 415, distance: 34.8
click at [920, 404] on button "確定" at bounding box center [937, 401] width 52 height 31
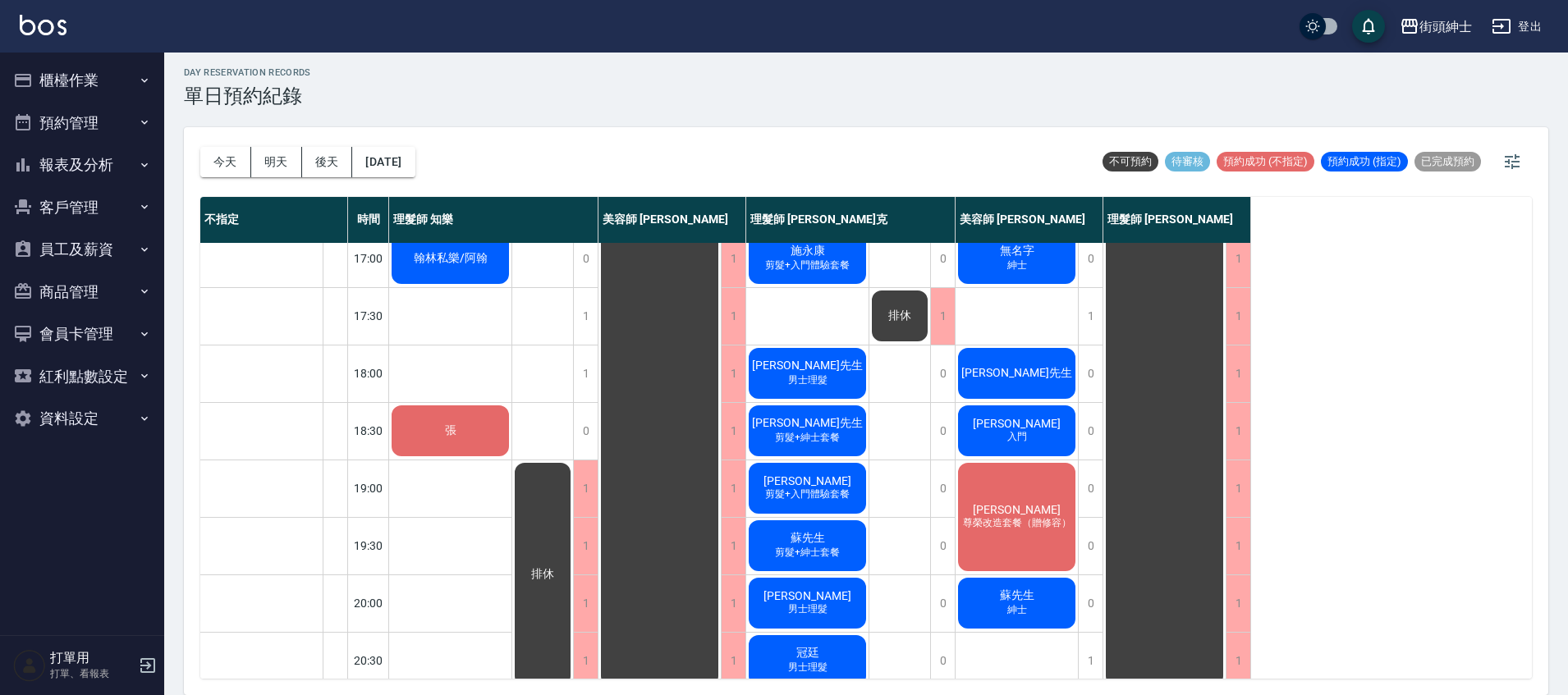
scroll to position [683, 0]
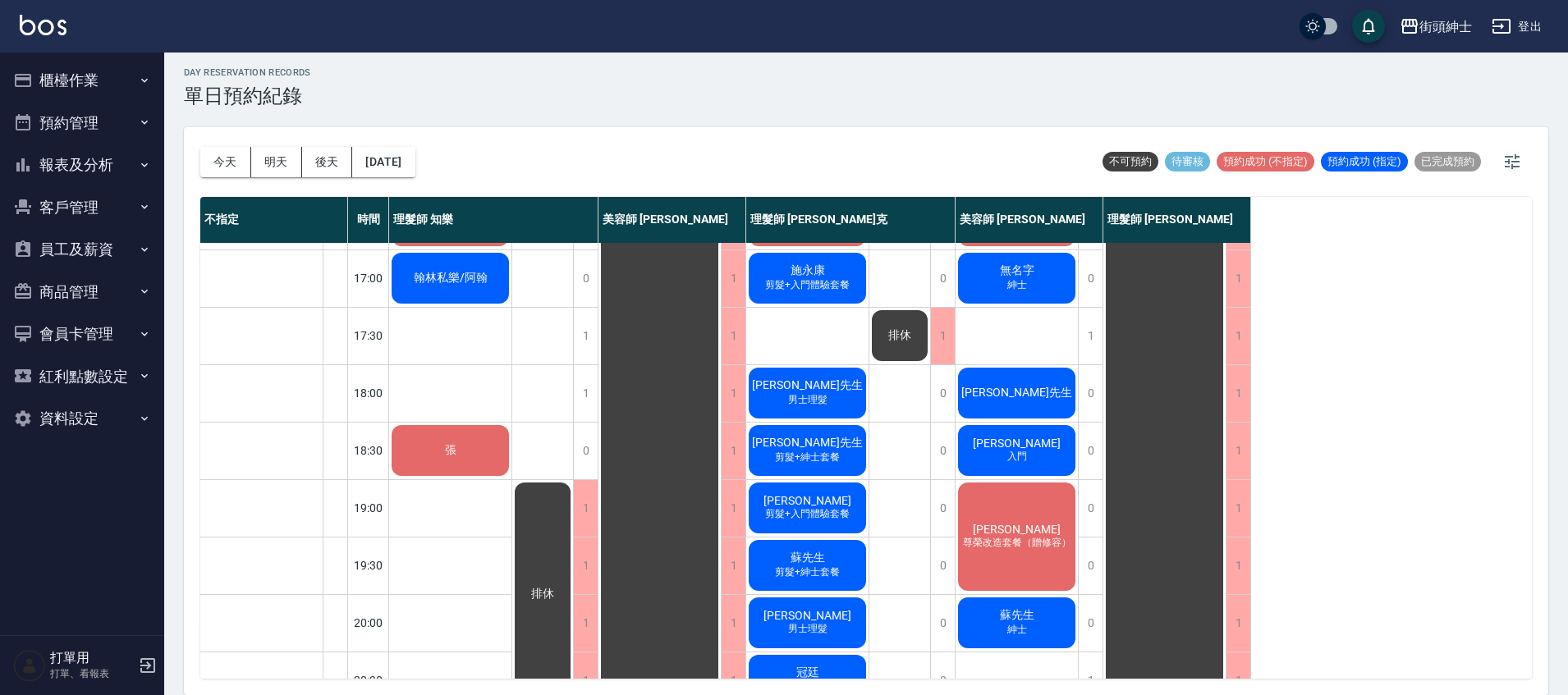
click at [100, 113] on button "預約管理" at bounding box center [83, 122] width 151 height 43
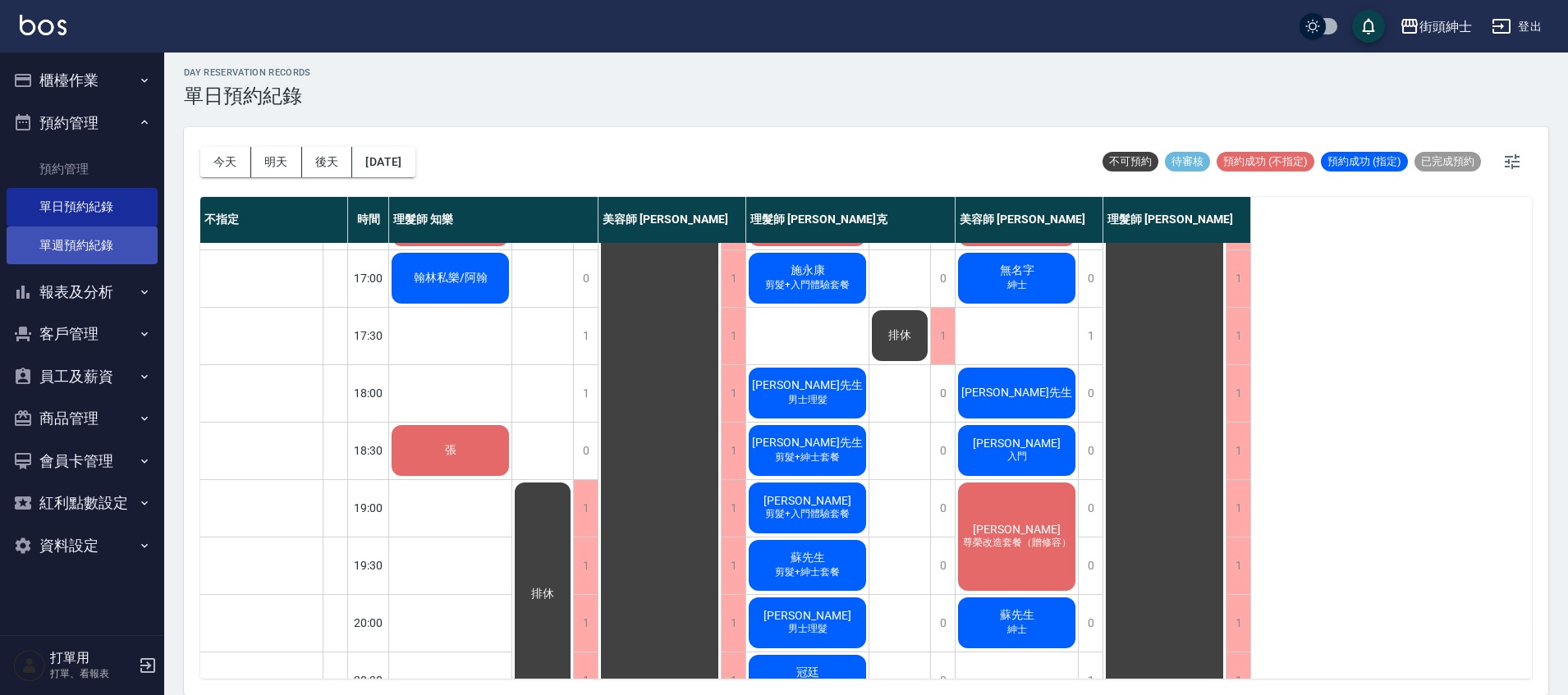
click at [90, 245] on link "單週預約紀錄" at bounding box center [83, 246] width 151 height 38
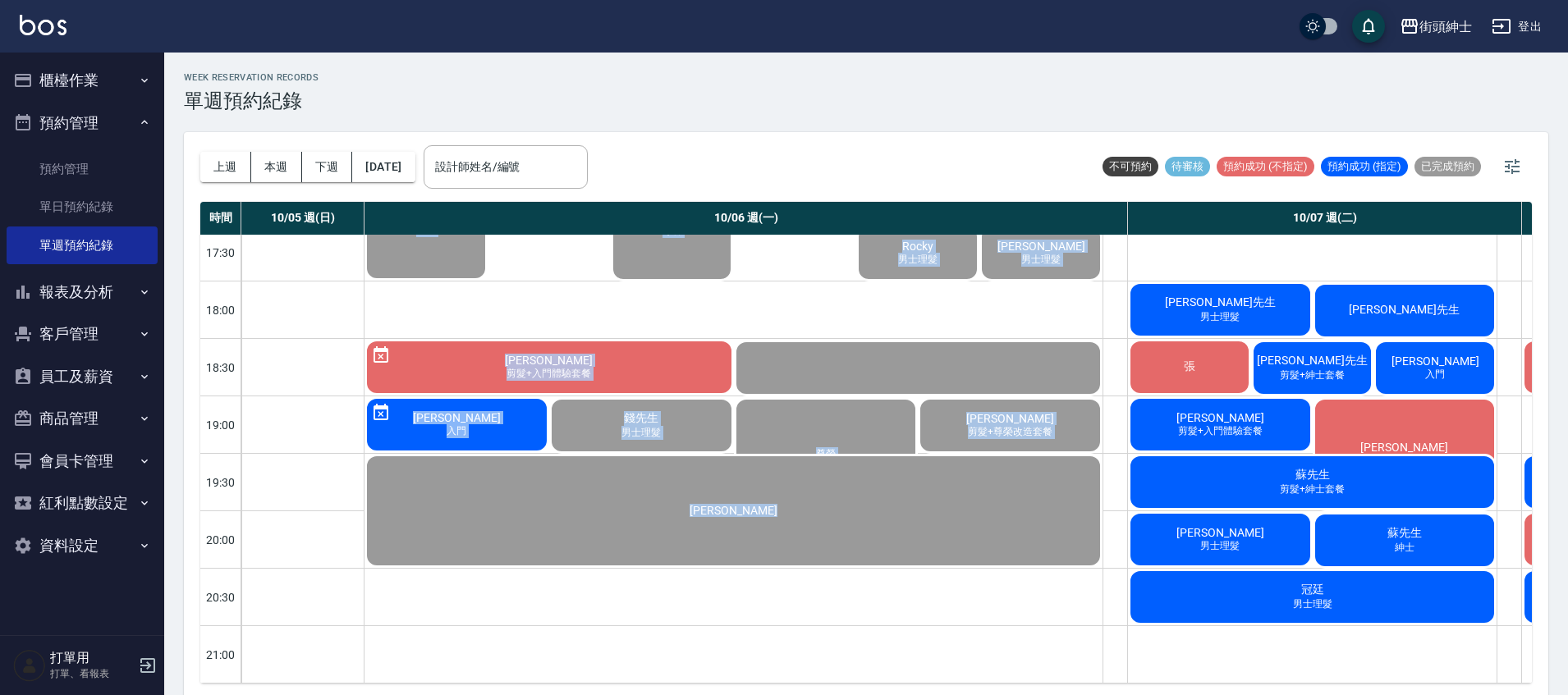
scroll to position [5, 0]
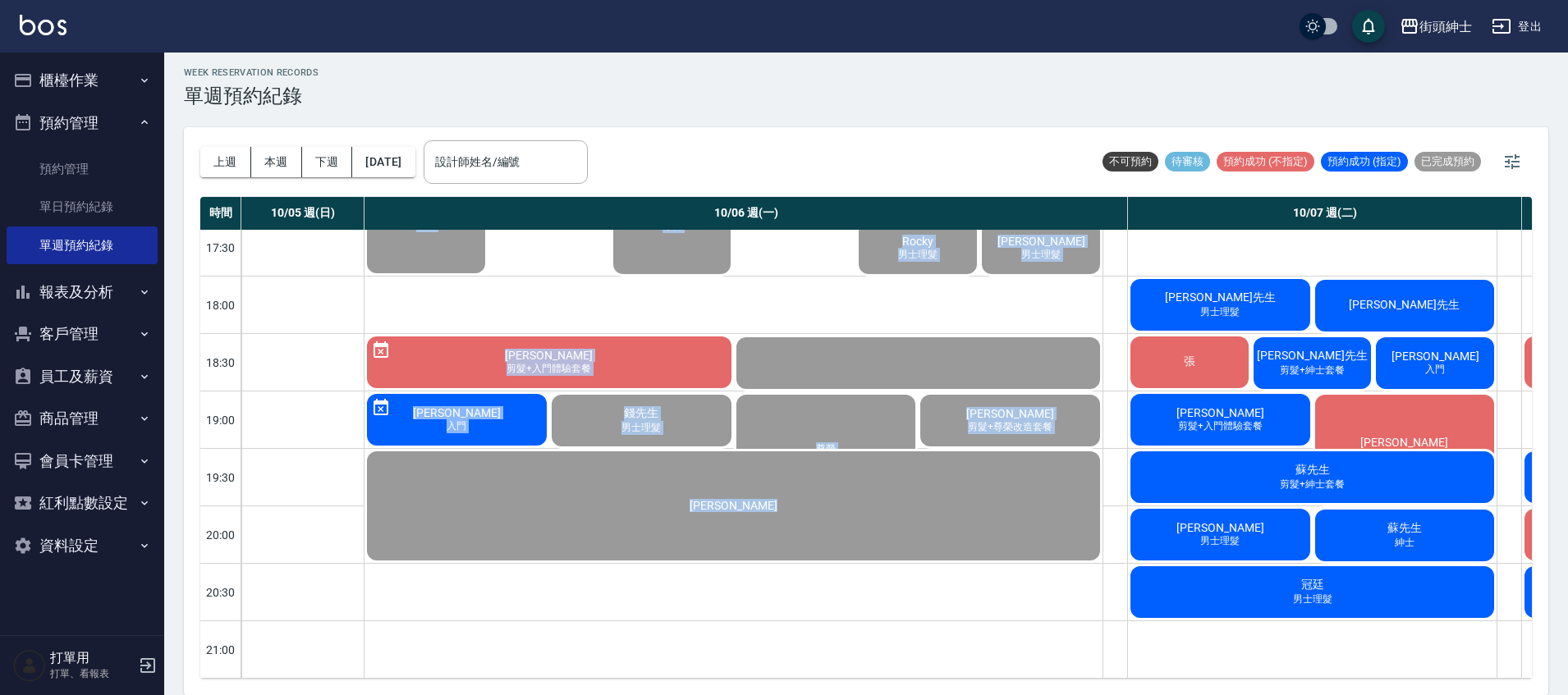
drag, startPoint x: 641, startPoint y: 684, endPoint x: 1304, endPoint y: 697, distance: 663.1
click at [1304, 694] on html "街頭紳士 登出 櫃檯作業 打帳單 帳單列表 營業儀表板 現金收支登錄 材料自購登錄 每日結帳 排班表 現場電腦打卡 預約管理 預約管理 單日預約紀錄 單週預約…" at bounding box center [784, 345] width 1568 height 700
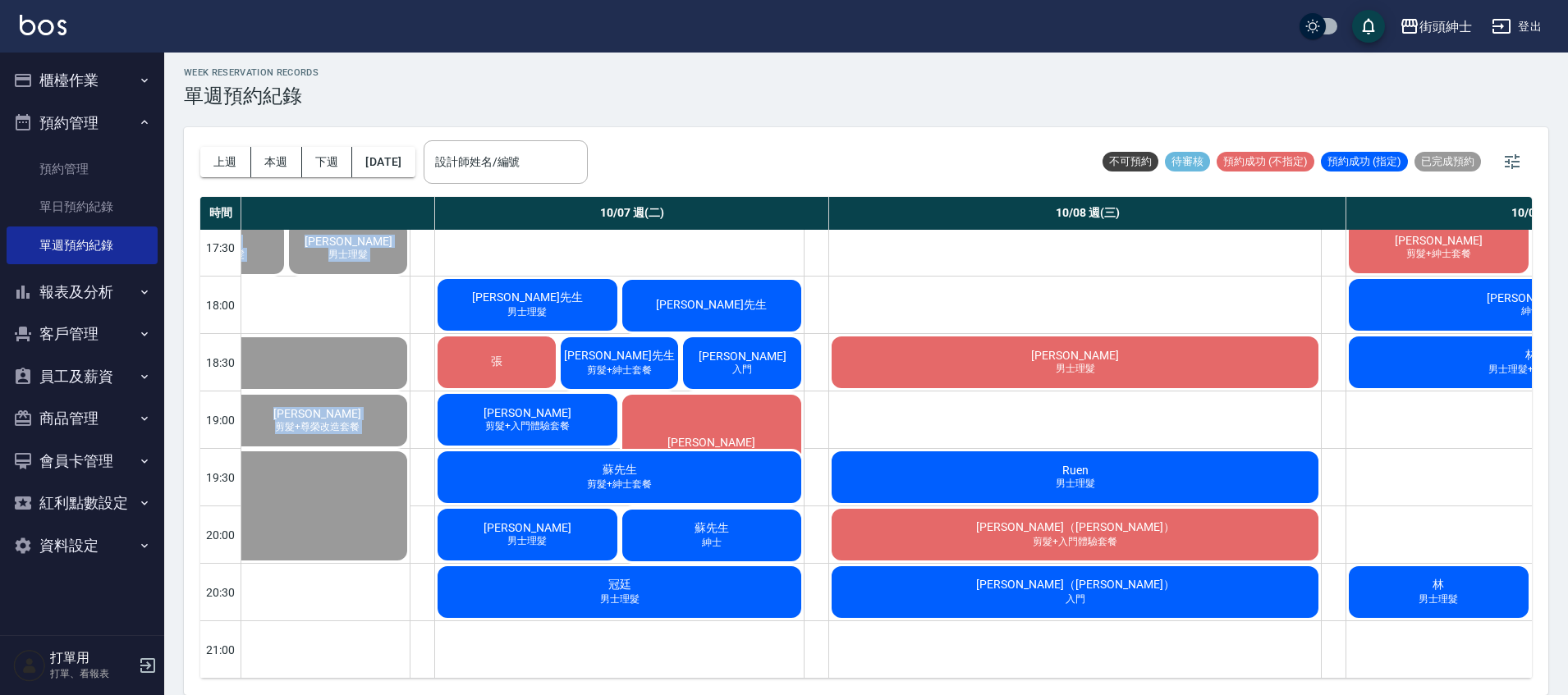
scroll to position [771, 689]
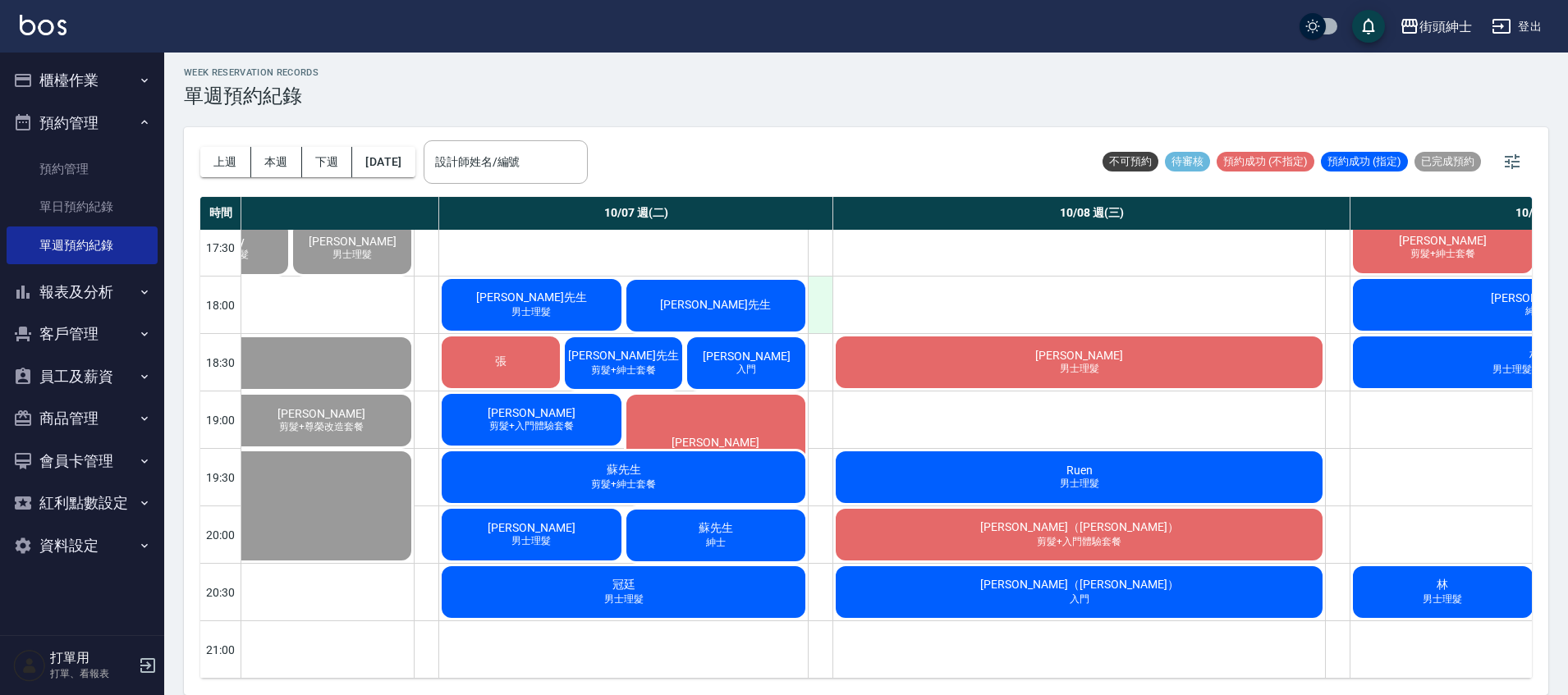
click at [824, 297] on div at bounding box center [819, 304] width 25 height 57
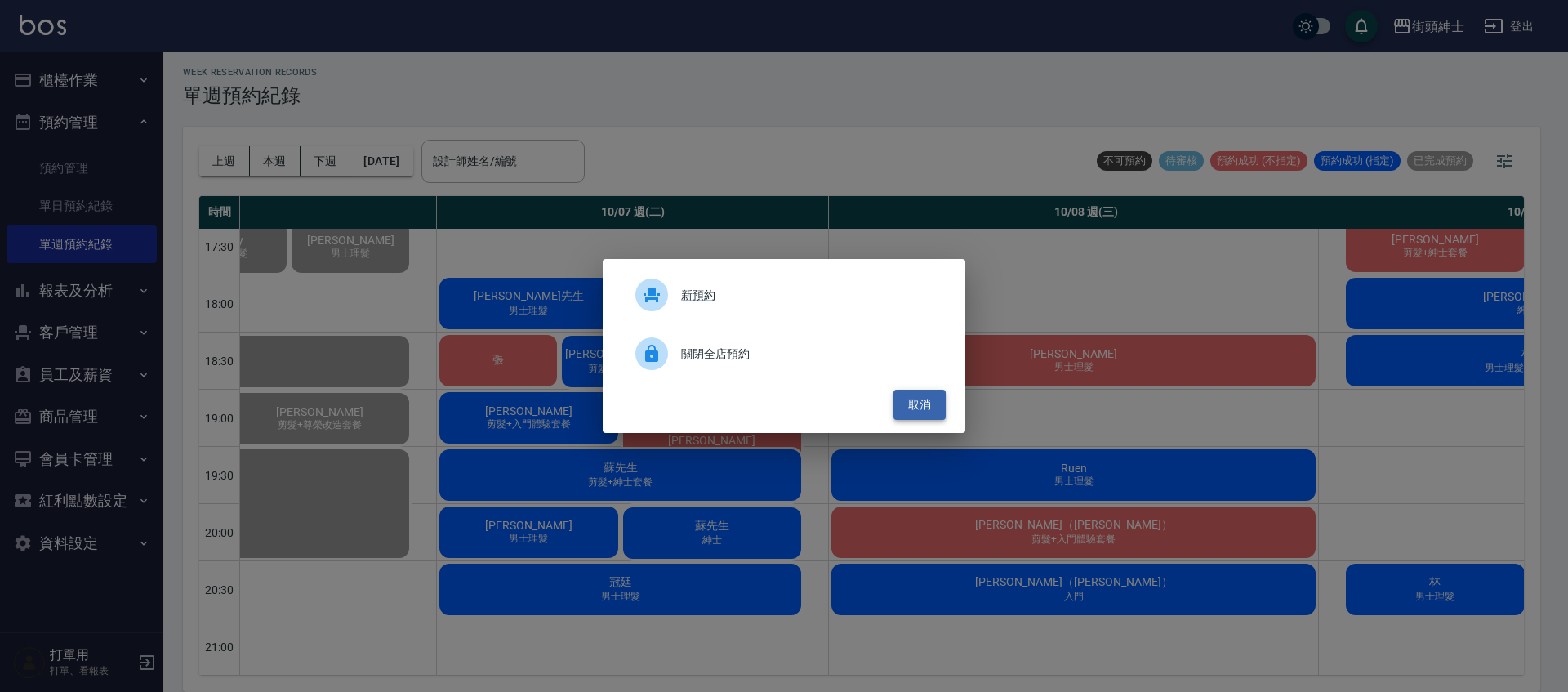
click at [925, 410] on button "取消" at bounding box center [919, 405] width 52 height 31
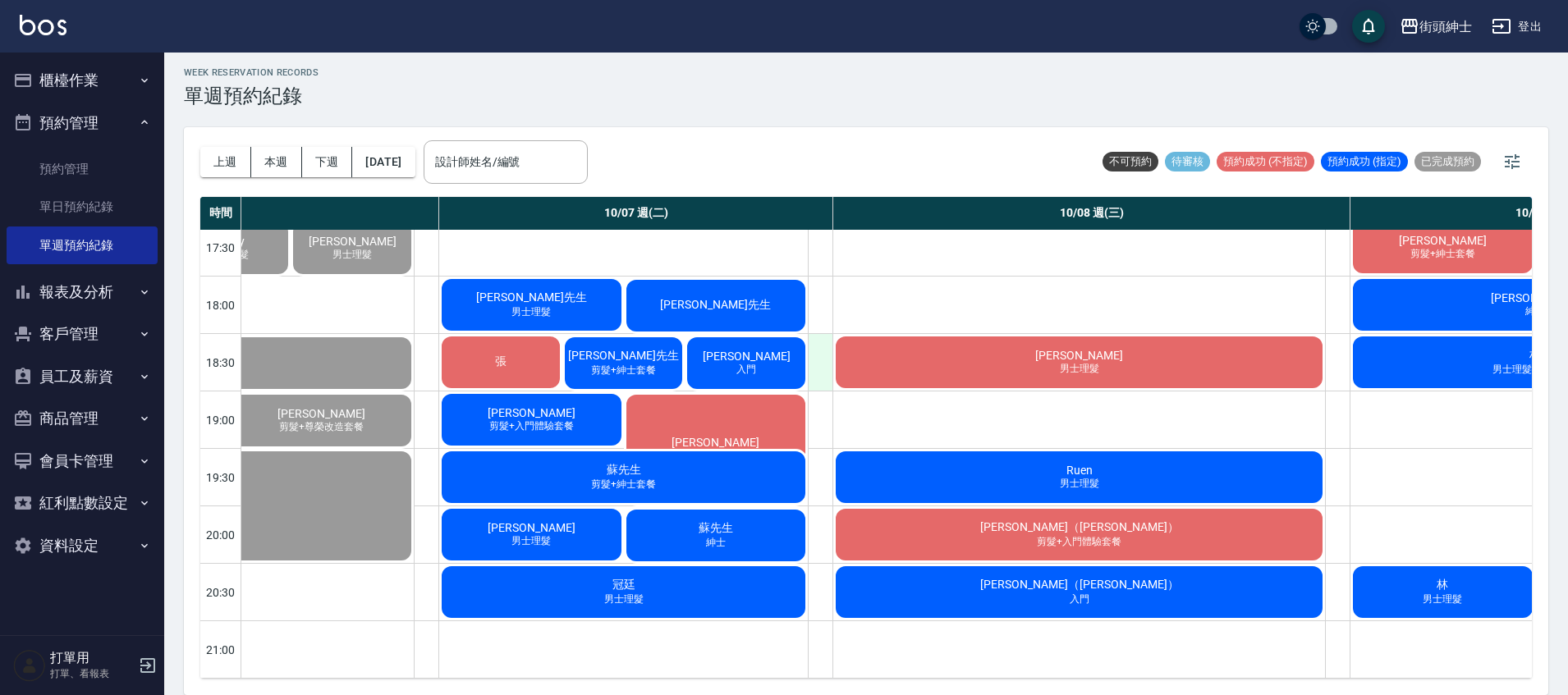
click at [820, 355] on div at bounding box center [819, 362] width 25 height 57
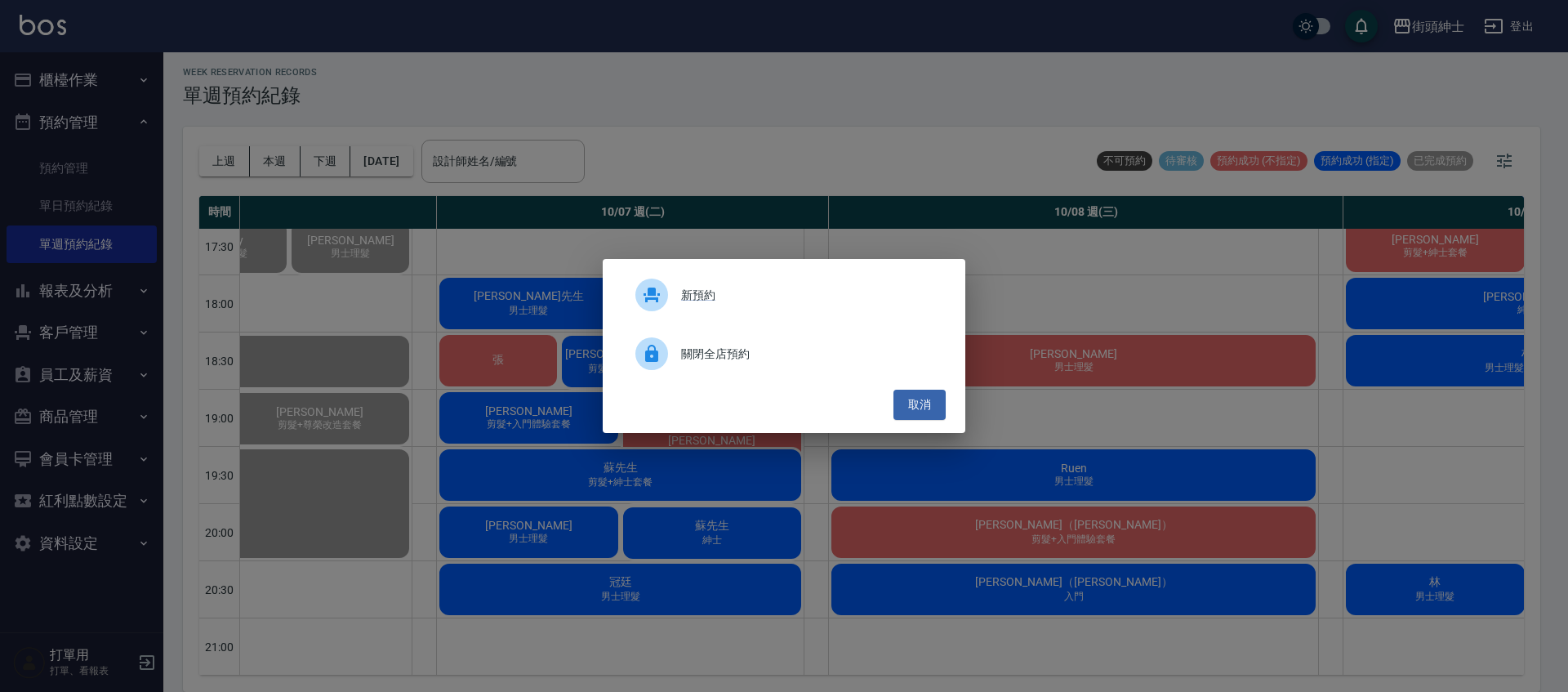
click at [742, 349] on span "關閉全店預約" at bounding box center [807, 353] width 251 height 17
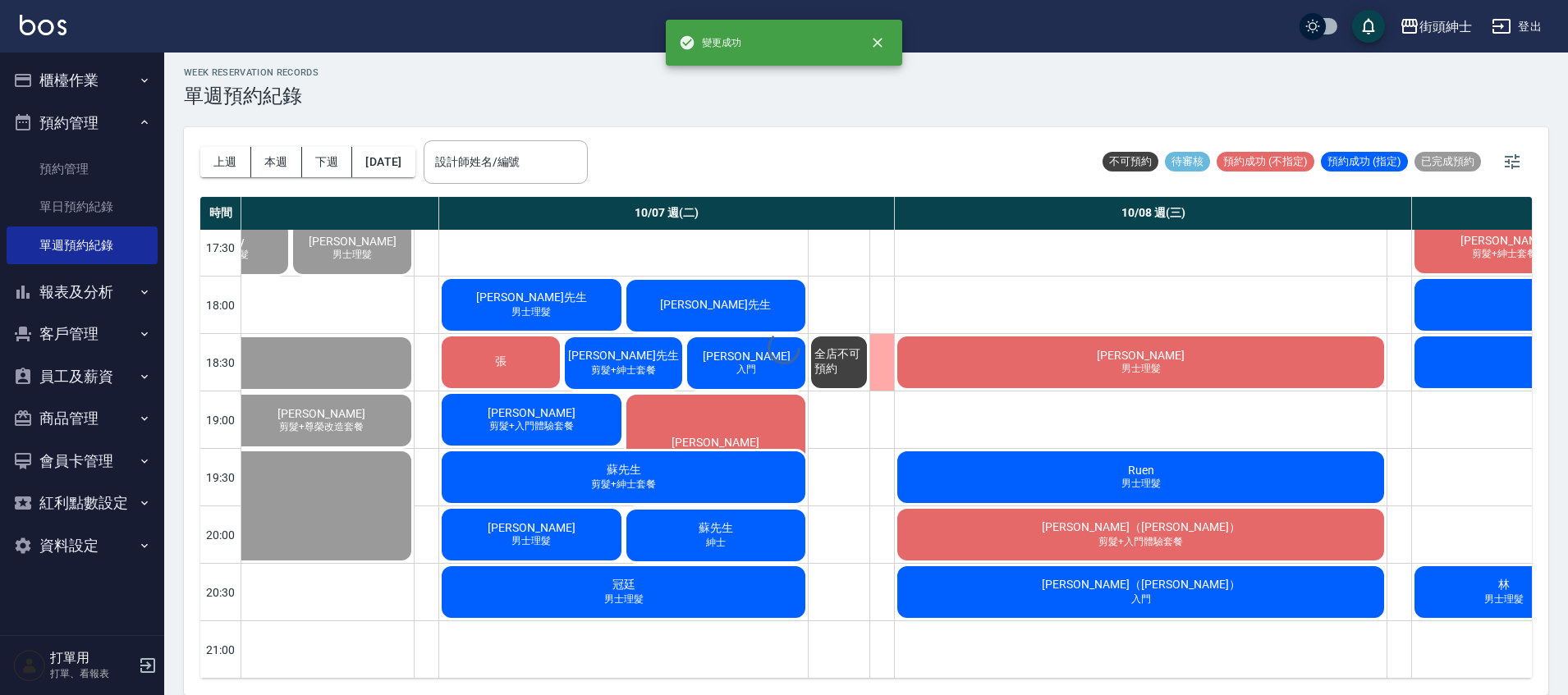
click at [97, 105] on button "預約管理" at bounding box center [83, 122] width 151 height 43
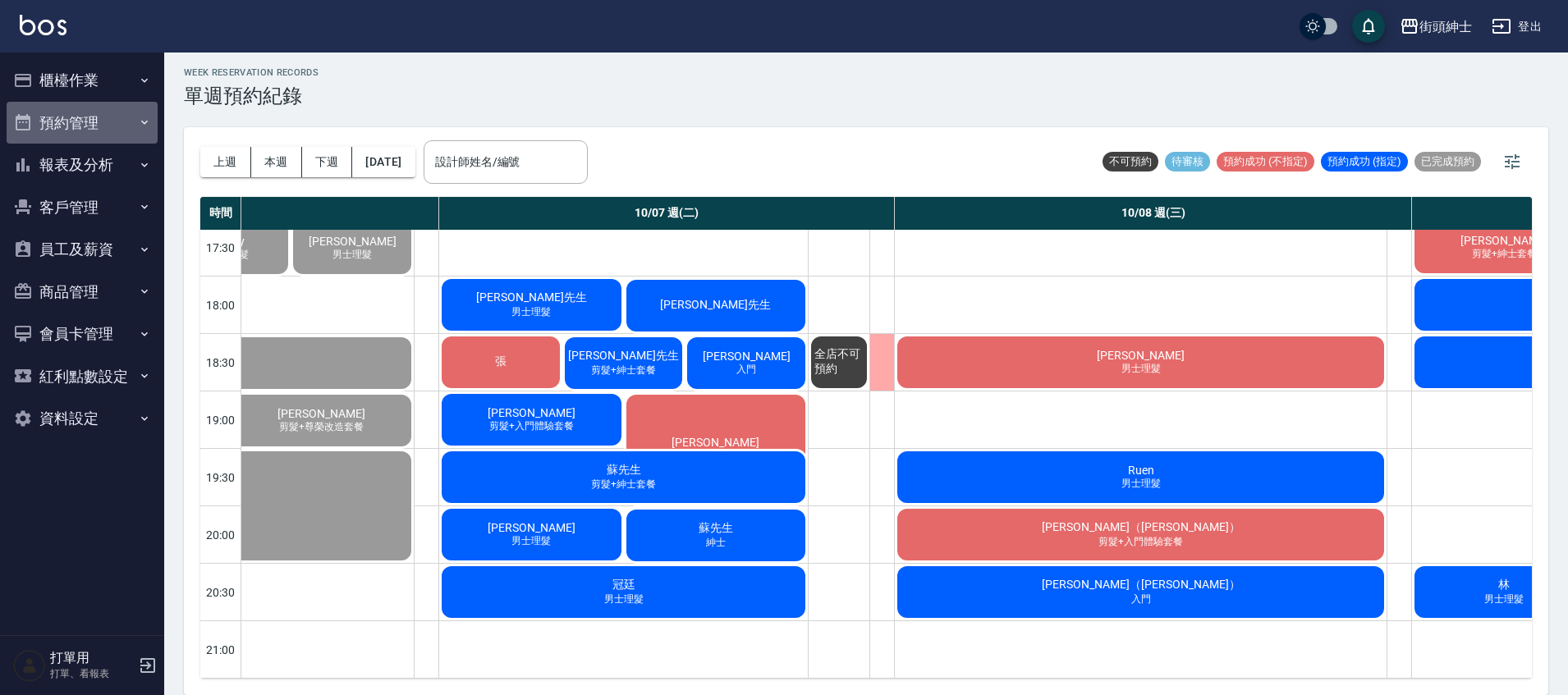
click at [111, 121] on button "預約管理" at bounding box center [83, 122] width 151 height 43
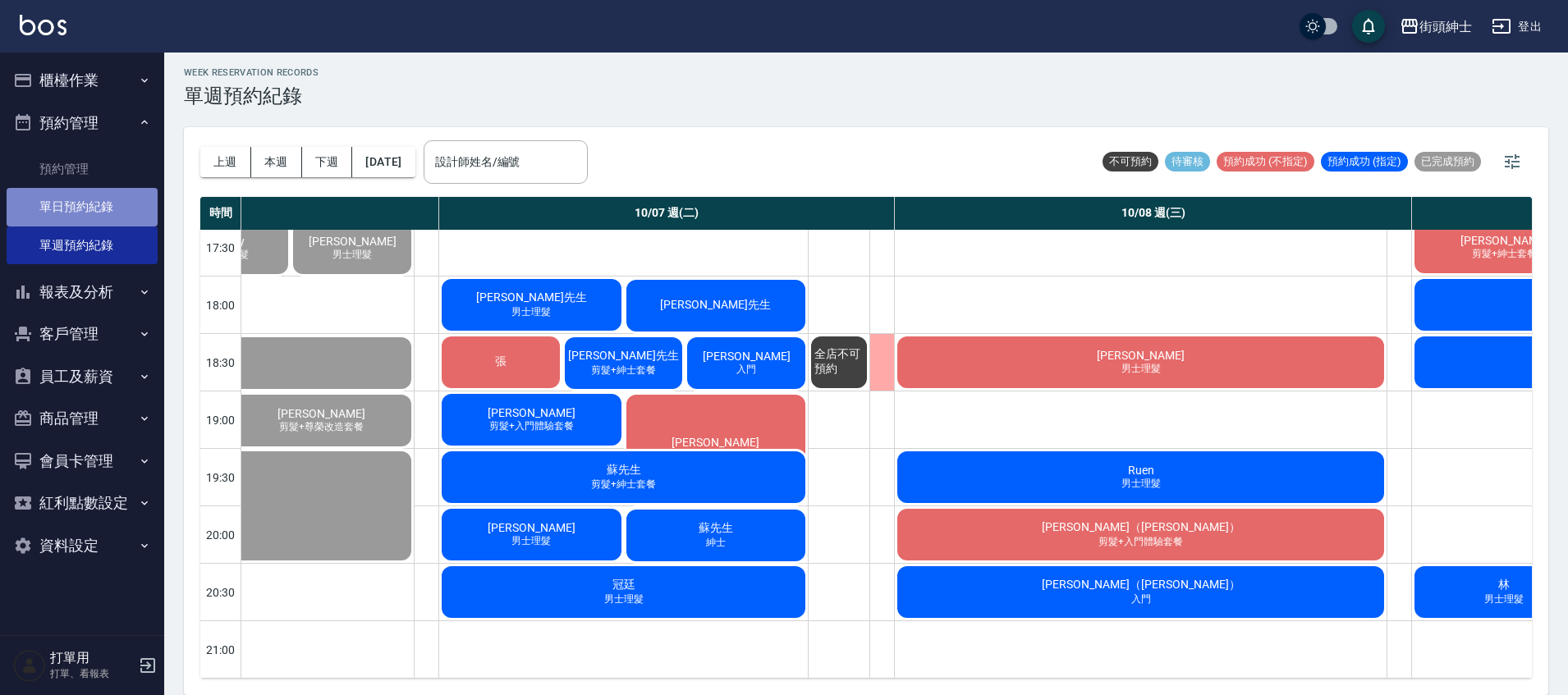
click at [101, 207] on link "單日預約紀錄" at bounding box center [83, 207] width 151 height 38
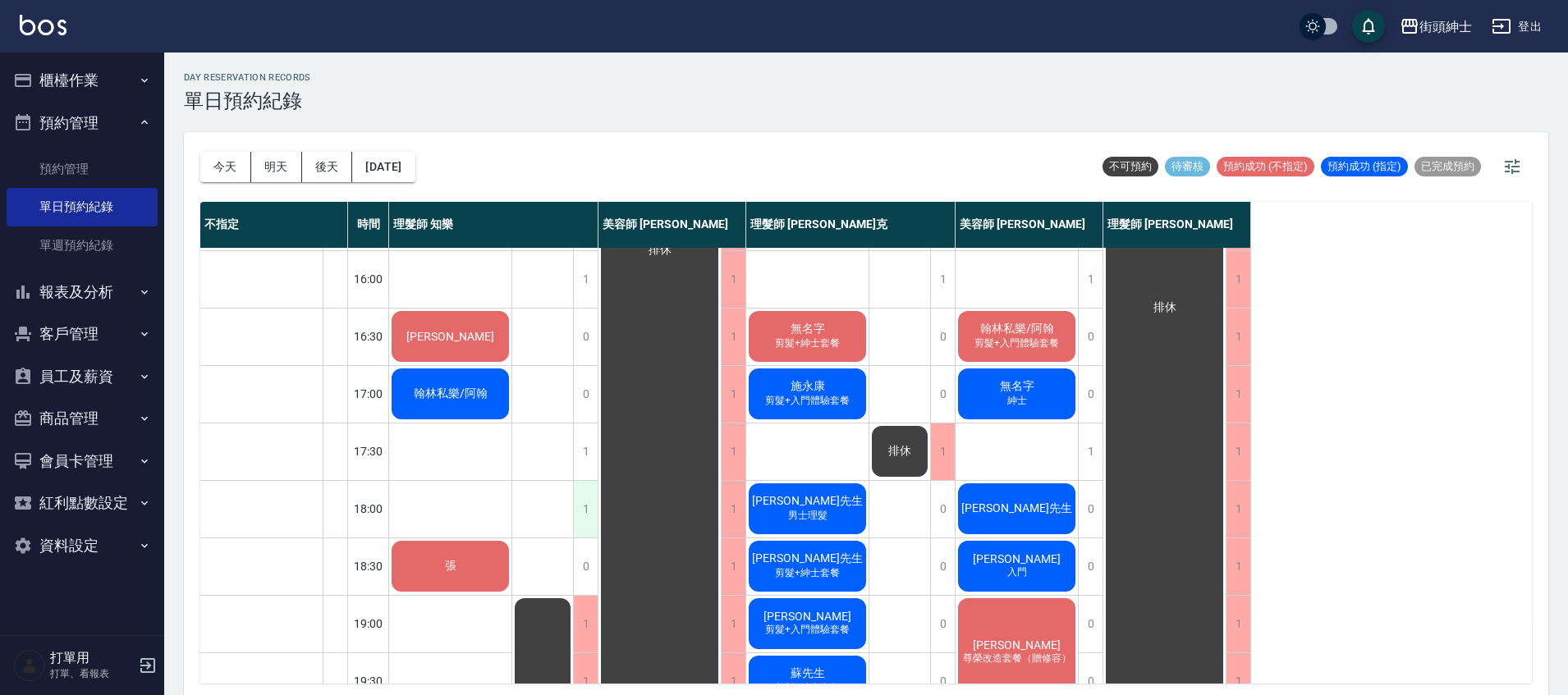
scroll to position [576, 0]
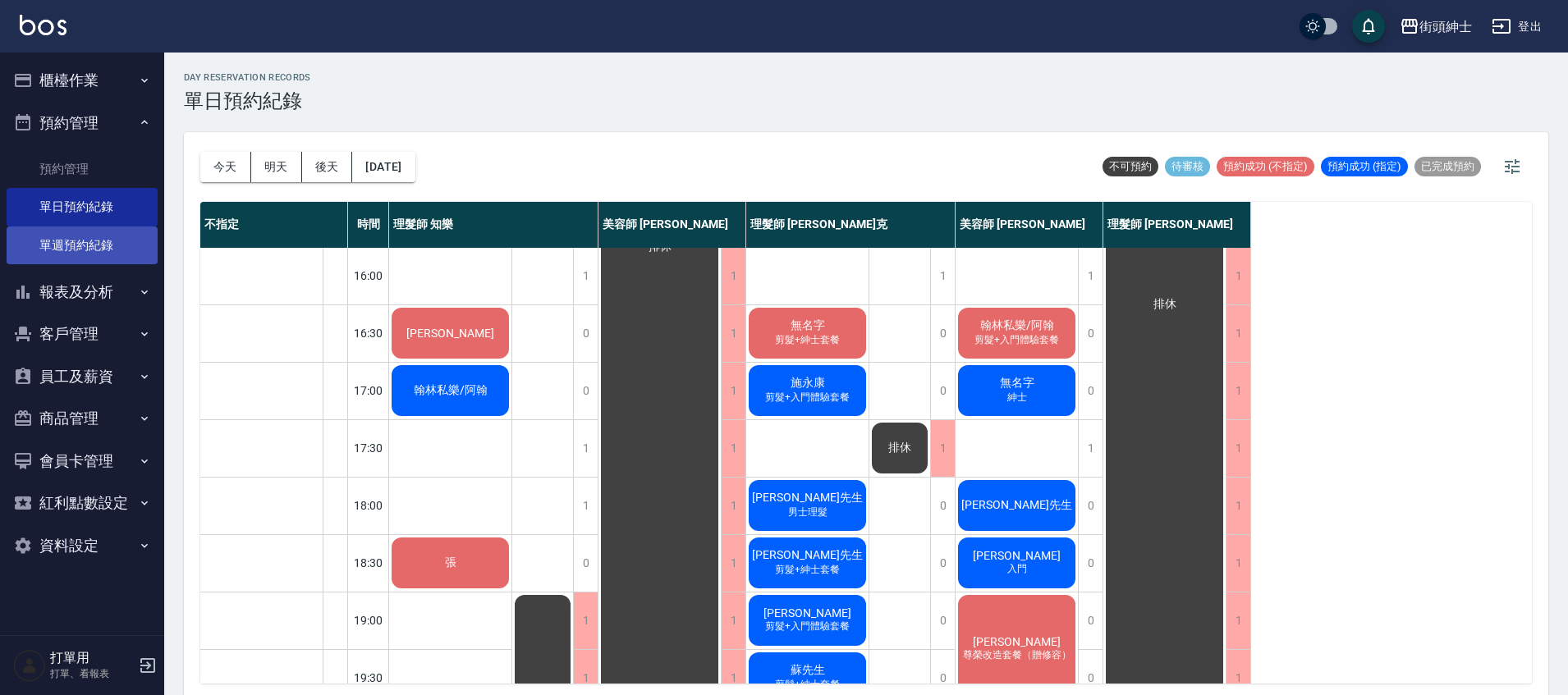
click at [110, 250] on link "單週預約紀錄" at bounding box center [83, 246] width 151 height 38
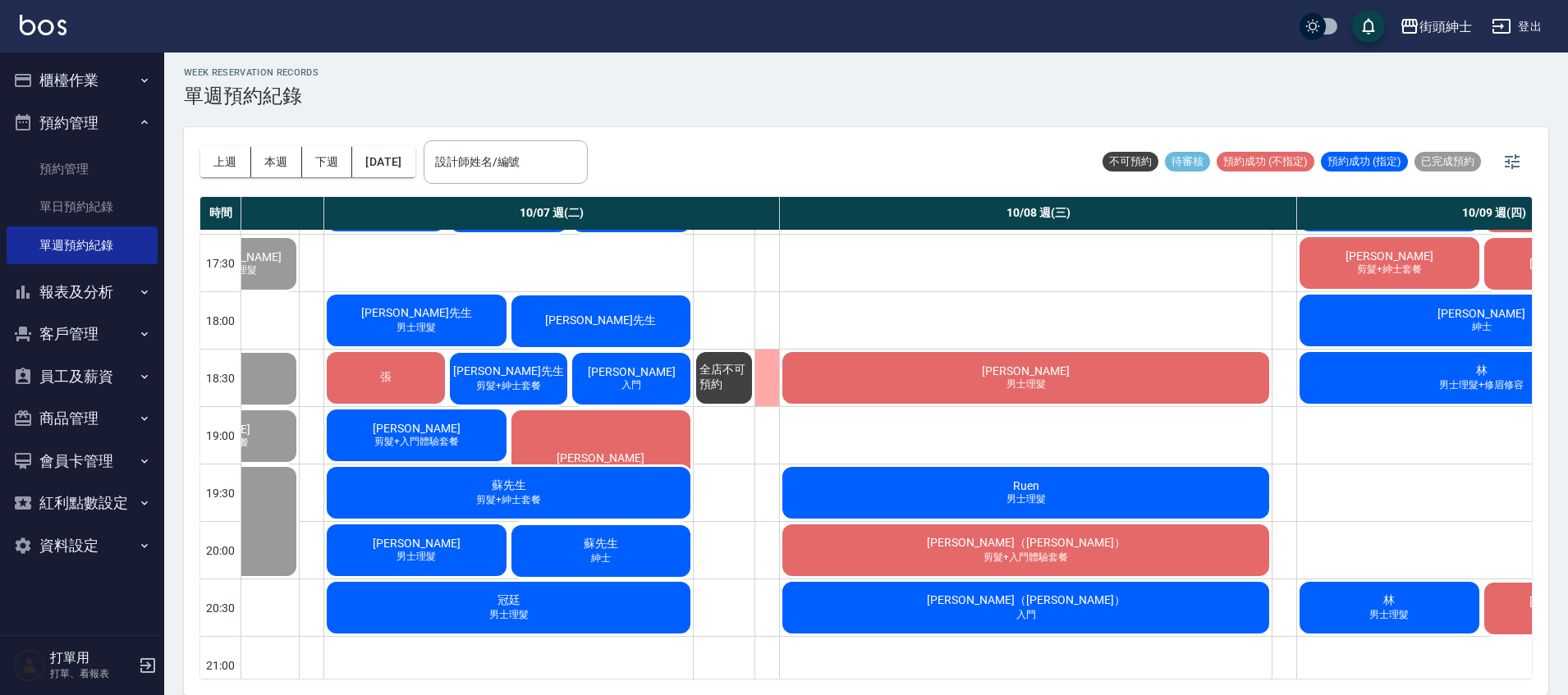
scroll to position [742, 803]
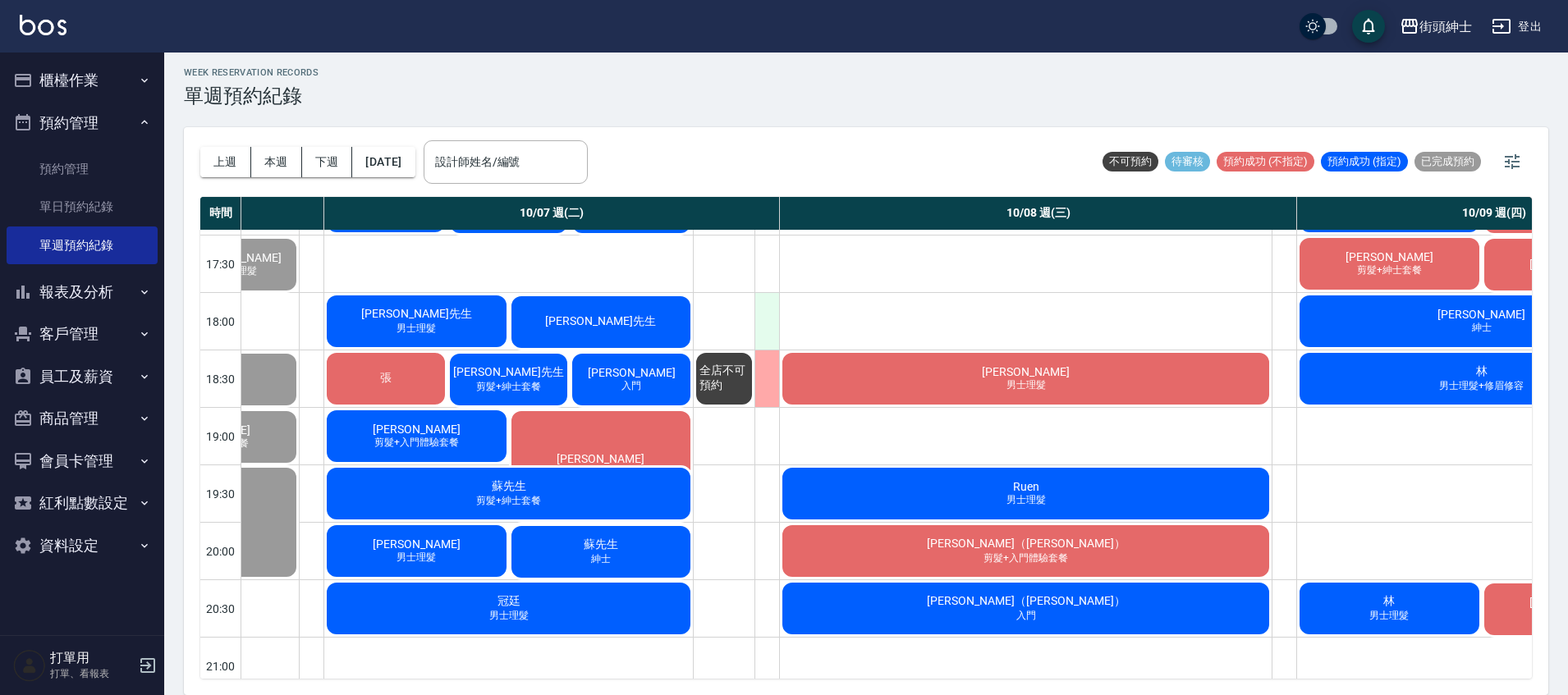
click at [771, 306] on div at bounding box center [767, 321] width 25 height 57
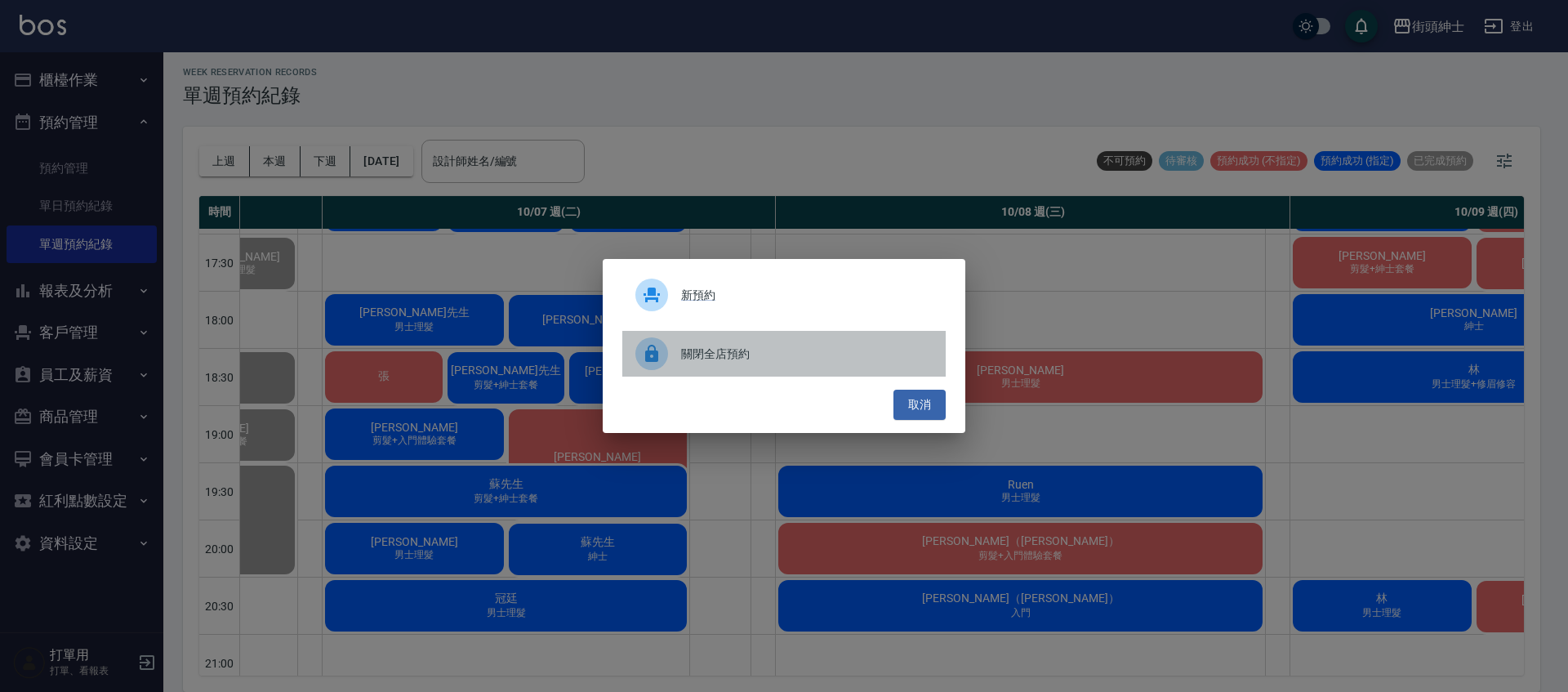
drag, startPoint x: 761, startPoint y: 349, endPoint x: 771, endPoint y: 335, distance: 17.2
click at [761, 349] on span "關閉全店預約" at bounding box center [807, 353] width 251 height 17
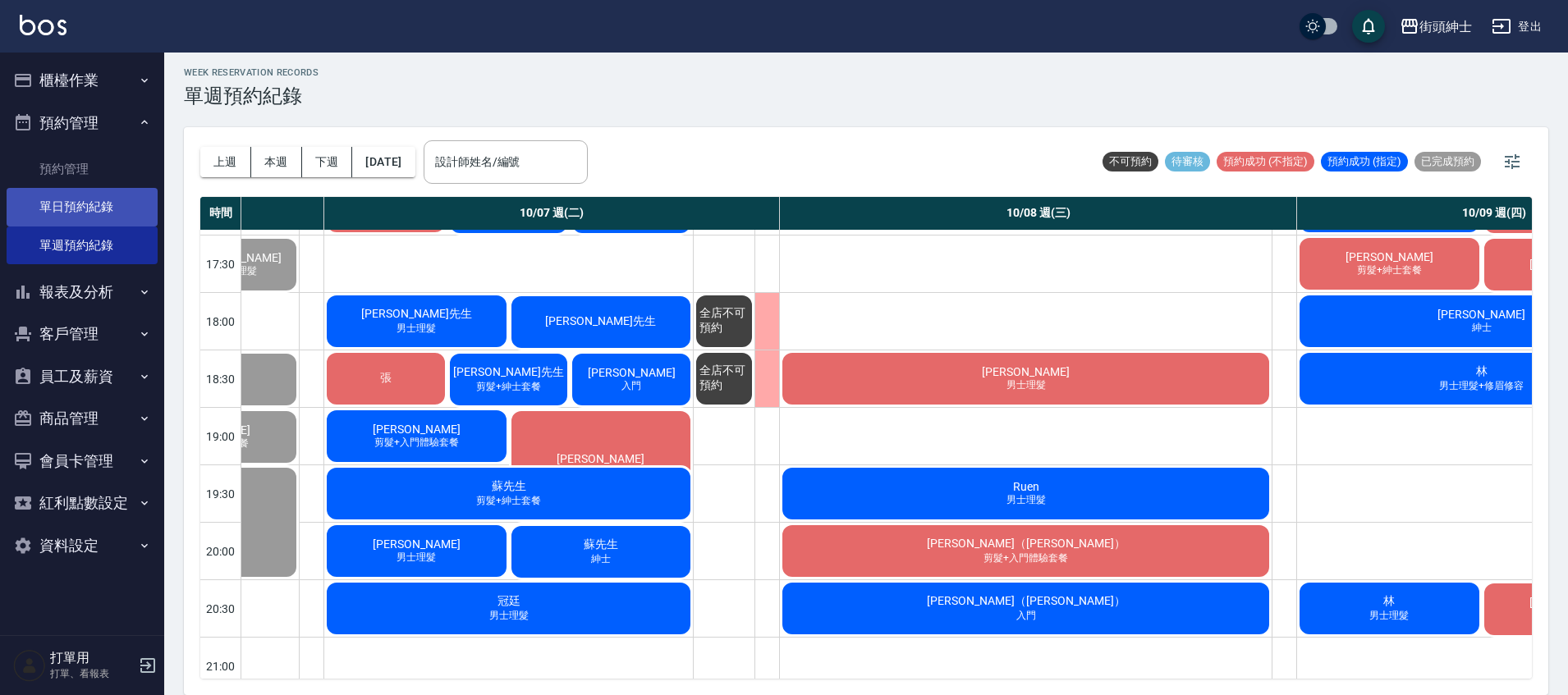
click at [73, 212] on link "單日預約紀錄" at bounding box center [83, 207] width 151 height 38
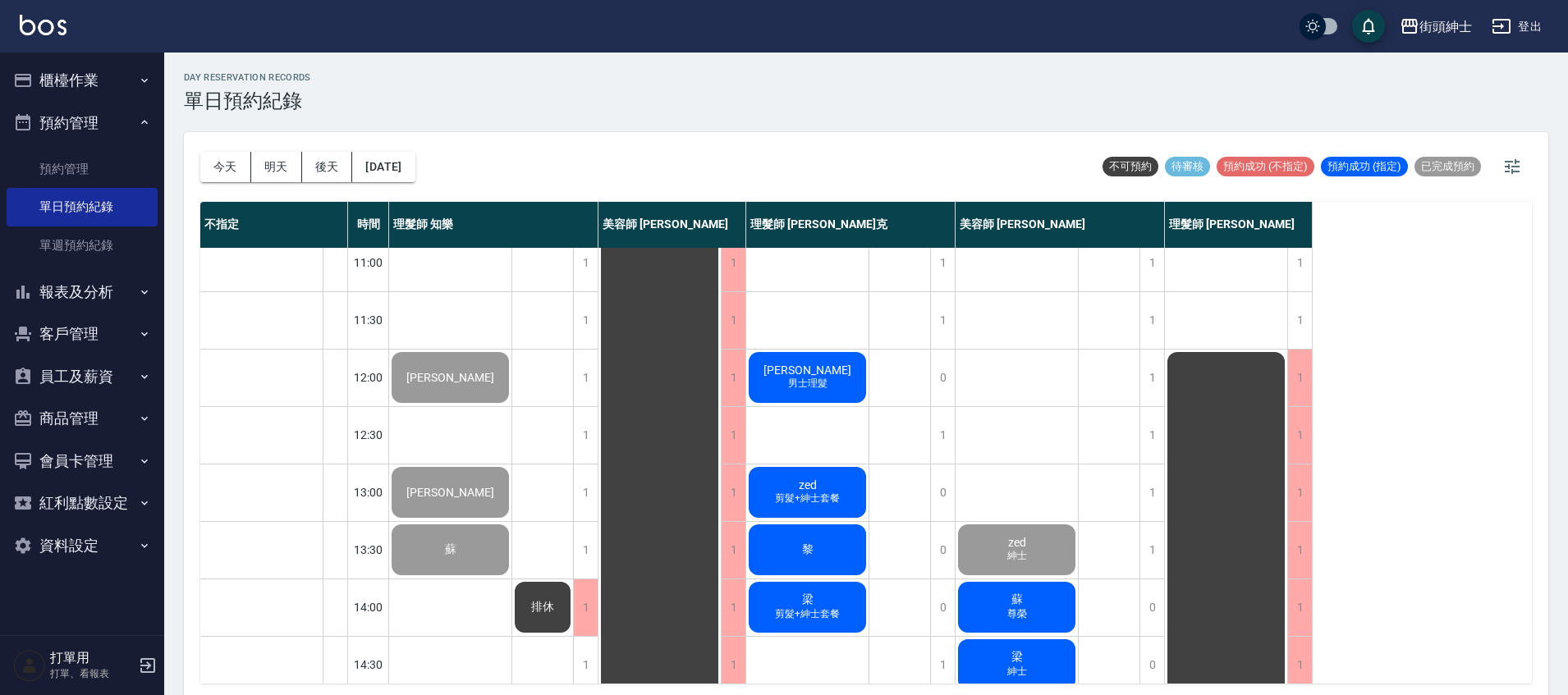
scroll to position [31, 0]
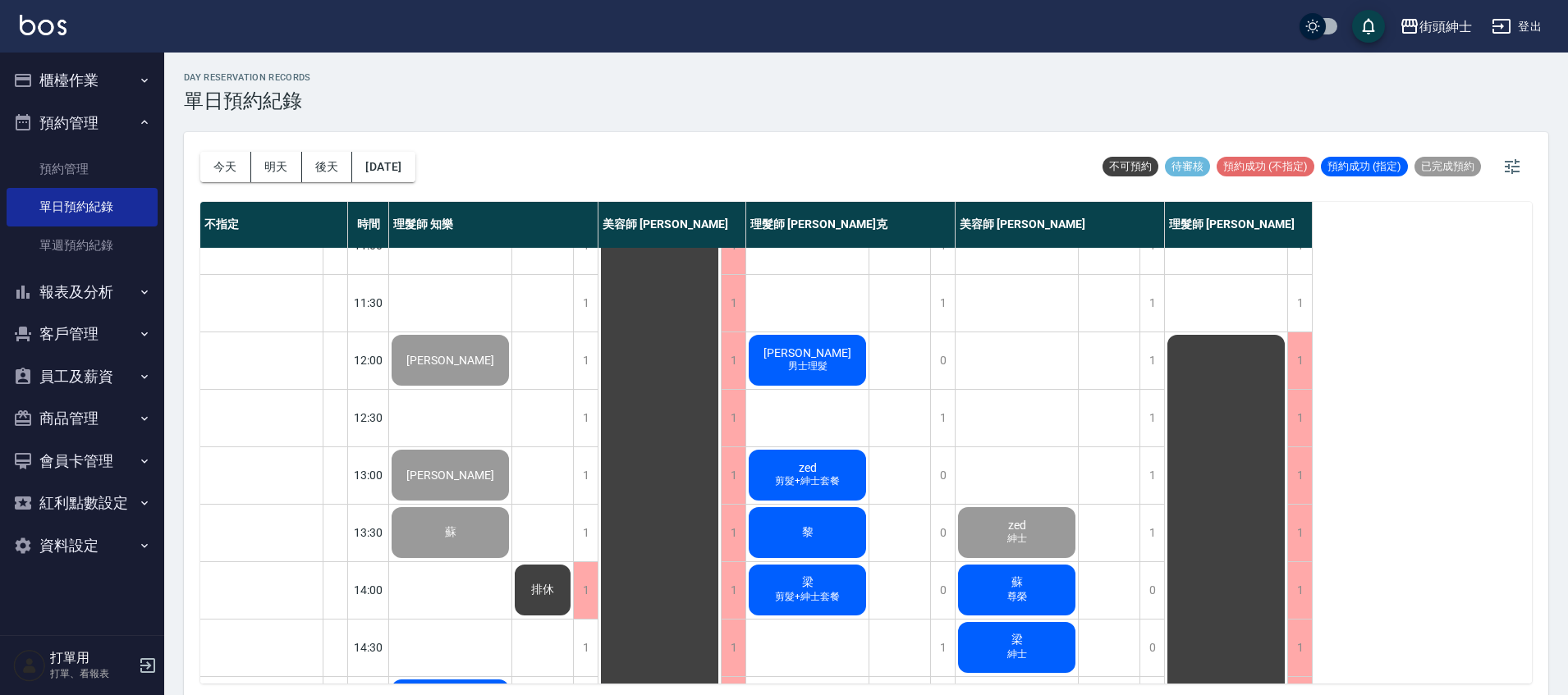
click at [844, 348] on div "jason 男士理髮" at bounding box center [806, 360] width 122 height 56
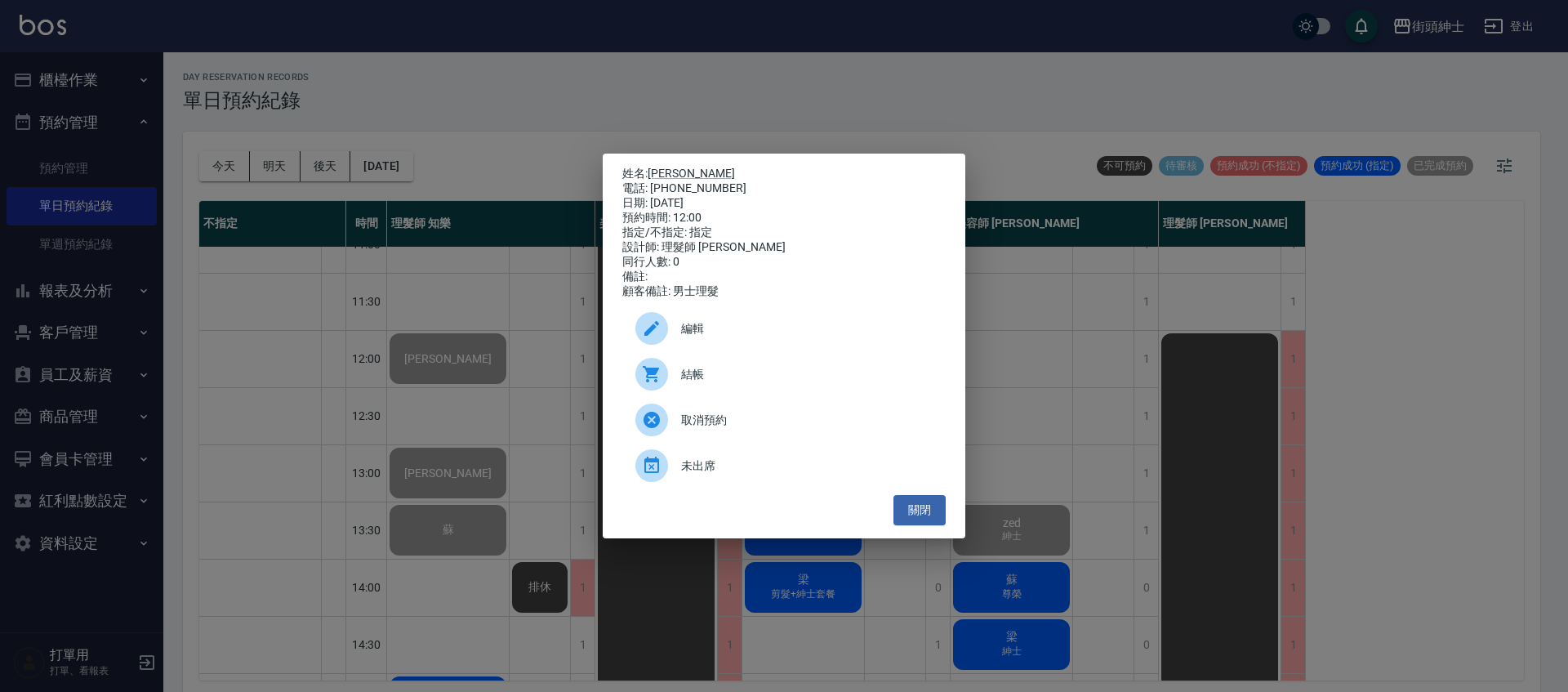
click at [777, 383] on span "結帳" at bounding box center [807, 374] width 251 height 17
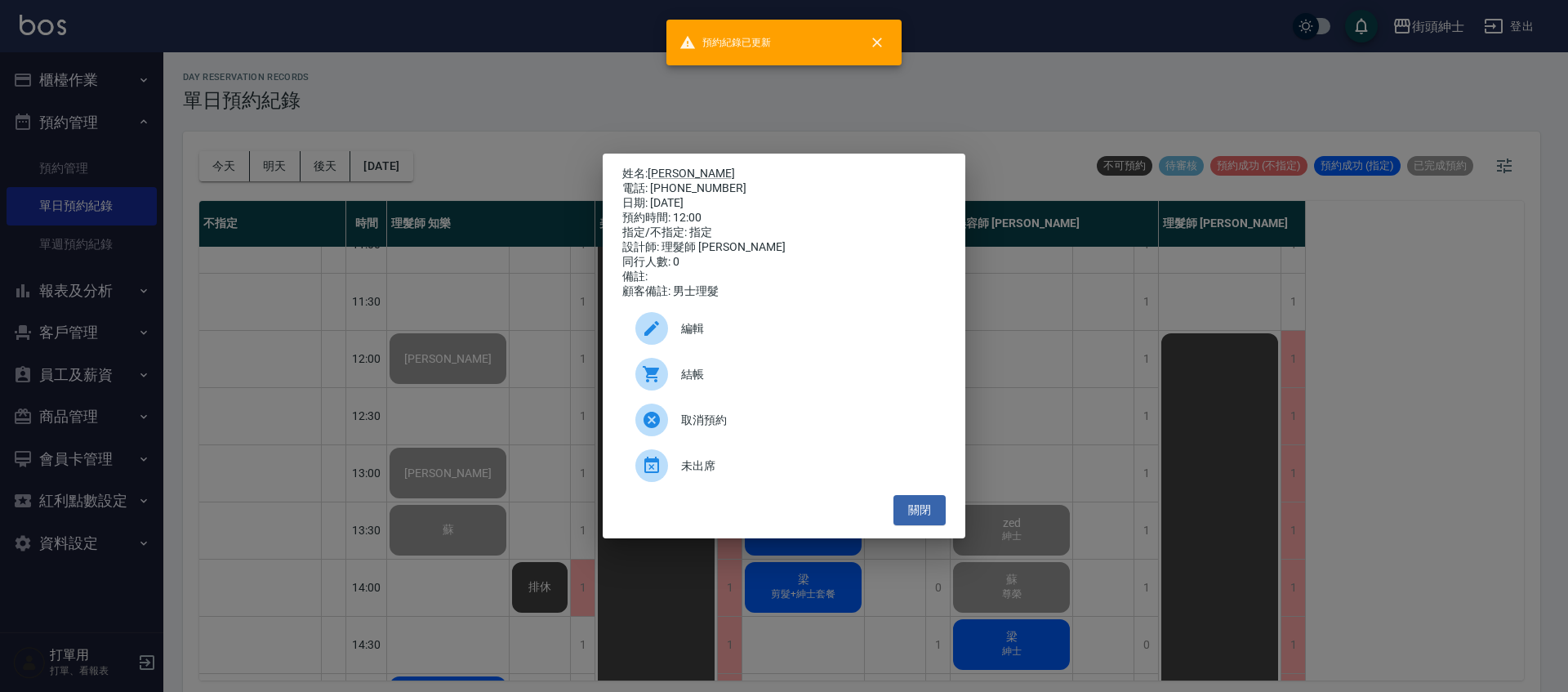
click at [433, 261] on div "姓名: jason 電話: 0931341800 日期: 2025/10/07 預約時間: 12:00 指定/不指定: 指定 設計師: 理髮師 Vic 維克 …" at bounding box center [784, 346] width 1568 height 692
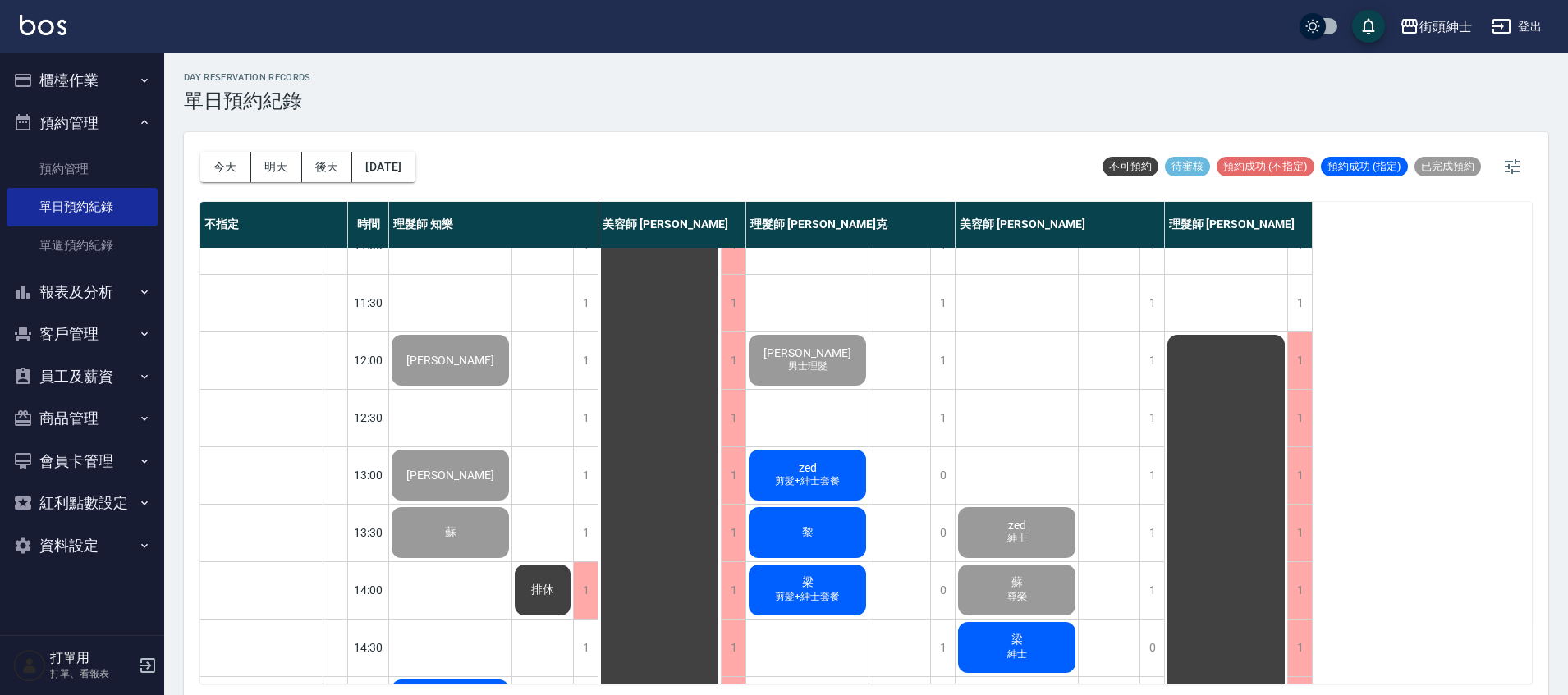
click at [825, 478] on span "剪髮+紳士套餐" at bounding box center [807, 481] width 72 height 14
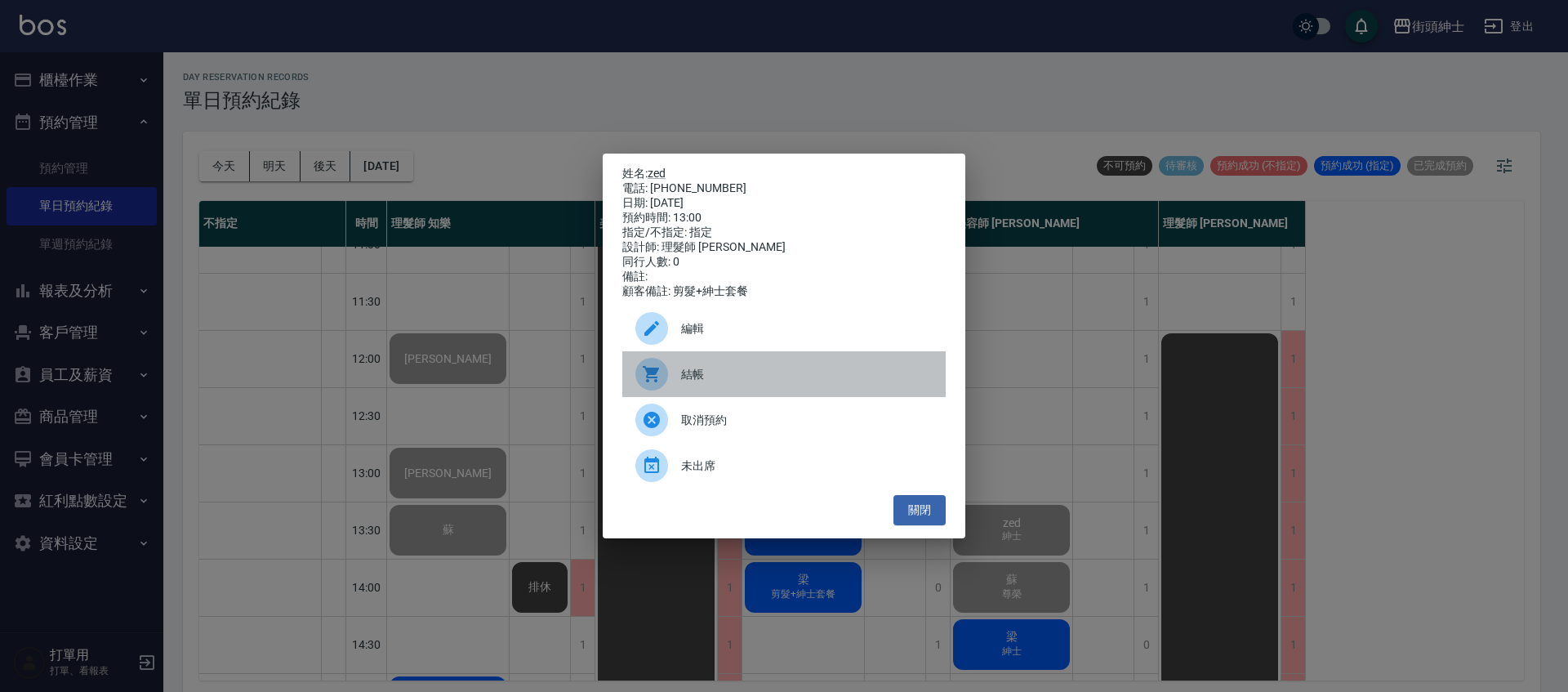
click at [807, 383] on span "結帳" at bounding box center [807, 374] width 251 height 17
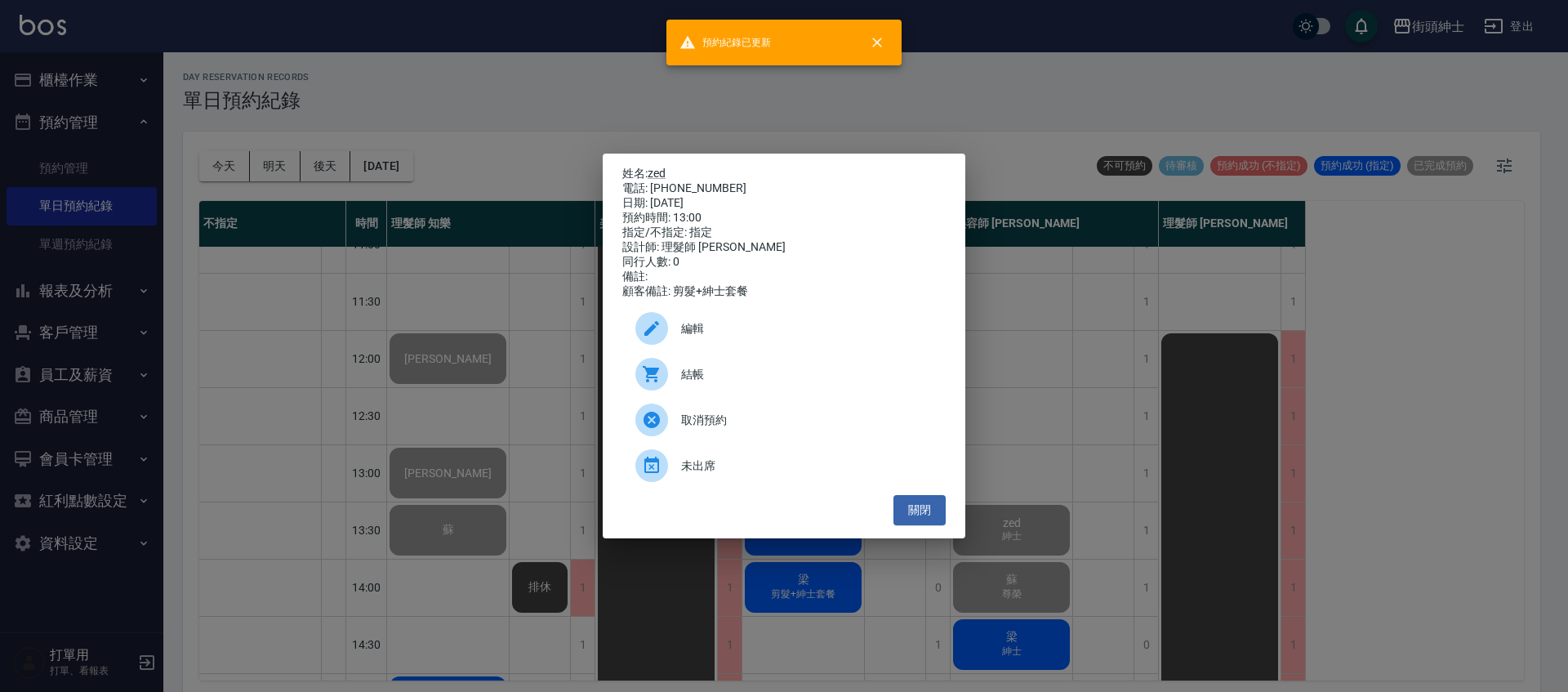
click at [426, 278] on div "姓名: zed 電話: 0905186790 日期: 2025/10/07 預約時間: 13:00 指定/不指定: 指定 設計師: 理髮師 Vic 維克 同行…" at bounding box center [784, 346] width 1568 height 692
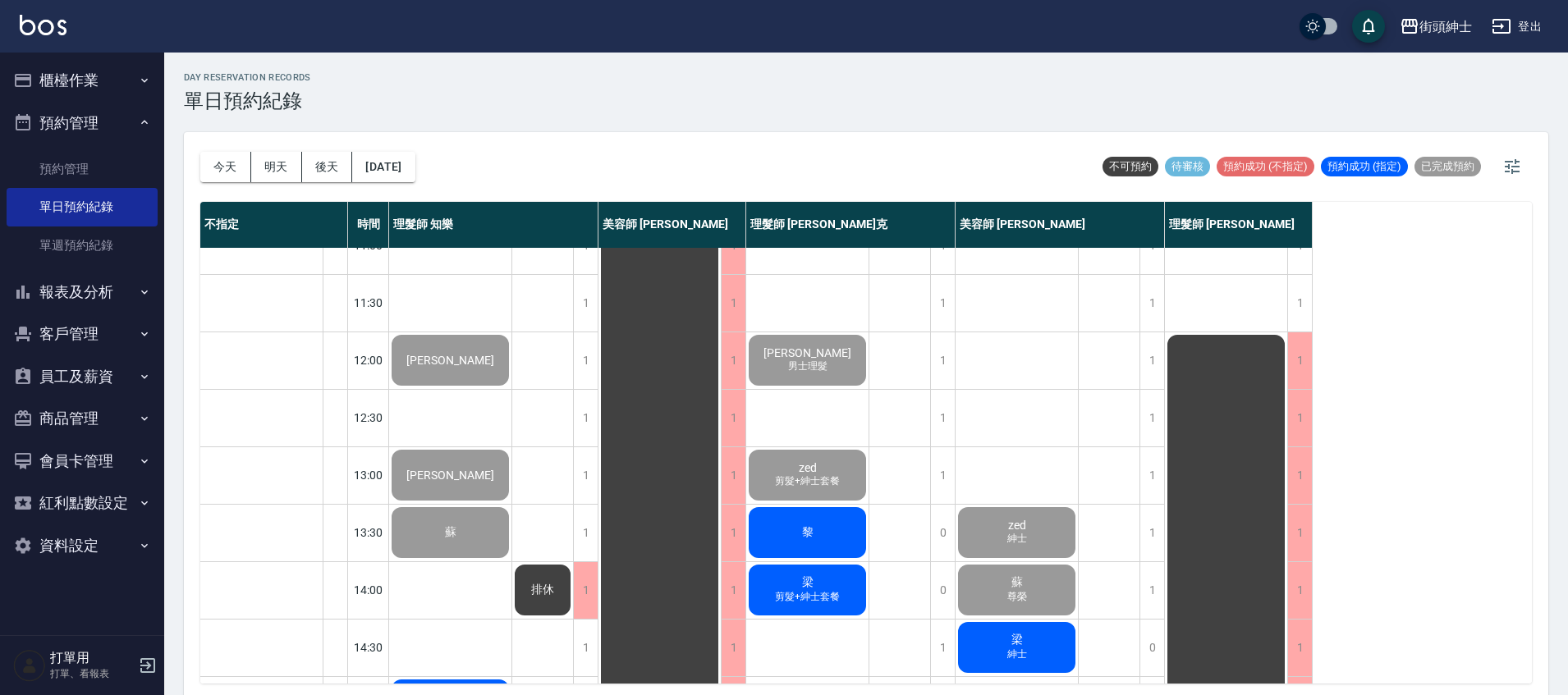
click at [816, 545] on div "黎" at bounding box center [806, 533] width 122 height 56
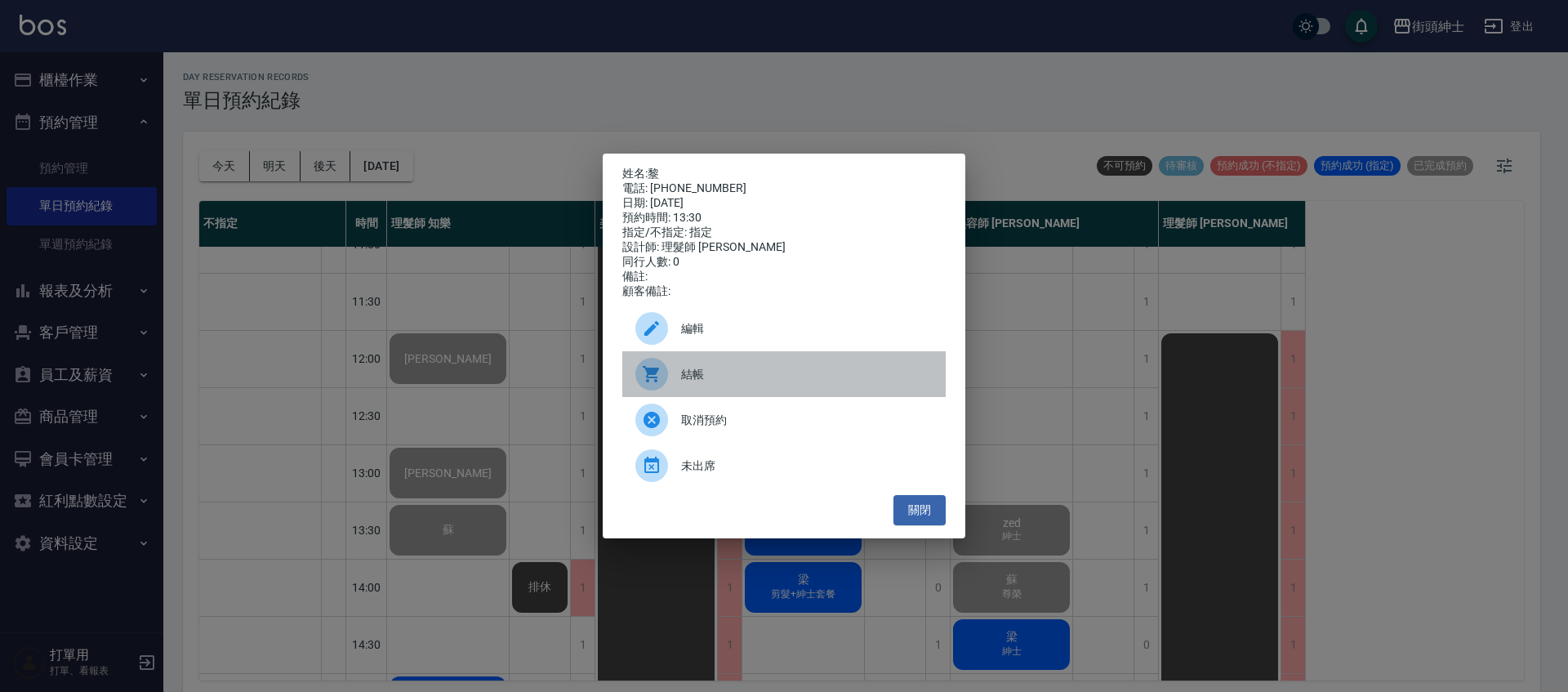
click at [789, 383] on span "結帳" at bounding box center [807, 374] width 251 height 17
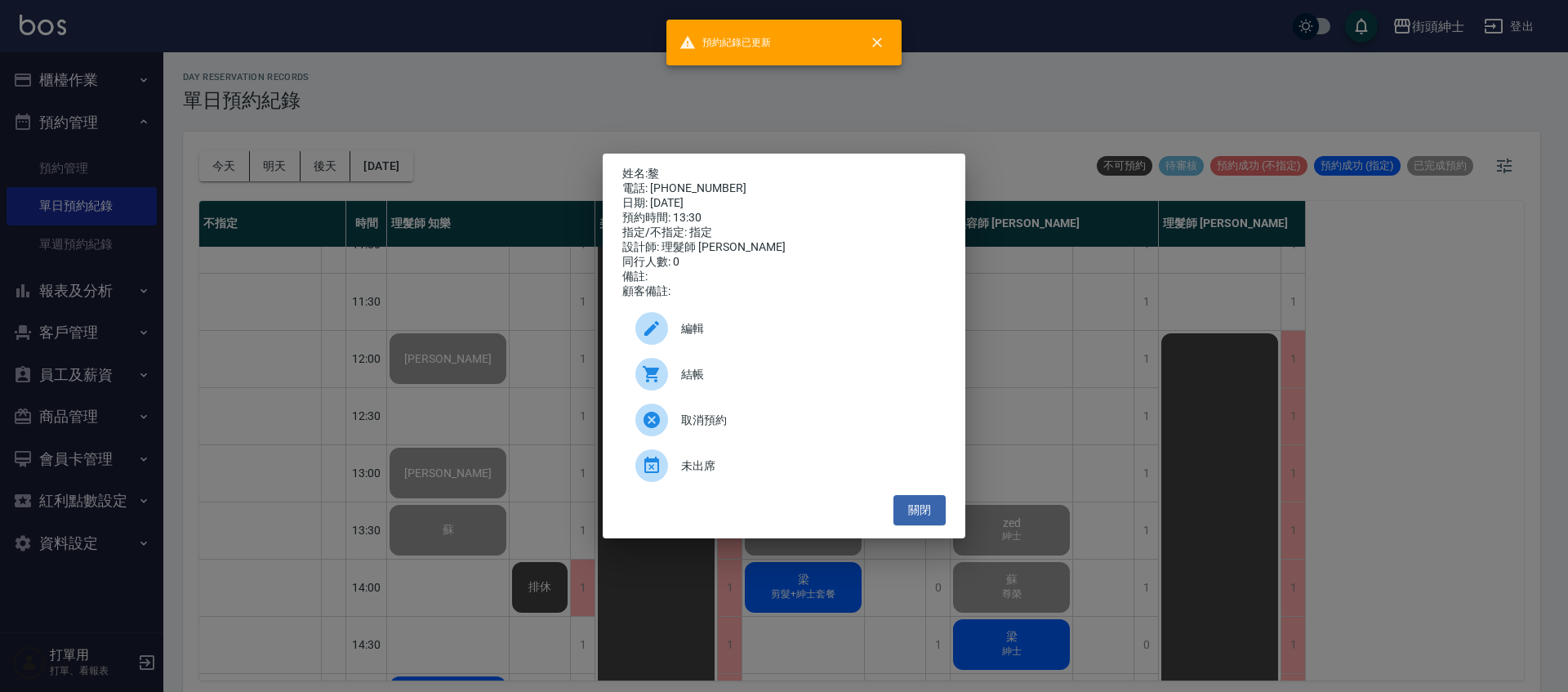
drag, startPoint x: 452, startPoint y: 385, endPoint x: 1016, endPoint y: 593, distance: 601.1
click at [452, 384] on div "姓名: 黎 電話: 0900426326 日期: 2025/10/07 預約時間: 13:30 指定/不指定: 指定 設計師: 理髮師 Vic 維克 同行人數…" at bounding box center [784, 346] width 1568 height 692
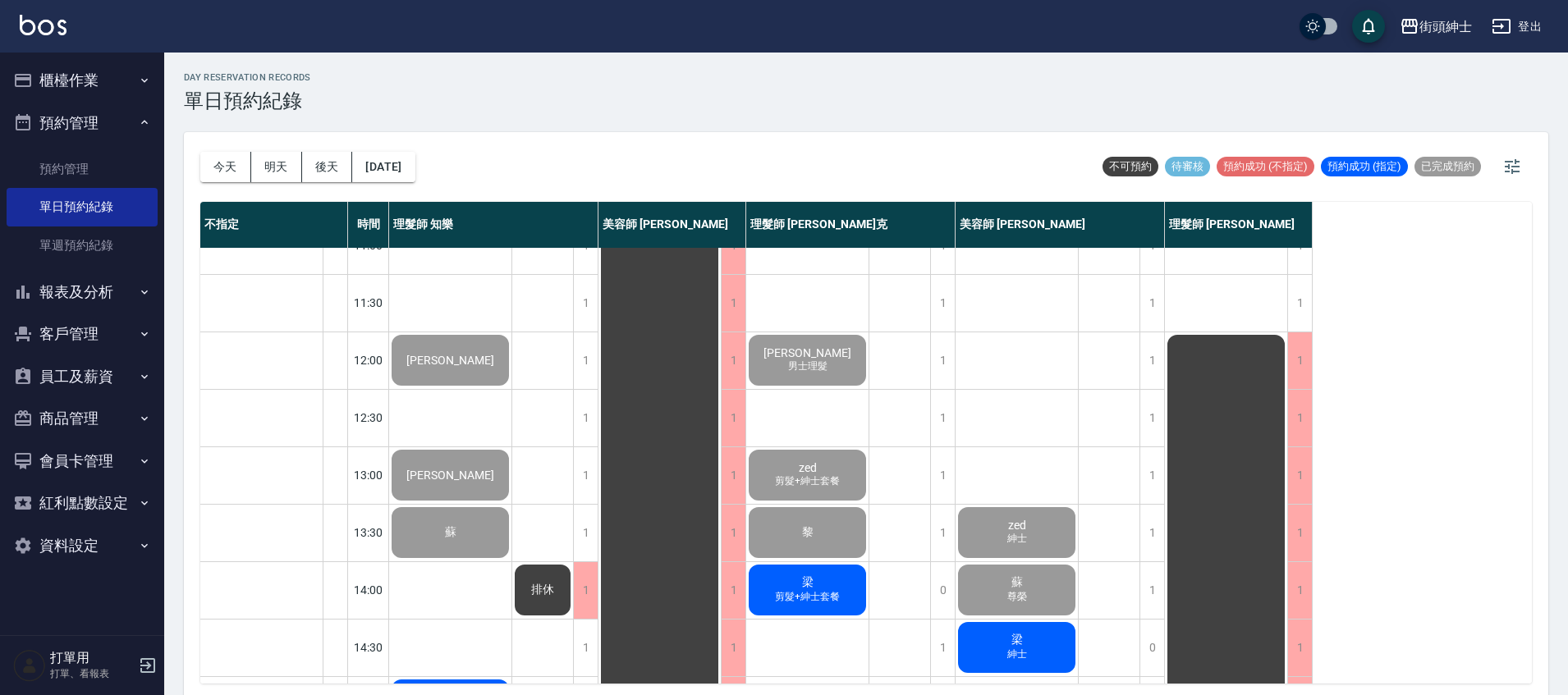
click at [822, 608] on div "梁 剪髮+紳士套餐" at bounding box center [806, 591] width 122 height 56
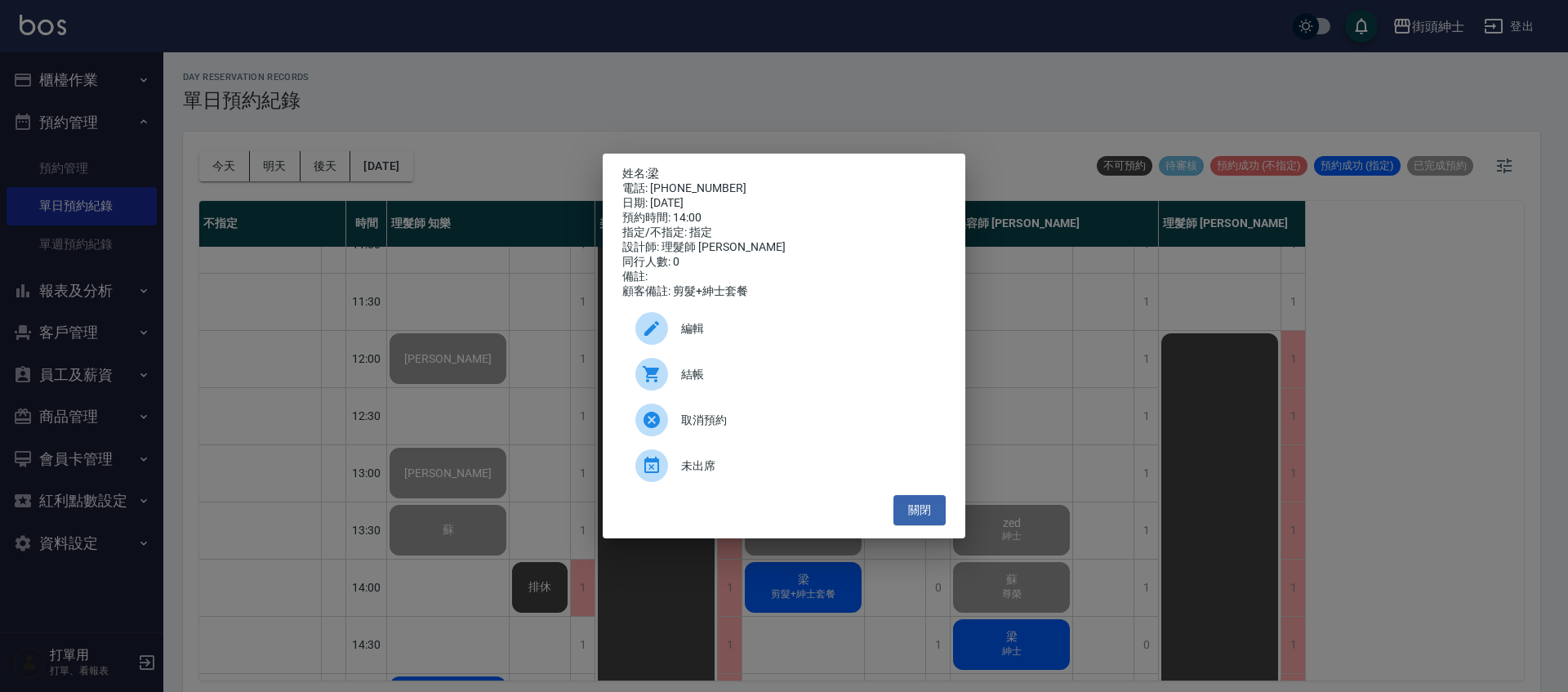
click at [741, 368] on div "結帳" at bounding box center [784, 374] width 323 height 46
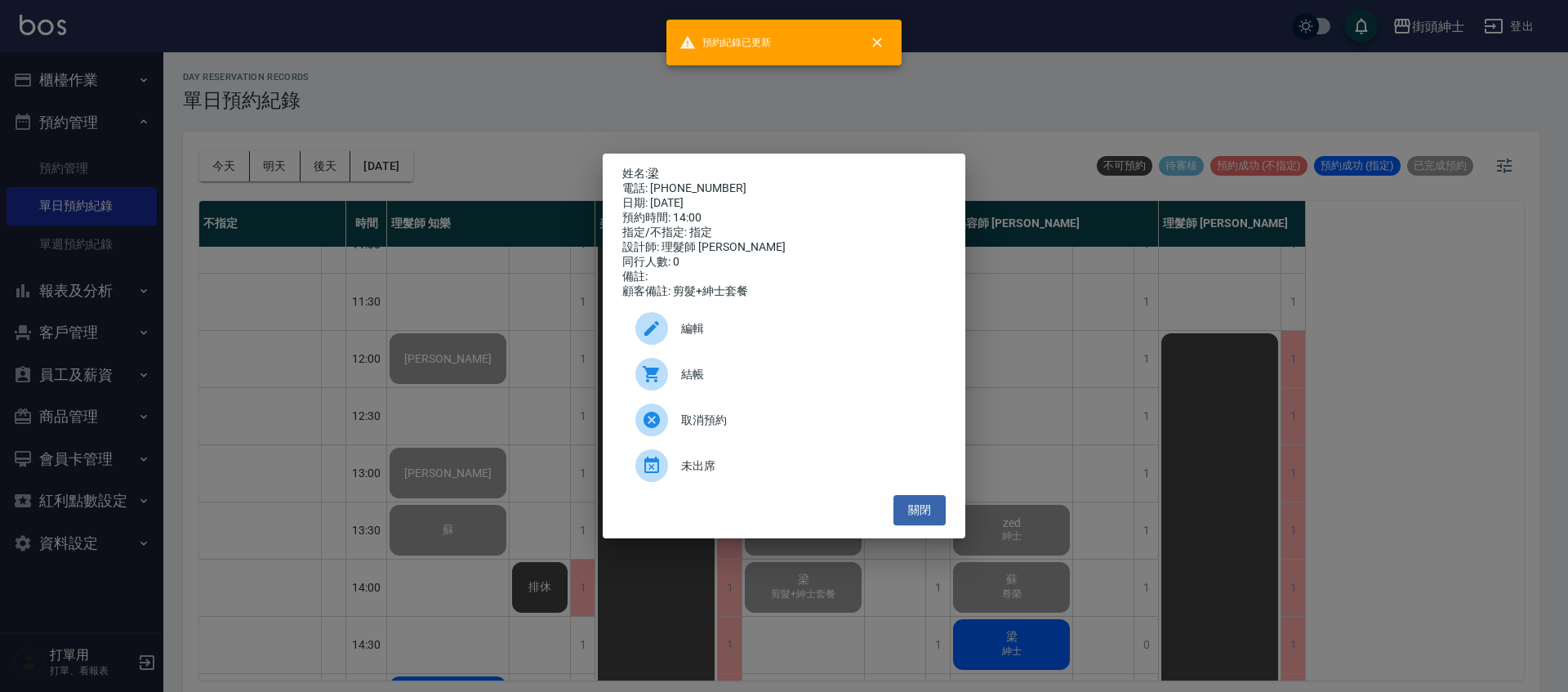
drag, startPoint x: 490, startPoint y: 439, endPoint x: 598, endPoint y: 452, distance: 108.8
click at [492, 439] on div "姓名: 梁 電話: 0901277890 日期: 2025/10/07 預約時間: 14:00 指定/不指定: 指定 設計師: 理髮師 Vic 維克 同行人數…" at bounding box center [784, 346] width 1568 height 692
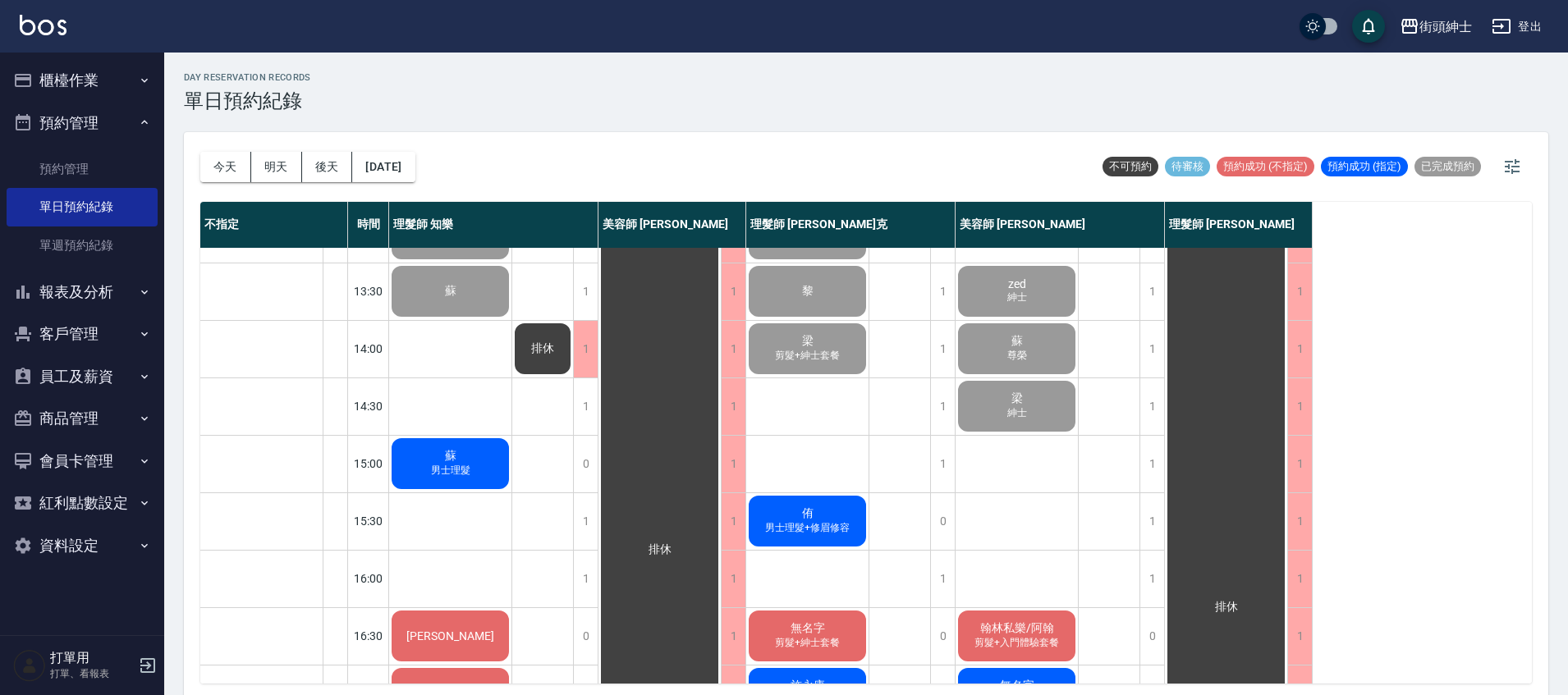
scroll to position [401, 0]
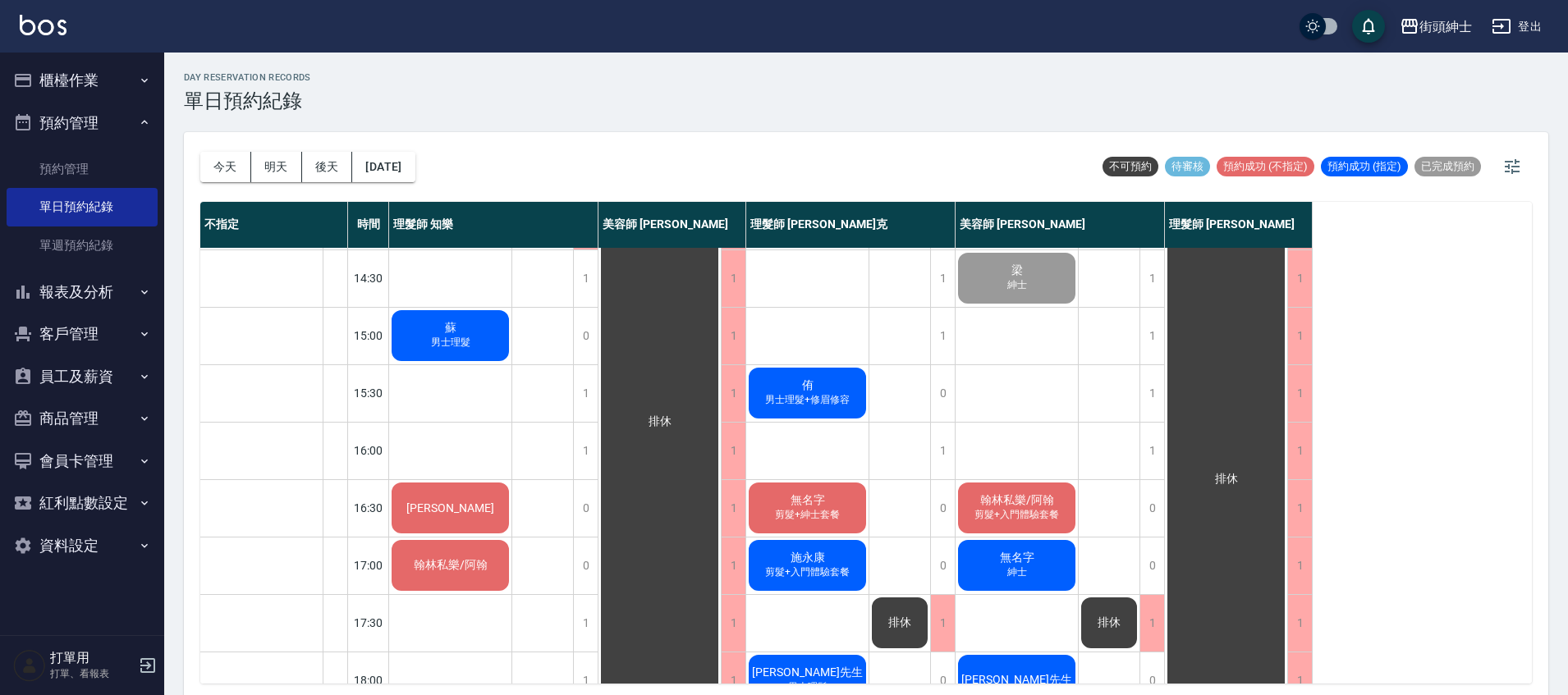
click at [445, 332] on span "蘇" at bounding box center [450, 328] width 18 height 15
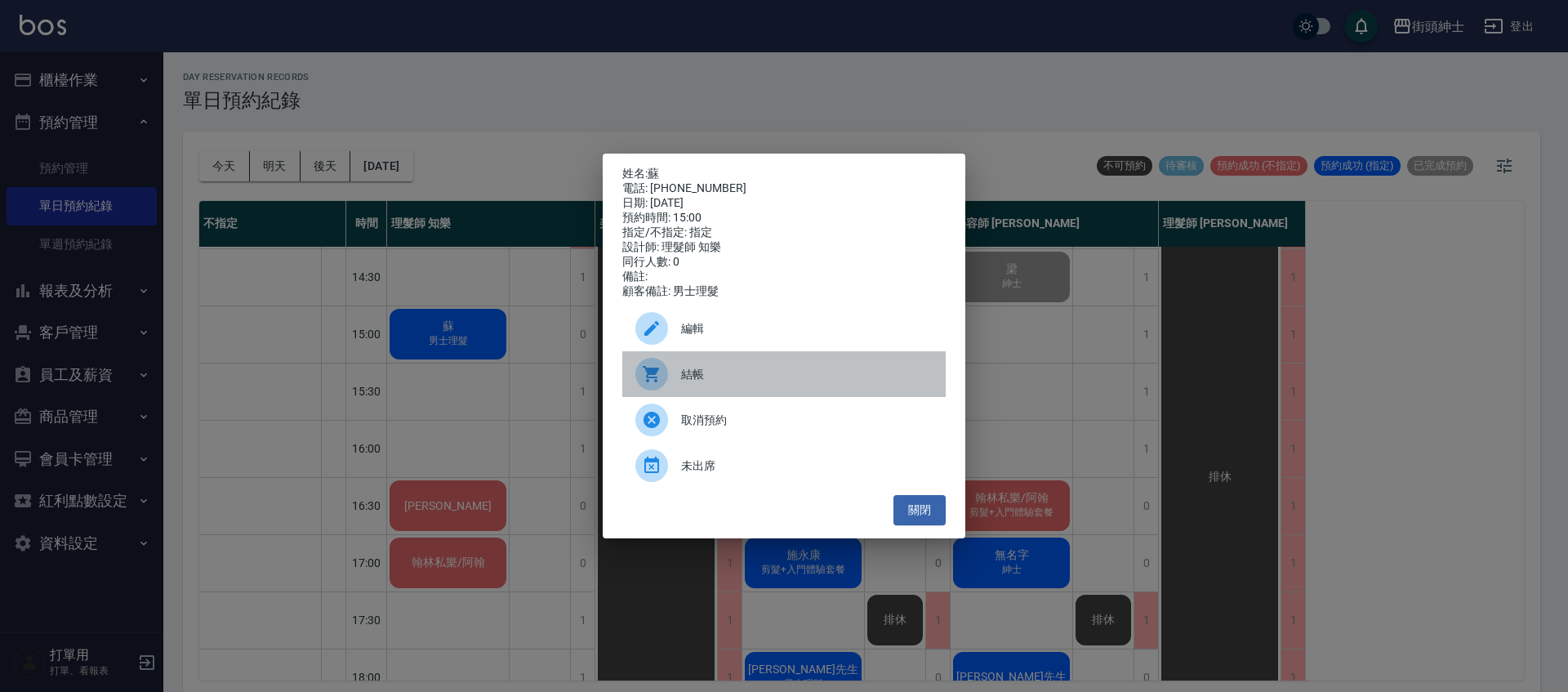
click at [721, 383] on span "結帳" at bounding box center [807, 374] width 251 height 17
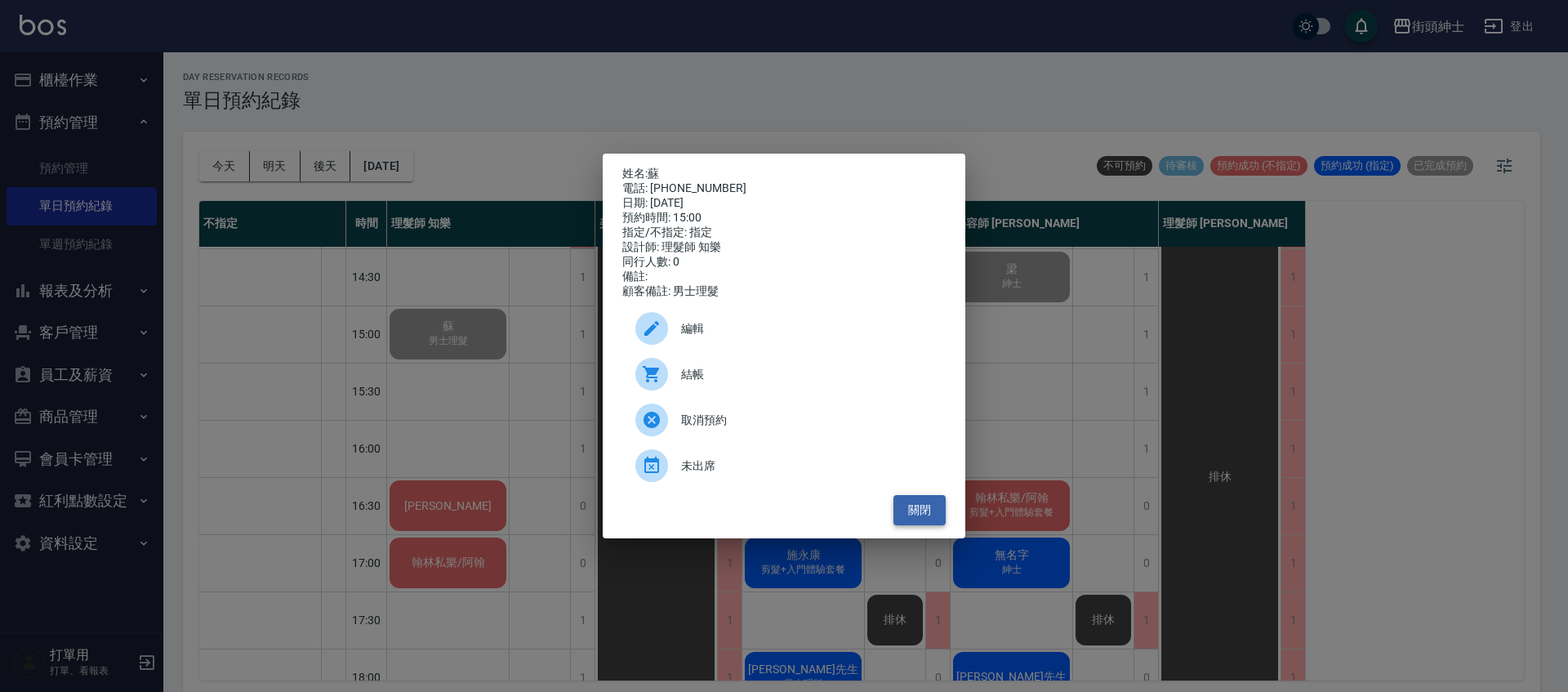
click at [927, 513] on button "關閉" at bounding box center [919, 510] width 52 height 31
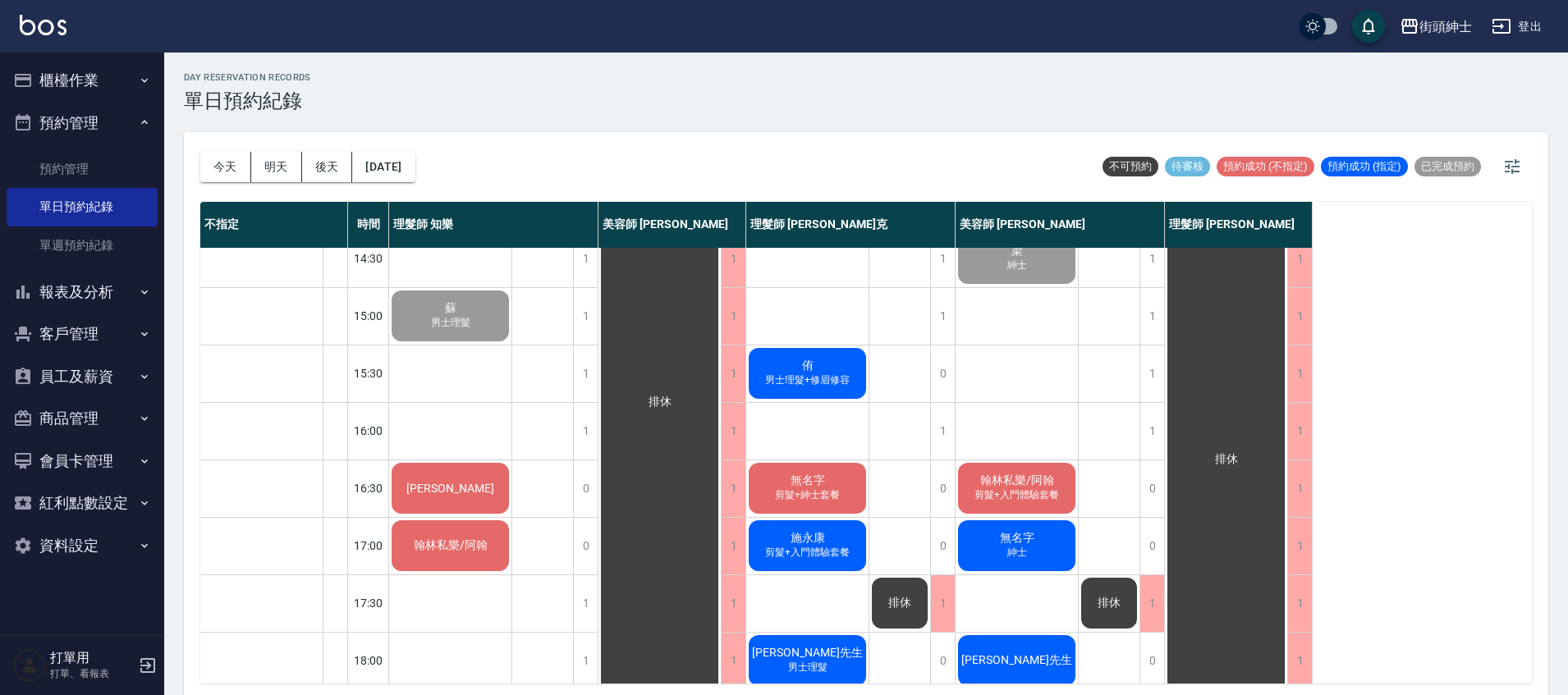
scroll to position [417, 0]
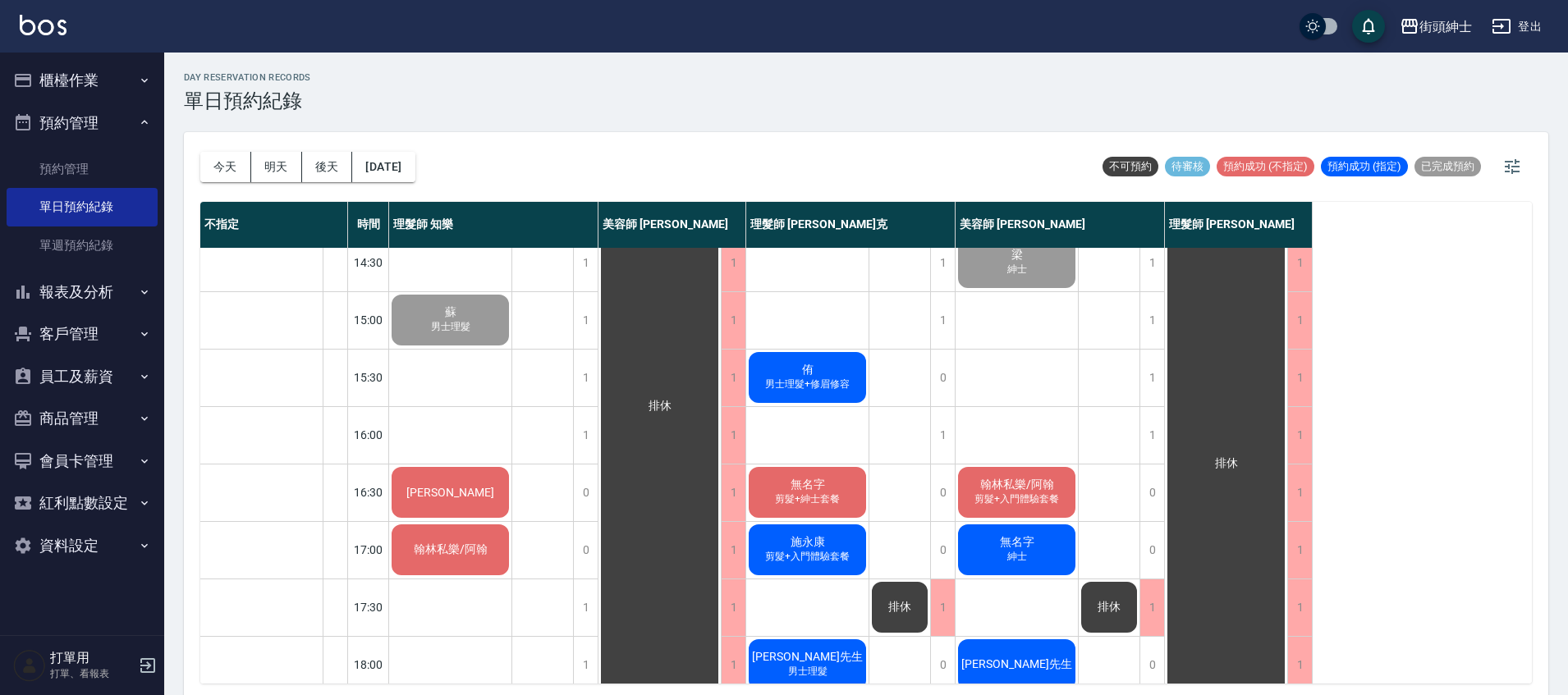
click at [1028, 482] on span "翰林私樂/阿翰" at bounding box center [1016, 484] width 81 height 15
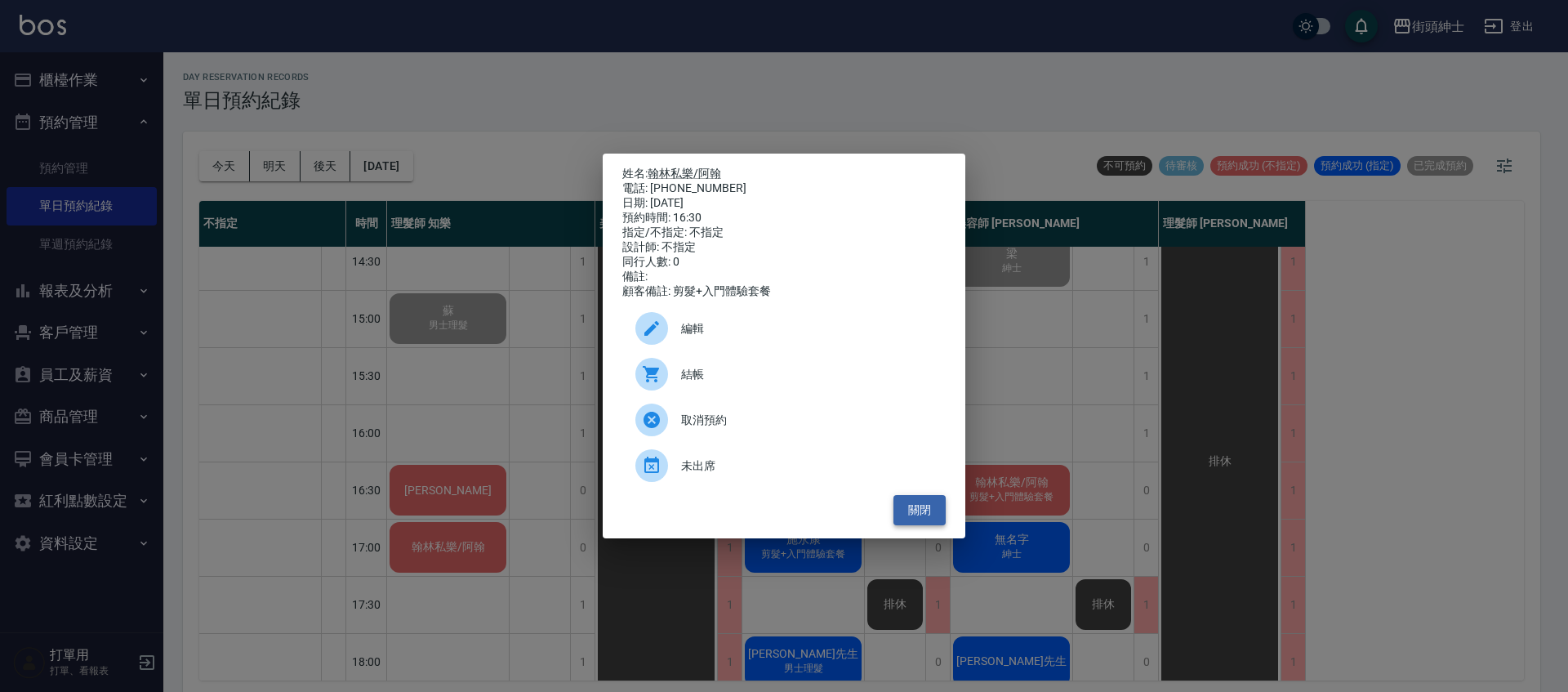
click at [927, 518] on button "關閉" at bounding box center [919, 510] width 52 height 31
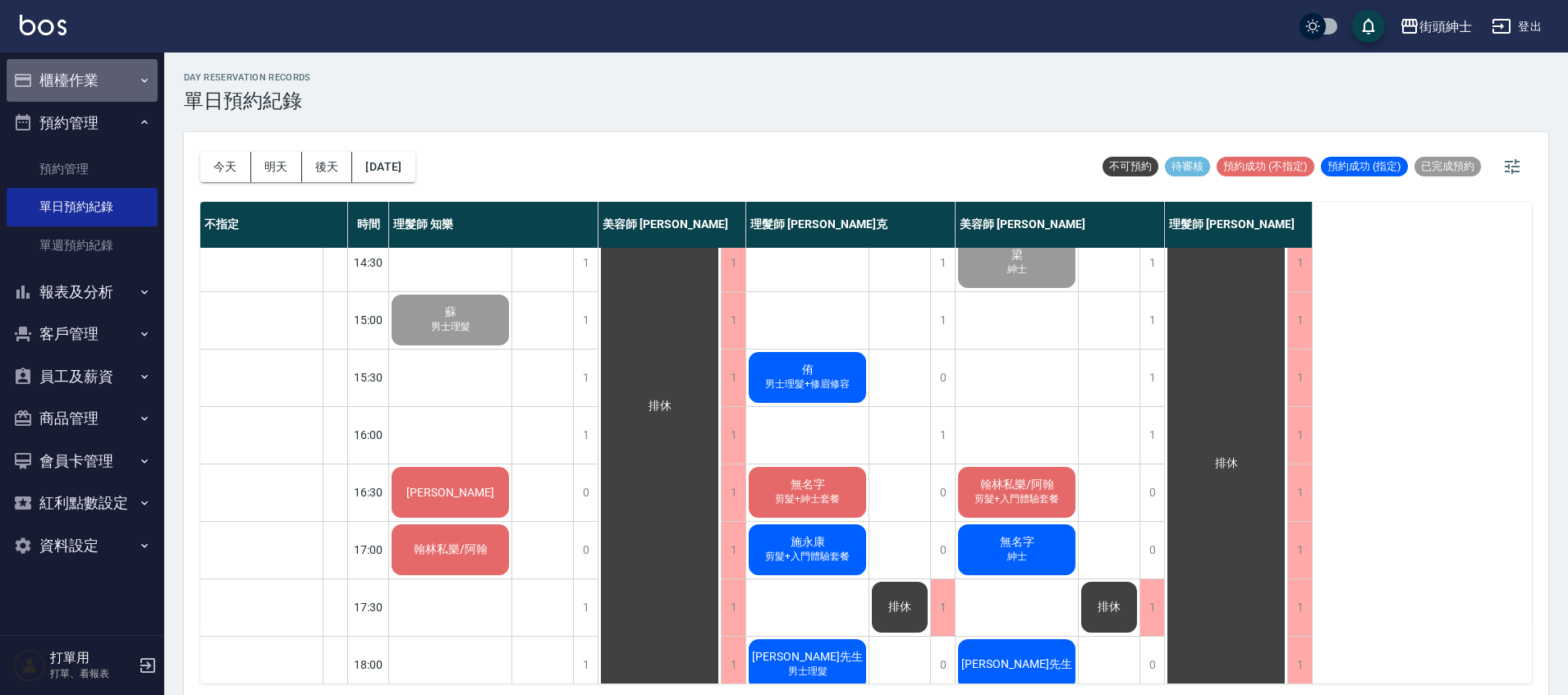
click at [103, 91] on button "櫃檯作業" at bounding box center [83, 80] width 151 height 43
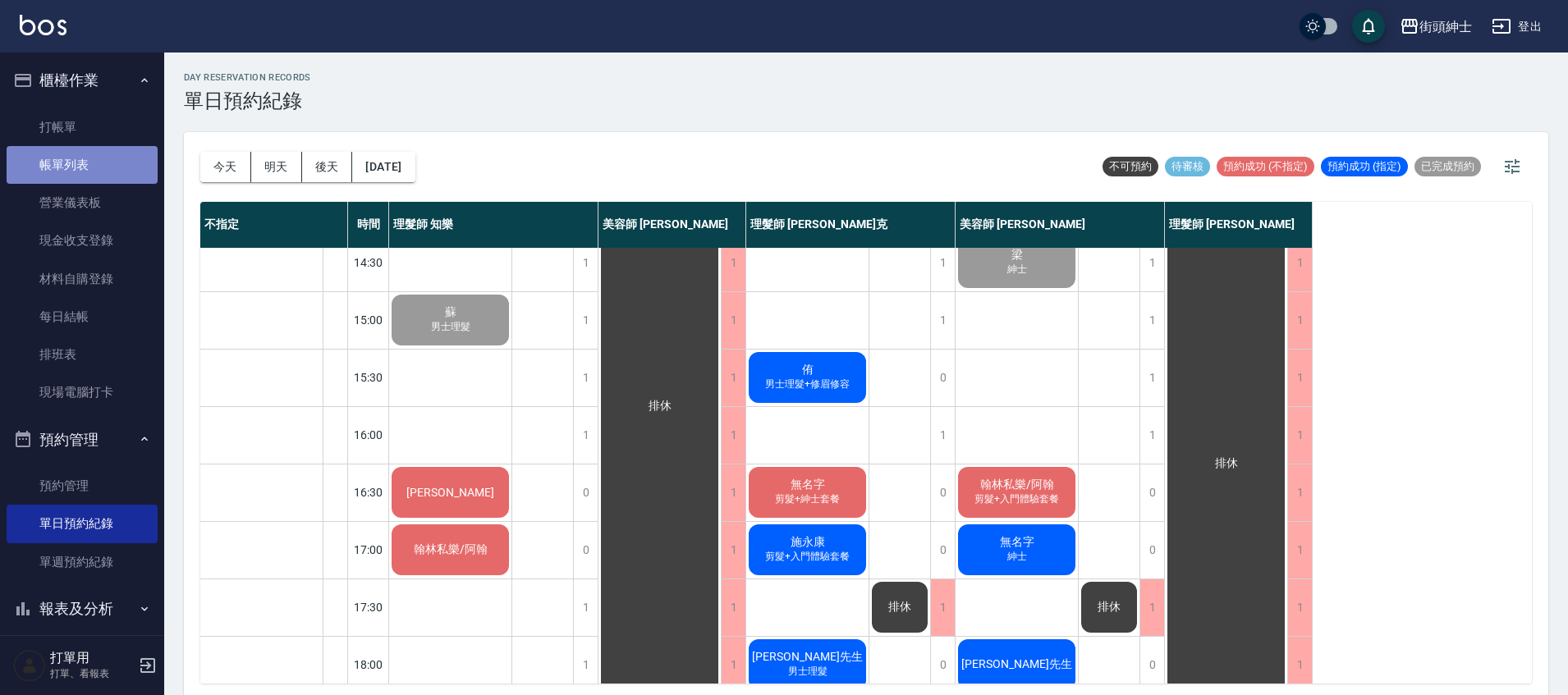
click at [103, 177] on link "帳單列表" at bounding box center [83, 165] width 151 height 38
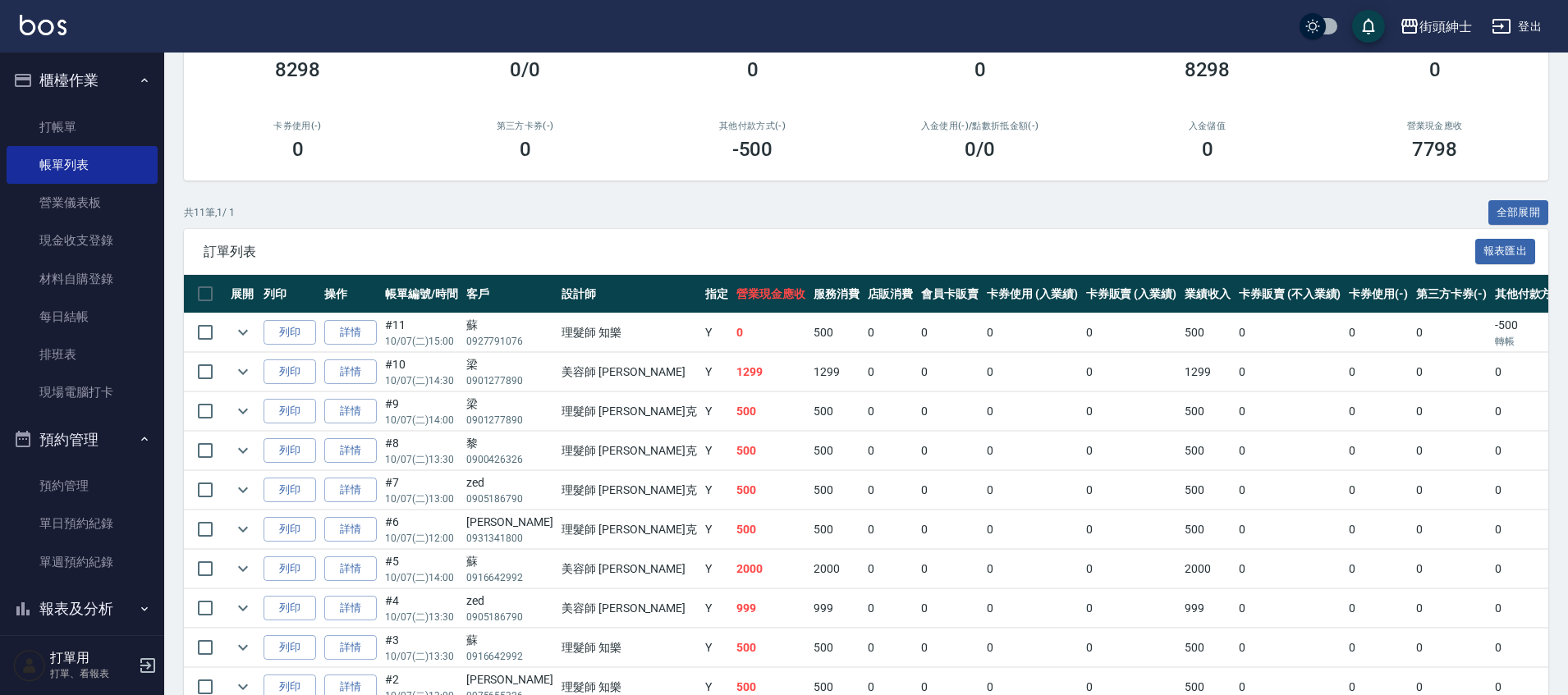
scroll to position [308, 0]
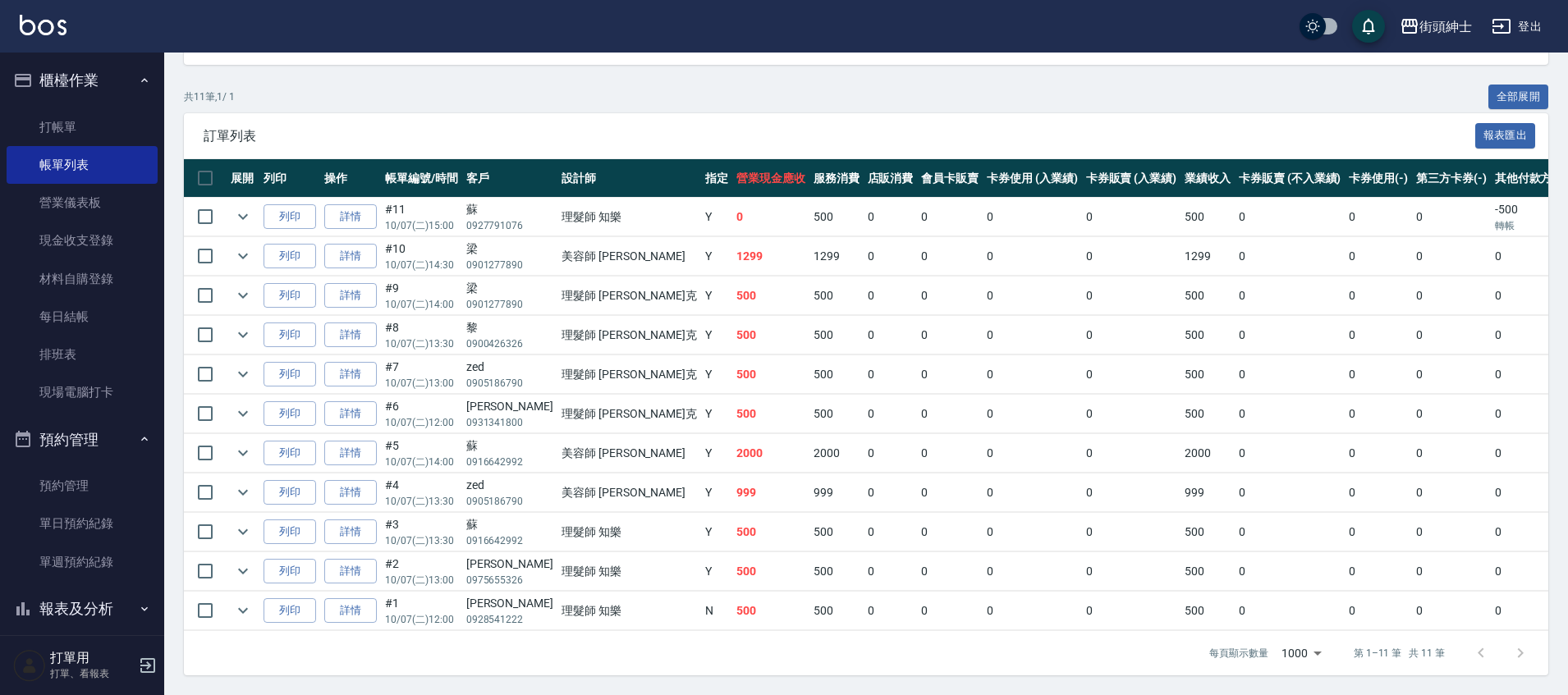
drag, startPoint x: 533, startPoint y: 514, endPoint x: 549, endPoint y: 519, distance: 16.8
click at [558, 514] on td "理髮師 知樂" at bounding box center [629, 532] width 143 height 39
click at [589, 517] on td "理髮師 知樂" at bounding box center [629, 532] width 143 height 39
click at [511, 454] on p "0916642992" at bounding box center [510, 461] width 87 height 15
click at [70, 514] on link "單日預約紀錄" at bounding box center [83, 524] width 151 height 38
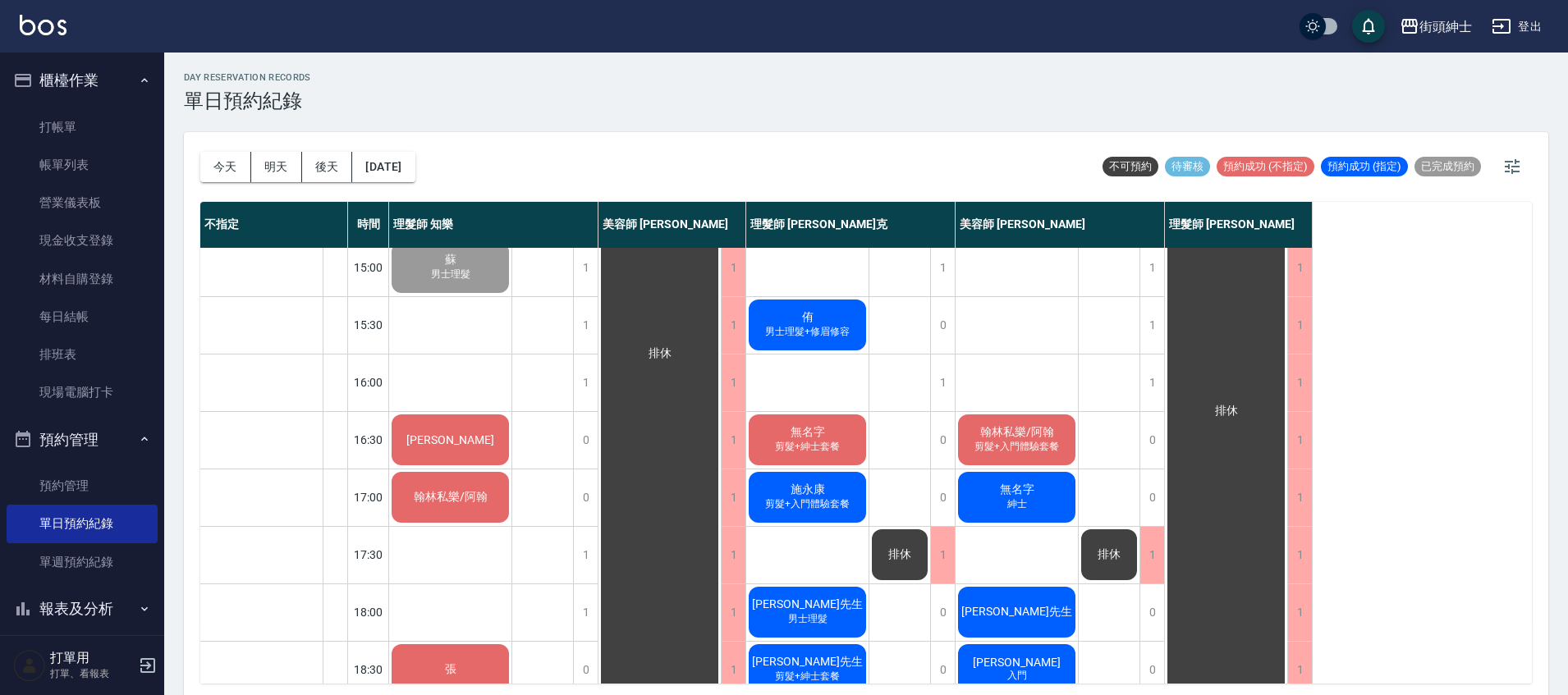
scroll to position [467, 0]
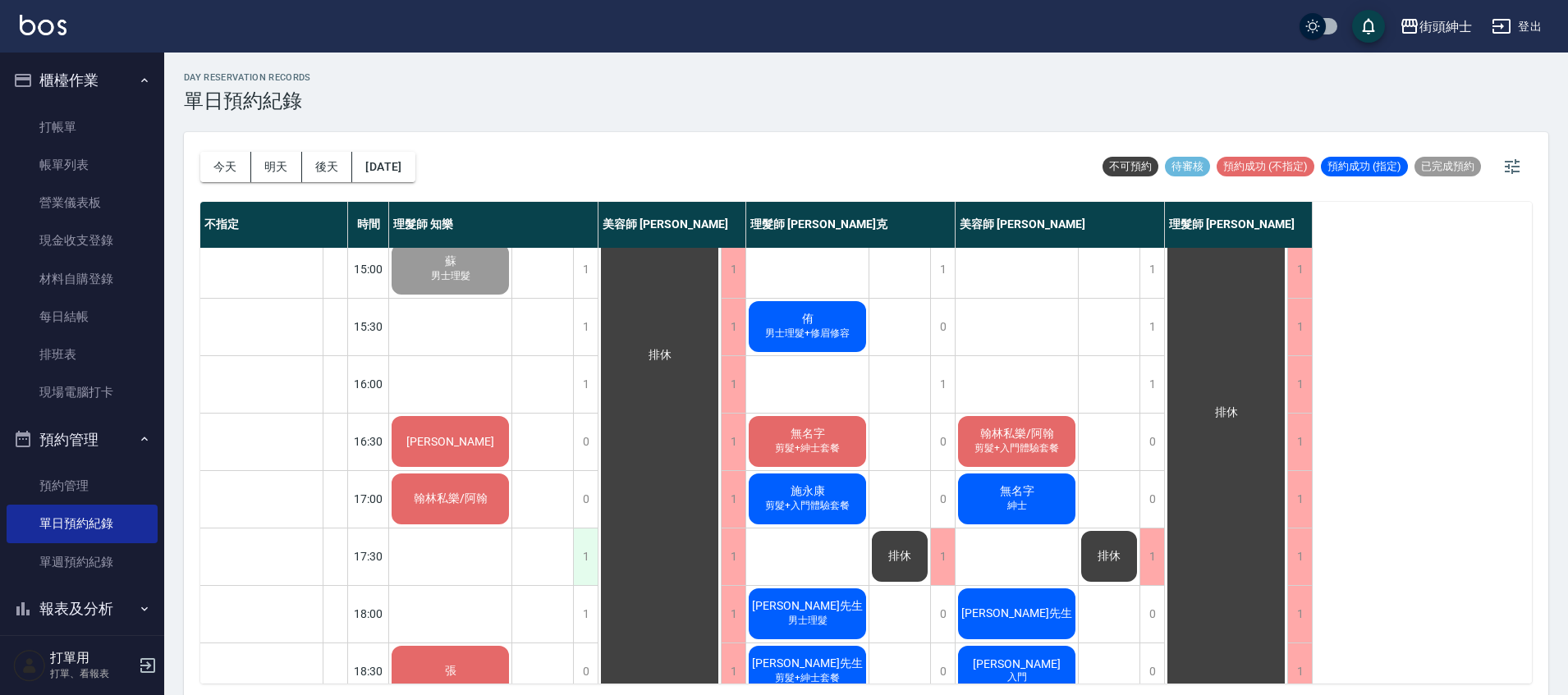
click at [584, 557] on div "1" at bounding box center [585, 557] width 25 height 57
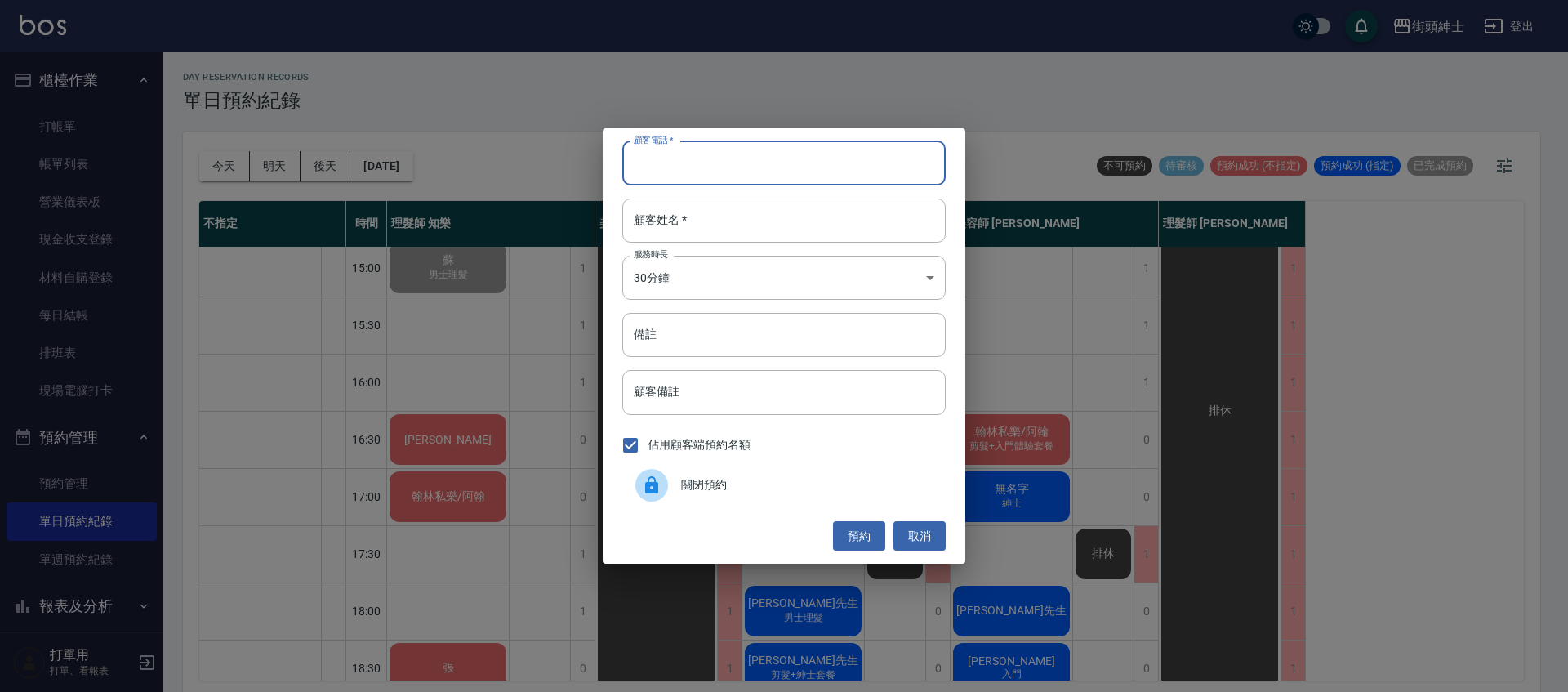
click at [701, 163] on input "顧客電話   *" at bounding box center [784, 163] width 323 height 45
type input "0907707856"
click at [700, 206] on input "顧客姓名   *" at bounding box center [784, 221] width 323 height 45
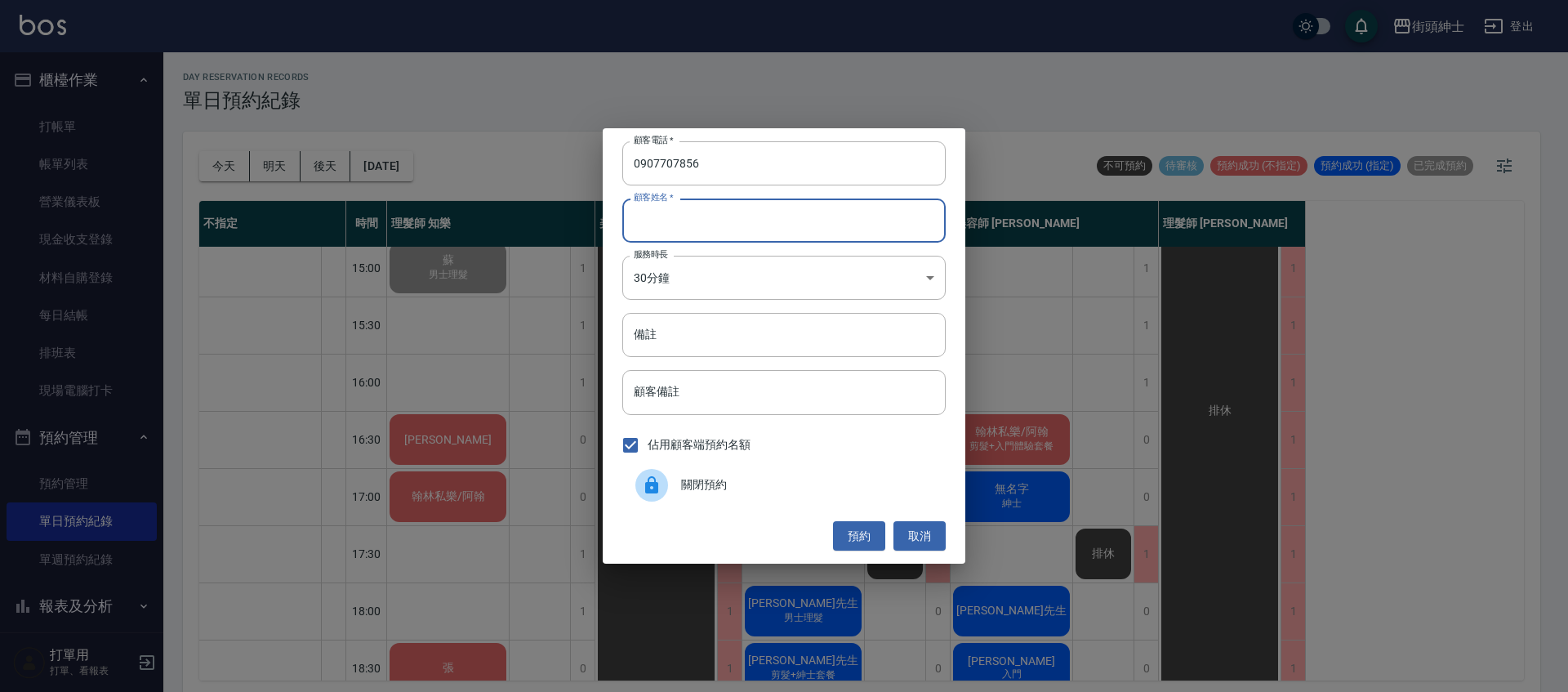
type input "u"
type input "顏"
click at [867, 545] on button "預約" at bounding box center [859, 537] width 52 height 31
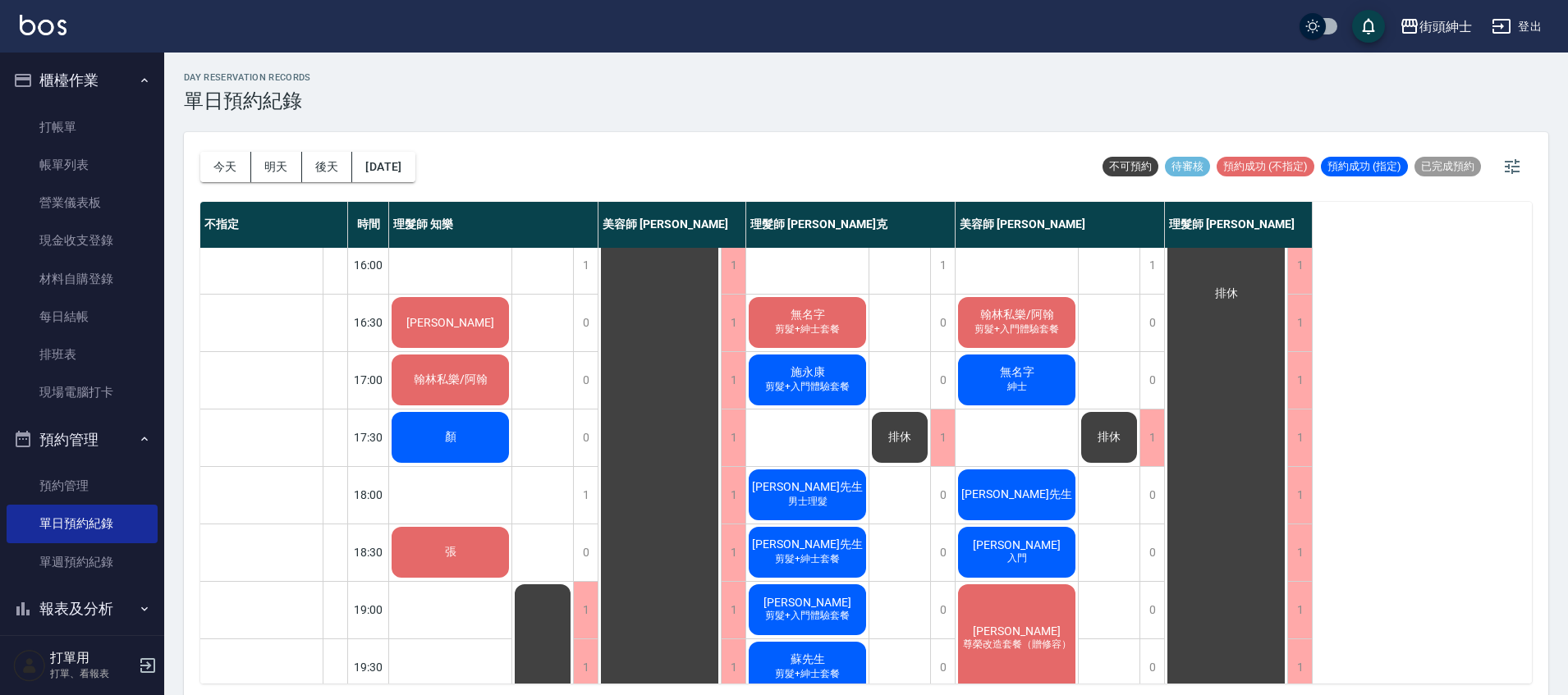
scroll to position [515, 0]
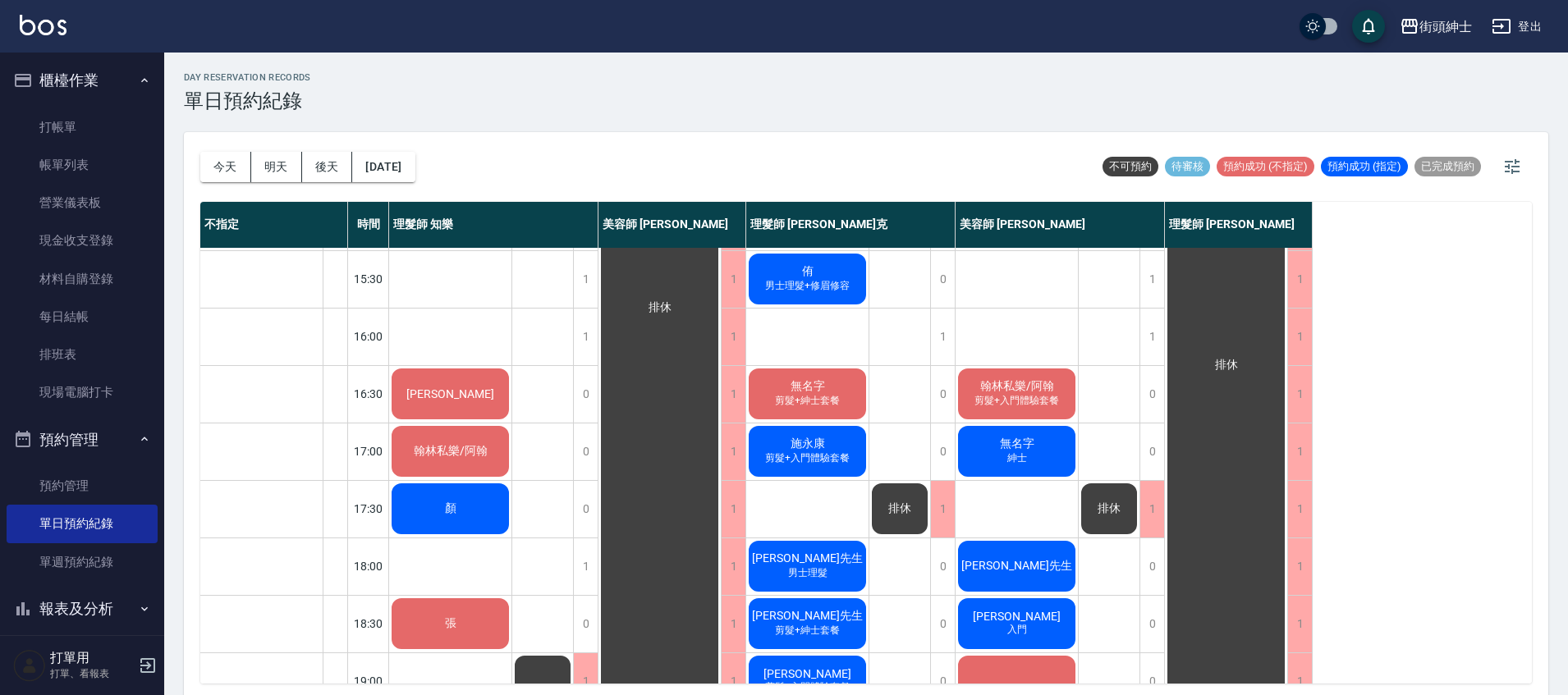
click at [490, 371] on div "Darren" at bounding box center [449, 394] width 122 height 56
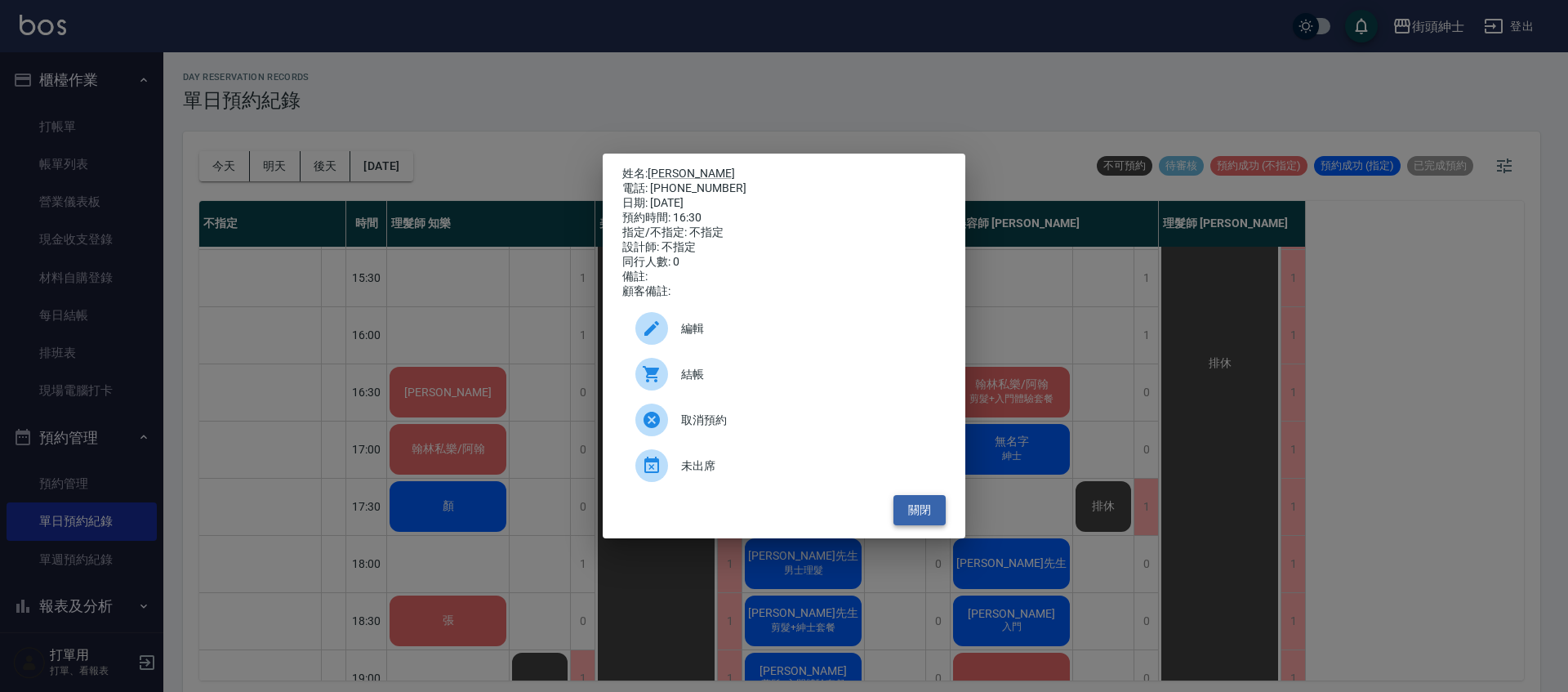
click at [922, 516] on button "關閉" at bounding box center [919, 510] width 52 height 31
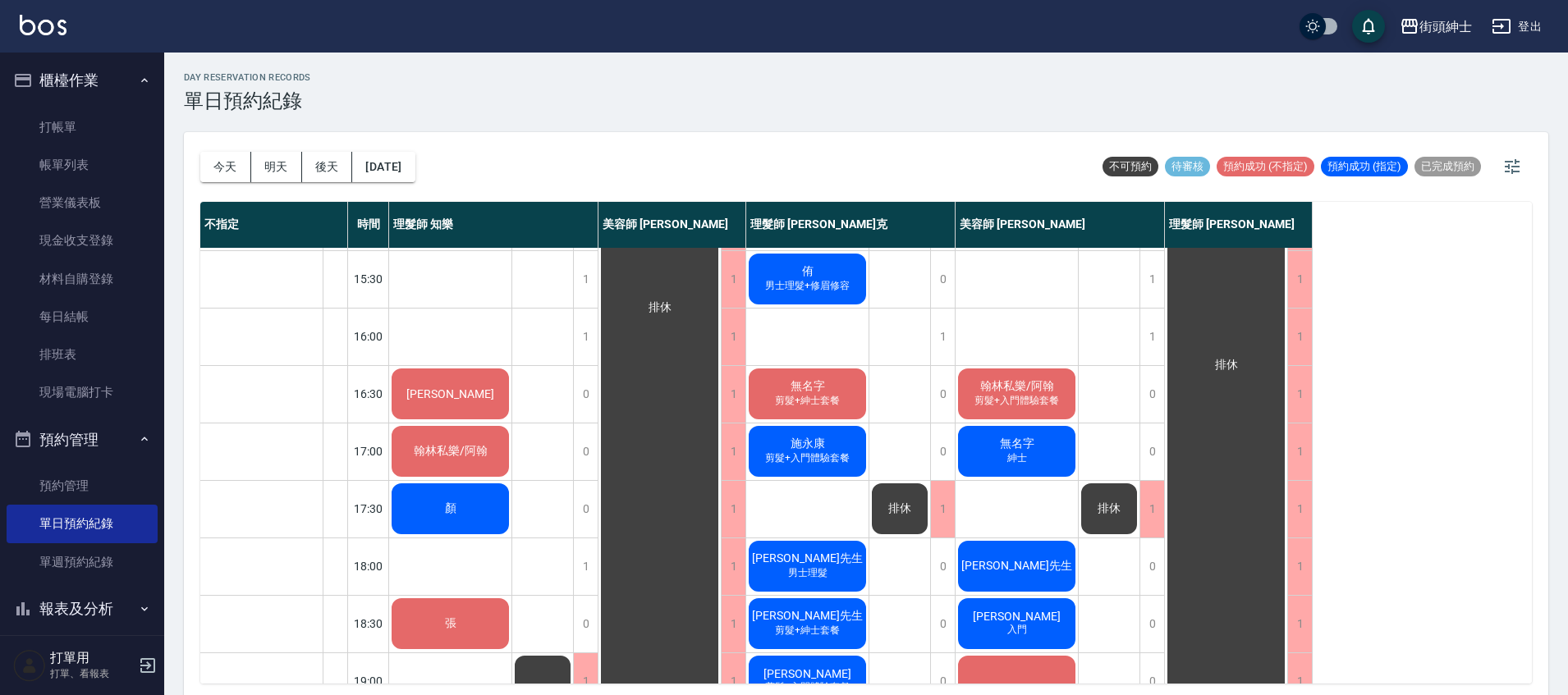
click at [838, 409] on div "無名字 剪髮+紳士套餐" at bounding box center [806, 394] width 122 height 56
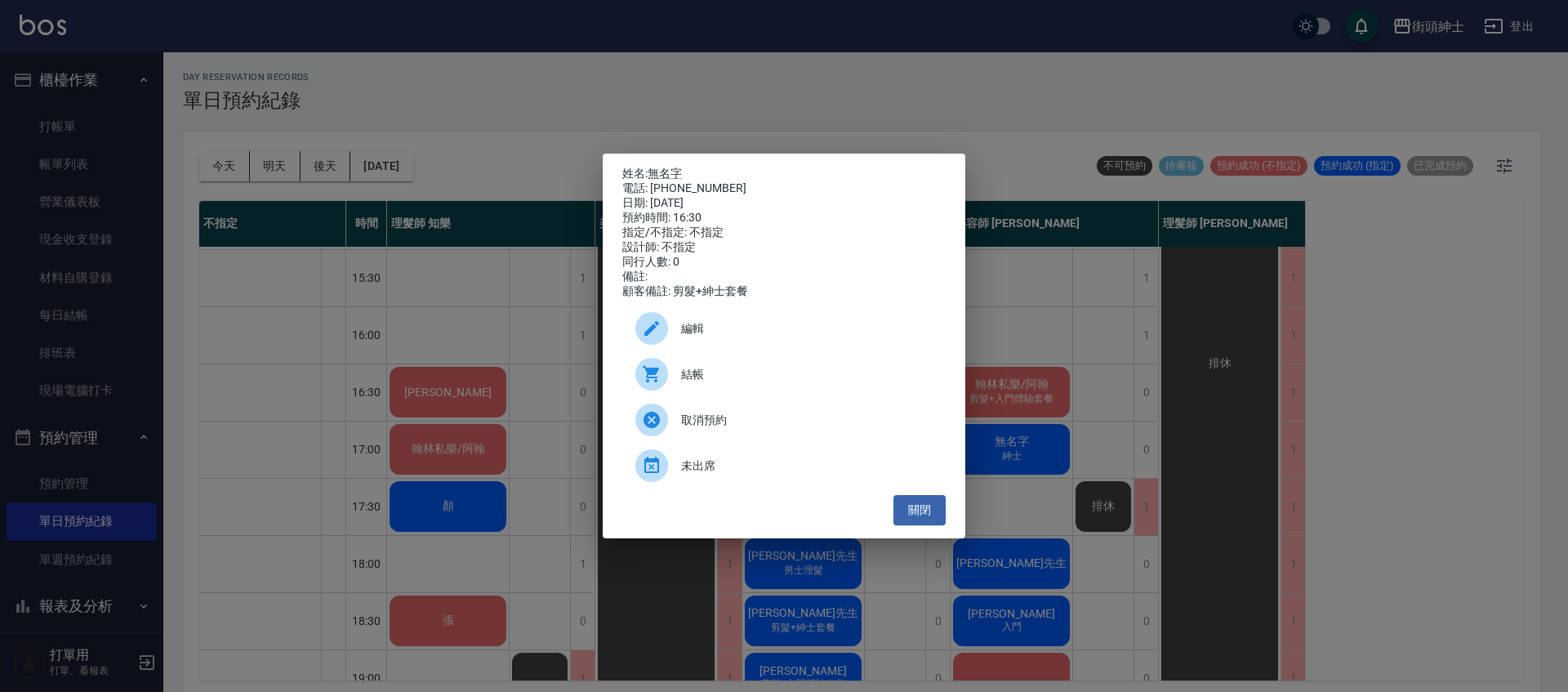
click at [789, 106] on div "姓名: 無名字 電話: 0908531013 日期: 2025/10/07 預約時間: 16:30 指定/不指定: 不指定 設計師: 不指定 同行人數: 0 …" at bounding box center [784, 346] width 1568 height 692
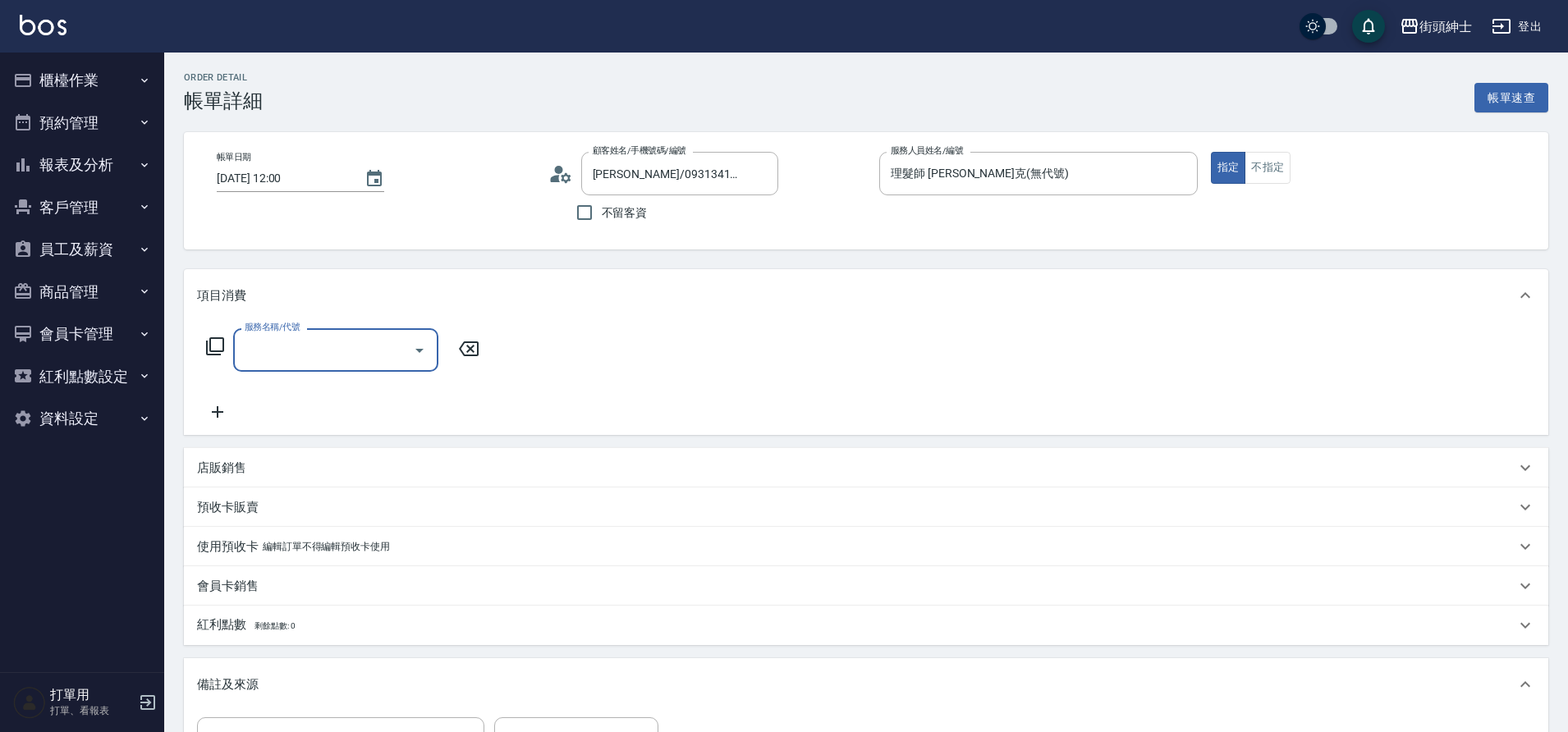
drag, startPoint x: 0, startPoint y: 0, endPoint x: 315, endPoint y: 350, distance: 470.9
click at [315, 350] on input "服務名稱/代號" at bounding box center [323, 350] width 166 height 29
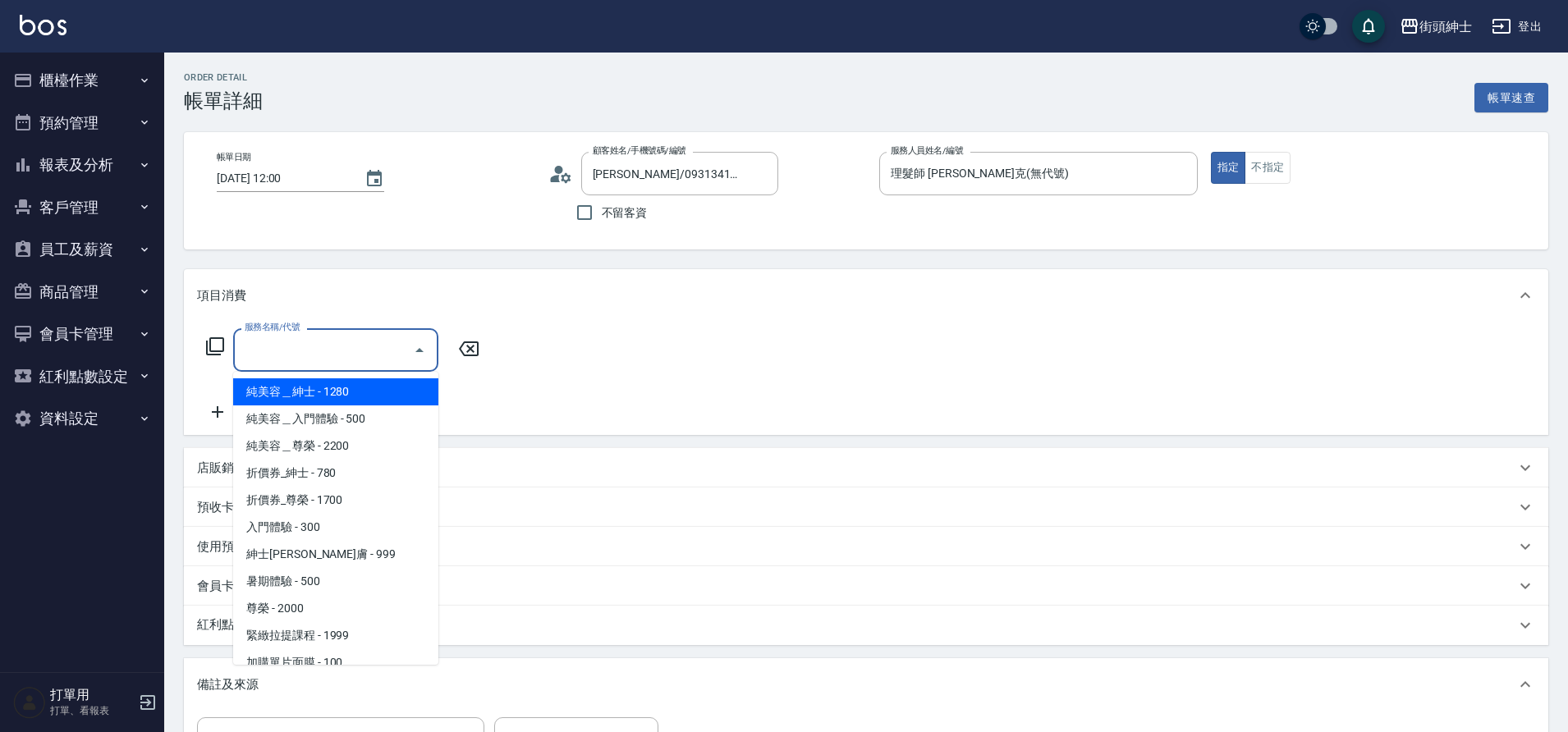
scroll to position [126, 0]
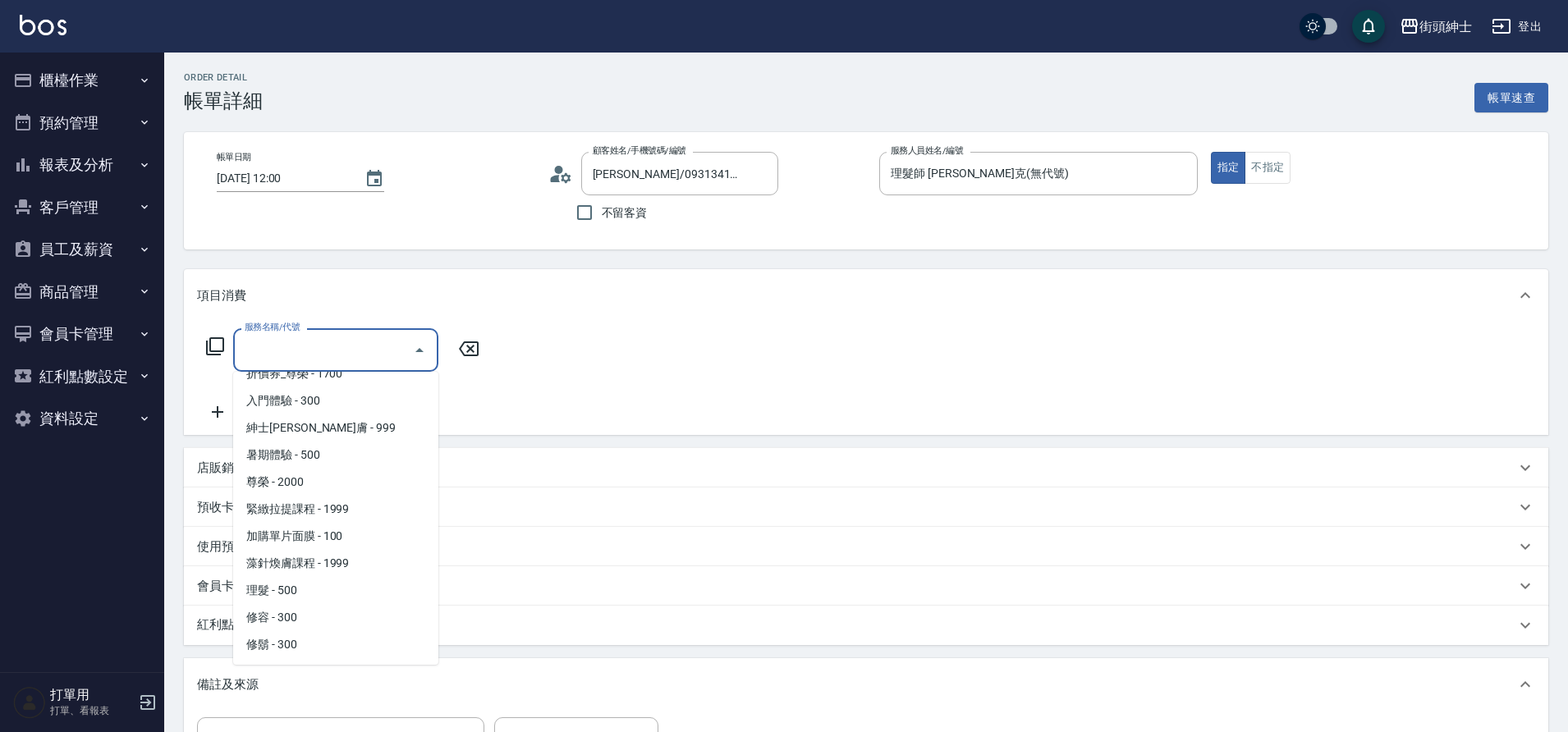
click at [288, 594] on span "理髮 - 500" at bounding box center [335, 590] width 205 height 27
type input "理髮(A02)"
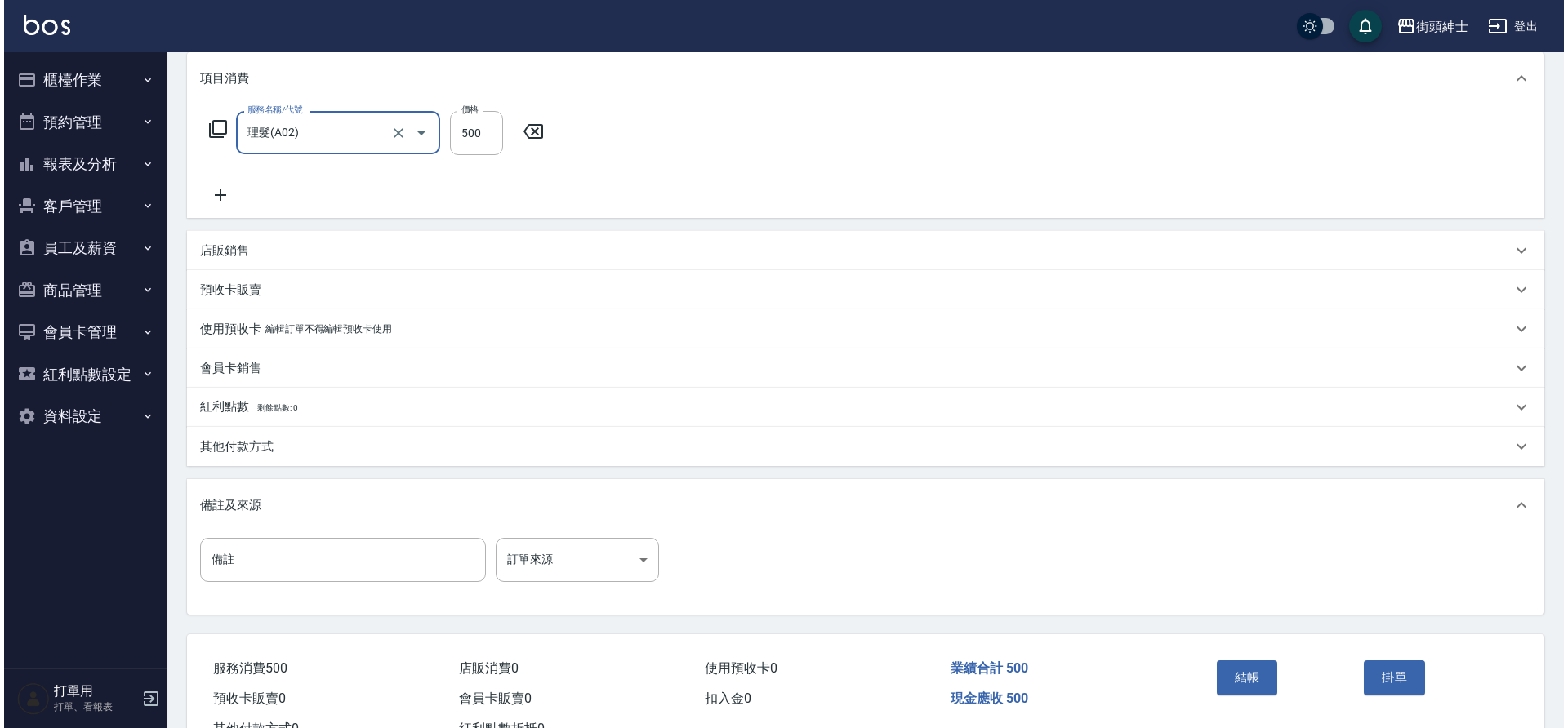
scroll to position [279, 0]
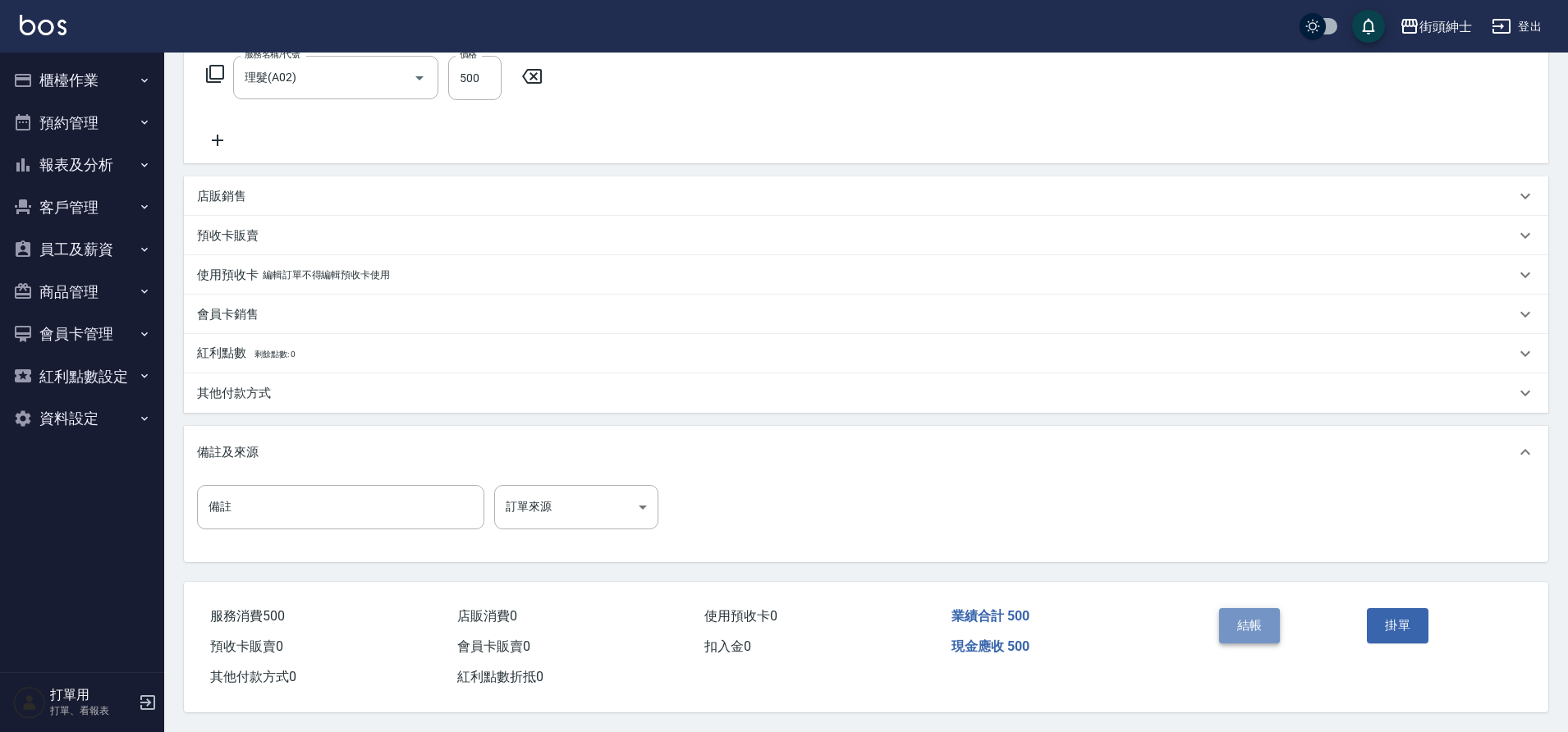
drag, startPoint x: 315, startPoint y: 350, endPoint x: 1253, endPoint y: 614, distance: 974.4
click at [1253, 614] on button "結帳" at bounding box center [1250, 626] width 62 height 35
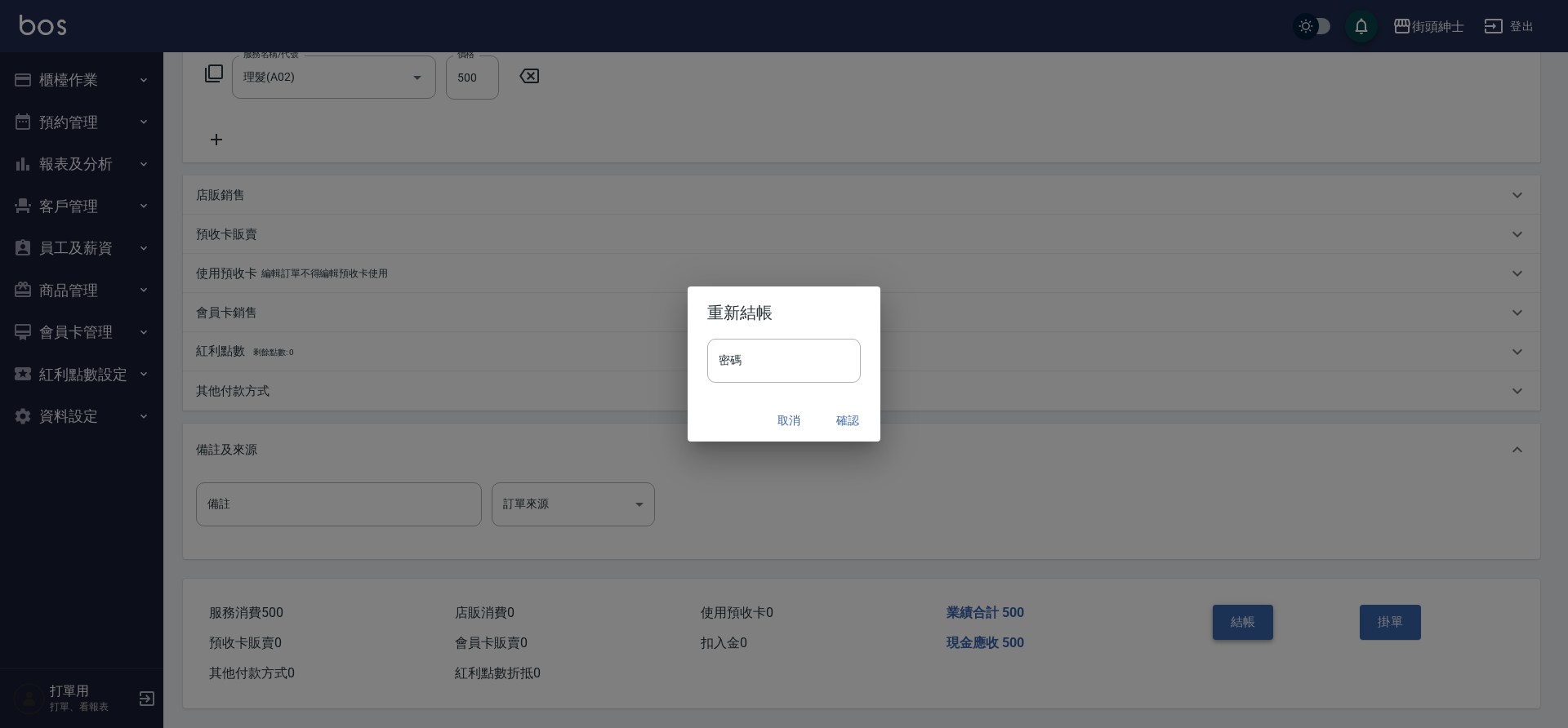
click at [846, 419] on button "確認" at bounding box center [848, 420] width 52 height 31
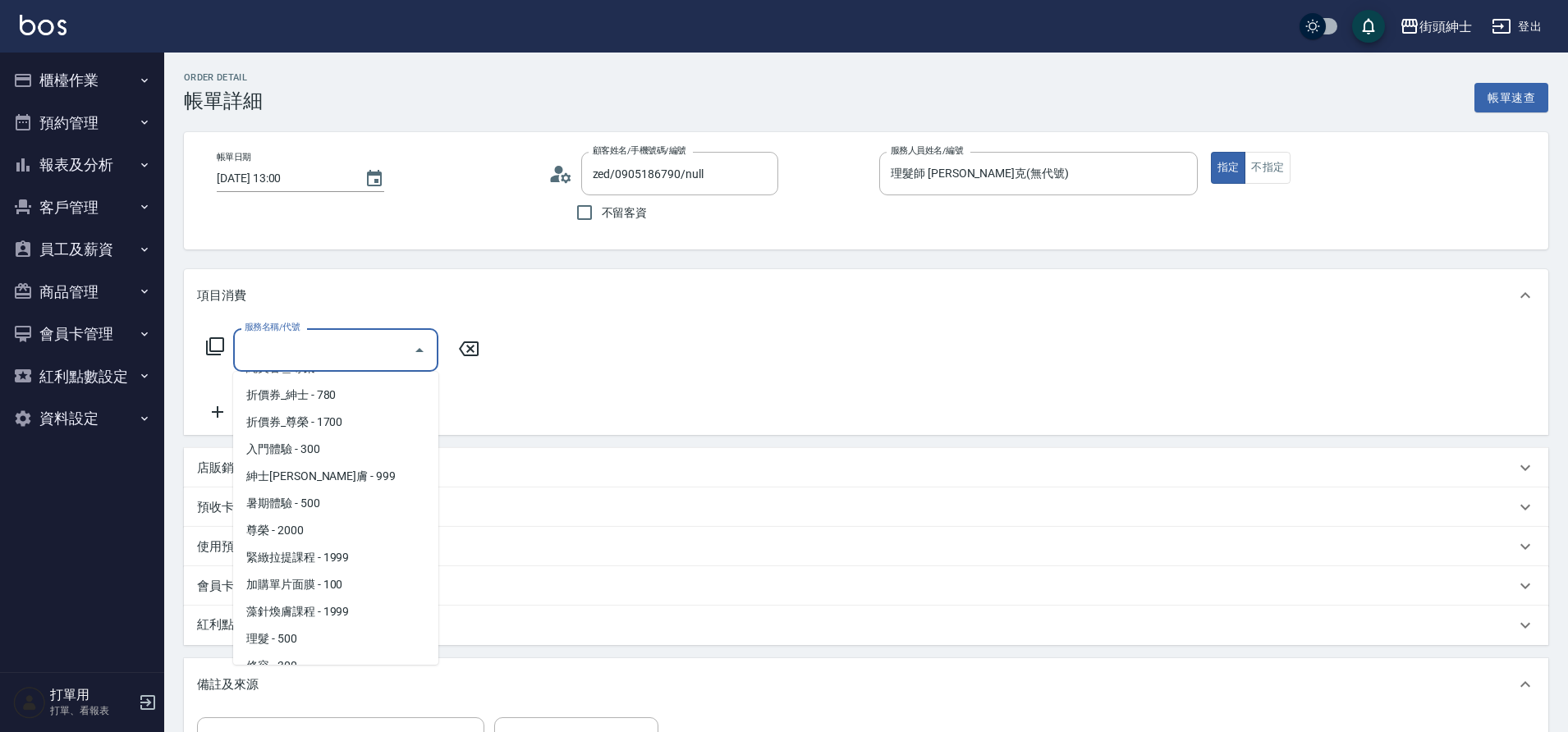
scroll to position [126, 0]
click at [303, 595] on span "理髮 - 500" at bounding box center [335, 590] width 205 height 27
type input "理髮(A02)"
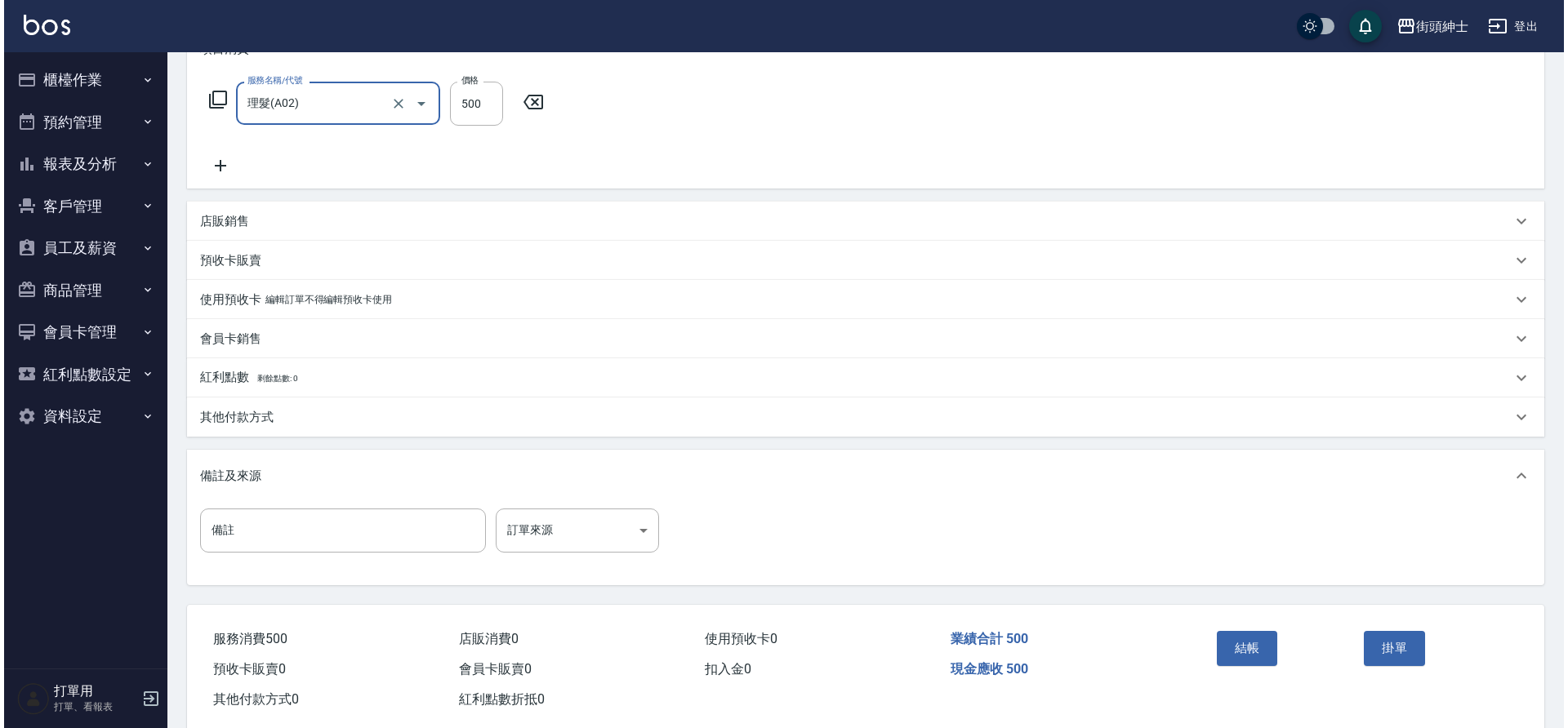
scroll to position [279, 0]
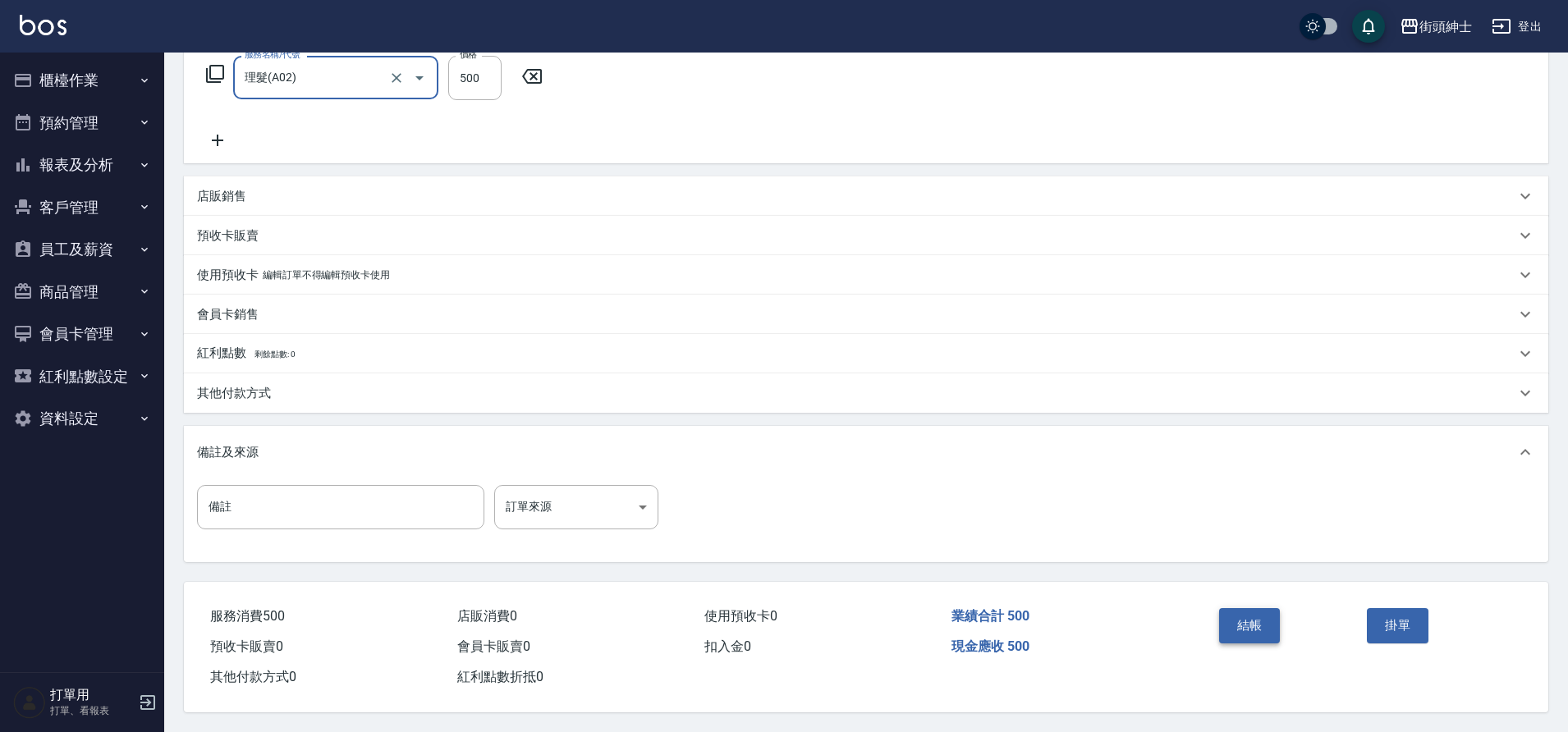
drag, startPoint x: 0, startPoint y: 0, endPoint x: 1257, endPoint y: 622, distance: 1402.5
click at [1257, 622] on button "結帳" at bounding box center [1250, 626] width 62 height 35
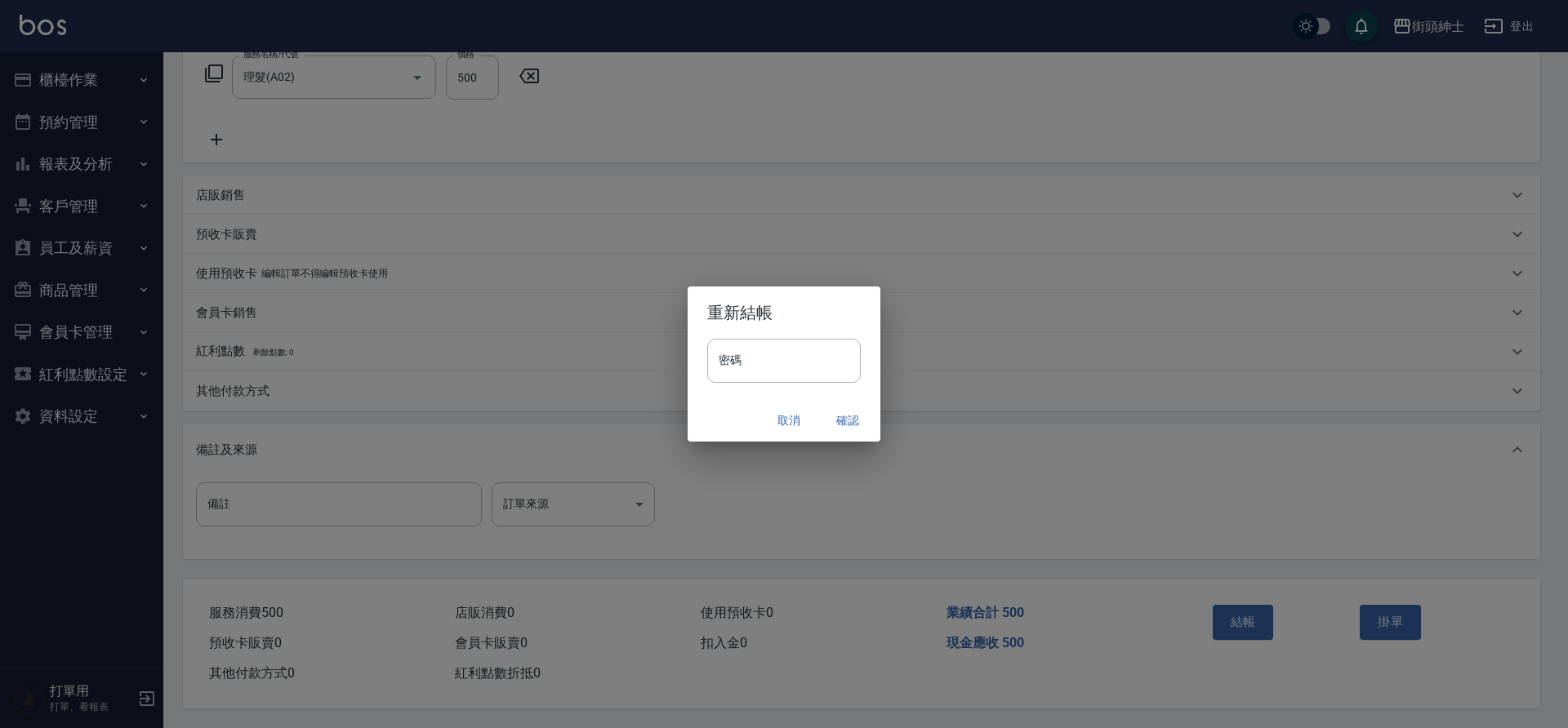
drag, startPoint x: 1250, startPoint y: 618, endPoint x: 845, endPoint y: 423, distance: 449.5
click at [845, 423] on button "確認" at bounding box center [848, 420] width 52 height 31
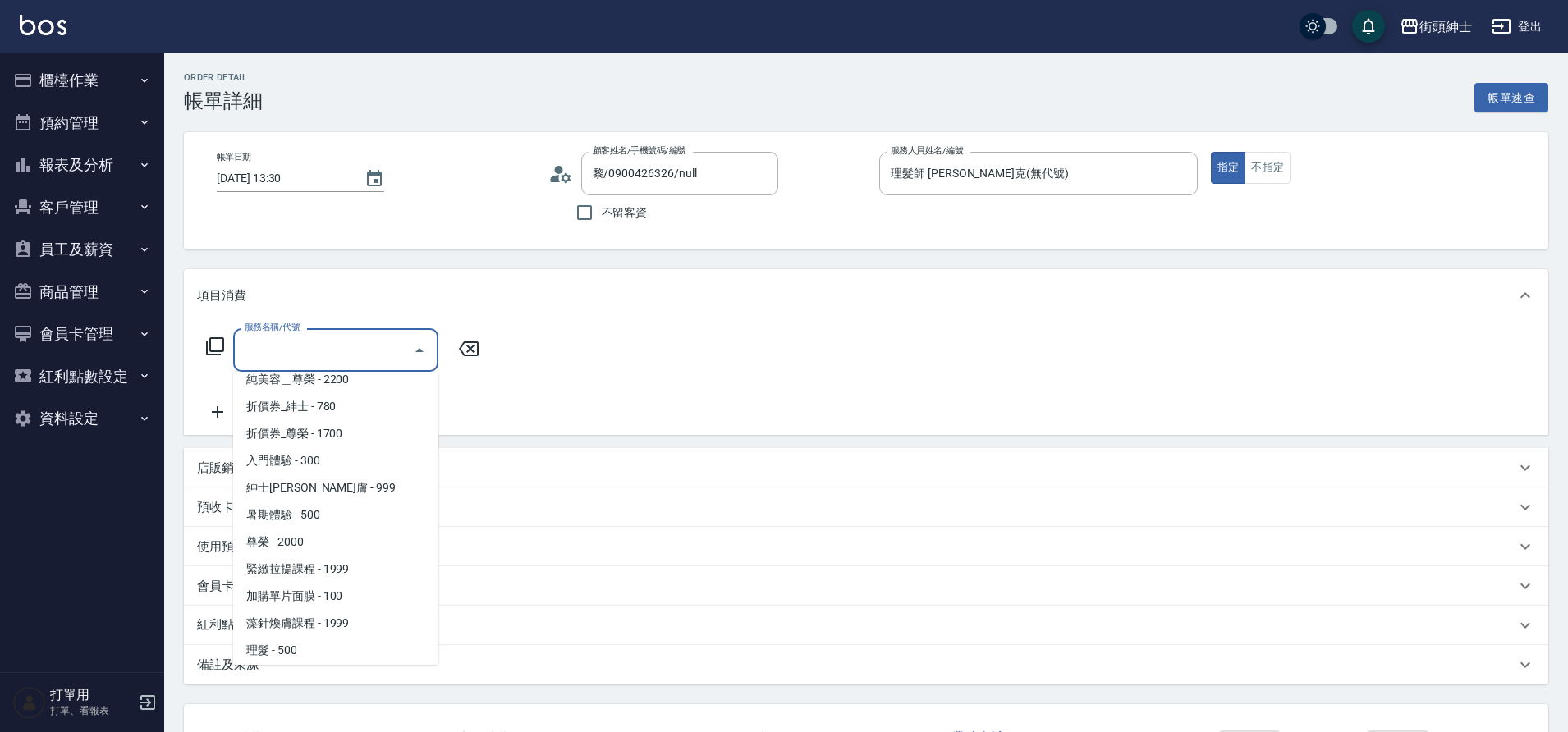
scroll to position [126, 0]
drag, startPoint x: 0, startPoint y: 0, endPoint x: 308, endPoint y: 589, distance: 664.7
click at [308, 589] on span "理髮 - 500" at bounding box center [335, 590] width 205 height 27
type input "理髮(A02)"
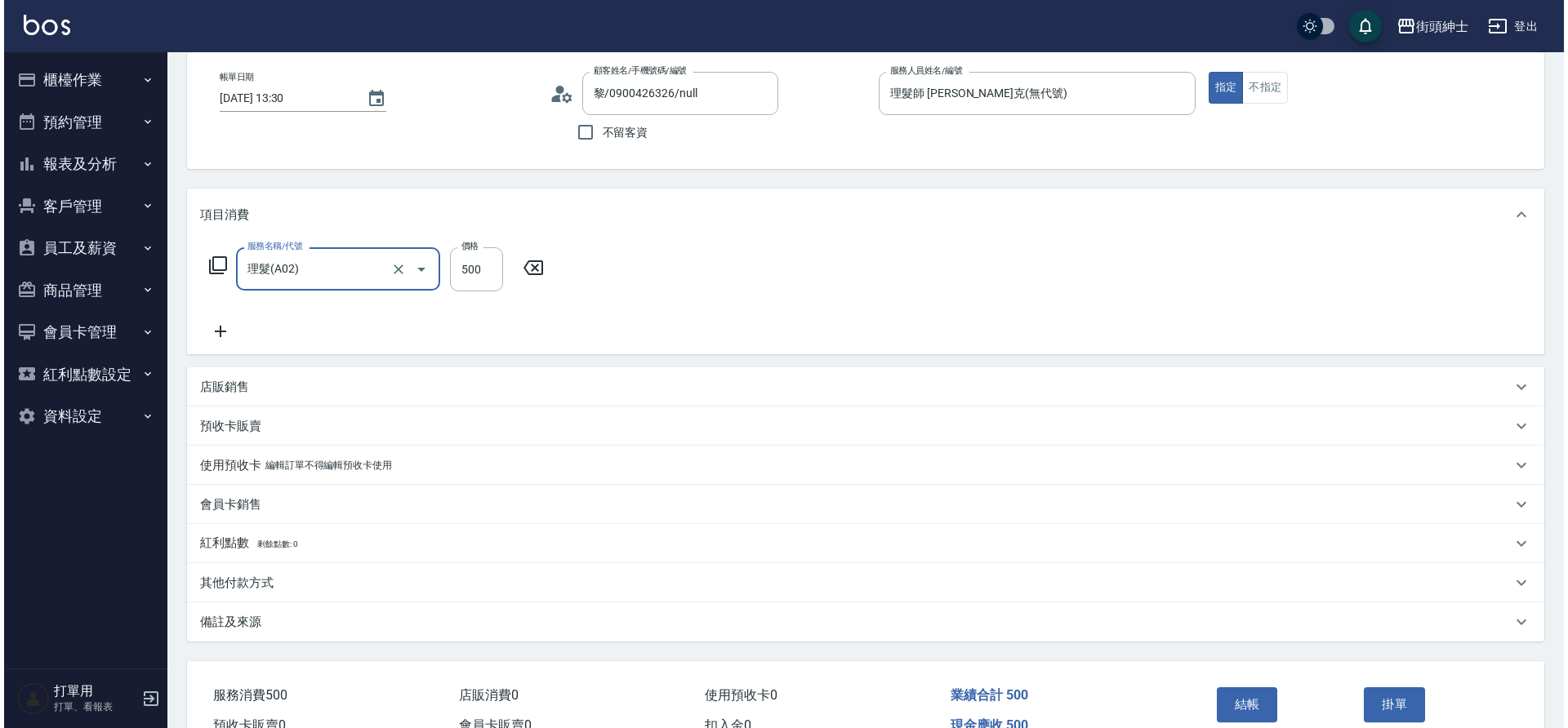
scroll to position [169, 0]
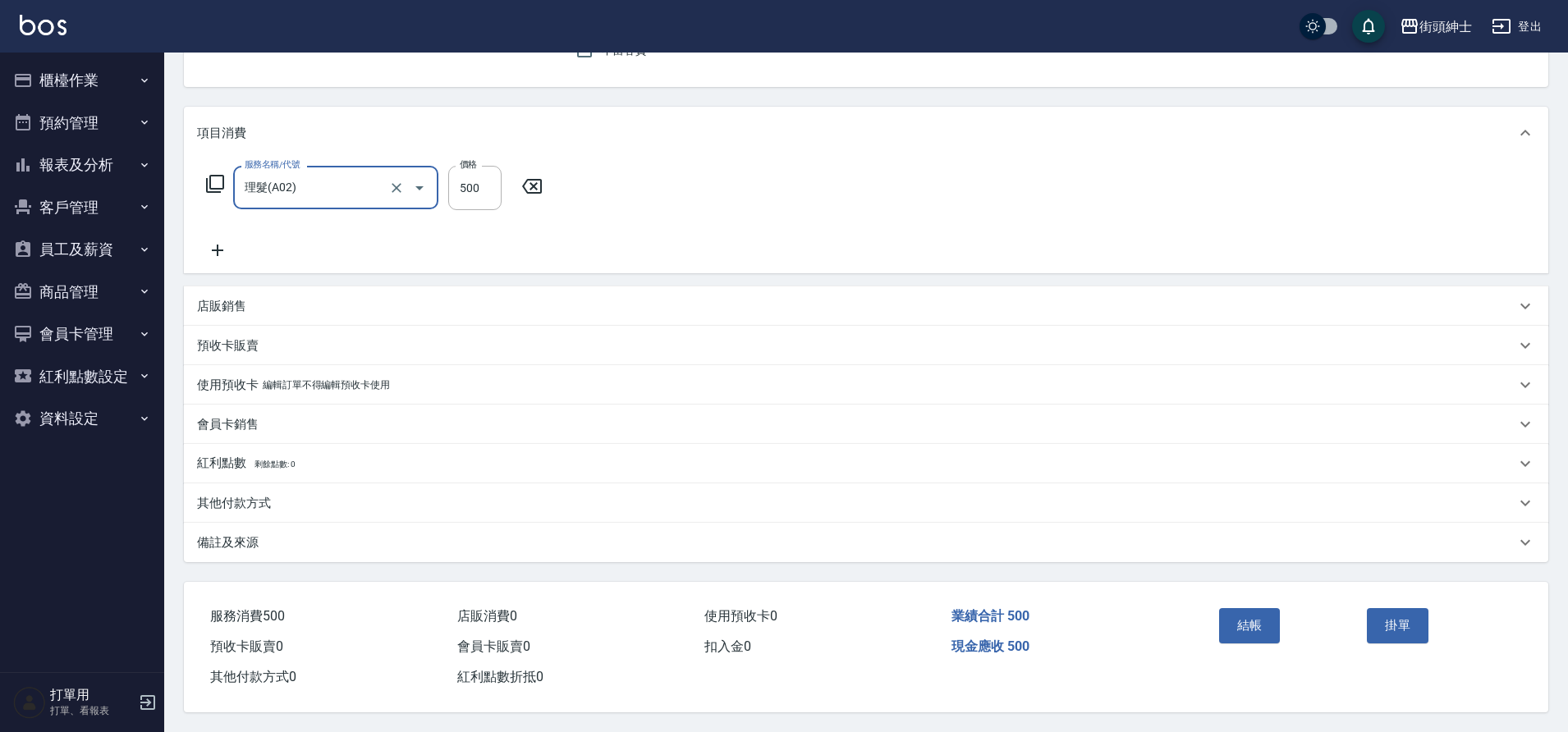
click at [1247, 618] on button "結帳" at bounding box center [1250, 626] width 62 height 35
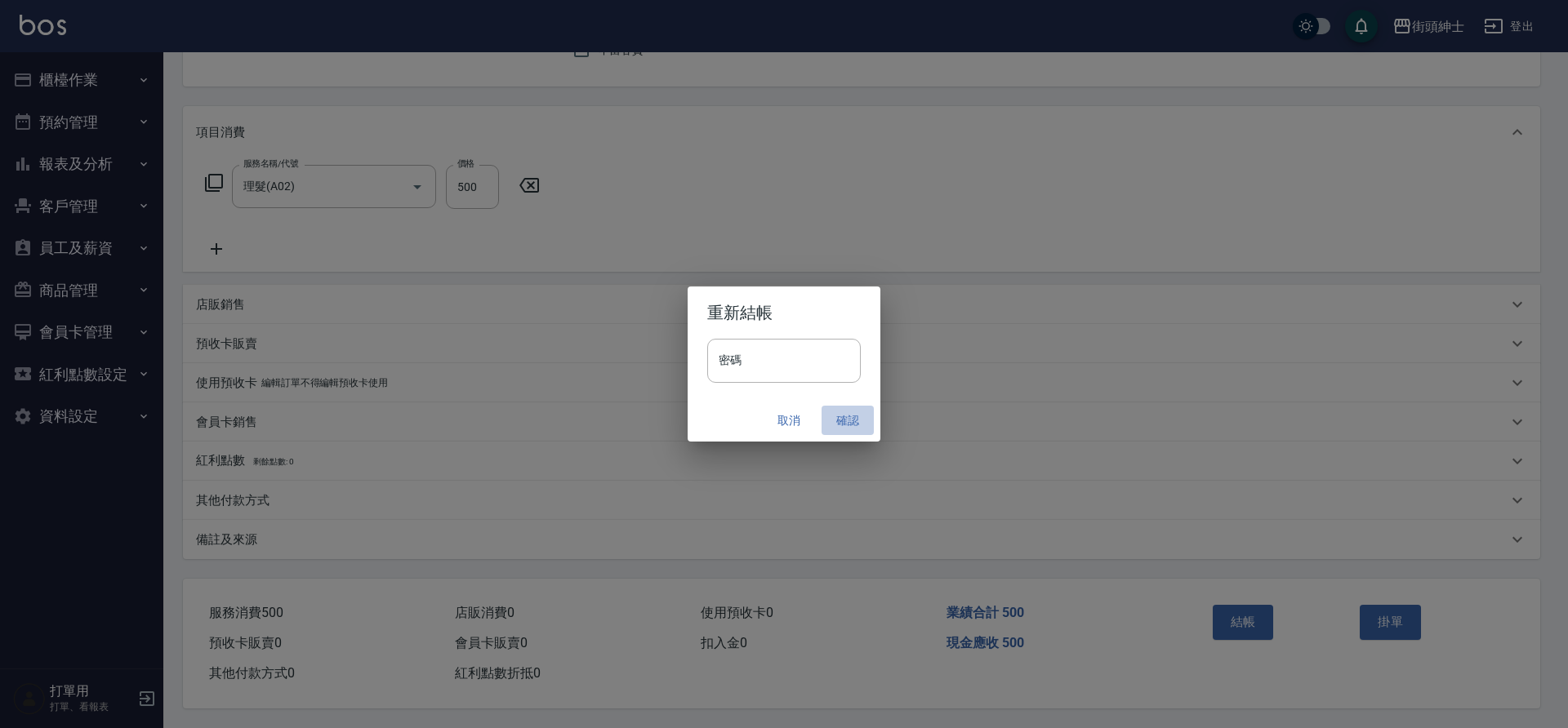
click at [849, 421] on button "確認" at bounding box center [848, 420] width 52 height 31
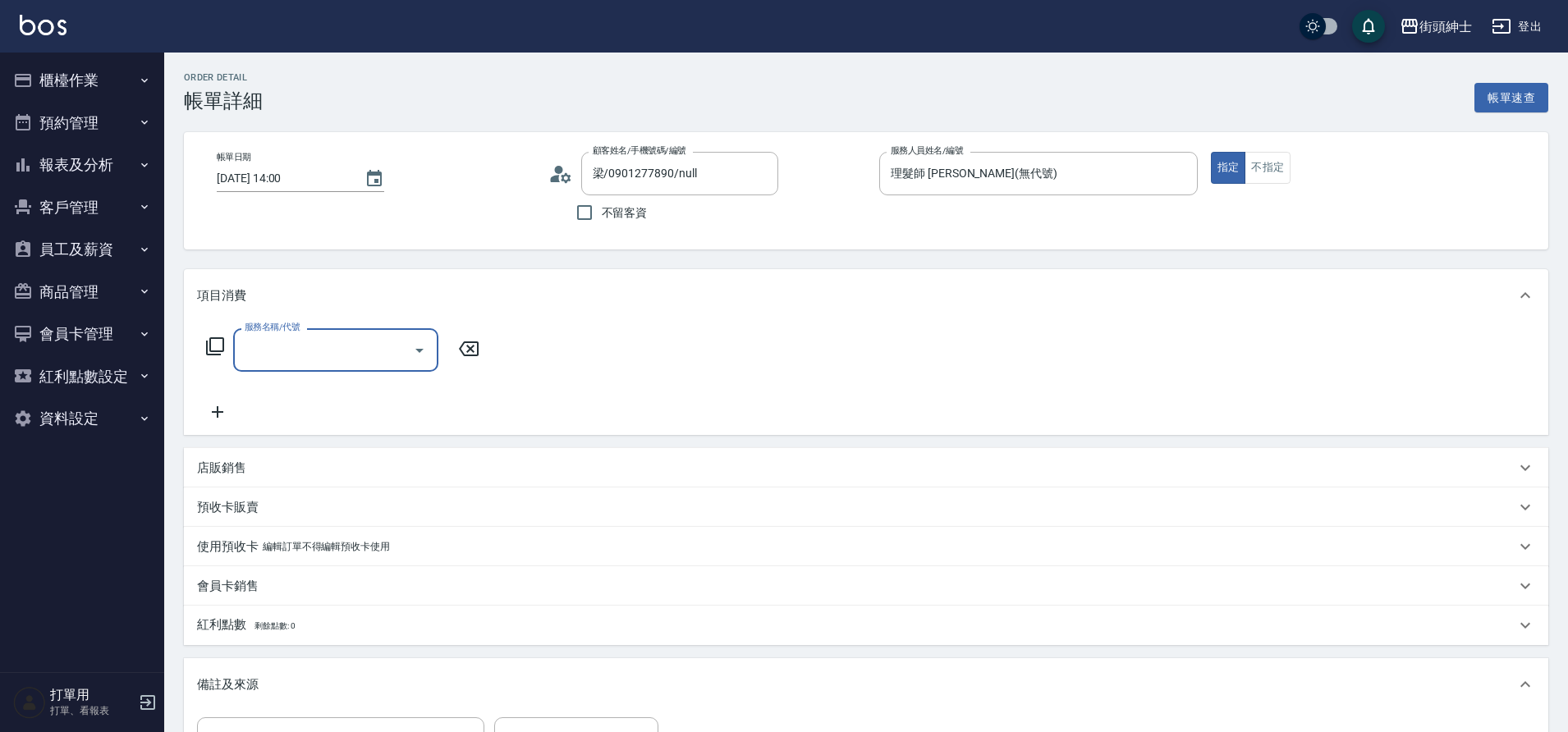
type input "梁/0901277890/null"
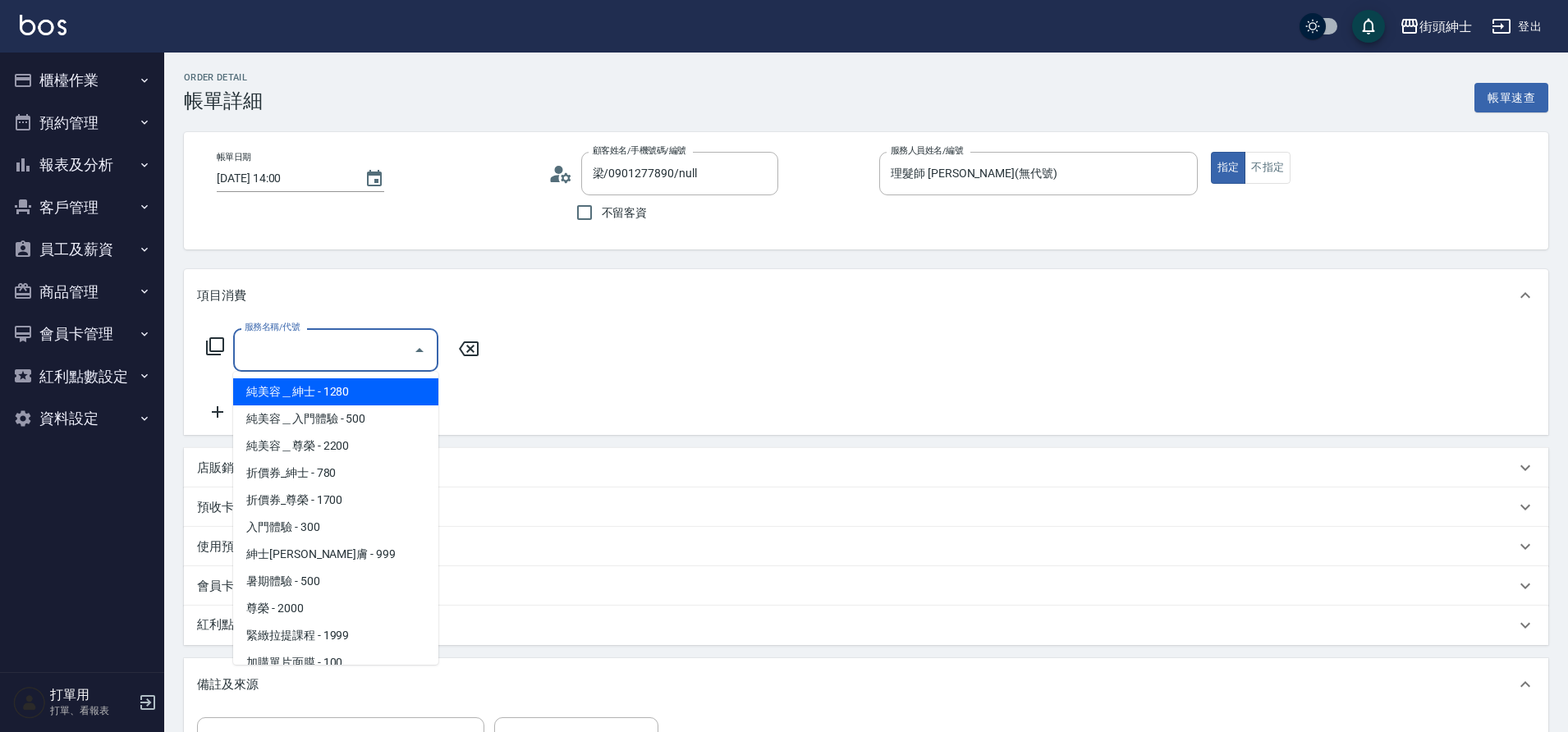
drag, startPoint x: 0, startPoint y: 0, endPoint x: 309, endPoint y: 350, distance: 466.9
click at [309, 350] on input "服務名稱/代號" at bounding box center [323, 350] width 166 height 29
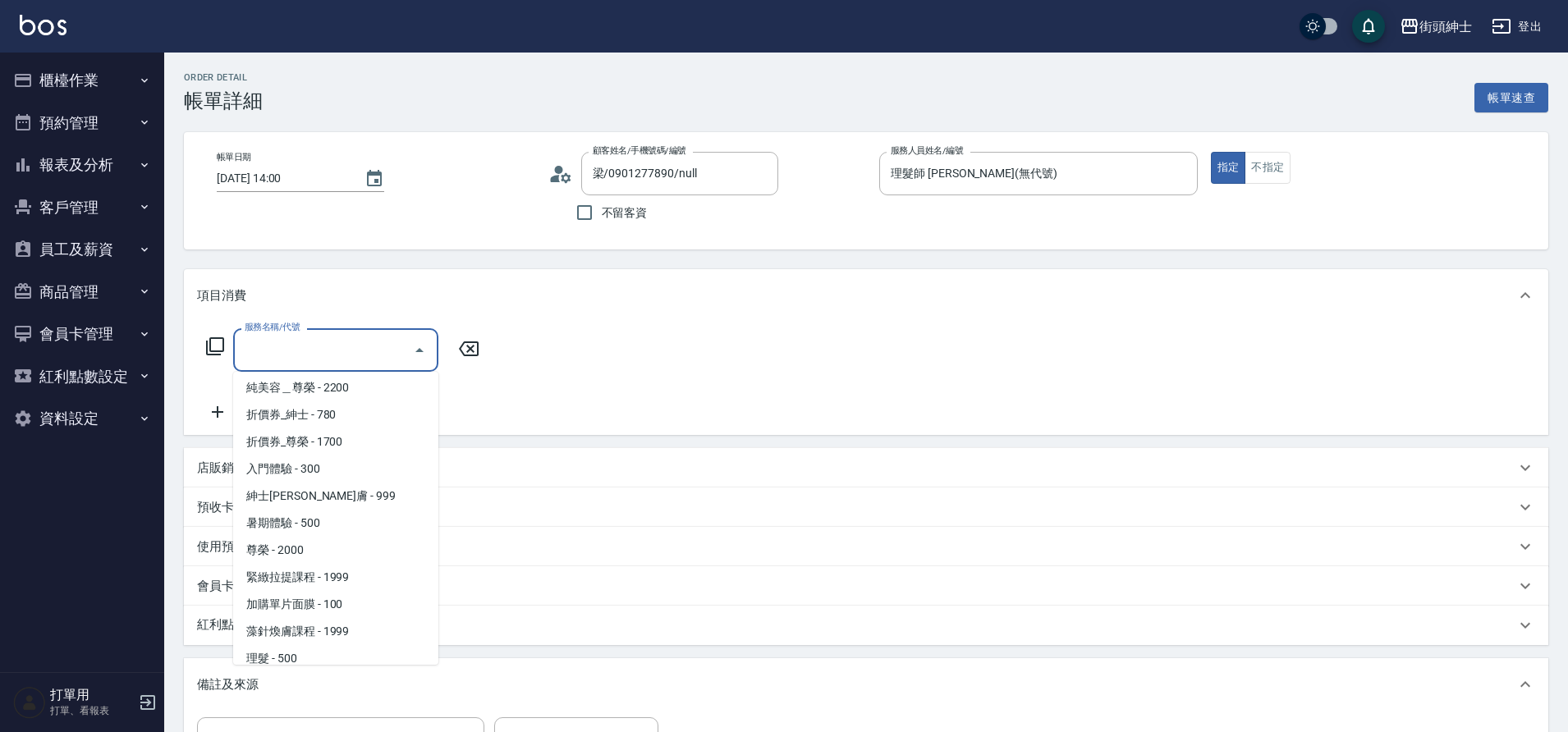
scroll to position [126, 0]
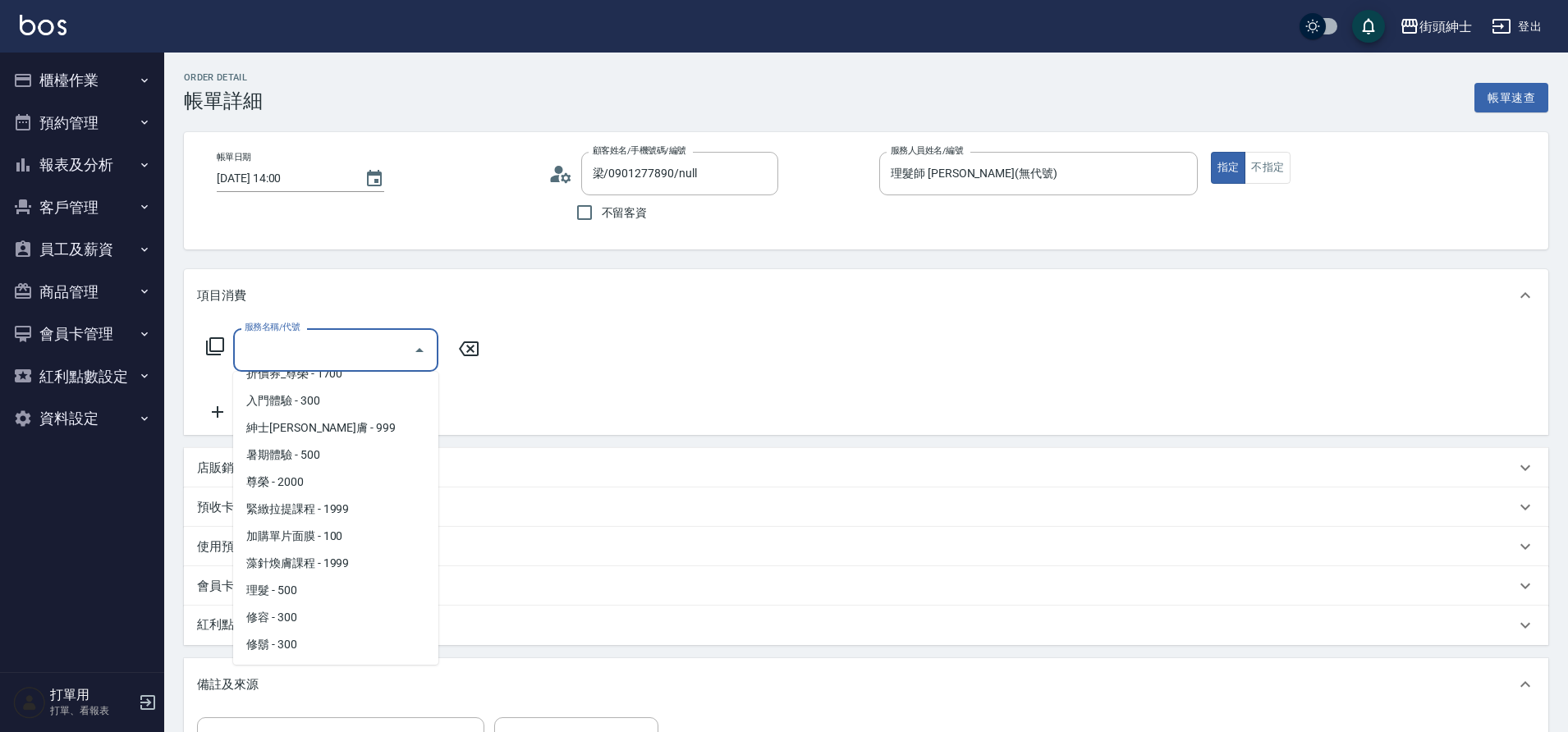
click at [286, 590] on span "理髮 - 500" at bounding box center [335, 590] width 205 height 27
type input "理髮(A02)"
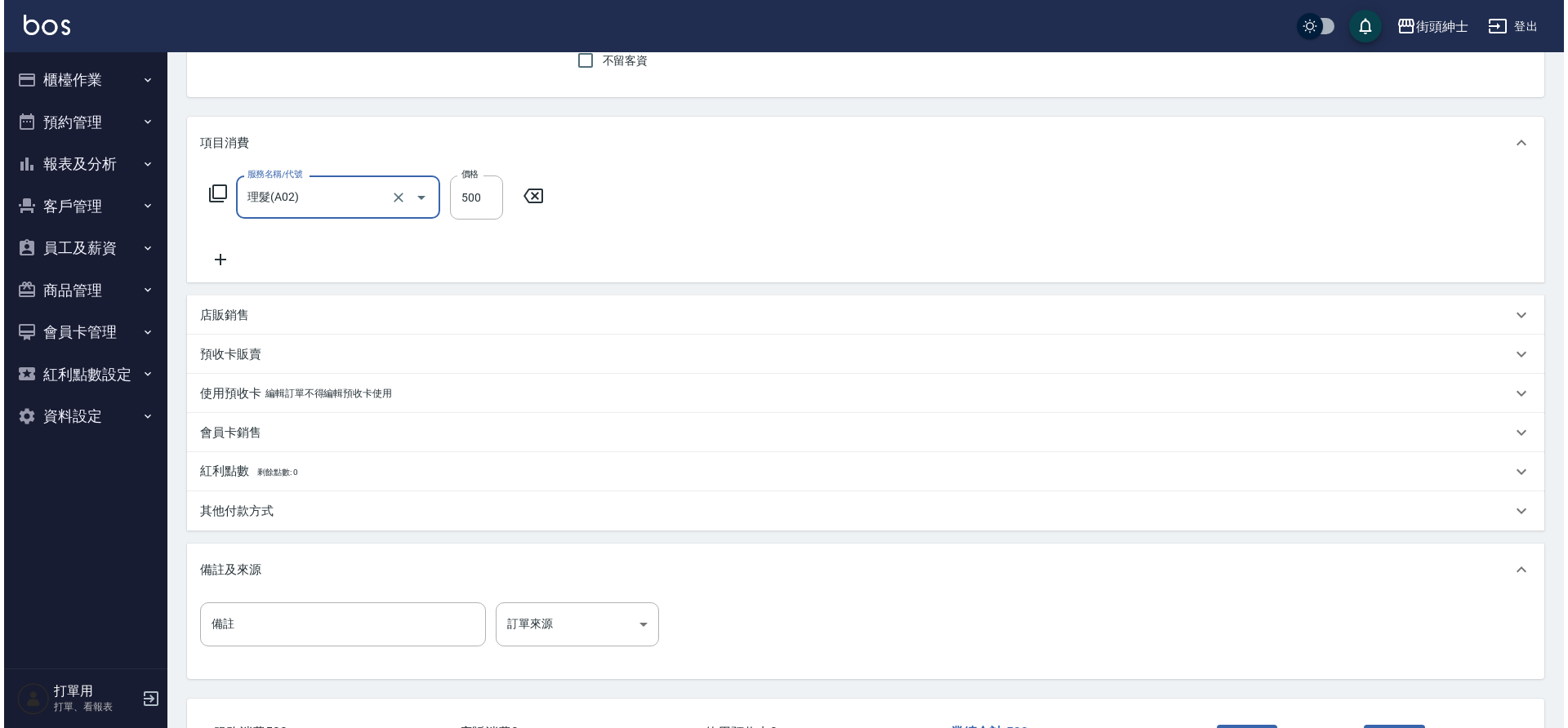
scroll to position [279, 0]
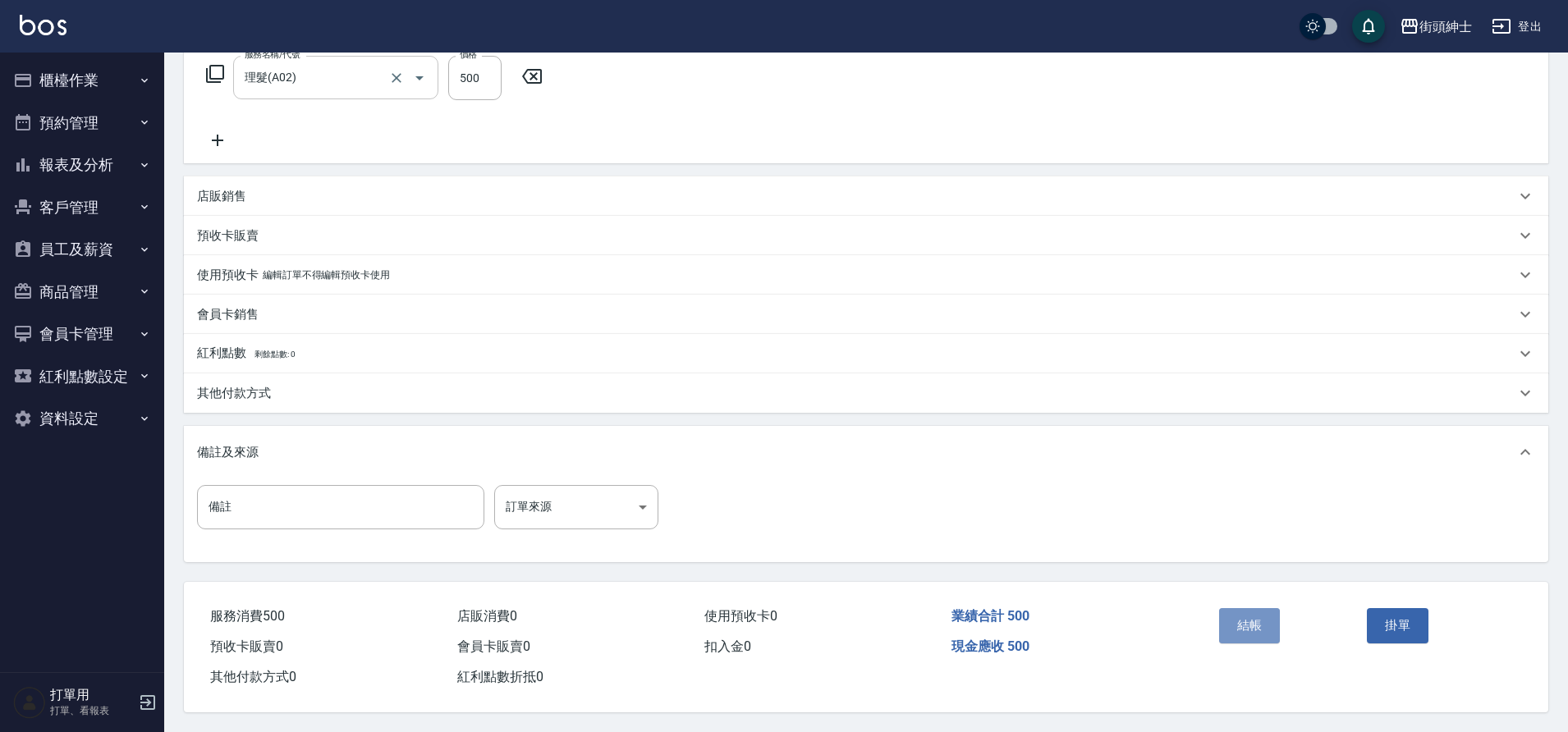
click at [1250, 623] on button "結帳" at bounding box center [1250, 626] width 62 height 35
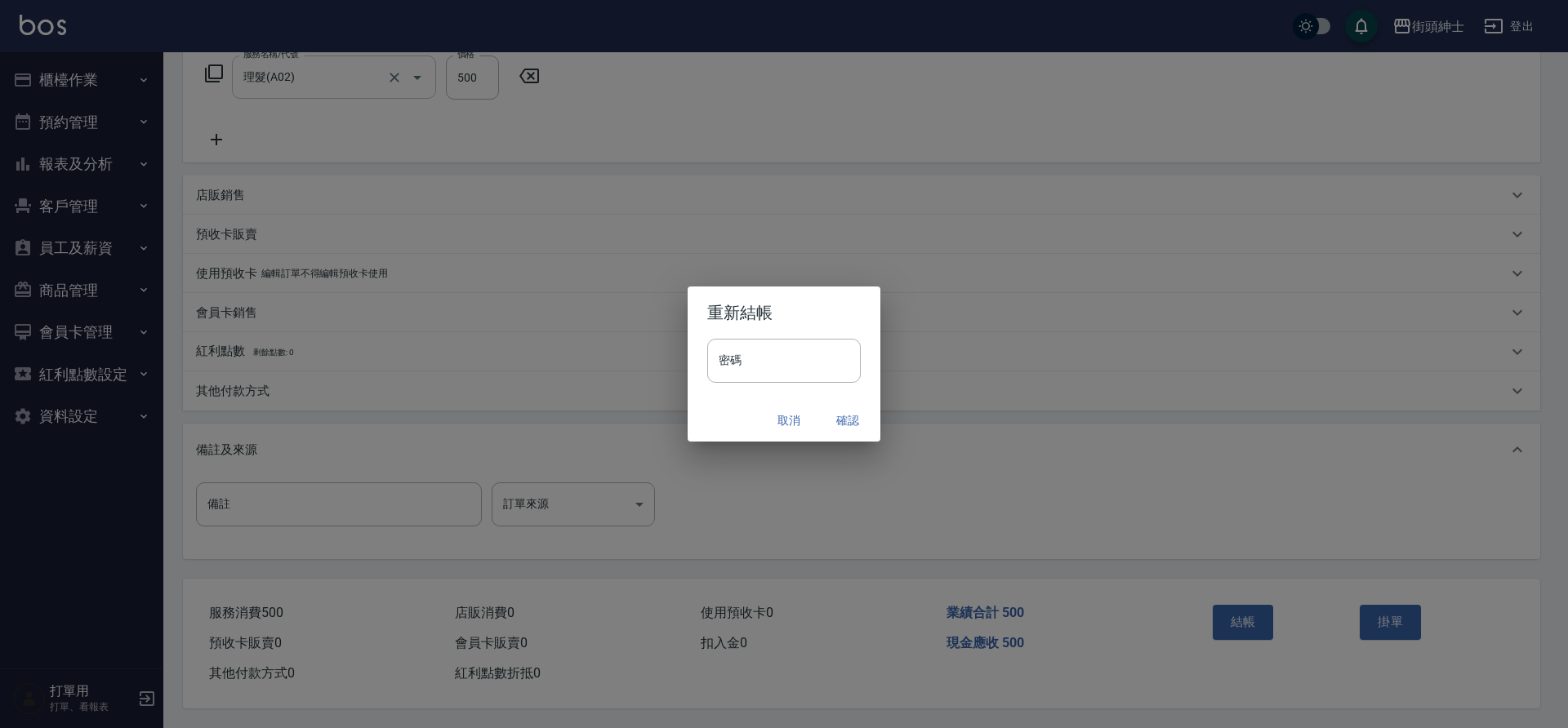
click at [834, 422] on button "確認" at bounding box center [848, 420] width 52 height 31
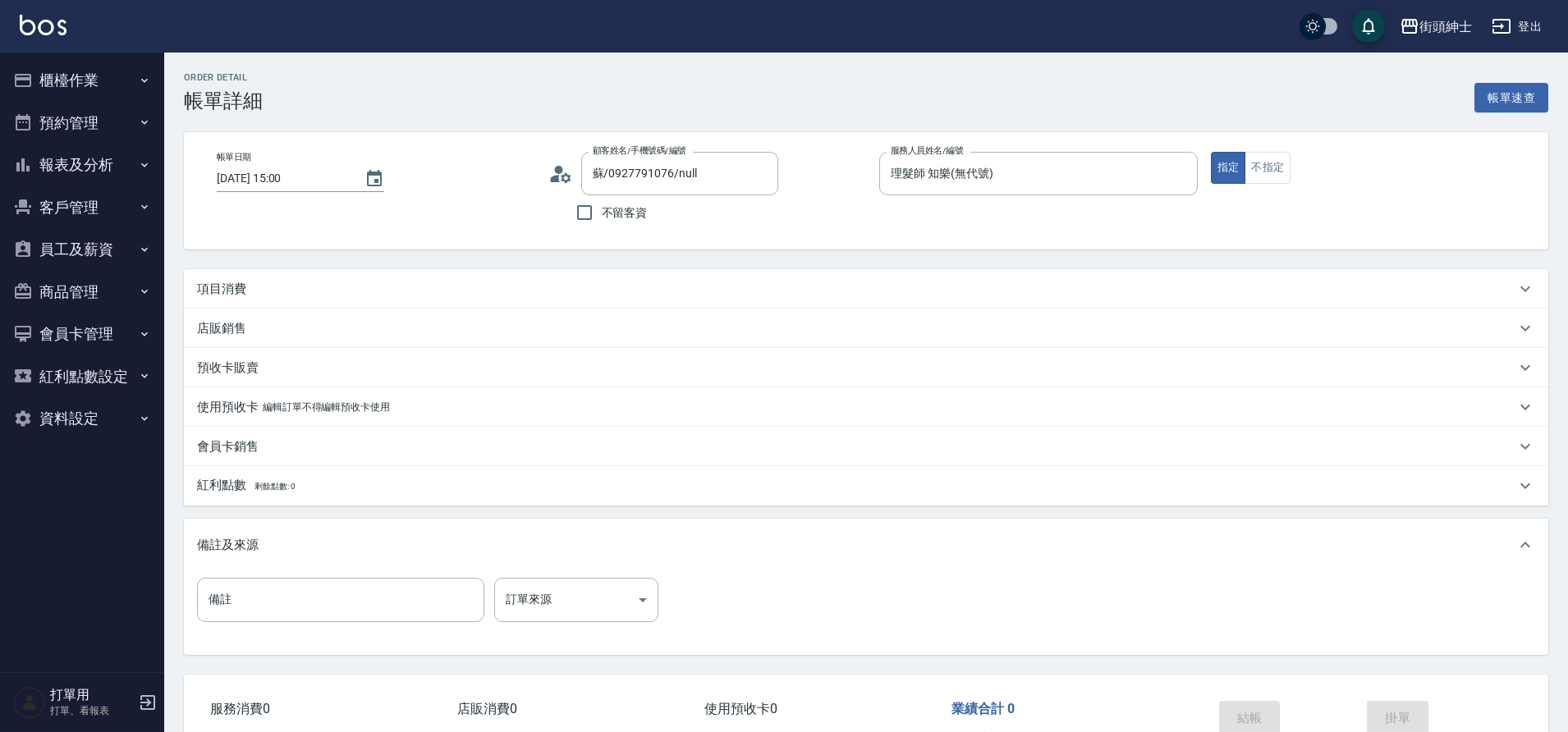
click at [350, 286] on div "項目消費" at bounding box center [856, 288] width 1318 height 17
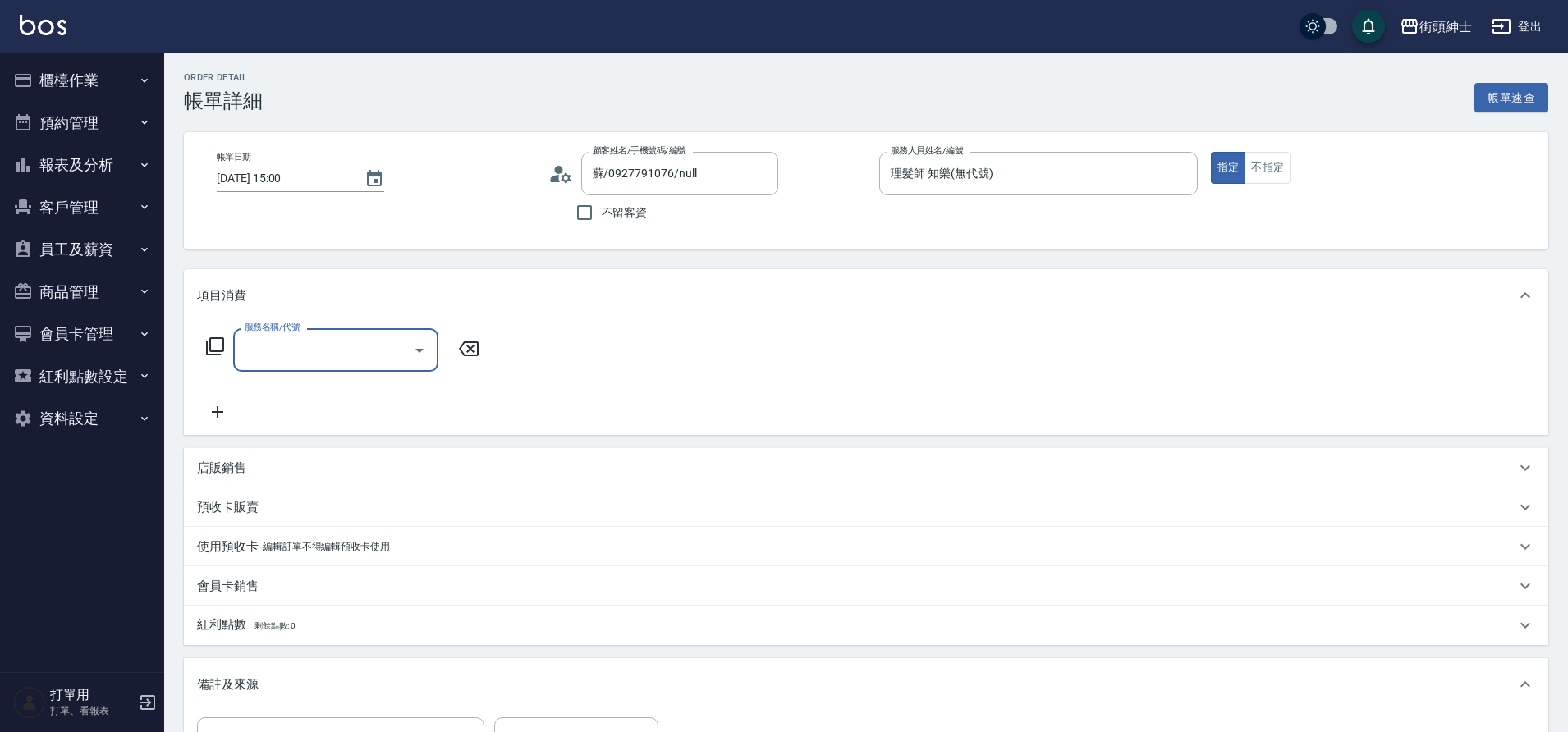
click at [291, 370] on div "服務名稱/代號" at bounding box center [335, 350] width 205 height 44
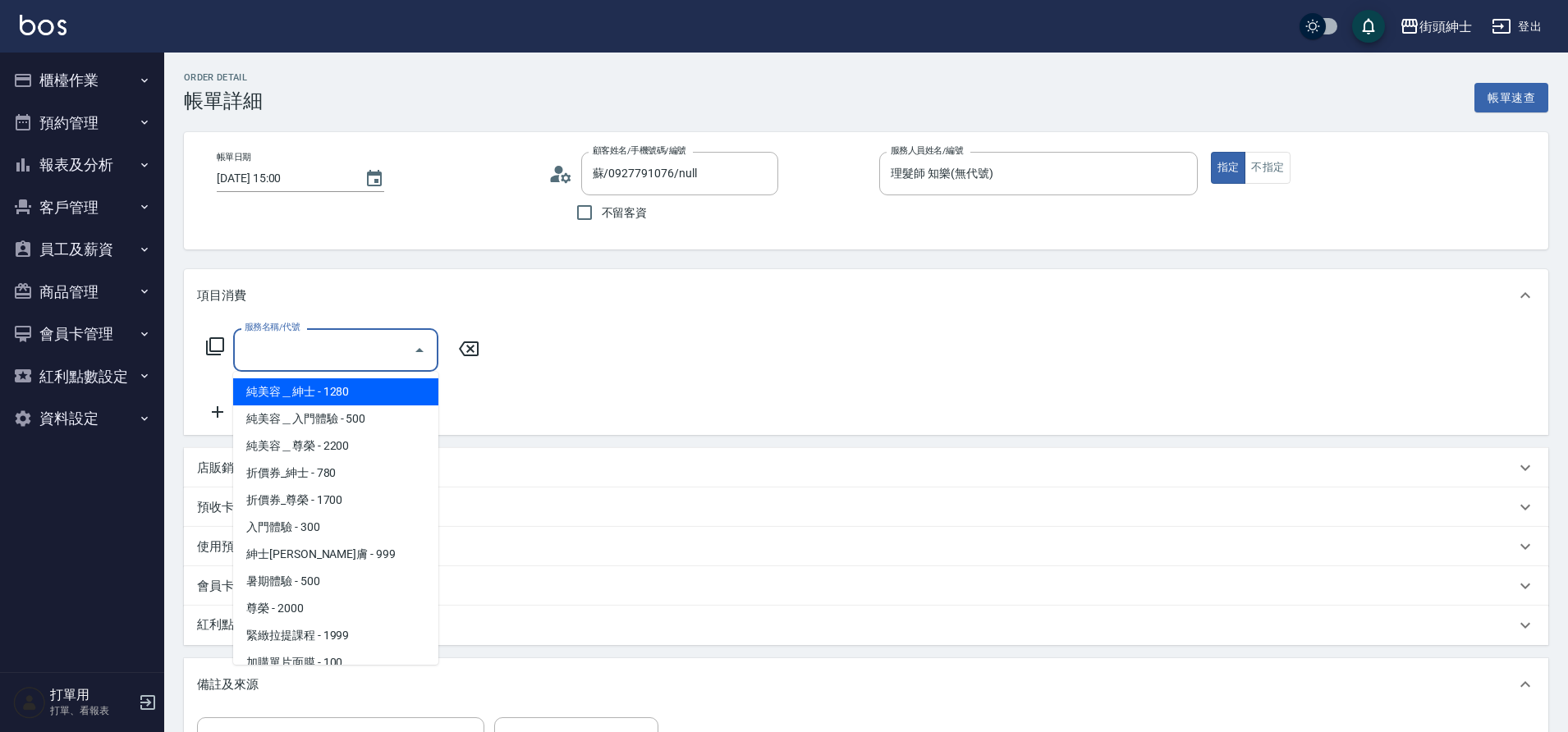
click at [287, 361] on input "服務名稱/代號" at bounding box center [323, 350] width 166 height 29
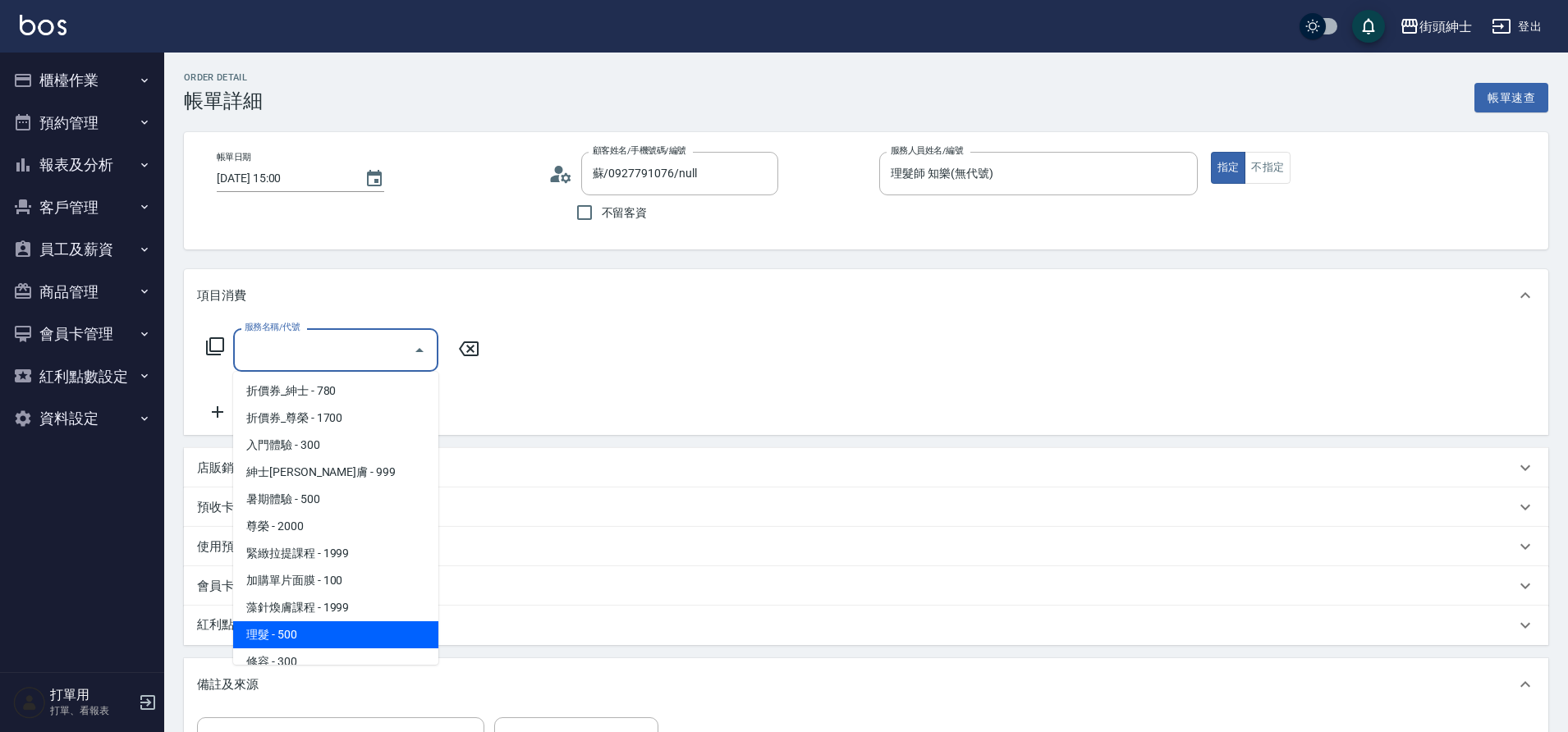
scroll to position [126, 0]
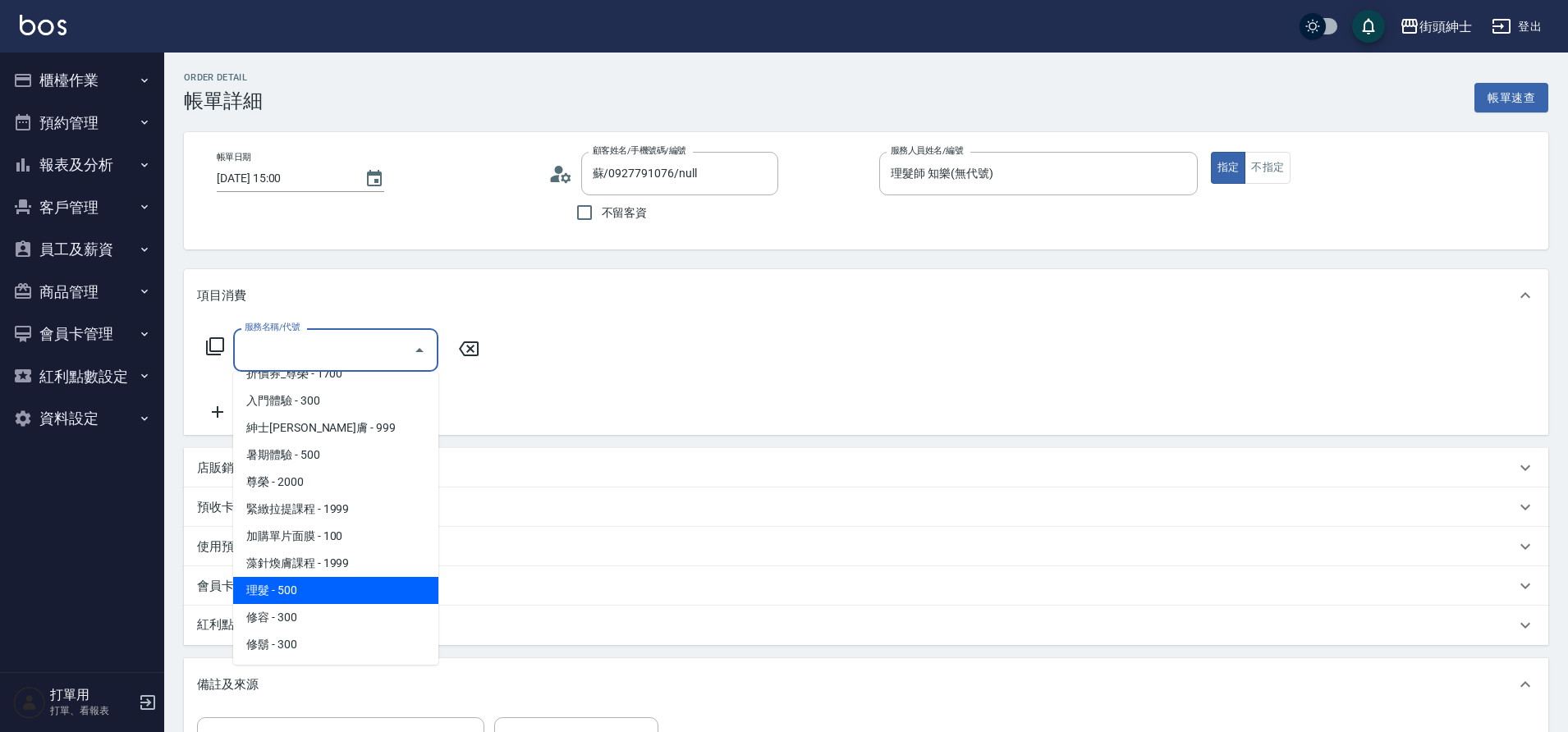
click at [298, 590] on span "理髮 - 500" at bounding box center [335, 590] width 205 height 27
type input "理髮(A02)"
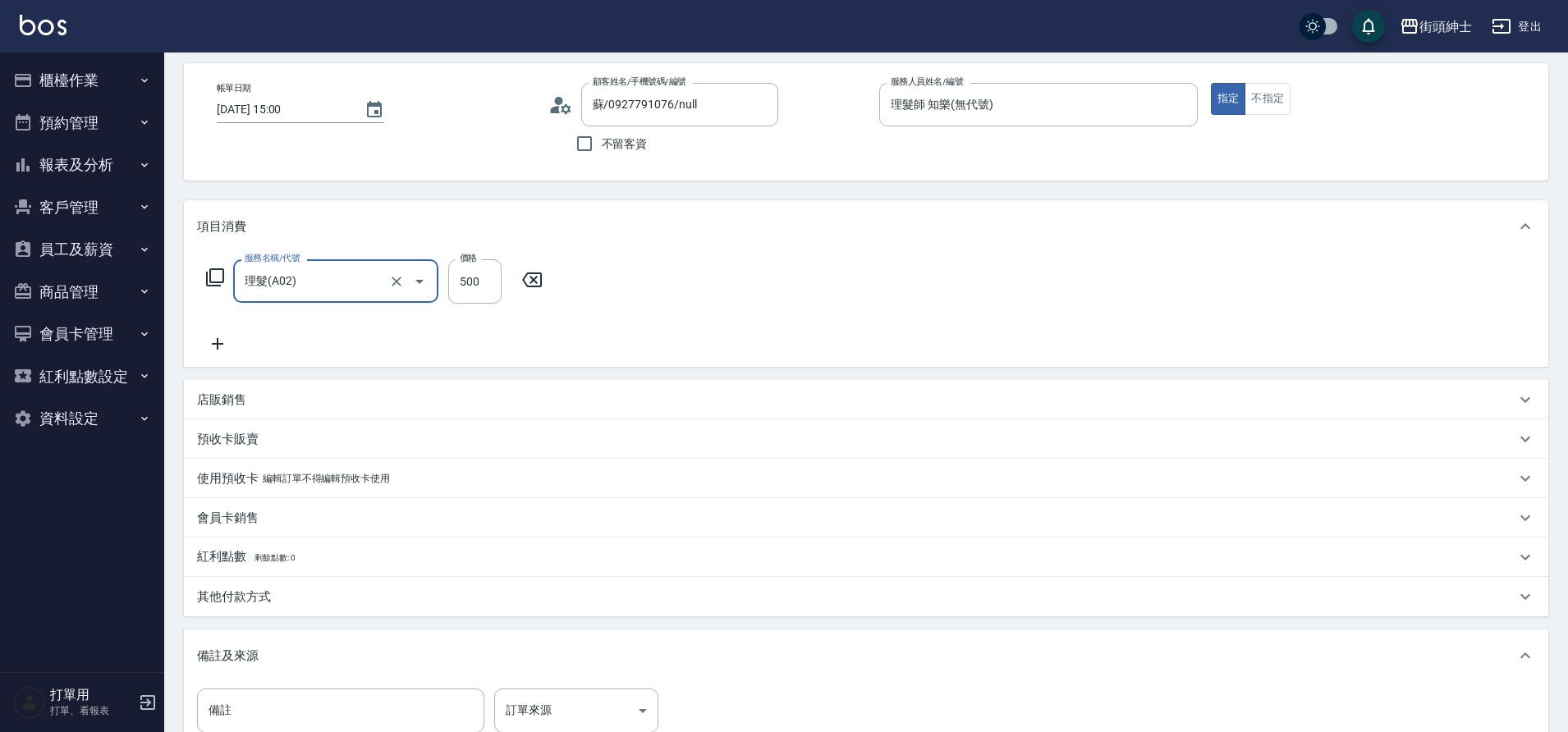
scroll to position [144, 0]
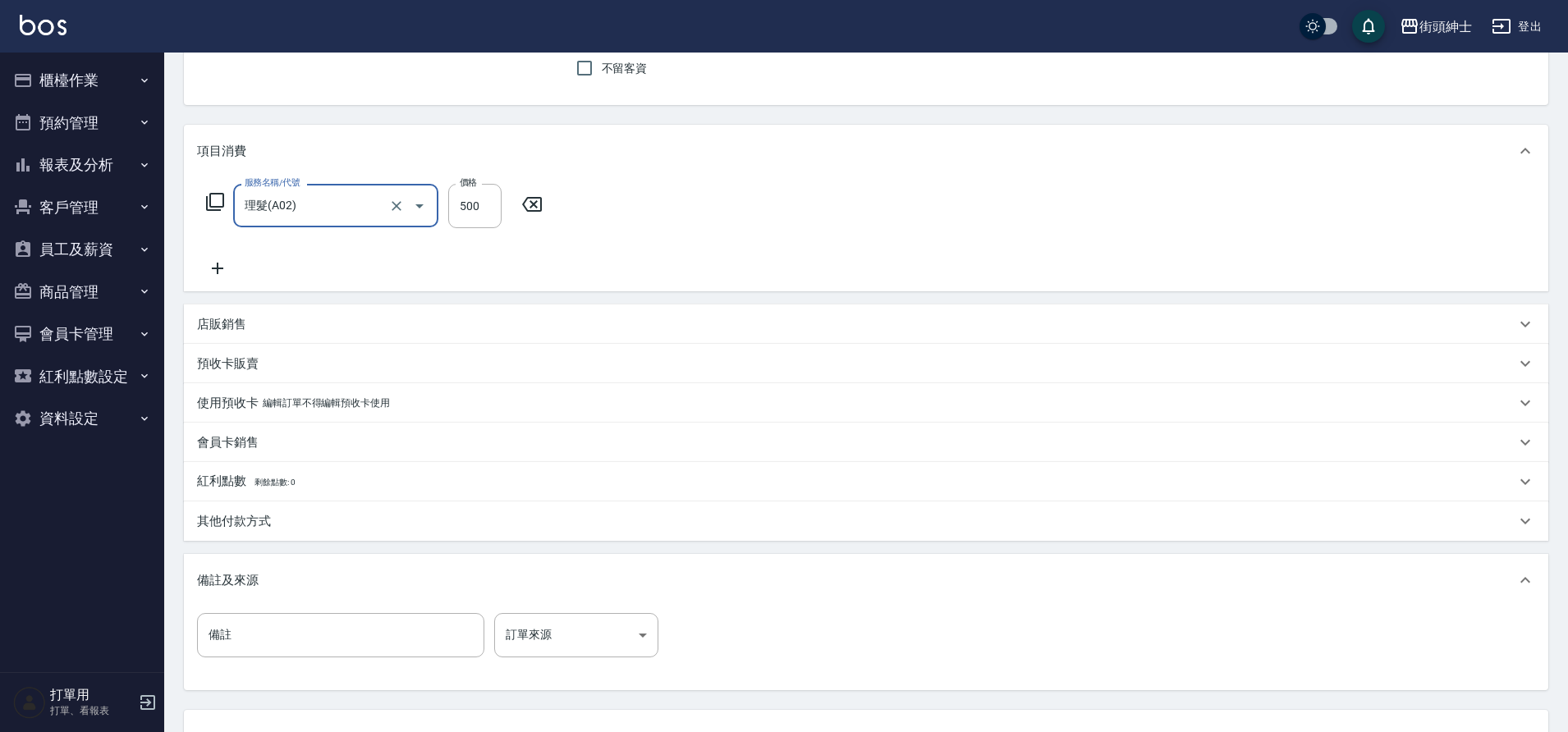
click at [258, 525] on p "其他付款方式" at bounding box center [234, 521] width 74 height 17
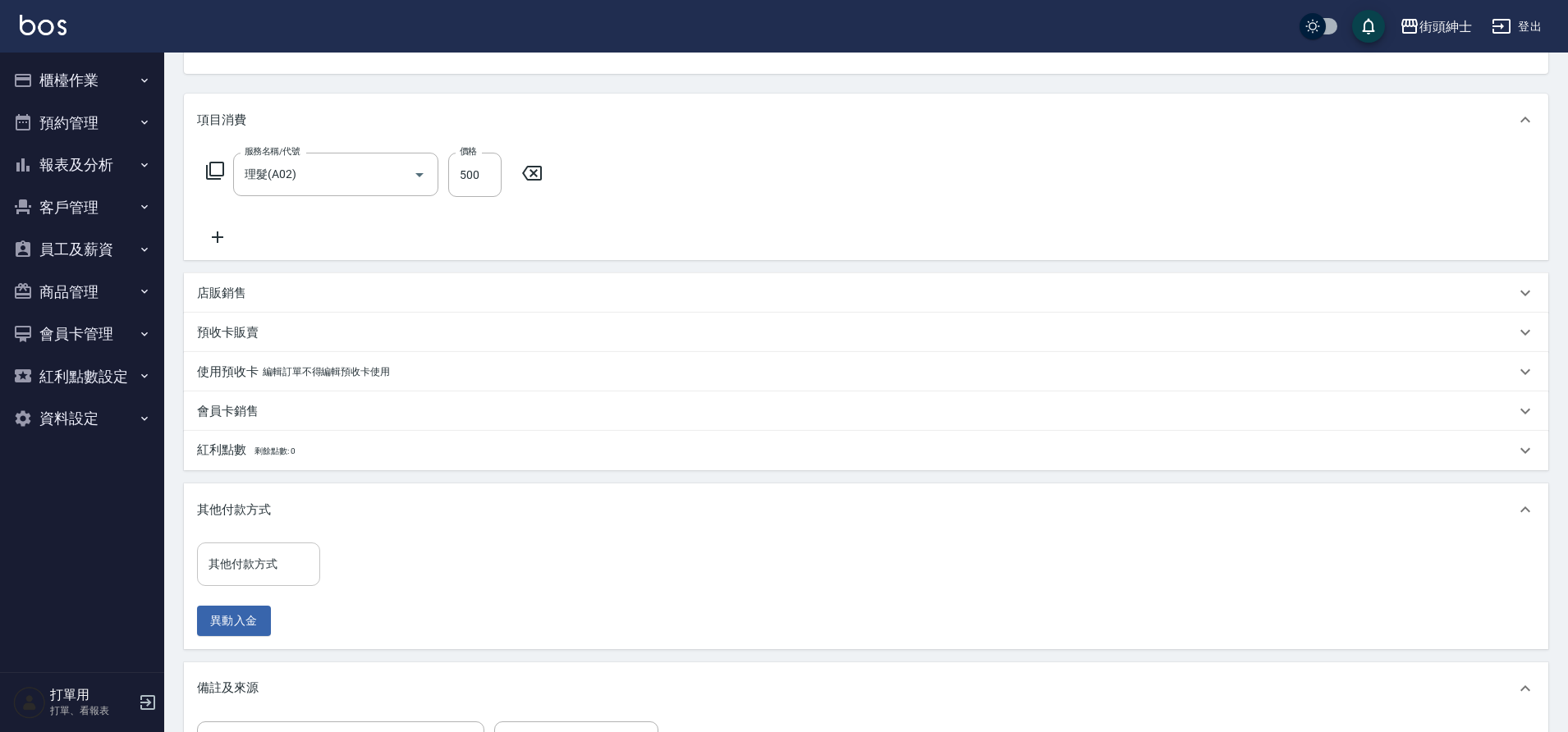
click at [277, 555] on input "其他付款方式" at bounding box center [259, 564] width 108 height 29
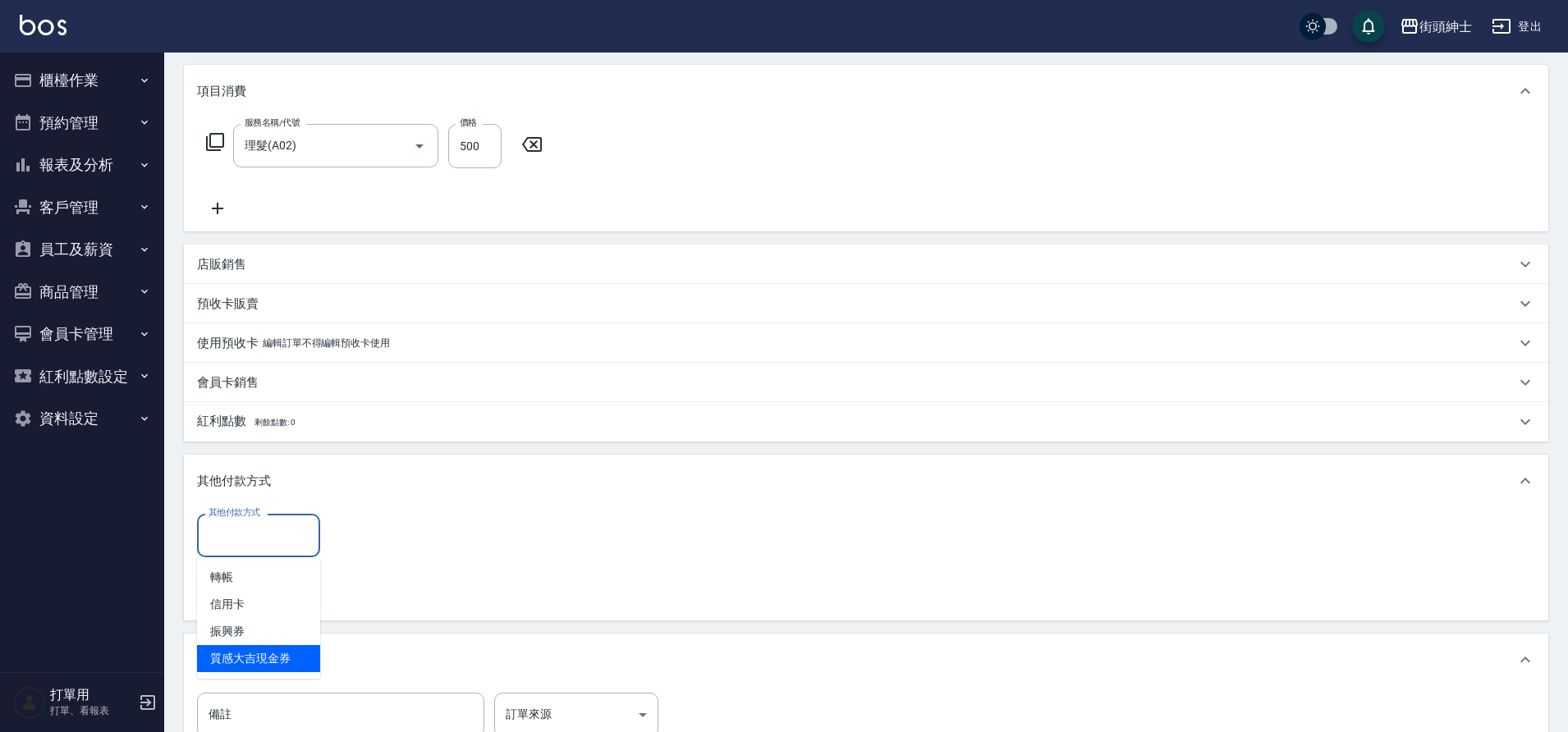
scroll to position [295, 0]
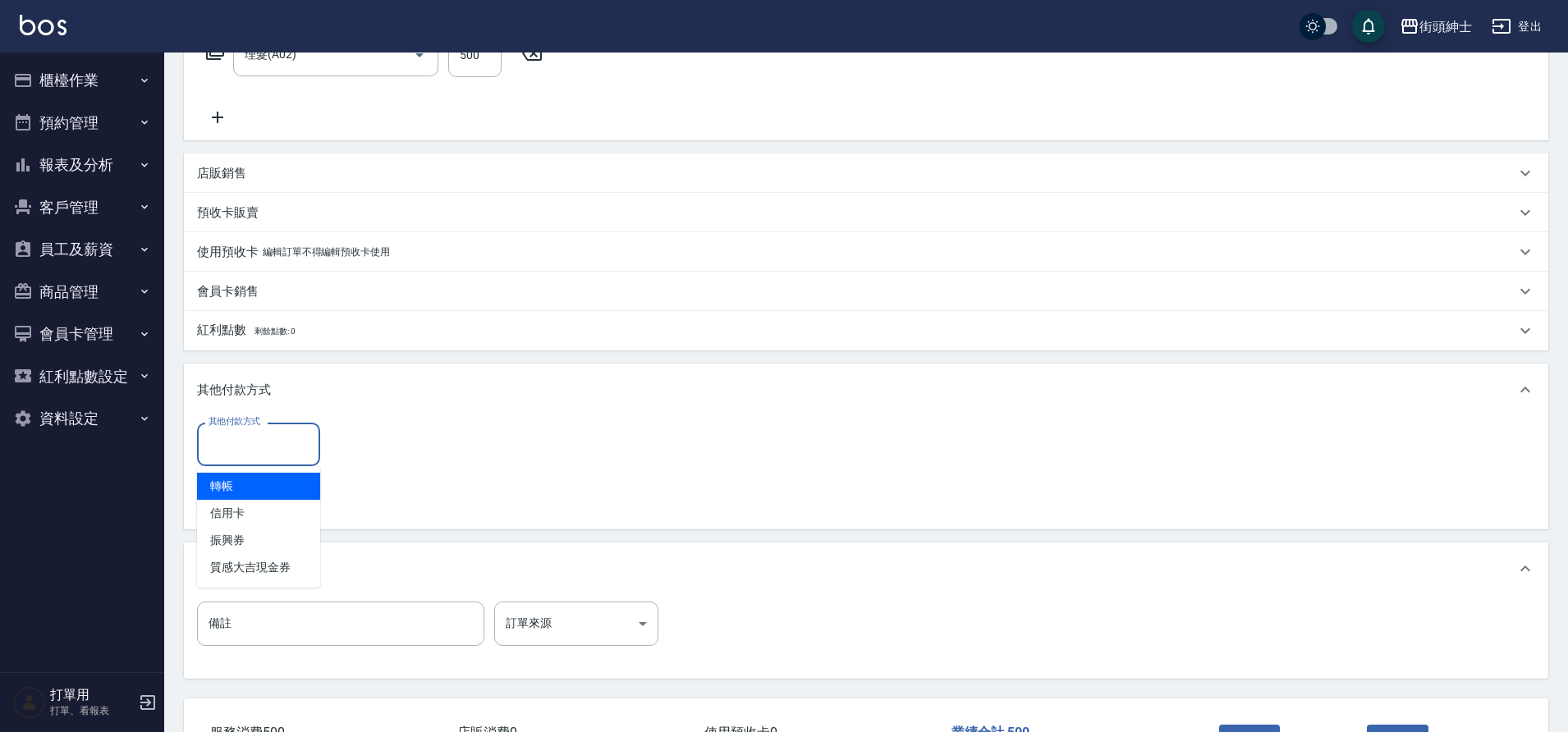
click at [246, 490] on span "轉帳" at bounding box center [259, 486] width 123 height 27
type input "轉帳"
click at [358, 455] on input "0" at bounding box center [392, 445] width 123 height 45
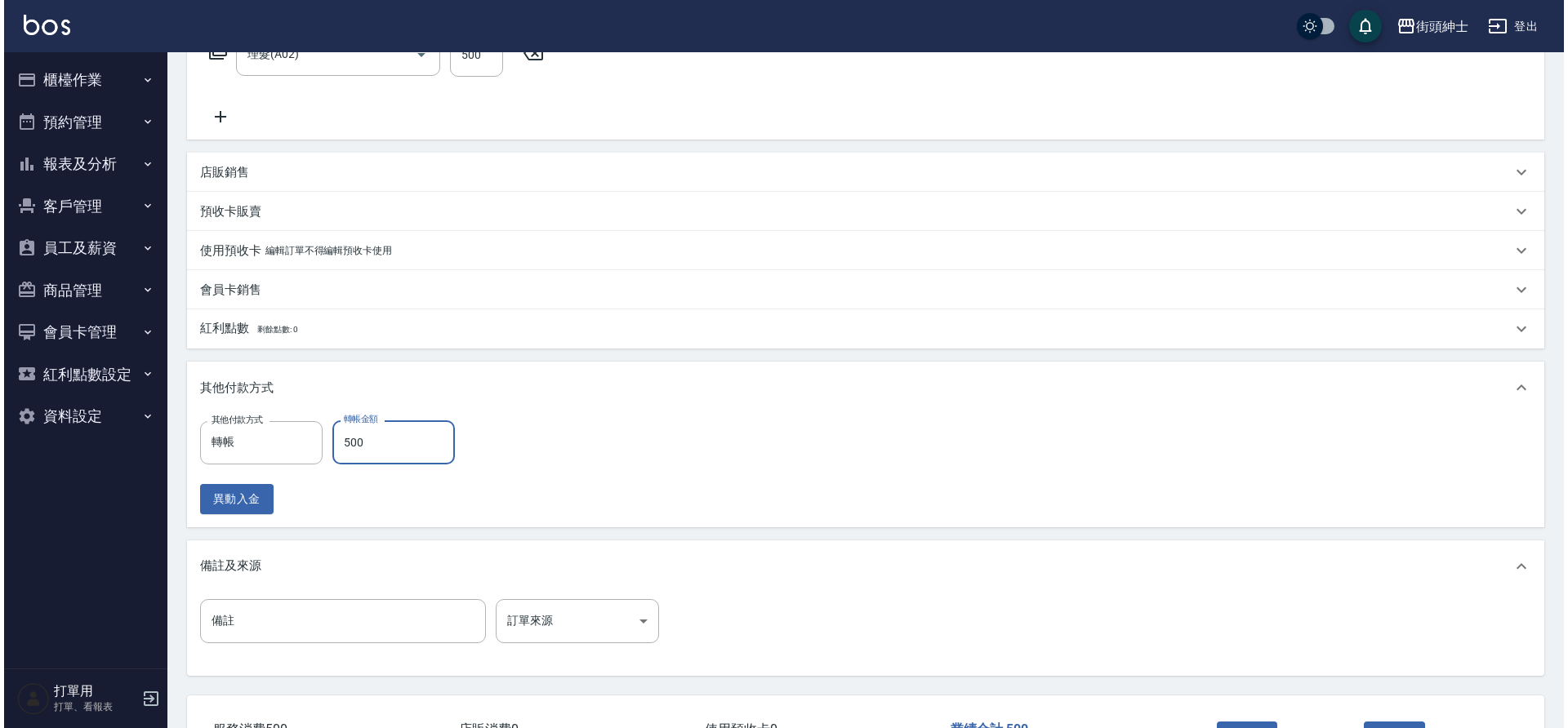
scroll to position [418, 0]
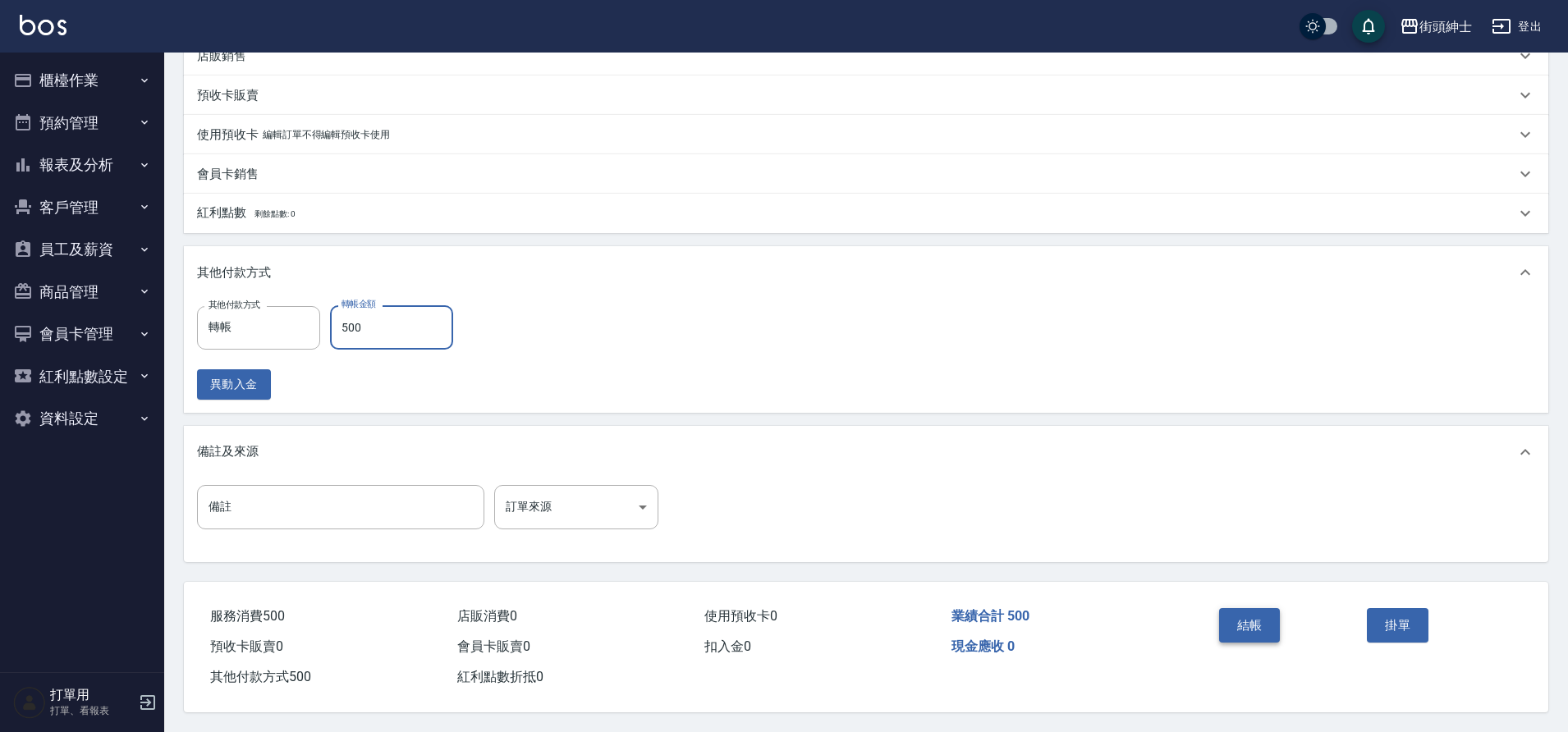
type input "500"
click at [1269, 615] on button "結帳" at bounding box center [1250, 626] width 62 height 35
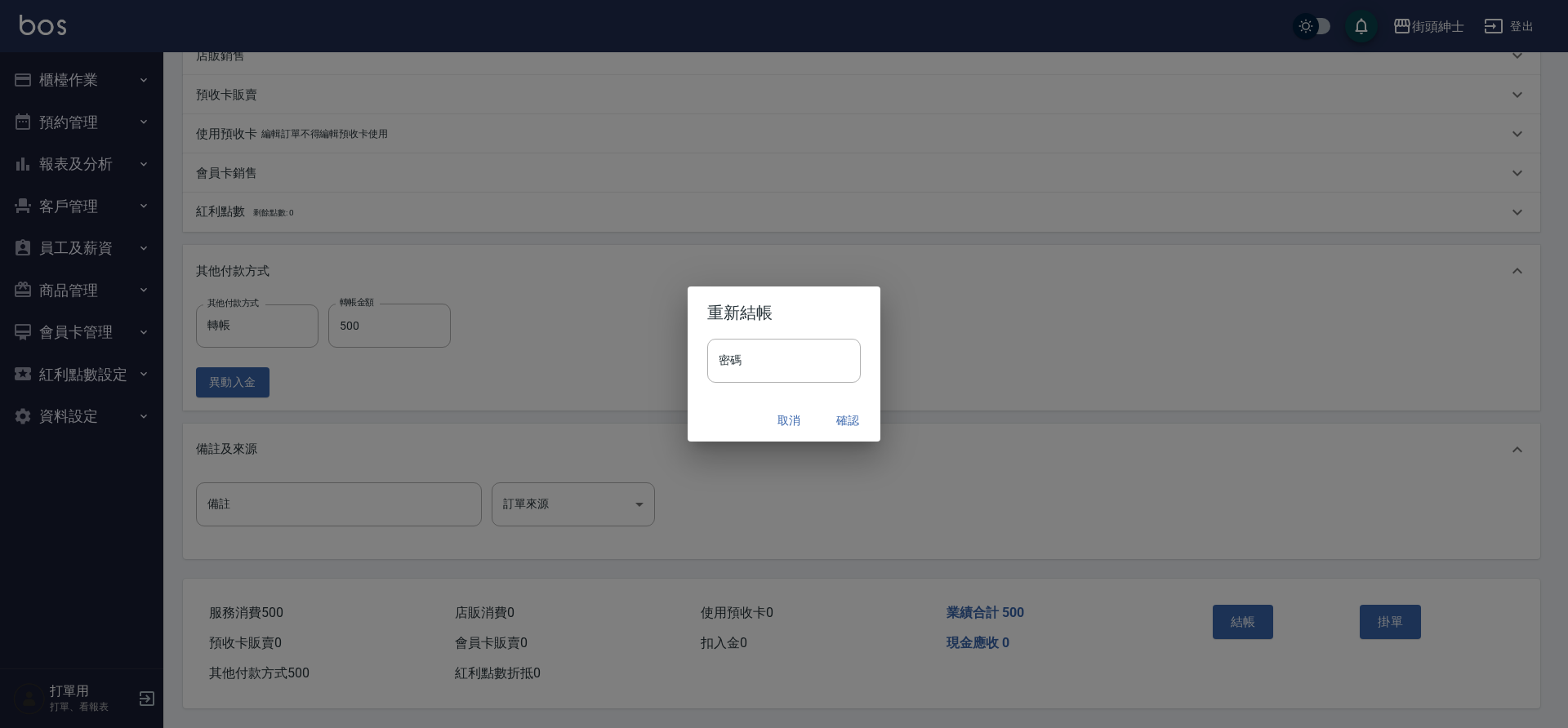
click at [848, 423] on button "確認" at bounding box center [848, 420] width 52 height 31
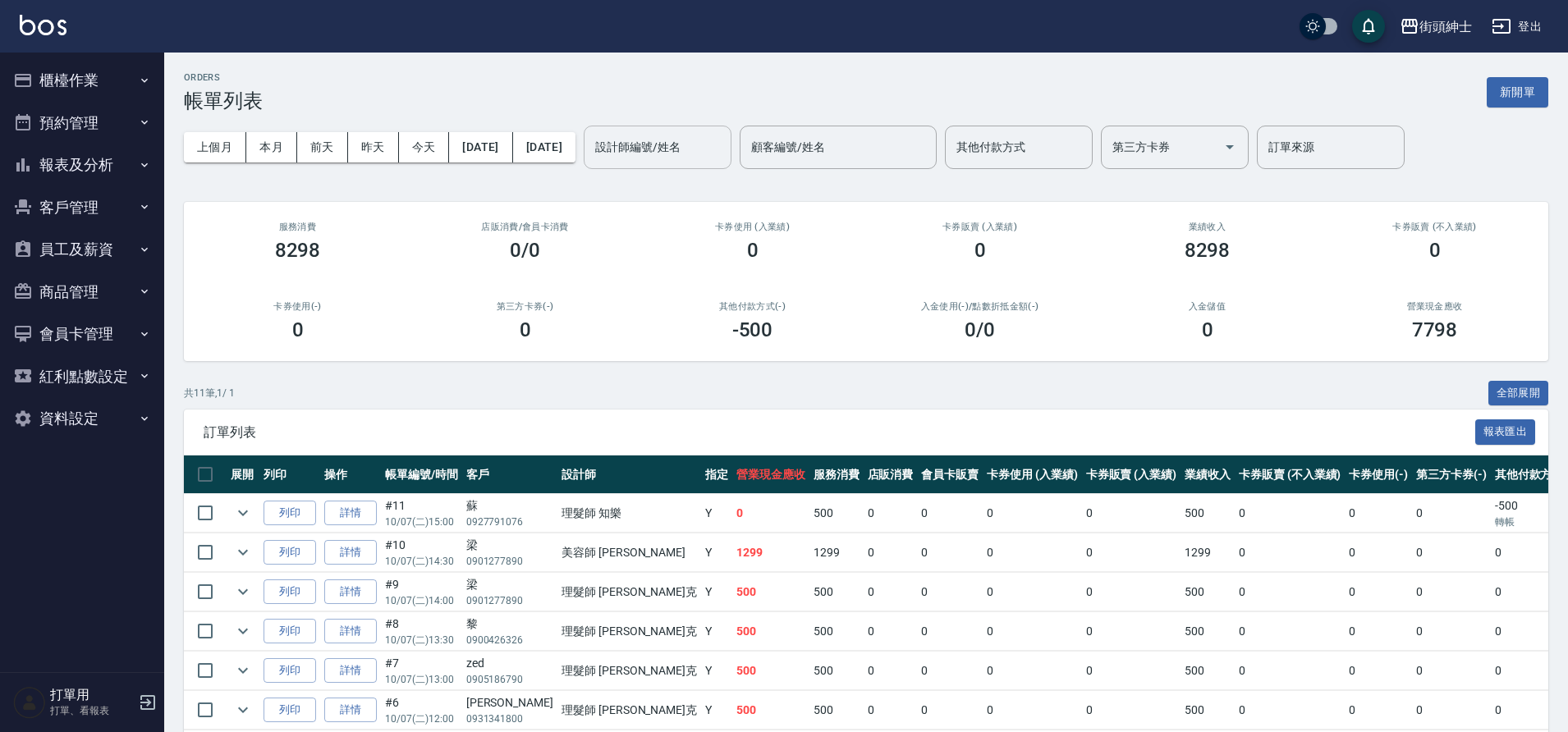
click at [672, 158] on input "設計師編號/姓名" at bounding box center [657, 147] width 133 height 29
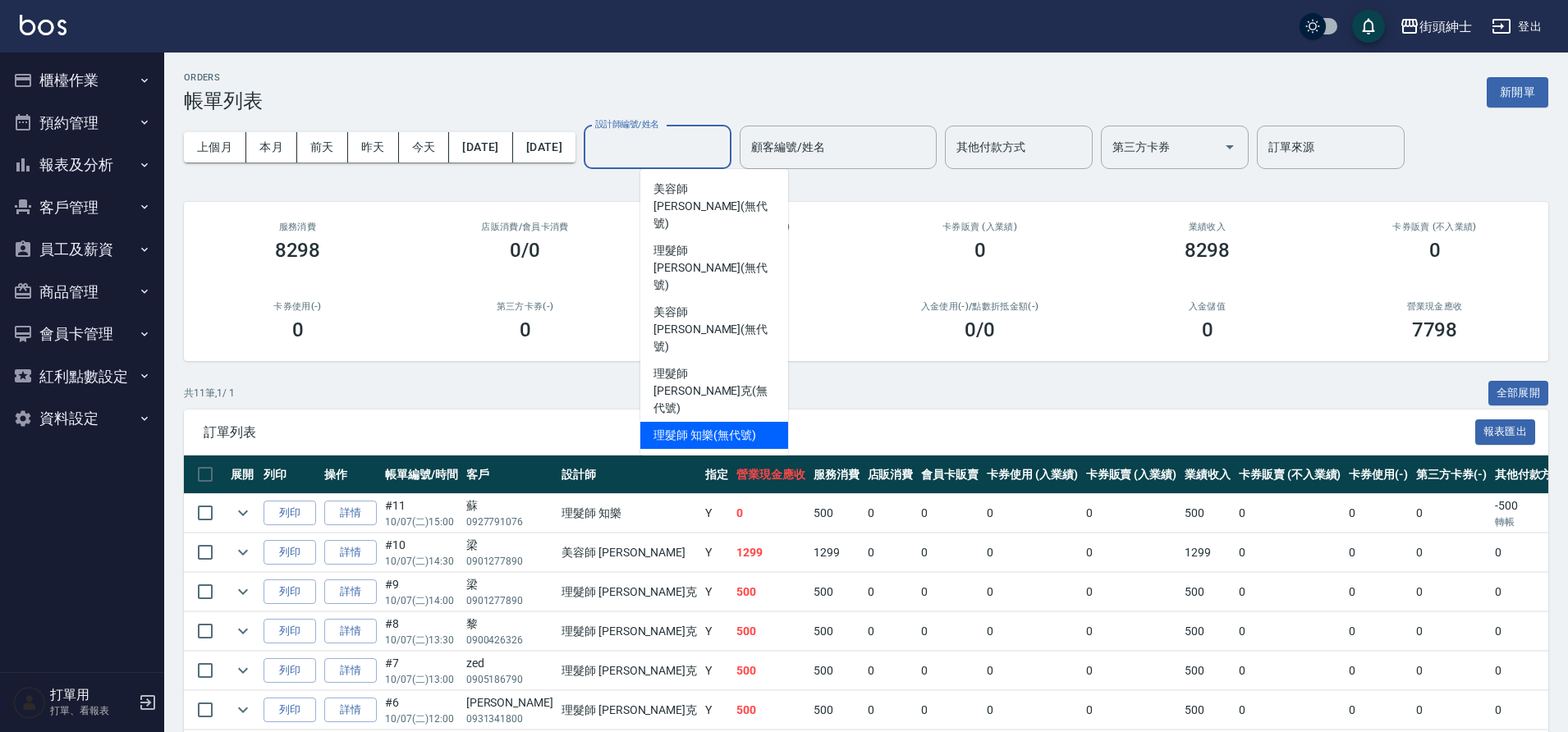
click at [730, 422] on div "理髮師 知樂 (無代號)" at bounding box center [714, 435] width 148 height 27
click at [730, 287] on div "ORDERS 帳單列表 新開單 上個月 本月 [DATE] [DATE] [DATE] [DATE] [DATE] 設計師編號/姓名 設計師編號/姓名 顧客編…" at bounding box center [784, 495] width 1568 height 992
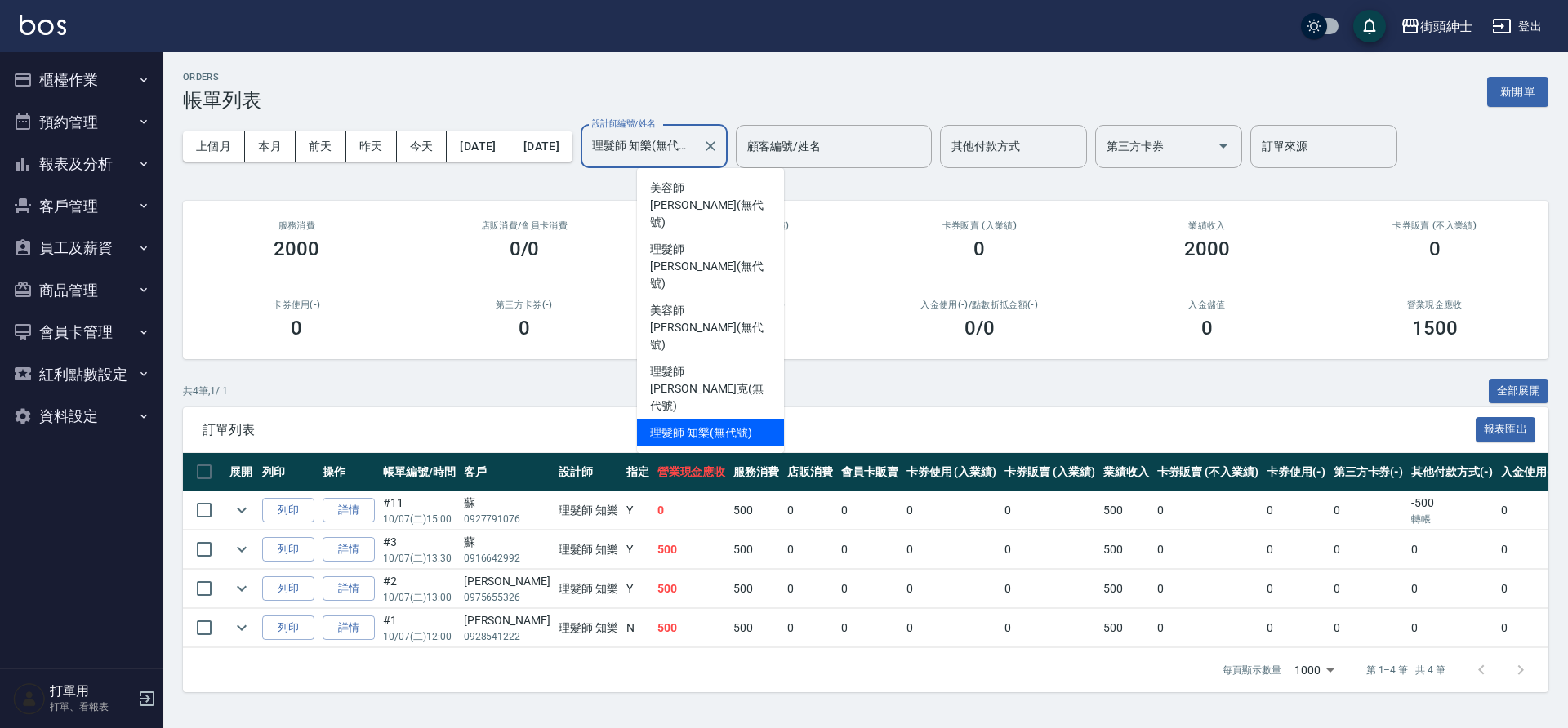
click at [695, 147] on input "理髮師 知樂(無代號)" at bounding box center [641, 146] width 108 height 29
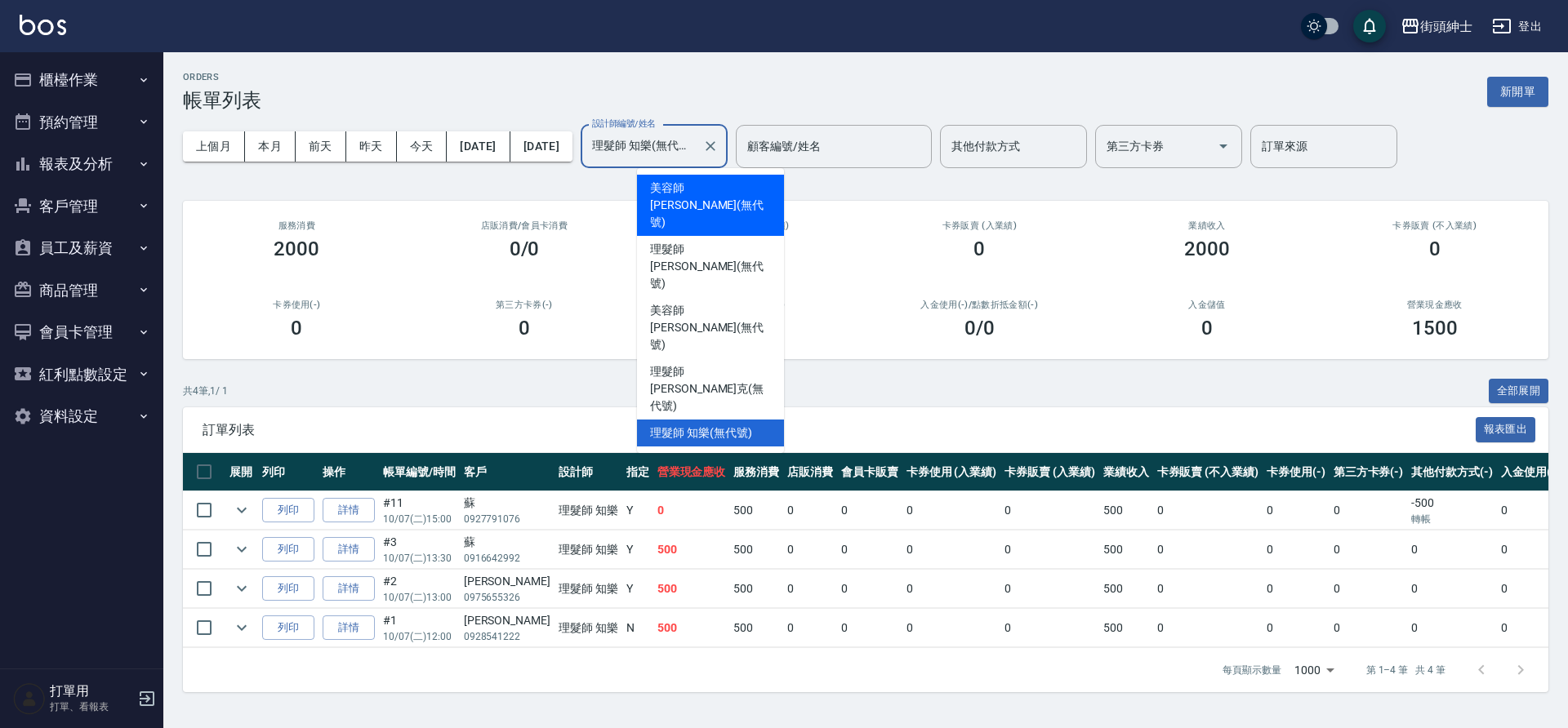
click at [720, 191] on span "美容師 [PERSON_NAME] (無代號)" at bounding box center [710, 206] width 121 height 51
type input "美容師 [PERSON_NAME](無代號)"
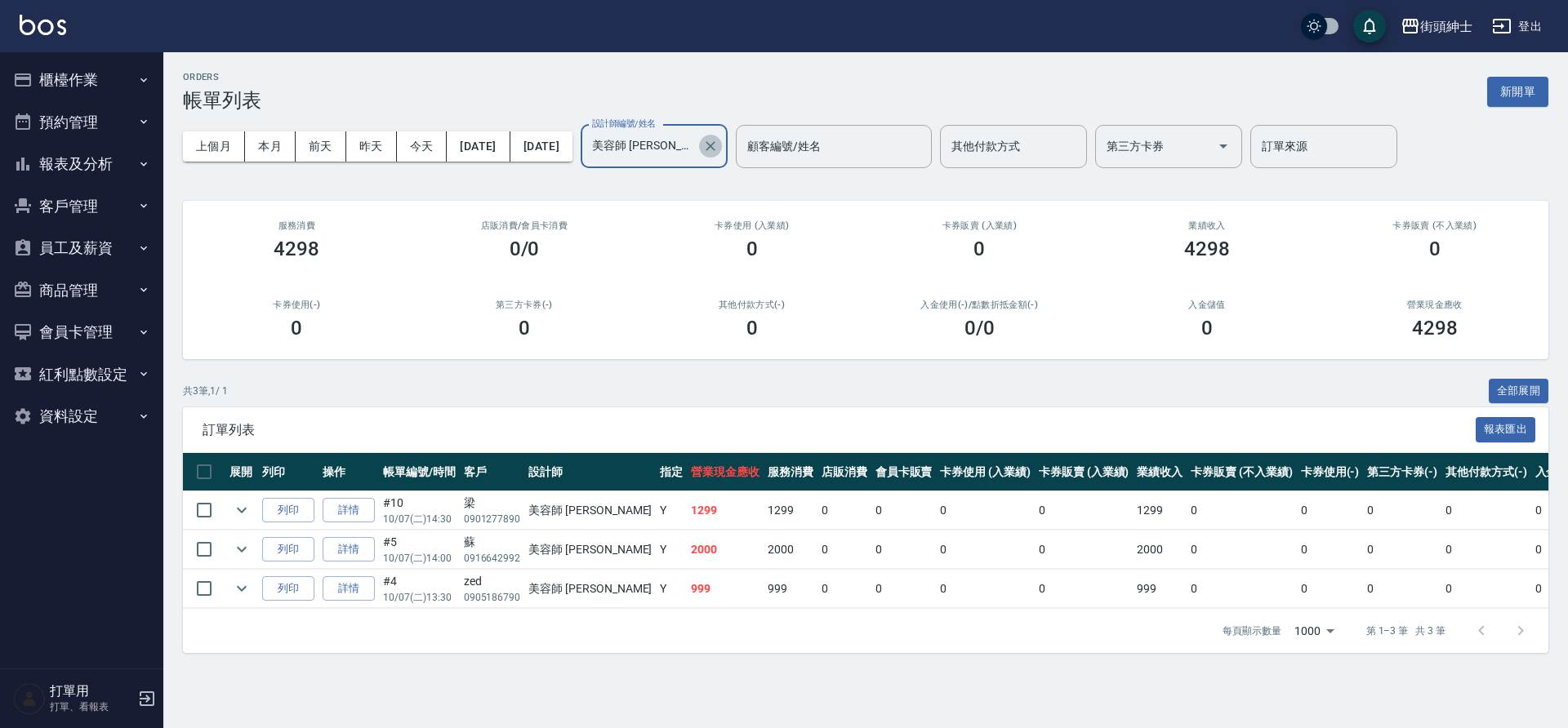
click at [715, 147] on icon "Clear" at bounding box center [710, 146] width 10 height 10
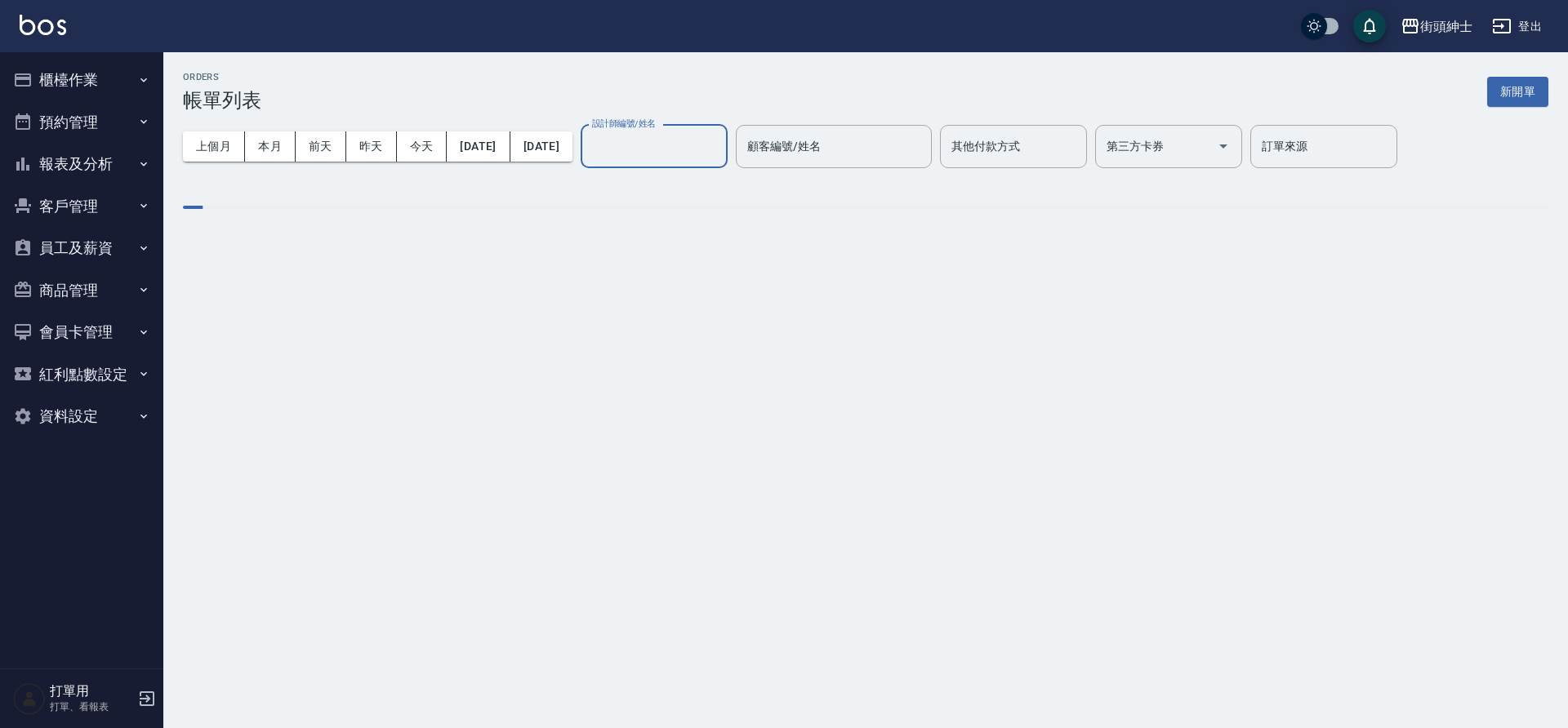
click at [711, 147] on input "設計師編號/姓名" at bounding box center [654, 146] width 133 height 29
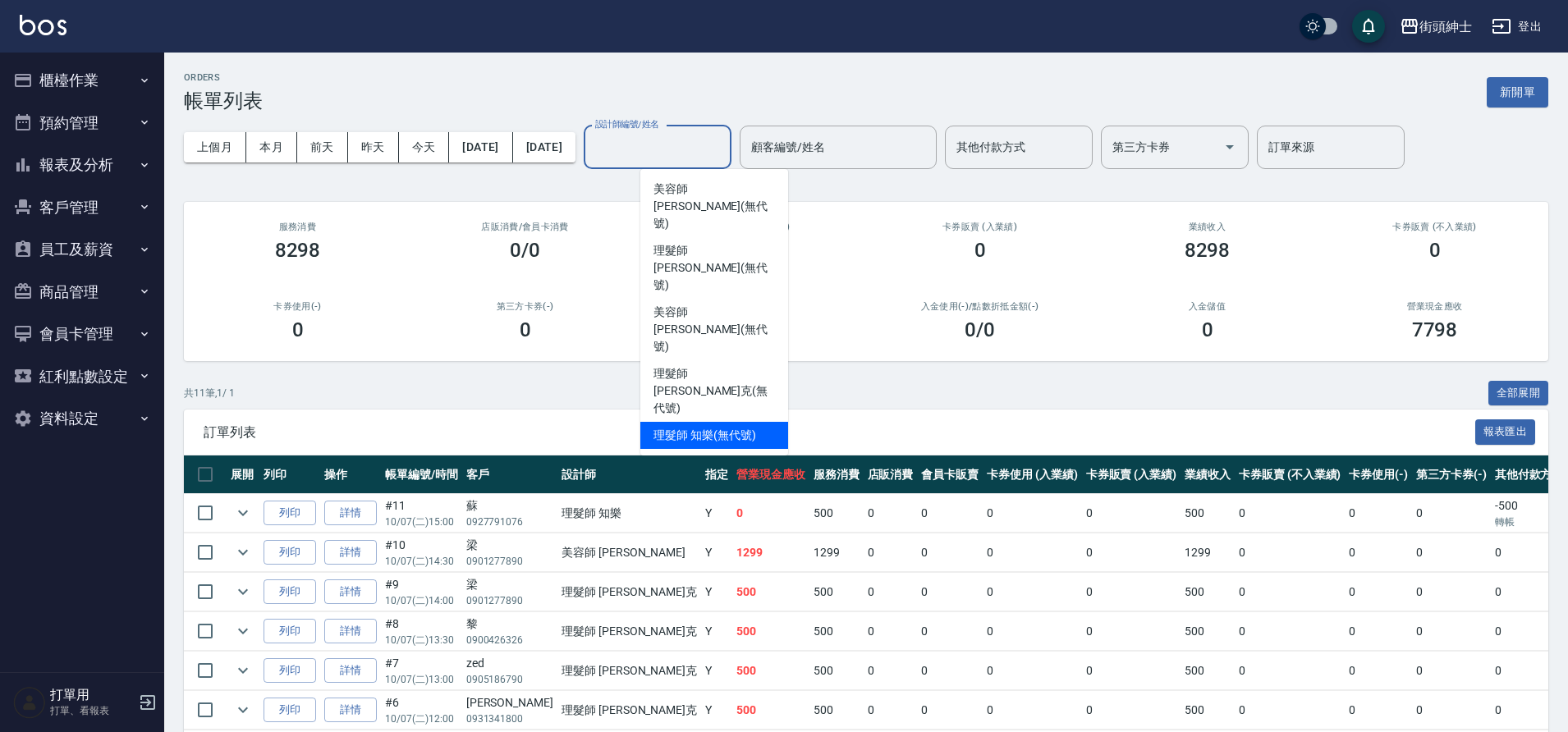
click at [722, 427] on span "理髮師 知樂 (無代號)" at bounding box center [704, 435] width 101 height 17
type input "理髮師 知樂(無代號)"
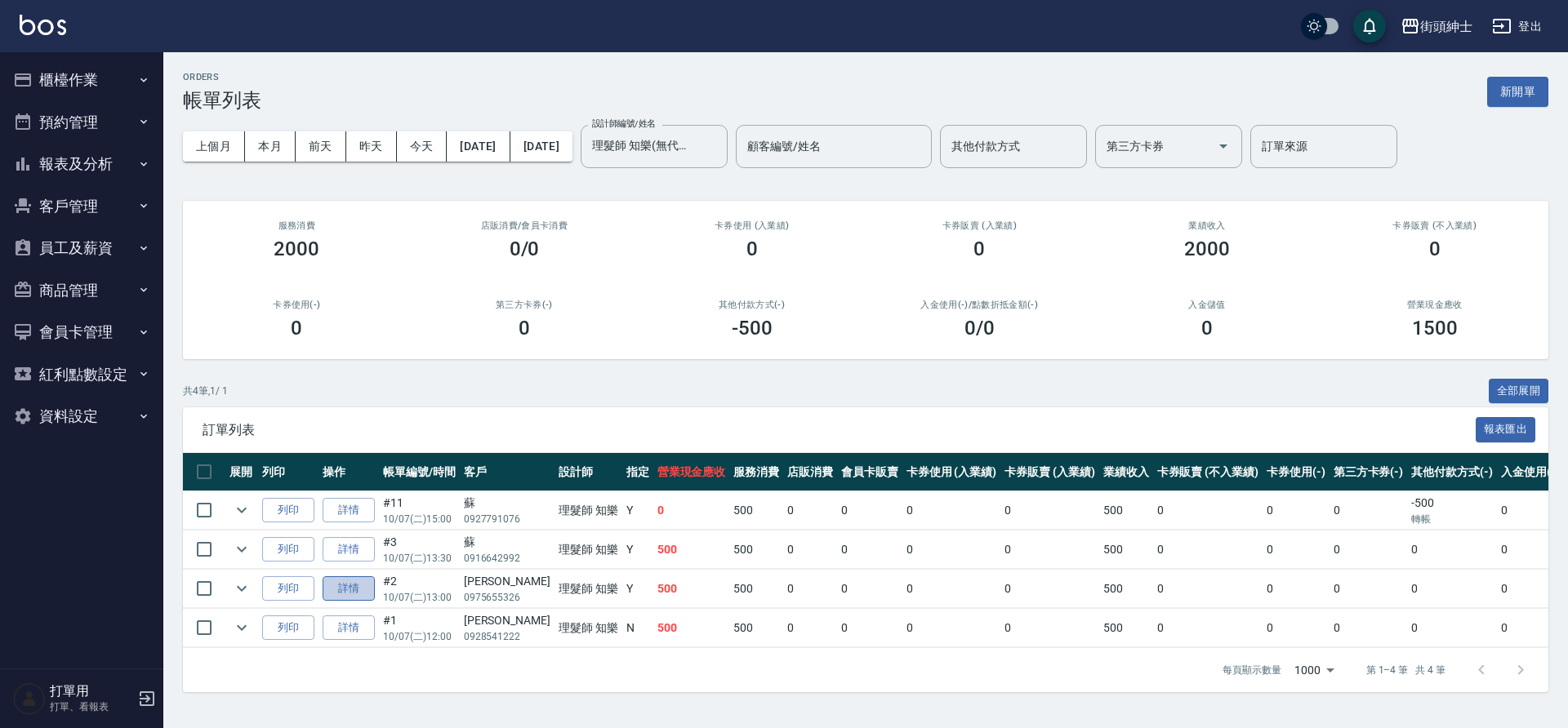
click at [355, 592] on link "詳情" at bounding box center [348, 590] width 52 height 26
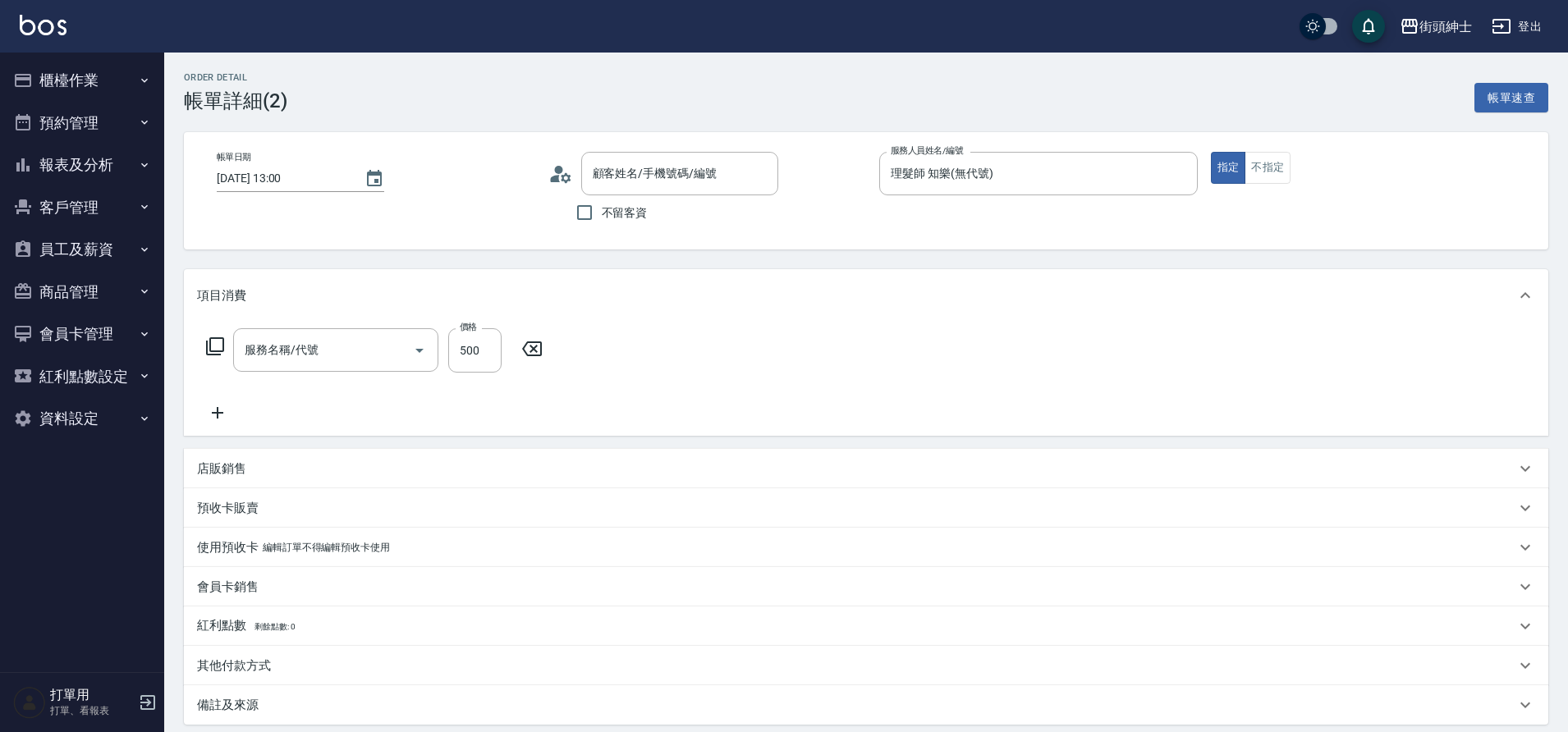
type input "[DATE] 13:00"
type input "理髮師 知樂(無代號)"
type input "理髮(A02)"
type input "[PERSON_NAME]/0975655326/null"
